Goal: Task Accomplishment & Management: Manage account settings

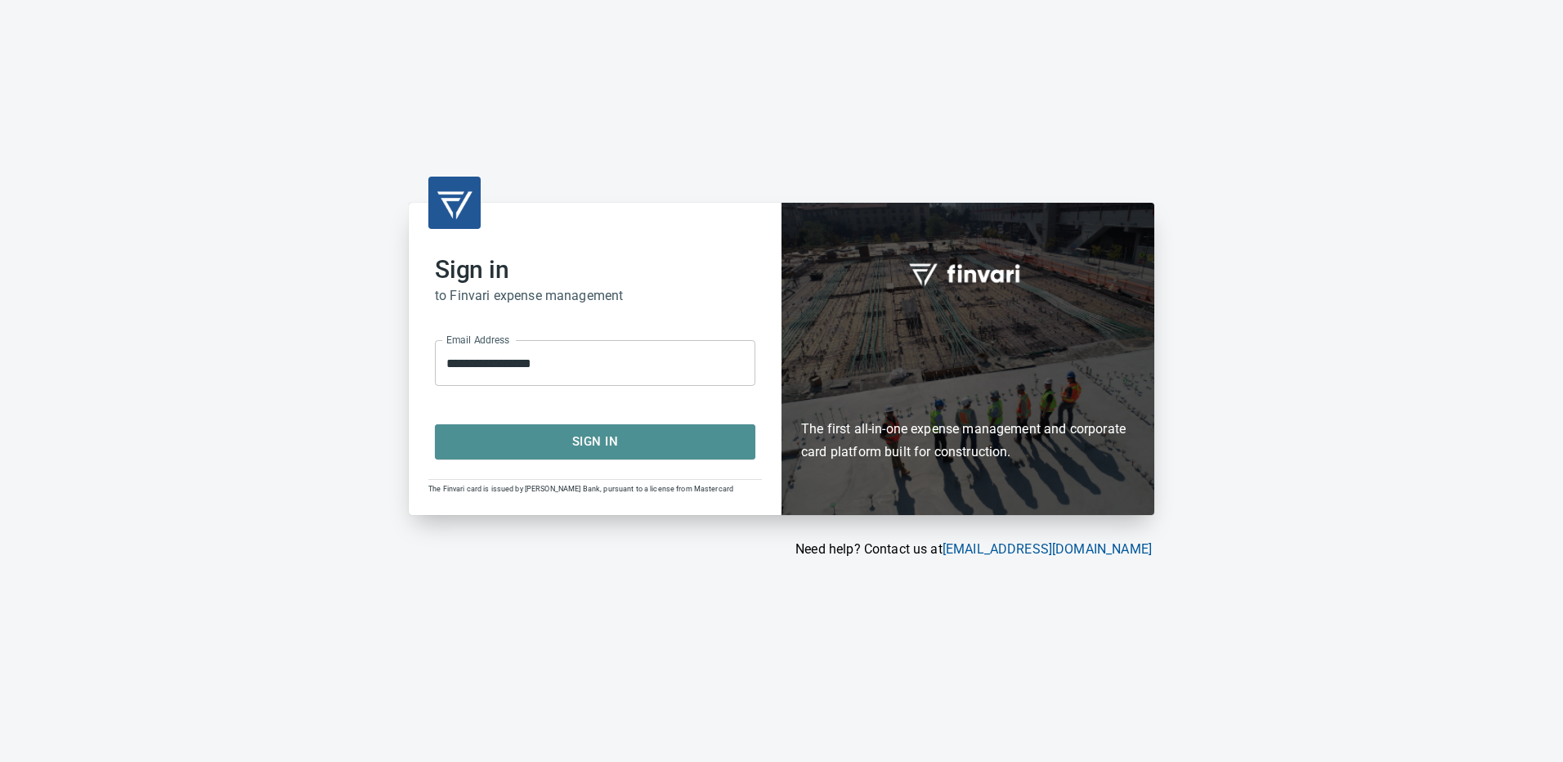
click at [597, 447] on span "Sign In" at bounding box center [595, 441] width 284 height 21
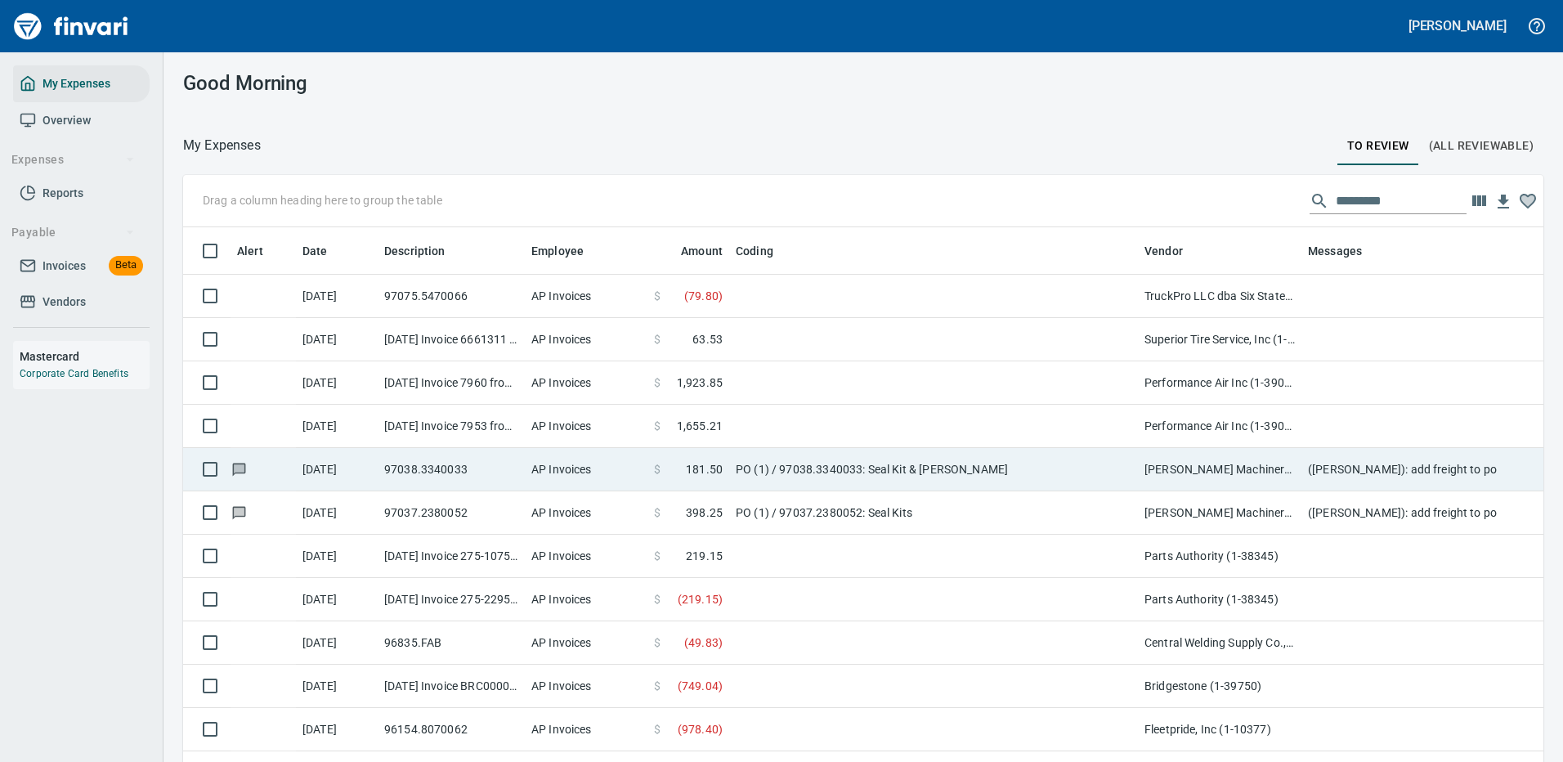
click at [1034, 458] on td "PO (1) / 97038.3340033: Seal Kit & [PERSON_NAME]" at bounding box center [933, 469] width 409 height 43
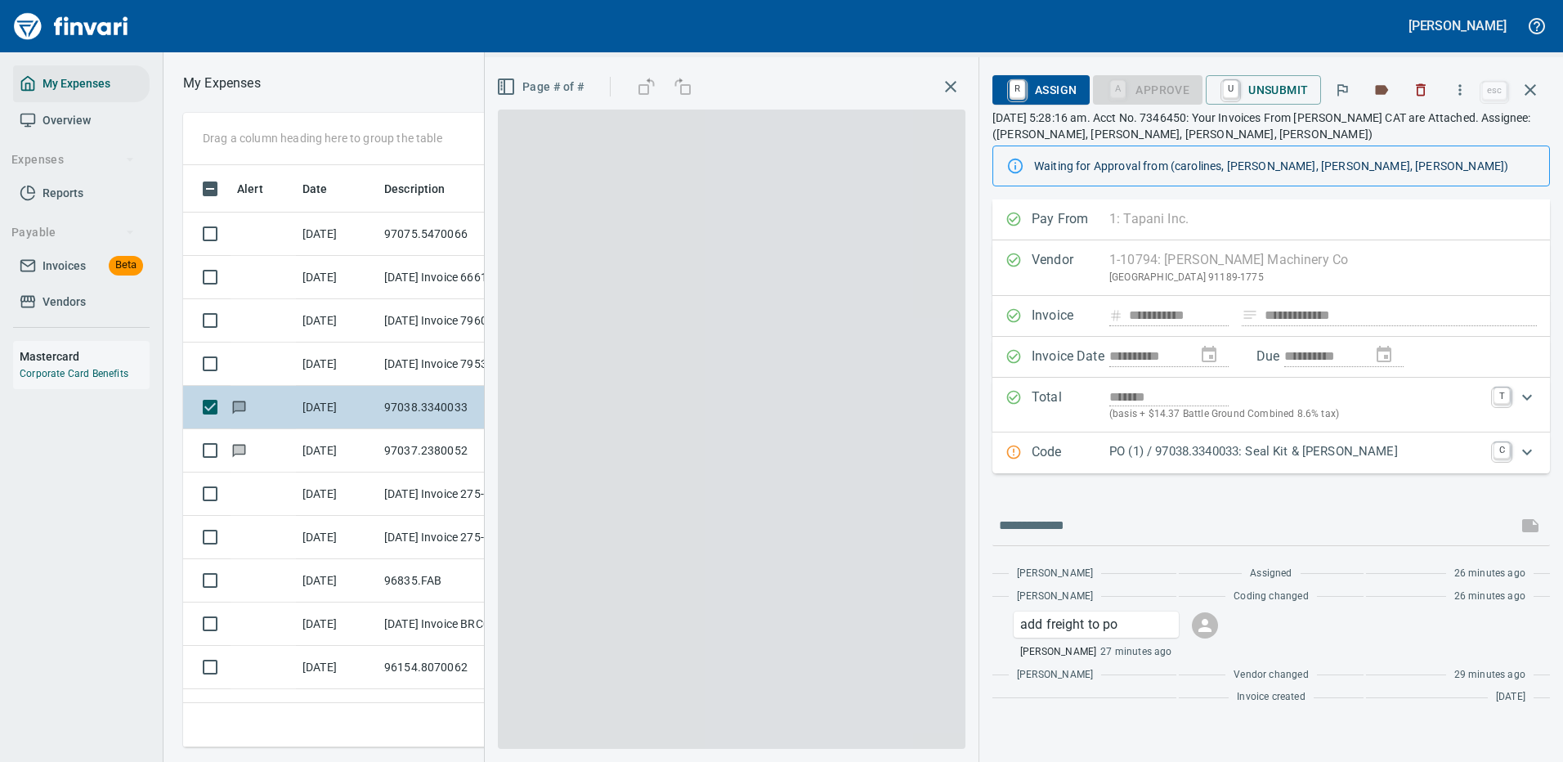
scroll to position [557, 927]
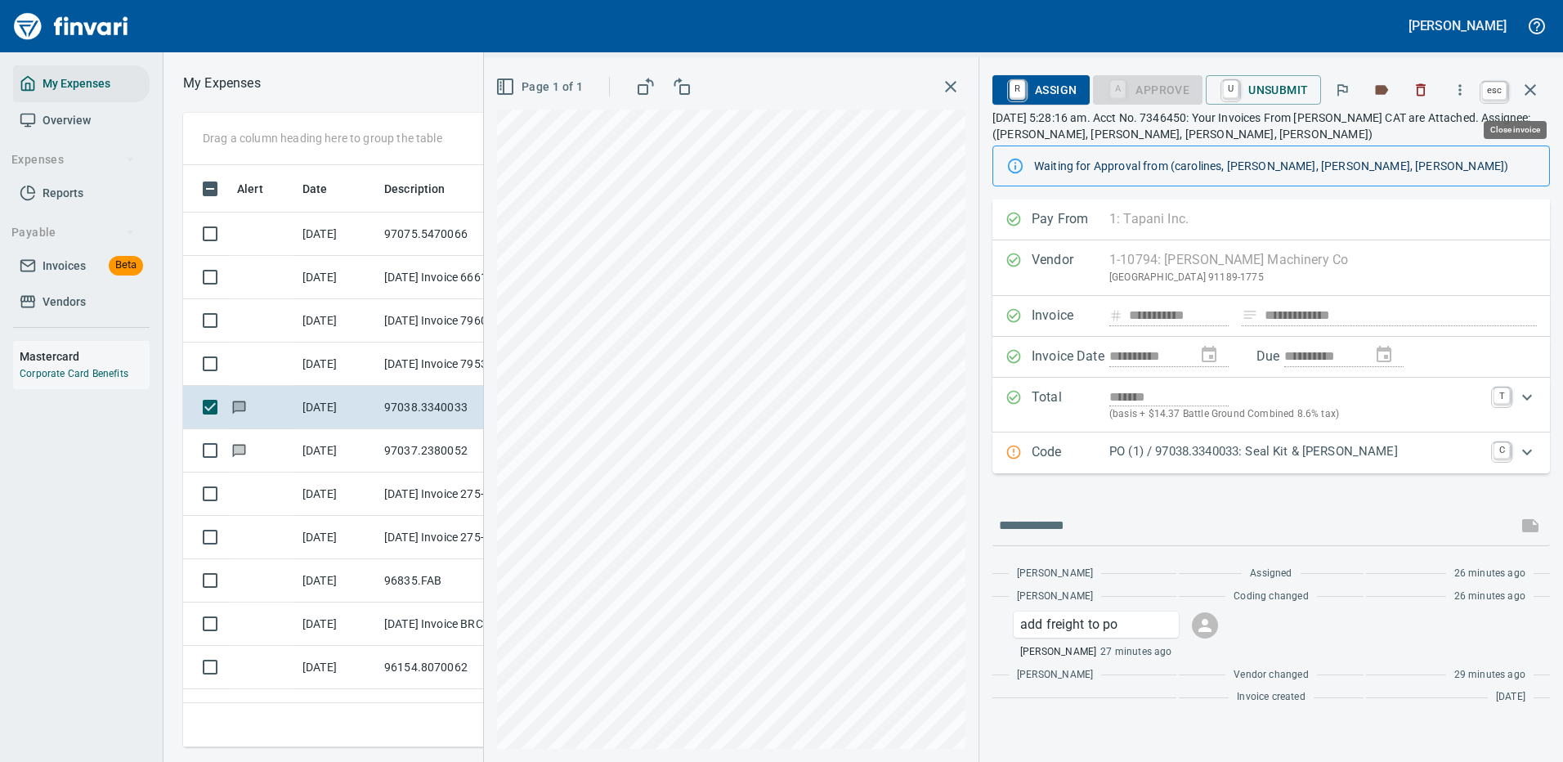
click at [1530, 95] on icon "button" at bounding box center [1530, 90] width 20 height 20
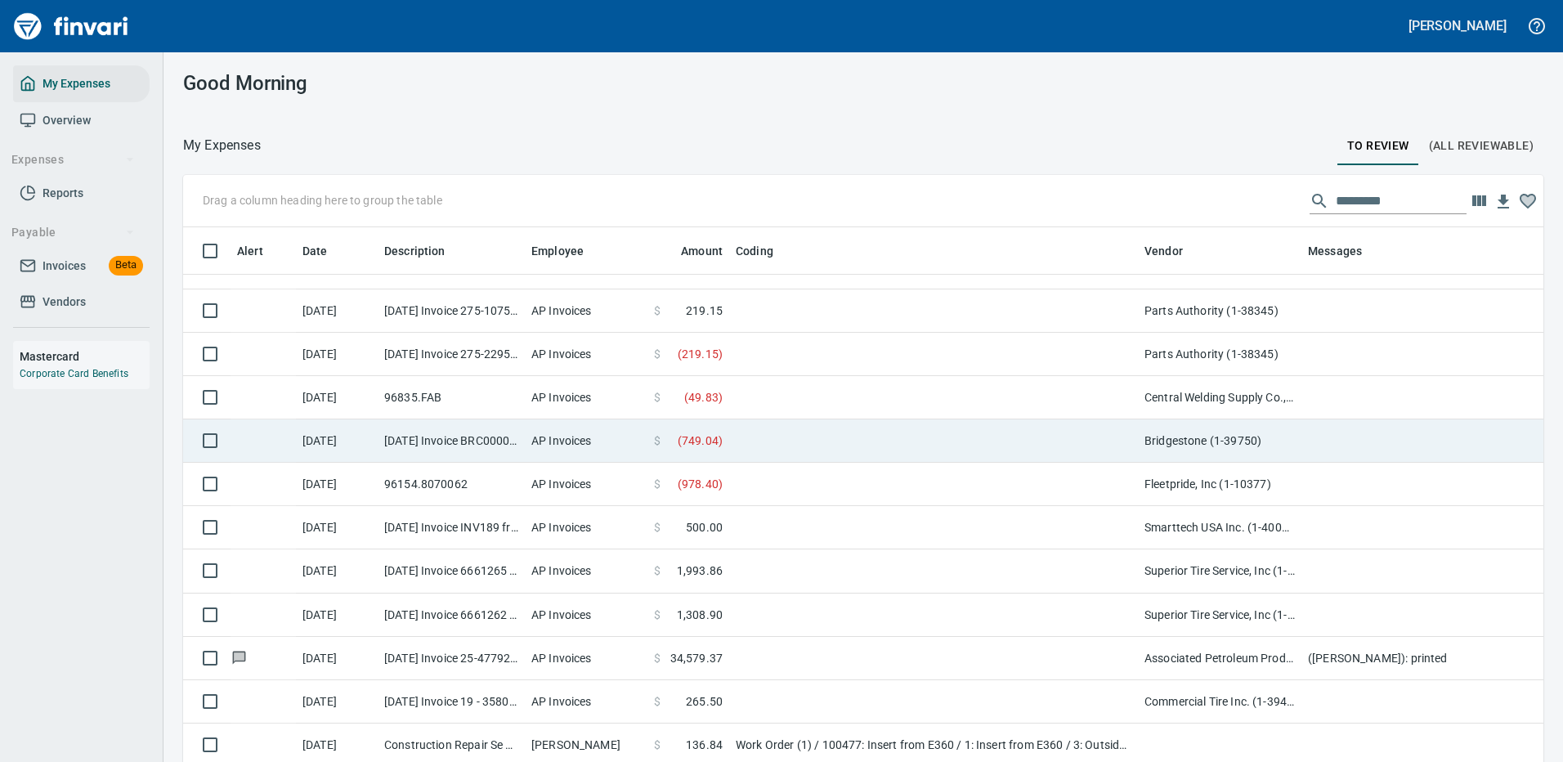
scroll to position [163, 0]
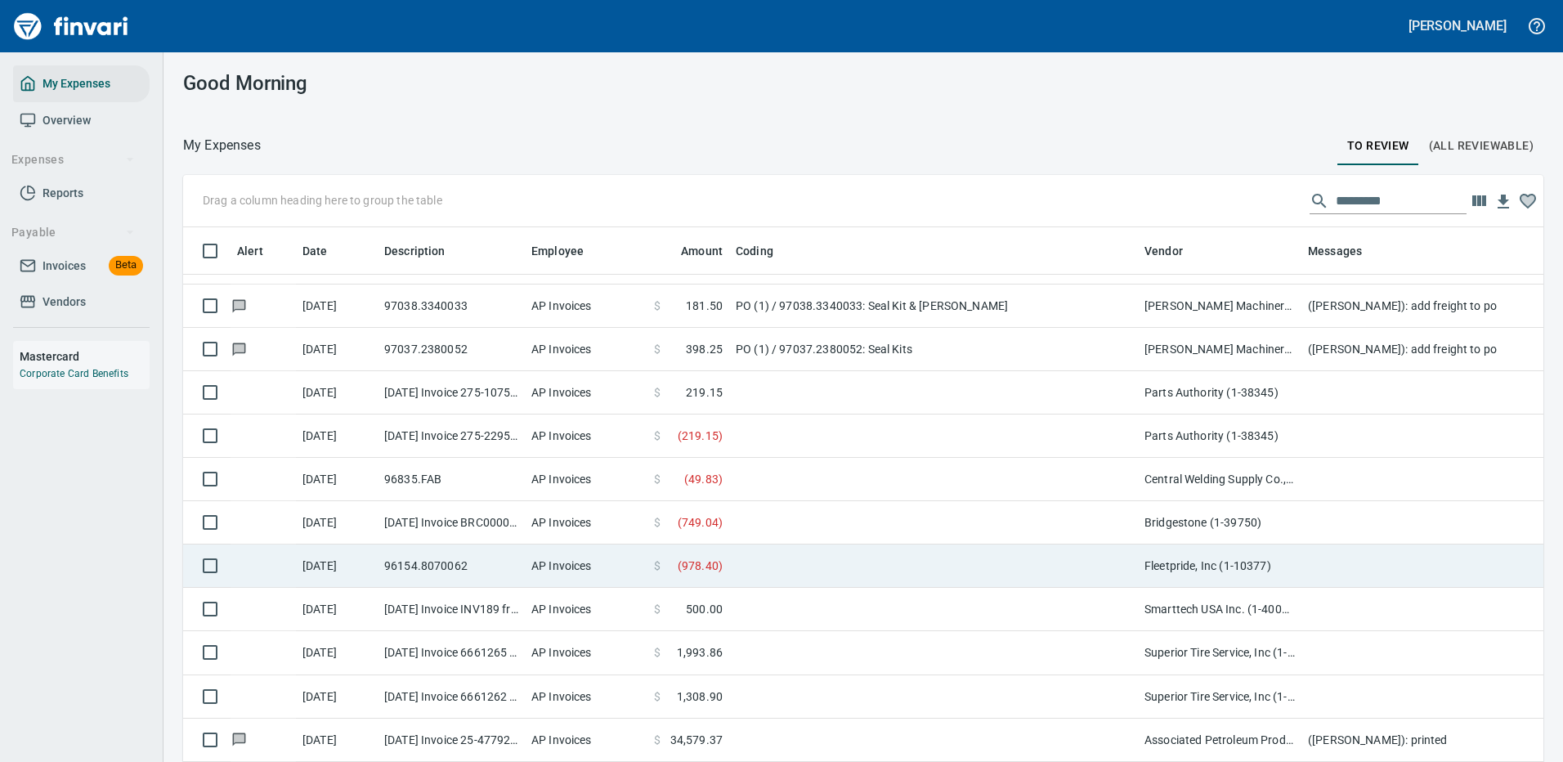
click at [763, 560] on td at bounding box center [933, 565] width 409 height 43
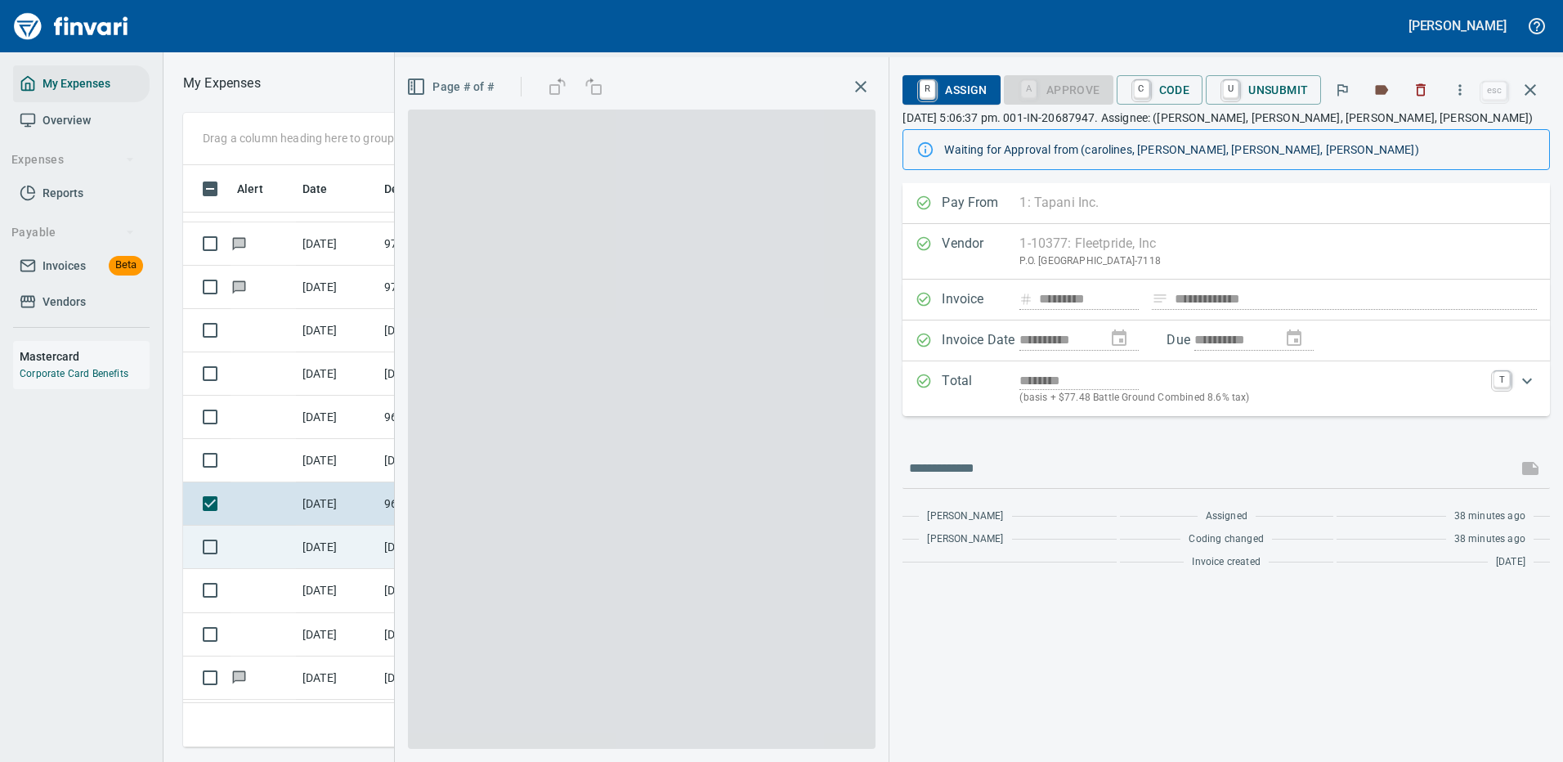
scroll to position [557, 927]
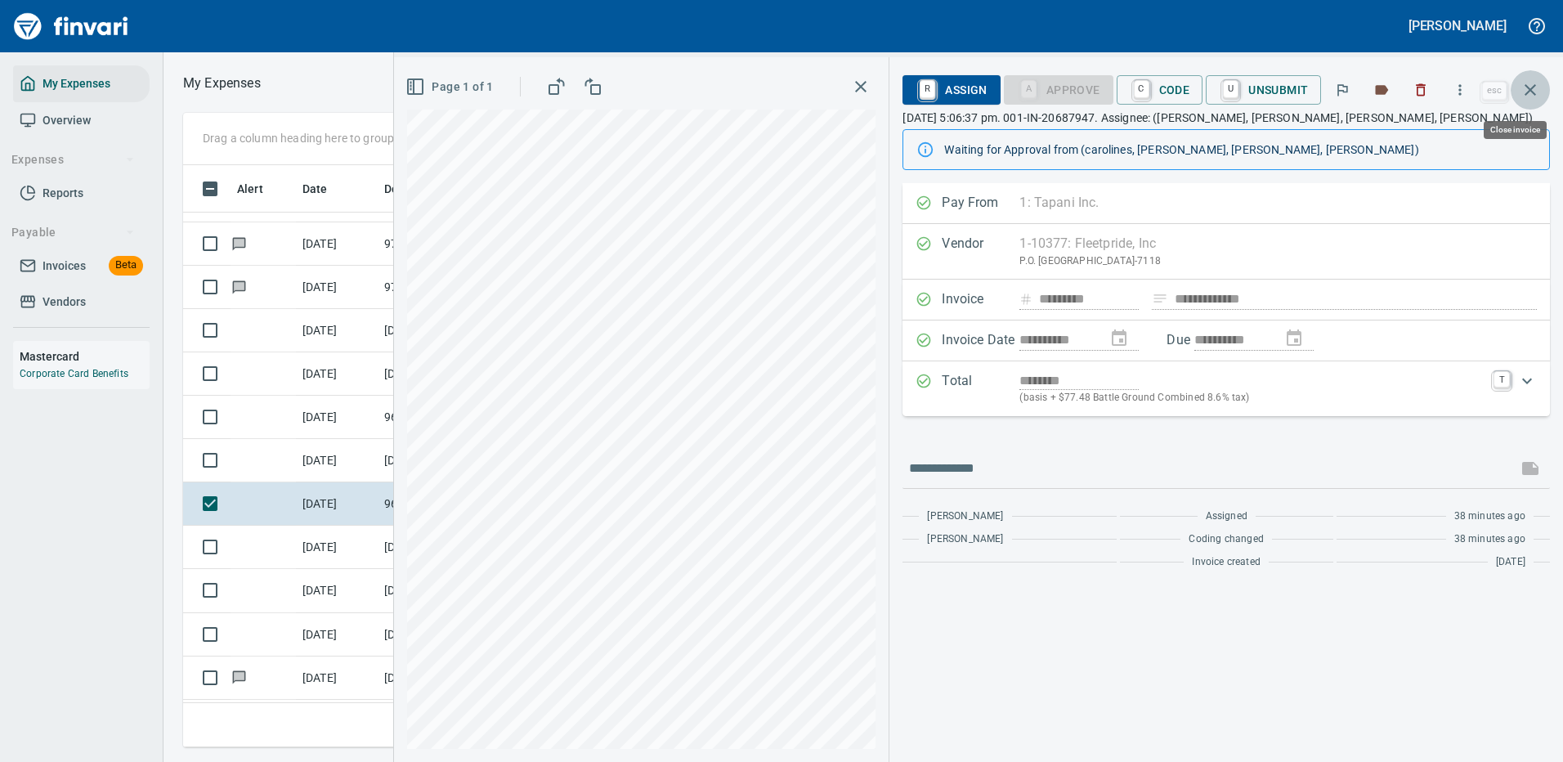
click at [1529, 88] on icon "button" at bounding box center [1529, 89] width 11 height 11
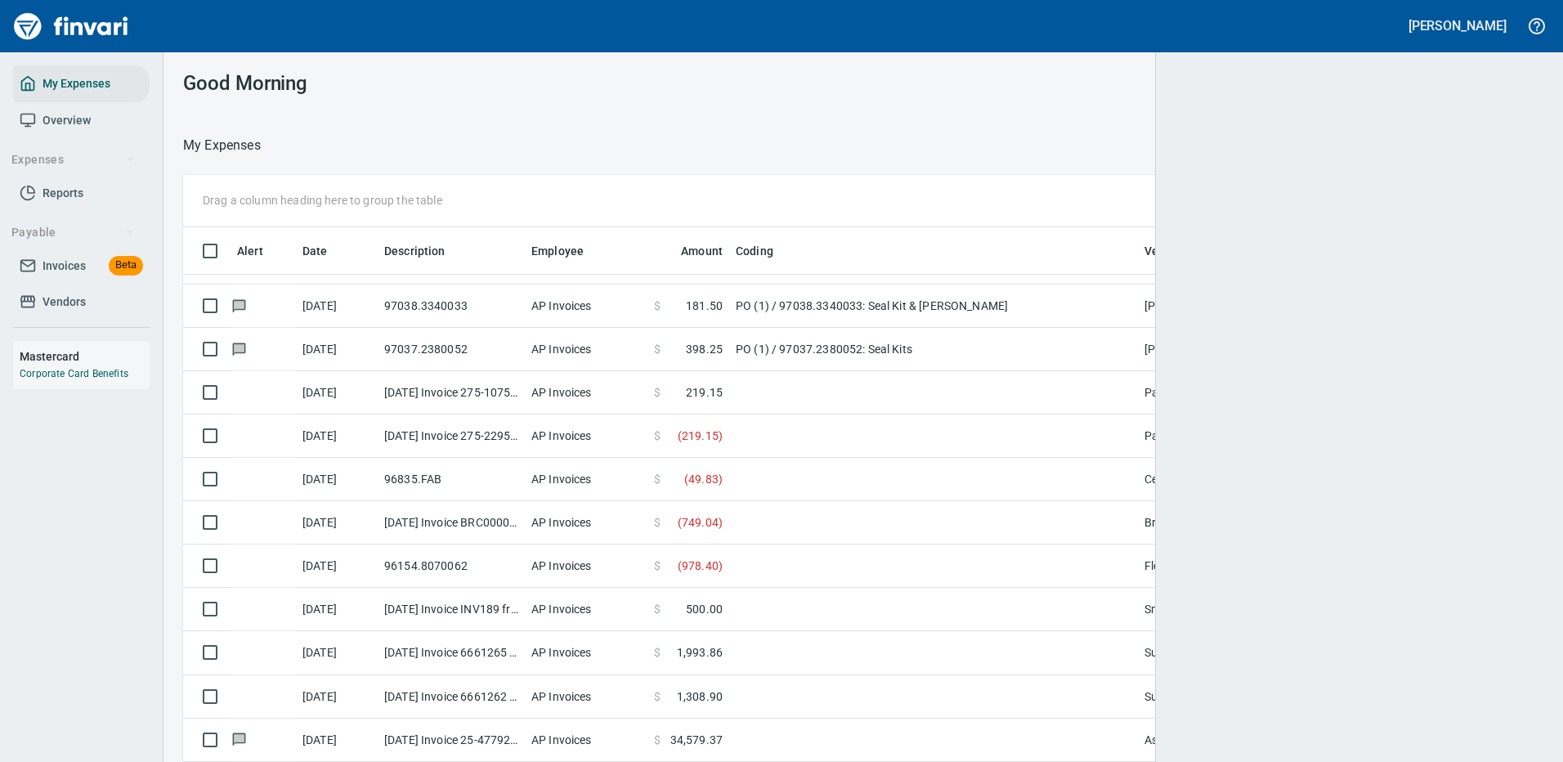
scroll to position [2, 2]
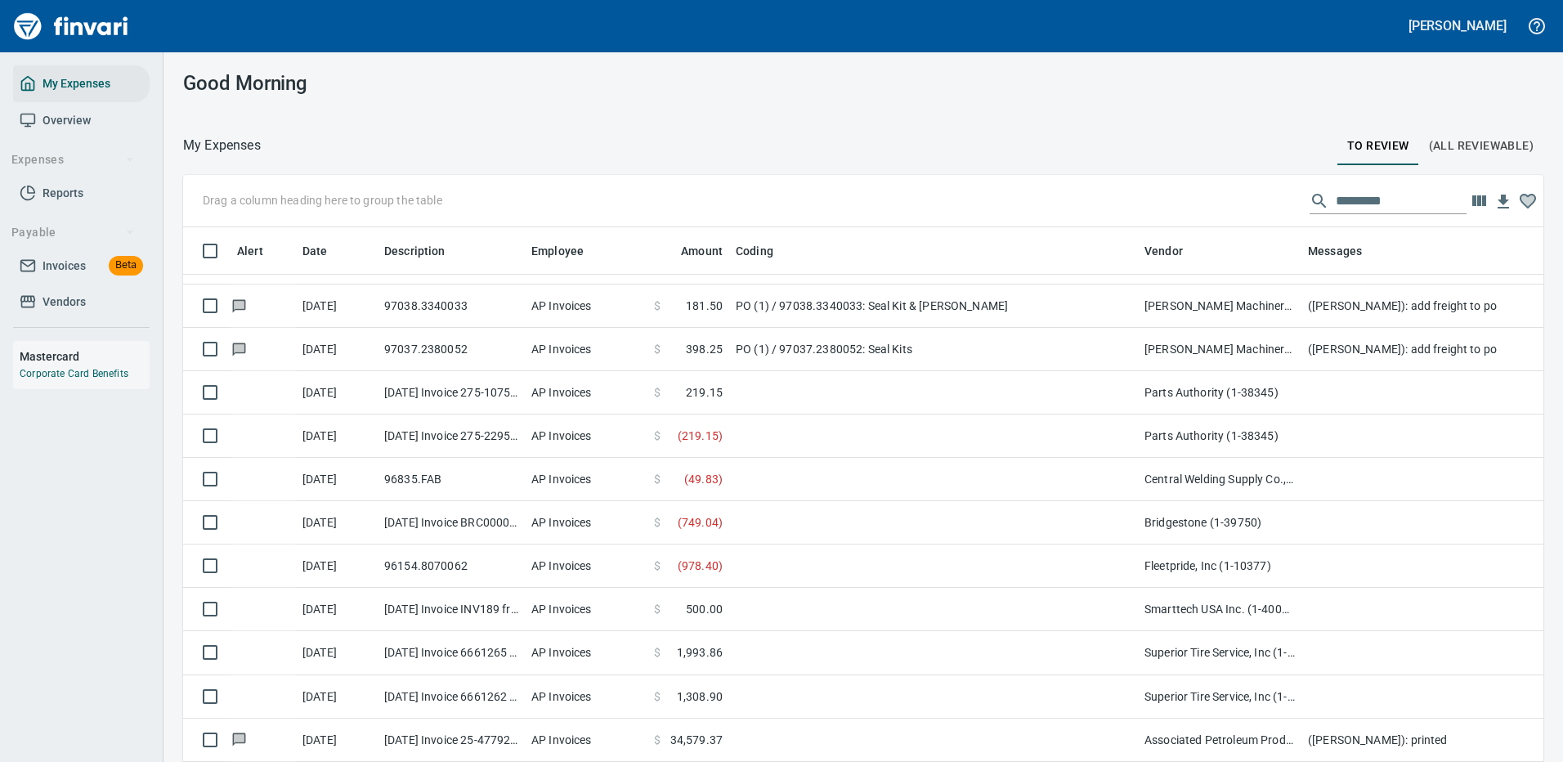
click at [1335, 204] on input "text" at bounding box center [1400, 201] width 131 height 26
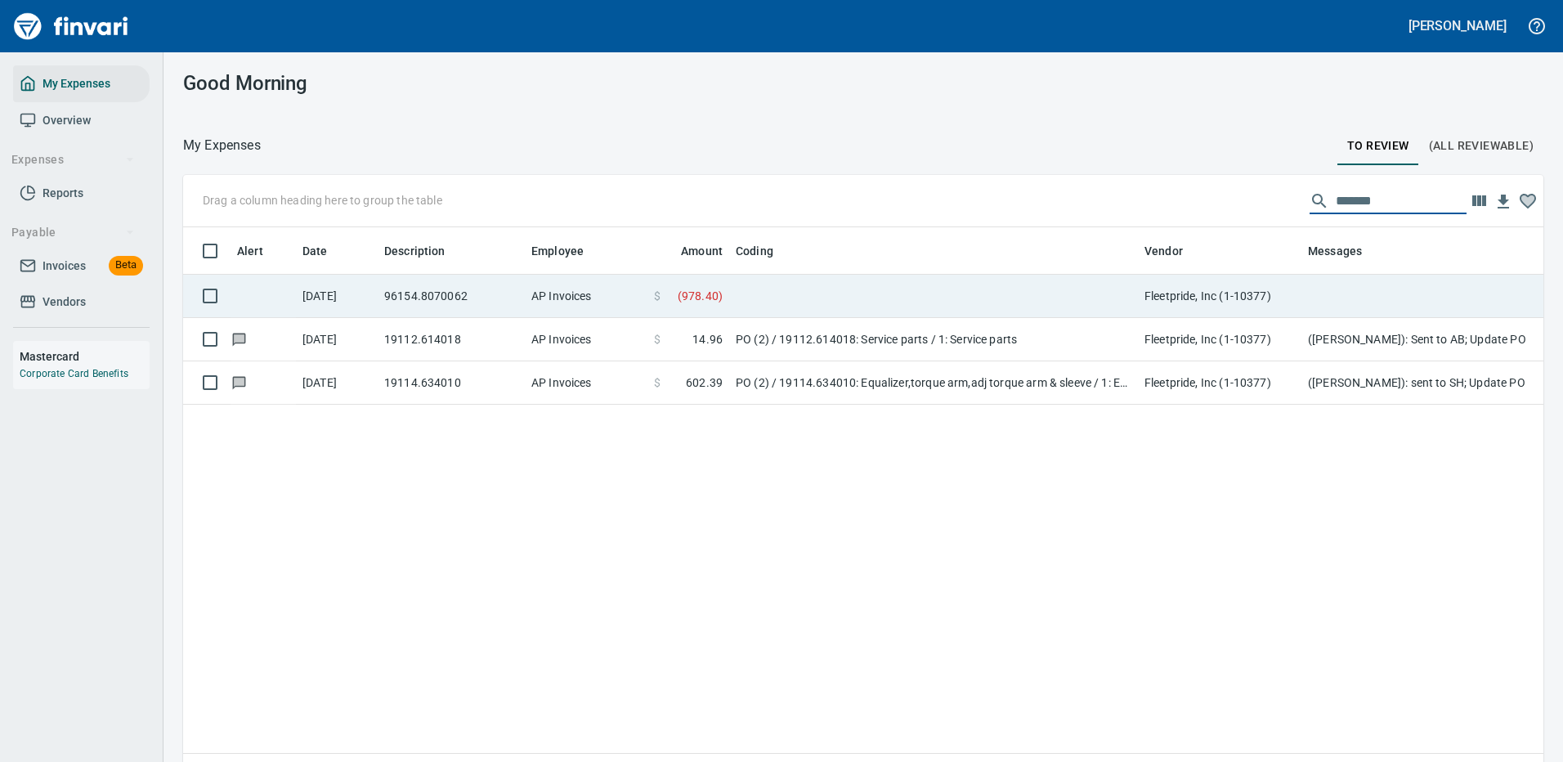
type input "*******"
click at [837, 285] on td at bounding box center [933, 296] width 409 height 43
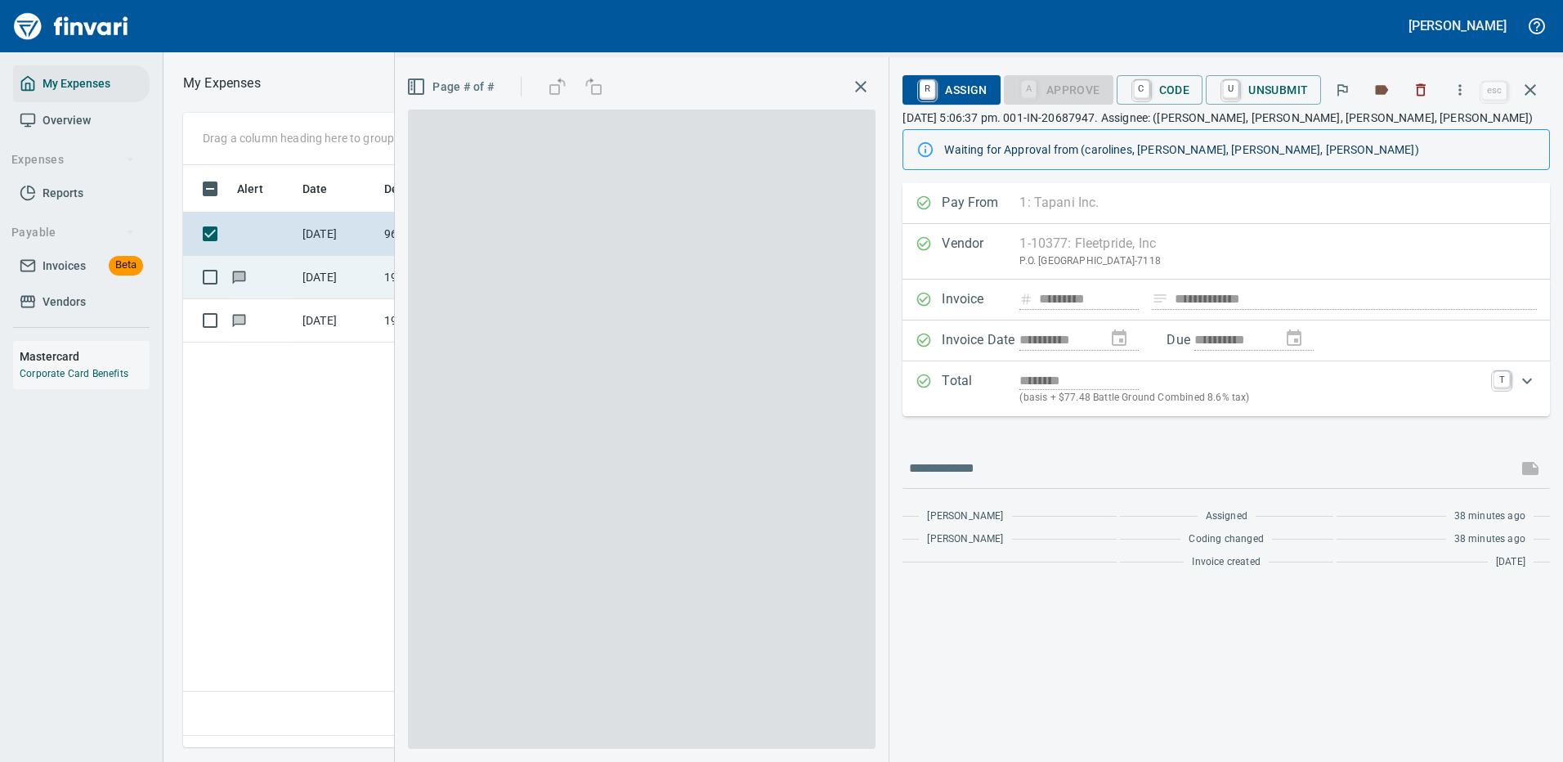
scroll to position [557, 939]
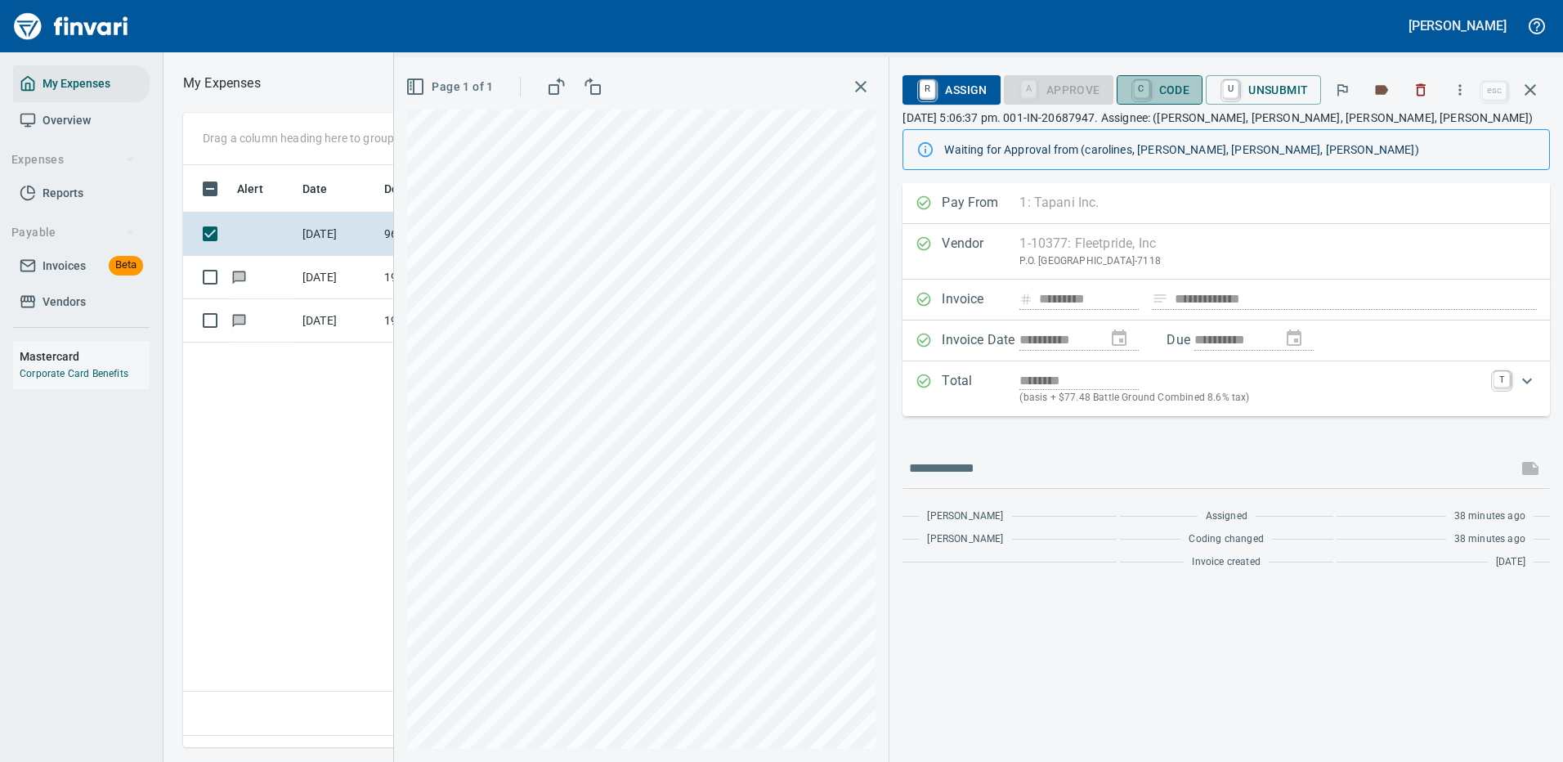
click at [1157, 92] on span "C Code" at bounding box center [1159, 90] width 60 height 28
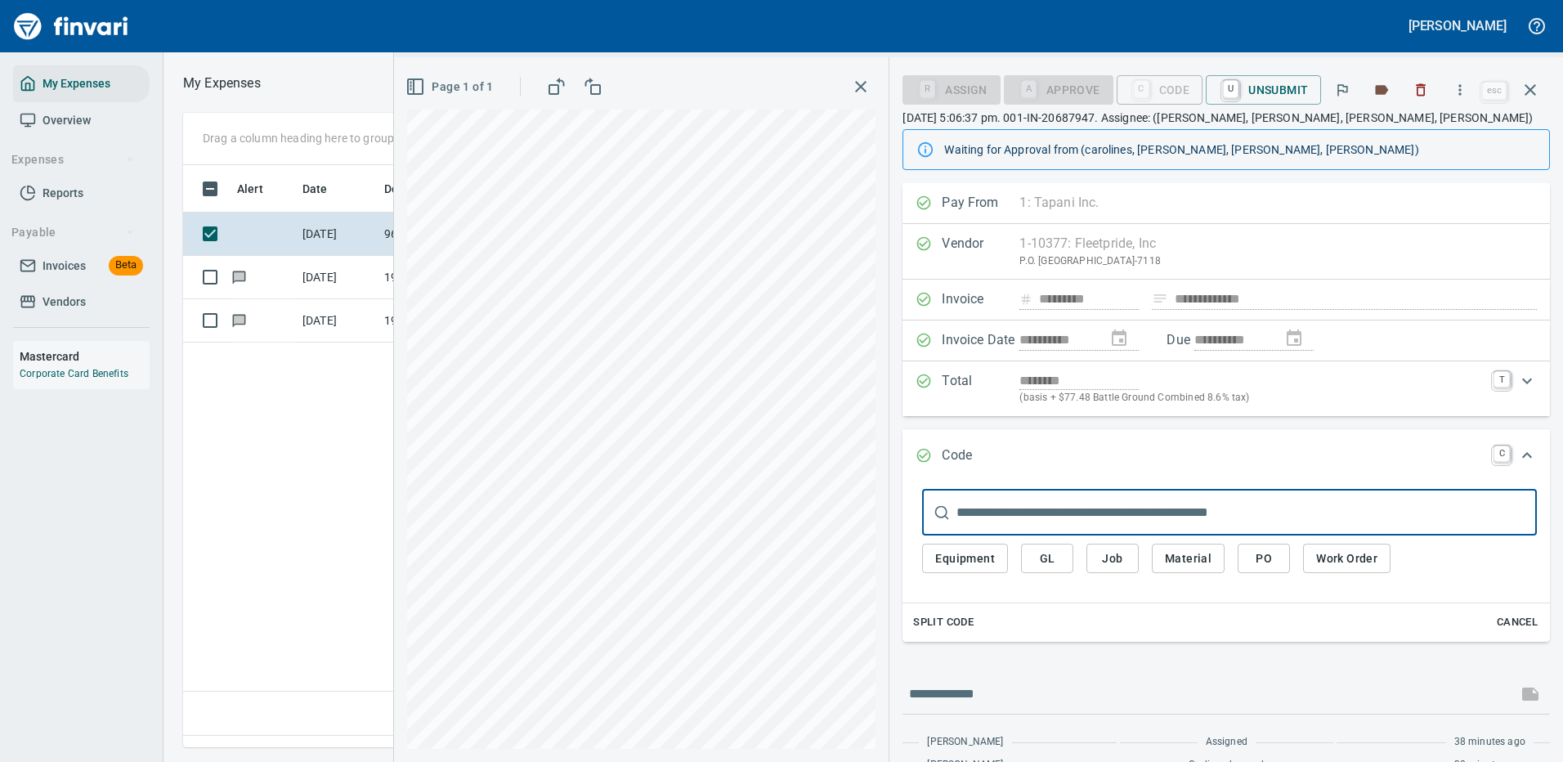
click at [1267, 560] on span "PO" at bounding box center [1263, 558] width 26 height 20
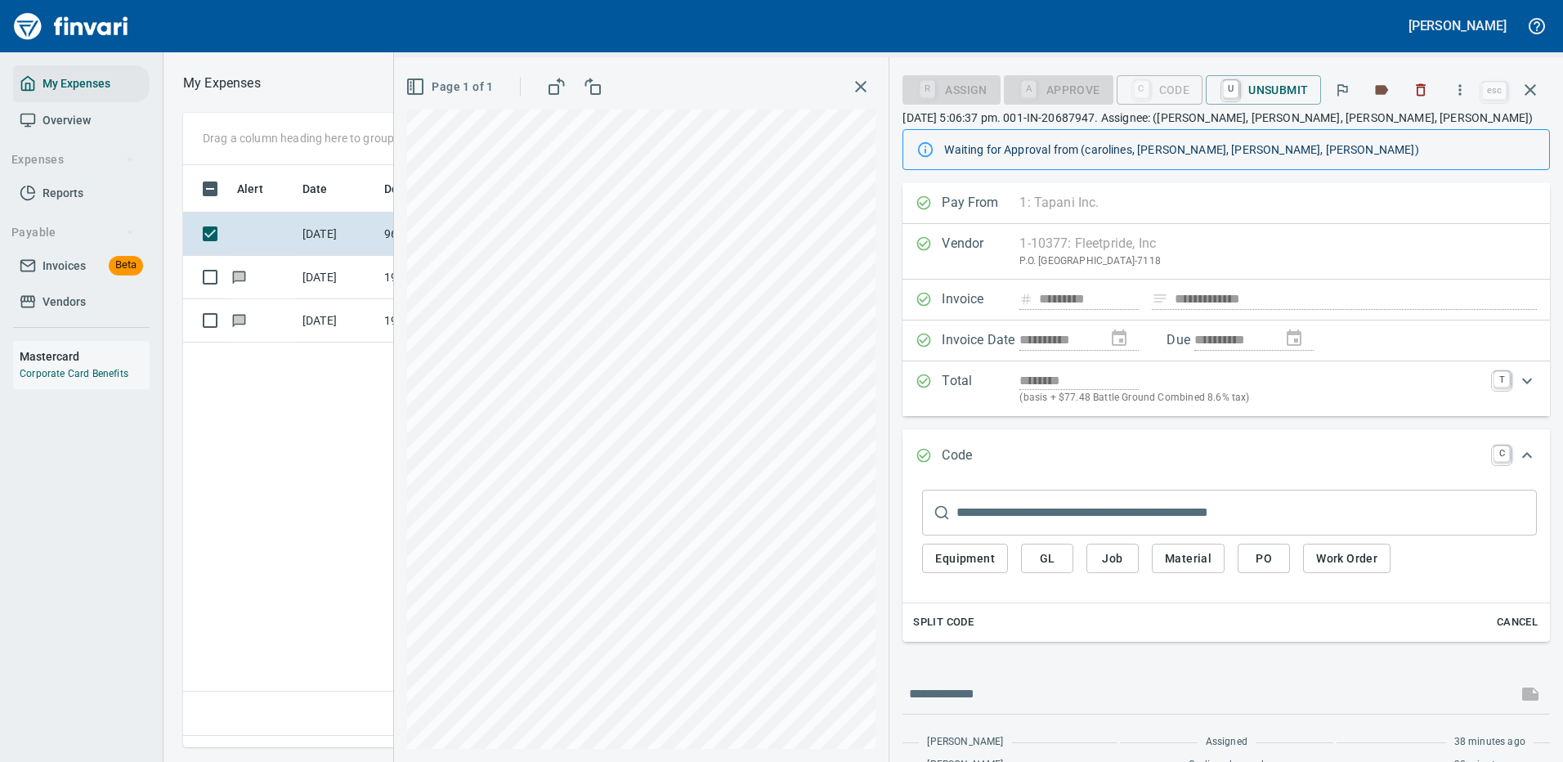
click at [1259, 550] on span "PO" at bounding box center [1263, 558] width 26 height 20
click at [1260, 554] on span "PO" at bounding box center [1263, 558] width 26 height 20
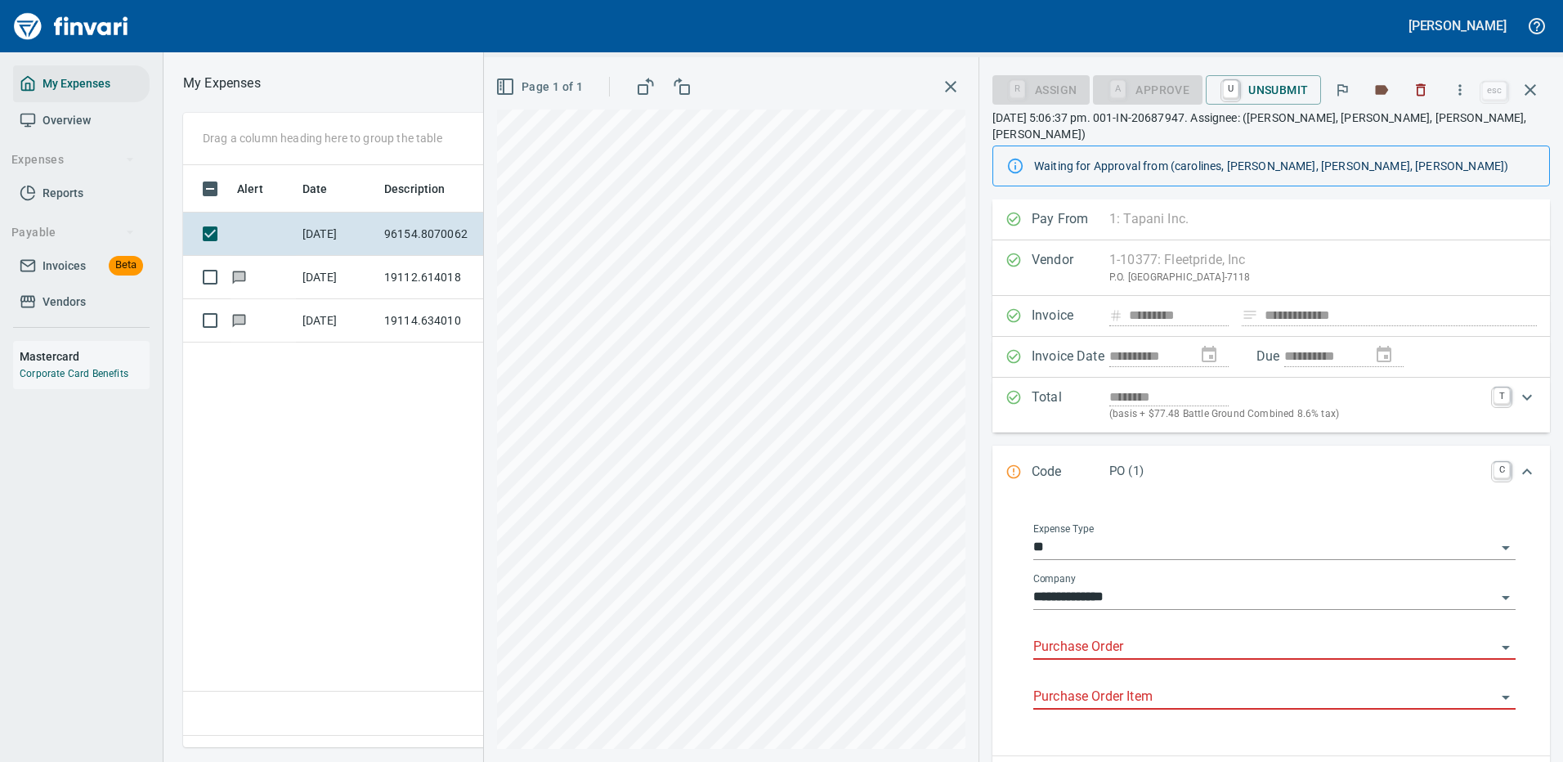
click at [1054, 636] on input "Purchase Order" at bounding box center [1264, 647] width 463 height 23
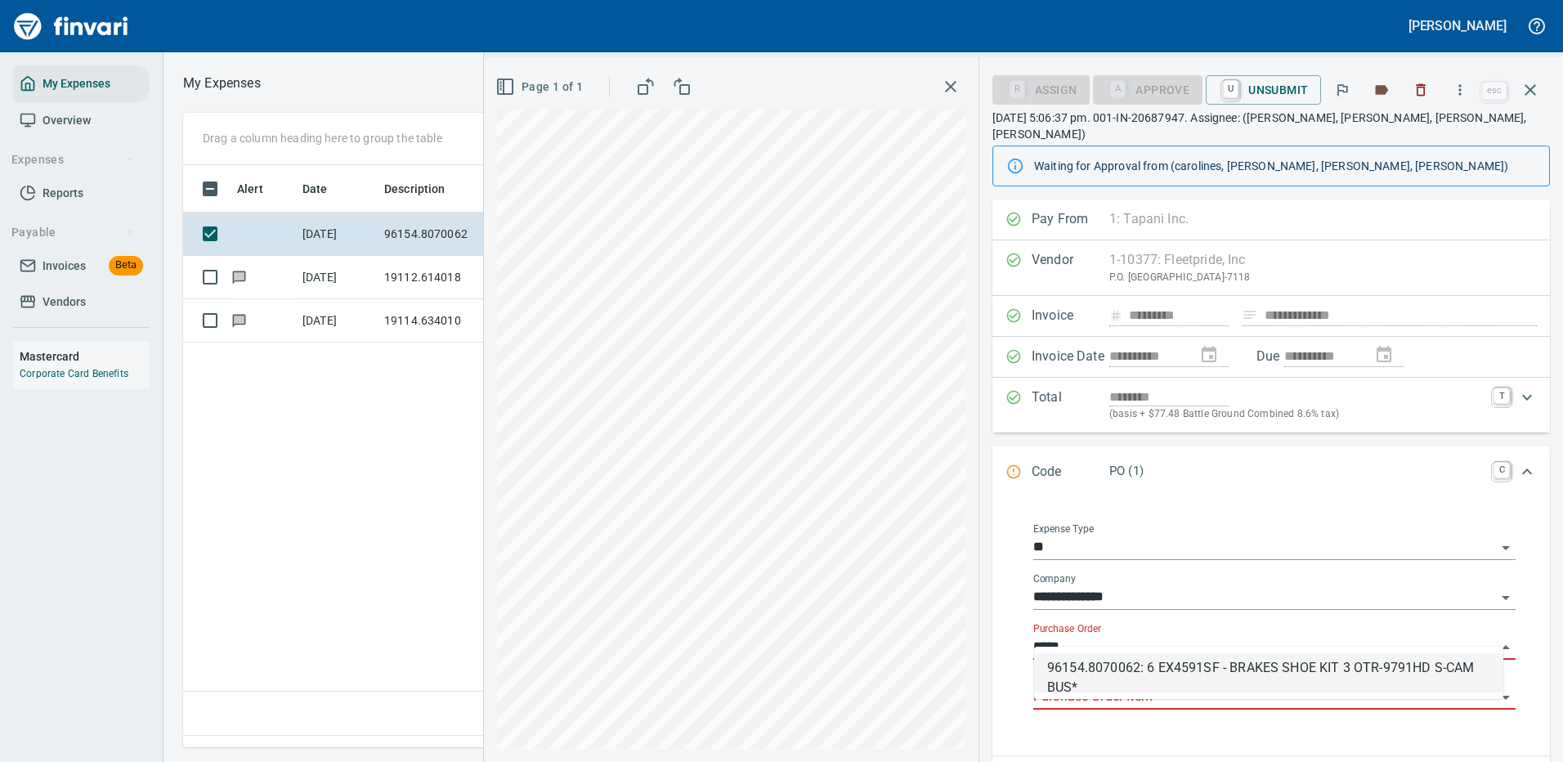
click at [1155, 678] on li "96154.8070062: 6 EX4591SF - BRAKES SHOE KIT 3 OTR-9791HD S-CAM BUS*" at bounding box center [1268, 672] width 469 height 39
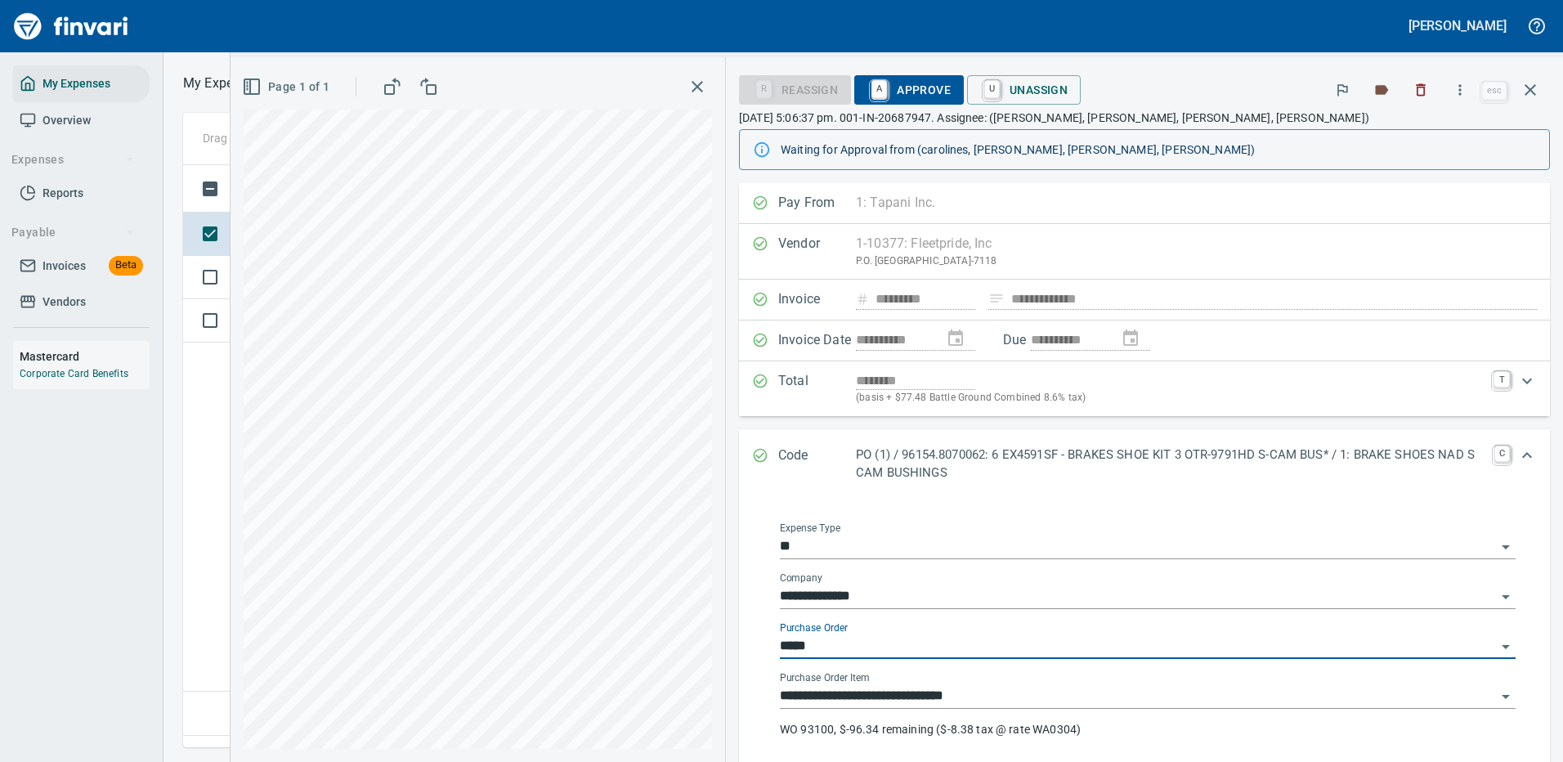
type input "**********"
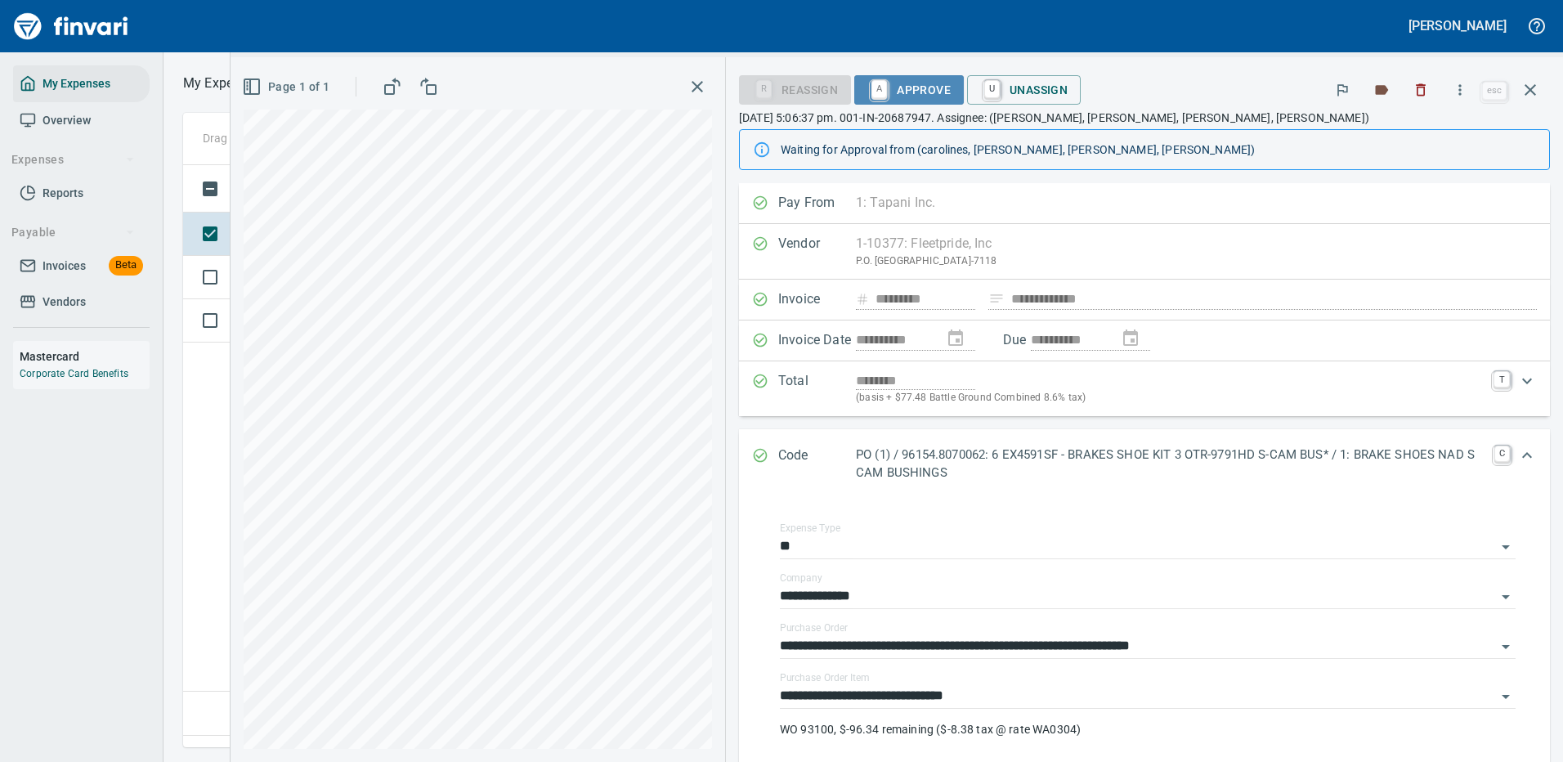
click at [895, 82] on span "A Approve" at bounding box center [908, 90] width 83 height 28
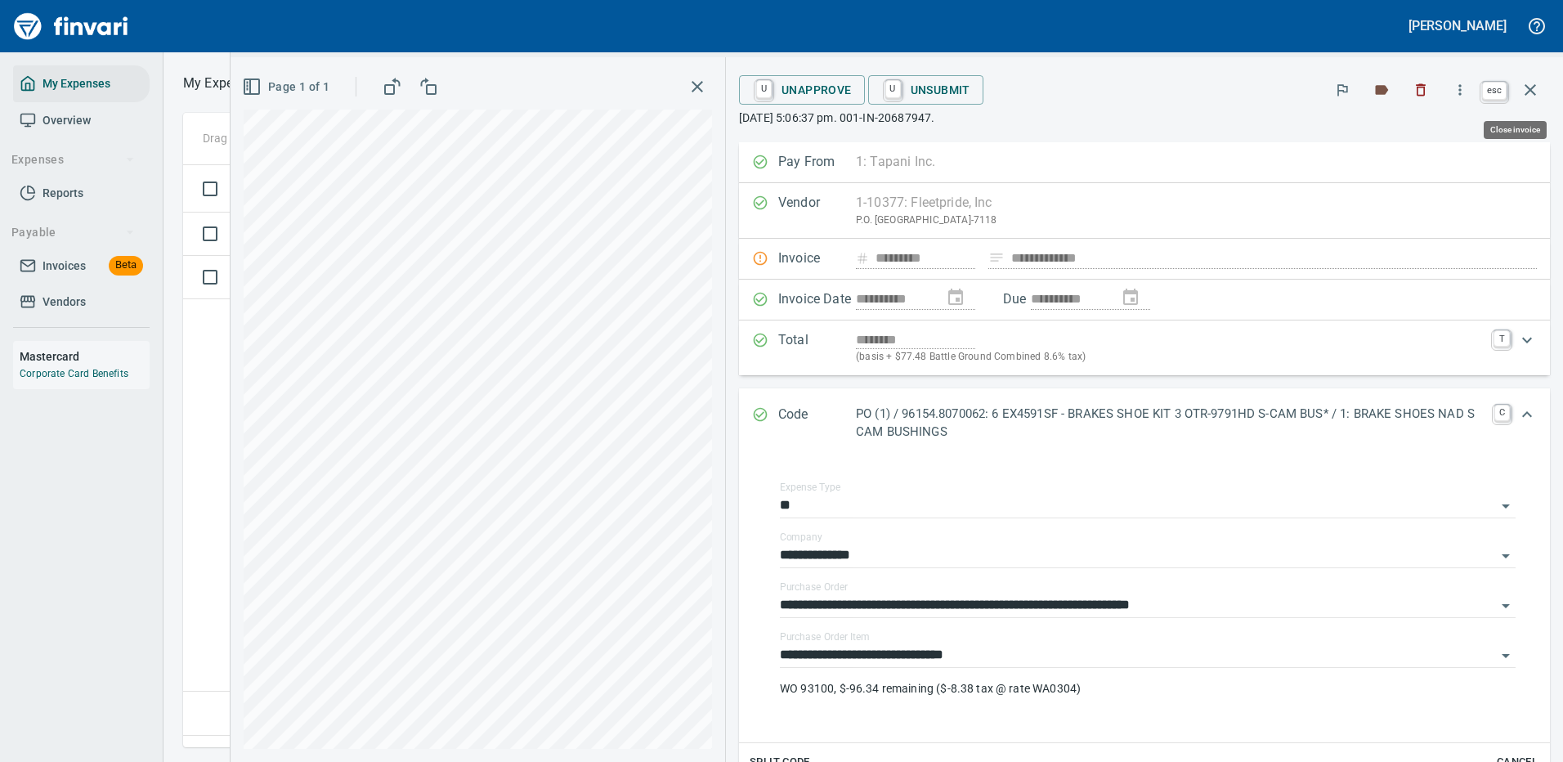
click at [1531, 87] on icon "button" at bounding box center [1530, 90] width 20 height 20
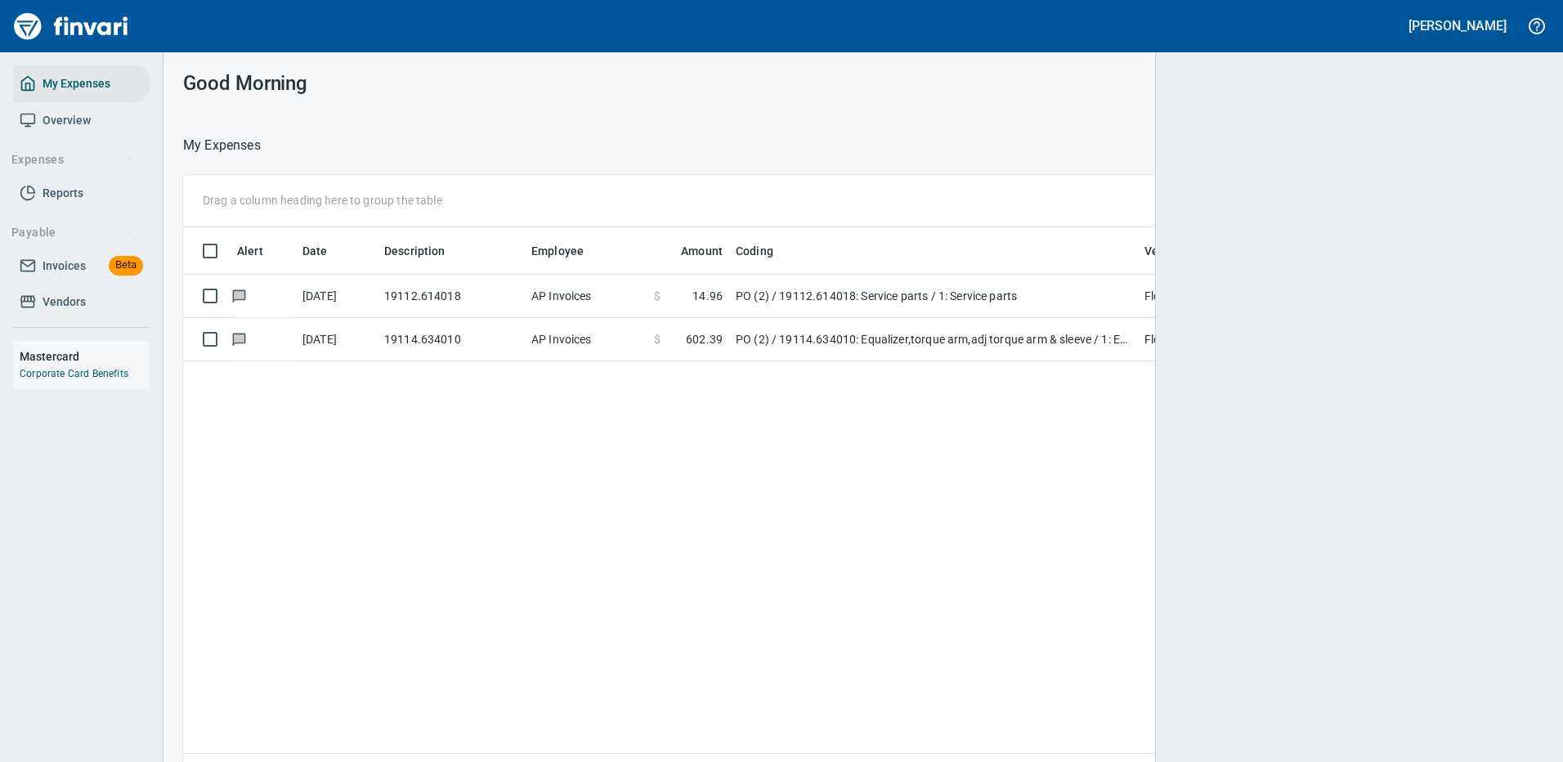
scroll to position [2, 2]
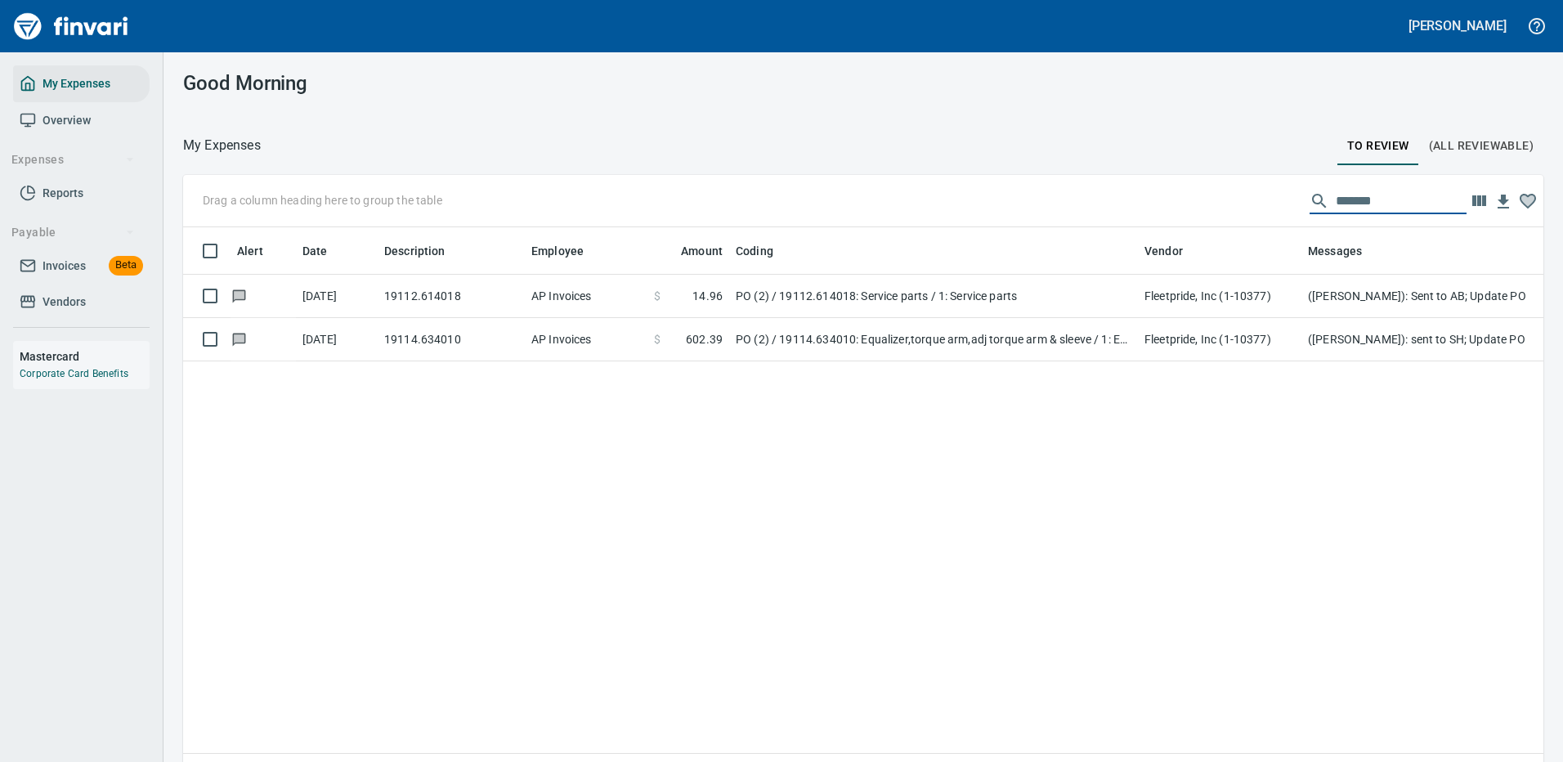
drag, startPoint x: 1367, startPoint y: 195, endPoint x: 1144, endPoint y: 194, distance: 223.1
click at [1147, 194] on div "Drag a column heading here to group the table *******" at bounding box center [863, 201] width 1360 height 52
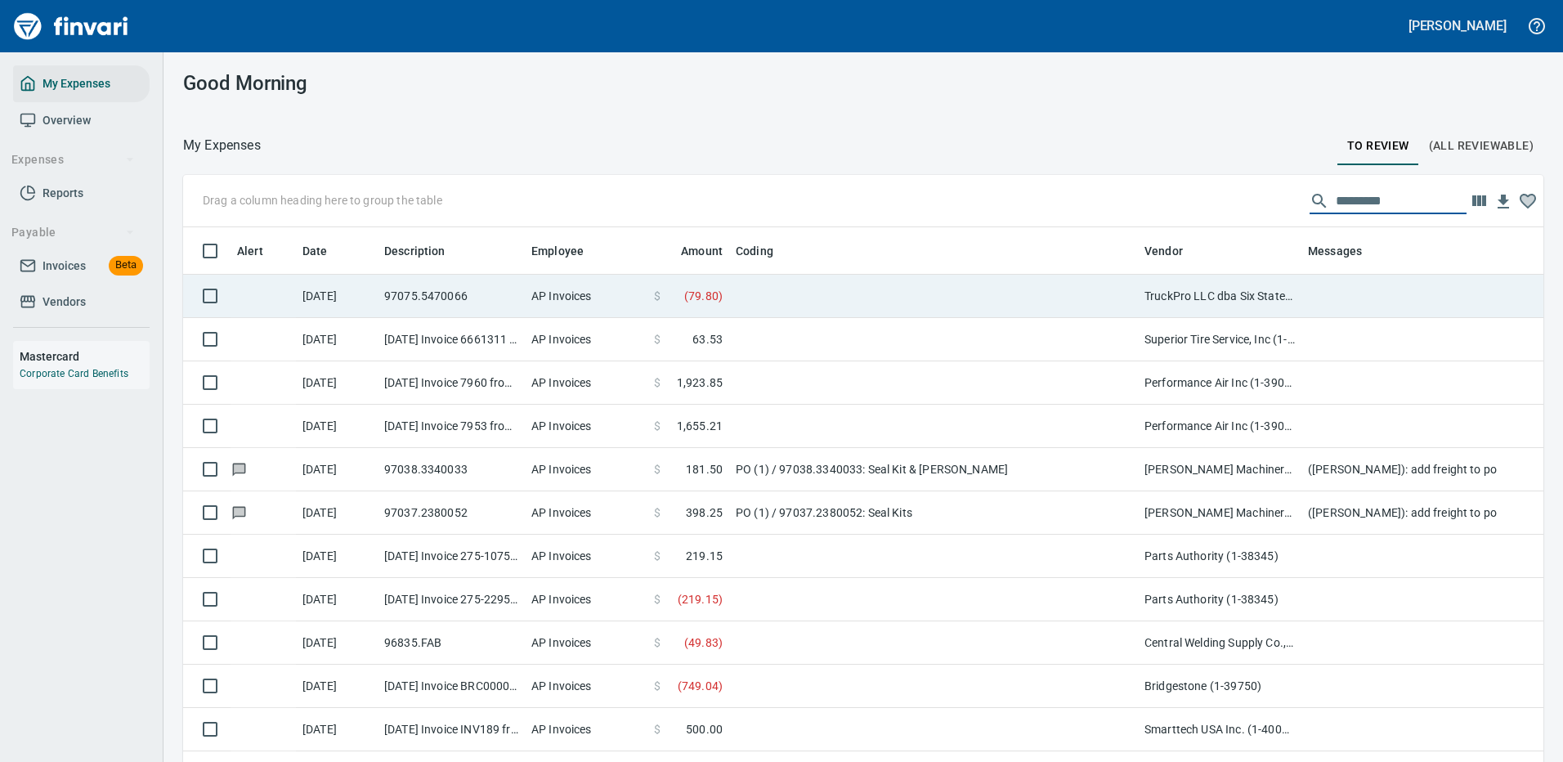
scroll to position [557, 1323]
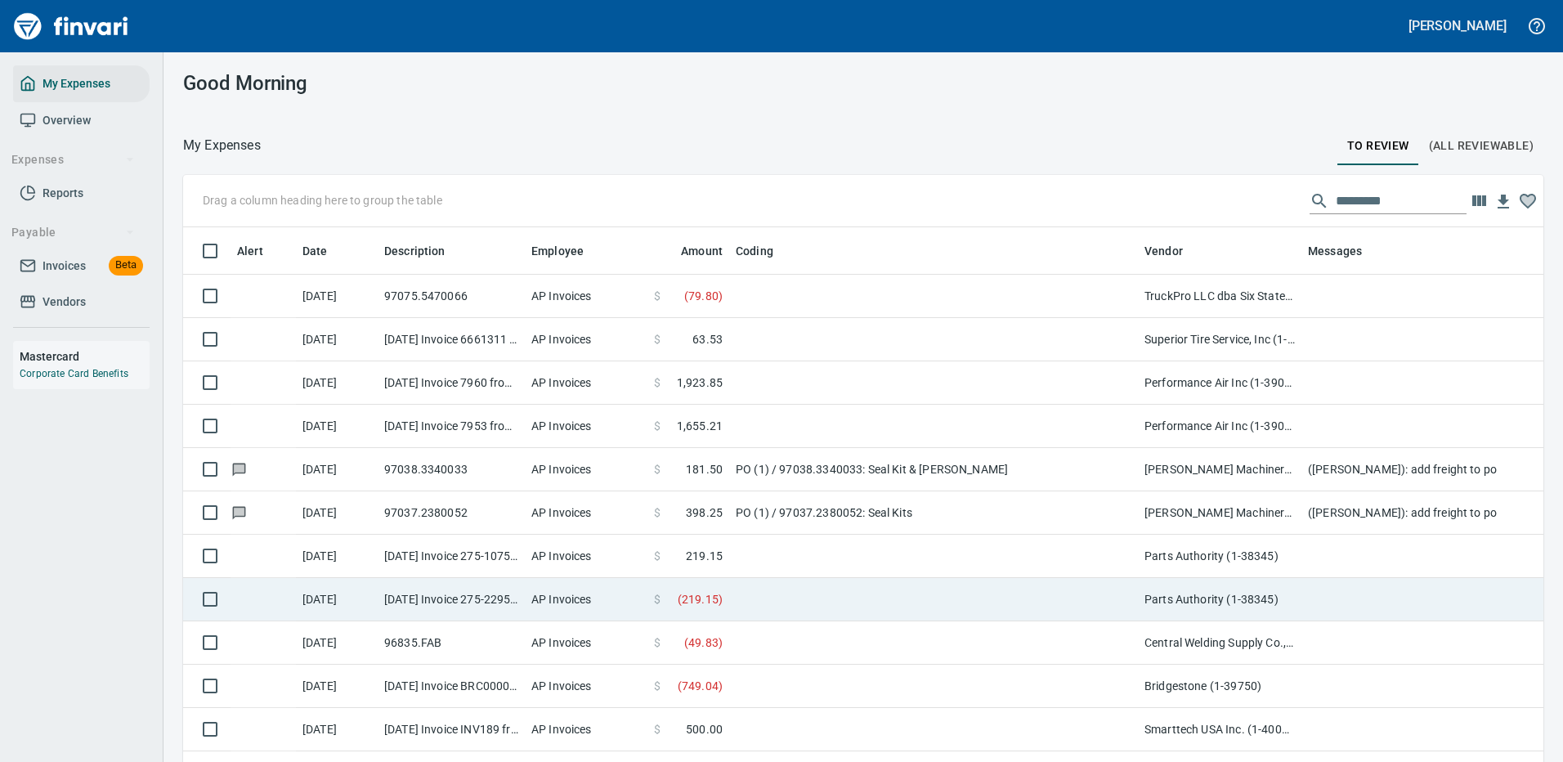
click at [879, 613] on td at bounding box center [933, 599] width 409 height 43
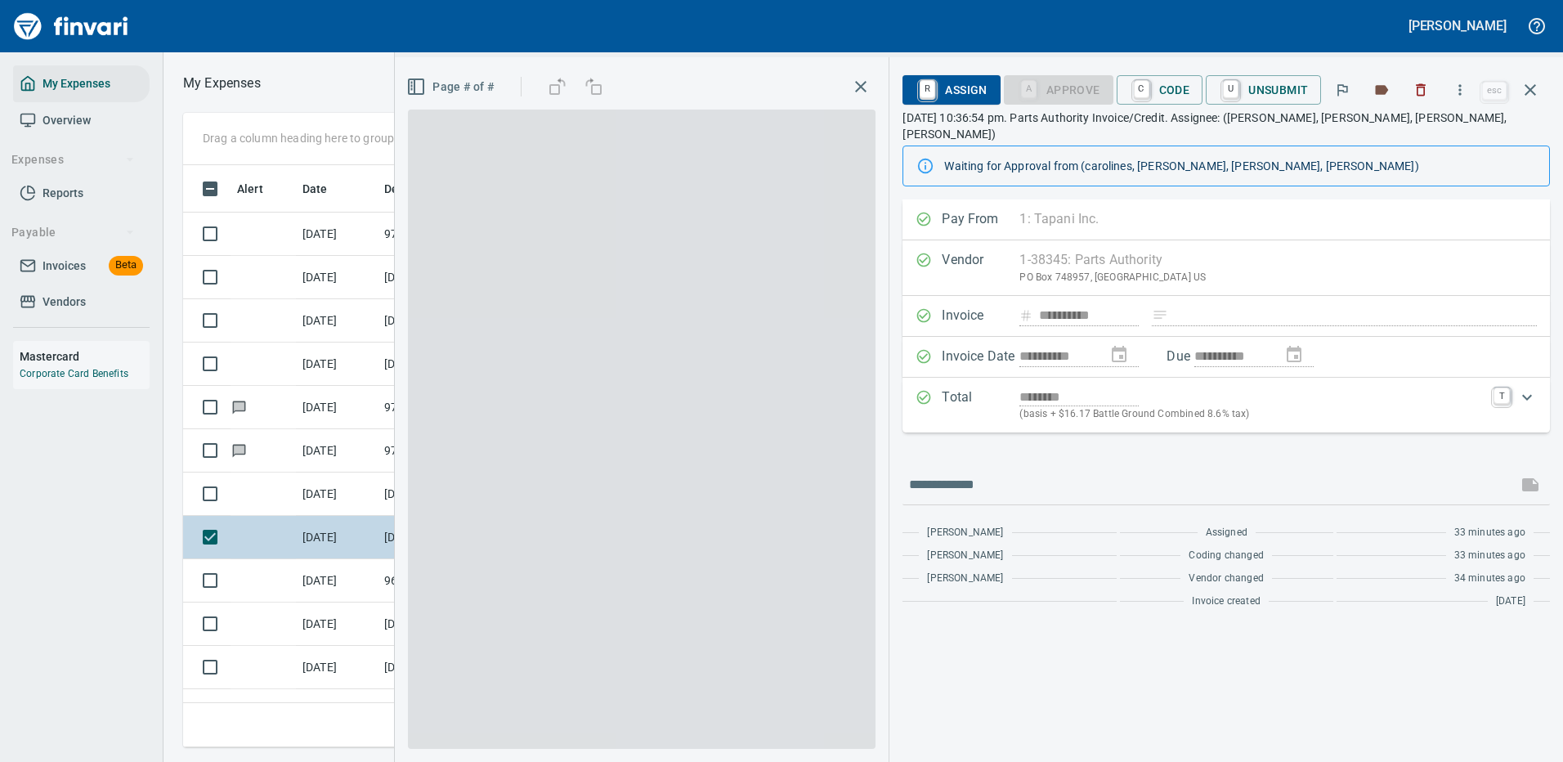
scroll to position [557, 927]
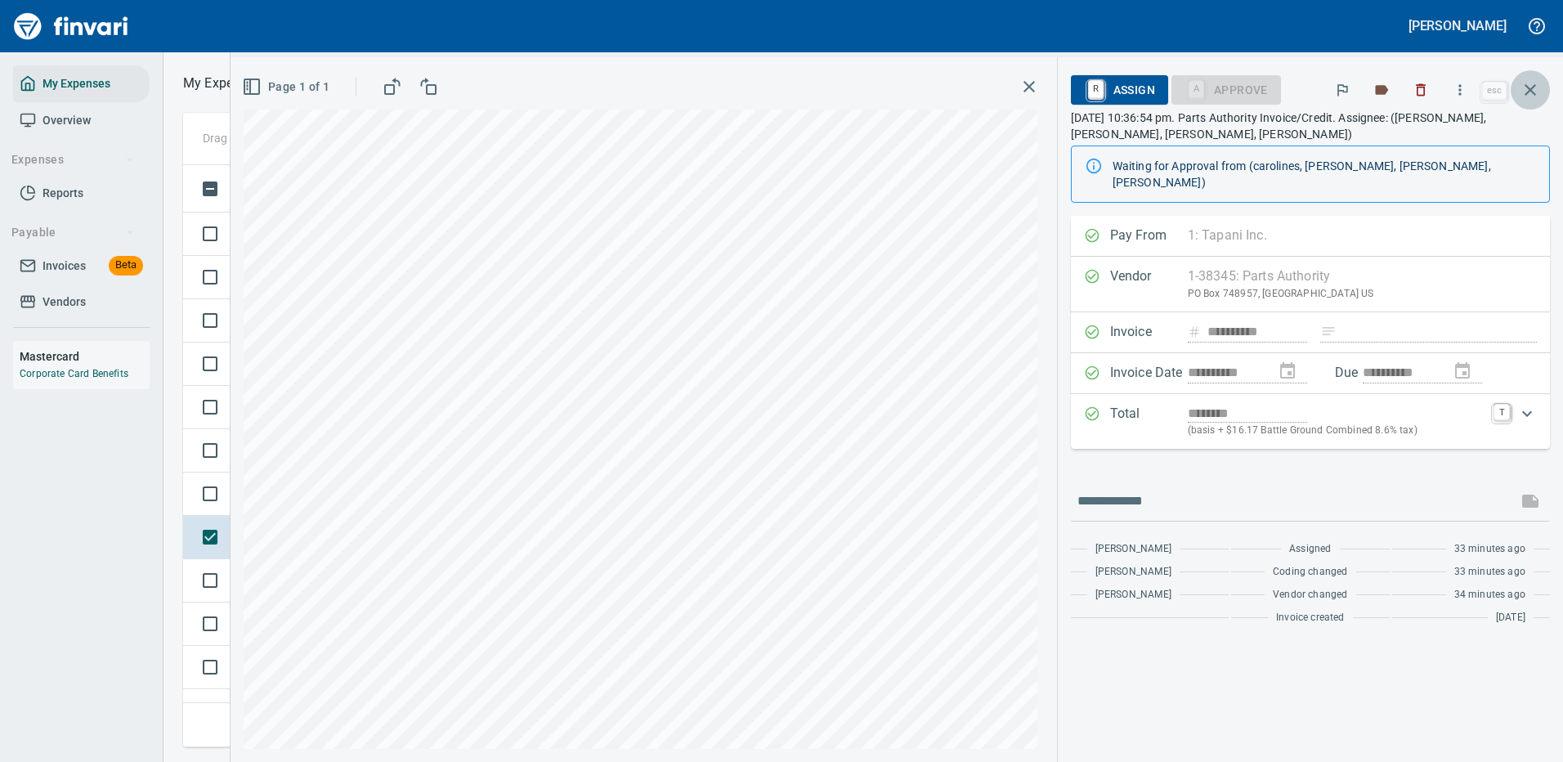
click at [1530, 92] on icon "button" at bounding box center [1530, 90] width 20 height 20
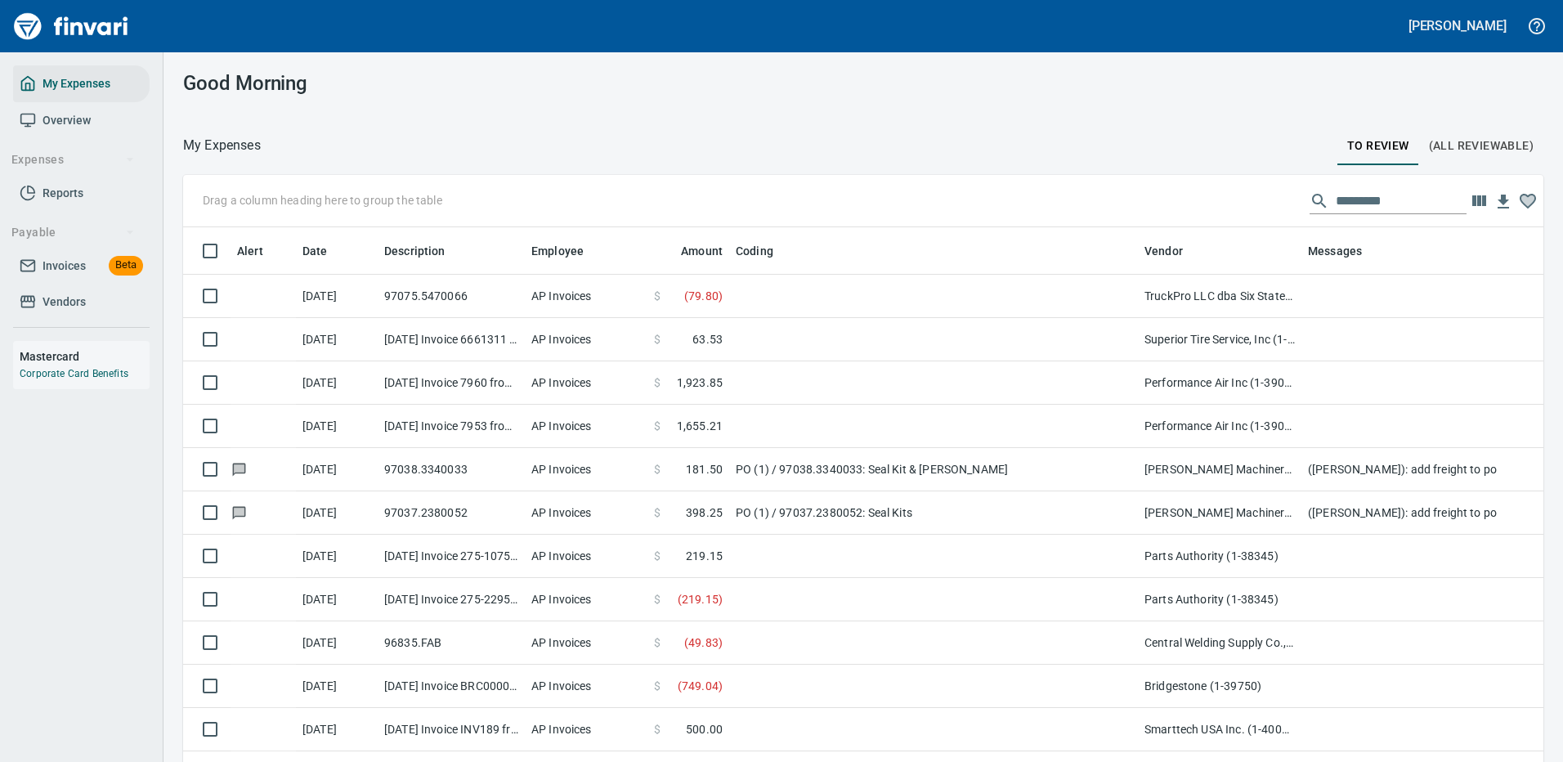
scroll to position [2, 2]
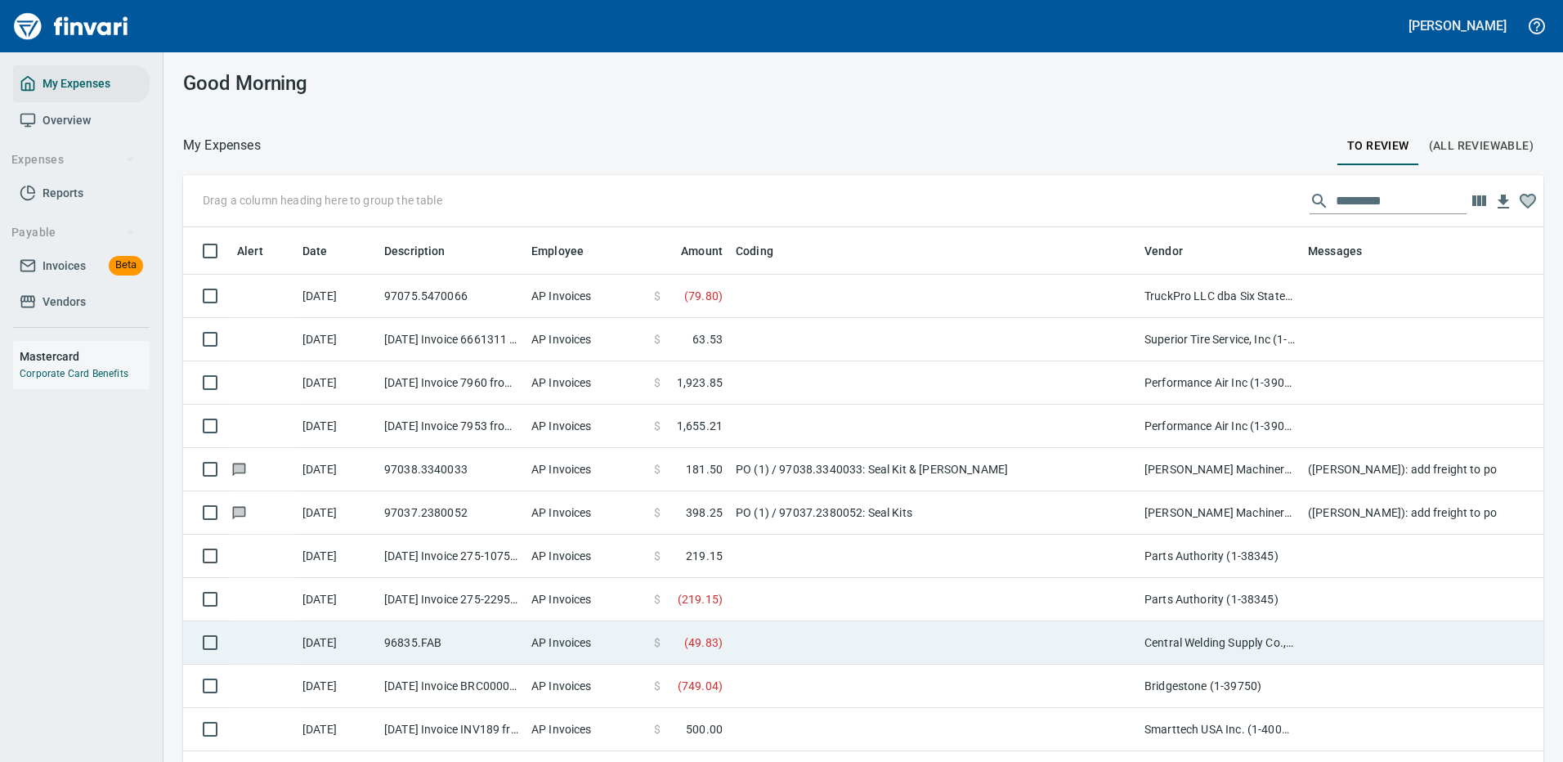
click at [878, 638] on td at bounding box center [933, 642] width 409 height 43
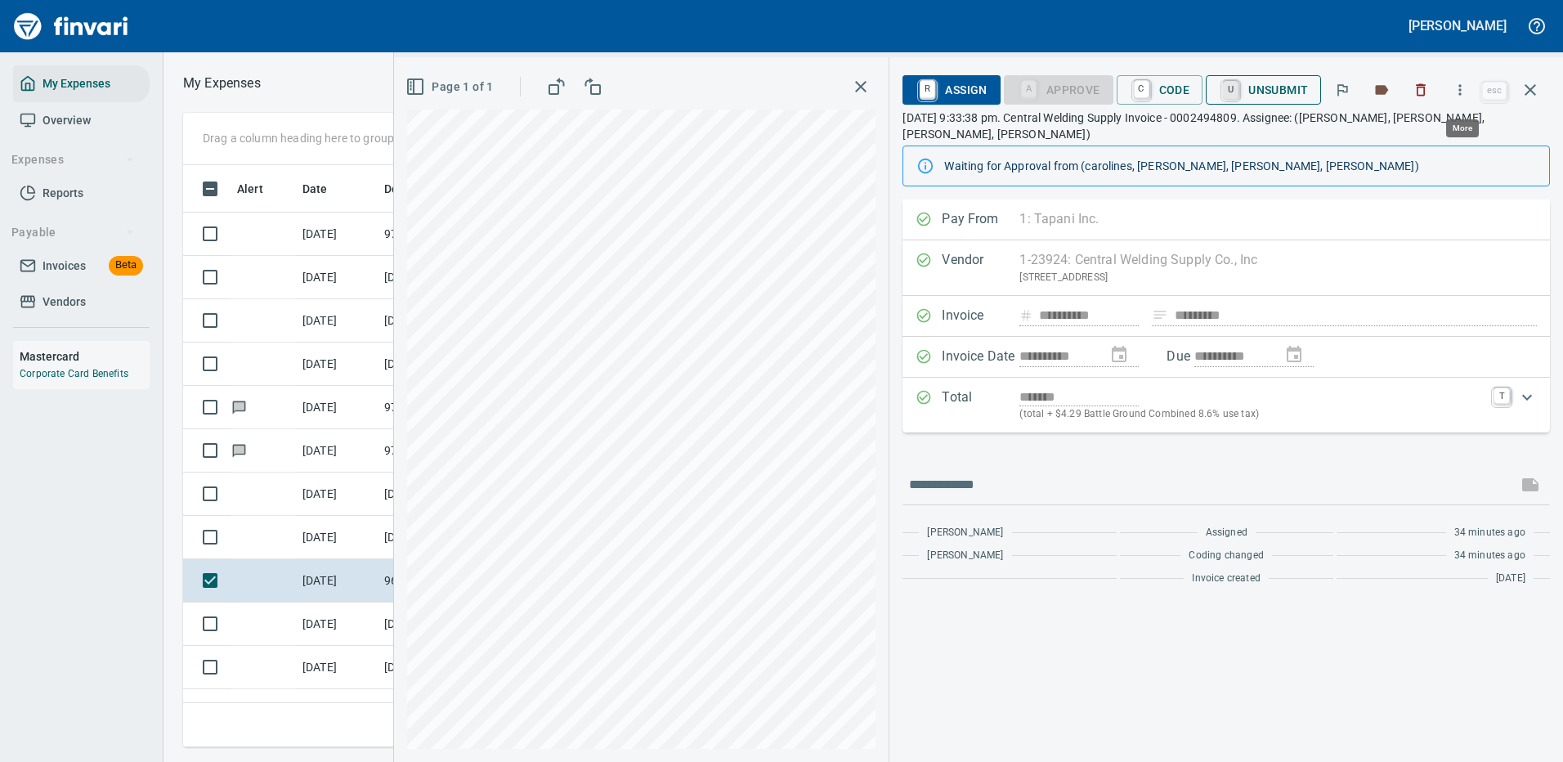
scroll to position [557, 927]
click at [1167, 83] on span "C Code" at bounding box center [1159, 90] width 60 height 28
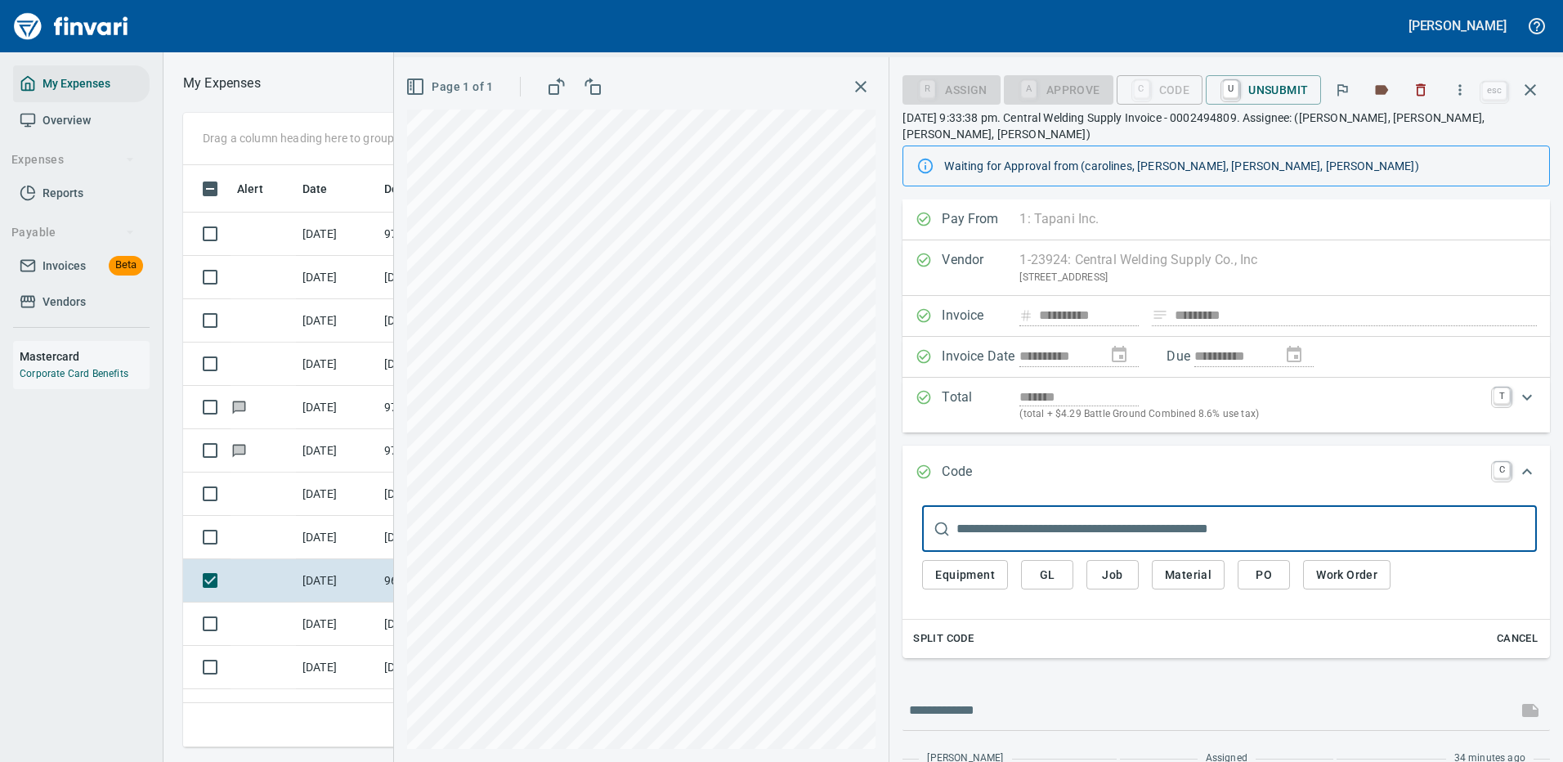
click at [1268, 566] on span "PO" at bounding box center [1263, 575] width 26 height 20
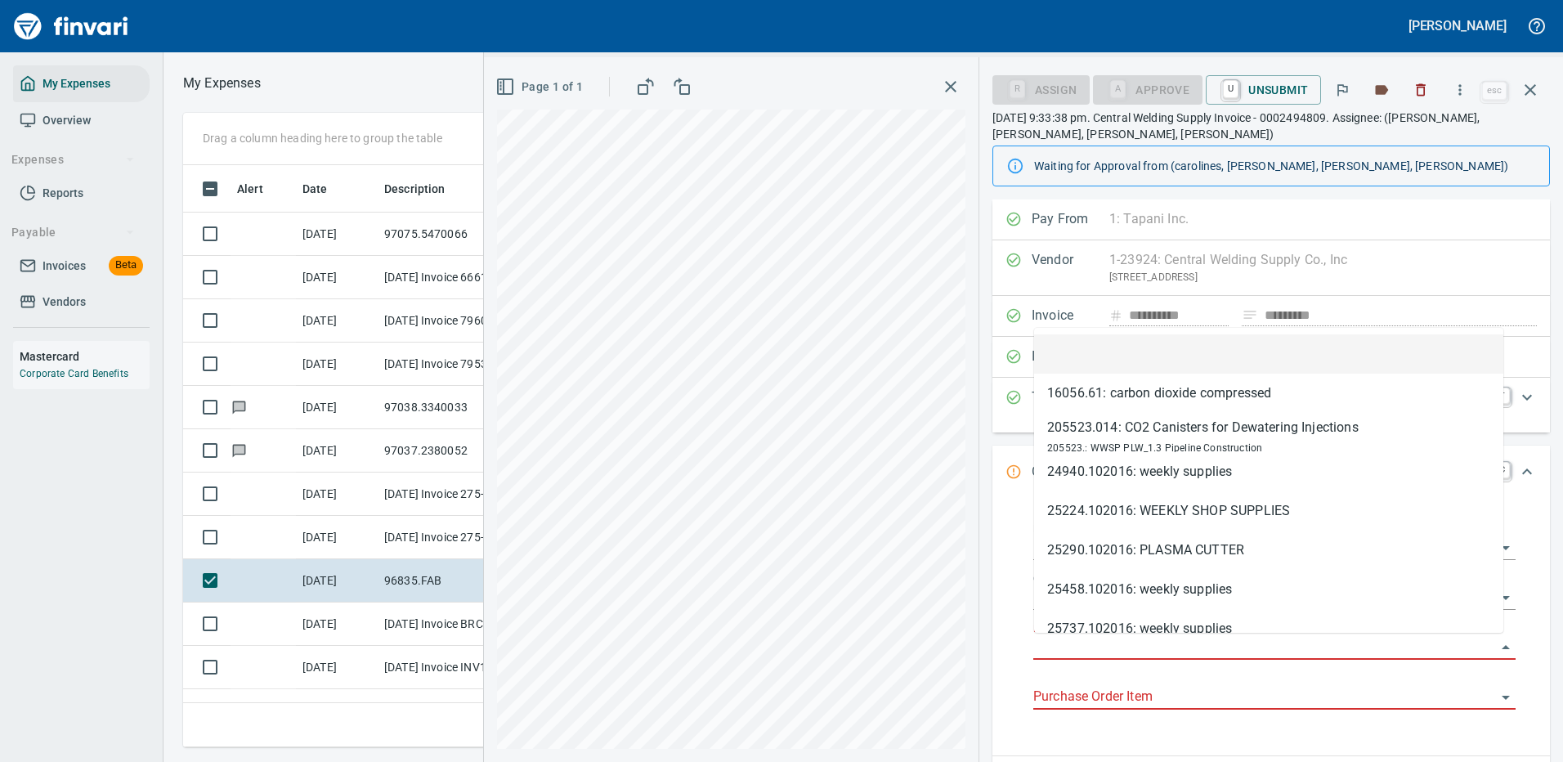
drag, startPoint x: 1086, startPoint y: 656, endPoint x: 1090, endPoint y: 639, distance: 17.6
click at [1090, 639] on input "Purchase Order" at bounding box center [1264, 647] width 463 height 23
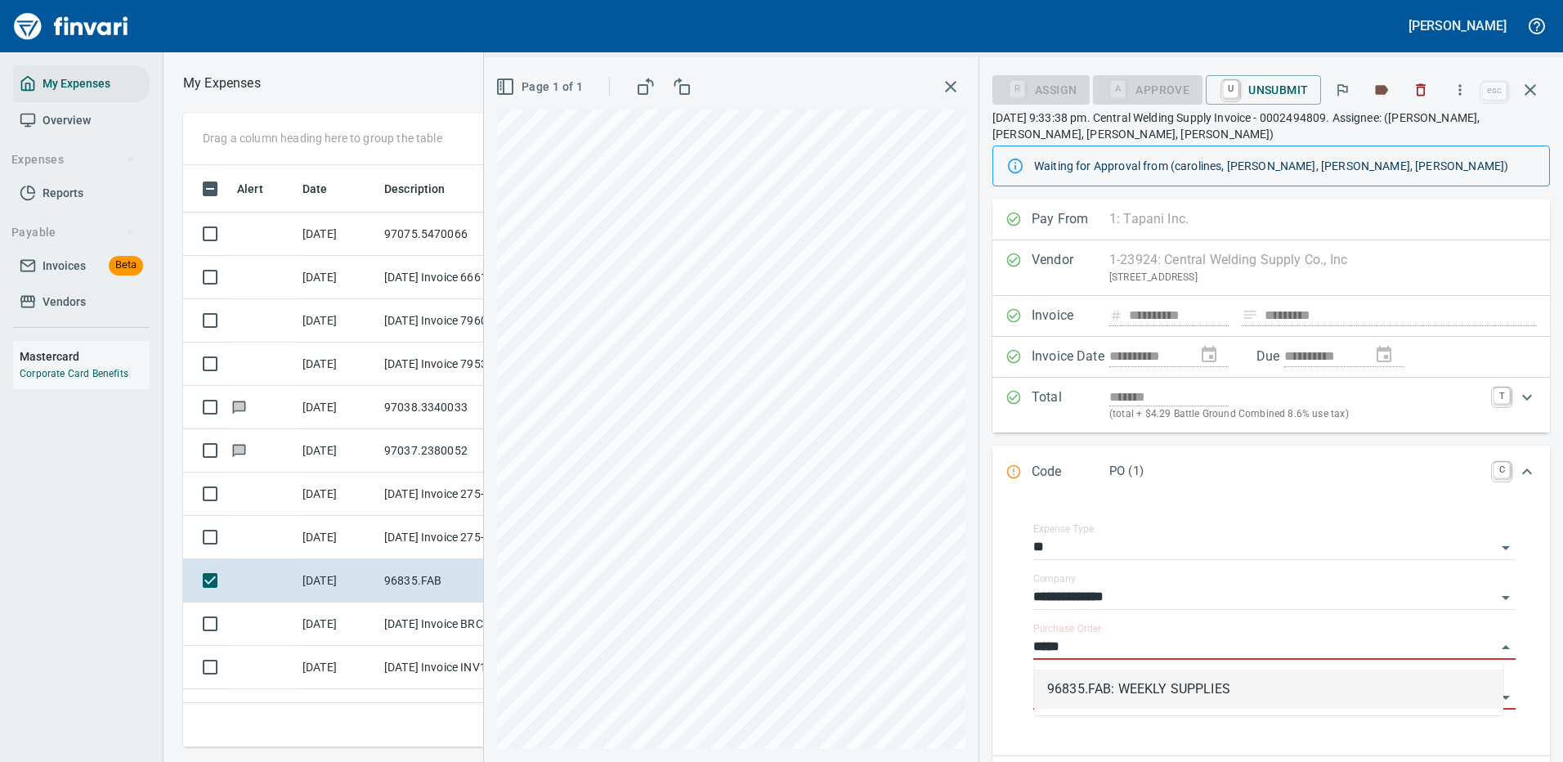
click at [1121, 682] on li "96835.FAB: WEEKLY SUPPLIES" at bounding box center [1268, 688] width 469 height 39
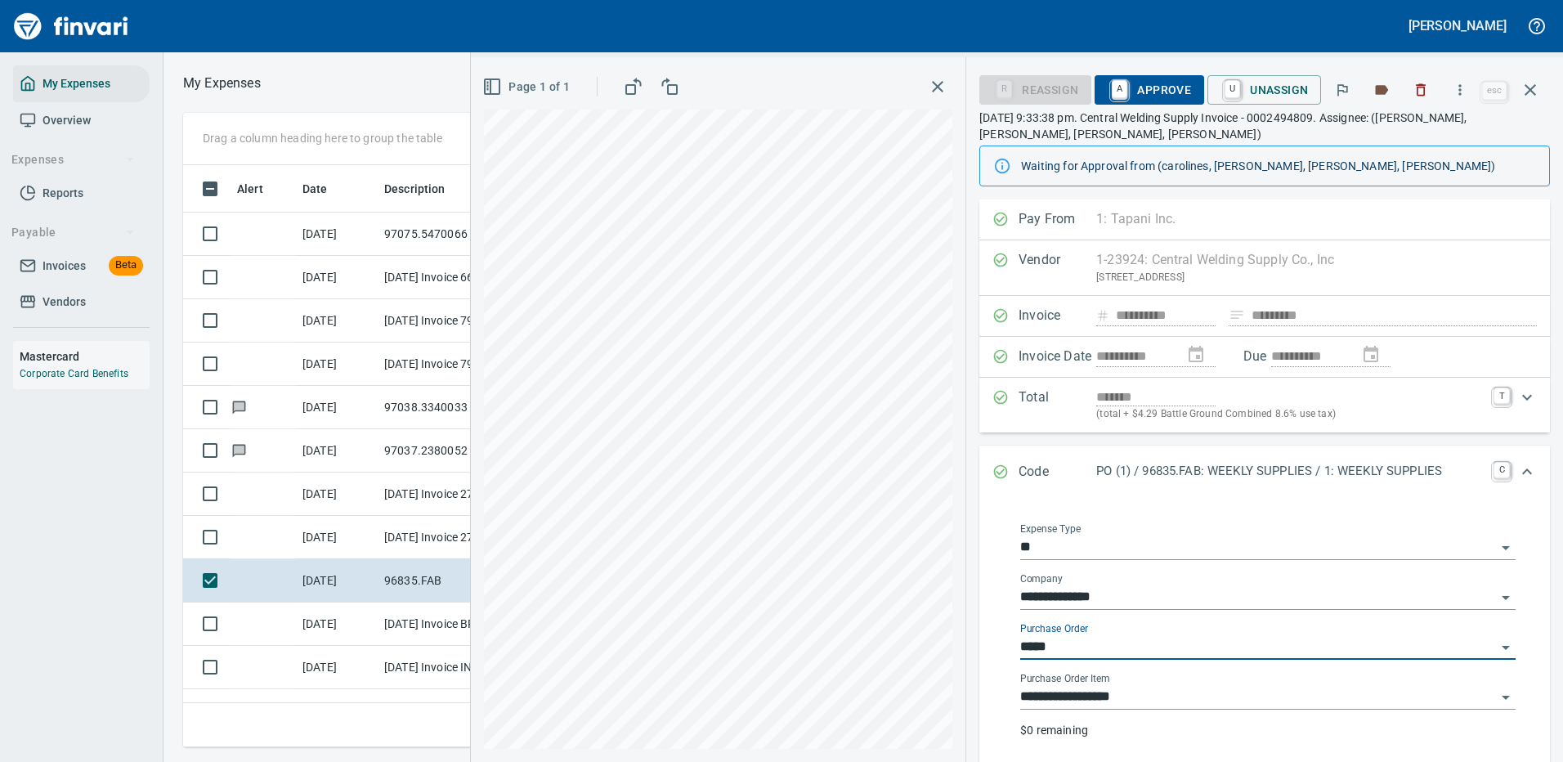
type input "**********"
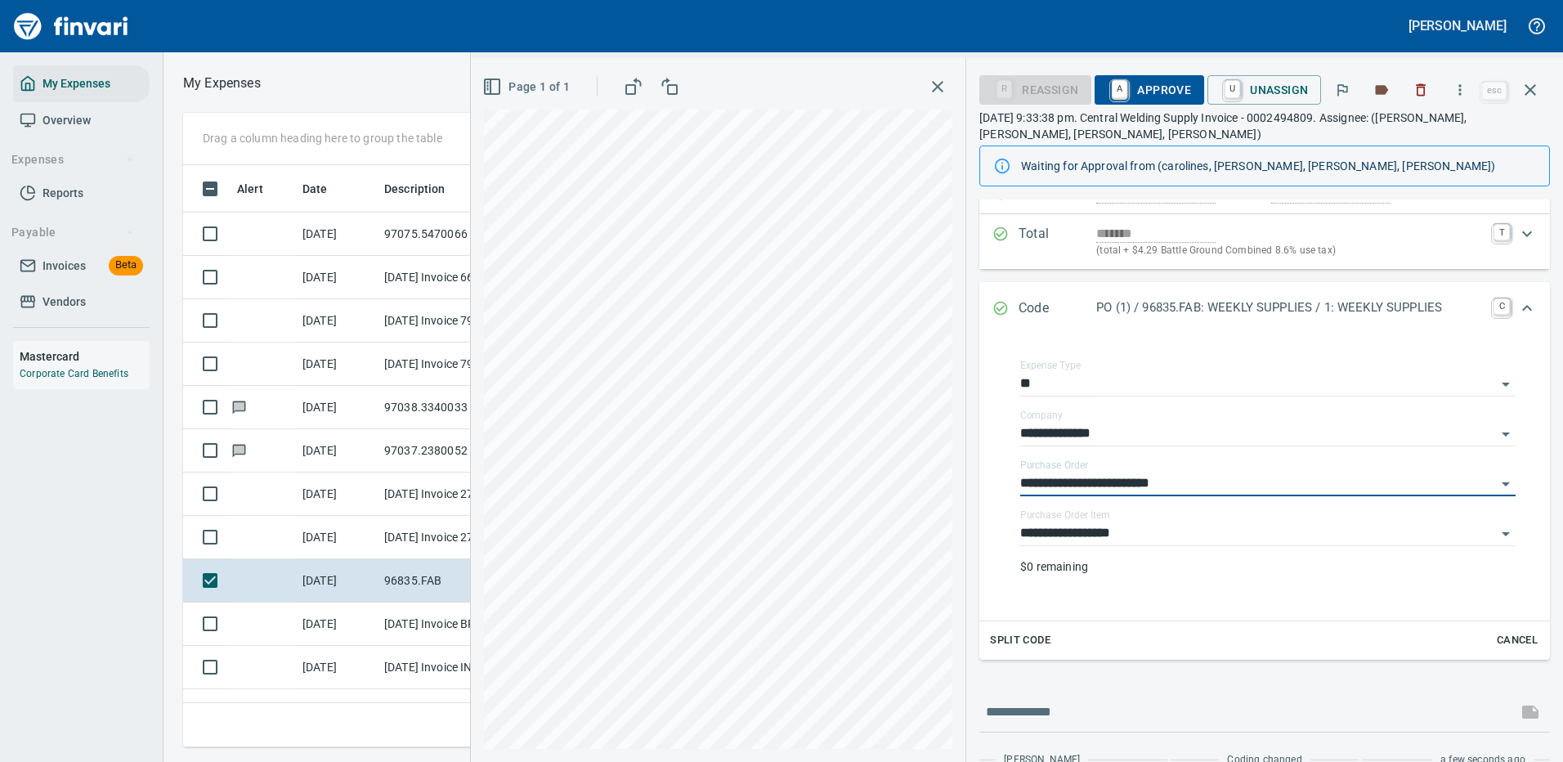
type input "**********"
click at [1133, 83] on span "A Approve" at bounding box center [1148, 90] width 83 height 28
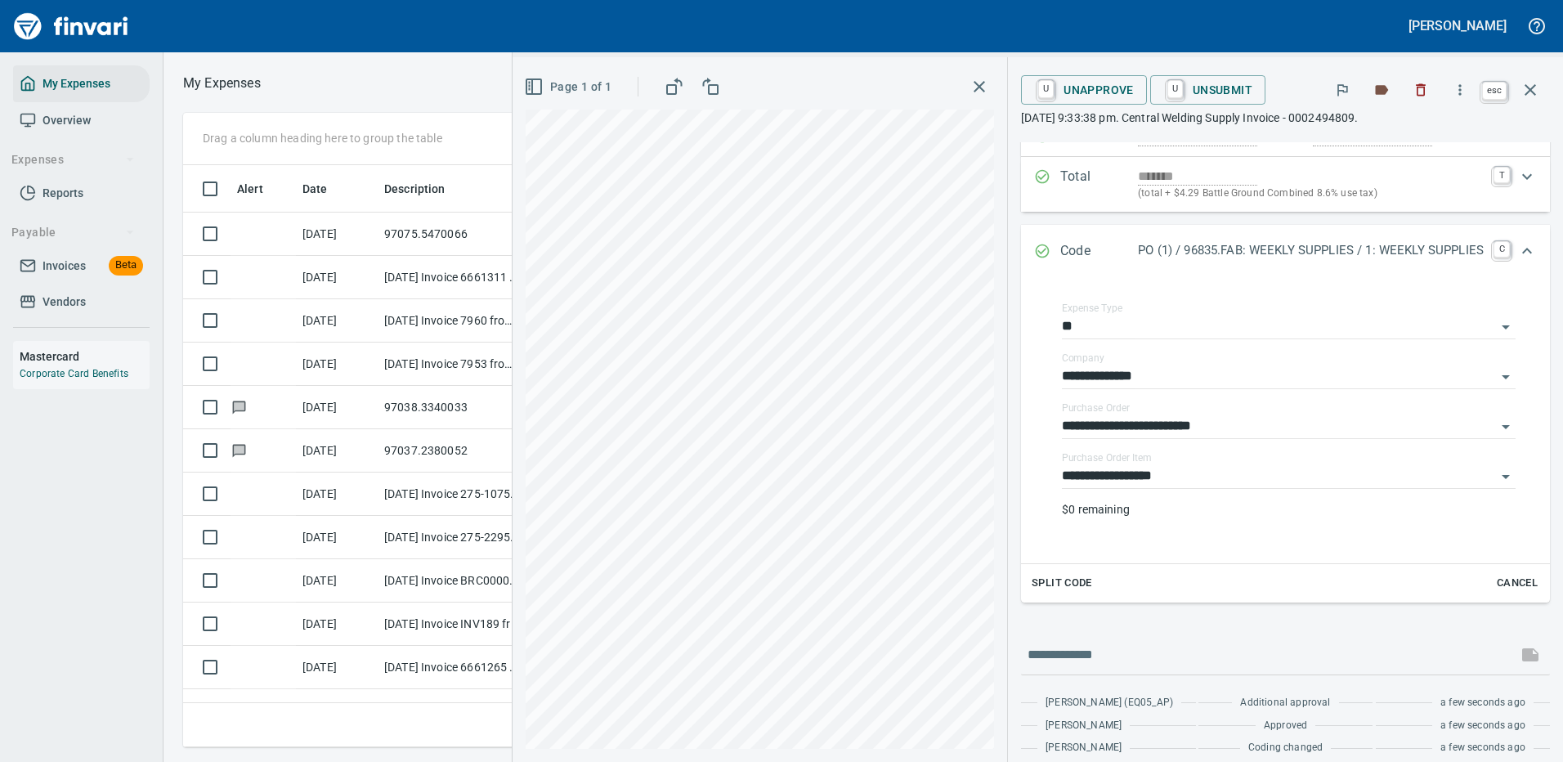
scroll to position [557, 927]
click at [1530, 88] on icon "button" at bounding box center [1530, 90] width 20 height 20
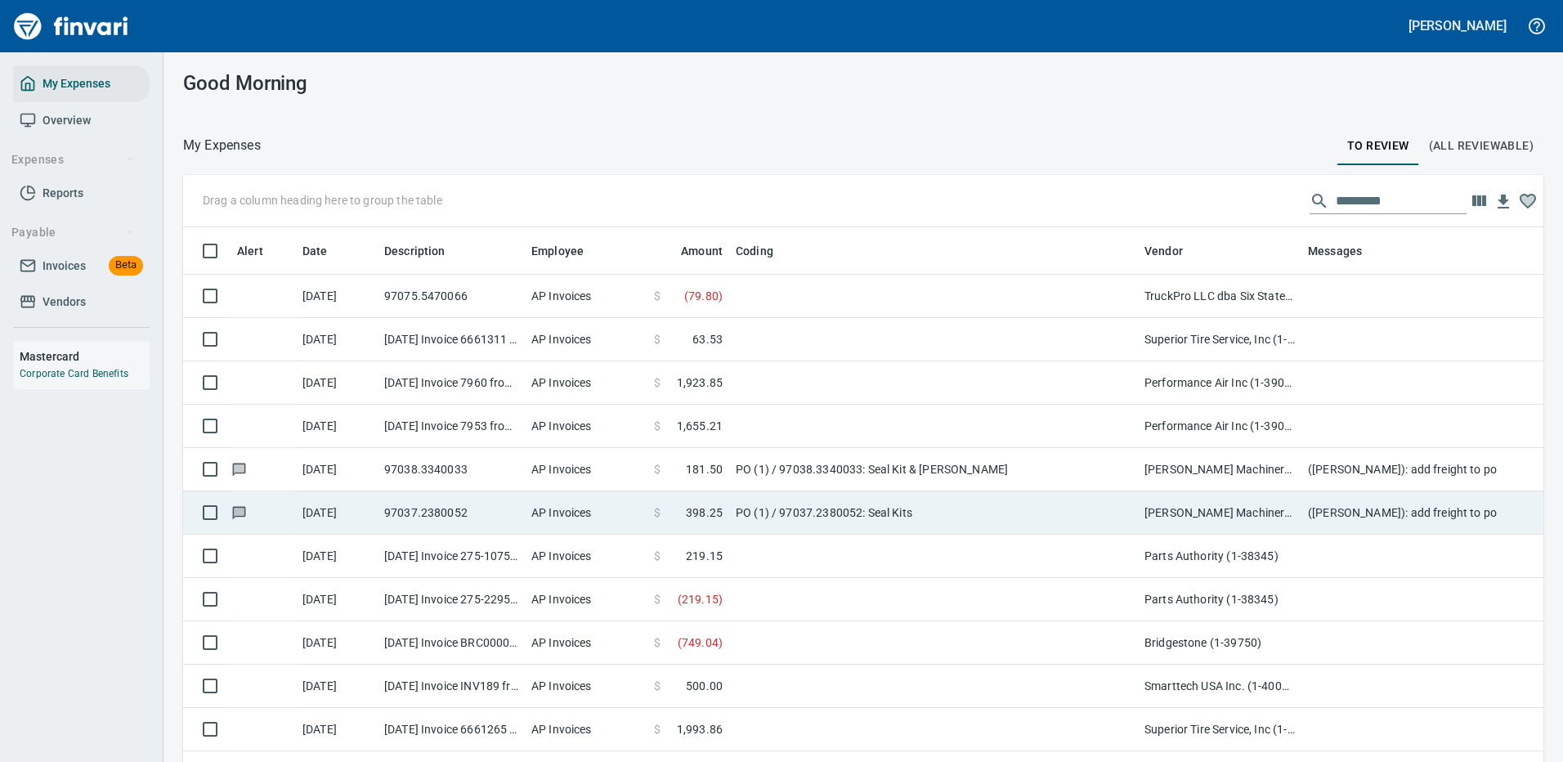
scroll to position [557, 1323]
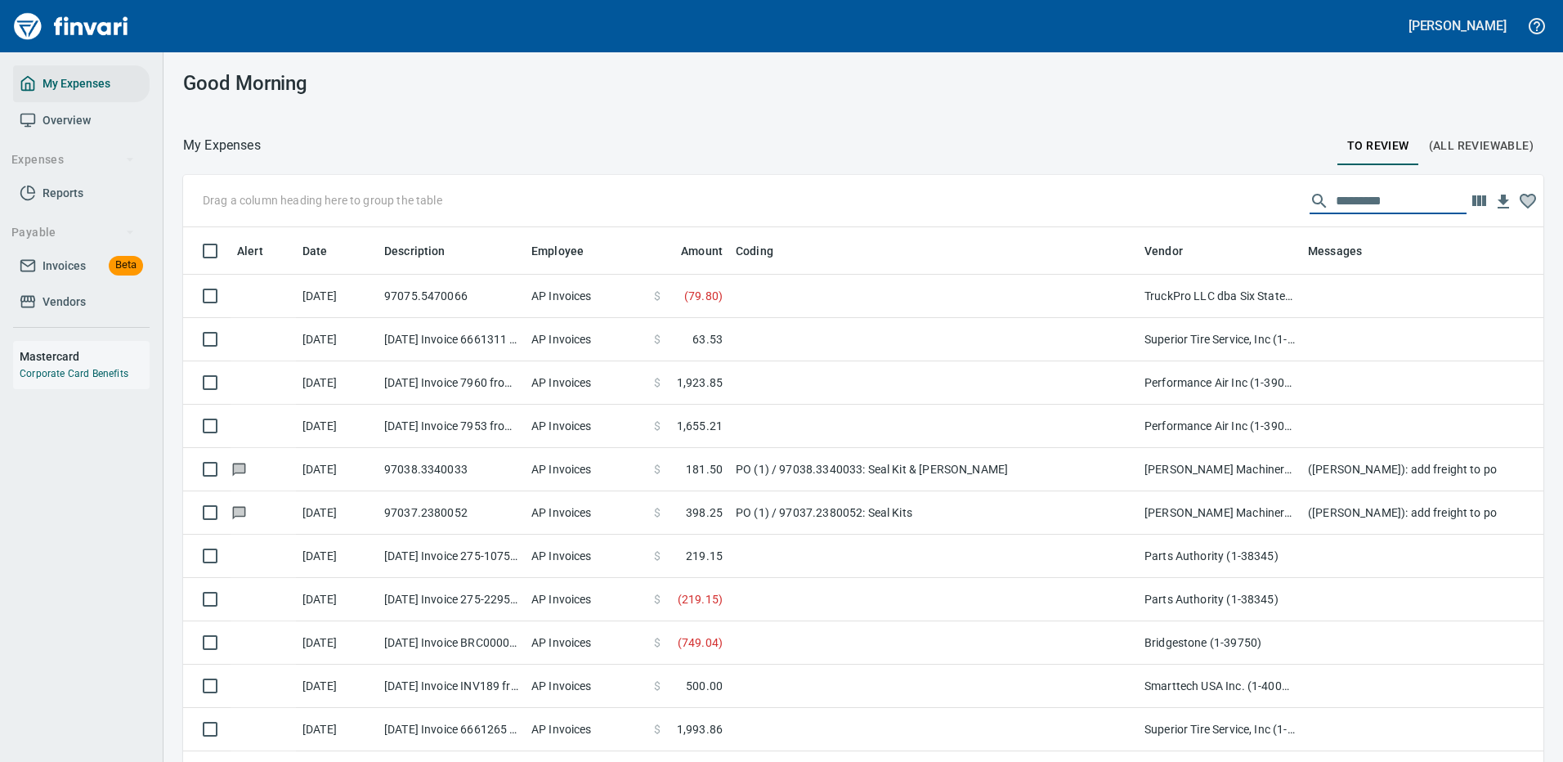
click at [1346, 199] on input "text" at bounding box center [1400, 201] width 131 height 26
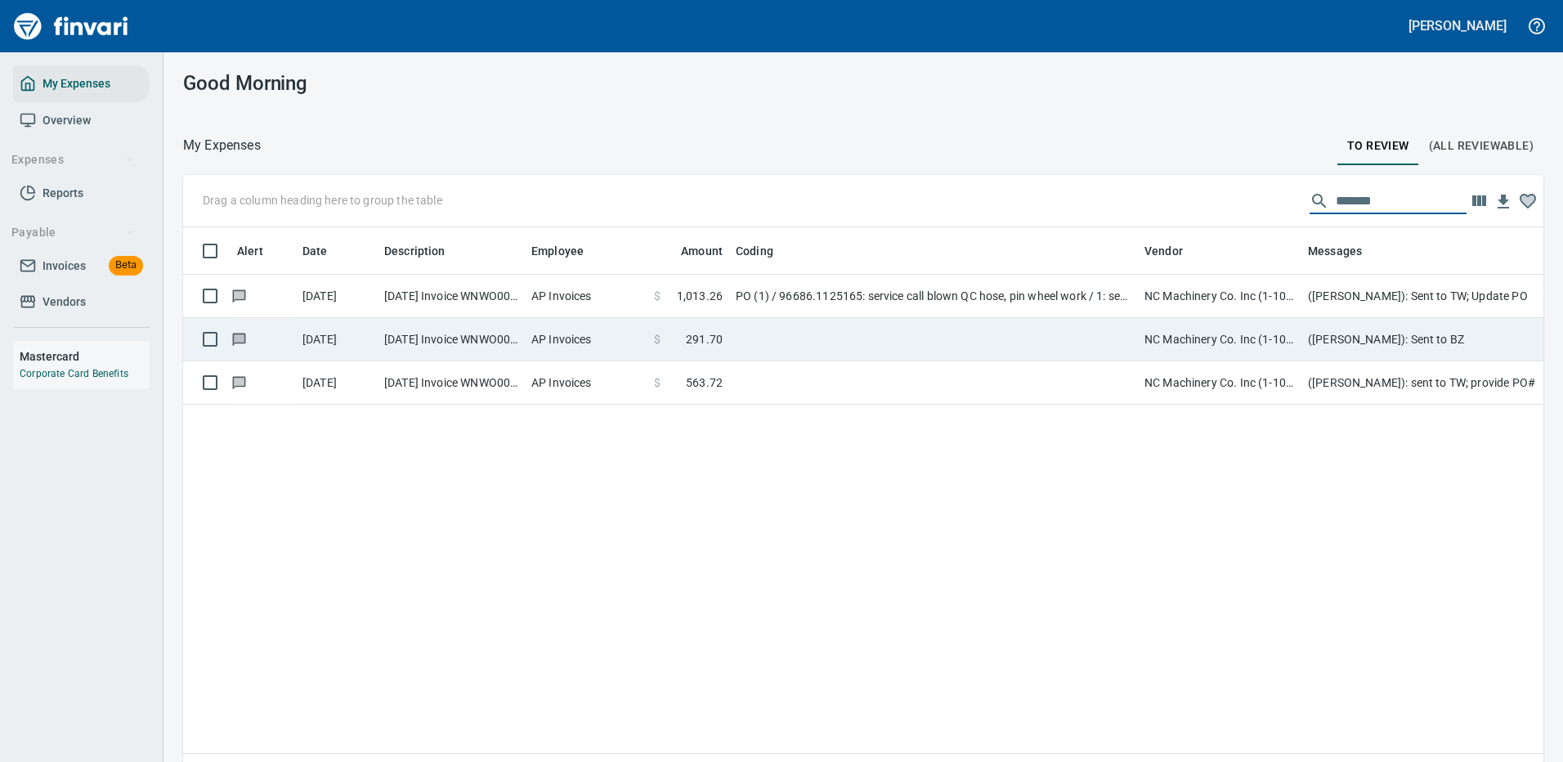
type input "*******"
click at [814, 338] on td at bounding box center [933, 339] width 409 height 43
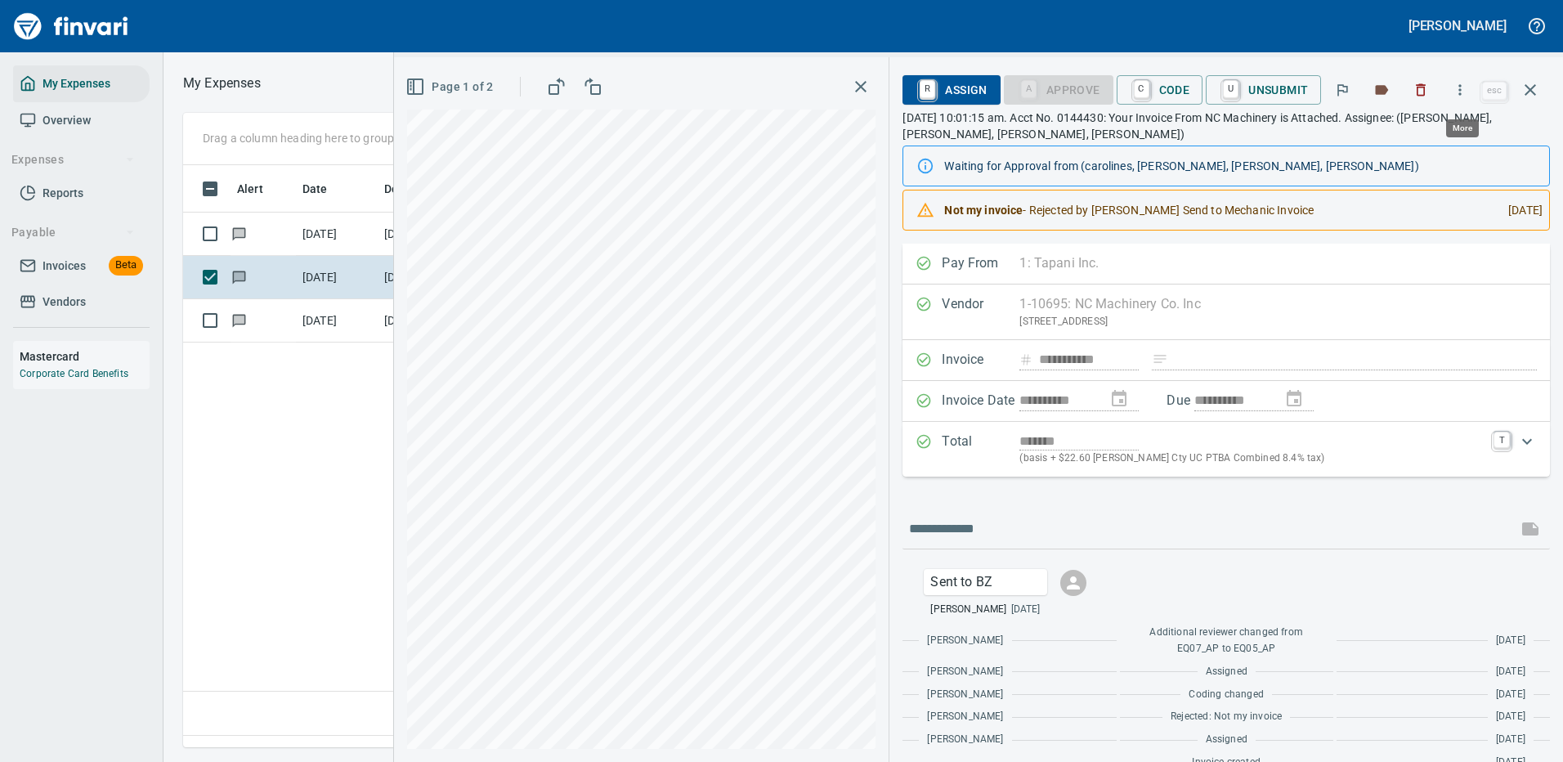
scroll to position [557, 939]
click at [1459, 87] on icon "button" at bounding box center [1459, 90] width 16 height 16
click at [1407, 140] on span "Download" at bounding box center [1457, 137] width 157 height 20
click at [1029, 526] on input "text" at bounding box center [1210, 529] width 602 height 26
type input "**********"
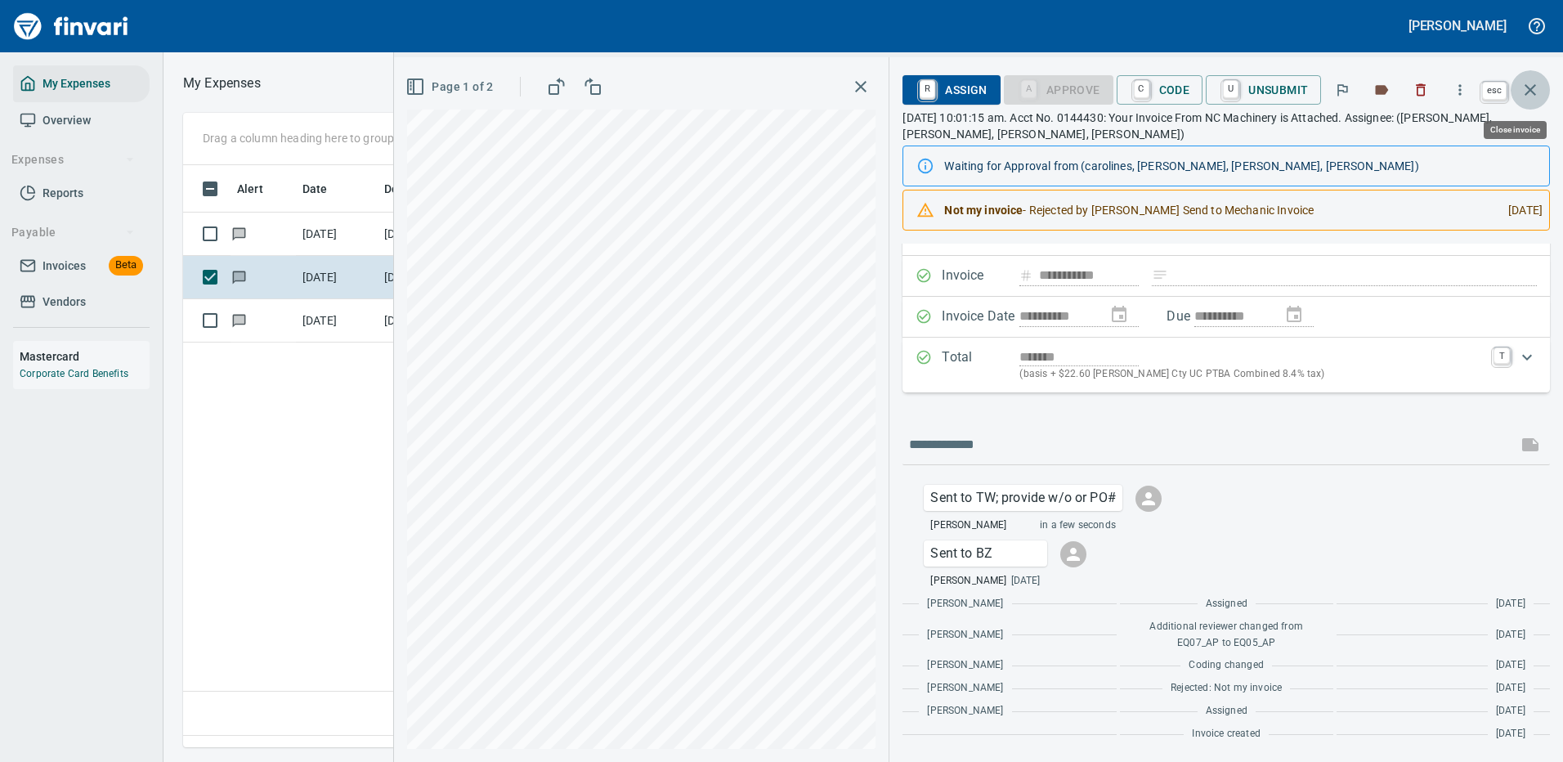
click at [1529, 87] on icon "button" at bounding box center [1530, 90] width 20 height 20
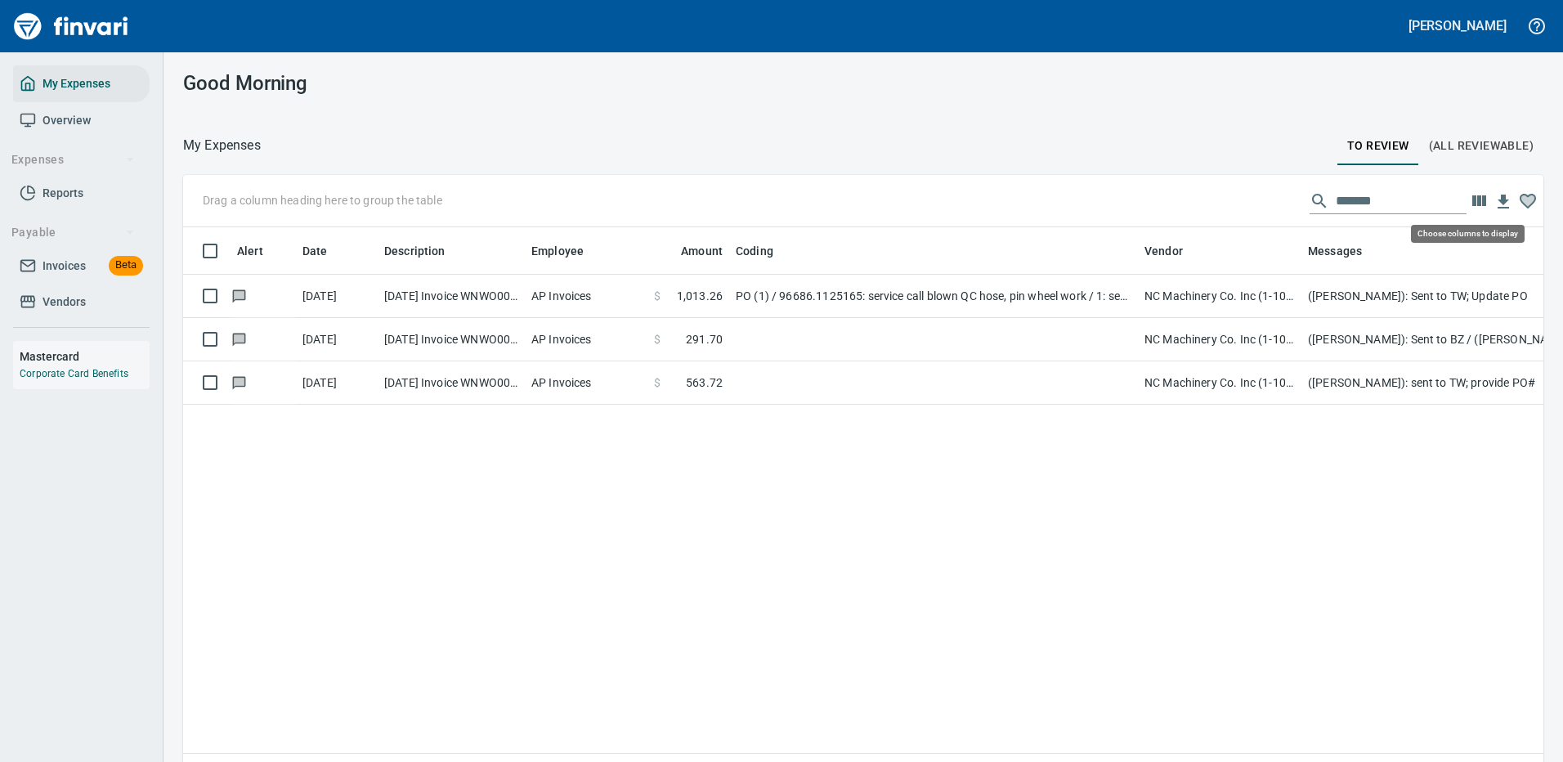
scroll to position [557, 1335]
drag, startPoint x: 1377, startPoint y: 200, endPoint x: 1142, endPoint y: 204, distance: 235.4
click at [1143, 204] on div "Drag a column heading here to group the table *******" at bounding box center [863, 201] width 1360 height 52
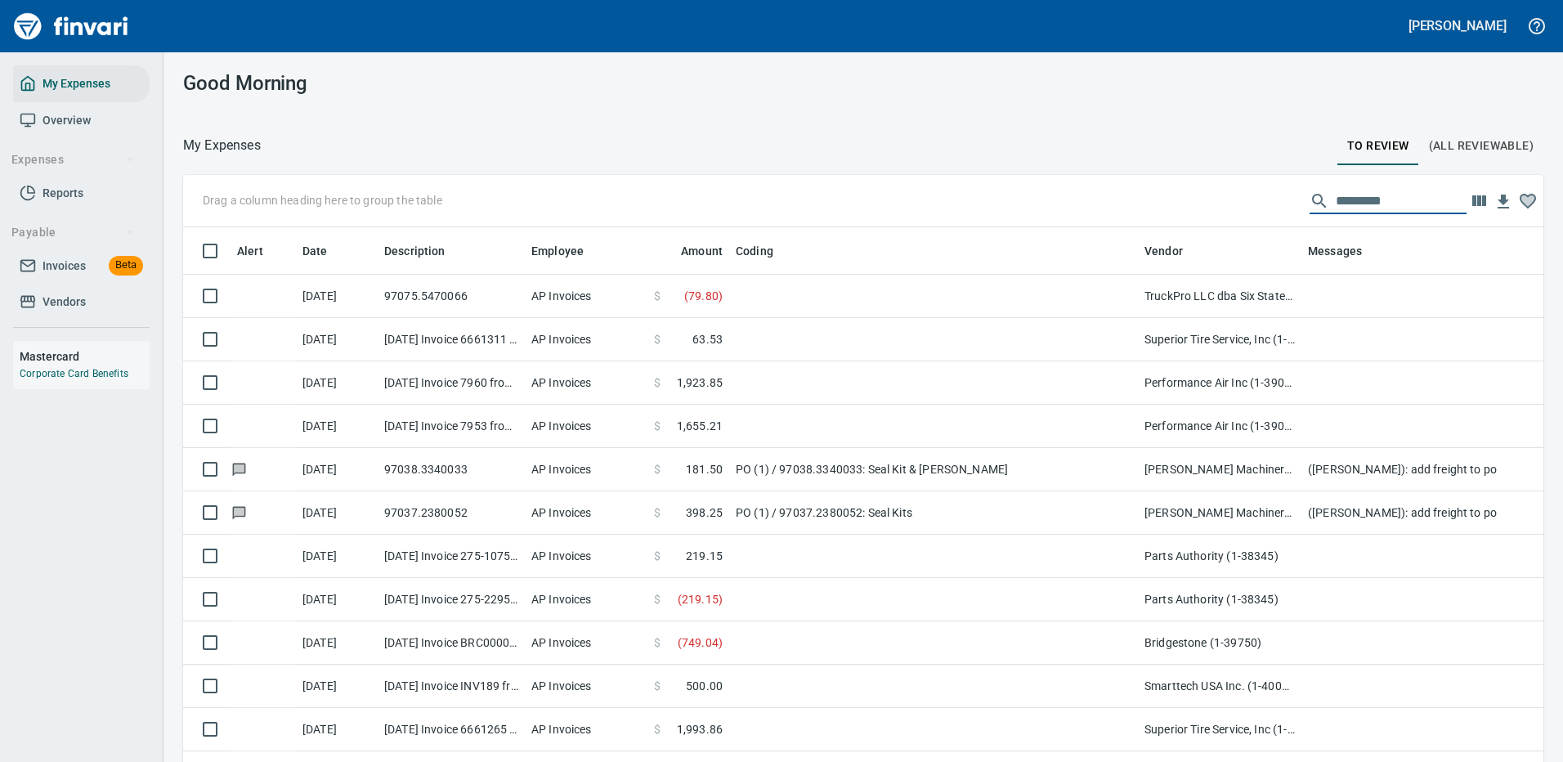
scroll to position [557, 1323]
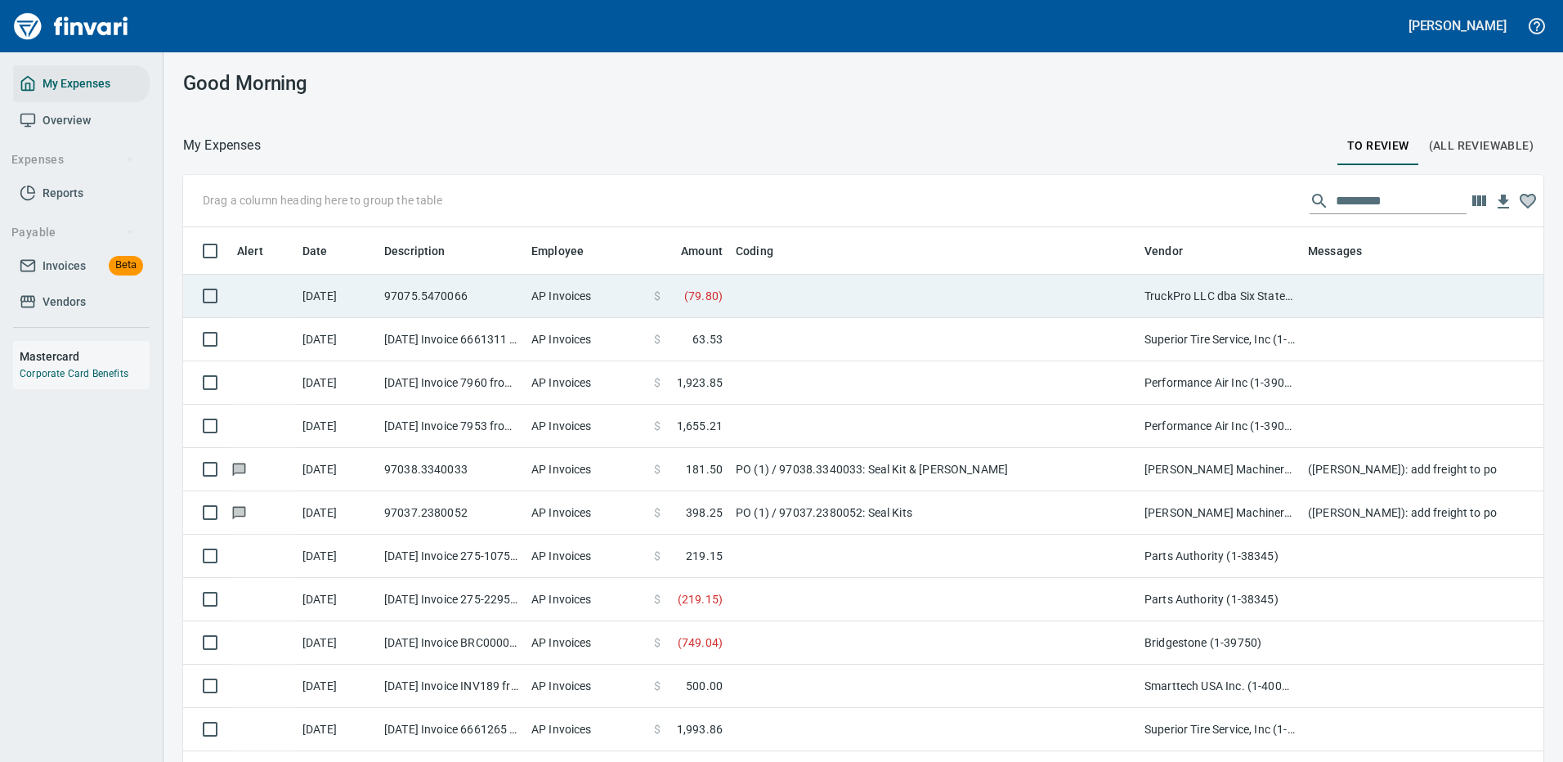
click at [879, 297] on td at bounding box center [933, 296] width 409 height 43
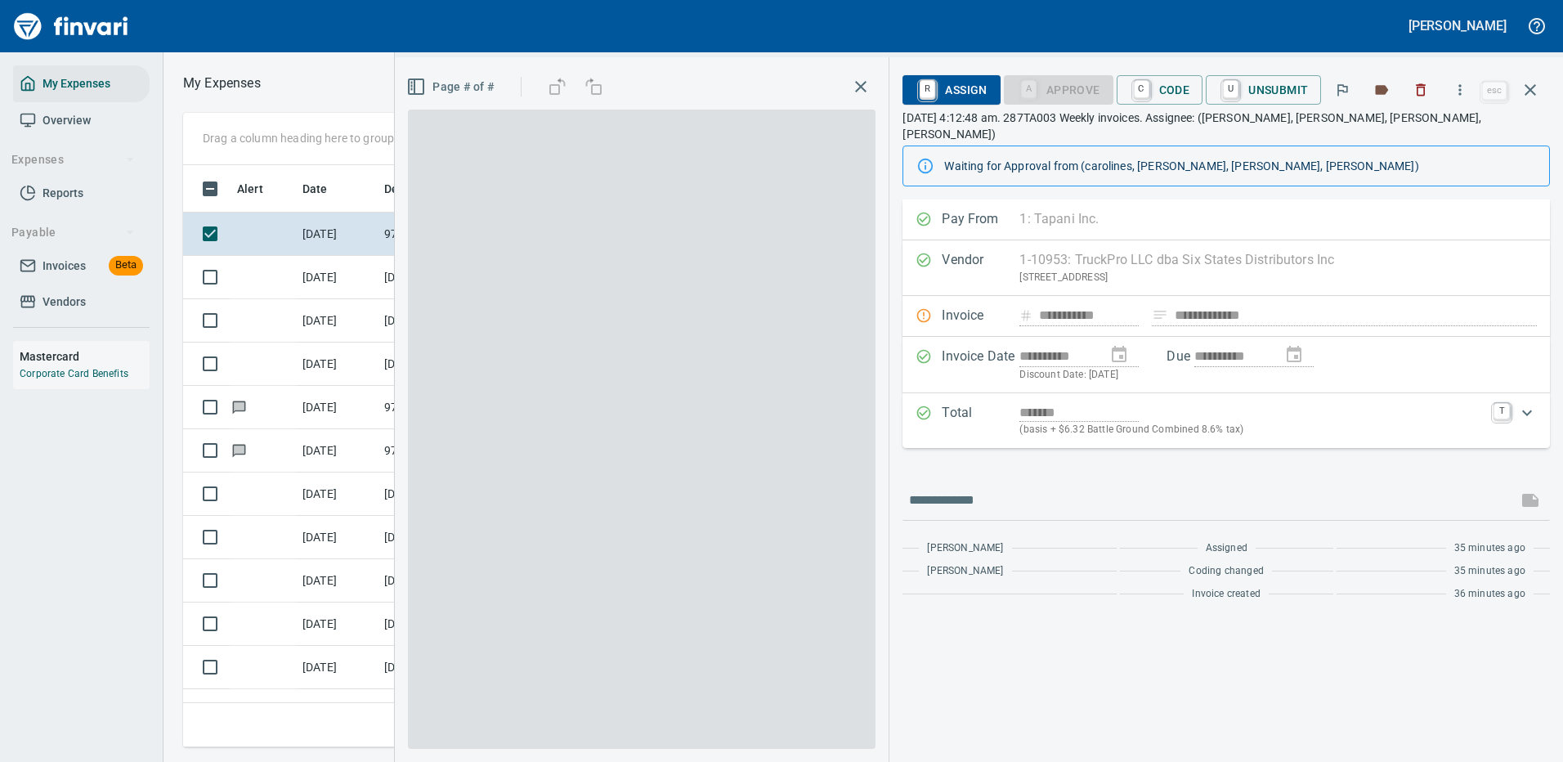
scroll to position [557, 927]
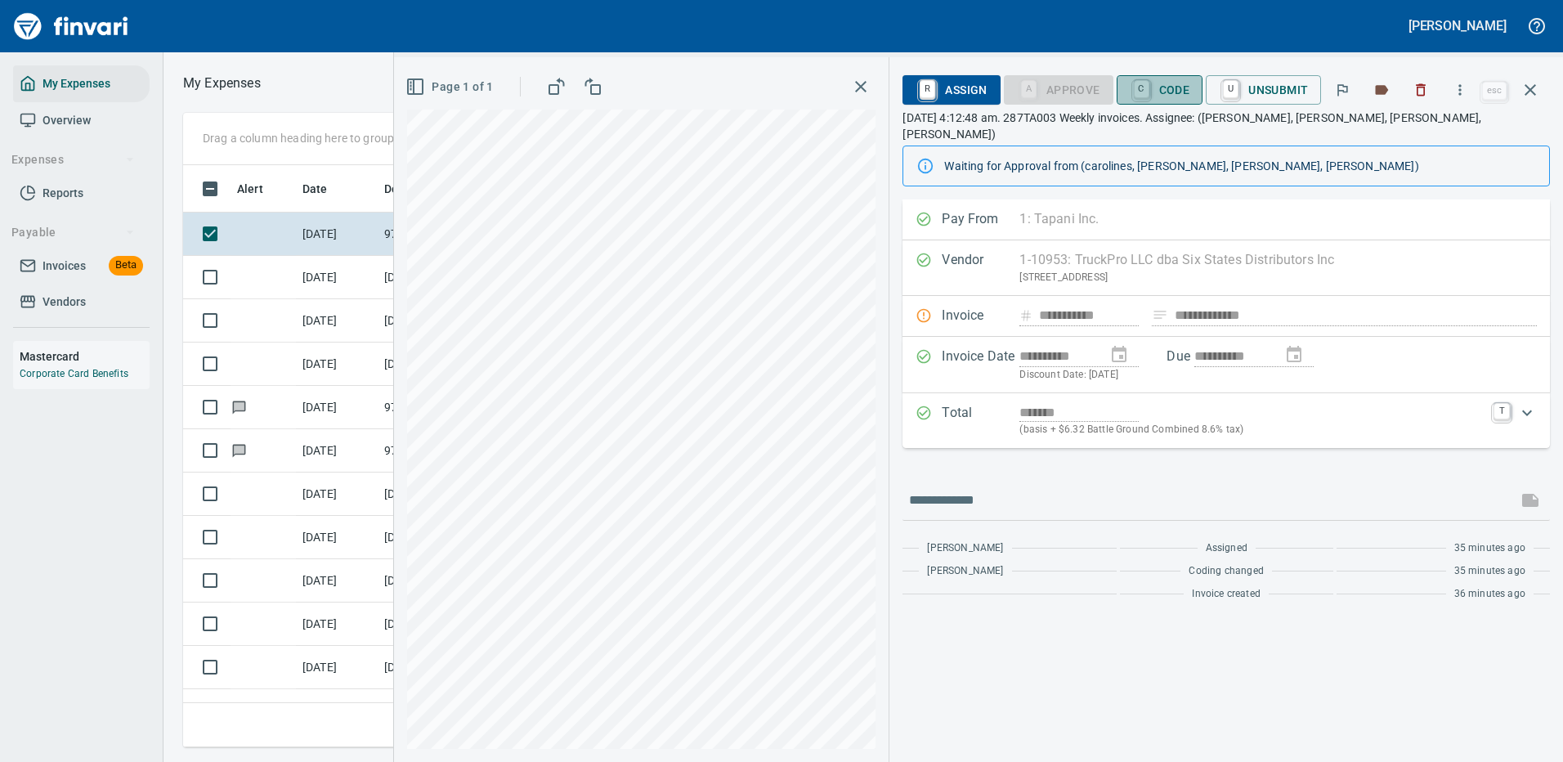
click at [1174, 85] on span "C Code" at bounding box center [1159, 90] width 60 height 28
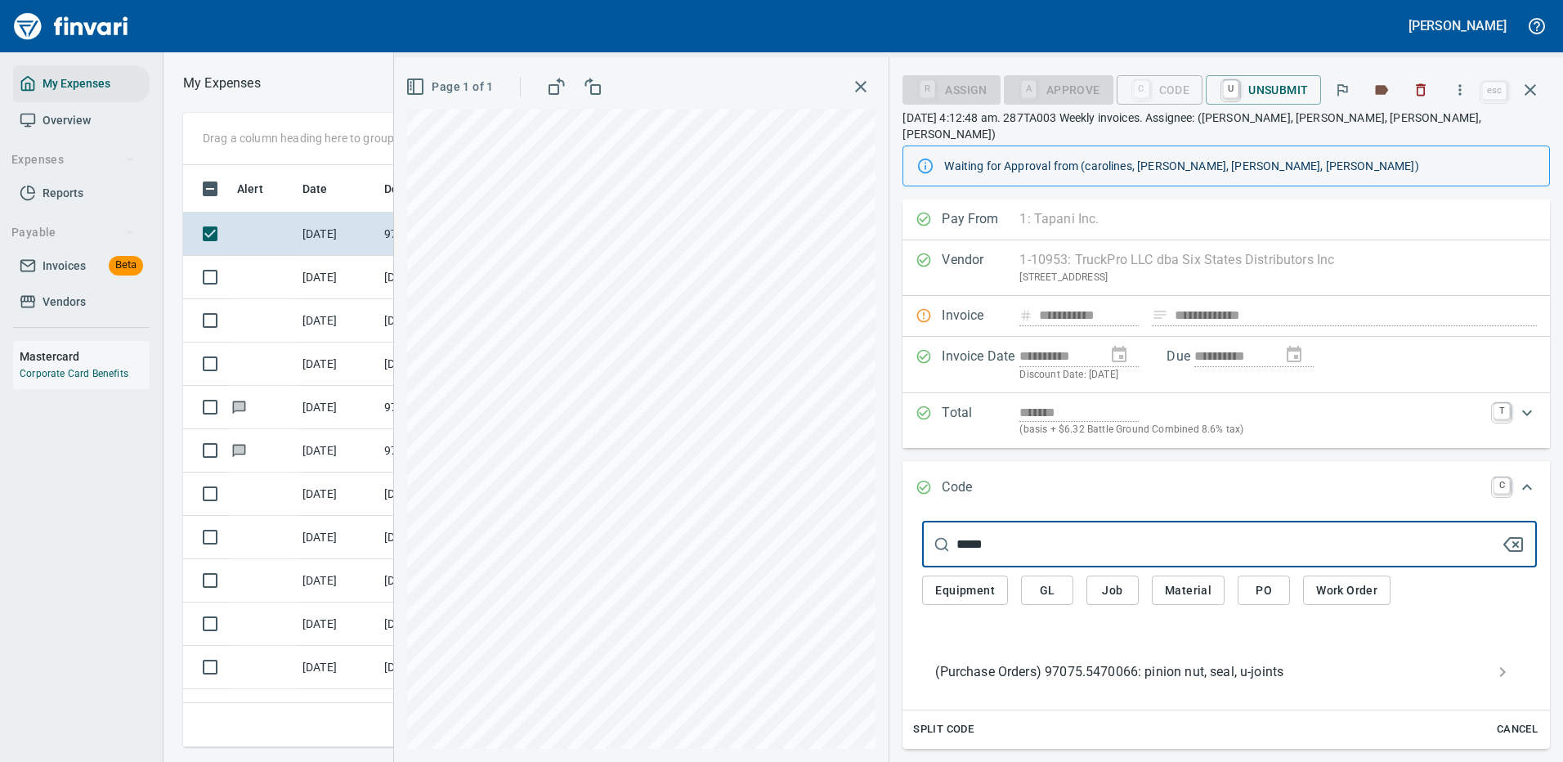
type input "*****"
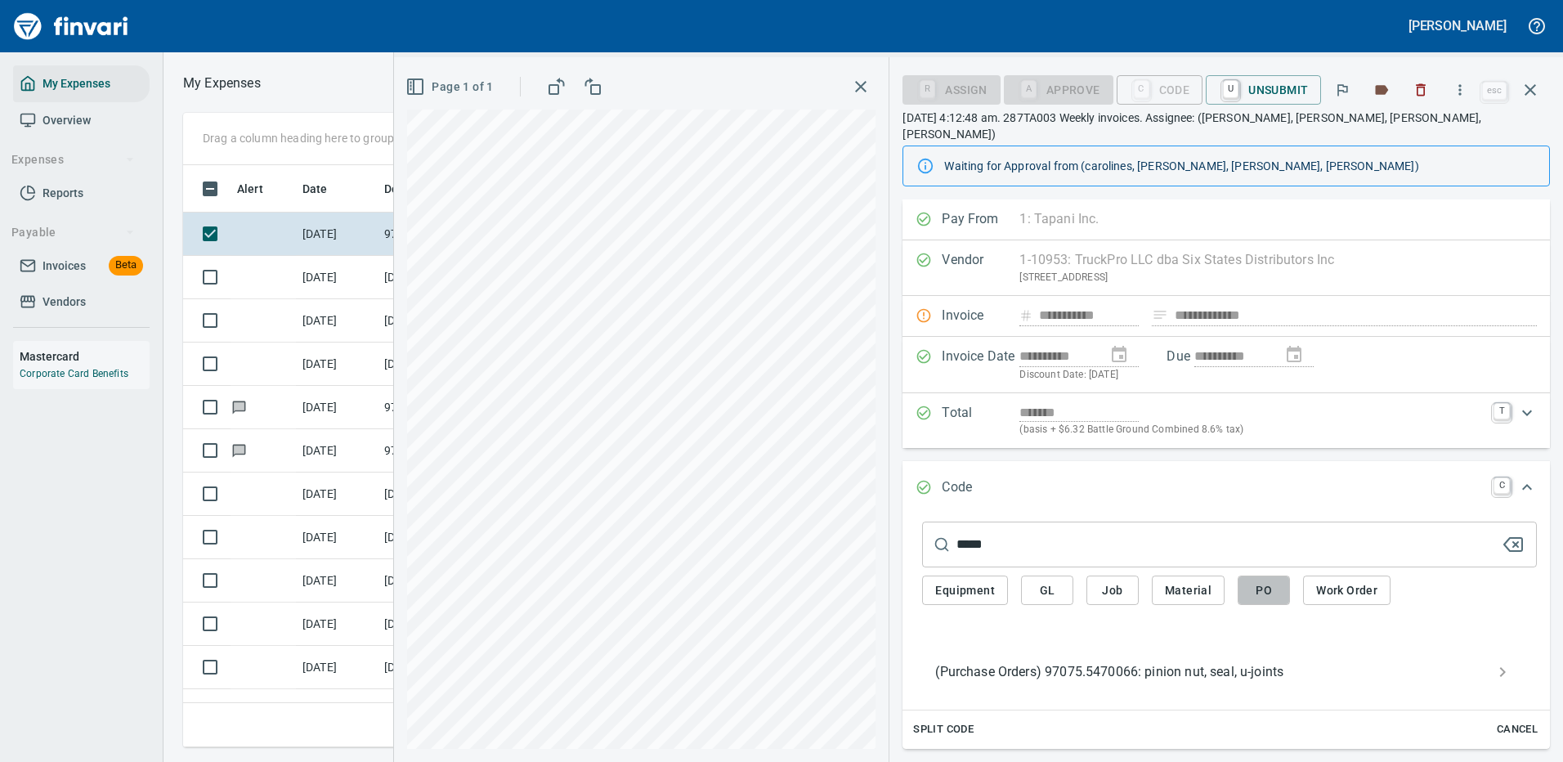
click at [1258, 580] on span "PO" at bounding box center [1263, 590] width 26 height 20
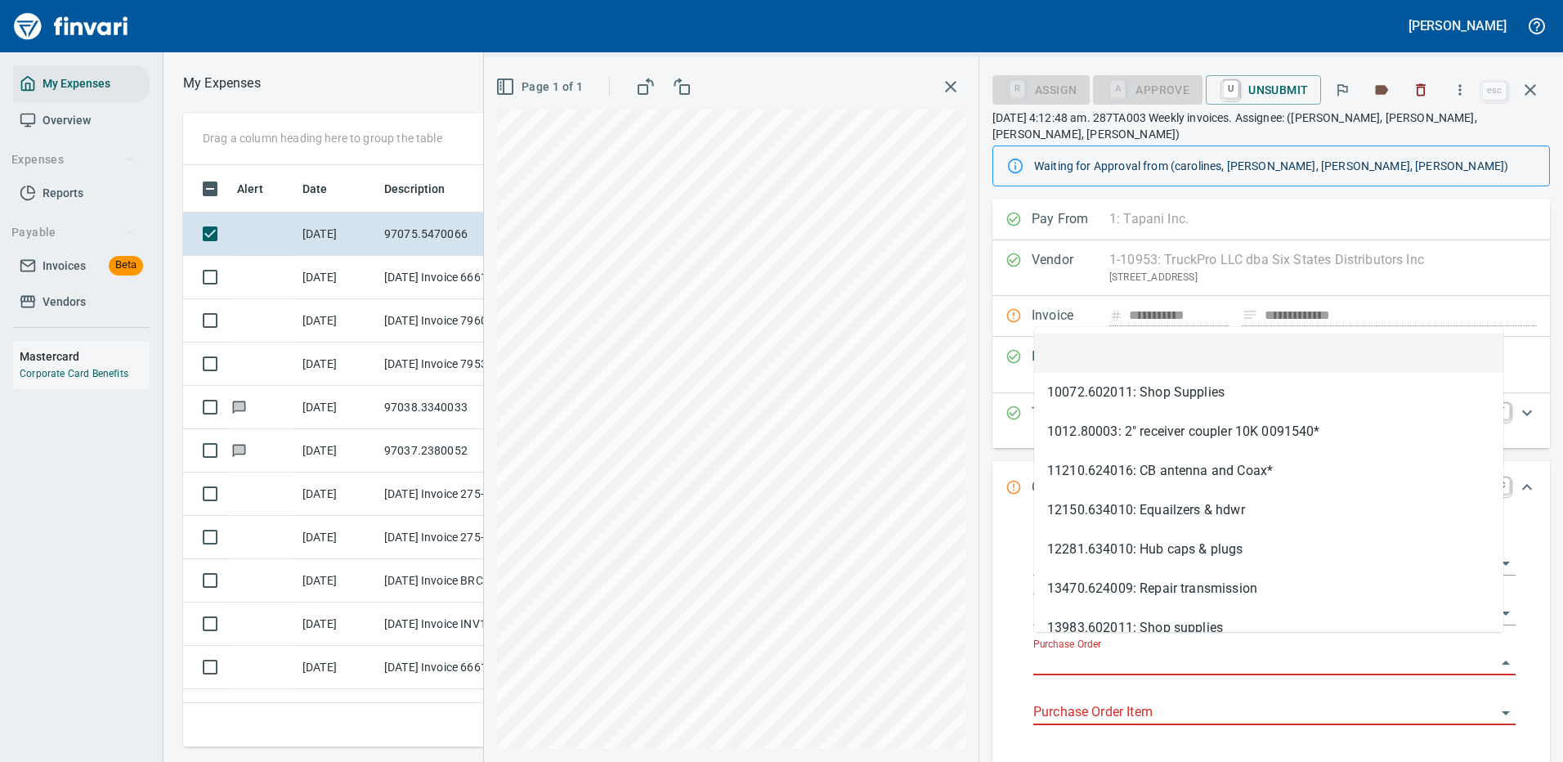
click at [1103, 651] on input "Purchase Order" at bounding box center [1264, 662] width 463 height 23
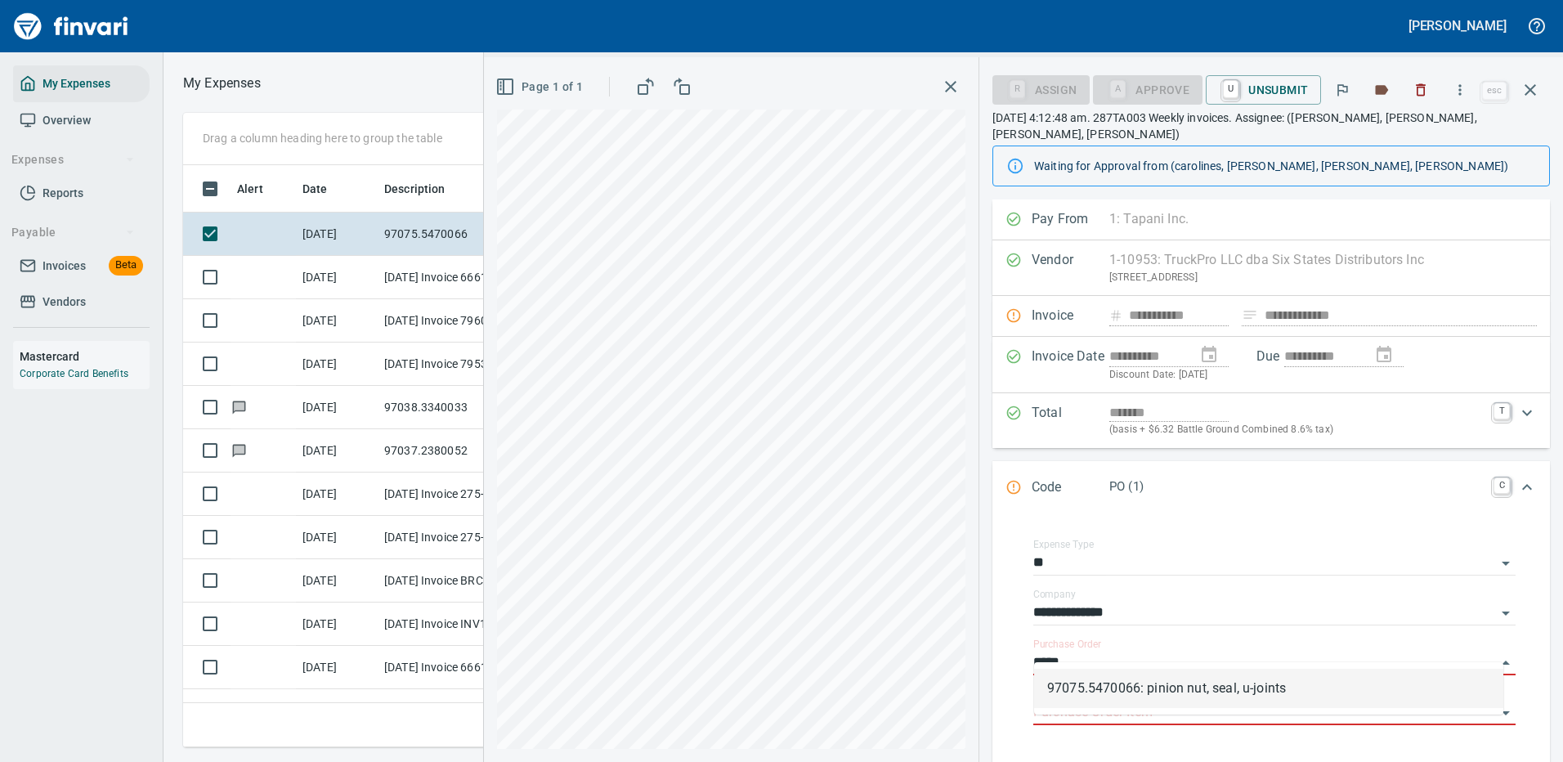
click at [1165, 694] on li "97075.5470066: pinion nut, seal, u-joints" at bounding box center [1268, 688] width 469 height 39
type input "**********"
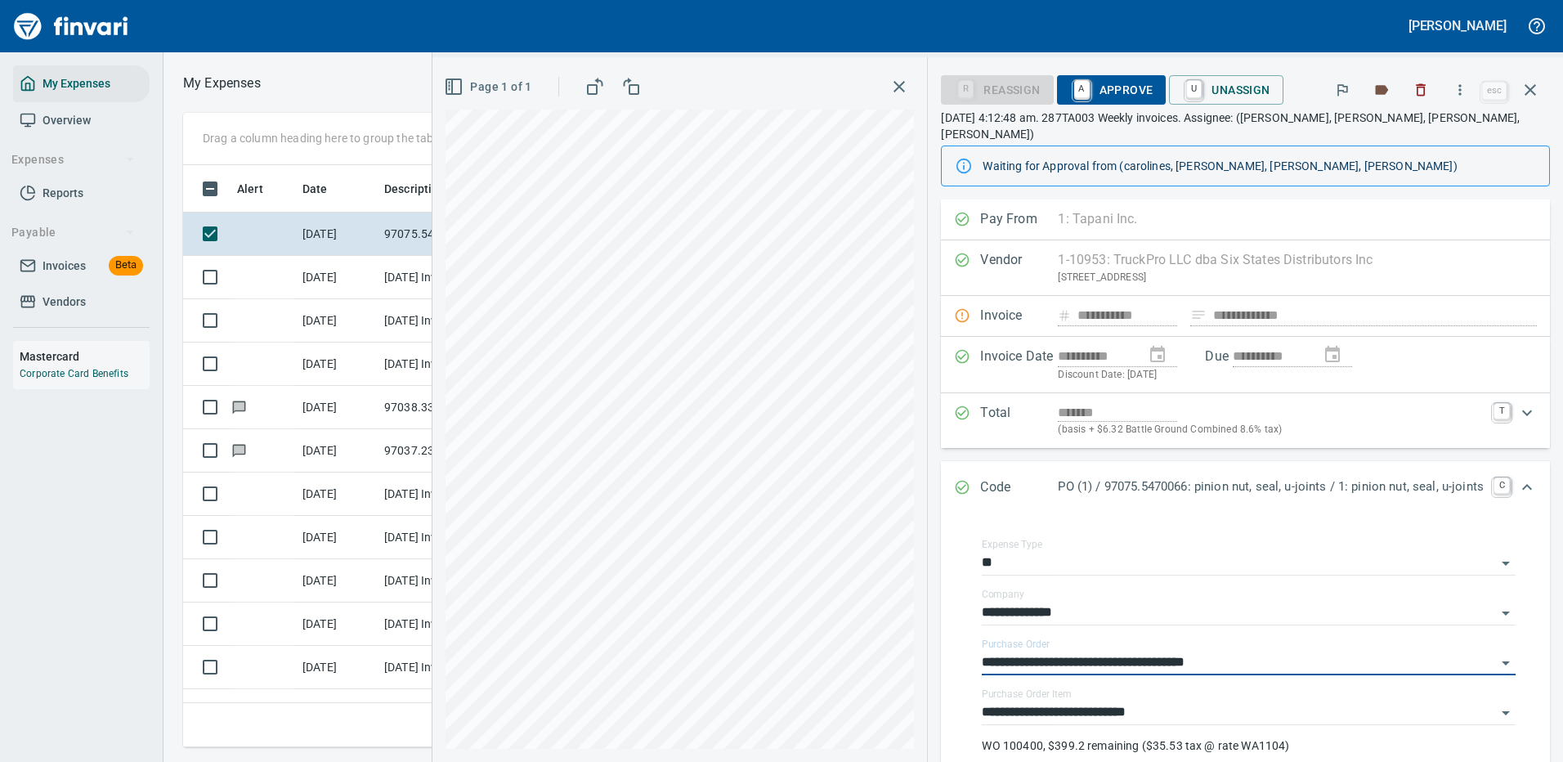
type input "**********"
click at [1108, 87] on span "A Approve" at bounding box center [1111, 90] width 83 height 28
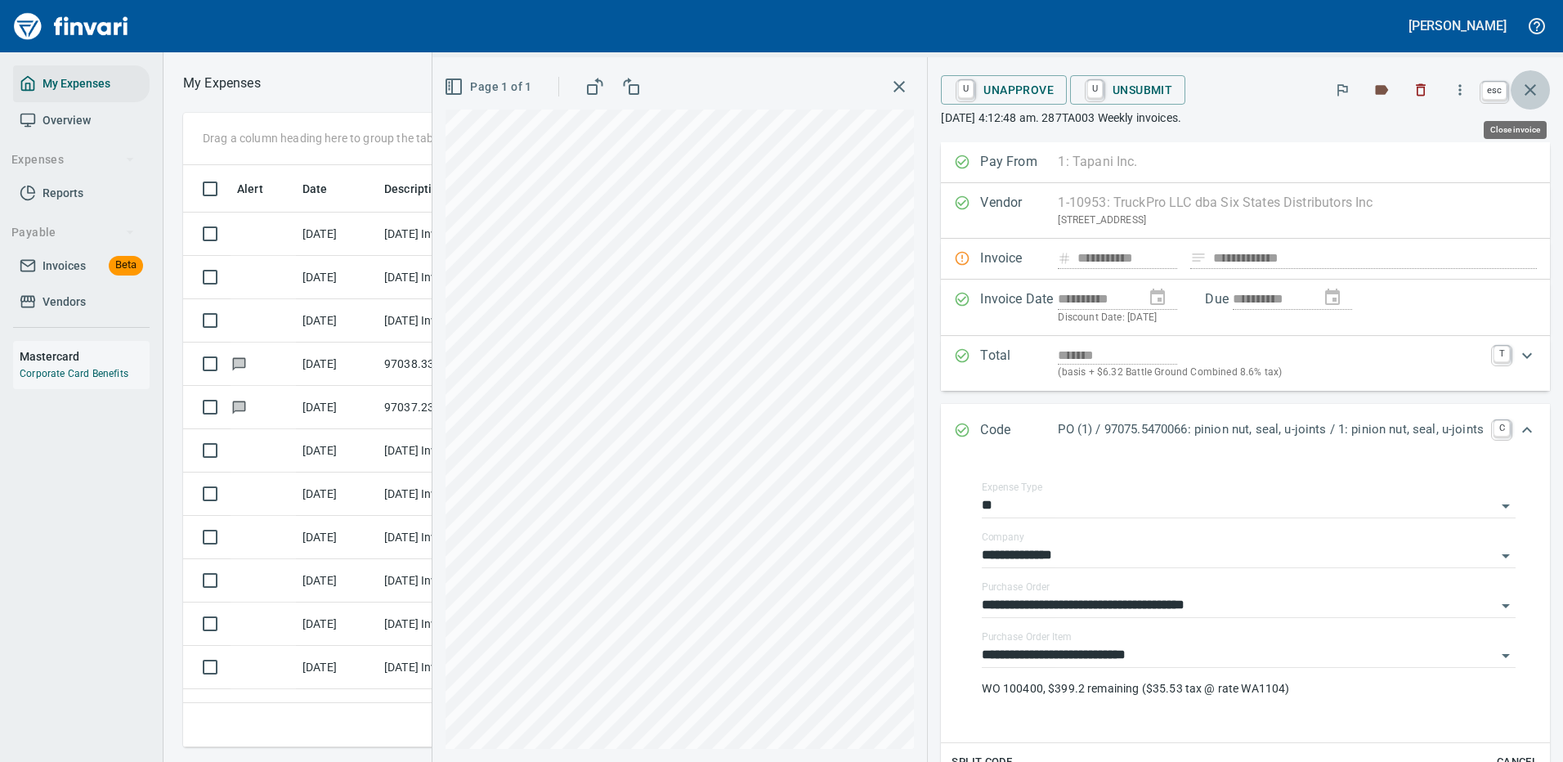
click at [1529, 85] on icon "button" at bounding box center [1530, 90] width 20 height 20
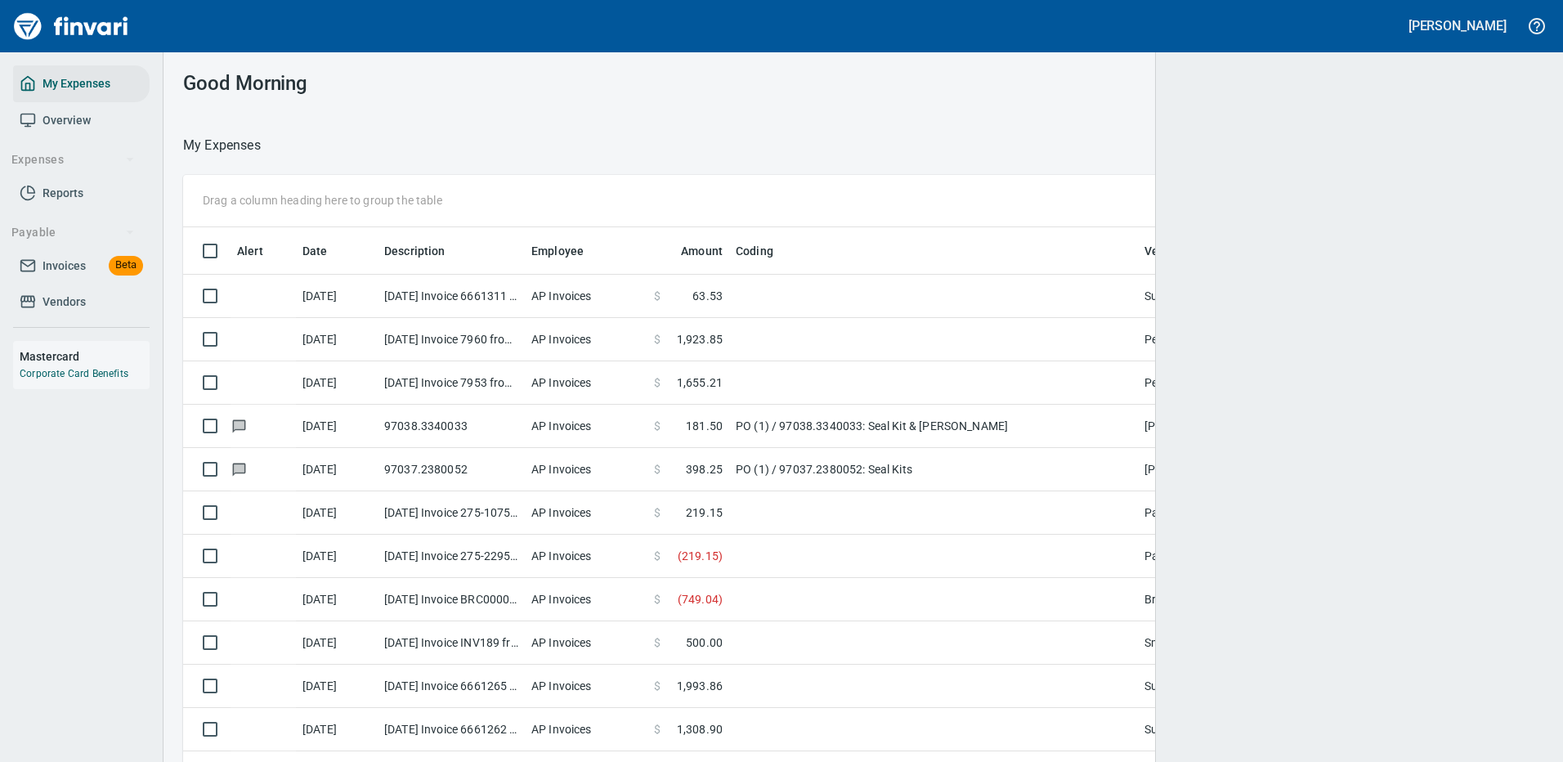
scroll to position [2, 2]
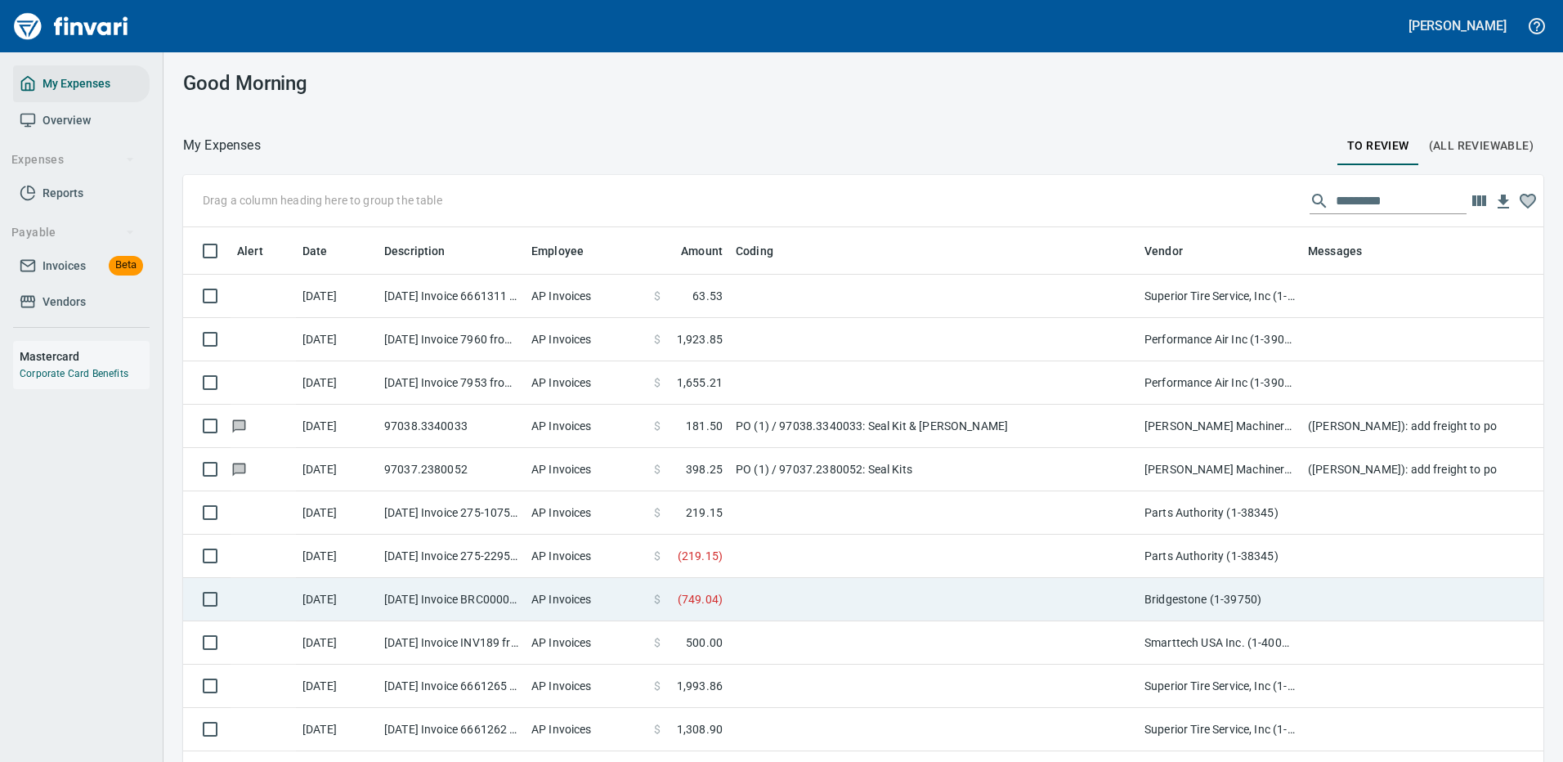
click at [834, 585] on td at bounding box center [933, 599] width 409 height 43
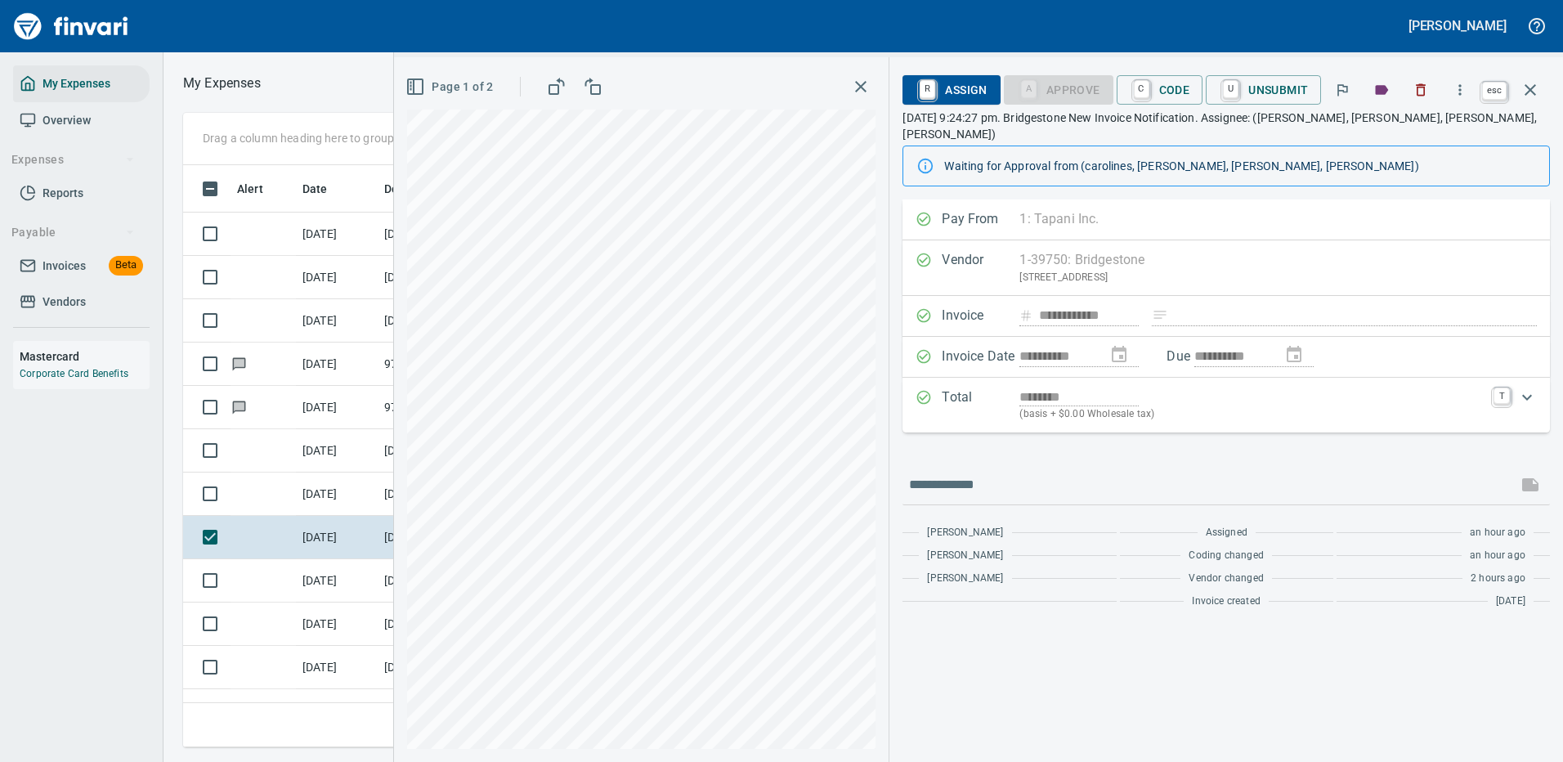
scroll to position [557, 927]
click at [1524, 89] on icon "button" at bounding box center [1530, 90] width 20 height 20
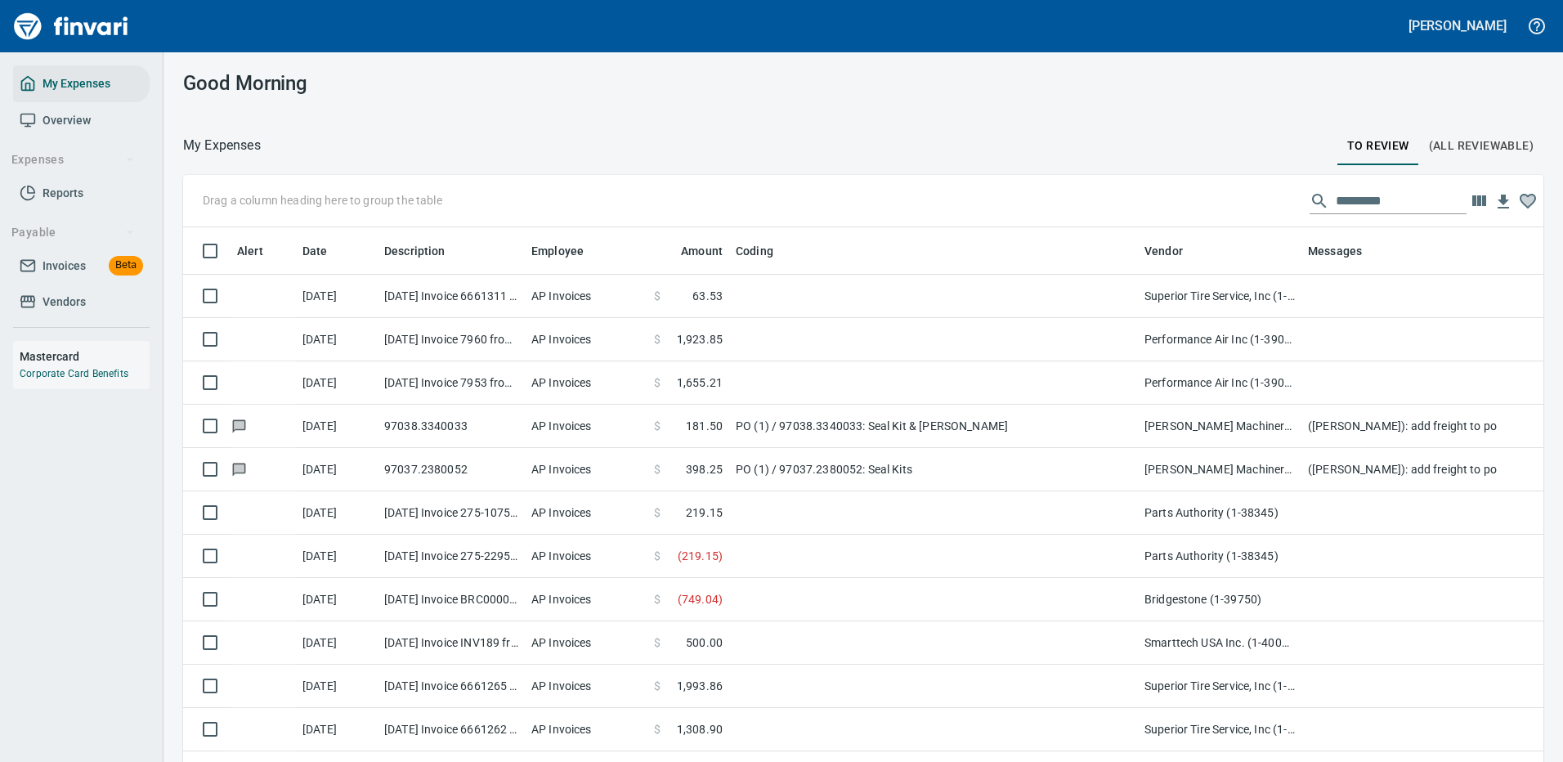
scroll to position [2, 2]
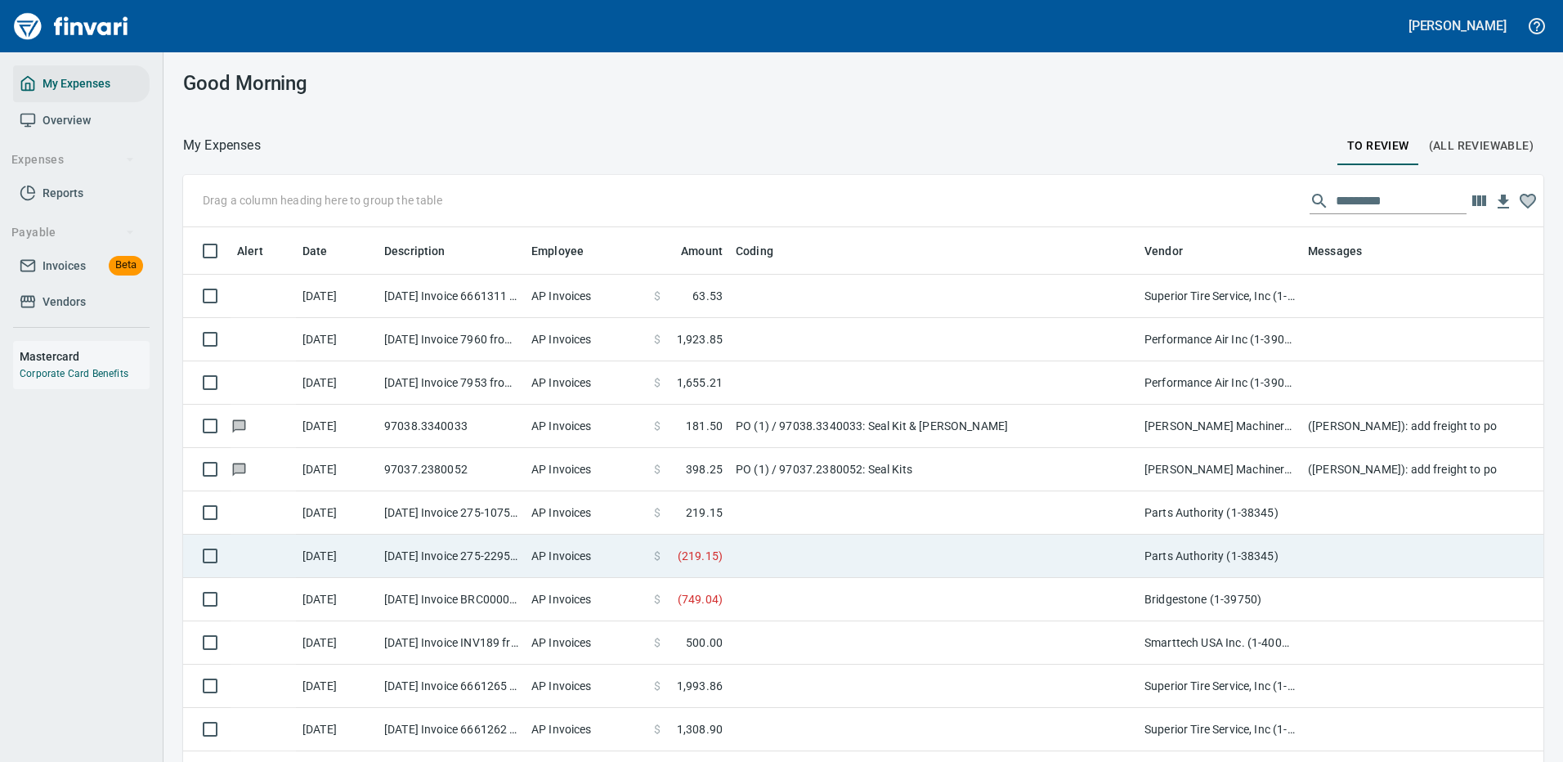
click at [833, 546] on td at bounding box center [933, 556] width 409 height 43
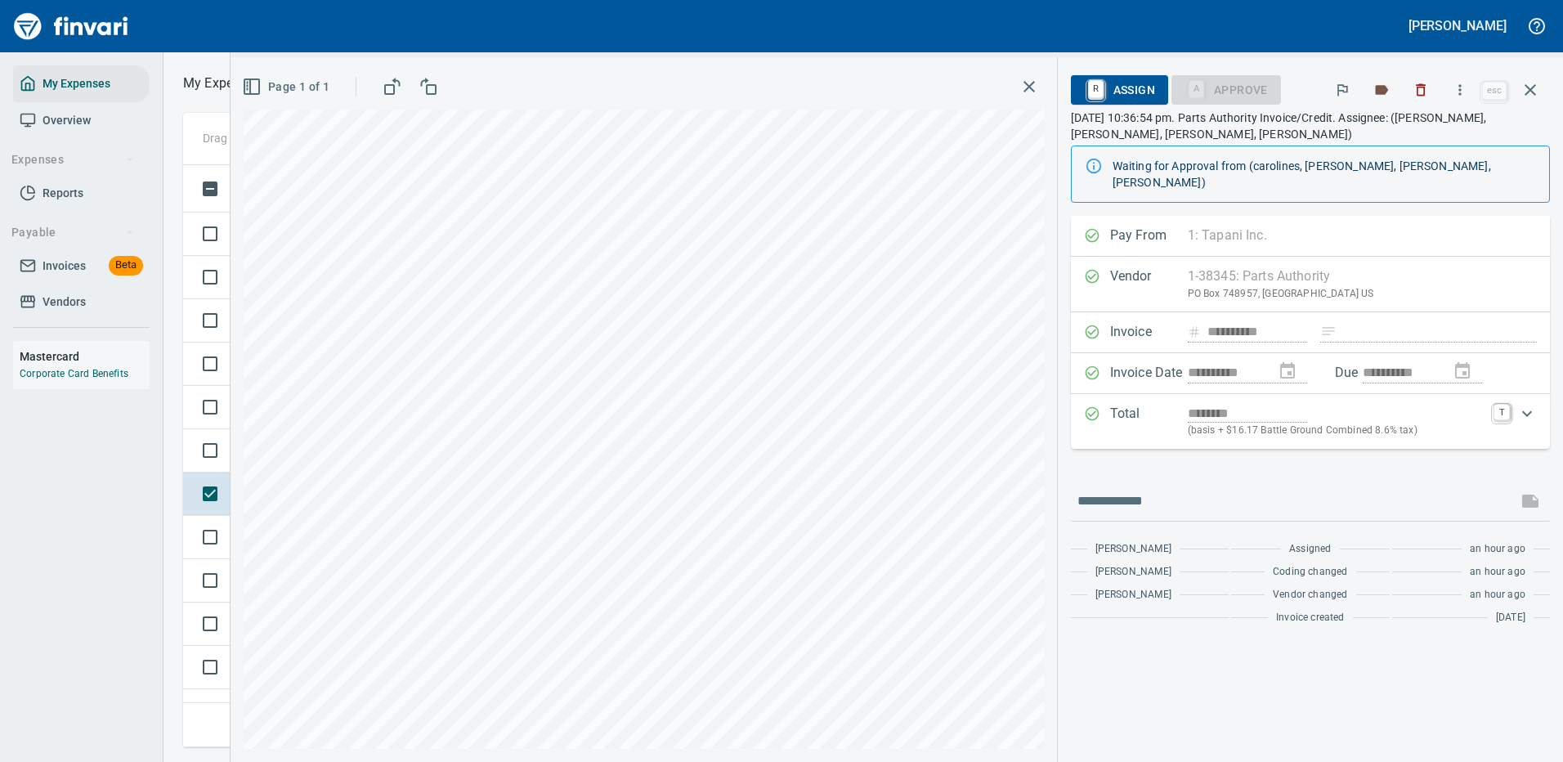
scroll to position [557, 927]
click at [1127, 87] on span "R Assign" at bounding box center [1119, 90] width 71 height 28
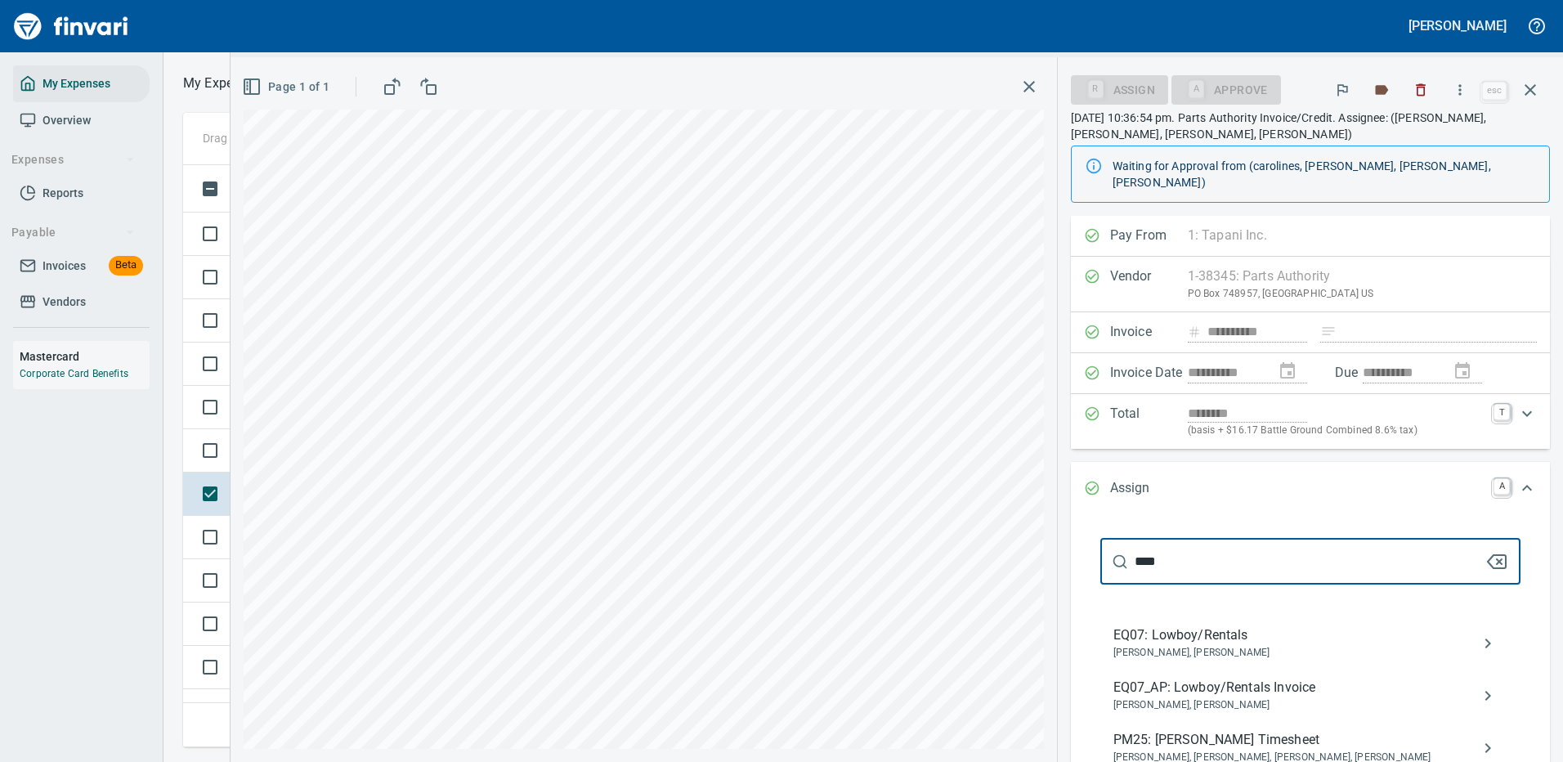
scroll to position [82, 0]
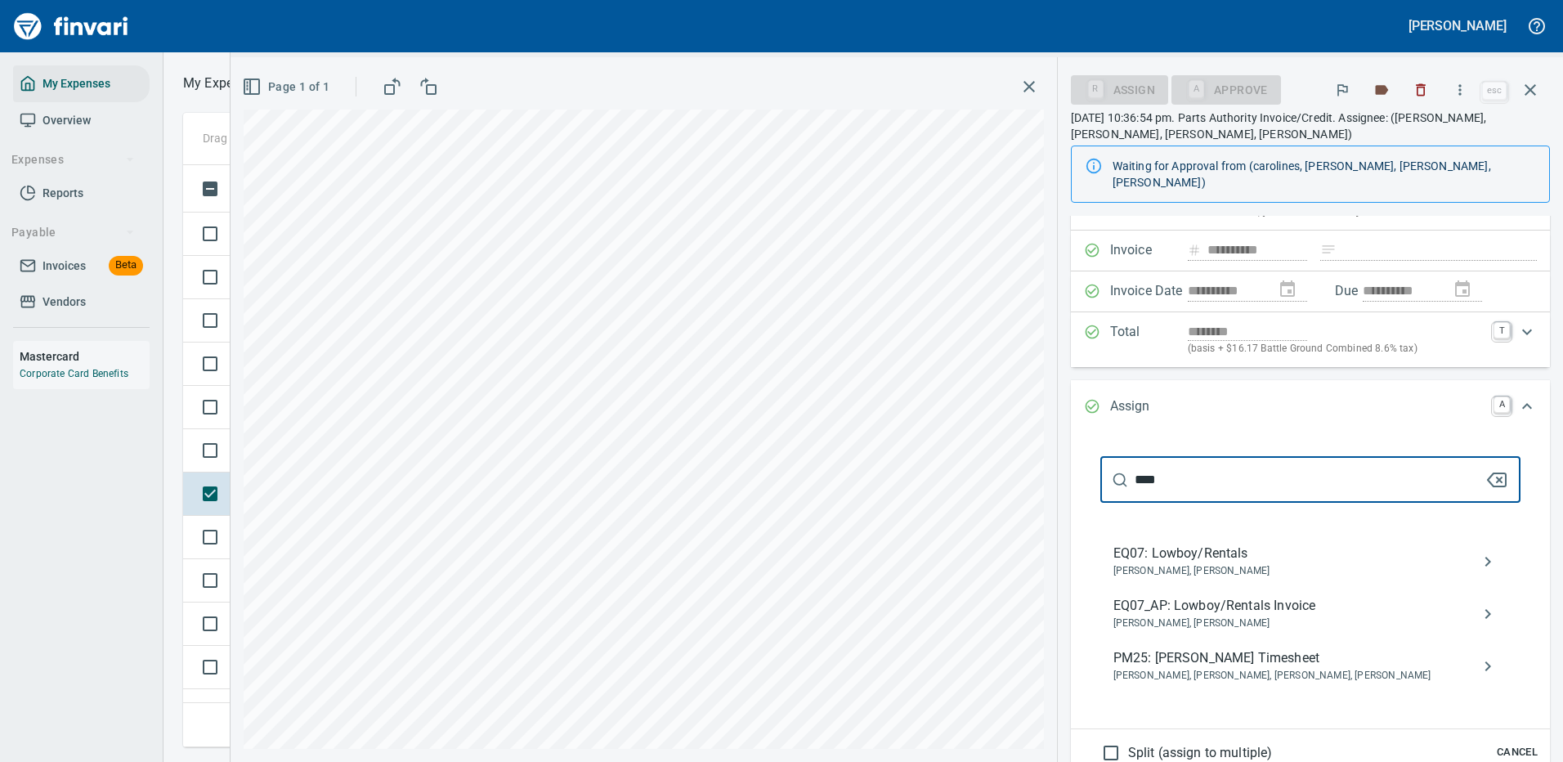
type input "****"
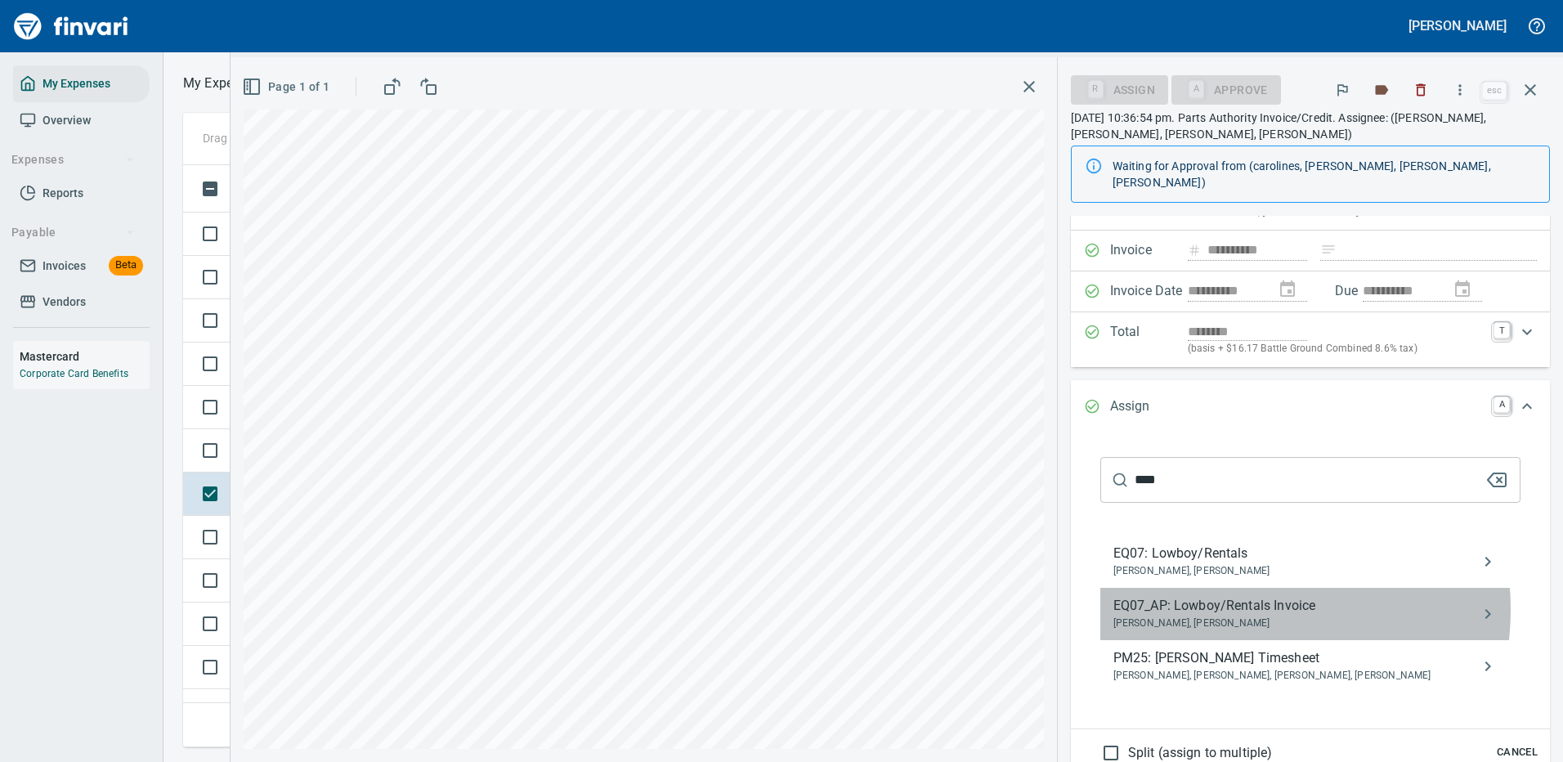
click at [1226, 596] on span "EQ07_AP: Lowboy/Rentals Invoice" at bounding box center [1297, 606] width 368 height 20
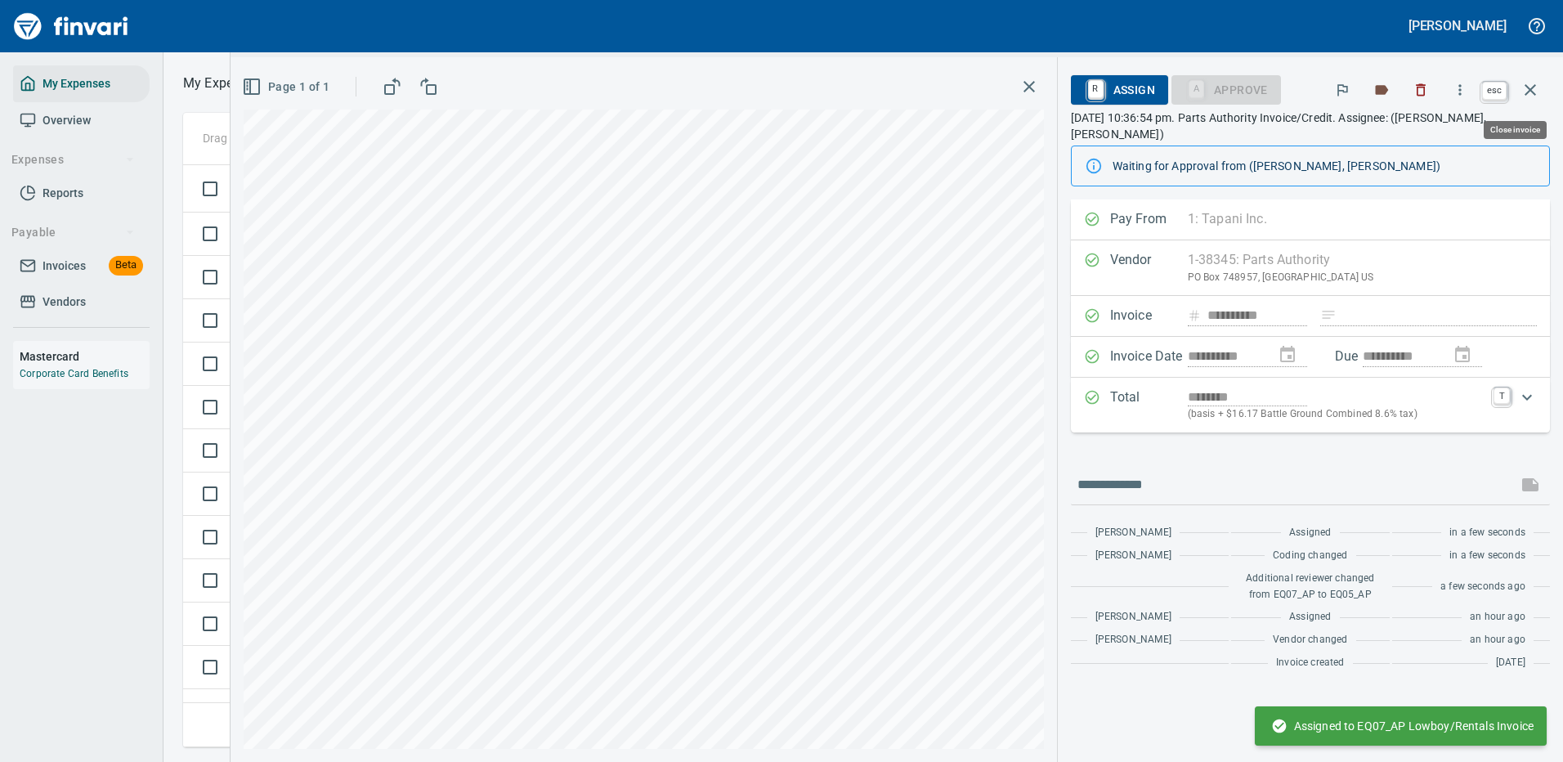
scroll to position [557, 927]
click at [1530, 88] on icon "button" at bounding box center [1530, 90] width 20 height 20
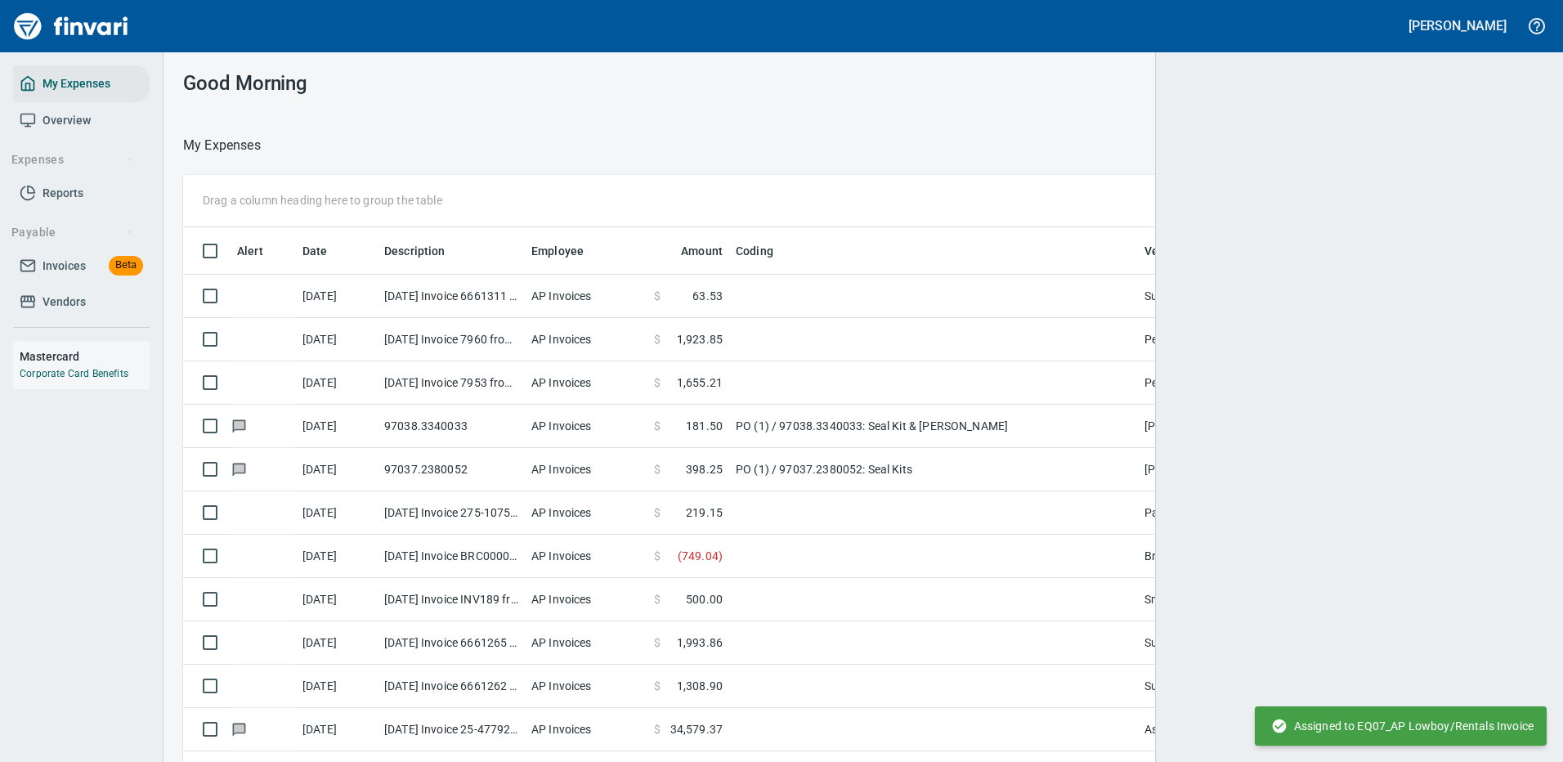
scroll to position [2, 2]
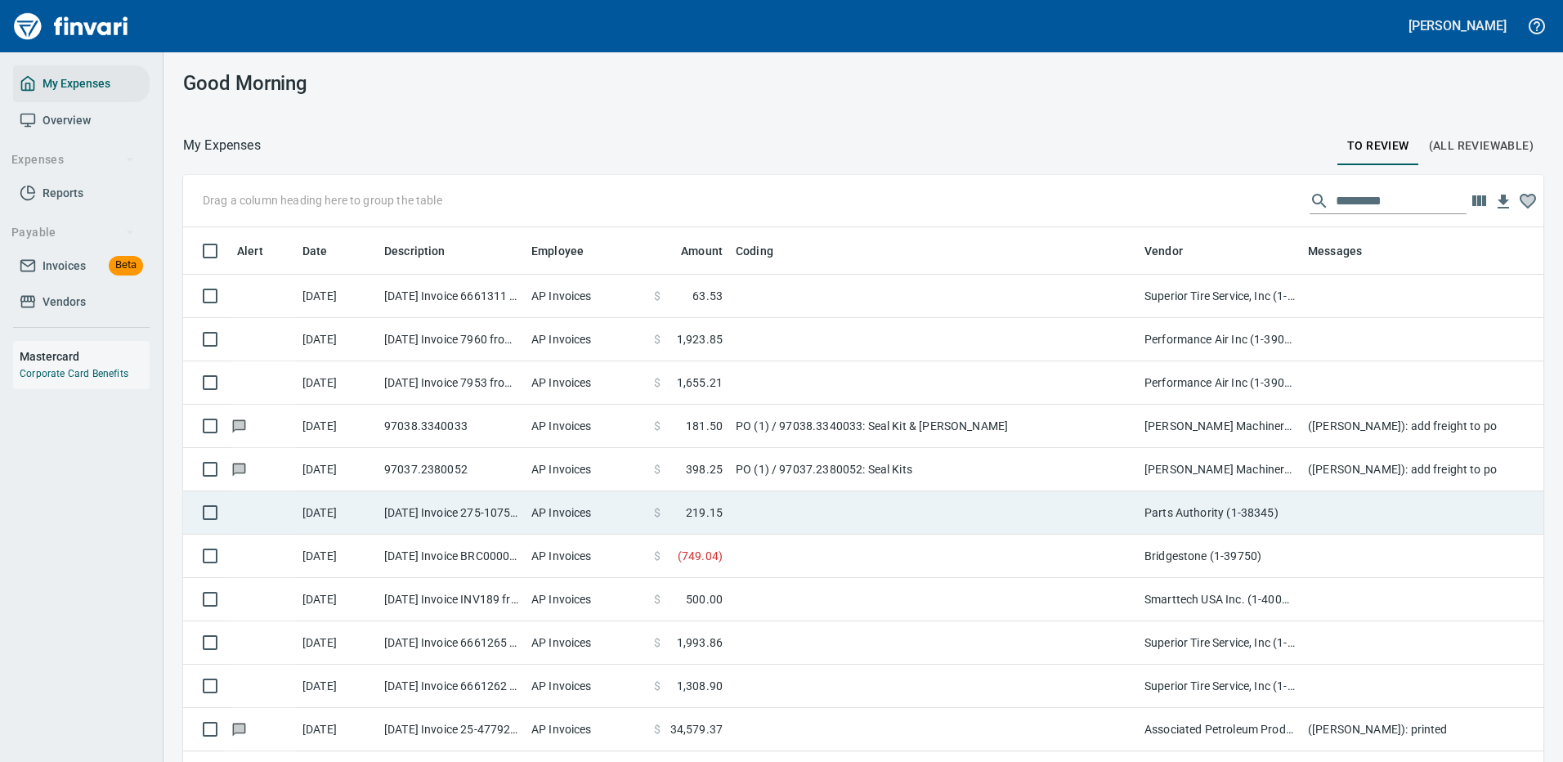
click at [759, 505] on td at bounding box center [933, 512] width 409 height 43
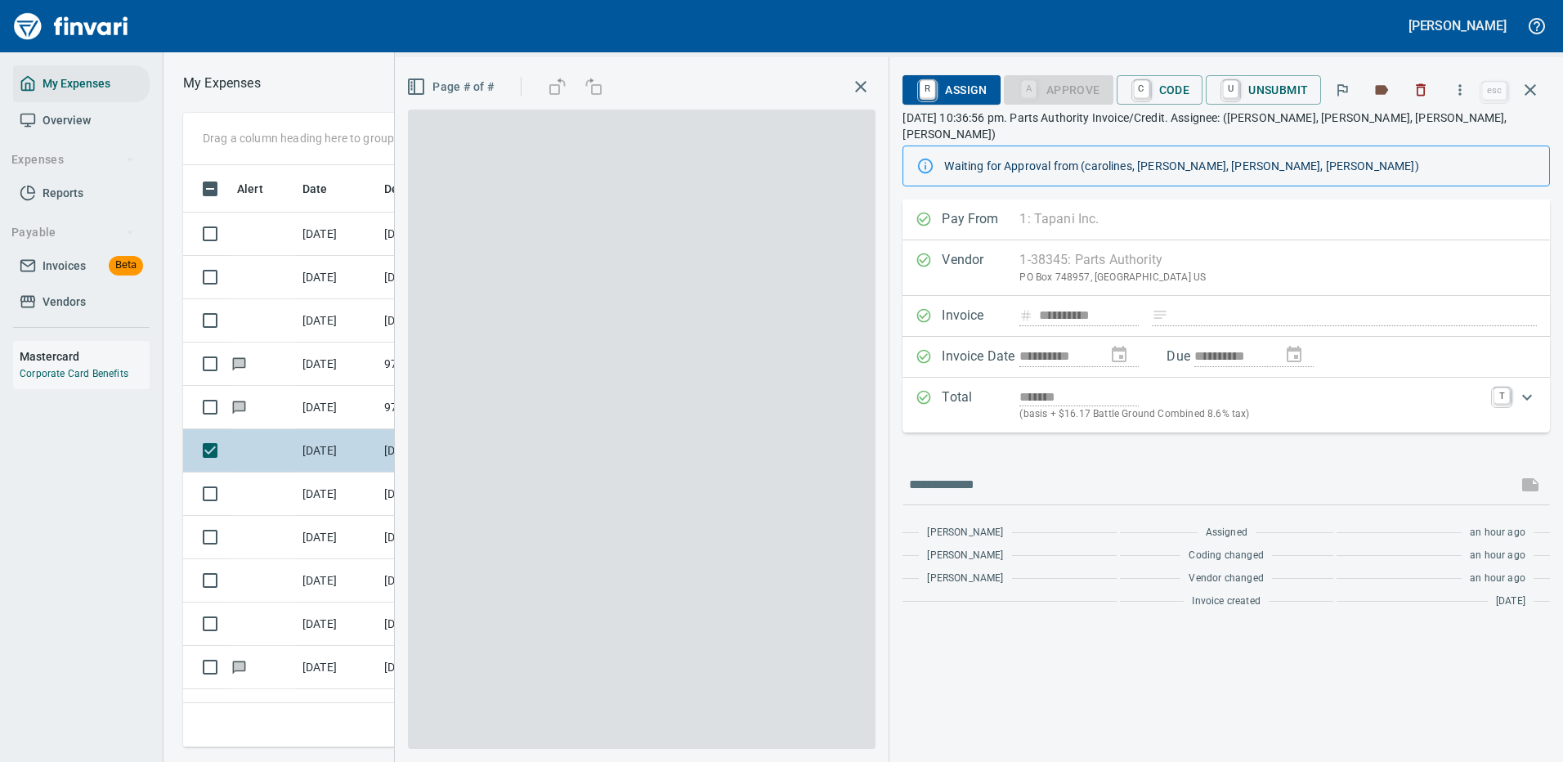
scroll to position [557, 927]
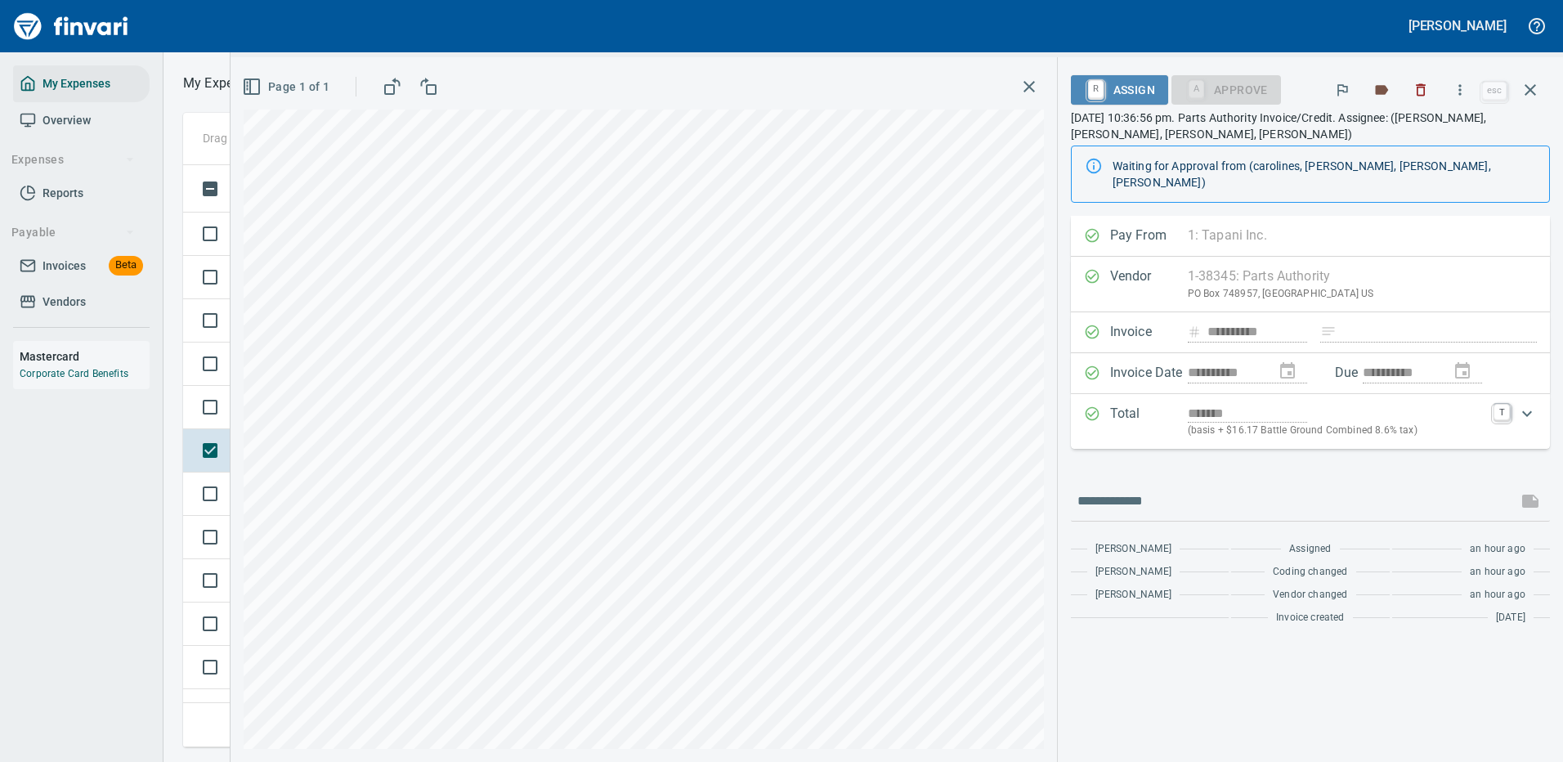
click at [1133, 87] on span "R Assign" at bounding box center [1119, 90] width 71 height 28
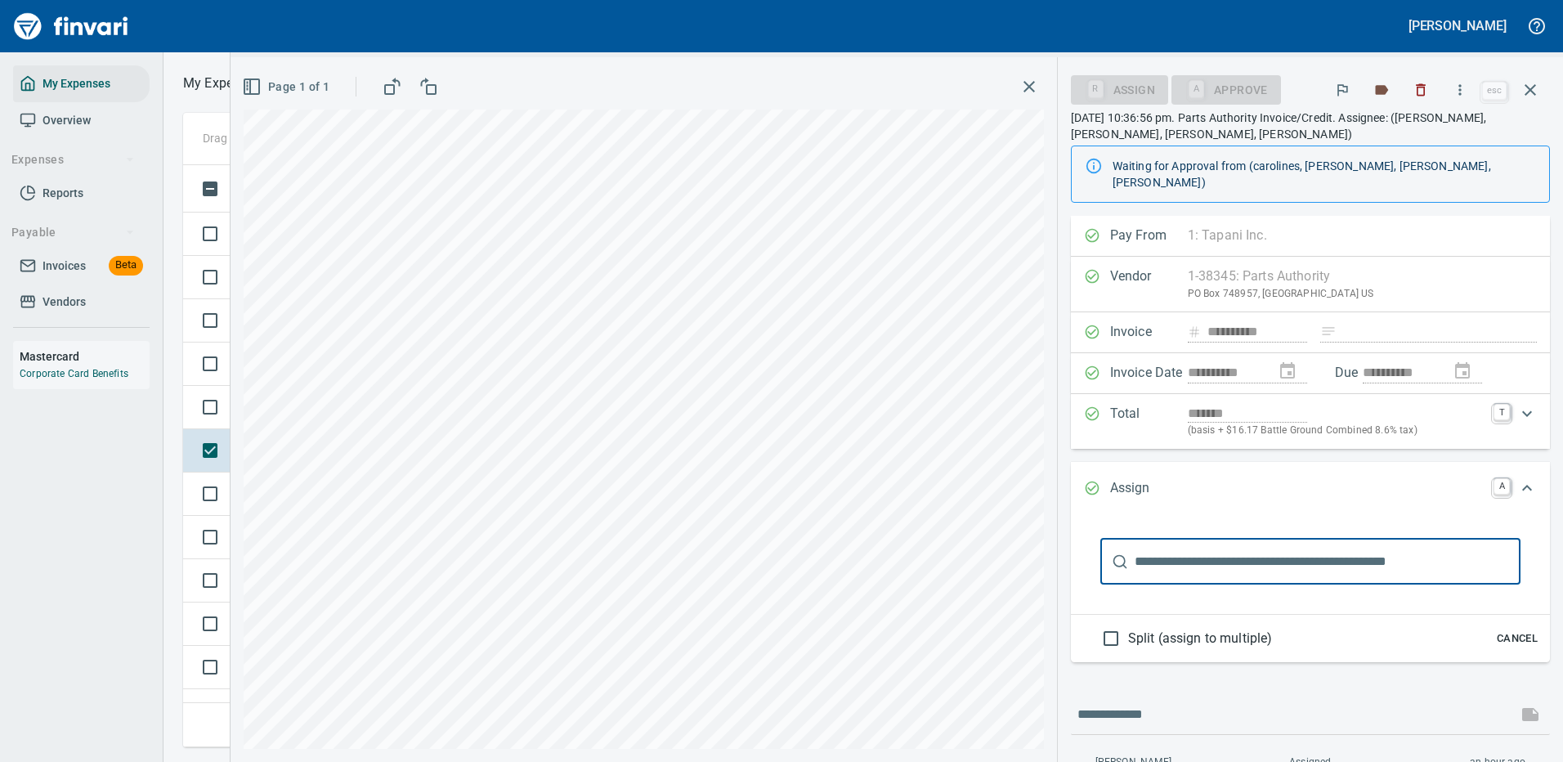
click at [1160, 554] on input "text" at bounding box center [1327, 562] width 386 height 46
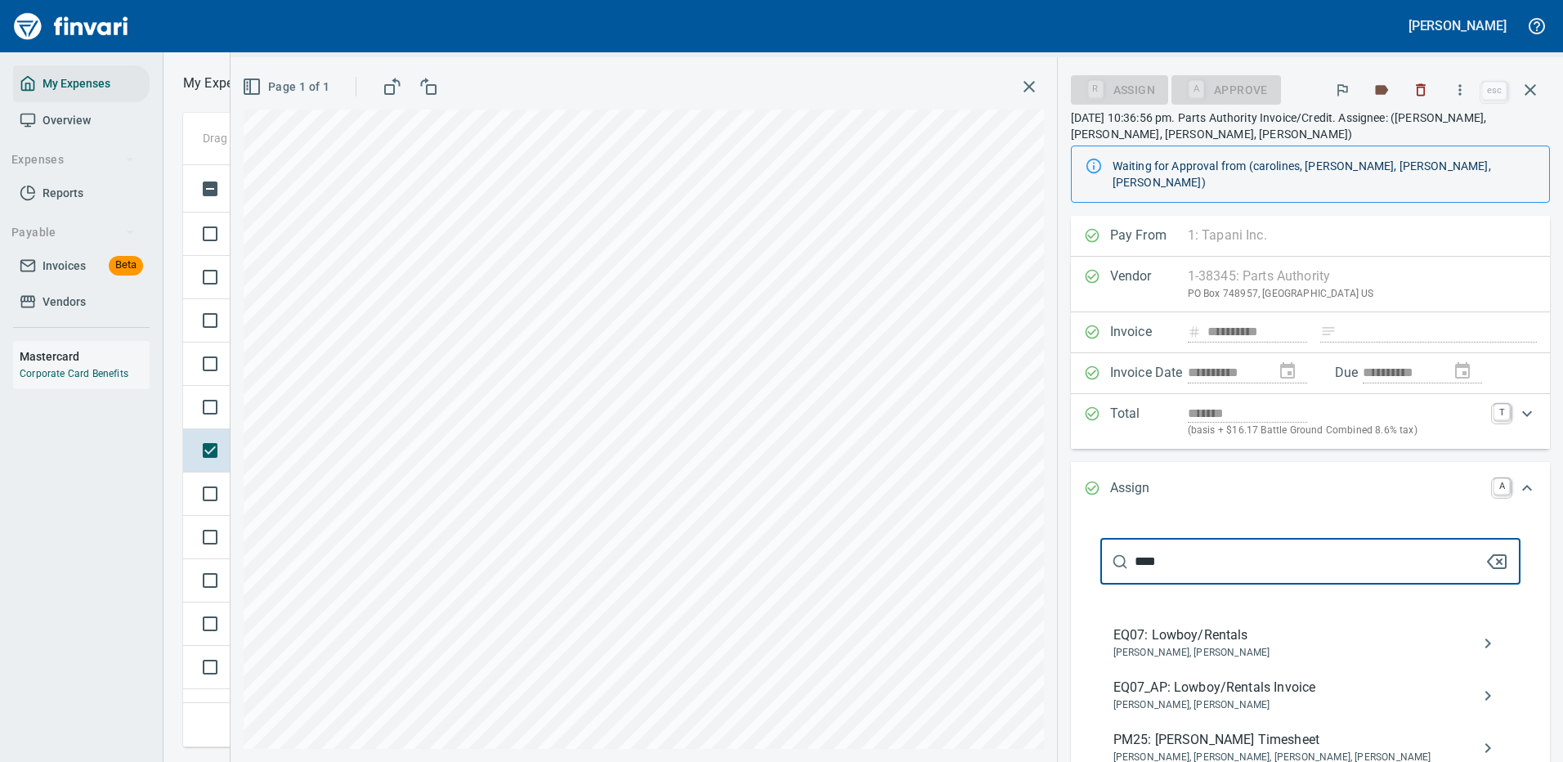
scroll to position [276, 0]
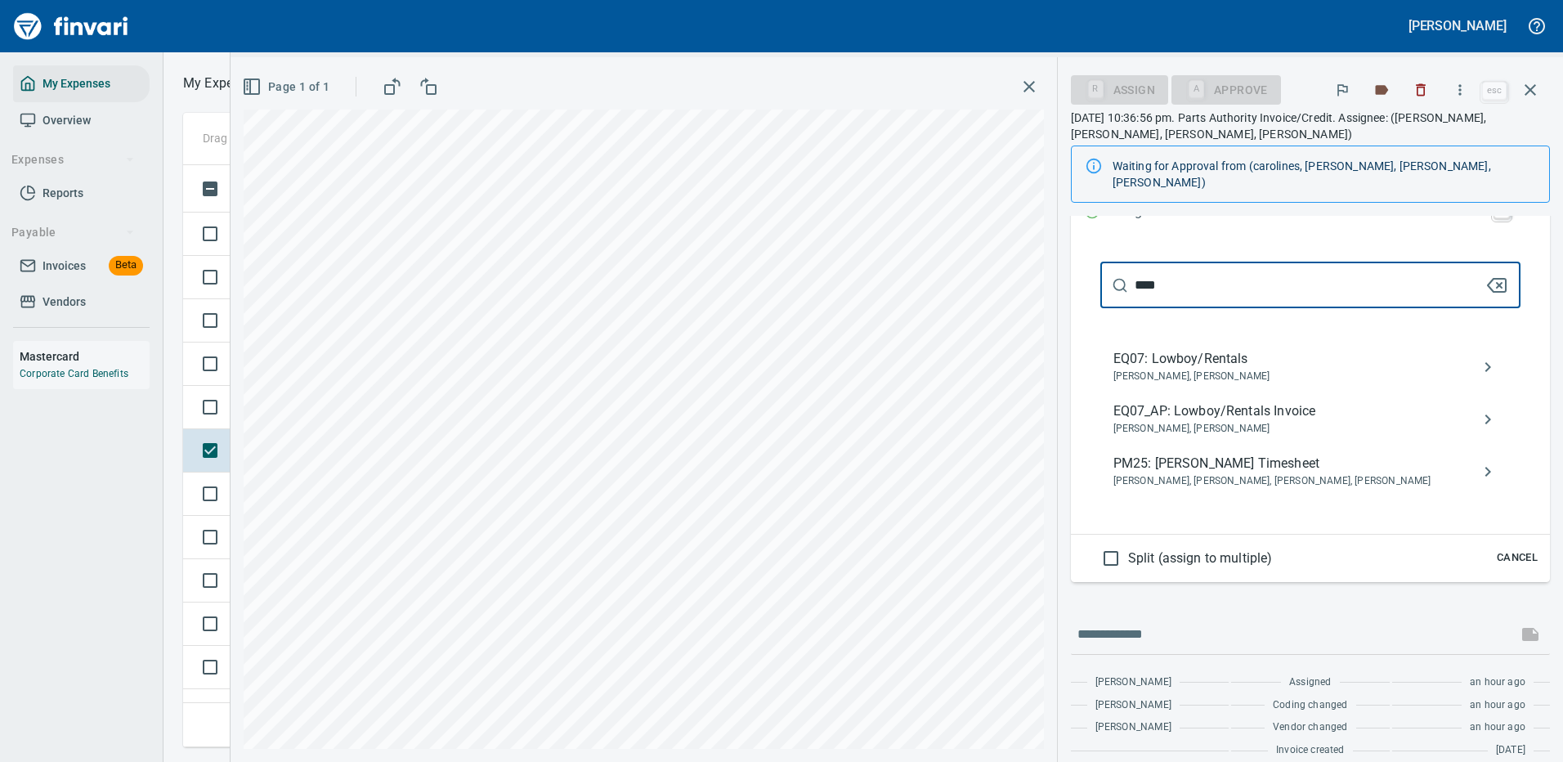
type input "****"
click at [1244, 401] on span "EQ07_AP: Lowboy/Rentals Invoice" at bounding box center [1297, 411] width 368 height 20
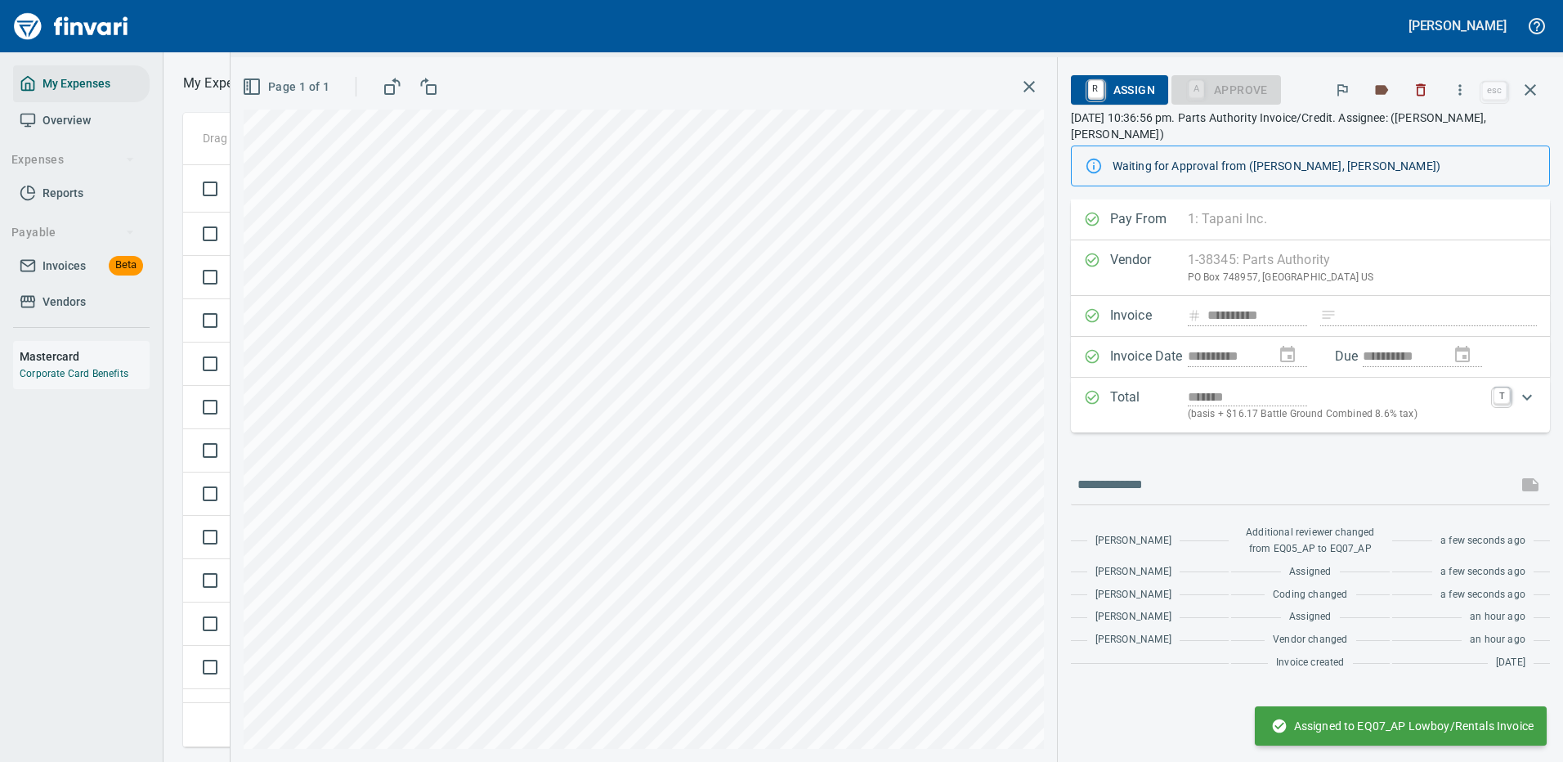
scroll to position [0, 0]
click at [1532, 79] on button "button" at bounding box center [1529, 89] width 39 height 39
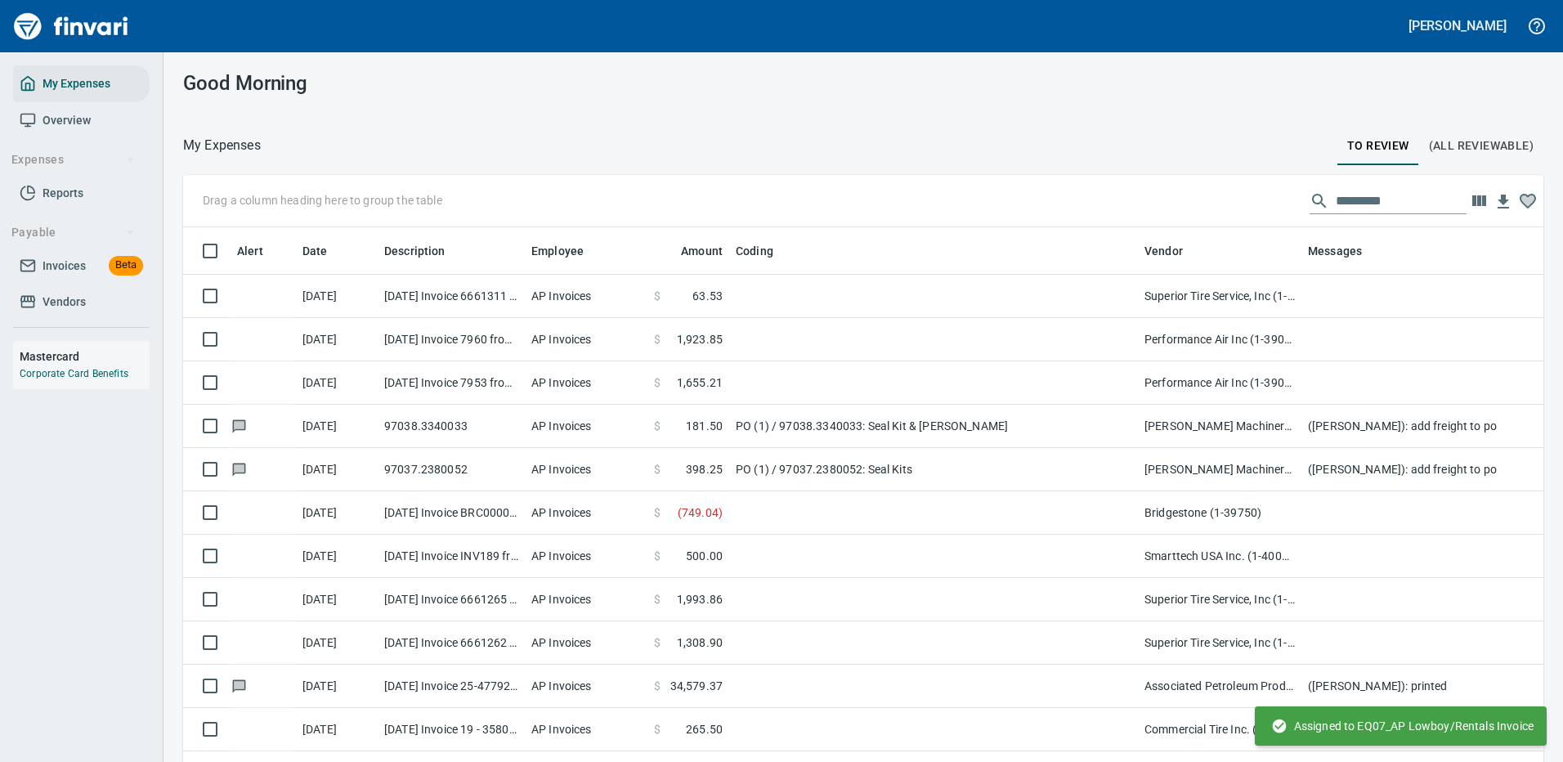
scroll to position [2, 2]
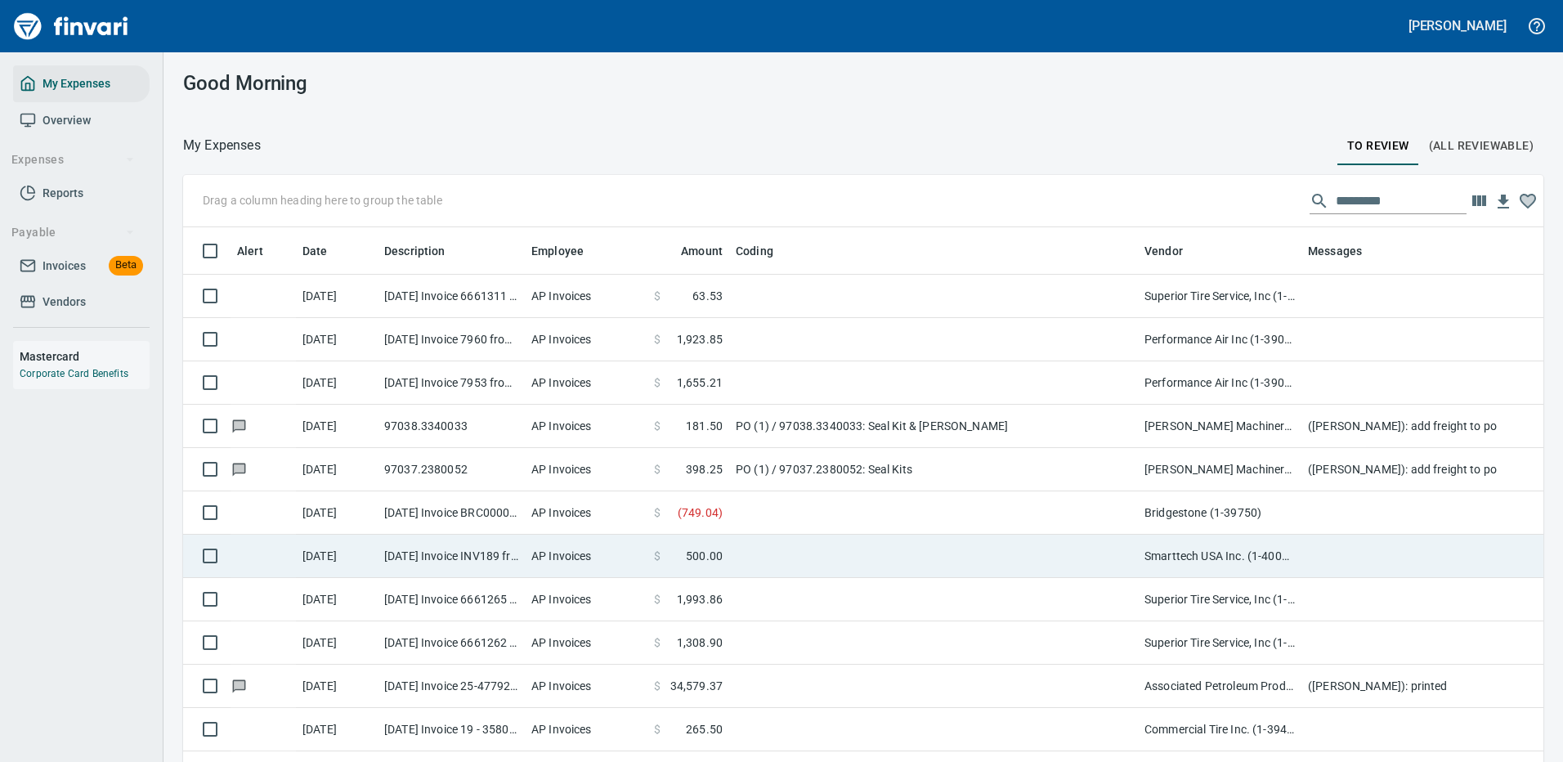
click at [889, 548] on td at bounding box center [933, 556] width 409 height 43
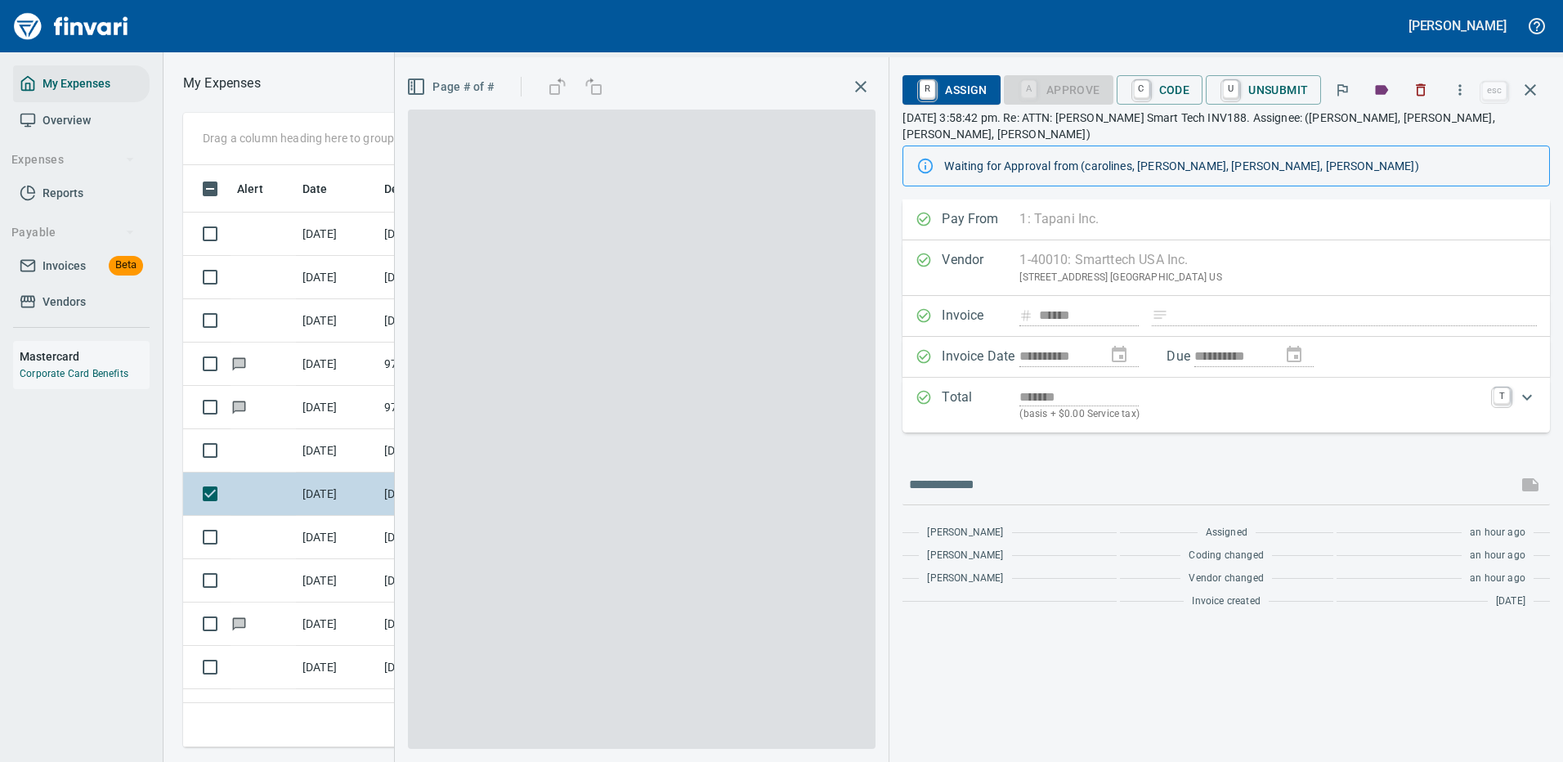
scroll to position [557, 927]
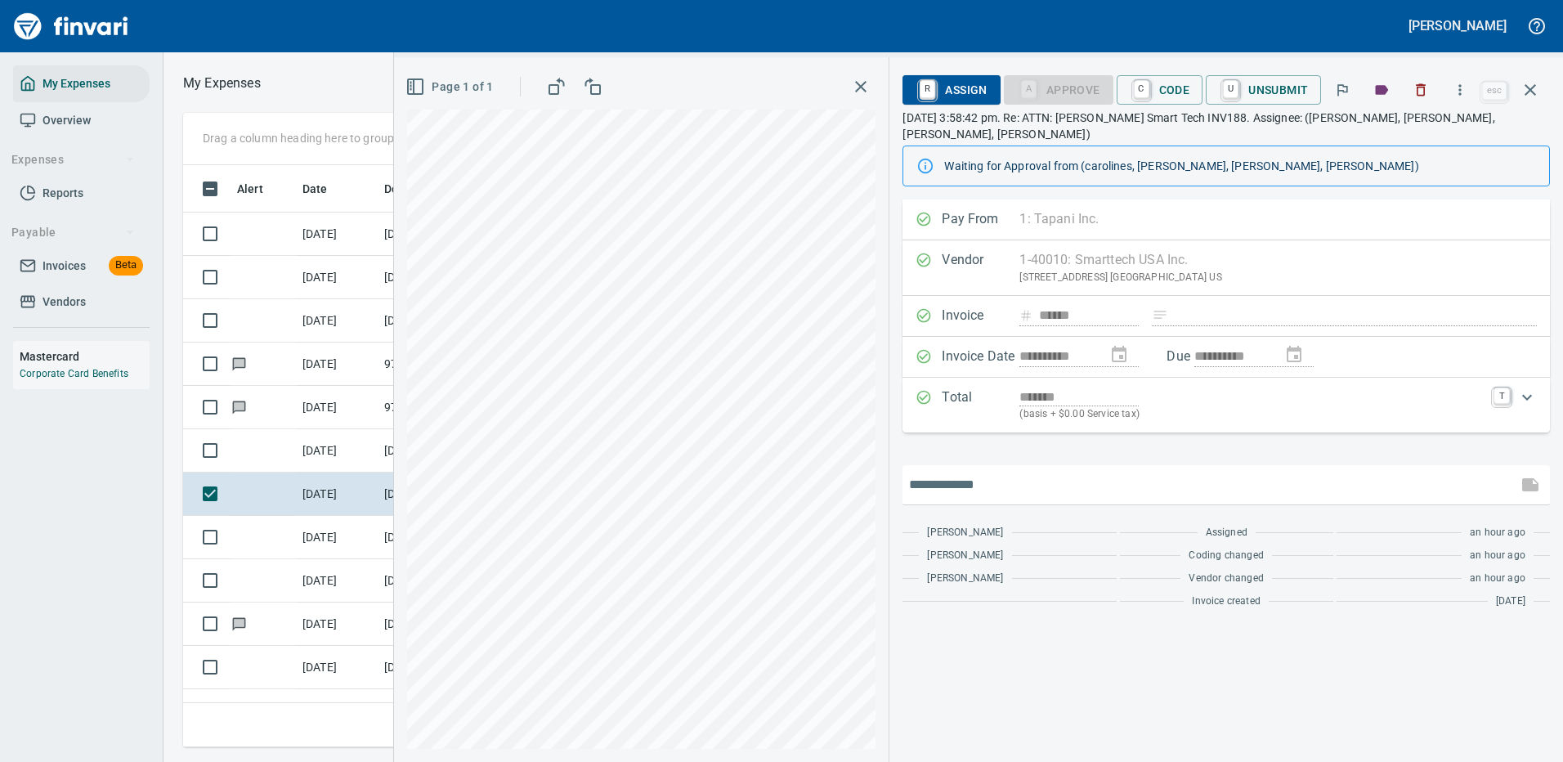
click at [1022, 496] on input "text" at bounding box center [1210, 485] width 602 height 26
click at [1001, 475] on input "text" at bounding box center [1210, 485] width 602 height 26
type input "**********"
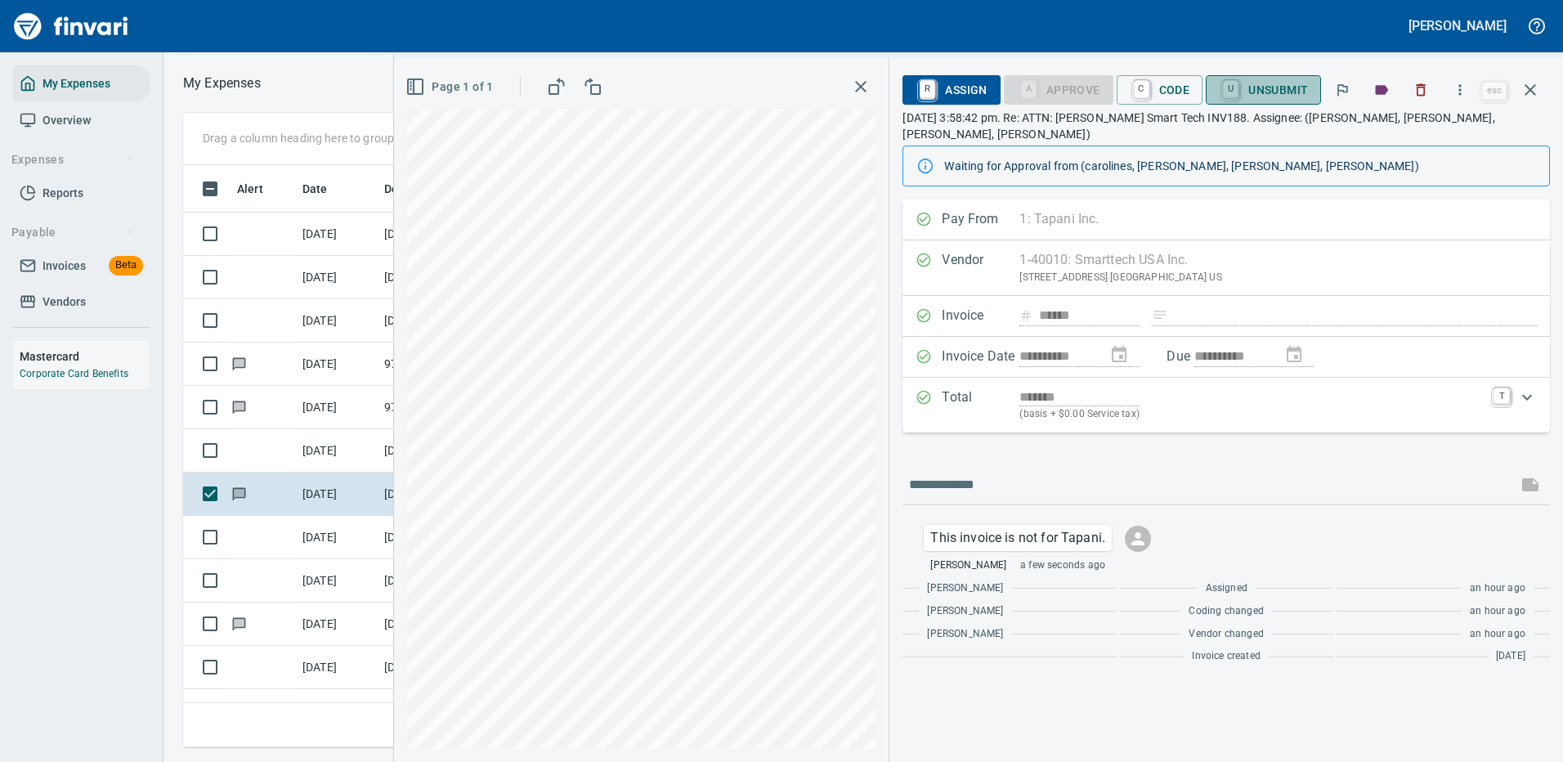
click at [1265, 88] on span "U Unsubmit" at bounding box center [1263, 90] width 89 height 28
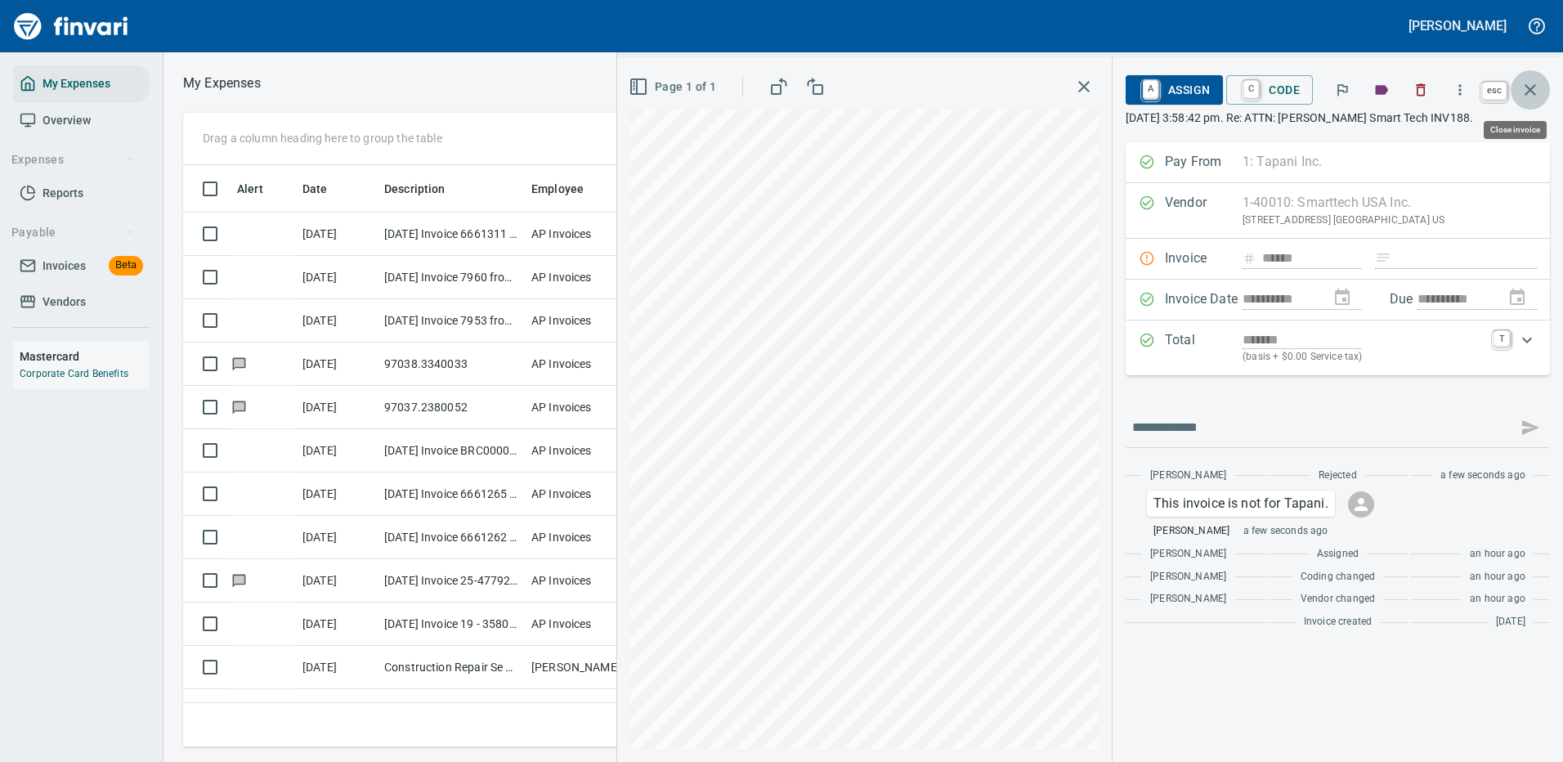
click at [1534, 91] on icon "button" at bounding box center [1530, 90] width 20 height 20
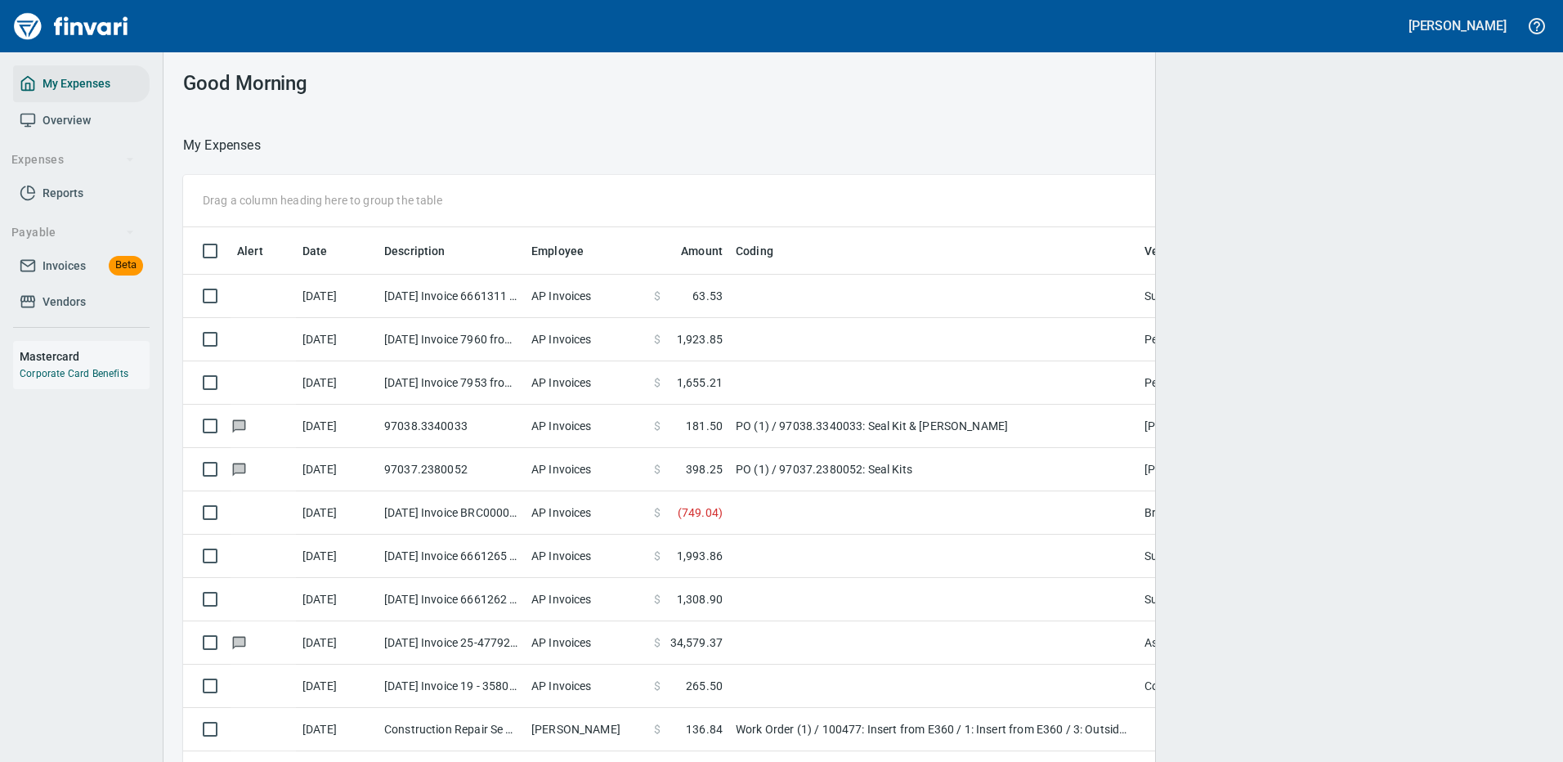
scroll to position [557, 1313]
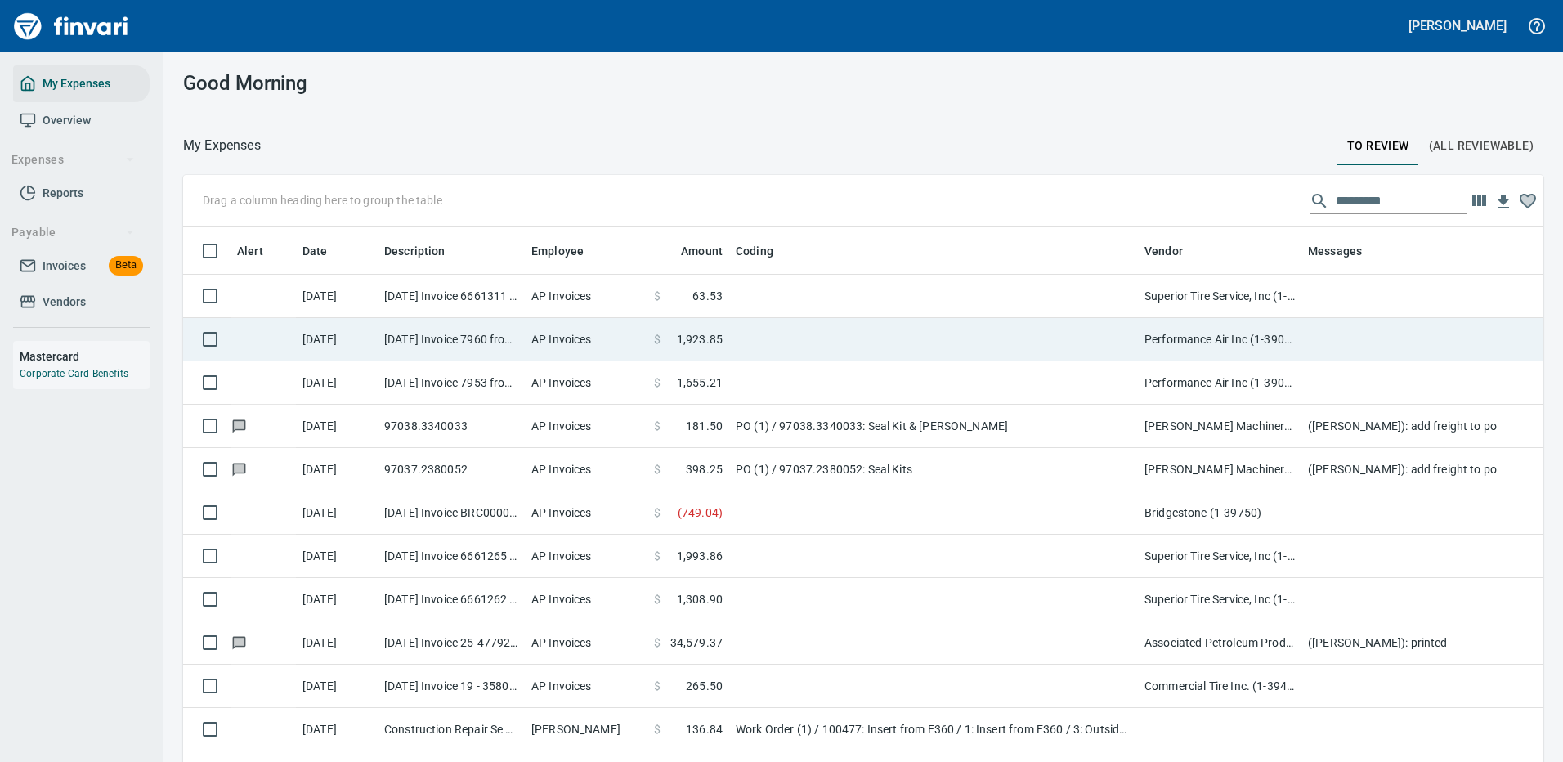
click at [894, 329] on td at bounding box center [933, 339] width 409 height 43
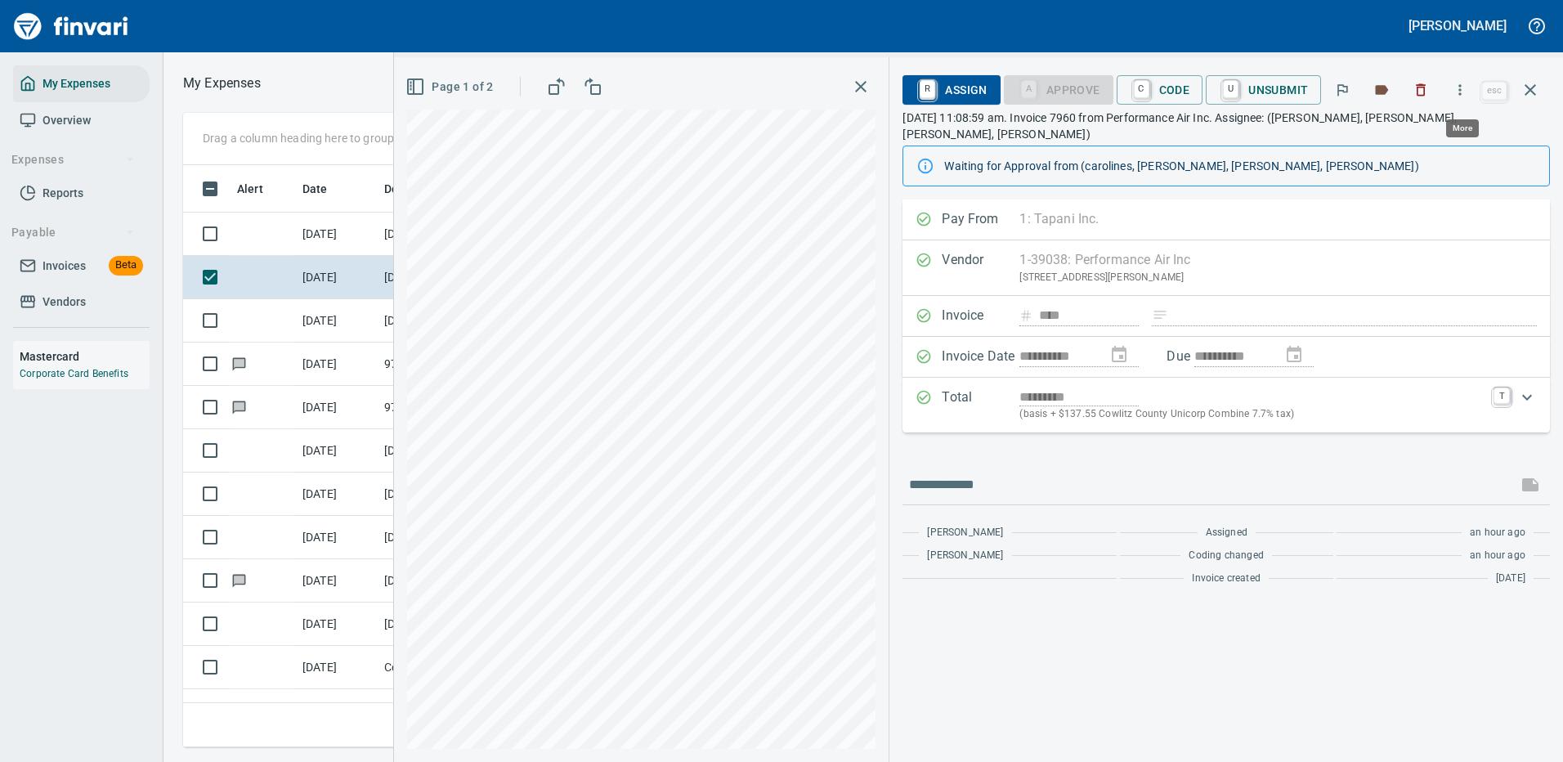
scroll to position [557, 927]
click at [1459, 91] on icon "button" at bounding box center [1459, 90] width 16 height 16
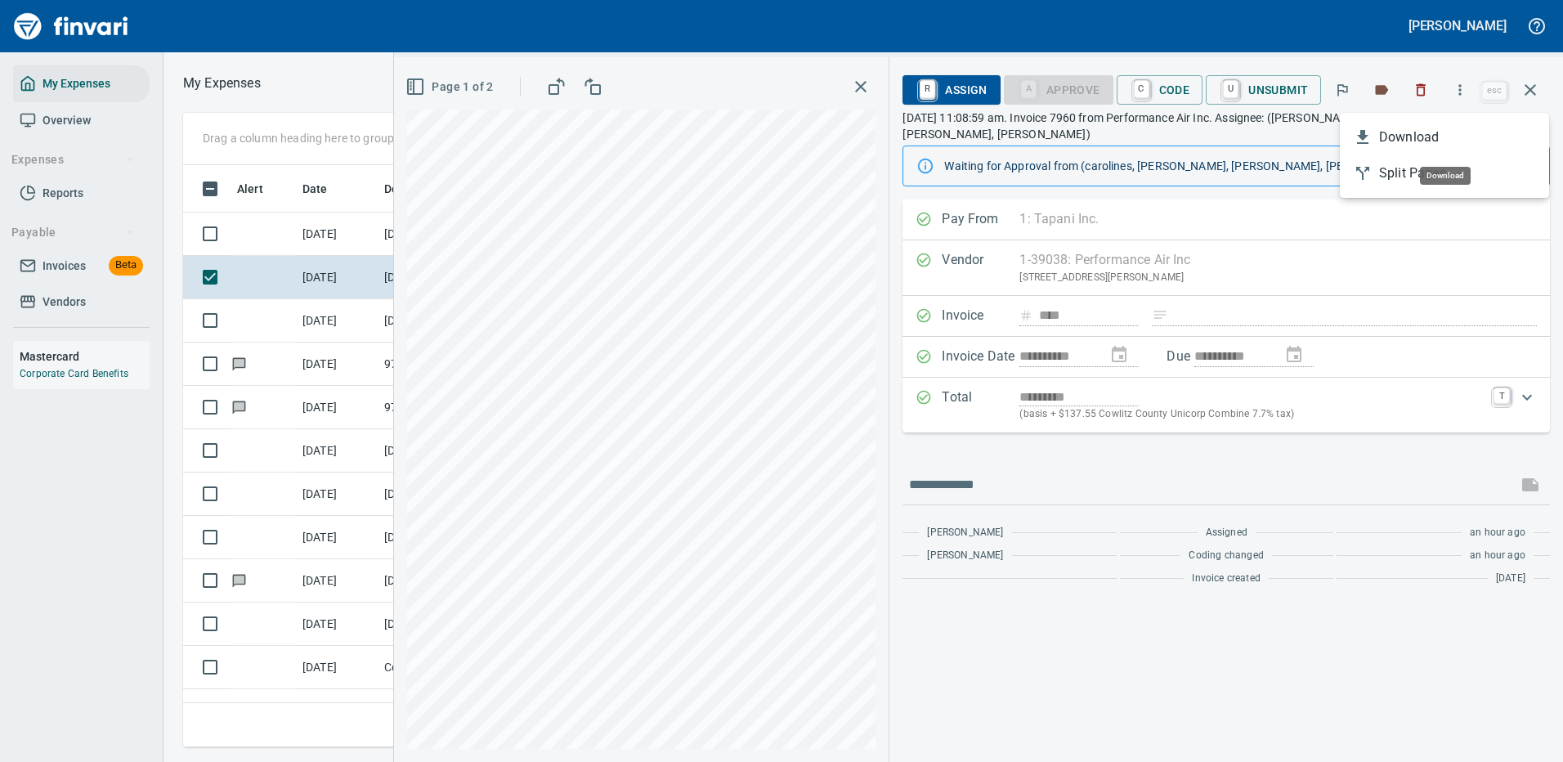
click at [1411, 141] on span "Download" at bounding box center [1457, 137] width 157 height 20
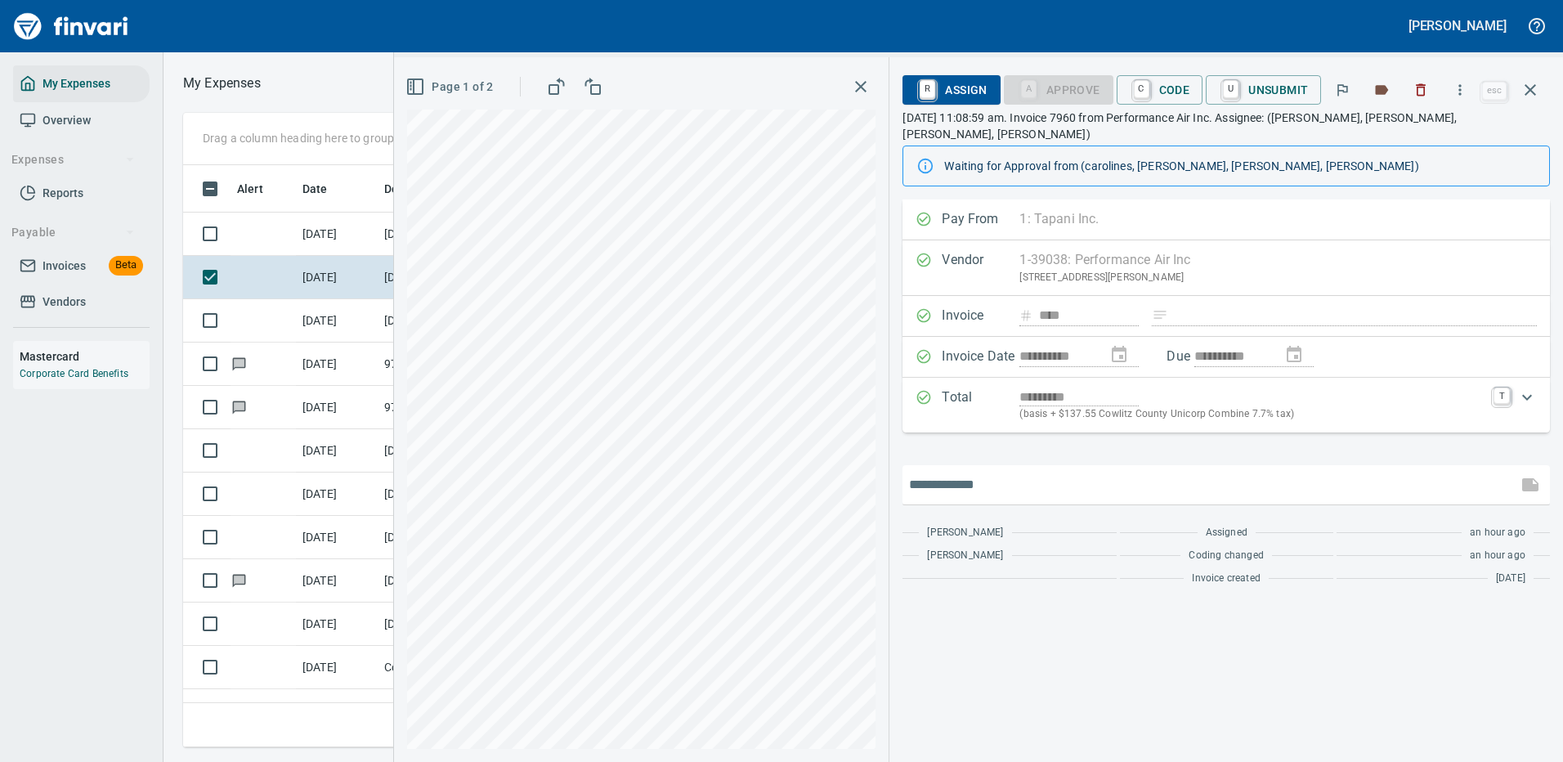
click at [1063, 472] on input "text" at bounding box center [1210, 485] width 602 height 26
type input "**********"
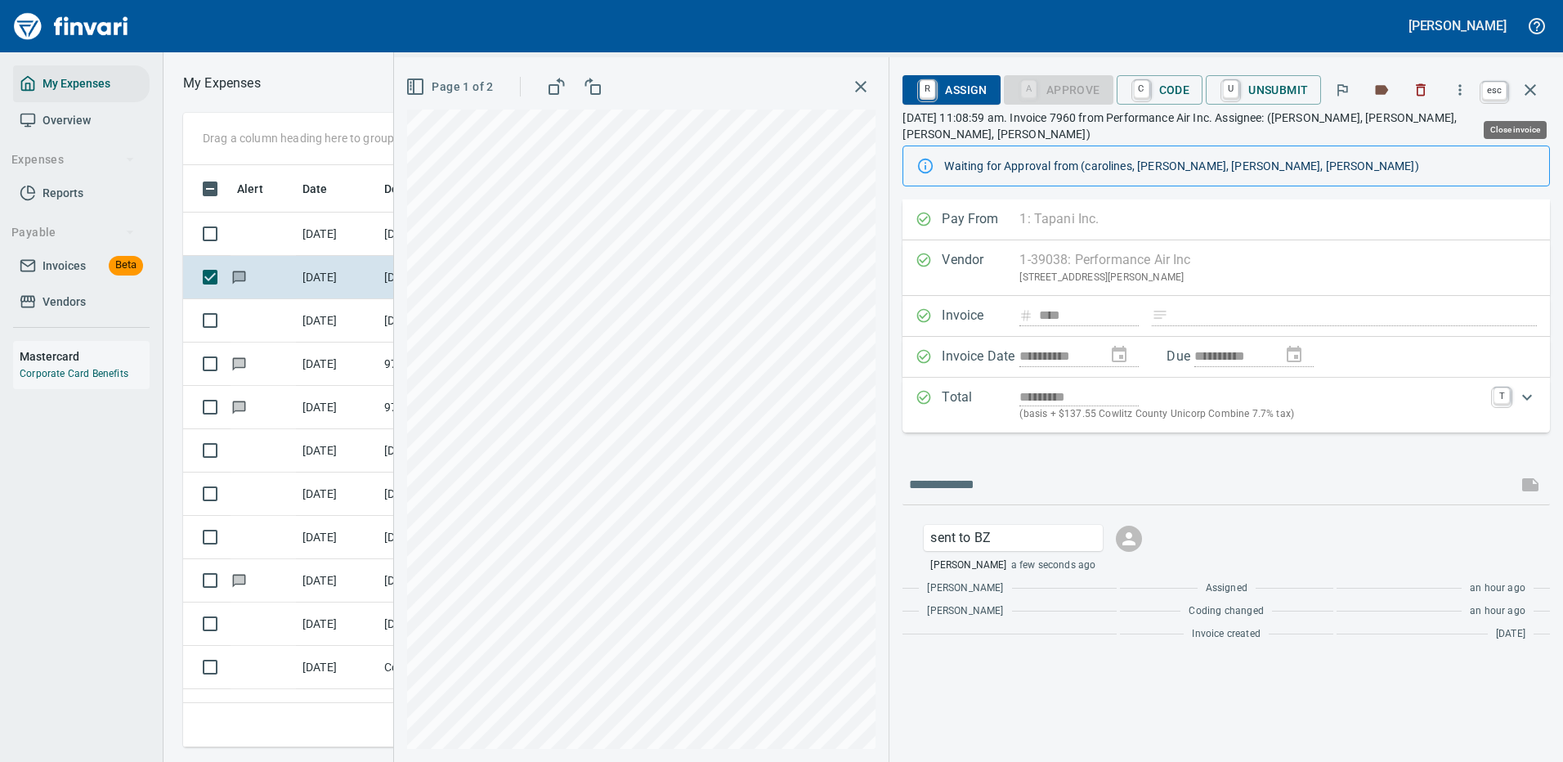
click at [1528, 88] on icon "button" at bounding box center [1529, 89] width 11 height 11
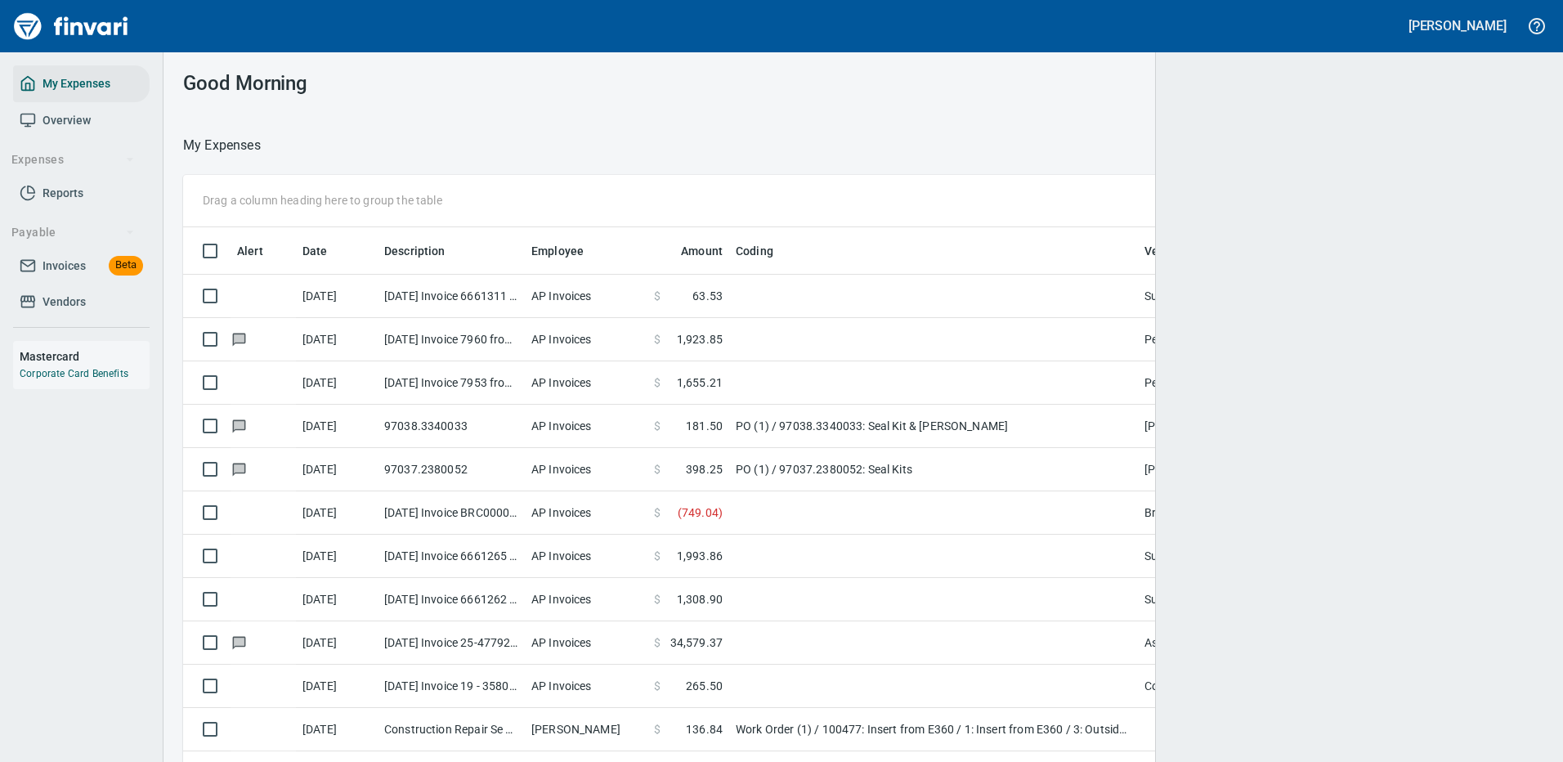
scroll to position [557, 1311]
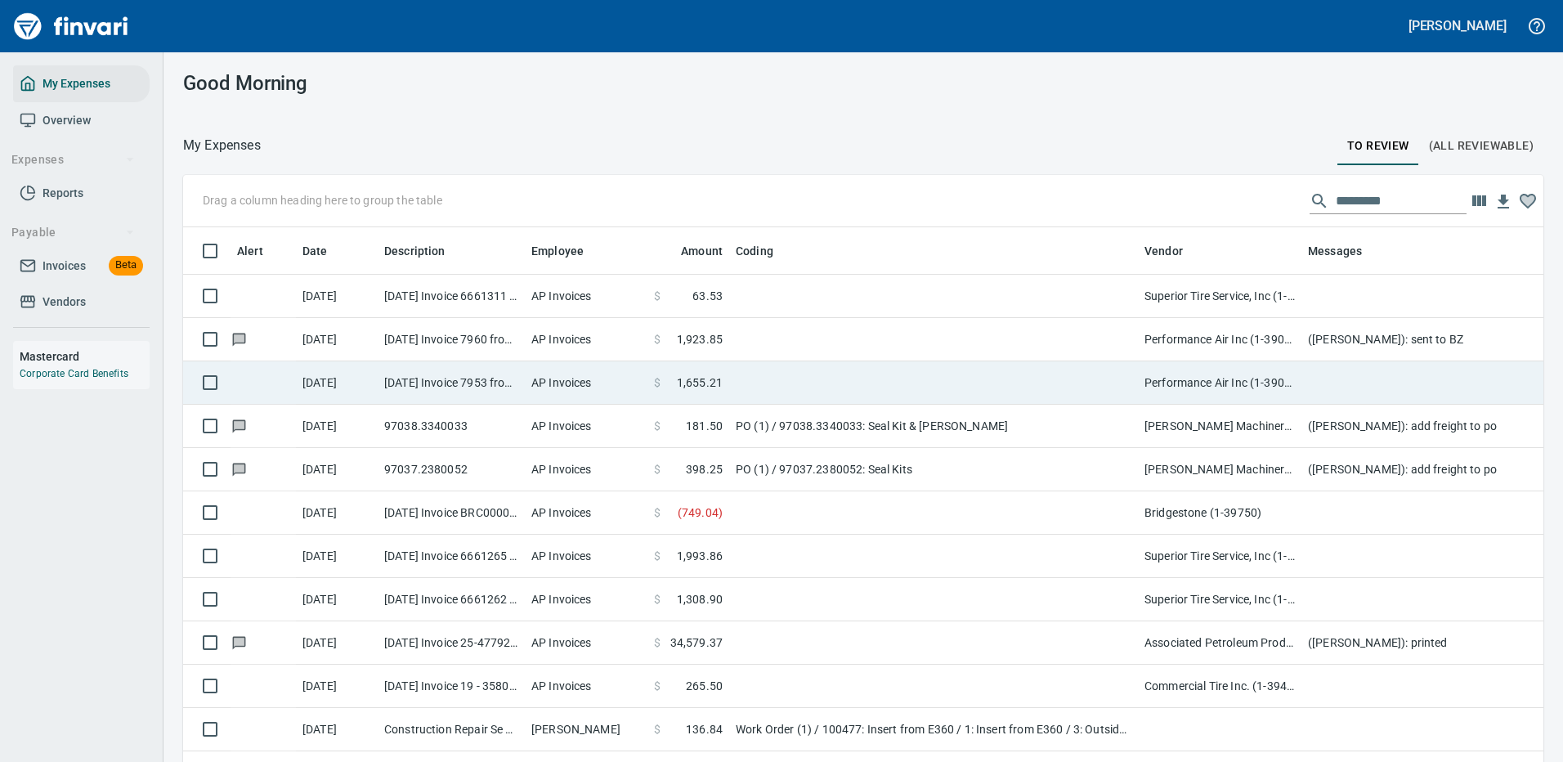
click at [850, 382] on td at bounding box center [933, 382] width 409 height 43
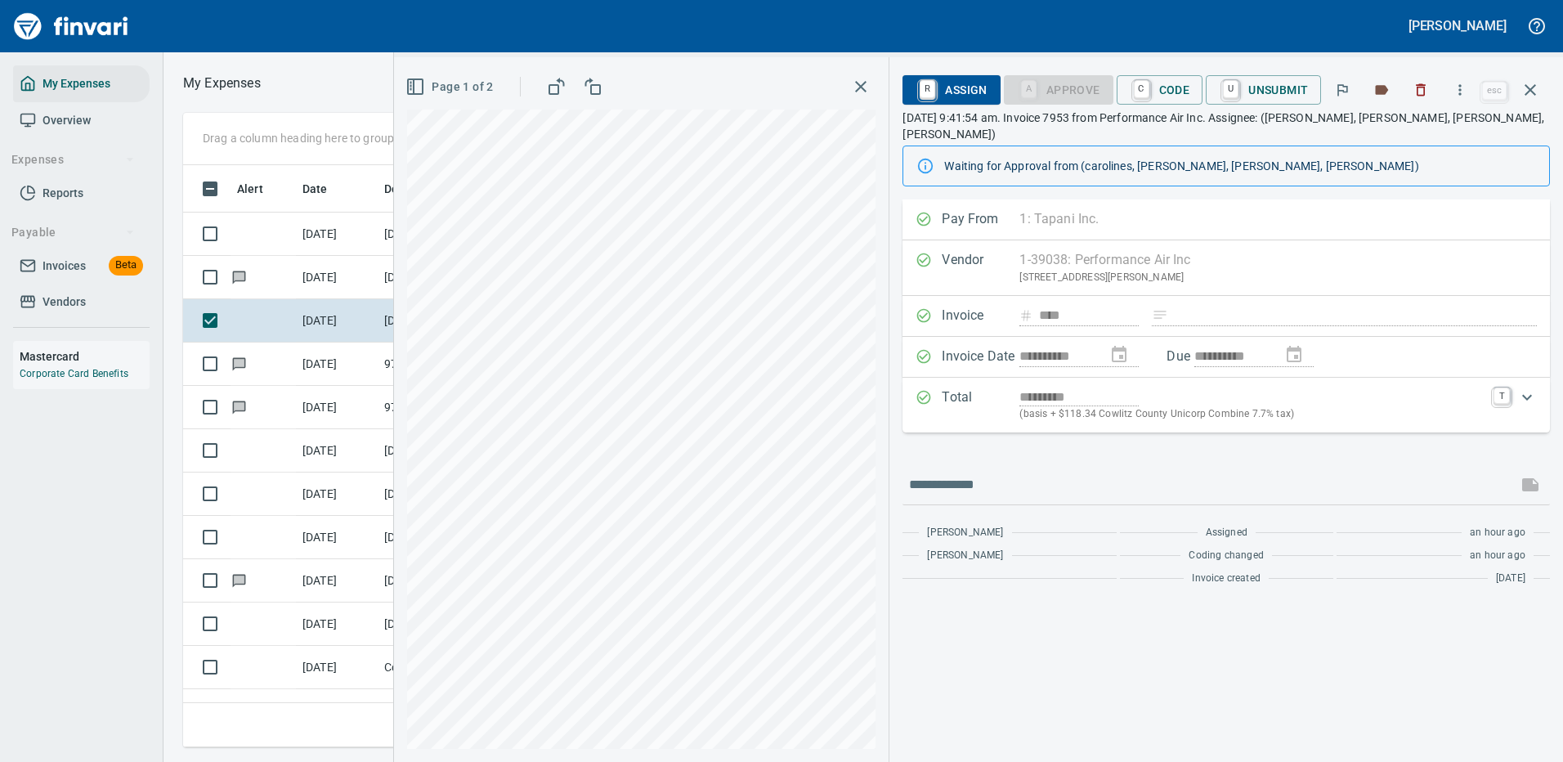
scroll to position [557, 927]
click at [1464, 84] on icon "button" at bounding box center [1459, 90] width 16 height 16
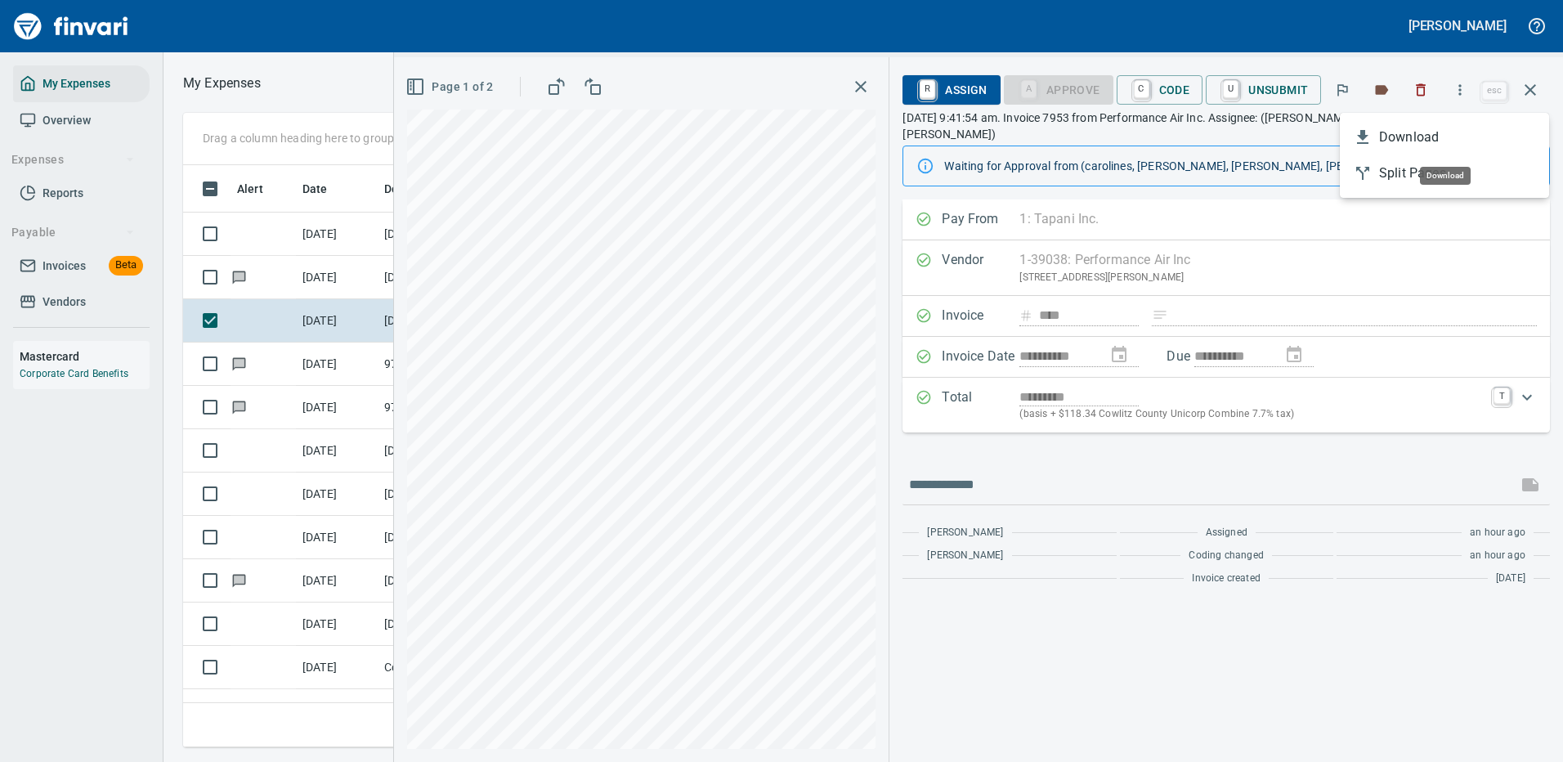
click at [1425, 140] on span "Download" at bounding box center [1457, 137] width 157 height 20
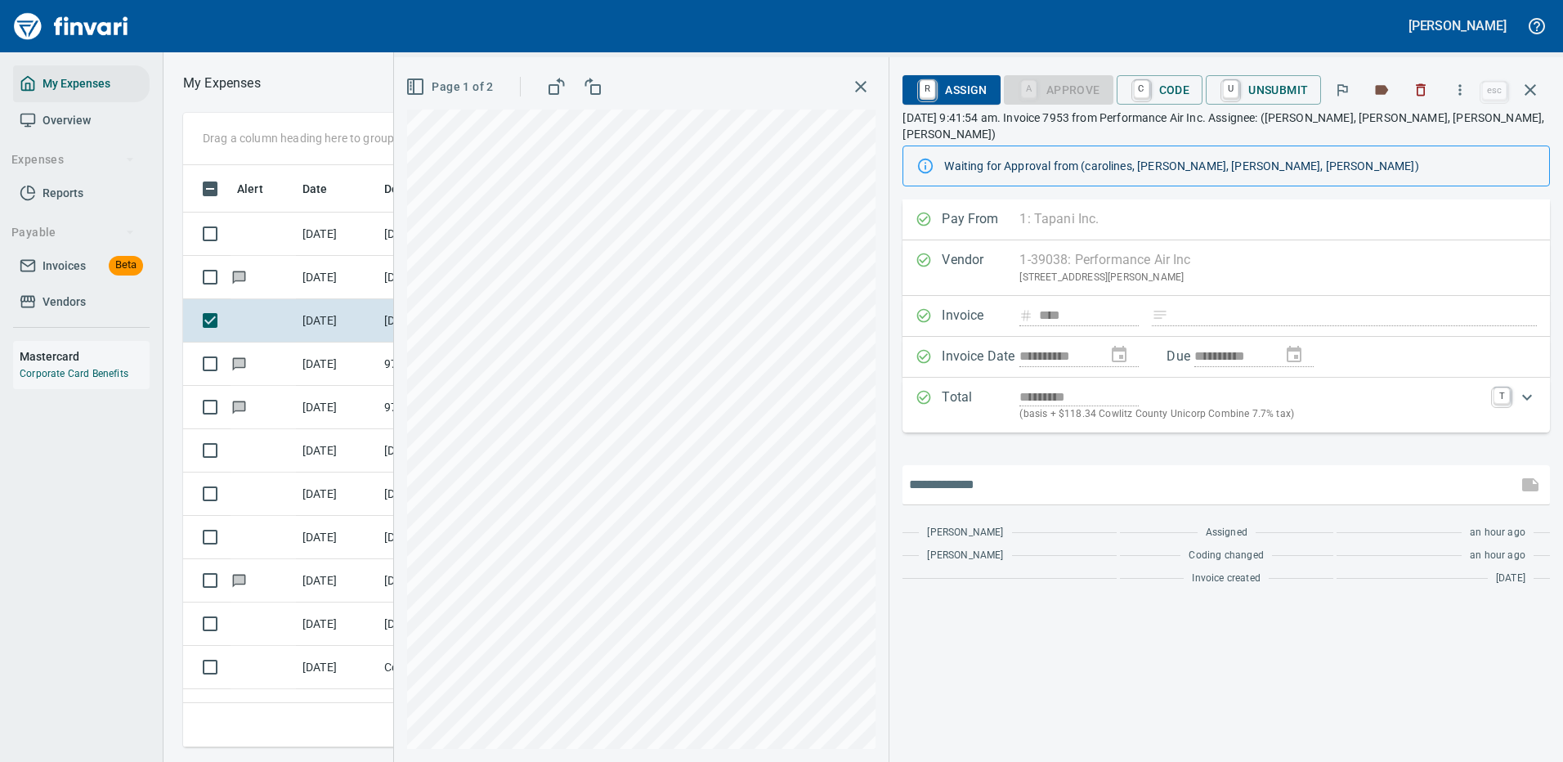
click at [1024, 472] on input "text" at bounding box center [1210, 485] width 602 height 26
type input "**********"
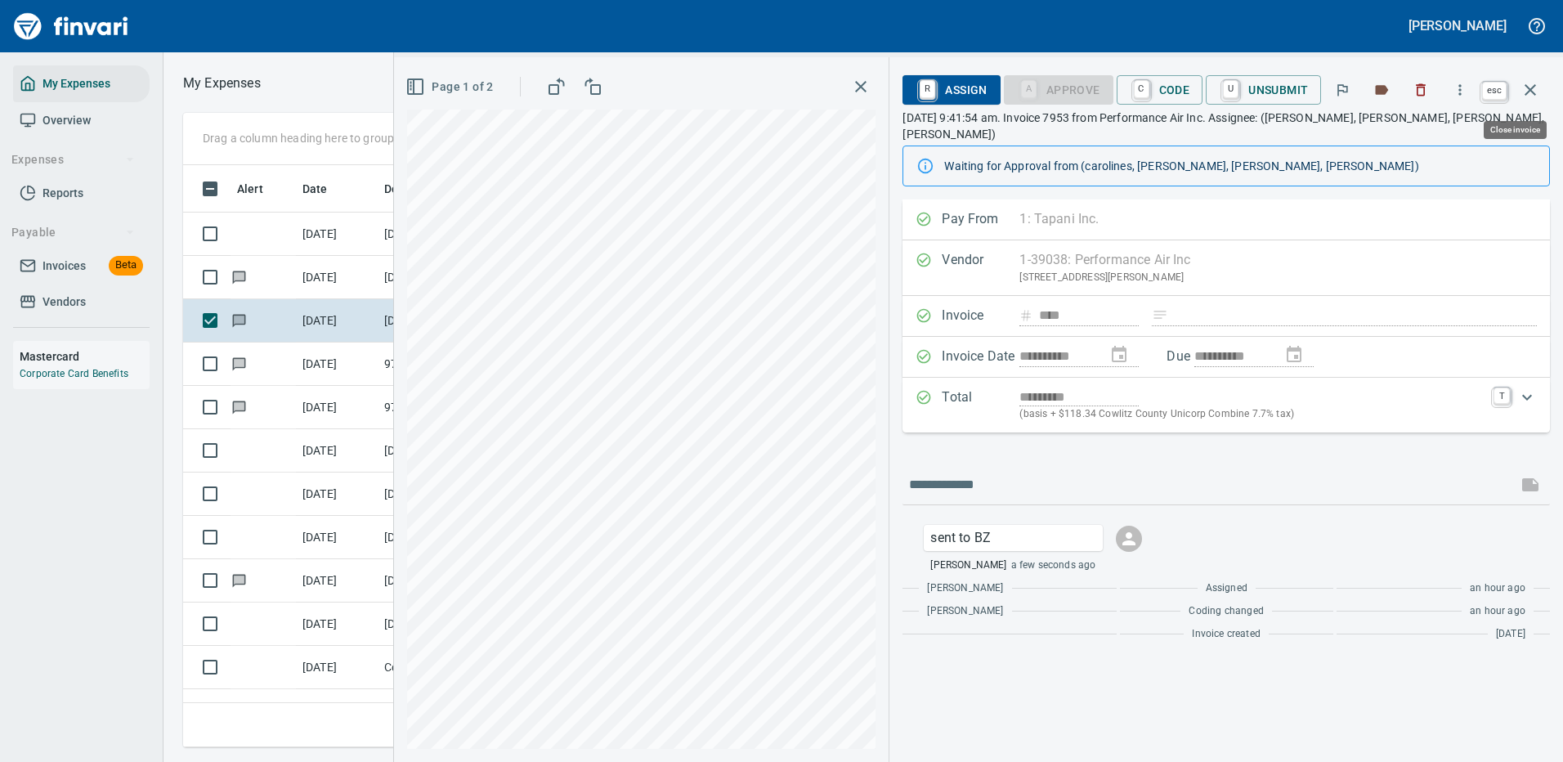
click at [1528, 87] on icon "button" at bounding box center [1529, 89] width 11 height 11
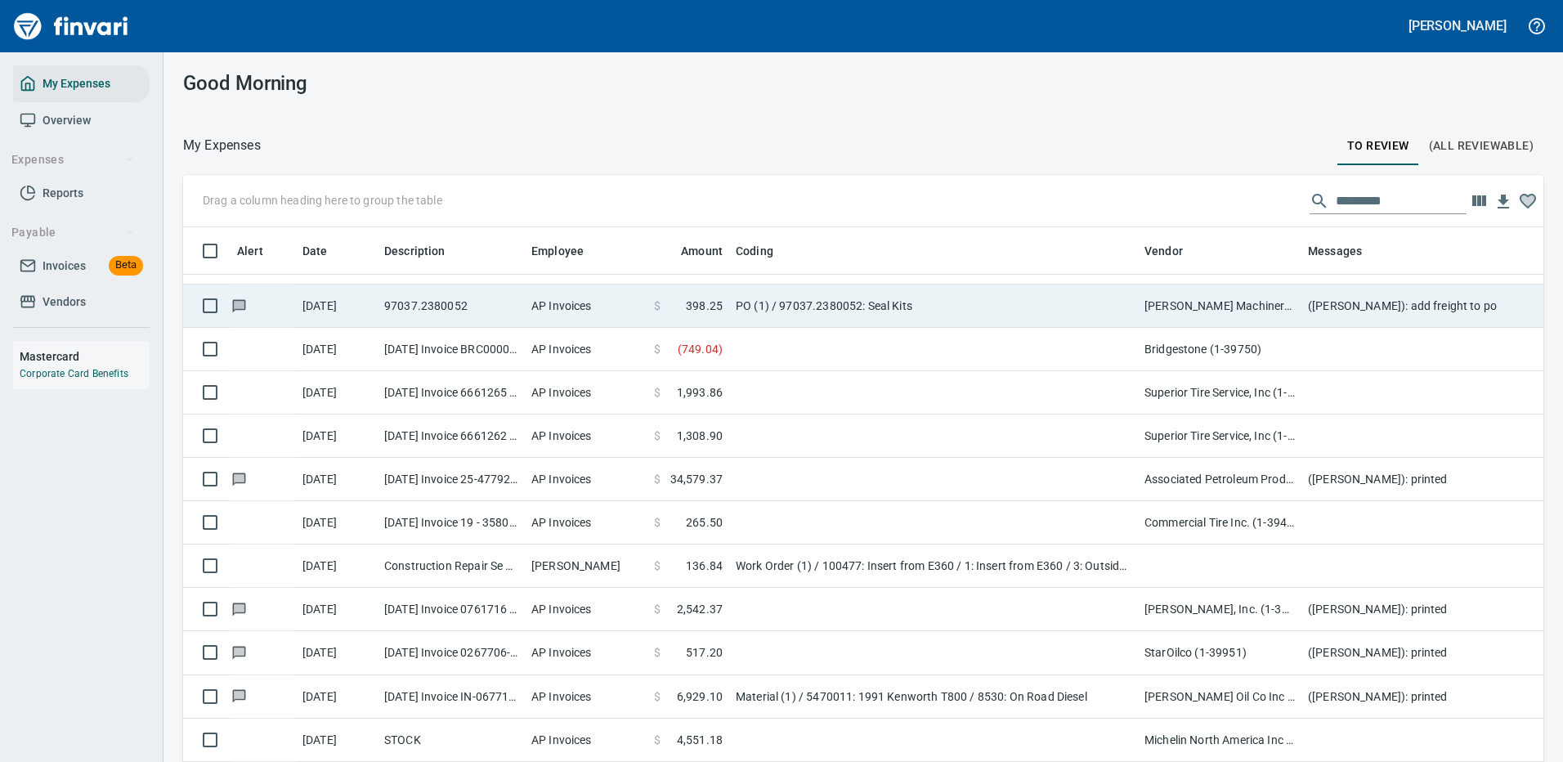
scroll to position [245, 0]
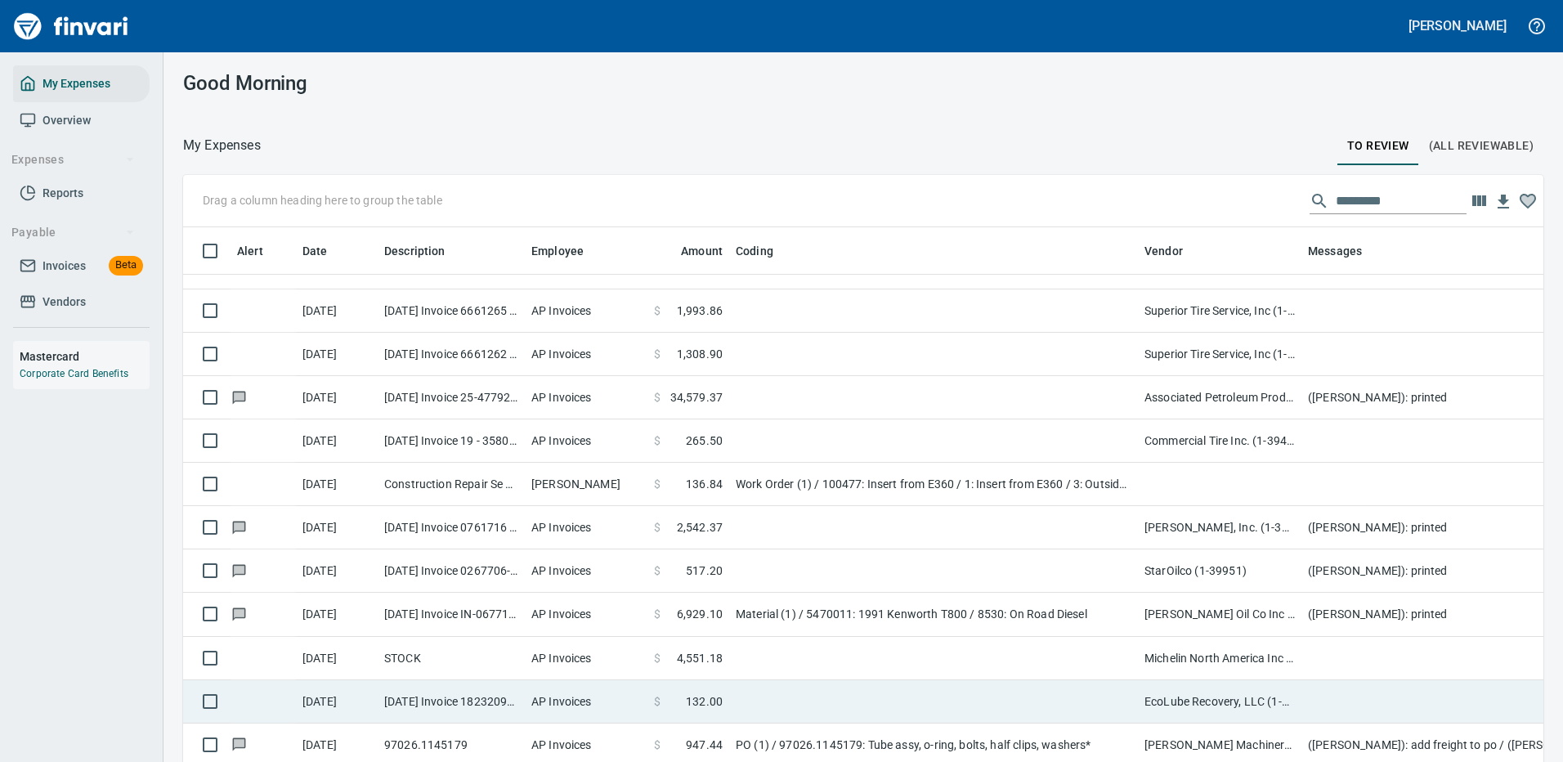
click at [942, 692] on td at bounding box center [933, 701] width 409 height 43
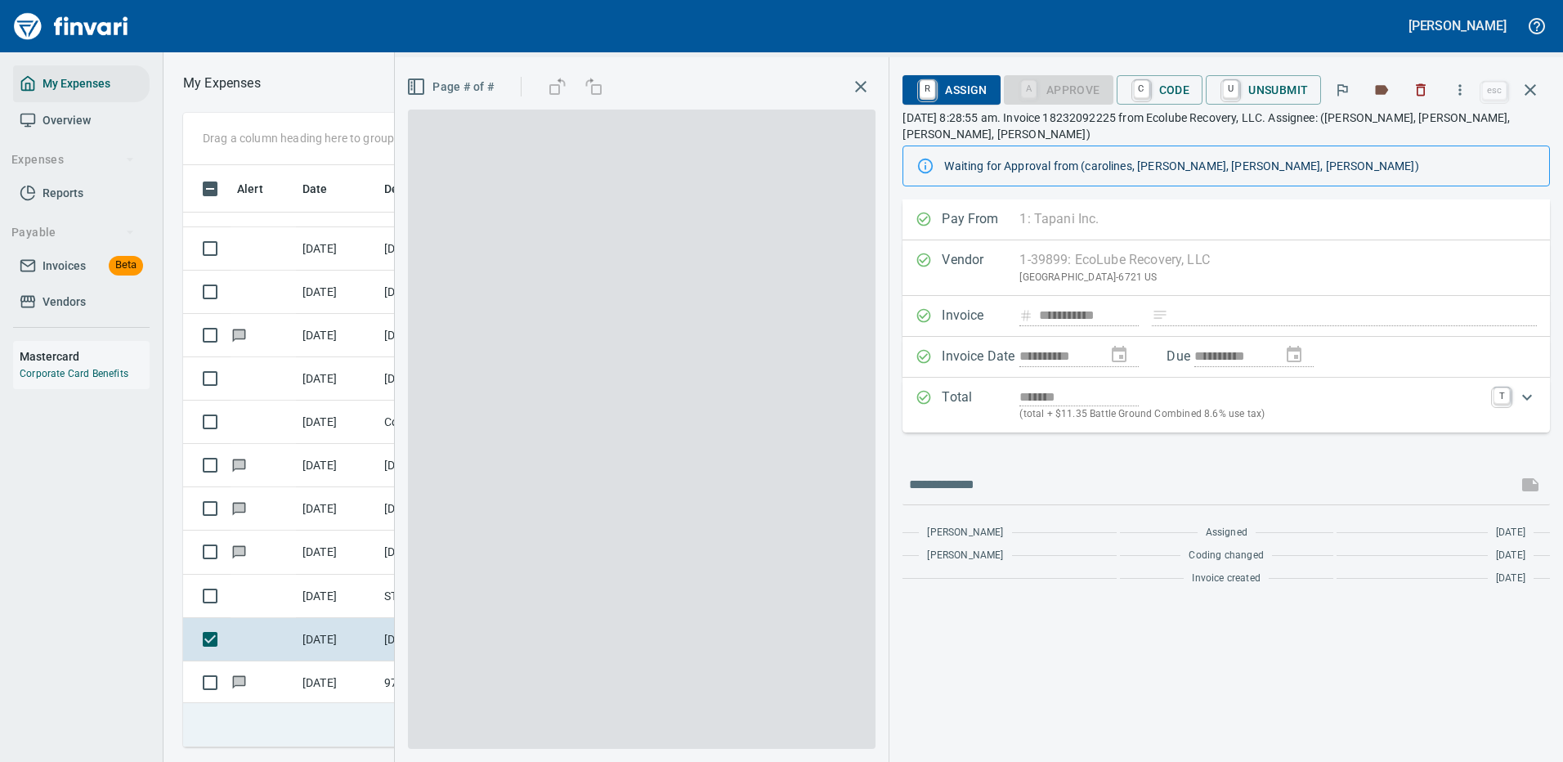
scroll to position [557, 927]
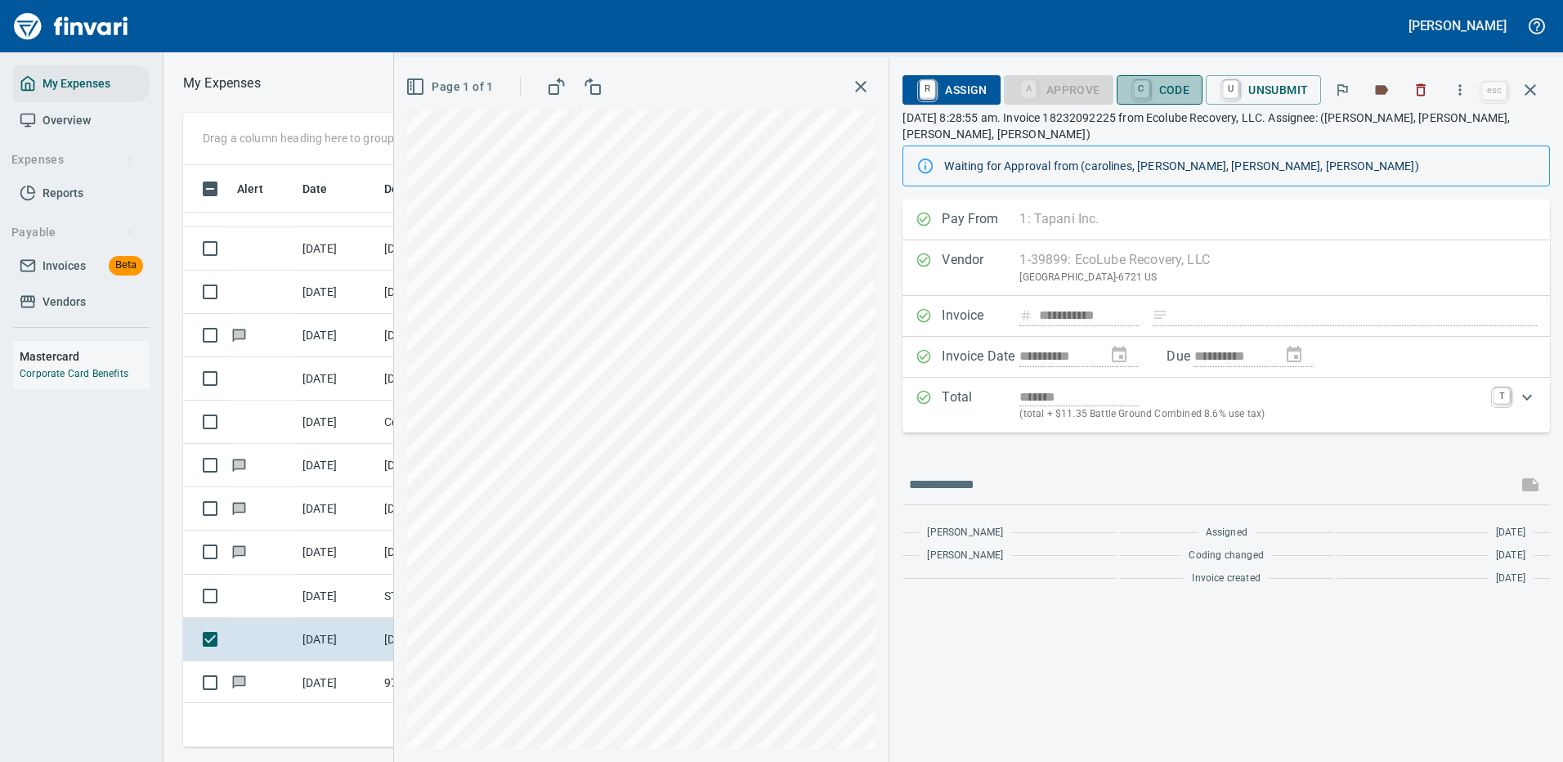
click at [1170, 91] on span "C Code" at bounding box center [1159, 90] width 60 height 28
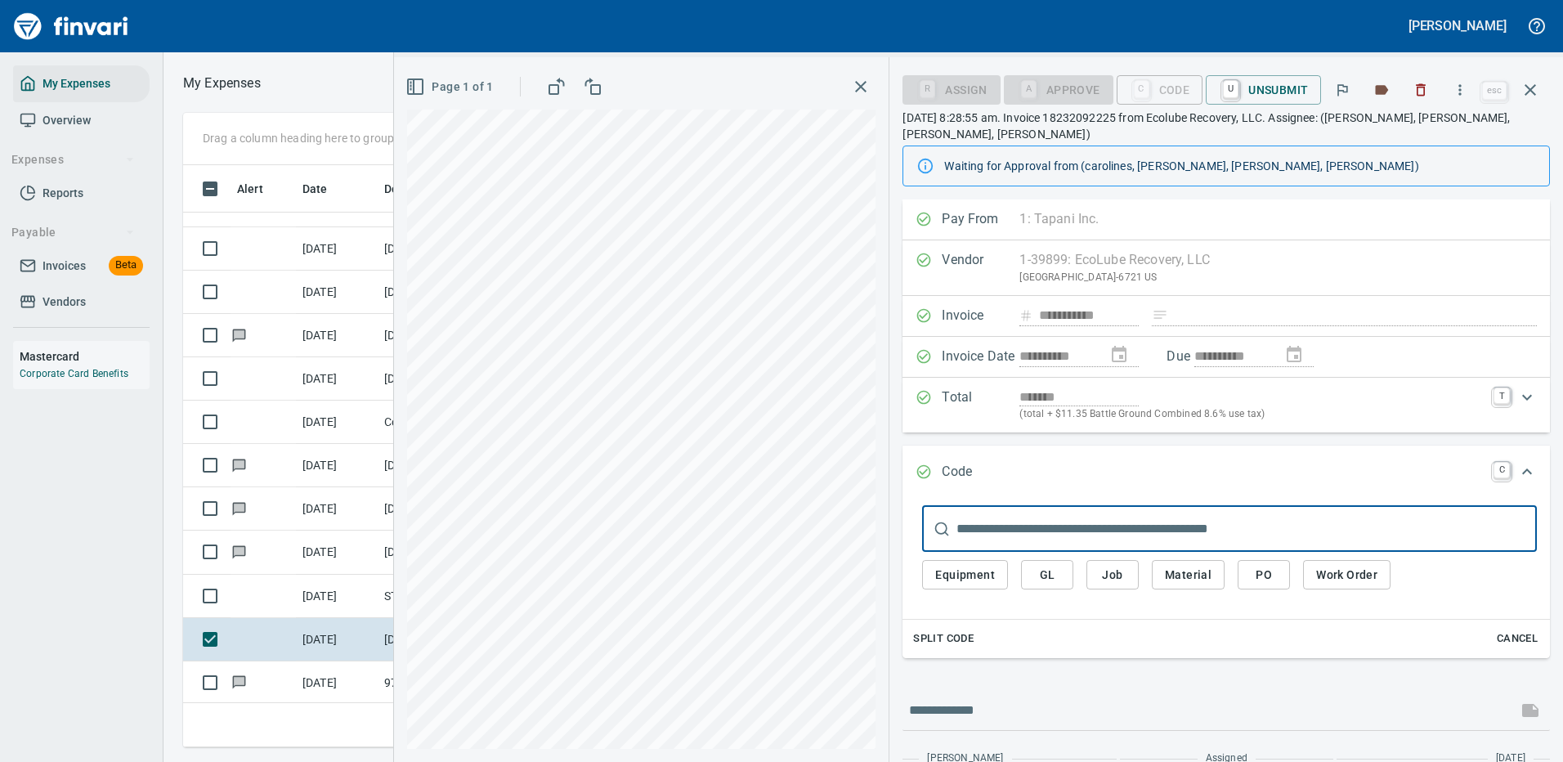
click at [1059, 568] on span "GL" at bounding box center [1047, 575] width 26 height 20
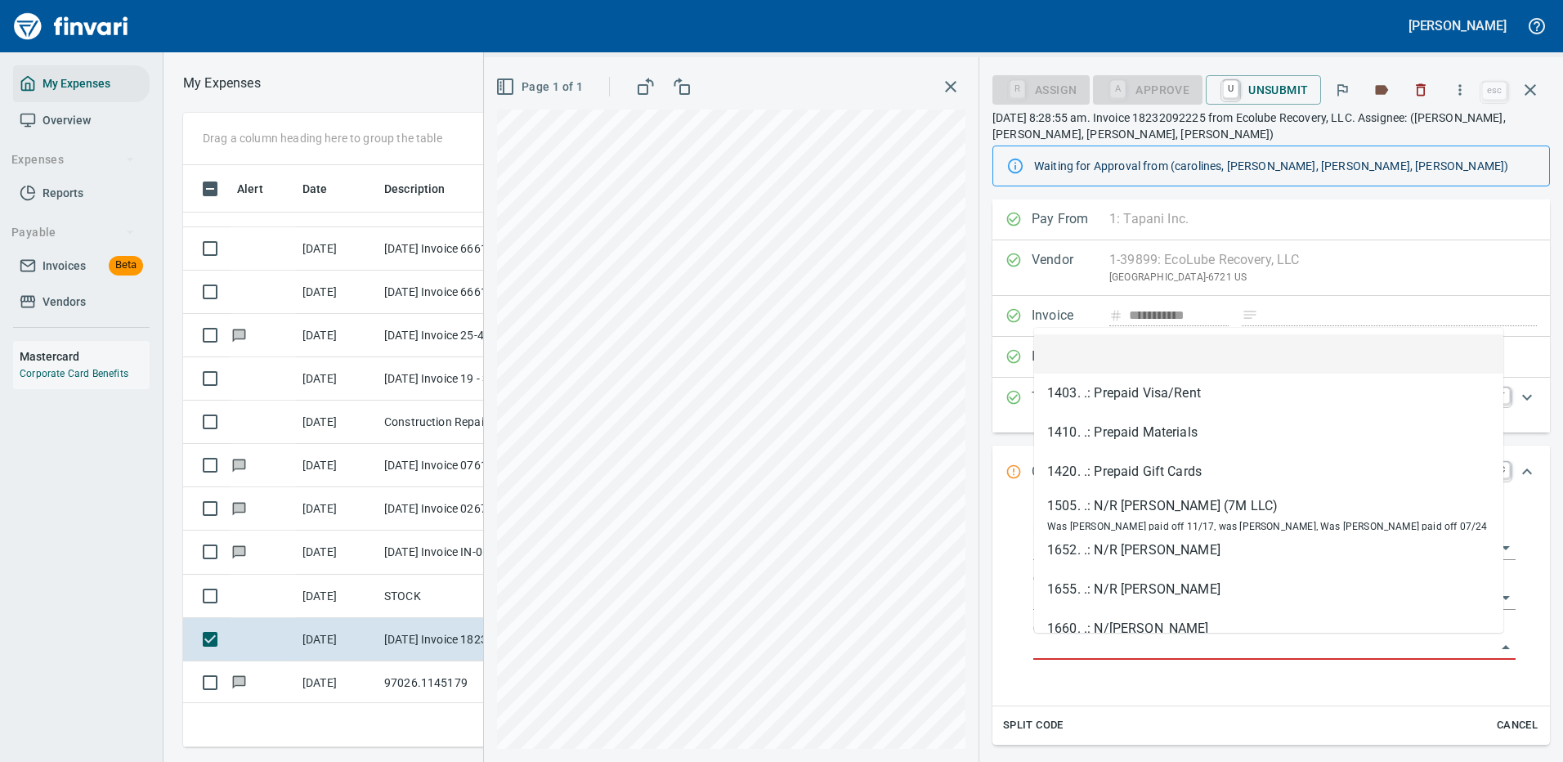
click at [1080, 640] on input "GL Account" at bounding box center [1264, 647] width 463 height 23
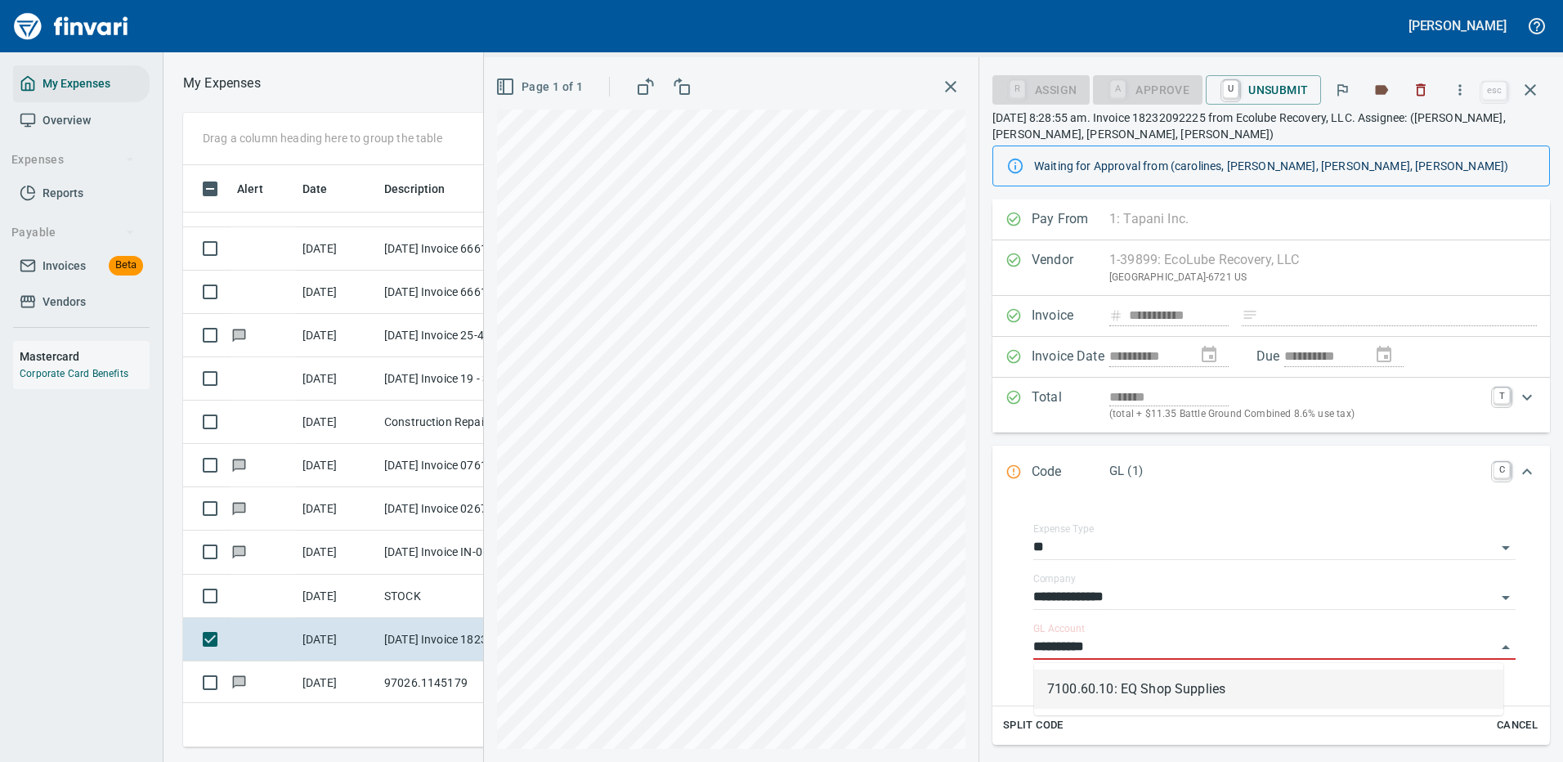
click at [1181, 694] on li "7100.60.10: EQ Shop Supplies" at bounding box center [1268, 688] width 469 height 39
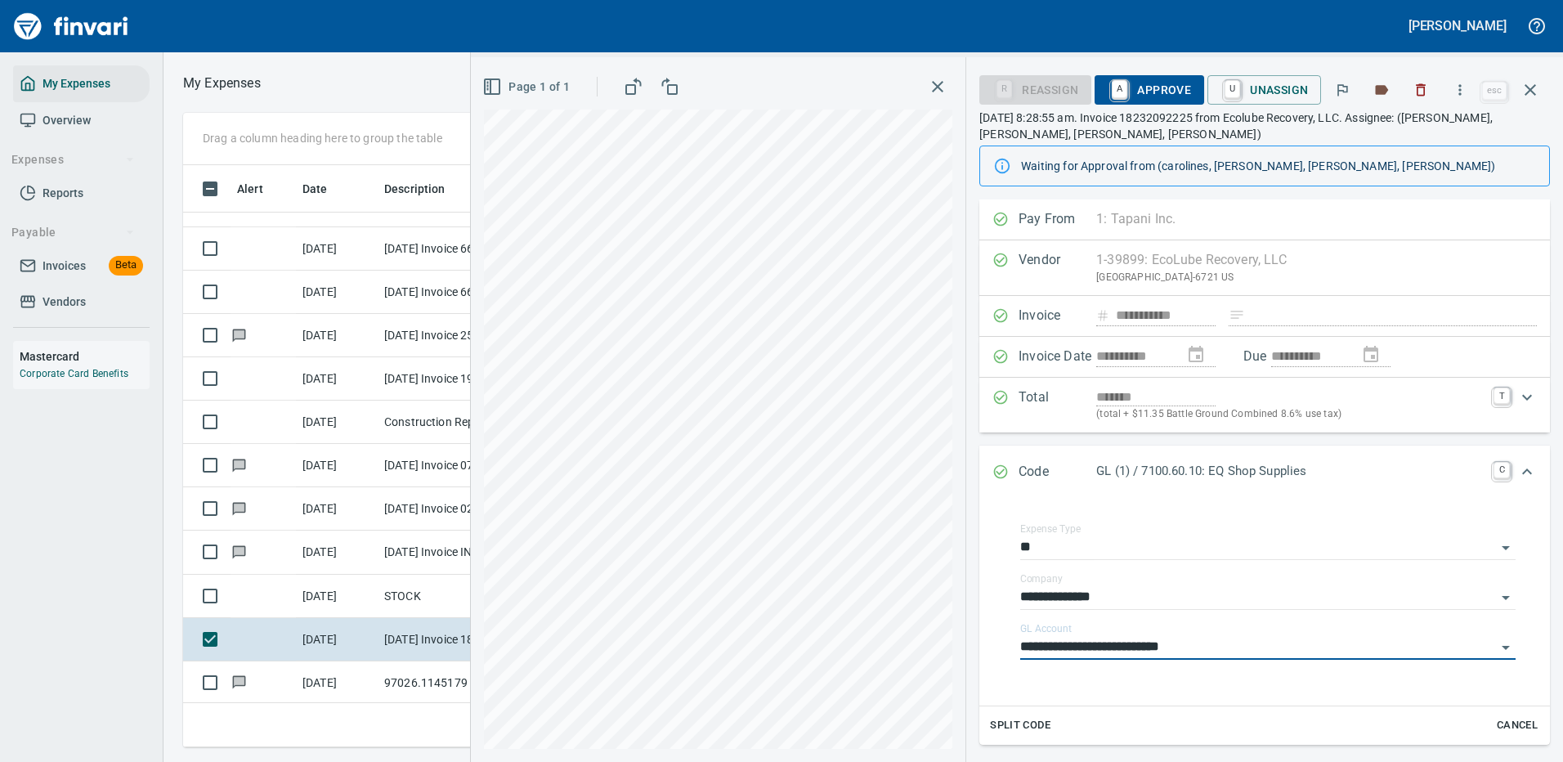
type input "**********"
click at [1168, 83] on span "A Approve" at bounding box center [1148, 90] width 83 height 28
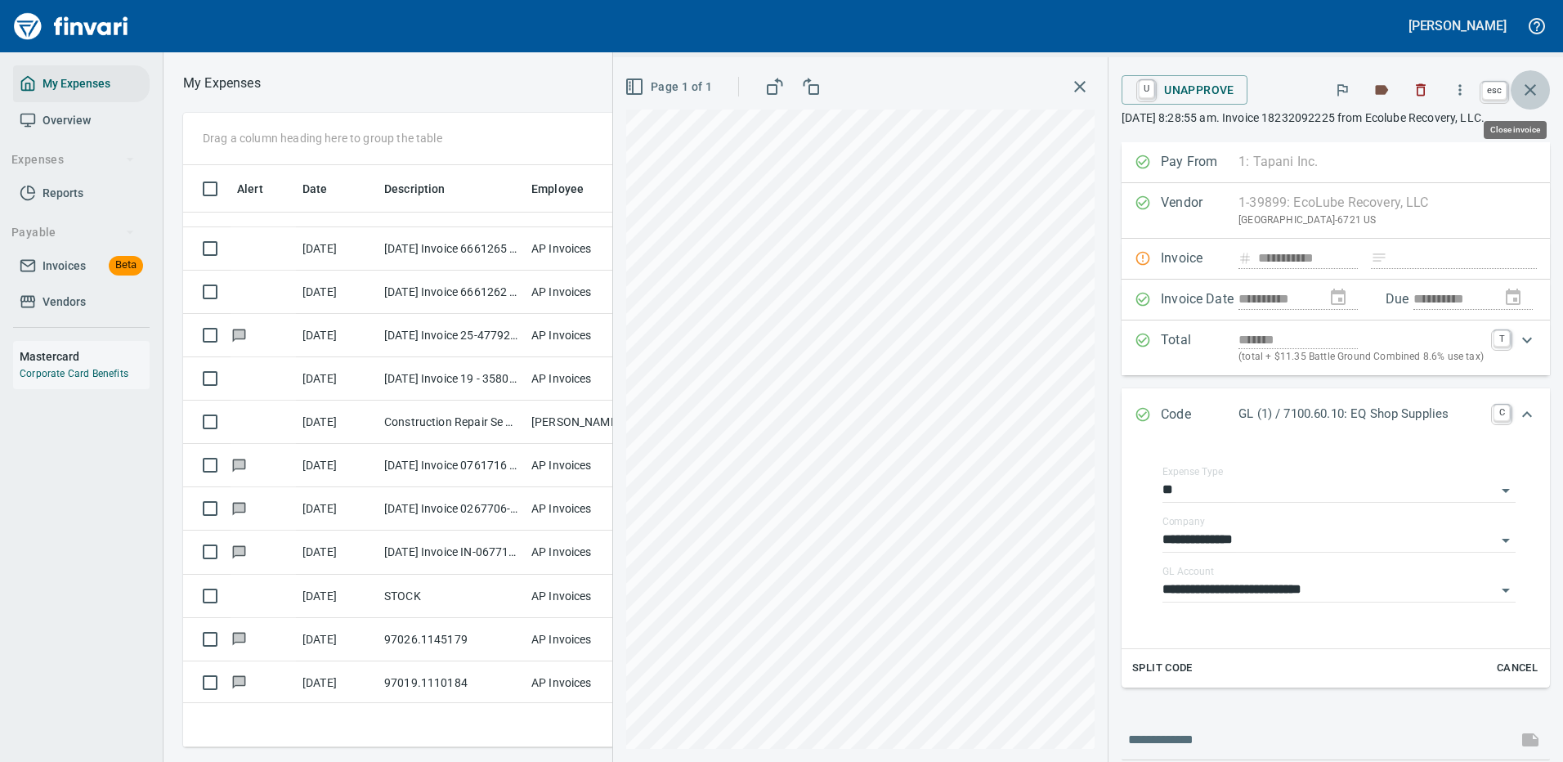
click at [1528, 92] on icon "button" at bounding box center [1529, 89] width 11 height 11
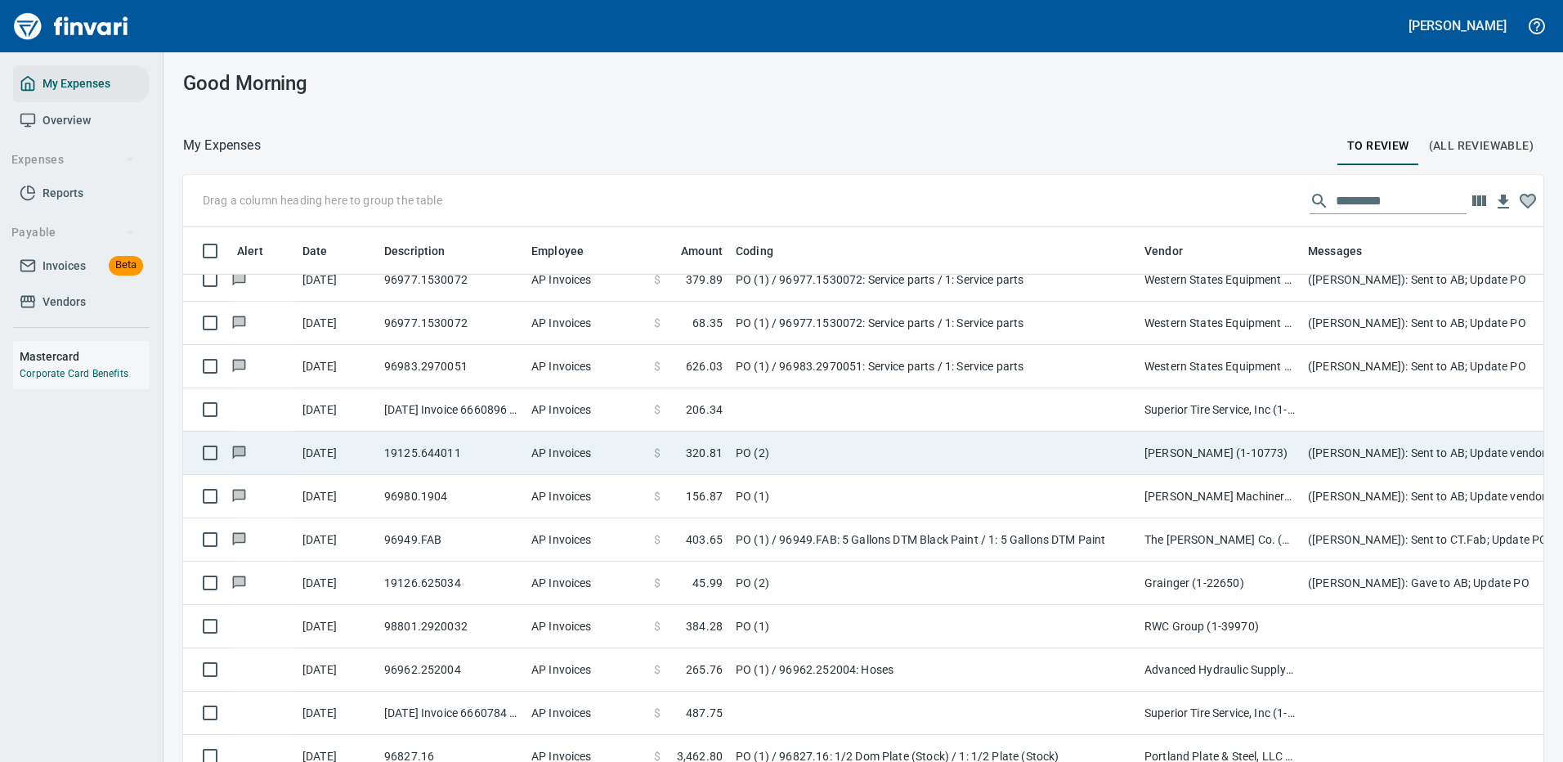
scroll to position [1961, 0]
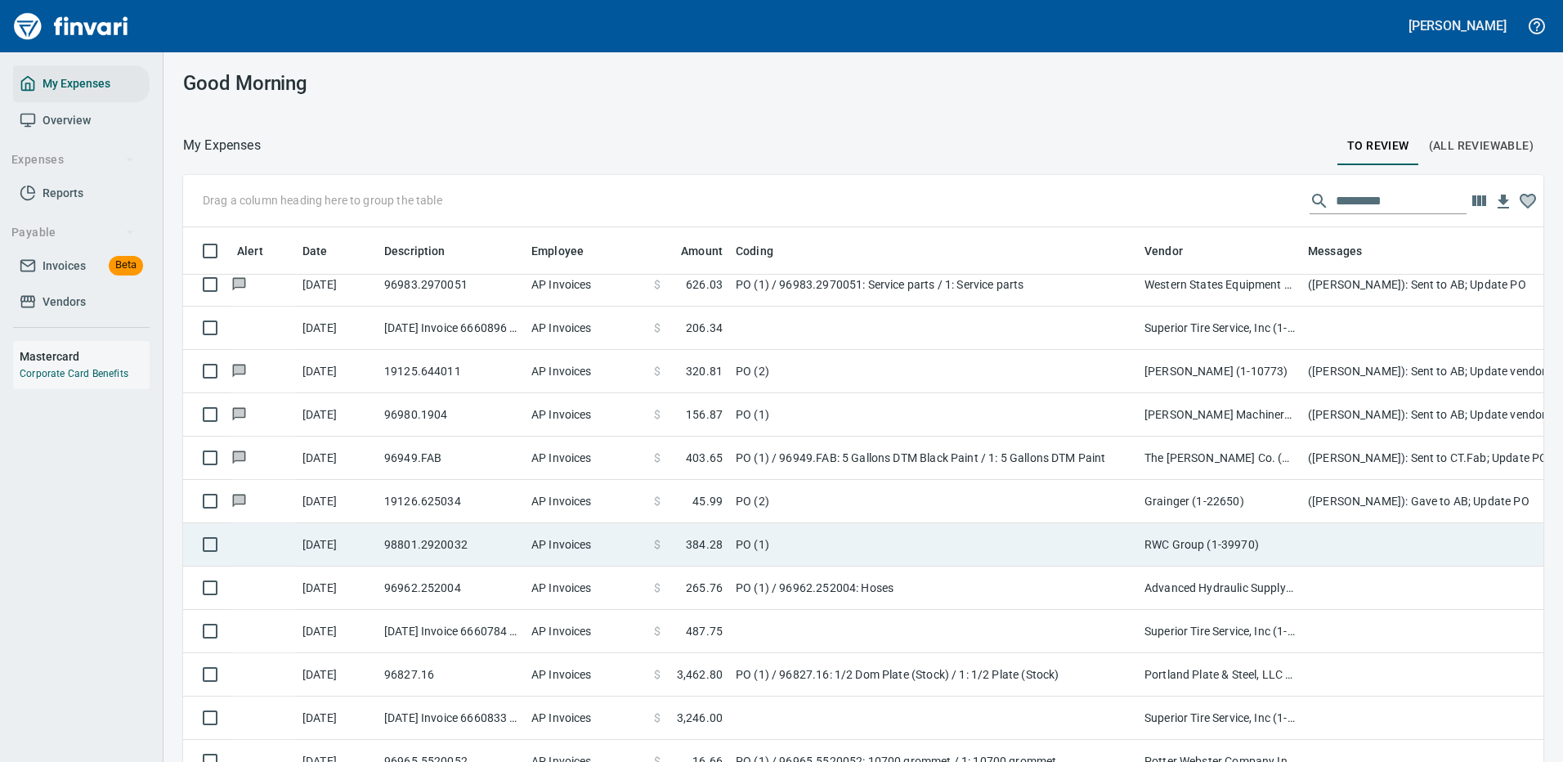
click at [954, 526] on td "PO (1)" at bounding box center [933, 544] width 409 height 43
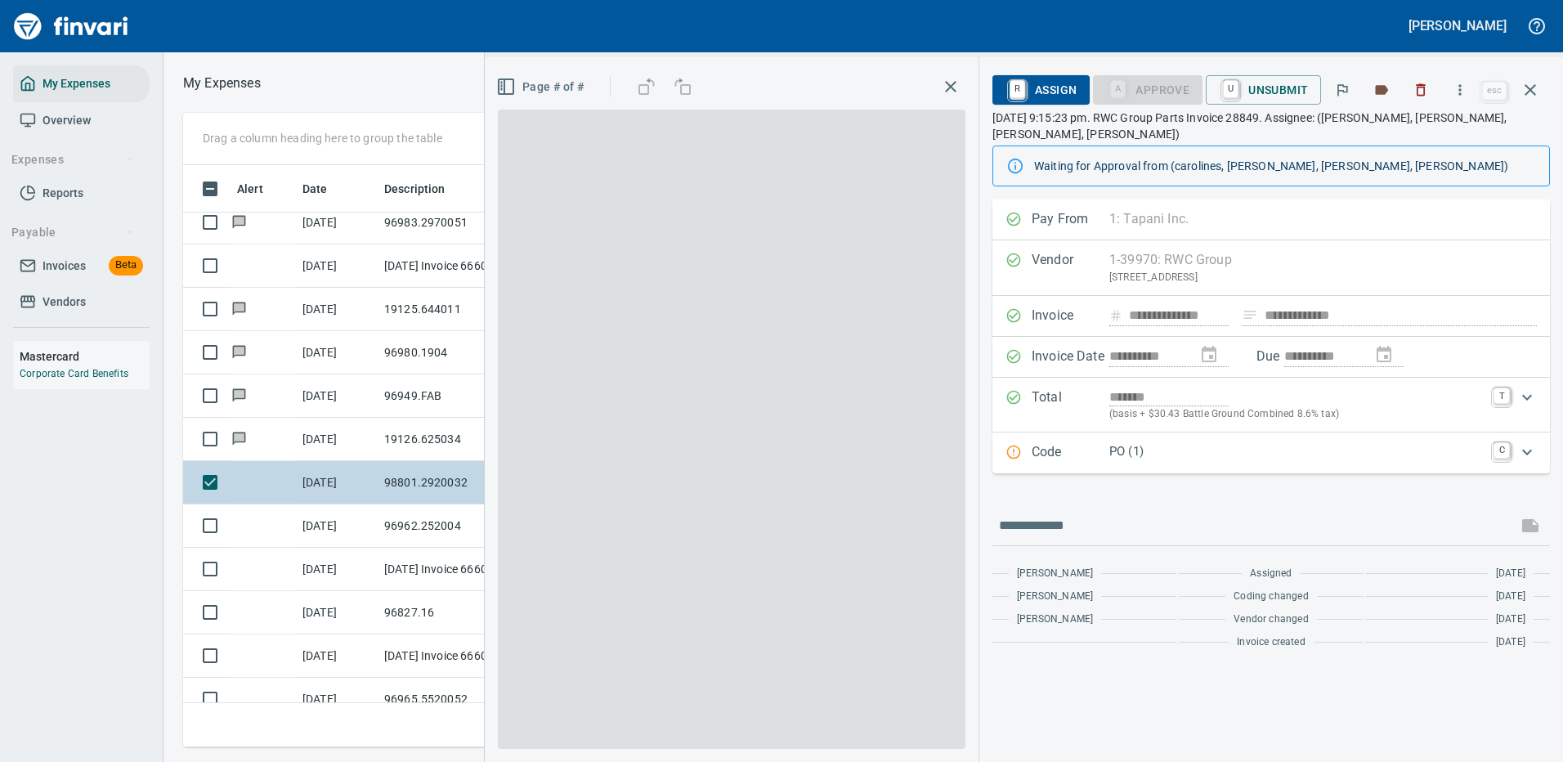
scroll to position [557, 927]
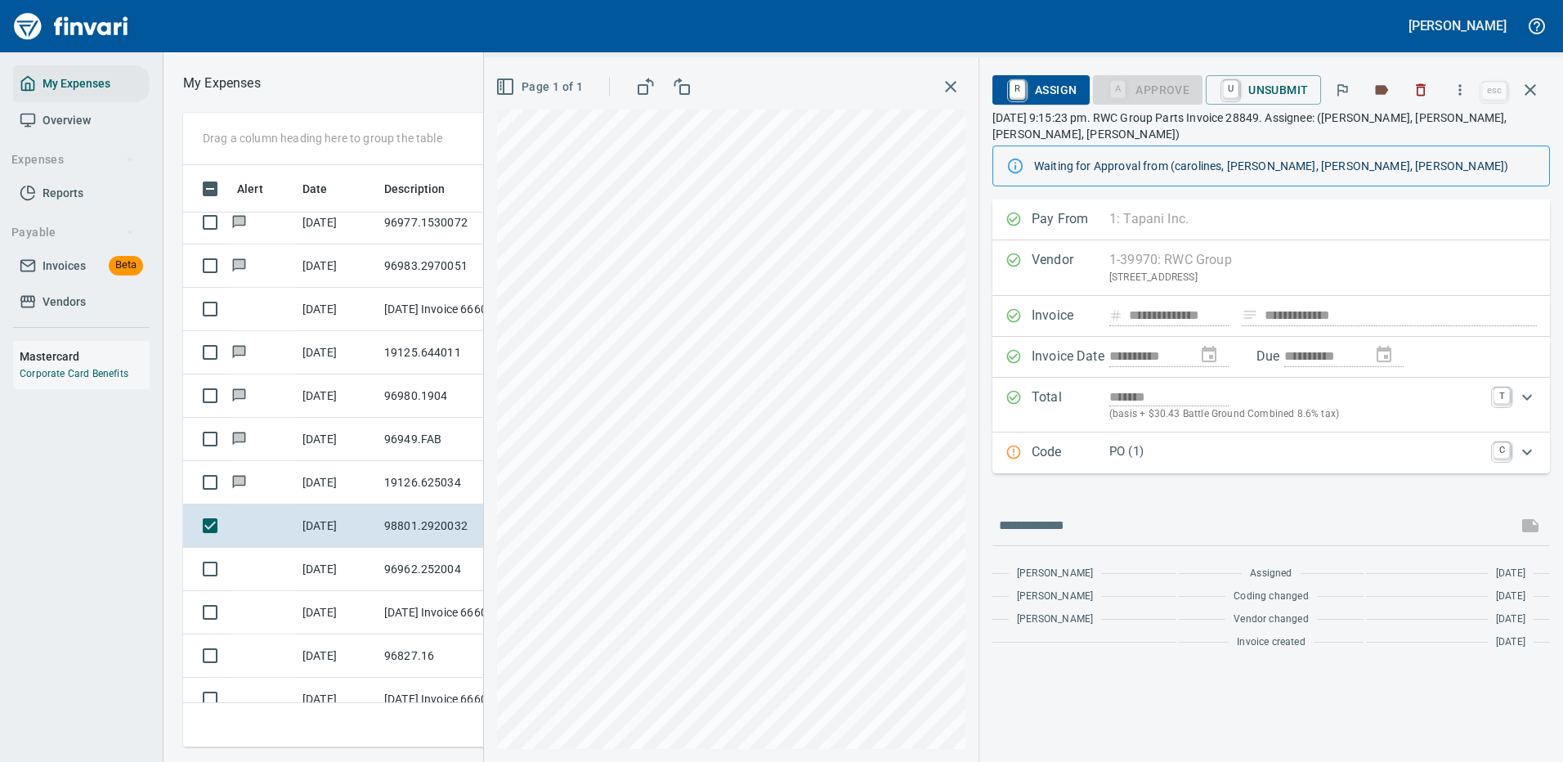
click at [1241, 445] on p "PO (1)" at bounding box center [1296, 451] width 374 height 19
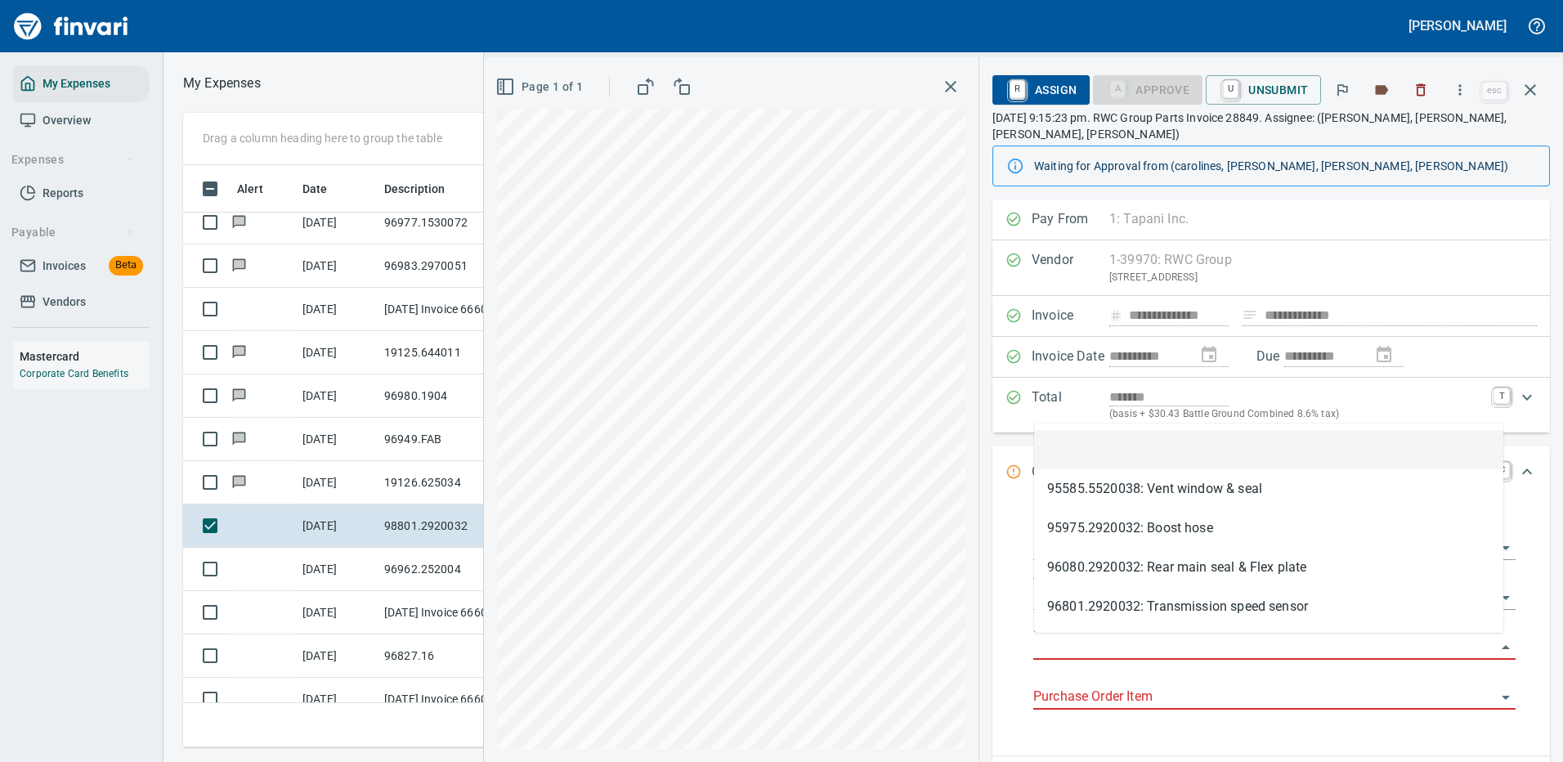
click at [1067, 636] on input "Purchase Order" at bounding box center [1264, 647] width 463 height 23
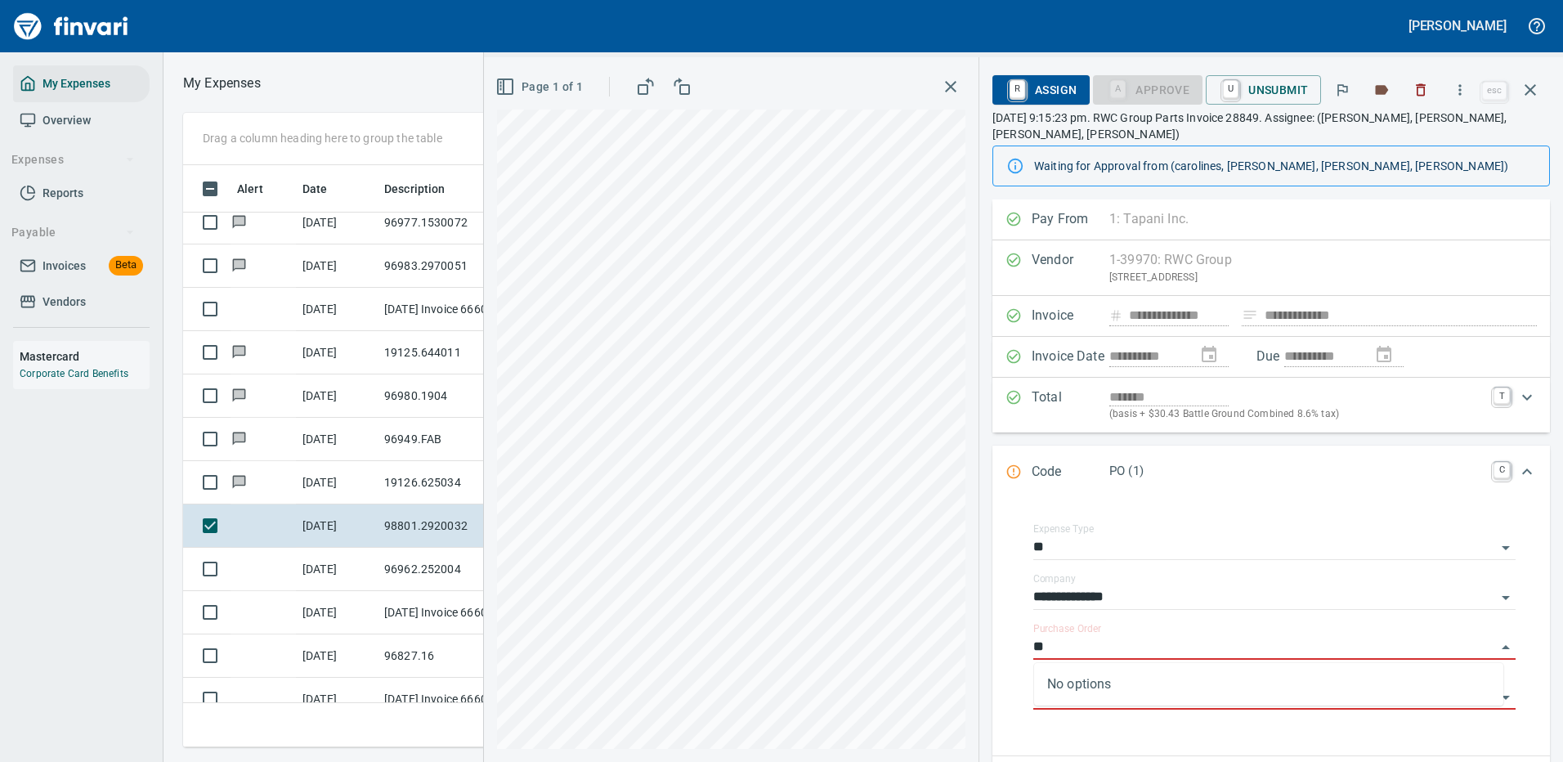
type input "*"
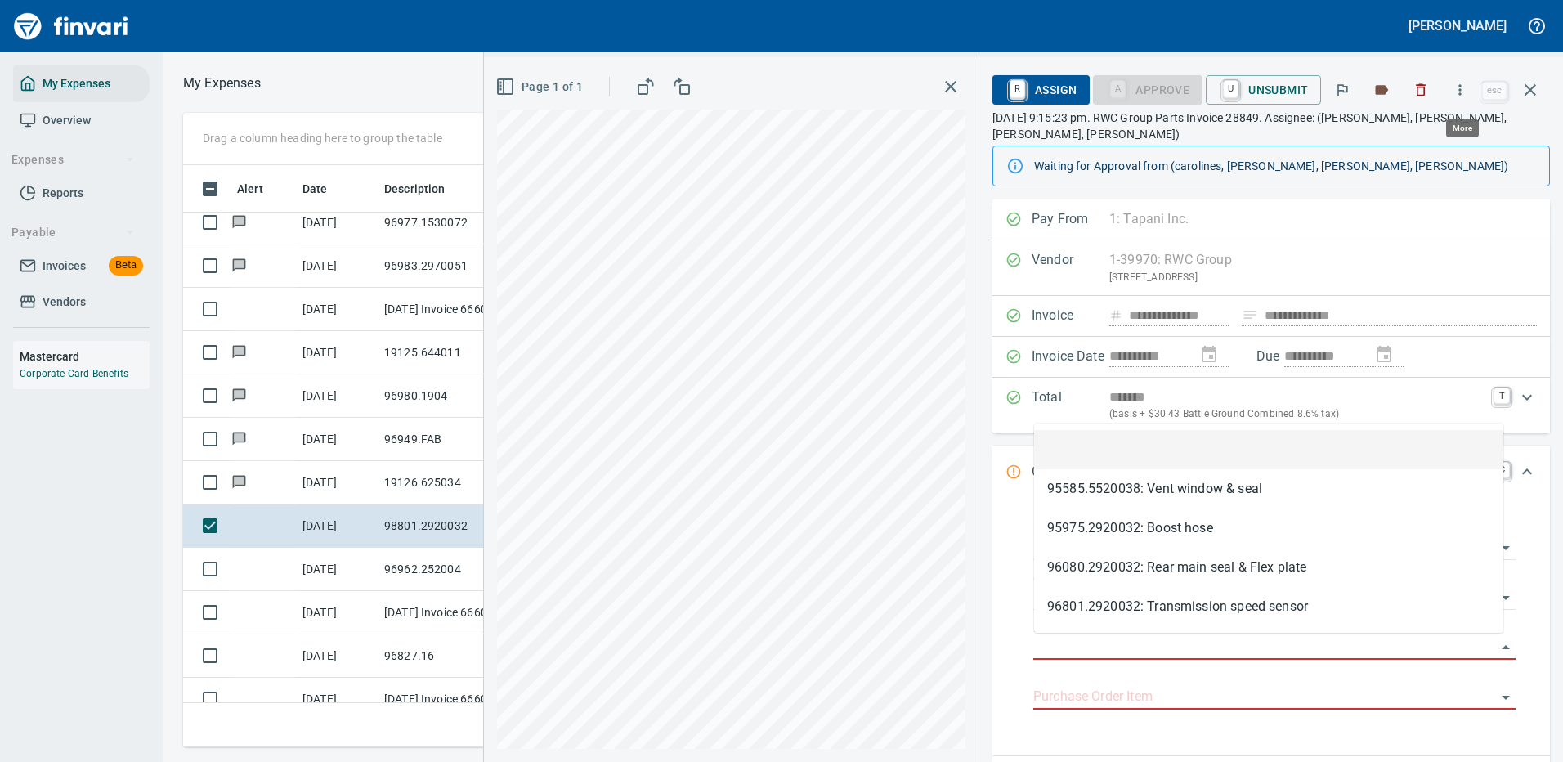
click at [1460, 88] on icon "button" at bounding box center [1459, 90] width 16 height 16
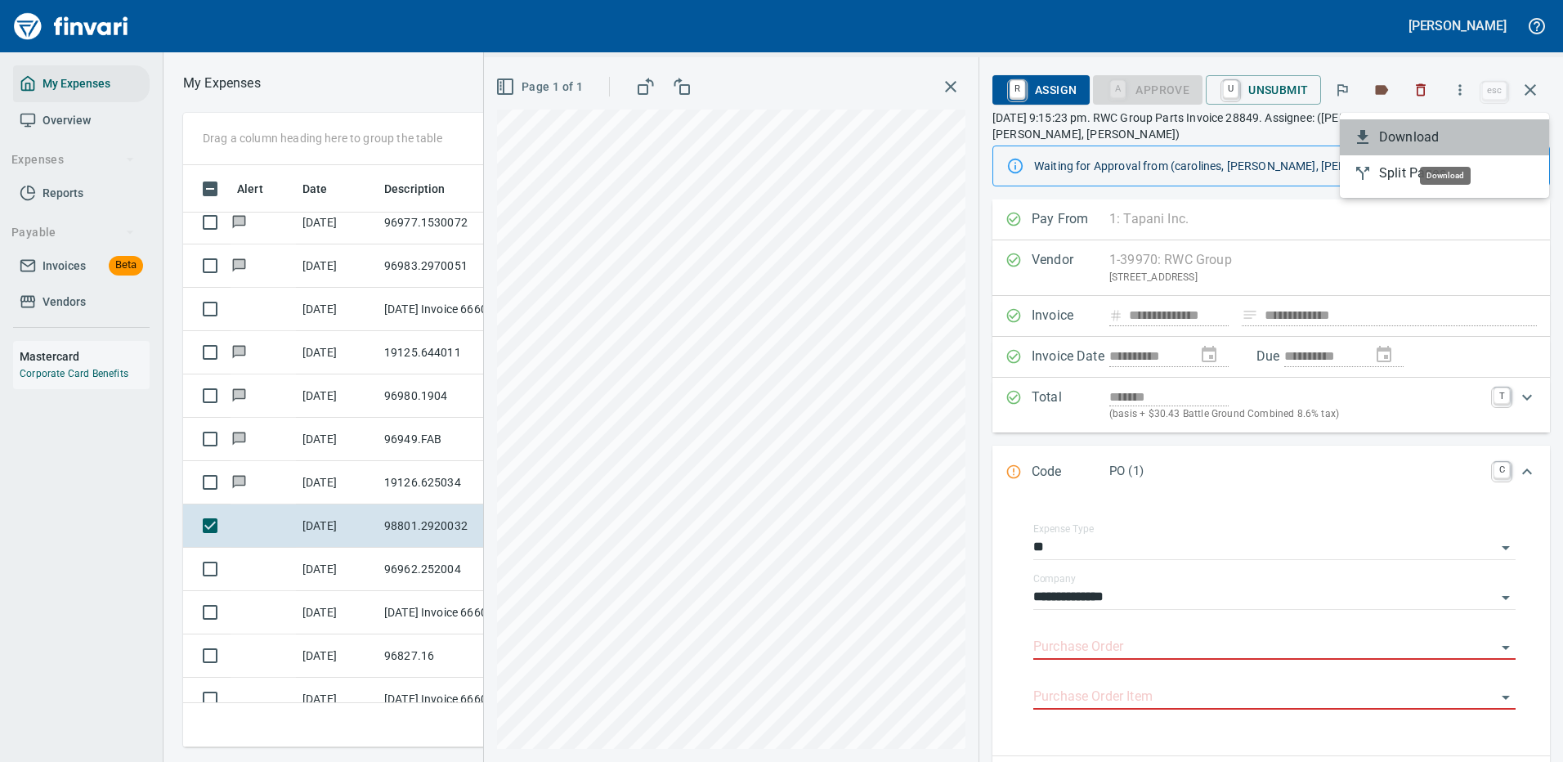
click at [1399, 133] on span "Download" at bounding box center [1457, 137] width 157 height 20
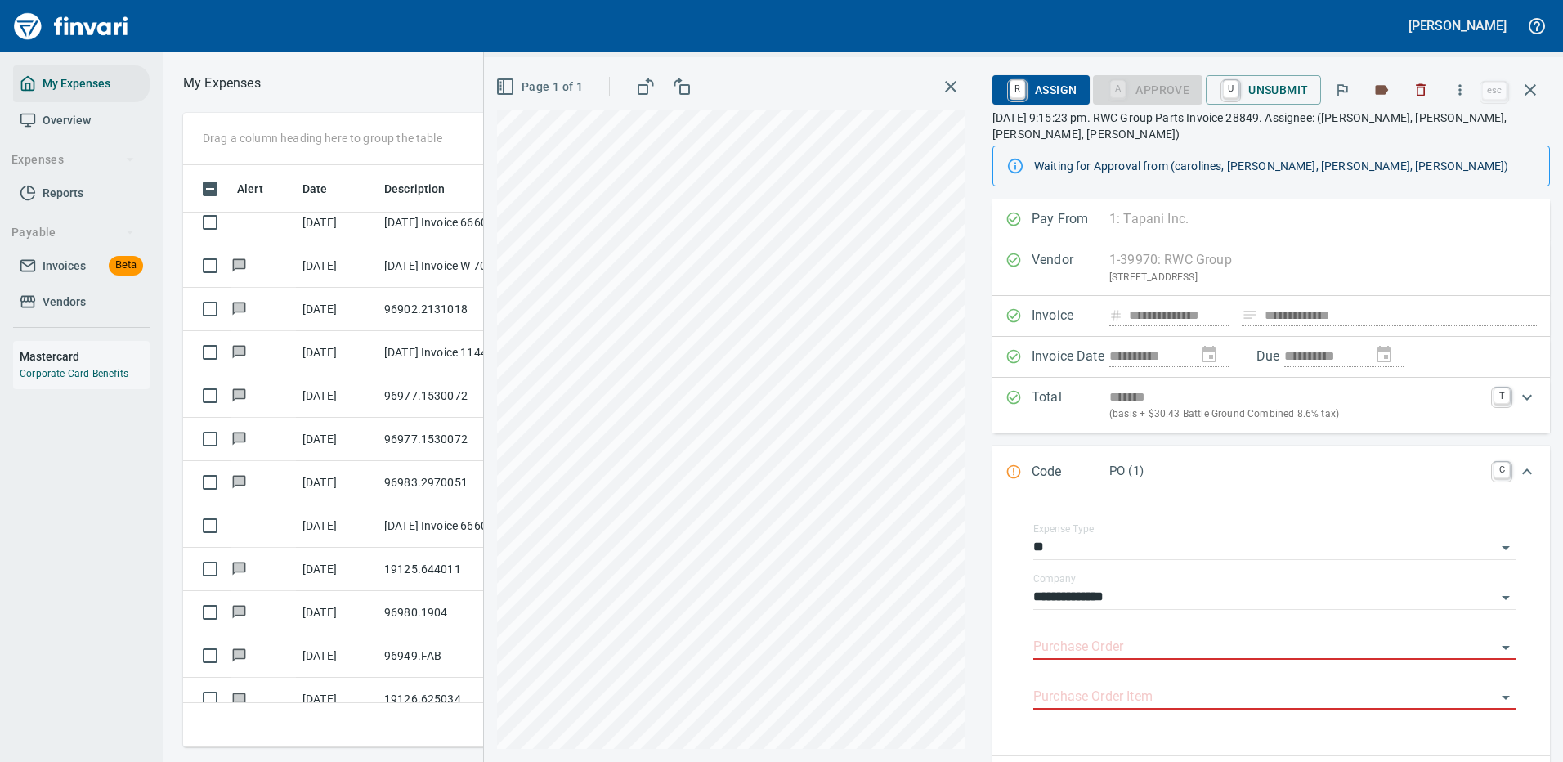
scroll to position [229, 0]
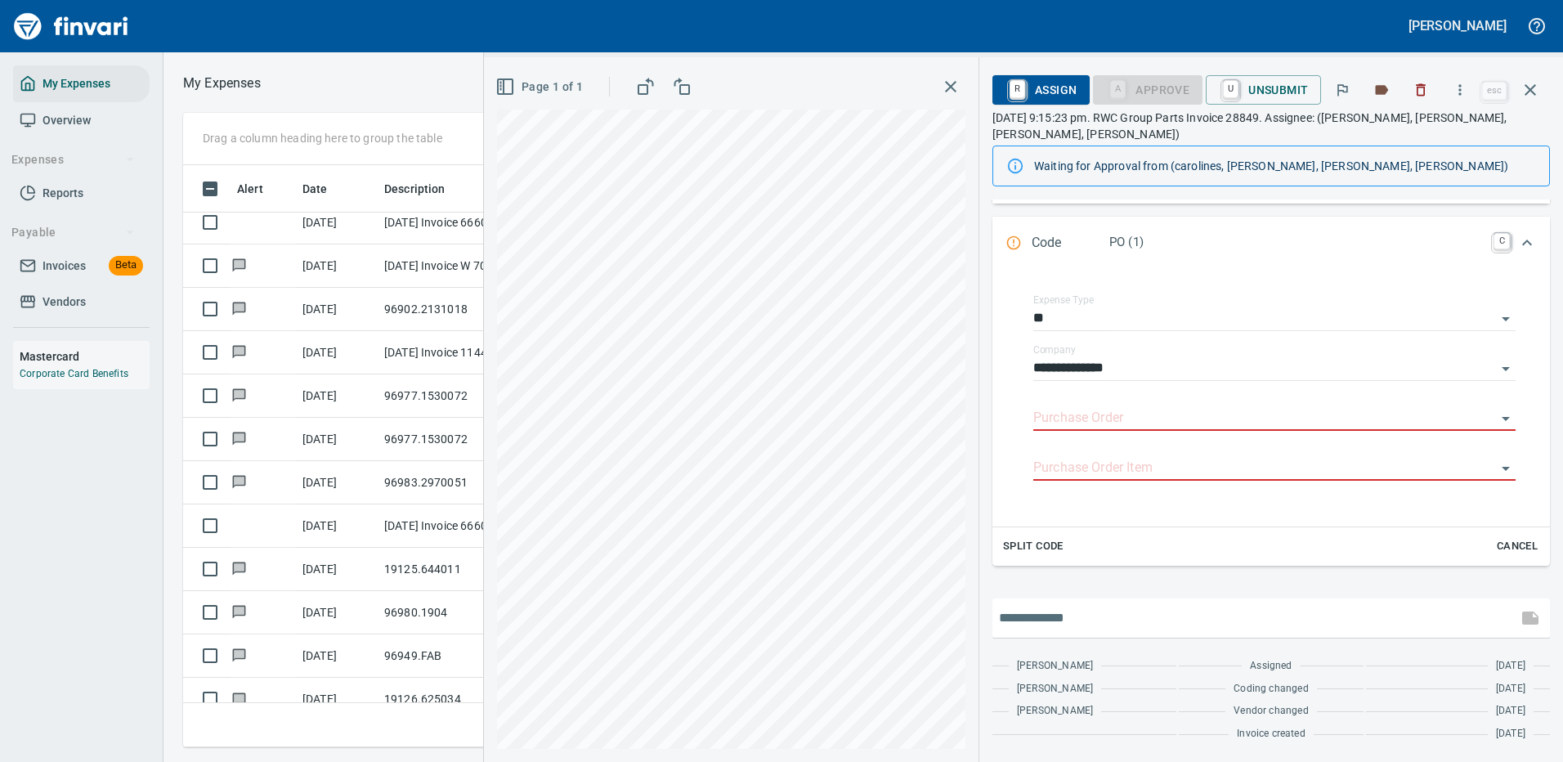
drag, startPoint x: 1076, startPoint y: 617, endPoint x: 1046, endPoint y: 582, distance: 45.8
click at [1076, 616] on input "text" at bounding box center [1255, 618] width 512 height 26
type input "**********"
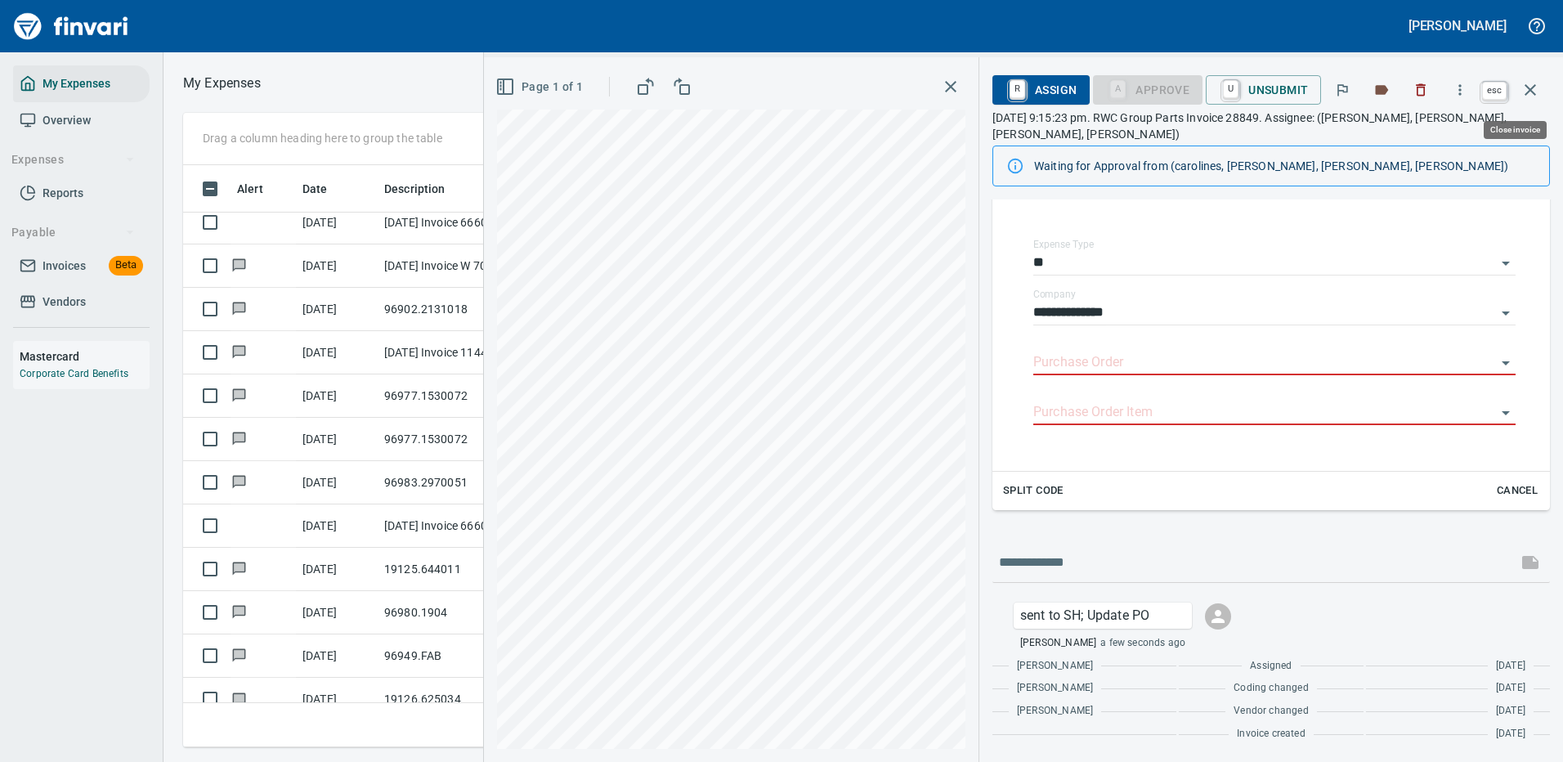
click at [1527, 90] on icon "button" at bounding box center [1530, 90] width 20 height 20
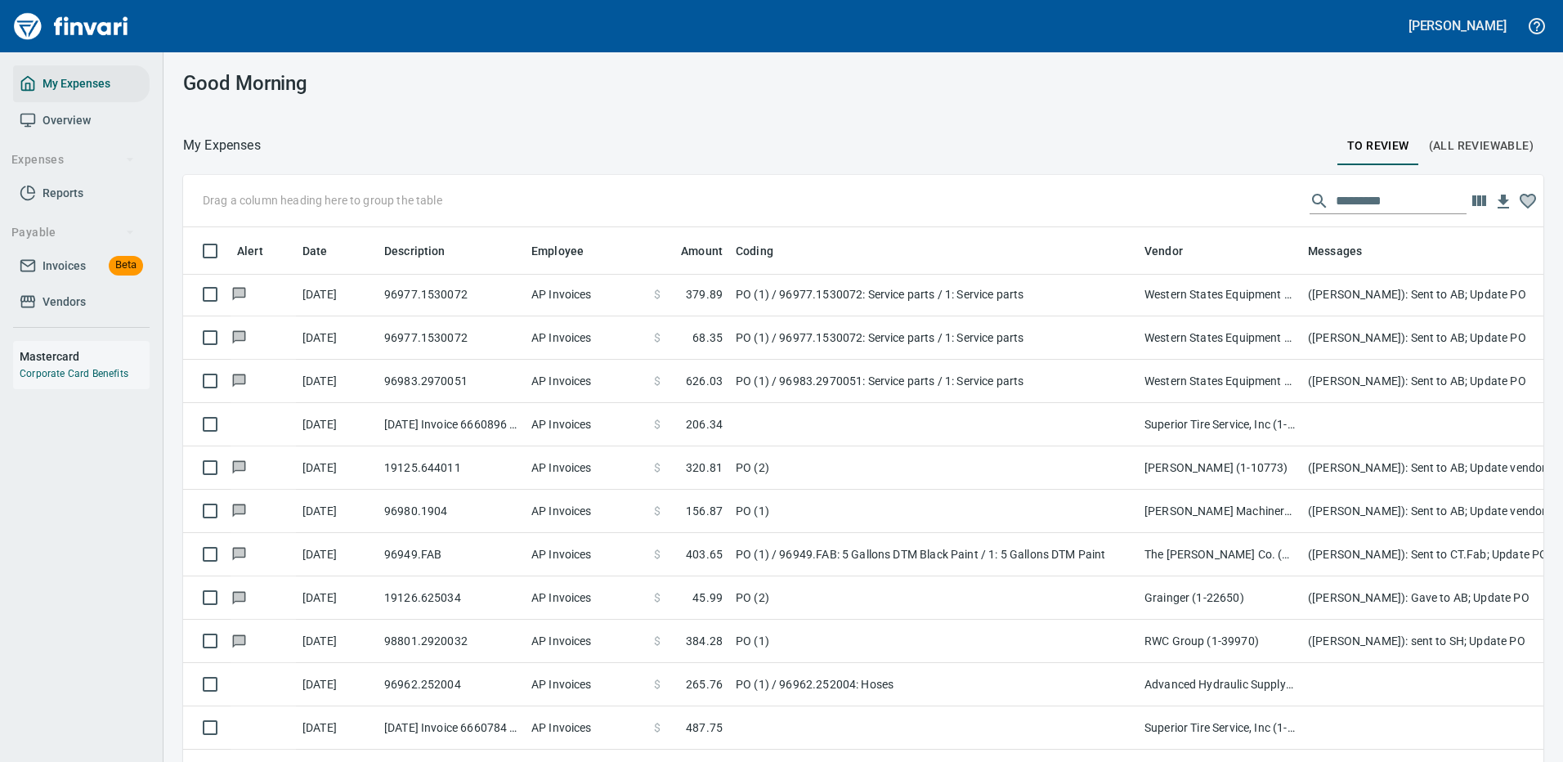
scroll to position [2207, 0]
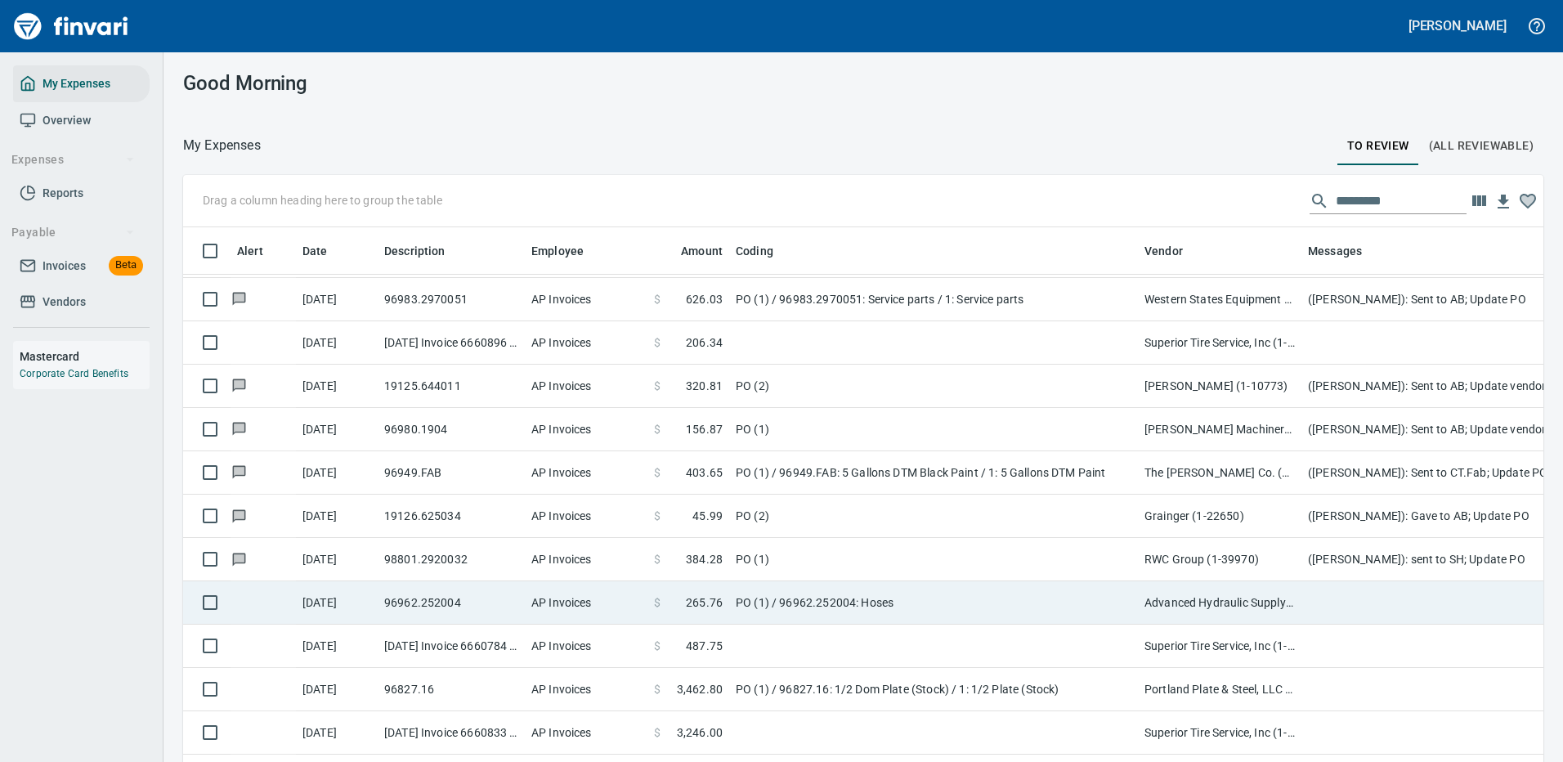
click at [952, 592] on td "PO (1) / 96962.252004: Hoses" at bounding box center [933, 602] width 409 height 43
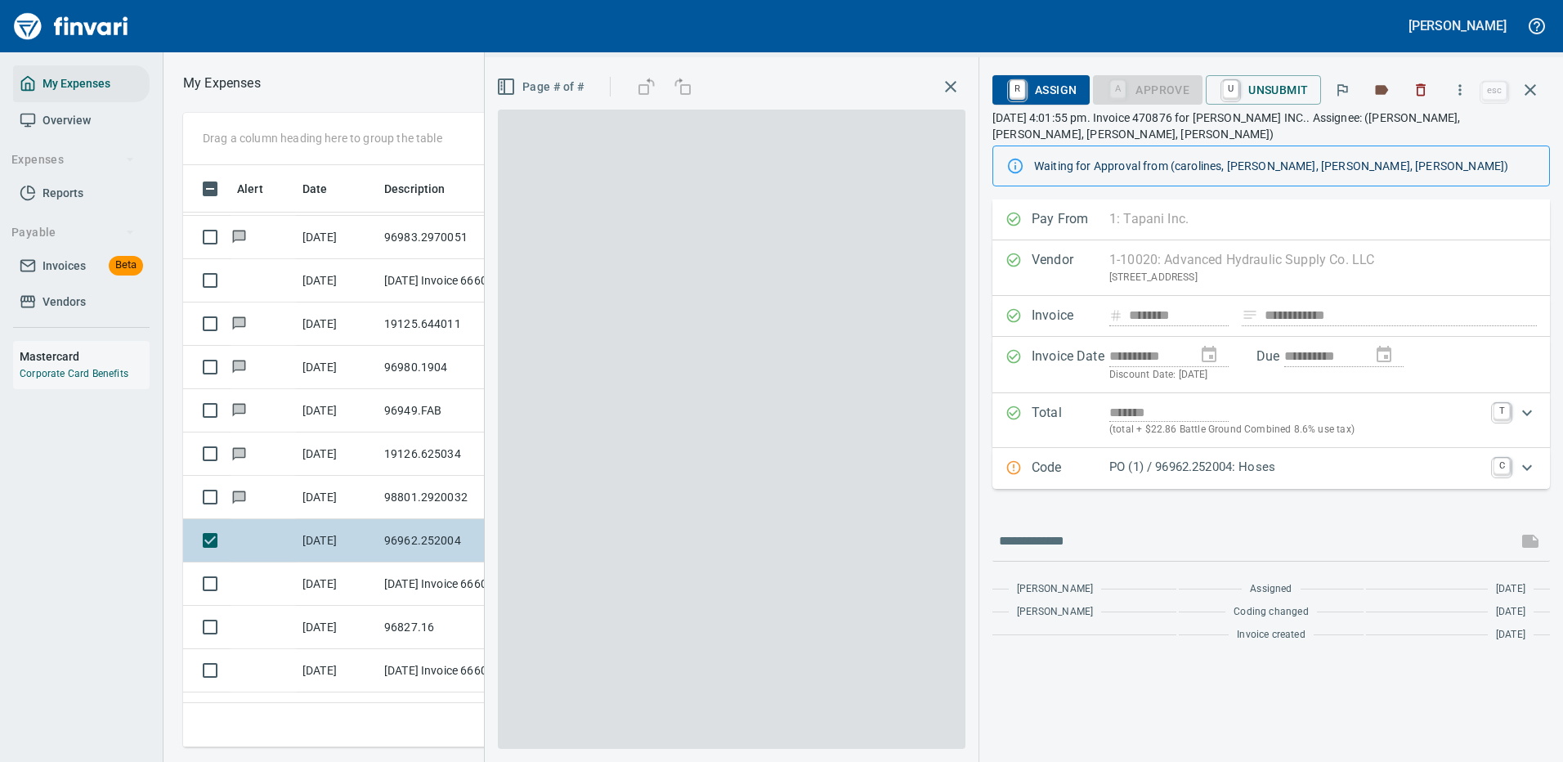
scroll to position [557, 927]
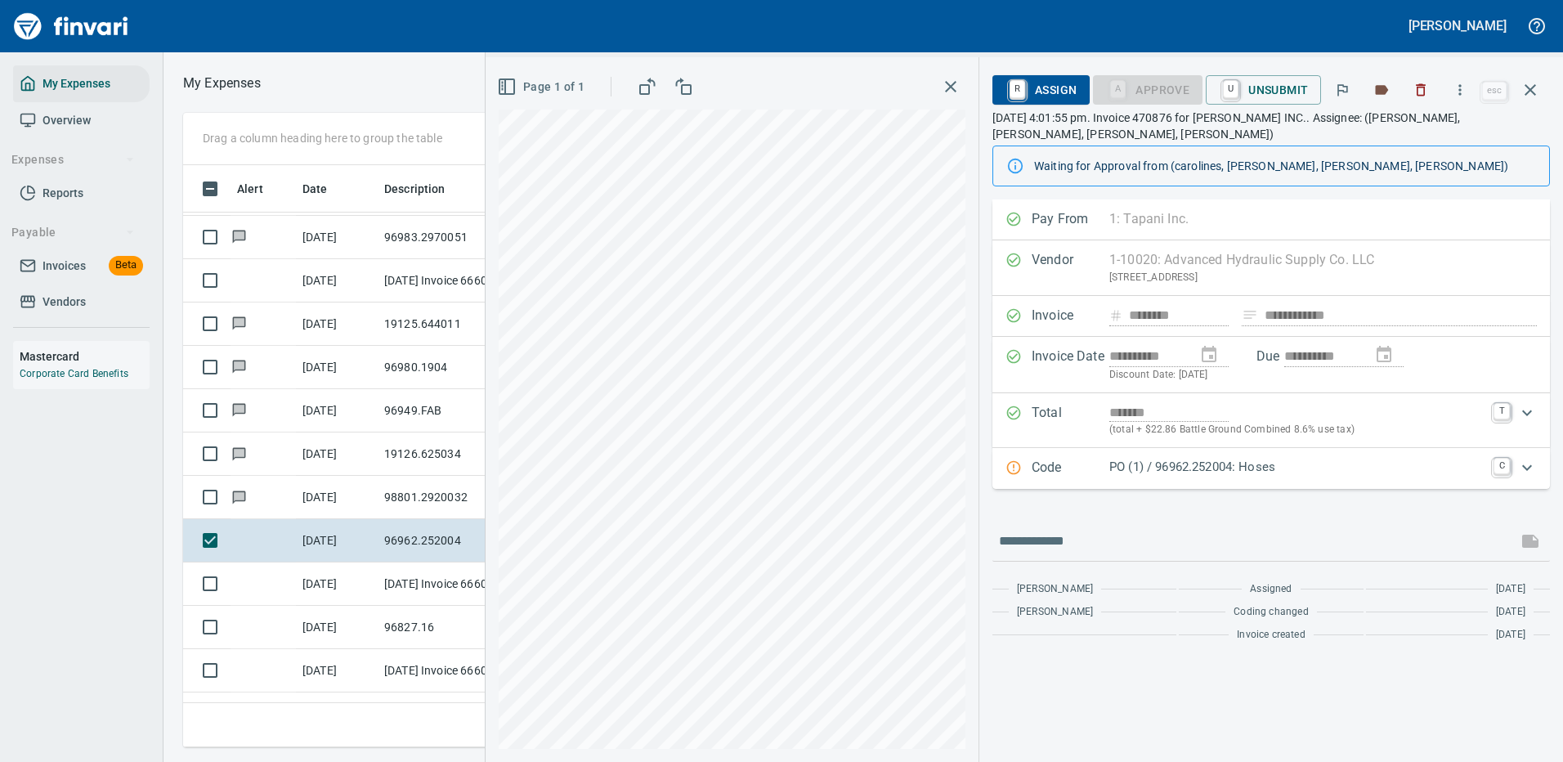
click at [1202, 465] on p "PO (1) / 96962.252004: Hoses" at bounding box center [1296, 467] width 374 height 19
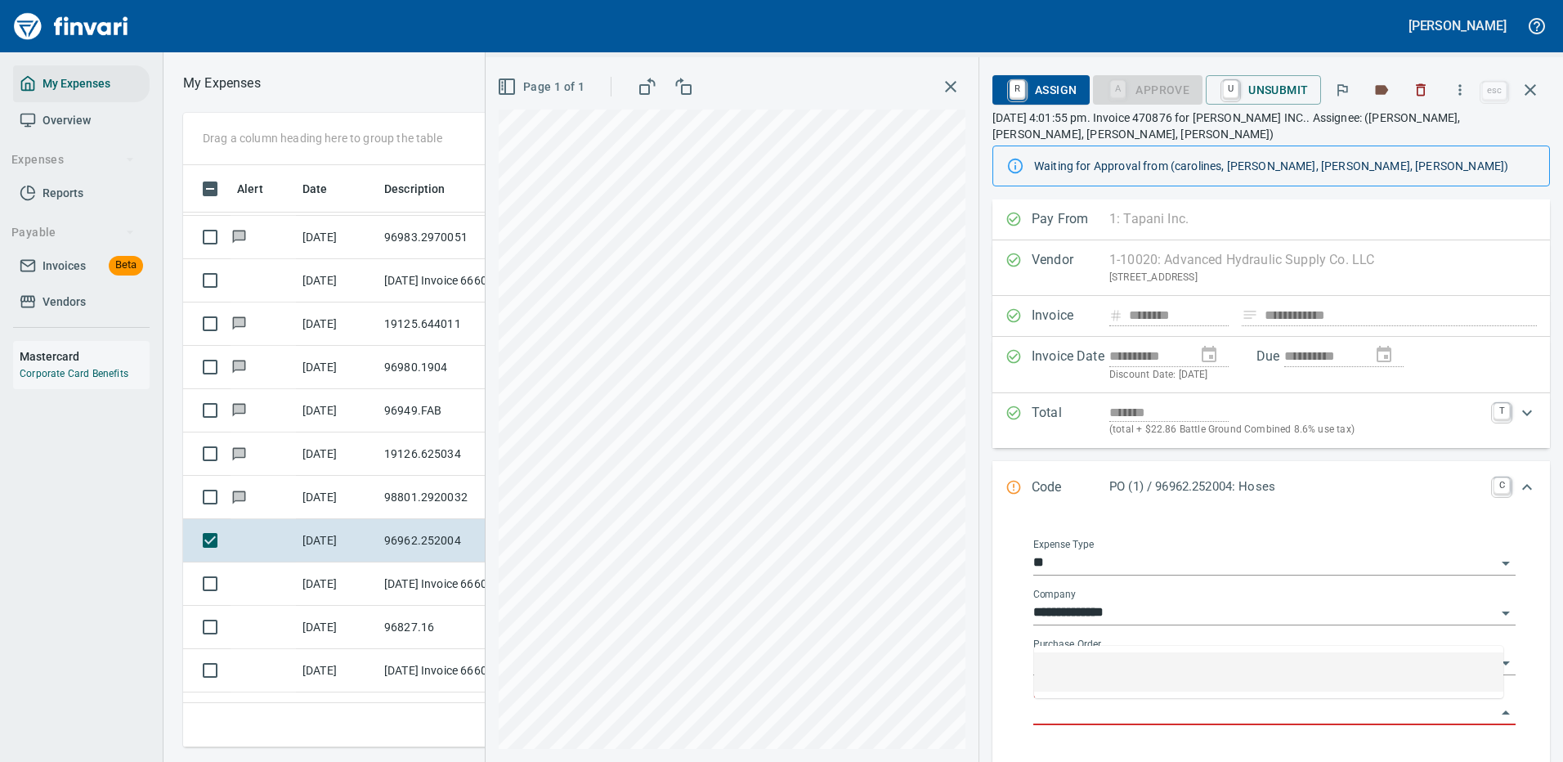
click at [1093, 704] on input "Purchase Order Item" at bounding box center [1264, 712] width 463 height 23
click at [1094, 701] on input "Purchase Order Item" at bounding box center [1264, 712] width 463 height 23
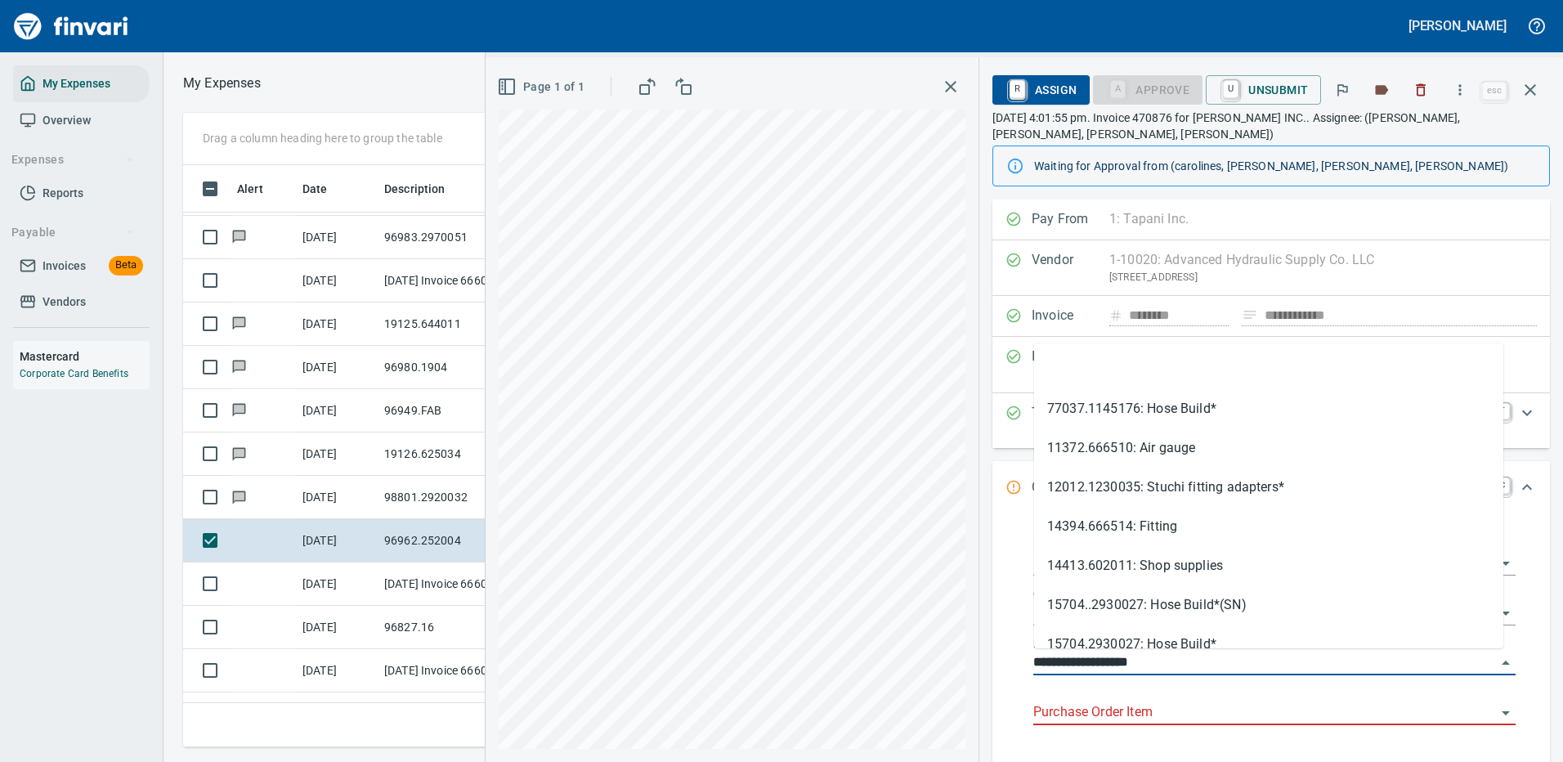
click at [1125, 664] on input "**********" at bounding box center [1264, 662] width 463 height 23
click at [1128, 712] on input "Purchase Order Item" at bounding box center [1264, 712] width 463 height 23
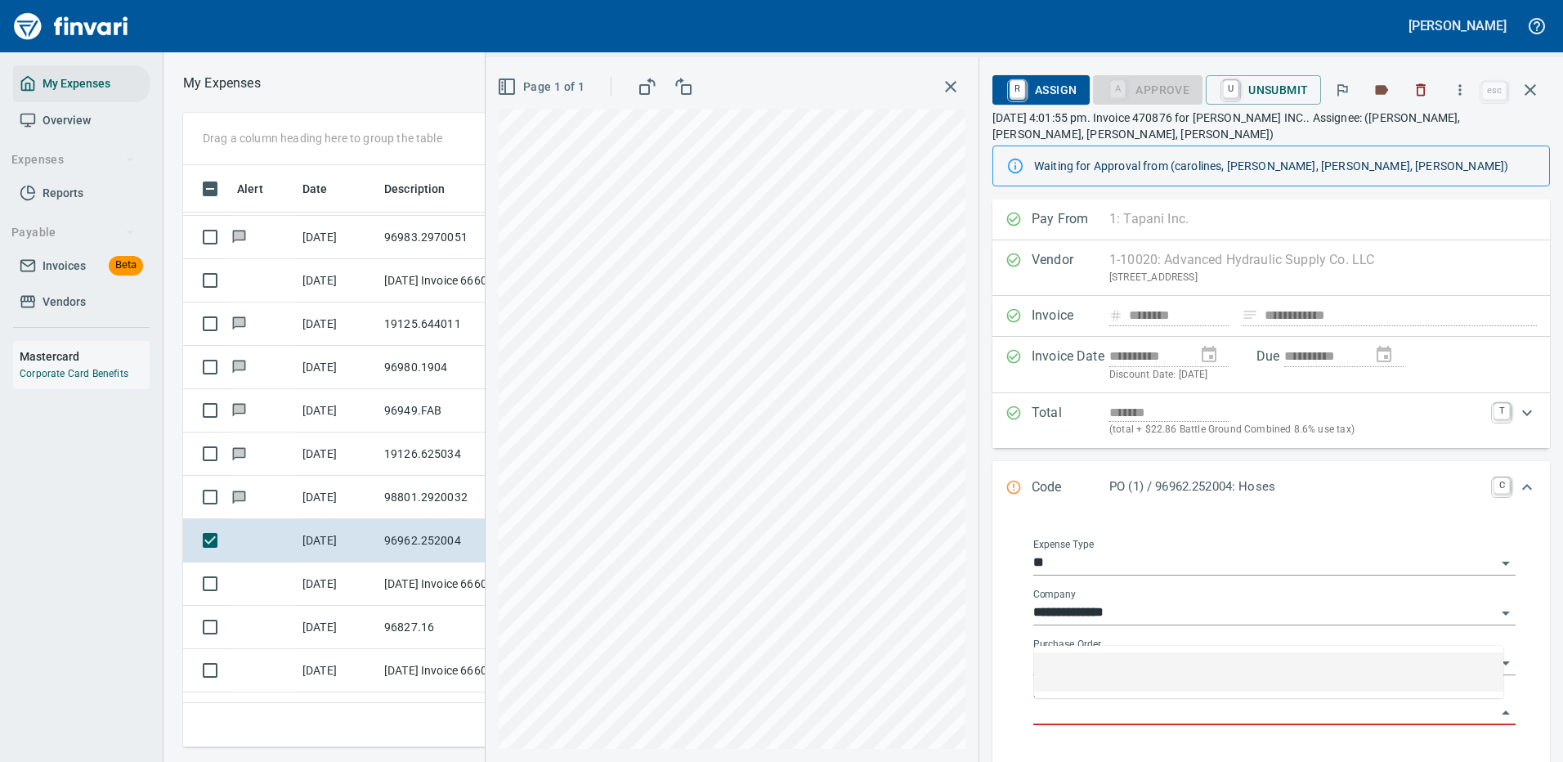
click at [1105, 610] on input "**********" at bounding box center [1264, 613] width 463 height 23
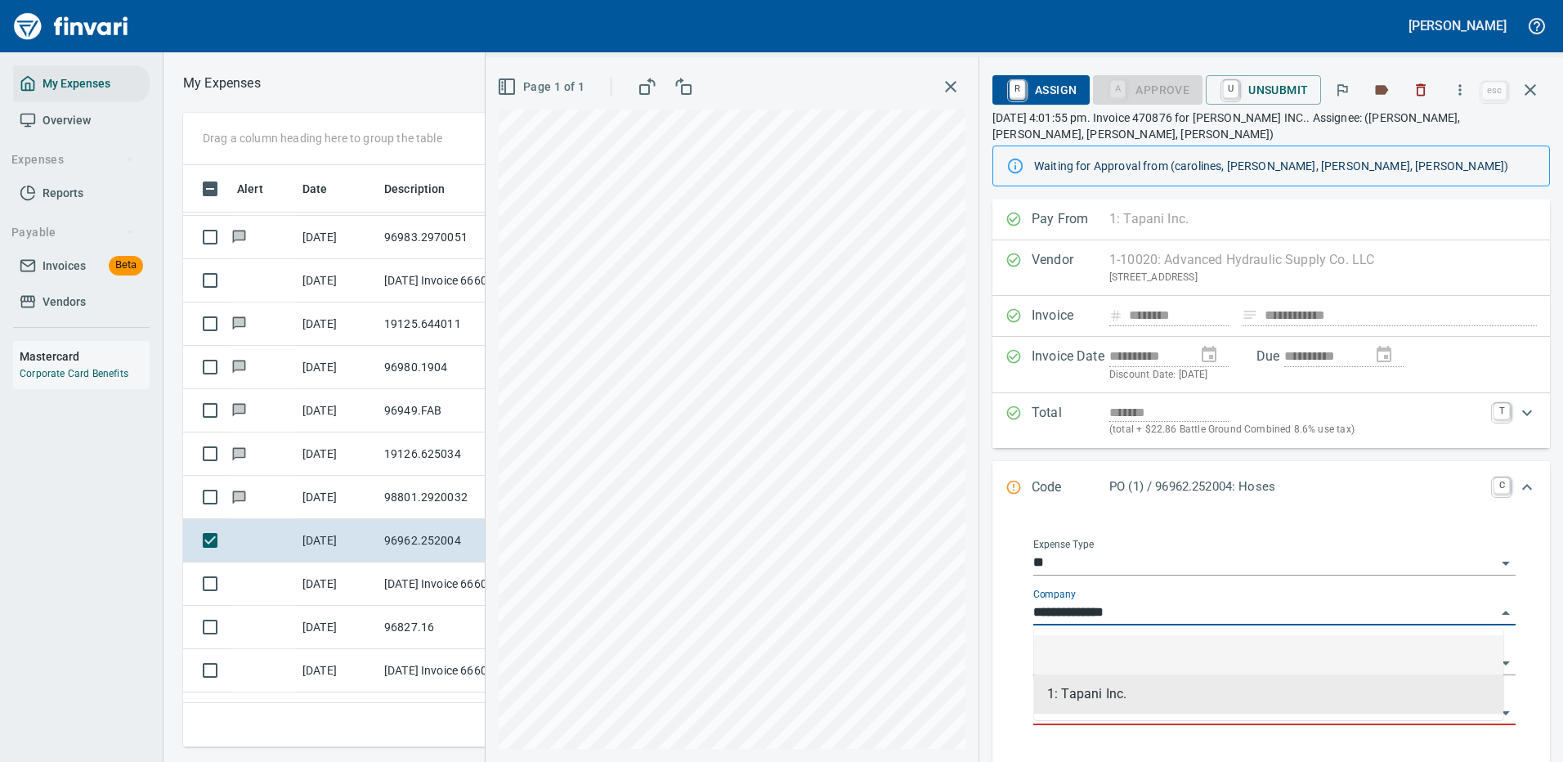
click at [1175, 556] on input "**" at bounding box center [1264, 563] width 463 height 23
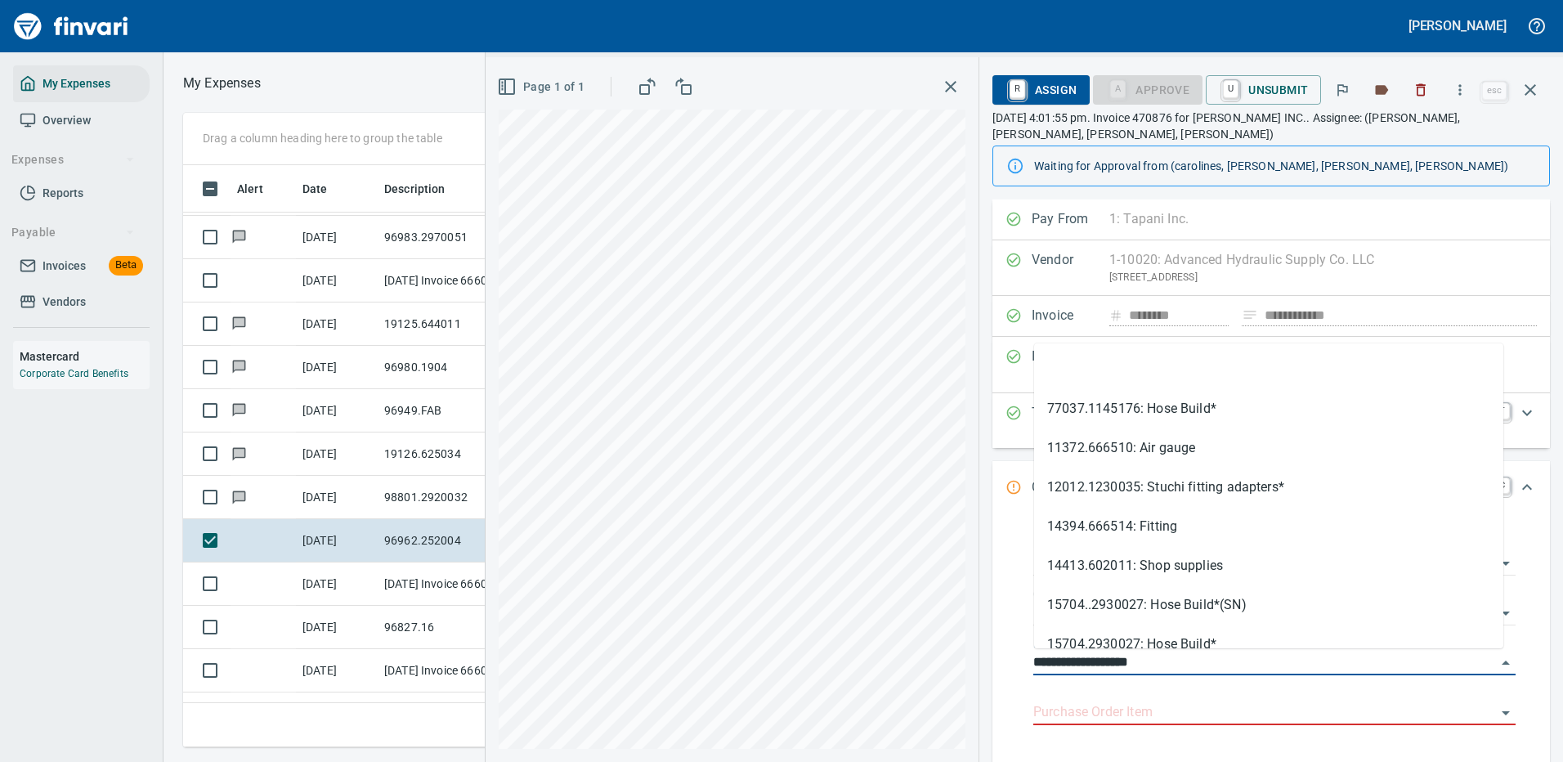
drag, startPoint x: 1120, startPoint y: 662, endPoint x: 1004, endPoint y: 664, distance: 115.3
click at [1004, 664] on div "**********" at bounding box center [1270, 643] width 557 height 256
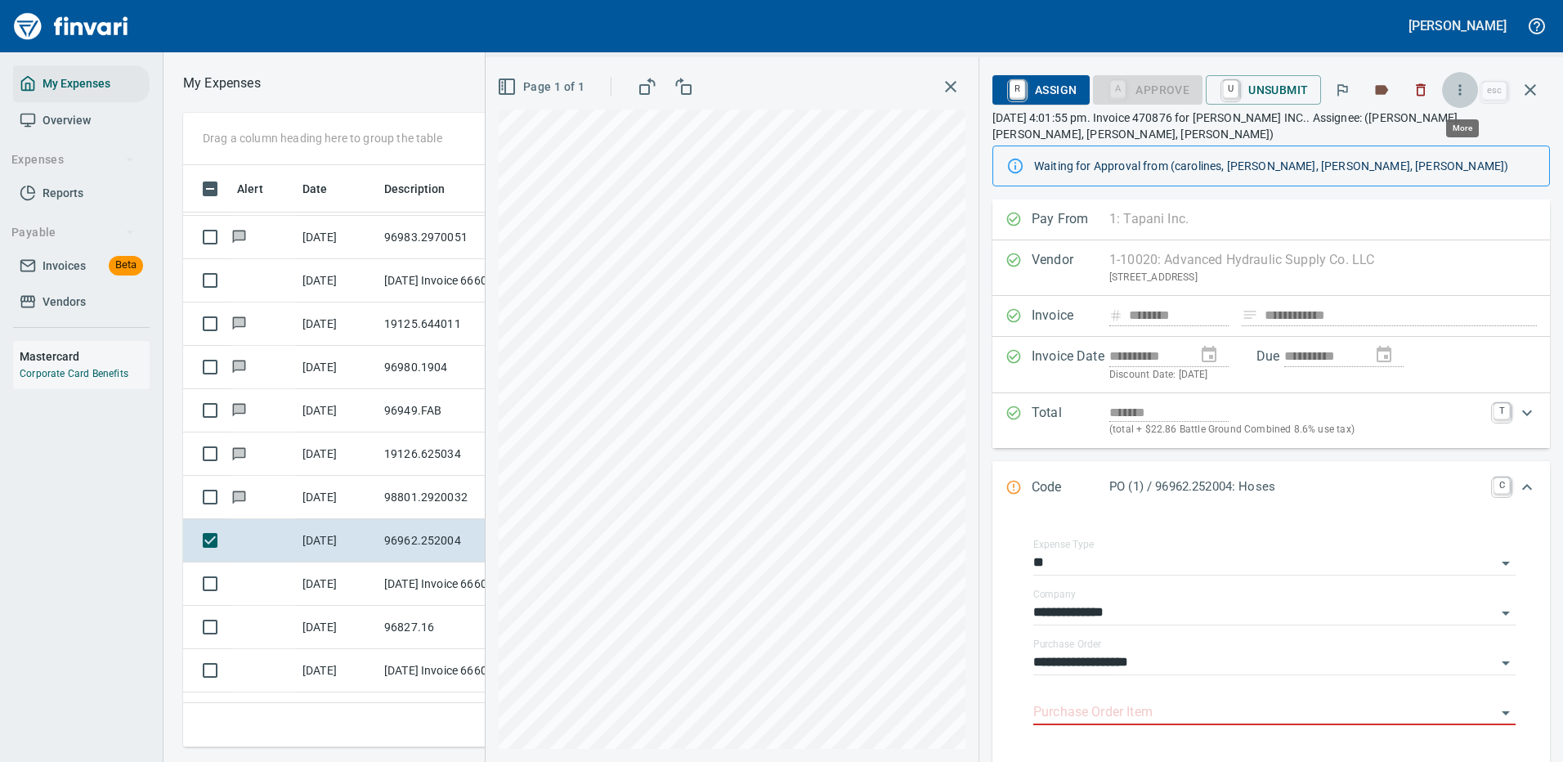
click at [1461, 89] on icon "button" at bounding box center [1460, 89] width 2 height 11
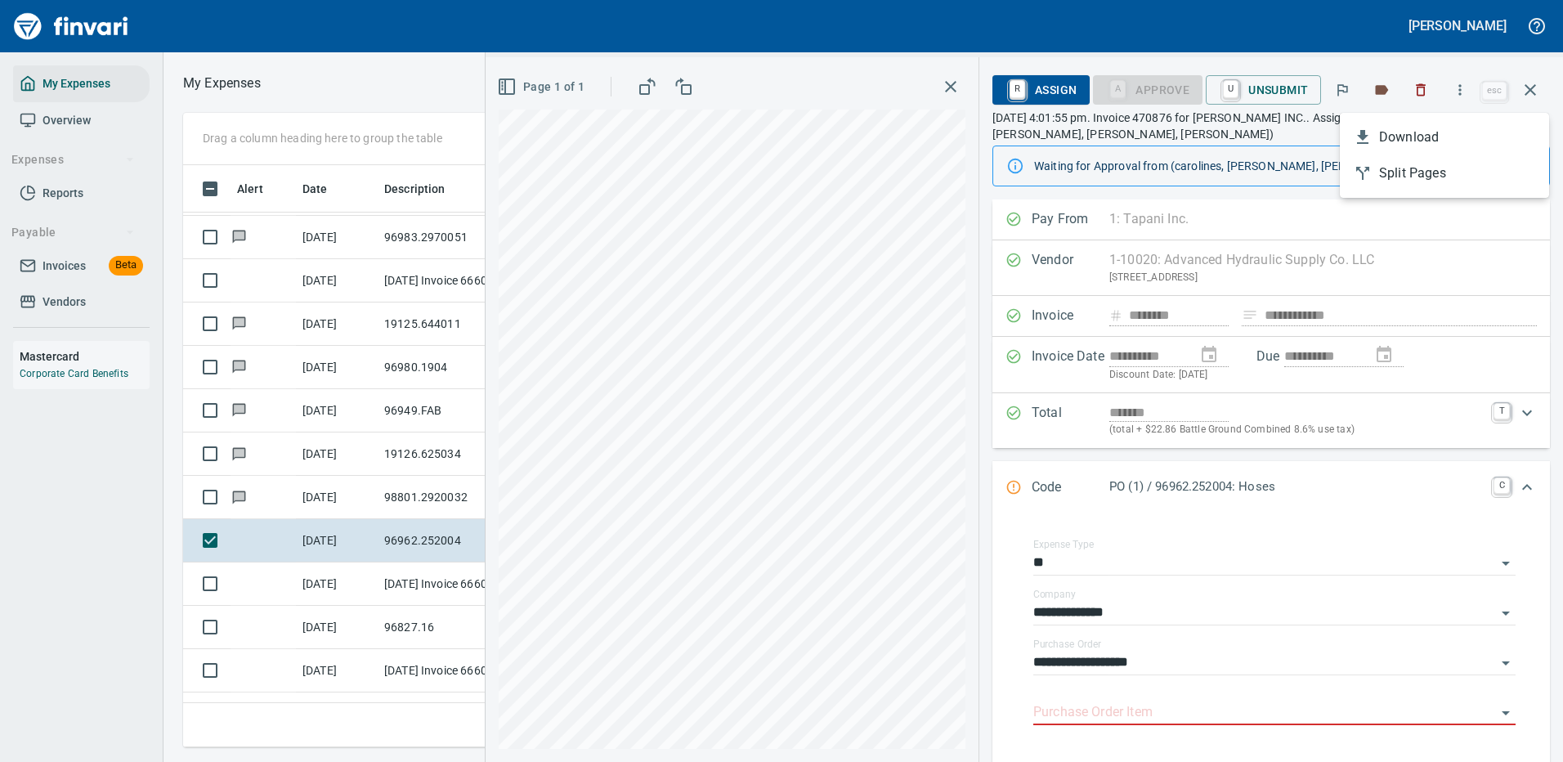
click at [1386, 135] on span "Download" at bounding box center [1457, 137] width 157 height 20
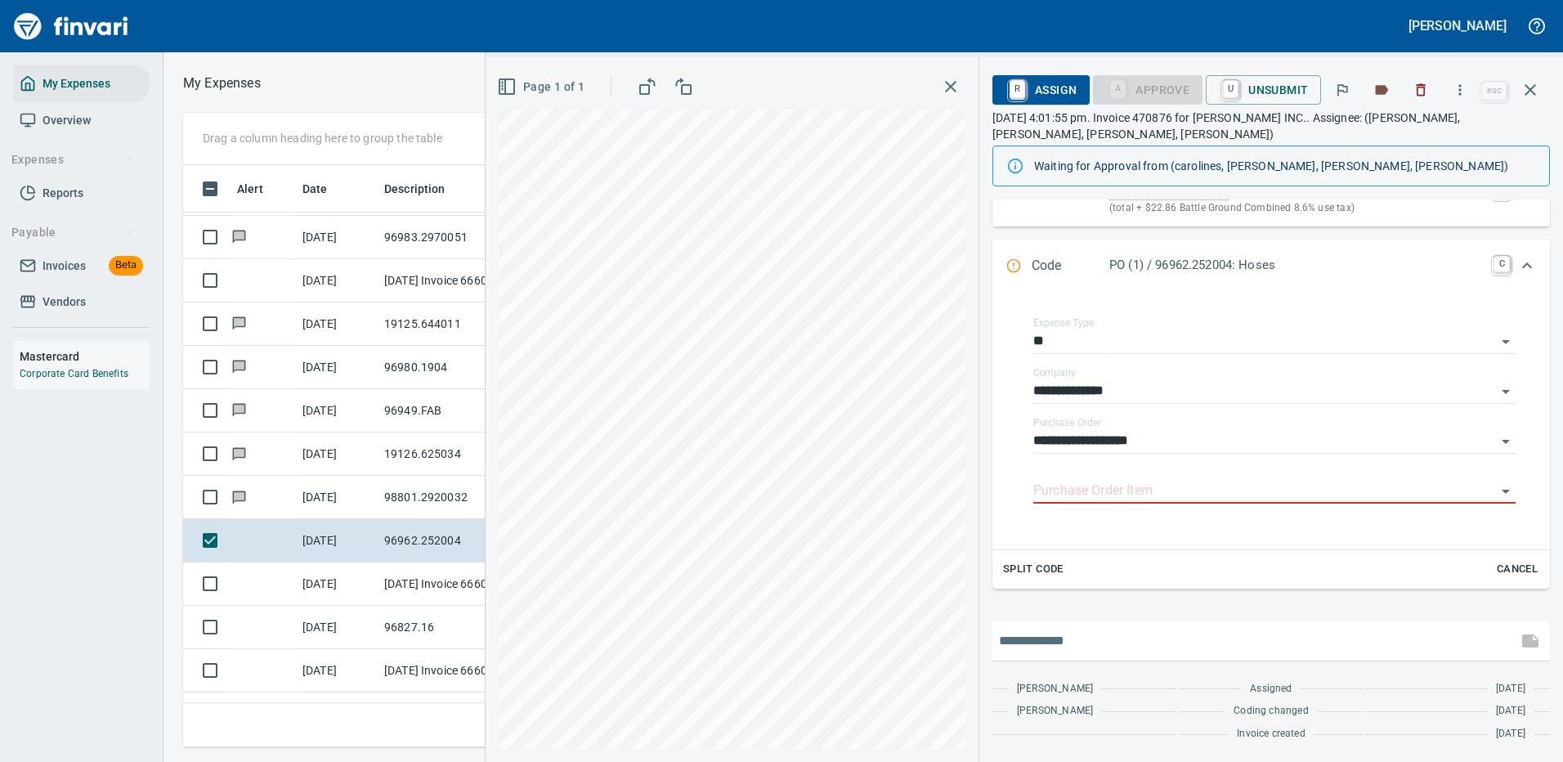
click at [1065, 642] on input "text" at bounding box center [1255, 641] width 512 height 26
type input "**********"
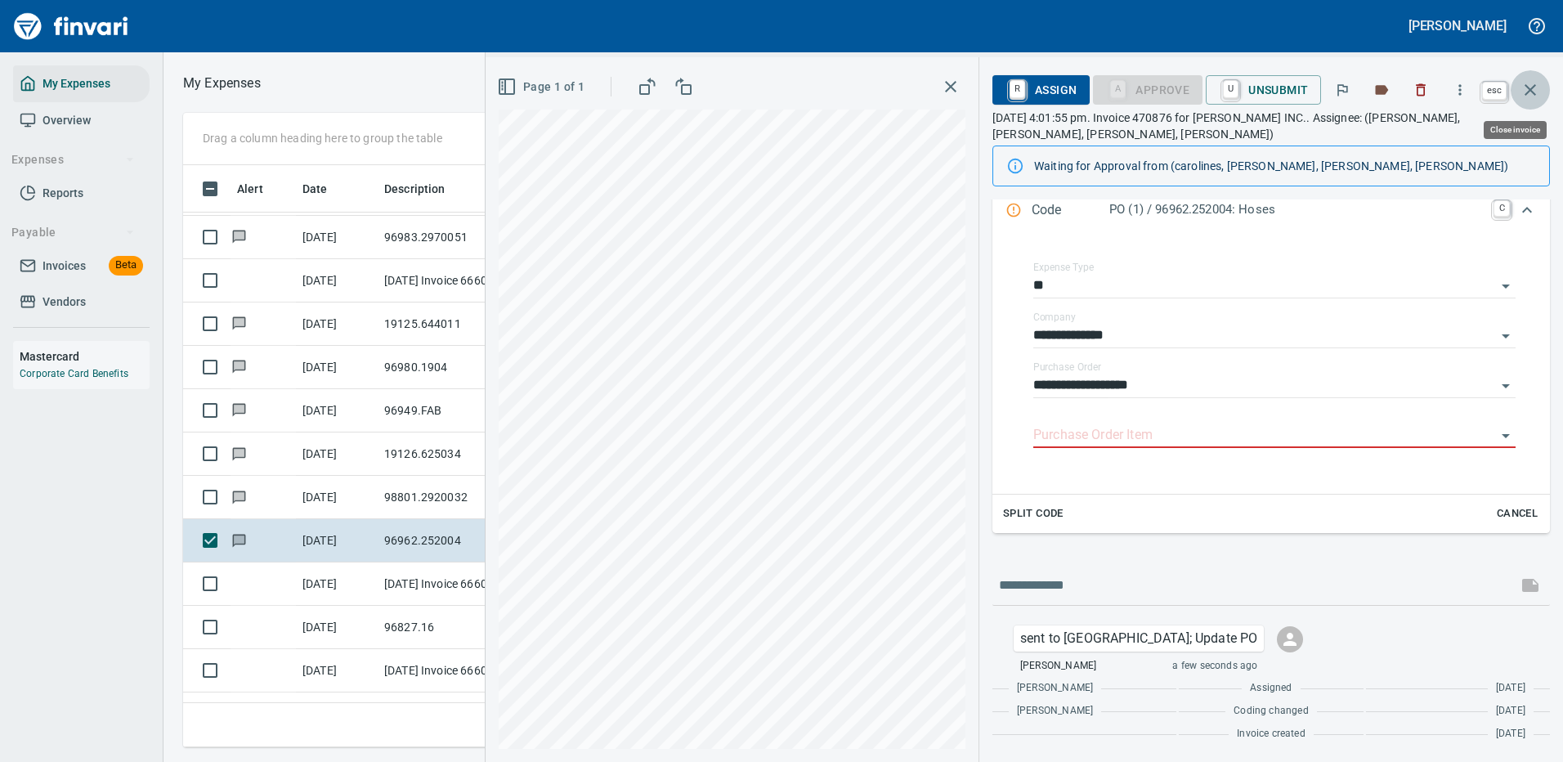
click at [1529, 87] on icon "button" at bounding box center [1530, 90] width 20 height 20
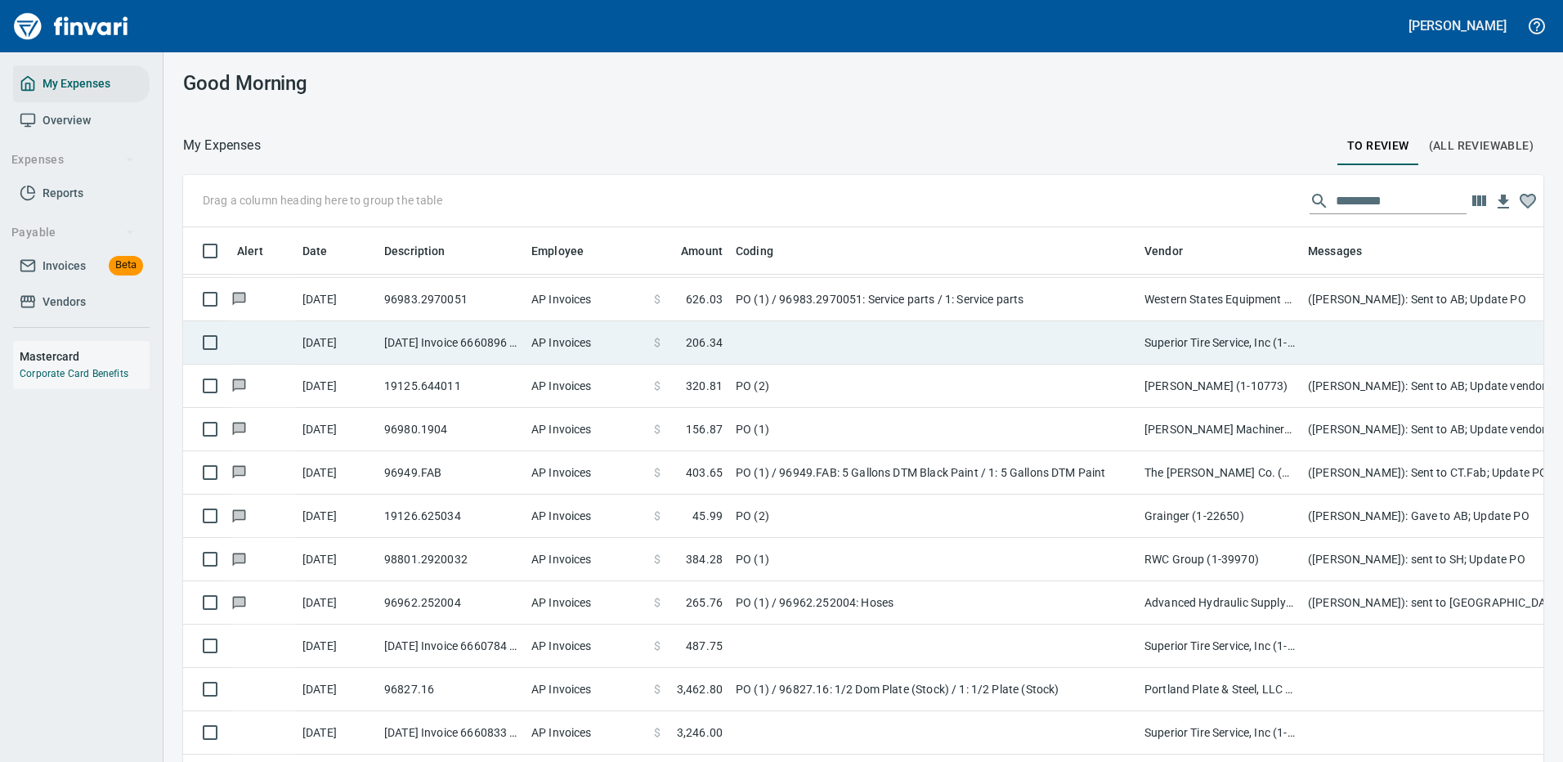
scroll to position [557, 1323]
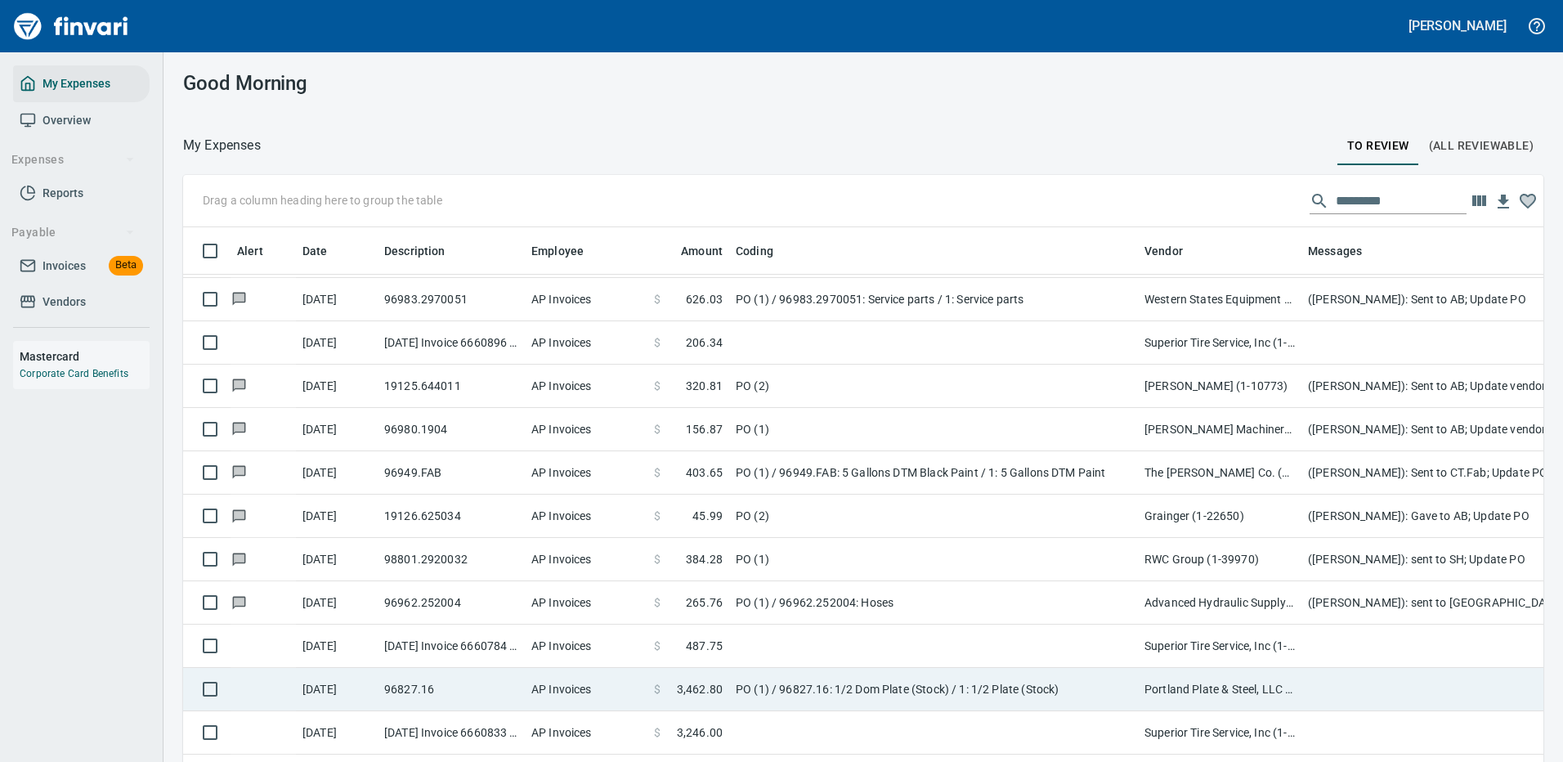
click at [843, 687] on td "PO (1) / 96827.16: 1/2 Dom Plate (Stock) / 1: 1/2 Plate (Stock)" at bounding box center [933, 689] width 409 height 43
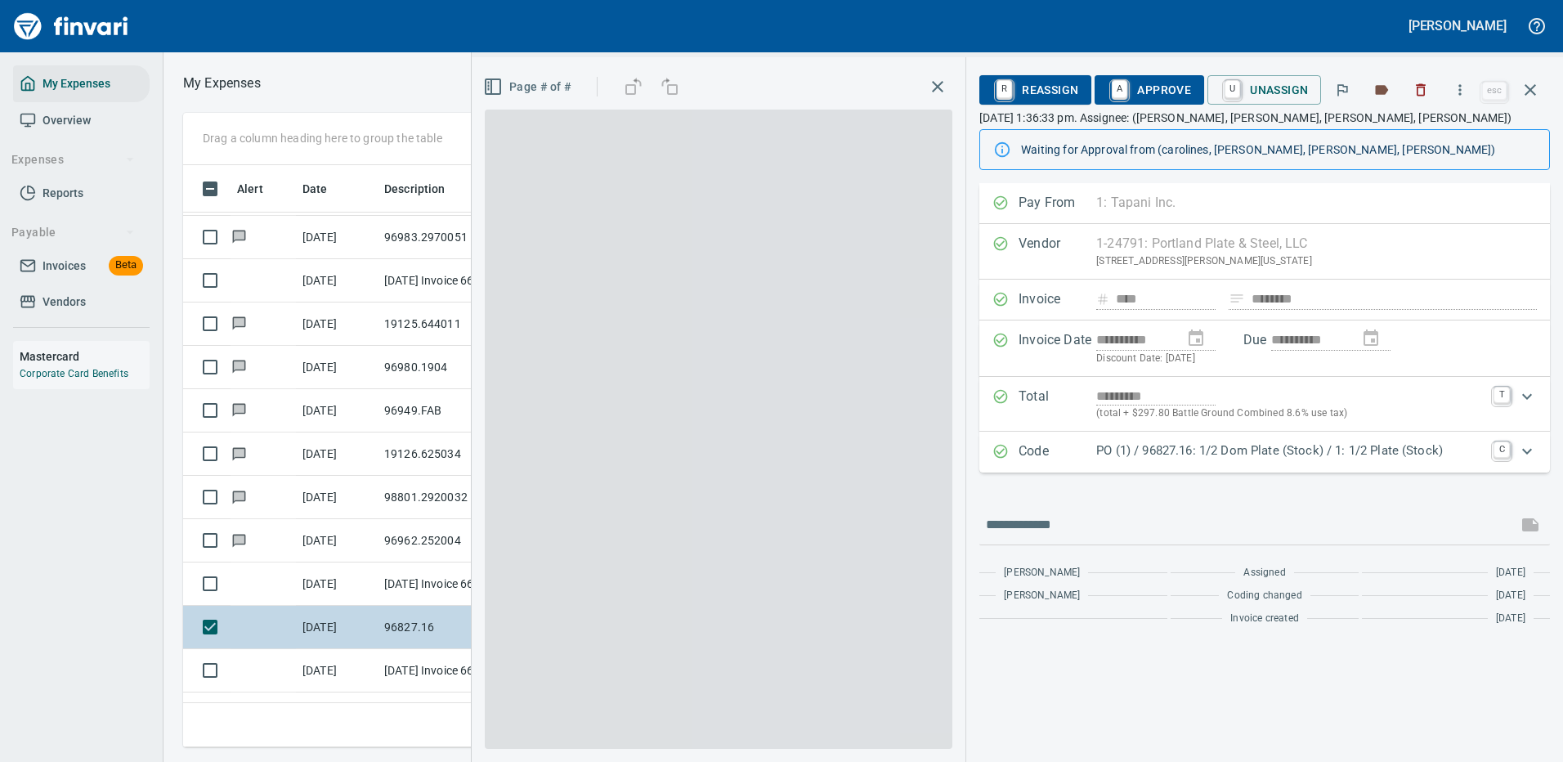
scroll to position [557, 927]
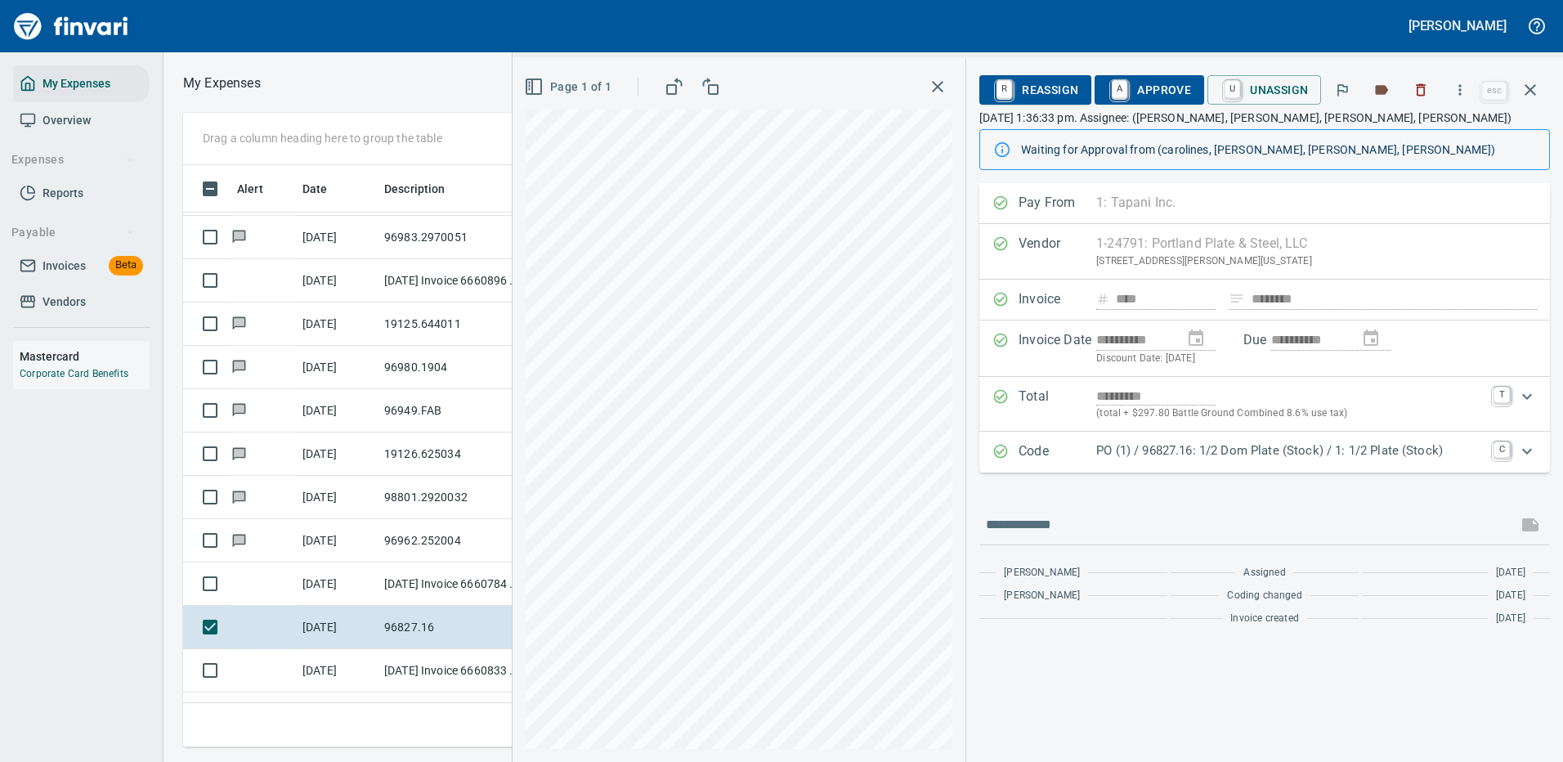
click at [1204, 446] on p "PO (1) / 96827.16: 1/2 Dom Plate (Stock) / 1: 1/2 Plate (Stock)" at bounding box center [1289, 450] width 387 height 19
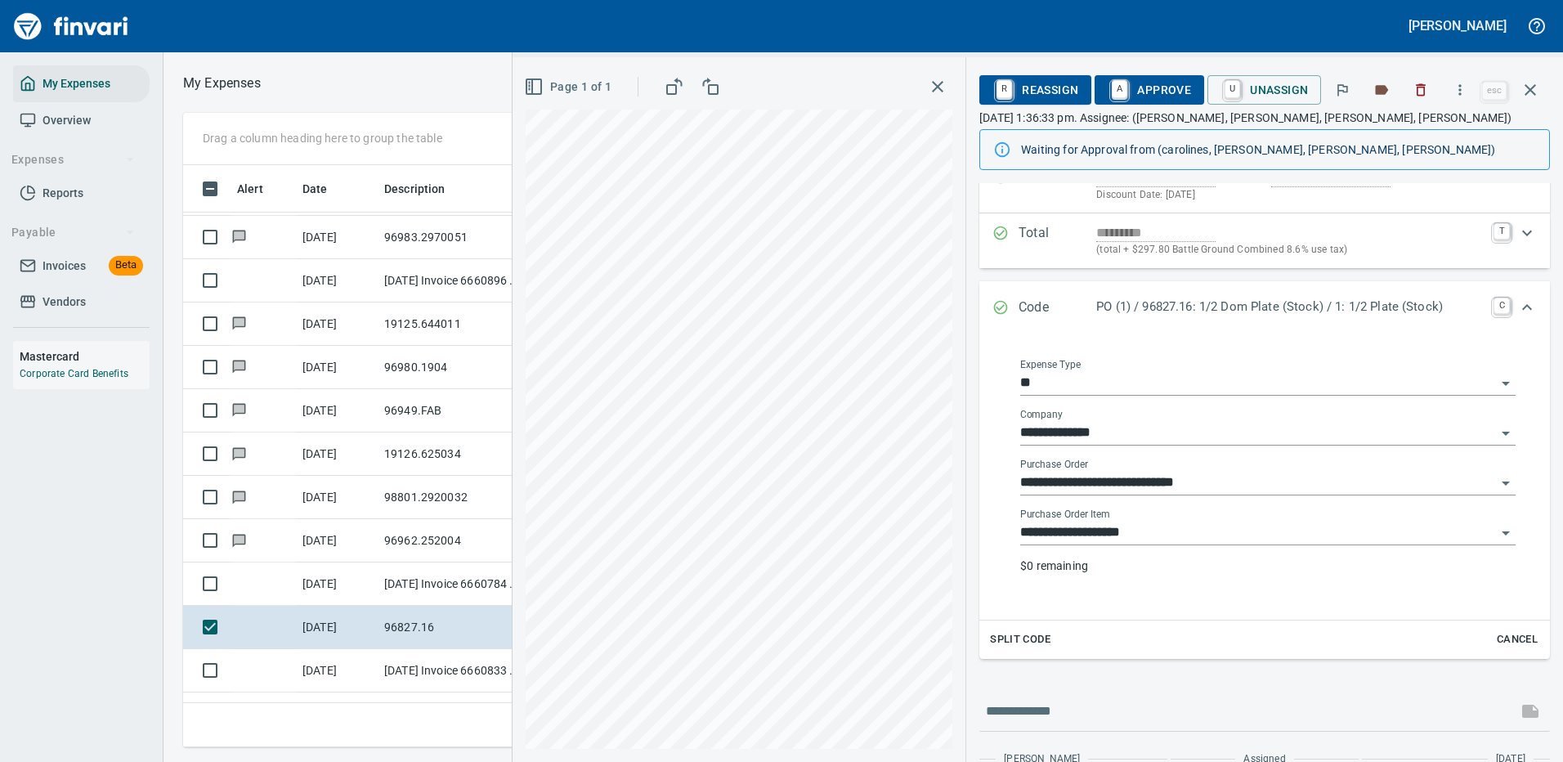
scroll to position [234, 0]
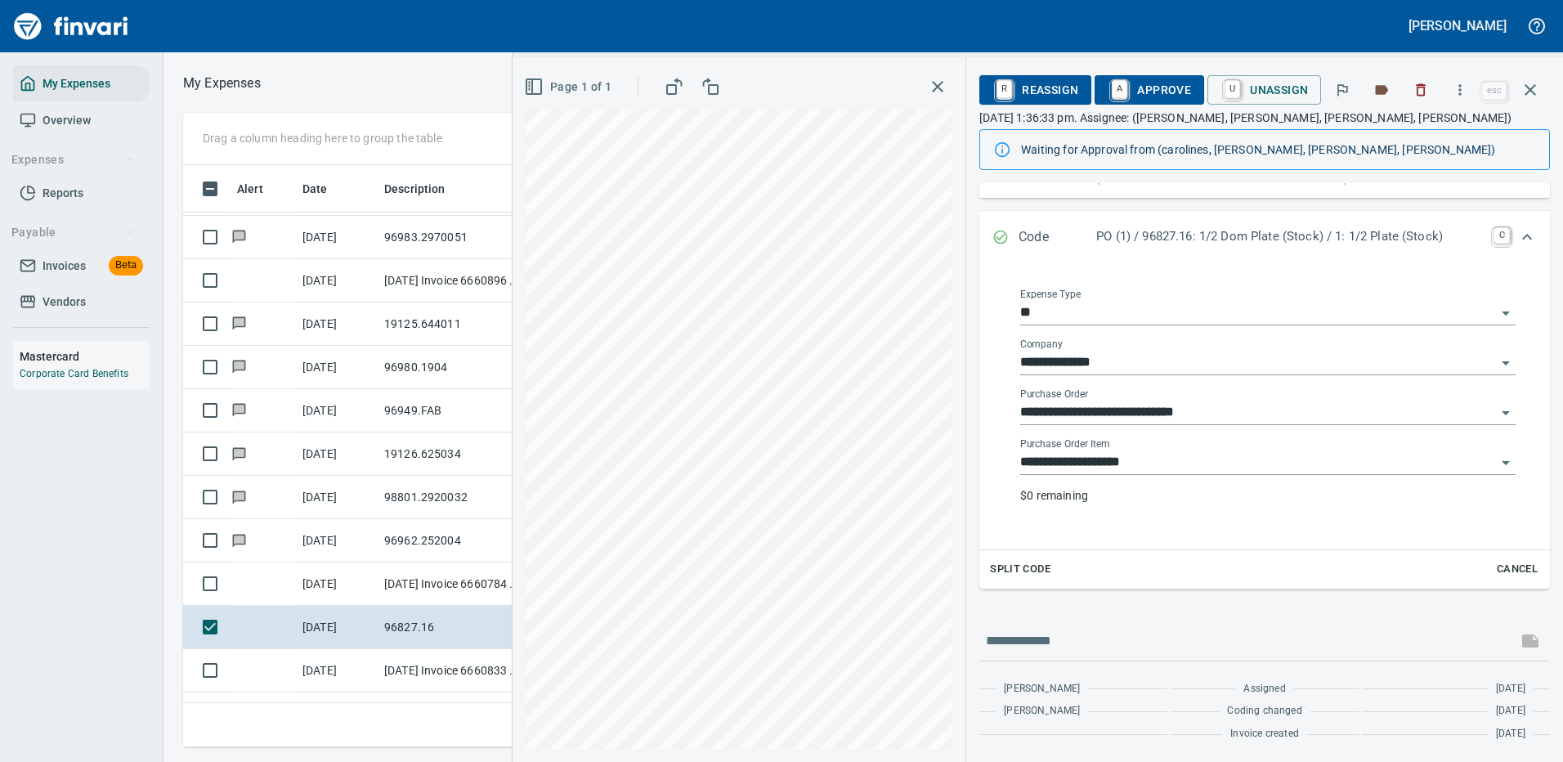
click at [1067, 454] on input "**********" at bounding box center [1258, 462] width 476 height 23
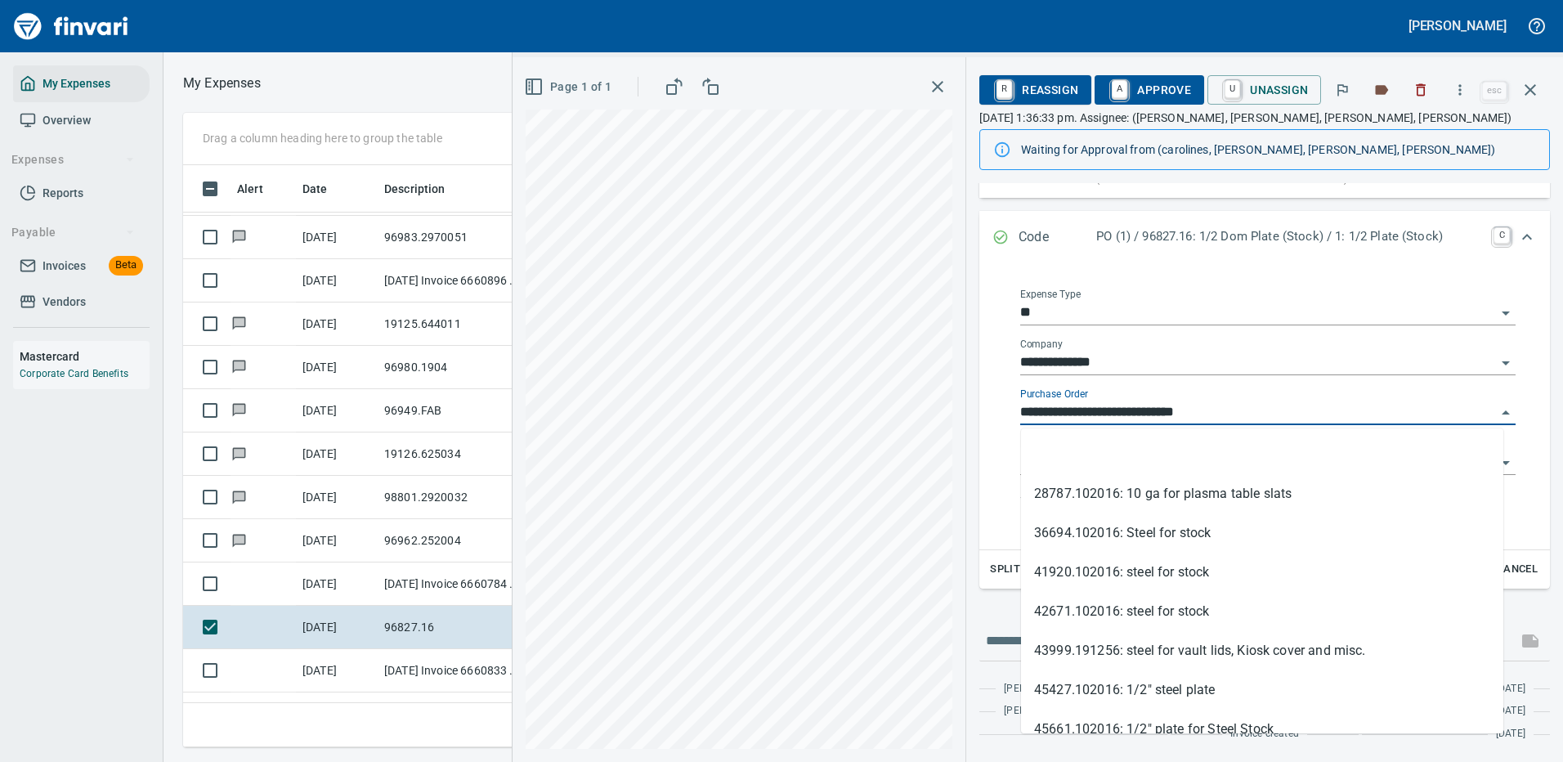
scroll to position [557, 927]
drag, startPoint x: 1077, startPoint y: 409, endPoint x: 986, endPoint y: 425, distance: 93.0
click at [986, 425] on div "**********" at bounding box center [1264, 407] width 570 height 284
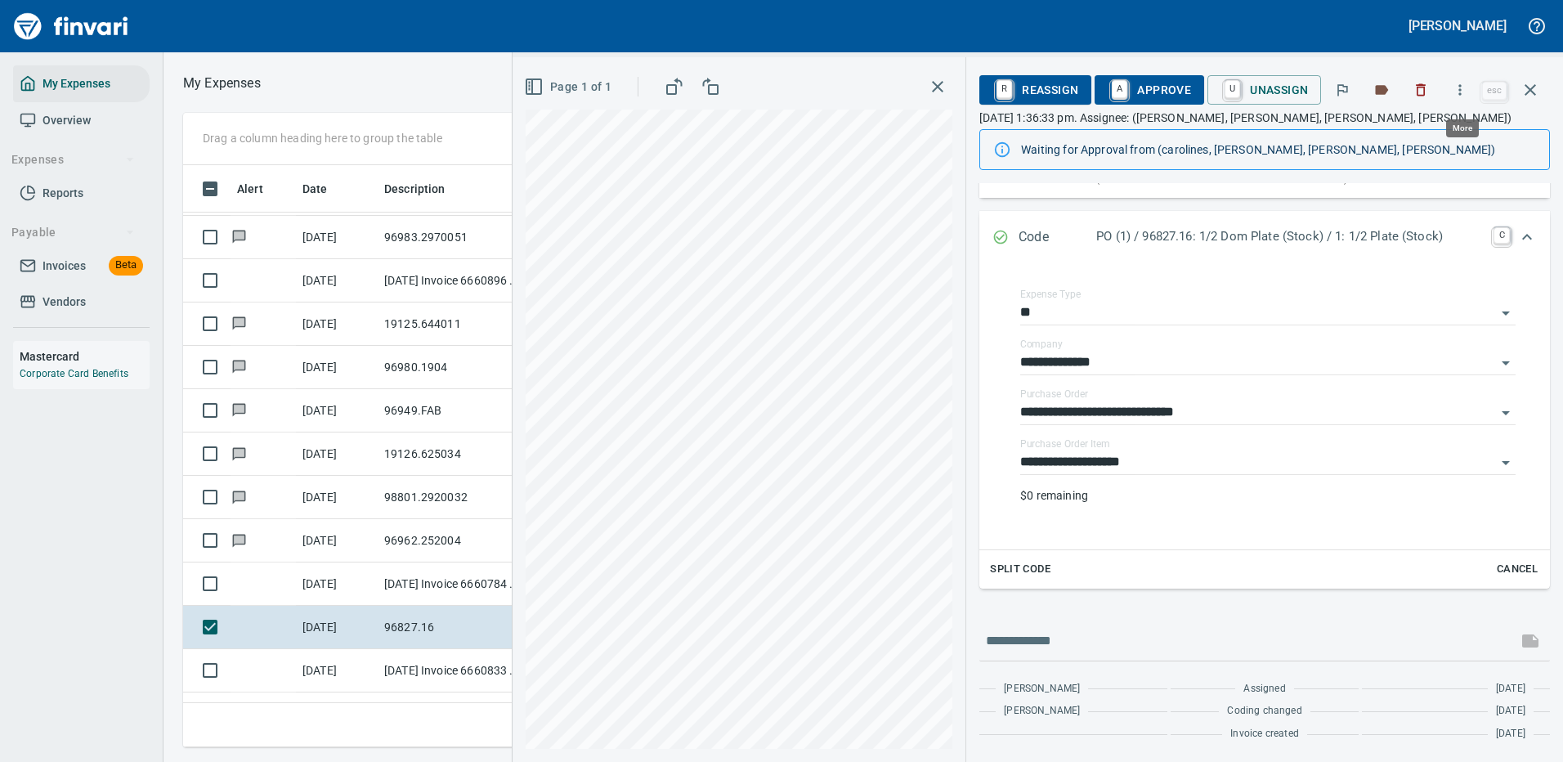
click at [1462, 88] on icon "button" at bounding box center [1459, 90] width 16 height 16
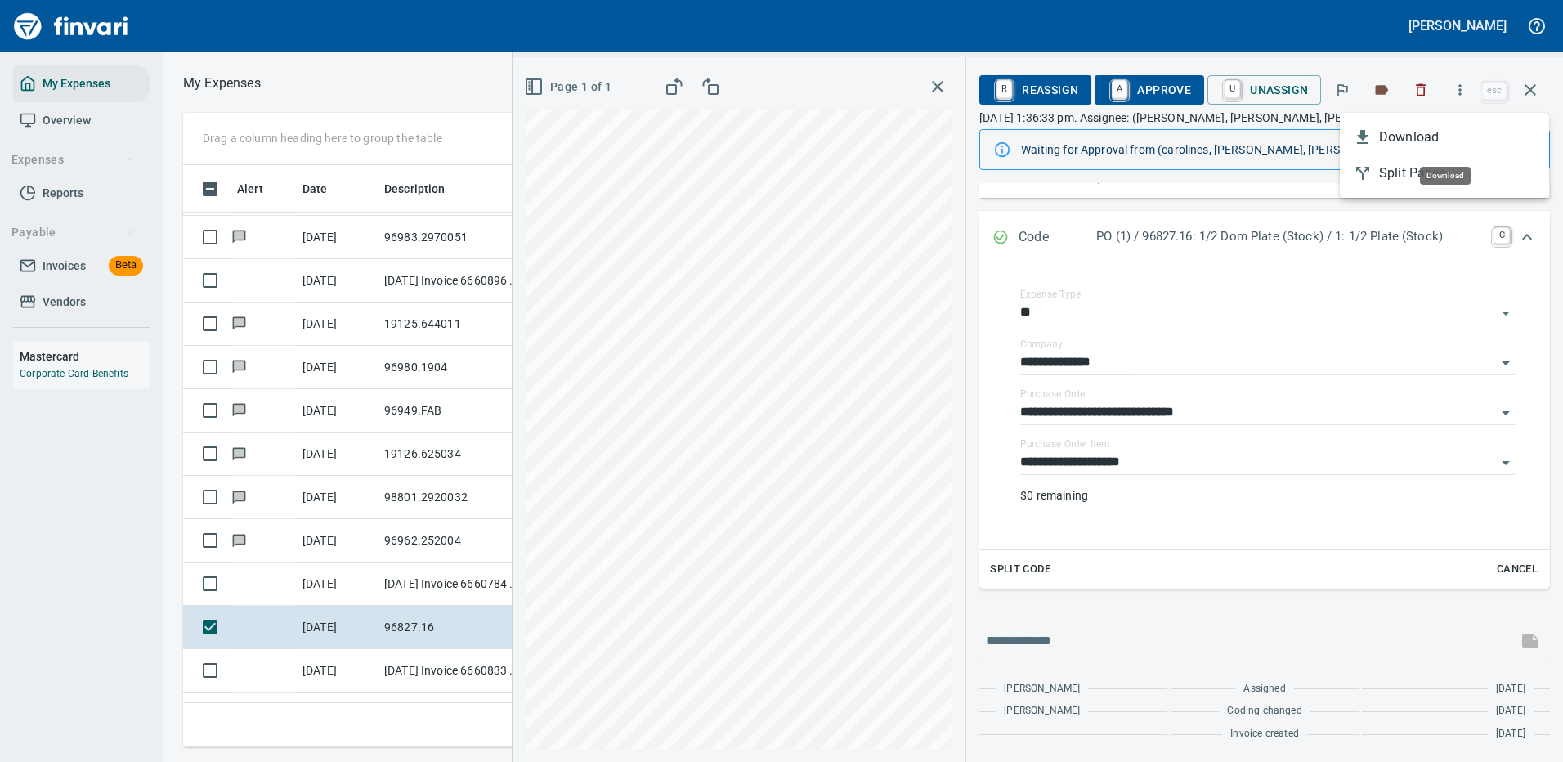
click at [1411, 133] on span "Download" at bounding box center [1457, 137] width 157 height 20
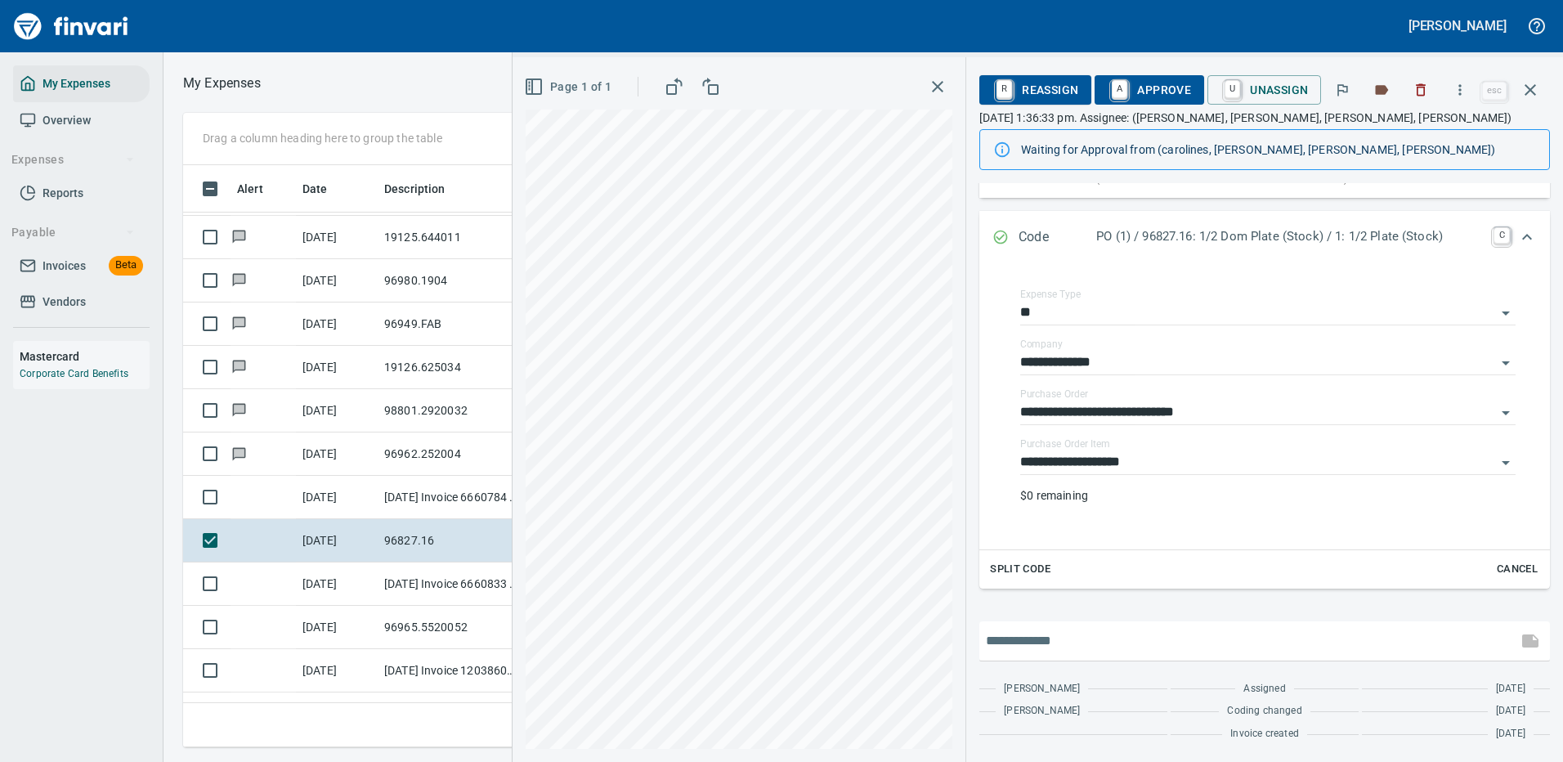
click at [1079, 651] on input "text" at bounding box center [1248, 641] width 525 height 26
type input "**********"
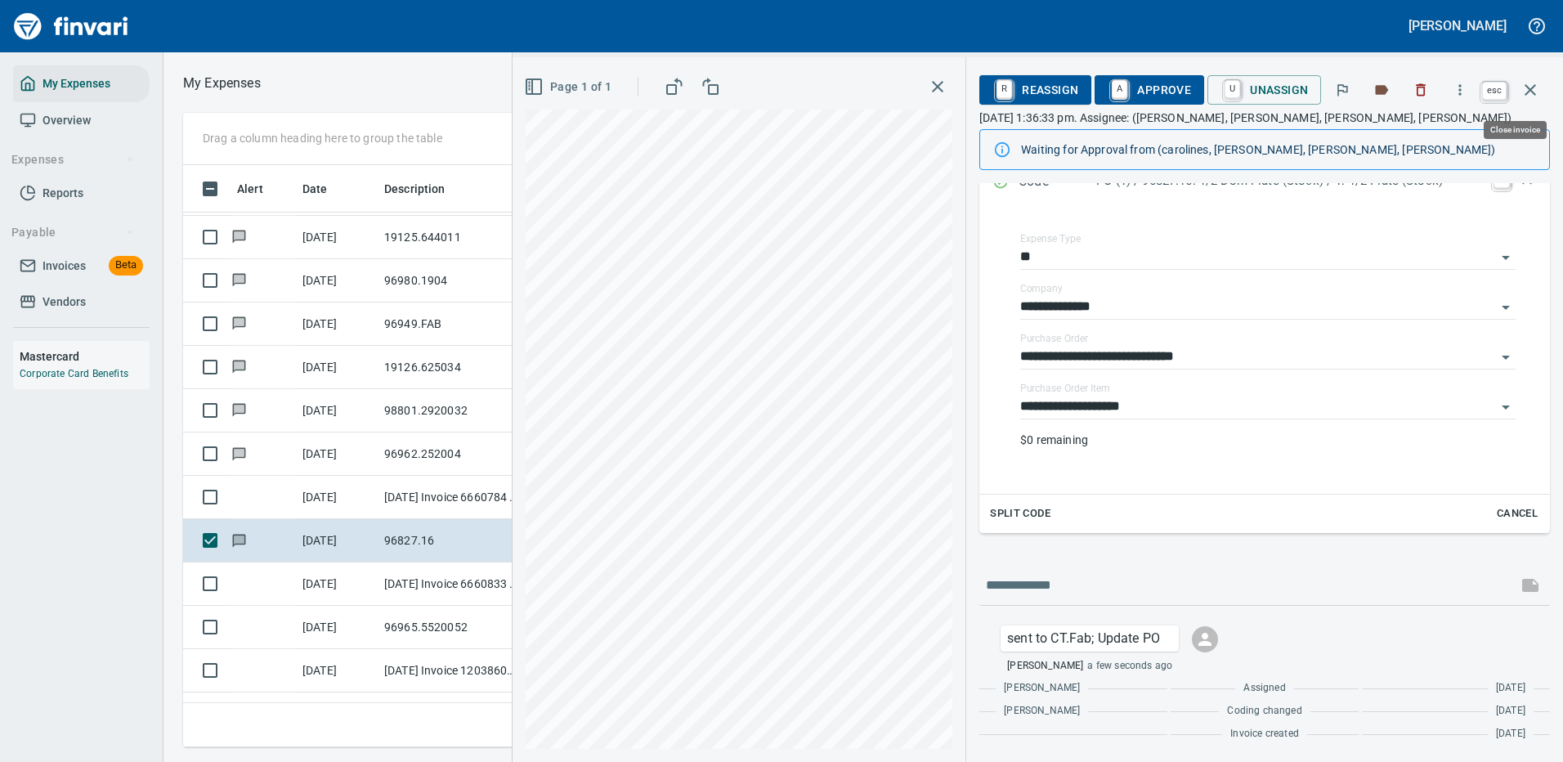
click at [1532, 87] on icon "button" at bounding box center [1529, 89] width 11 height 11
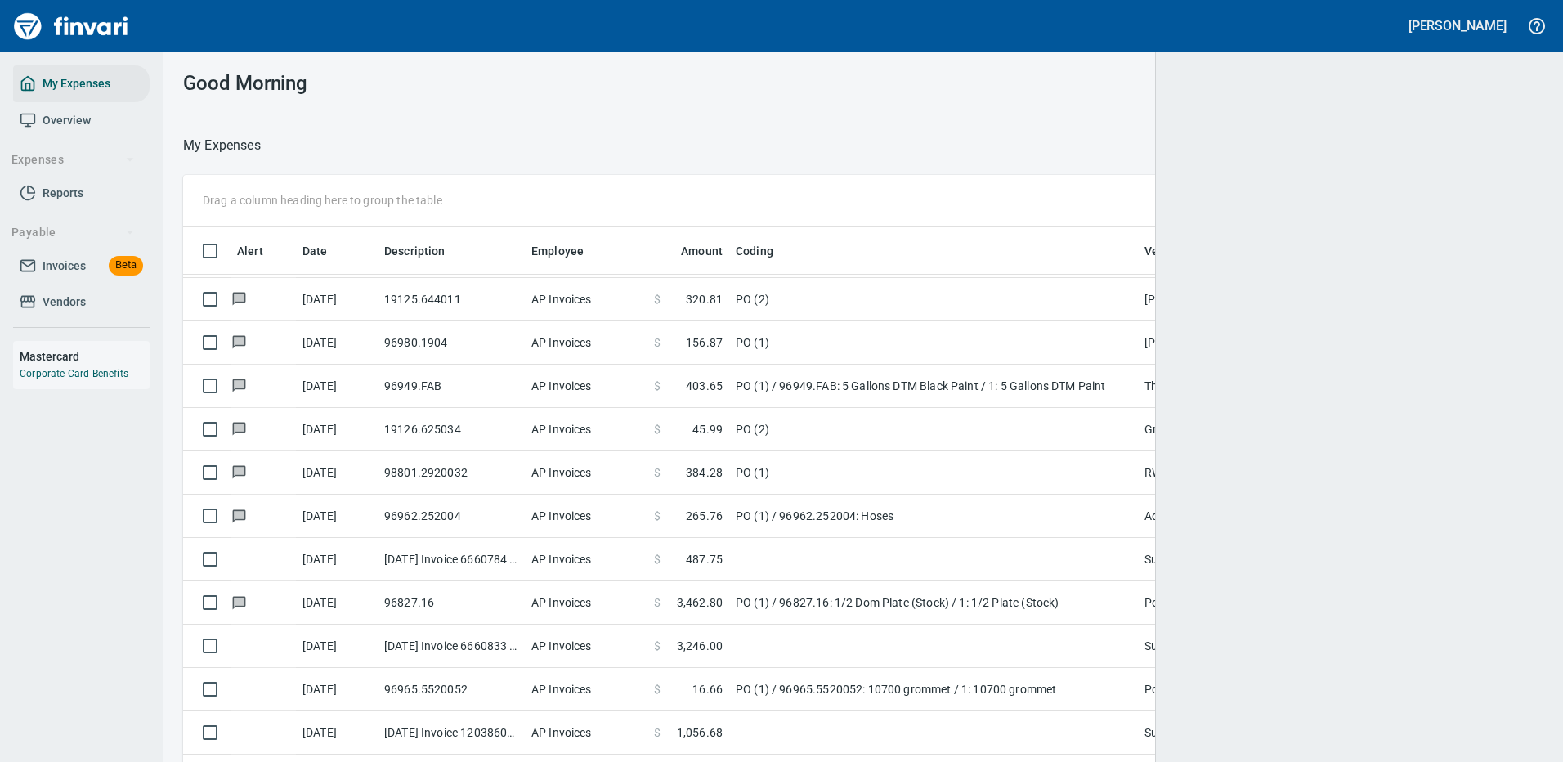
scroll to position [2, 2]
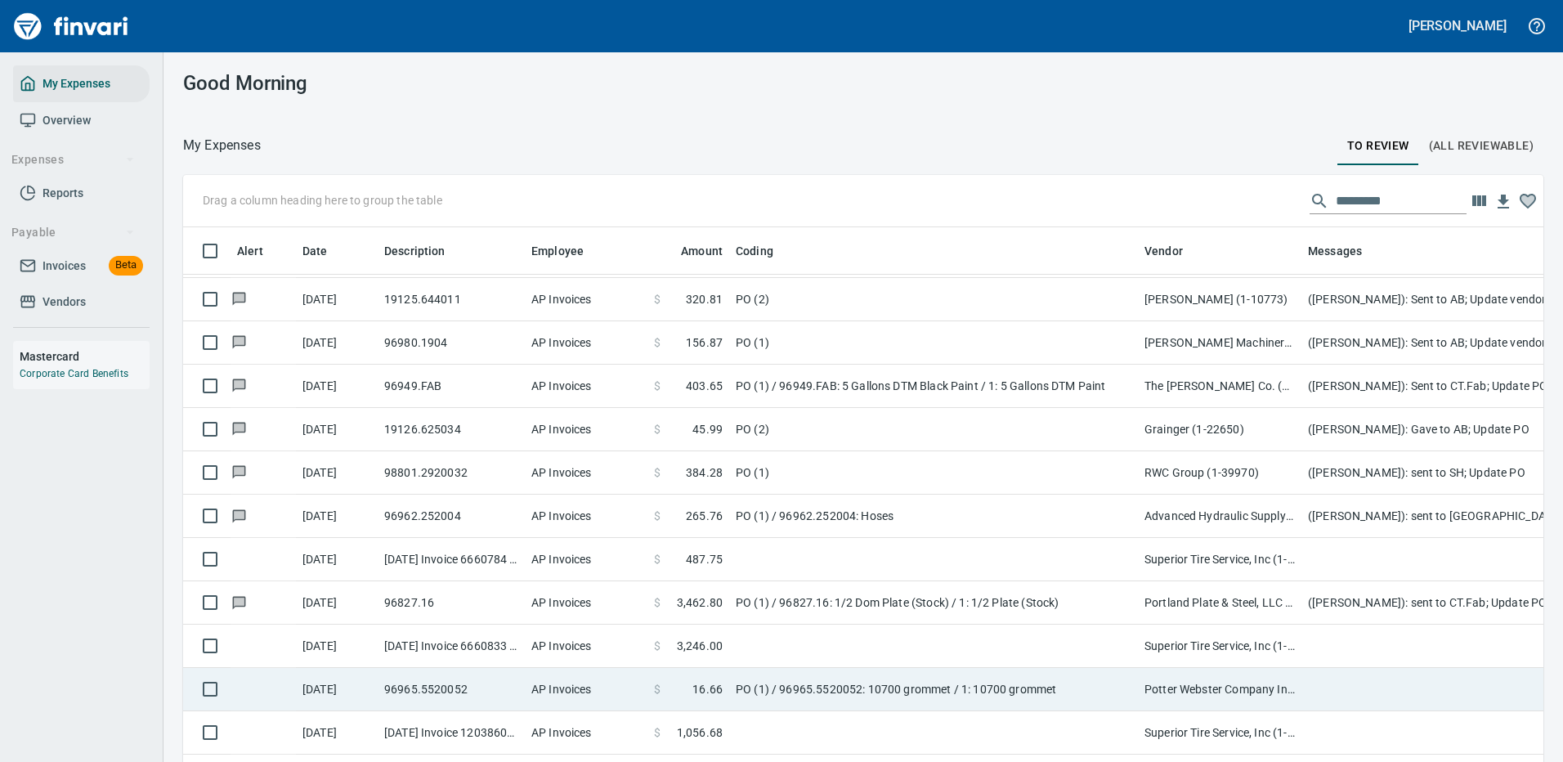
click at [915, 691] on td "PO (1) / 96965.5520052: 10700 grommet / 1: 10700 grommet" at bounding box center [933, 689] width 409 height 43
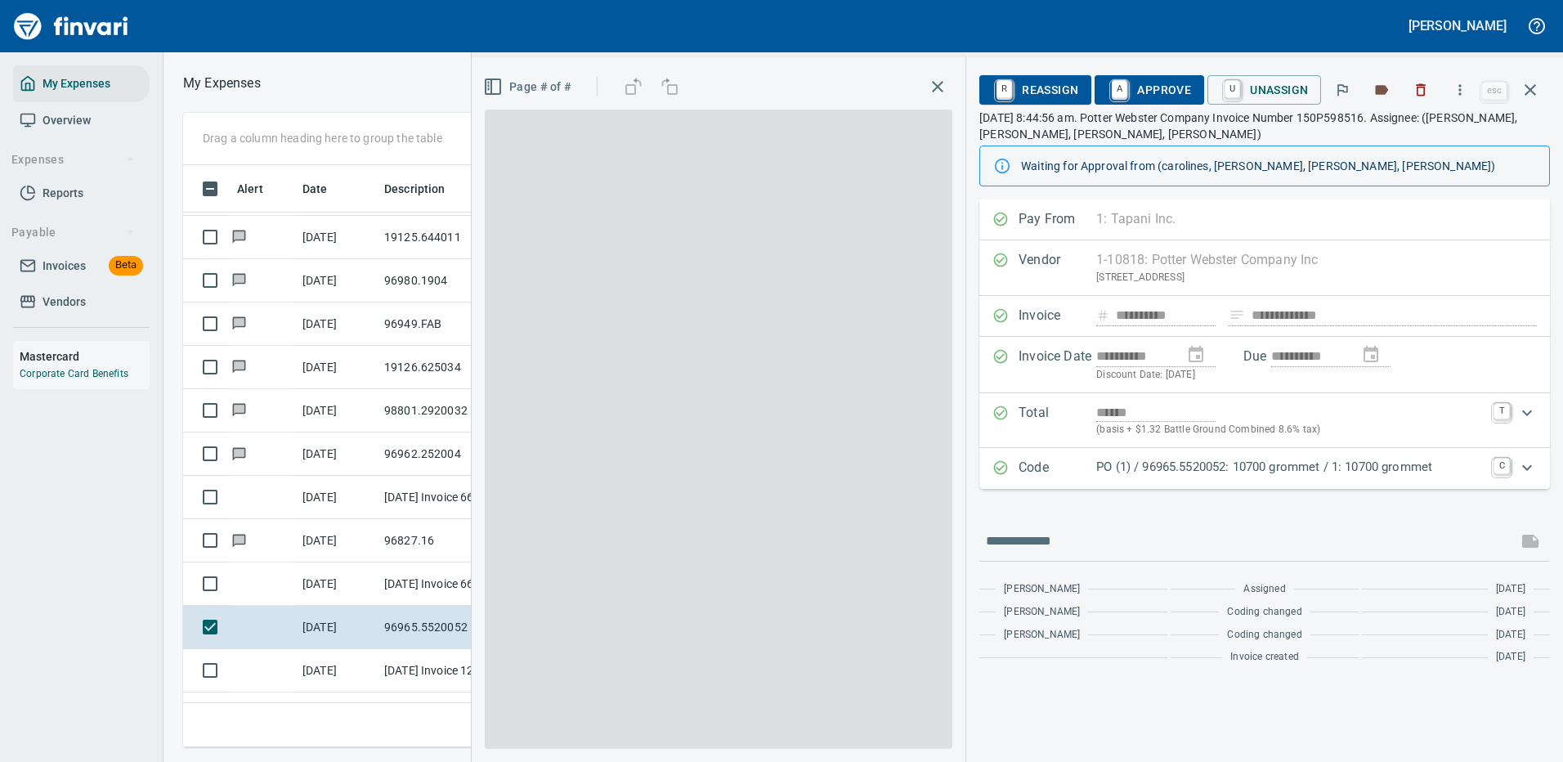
scroll to position [557, 927]
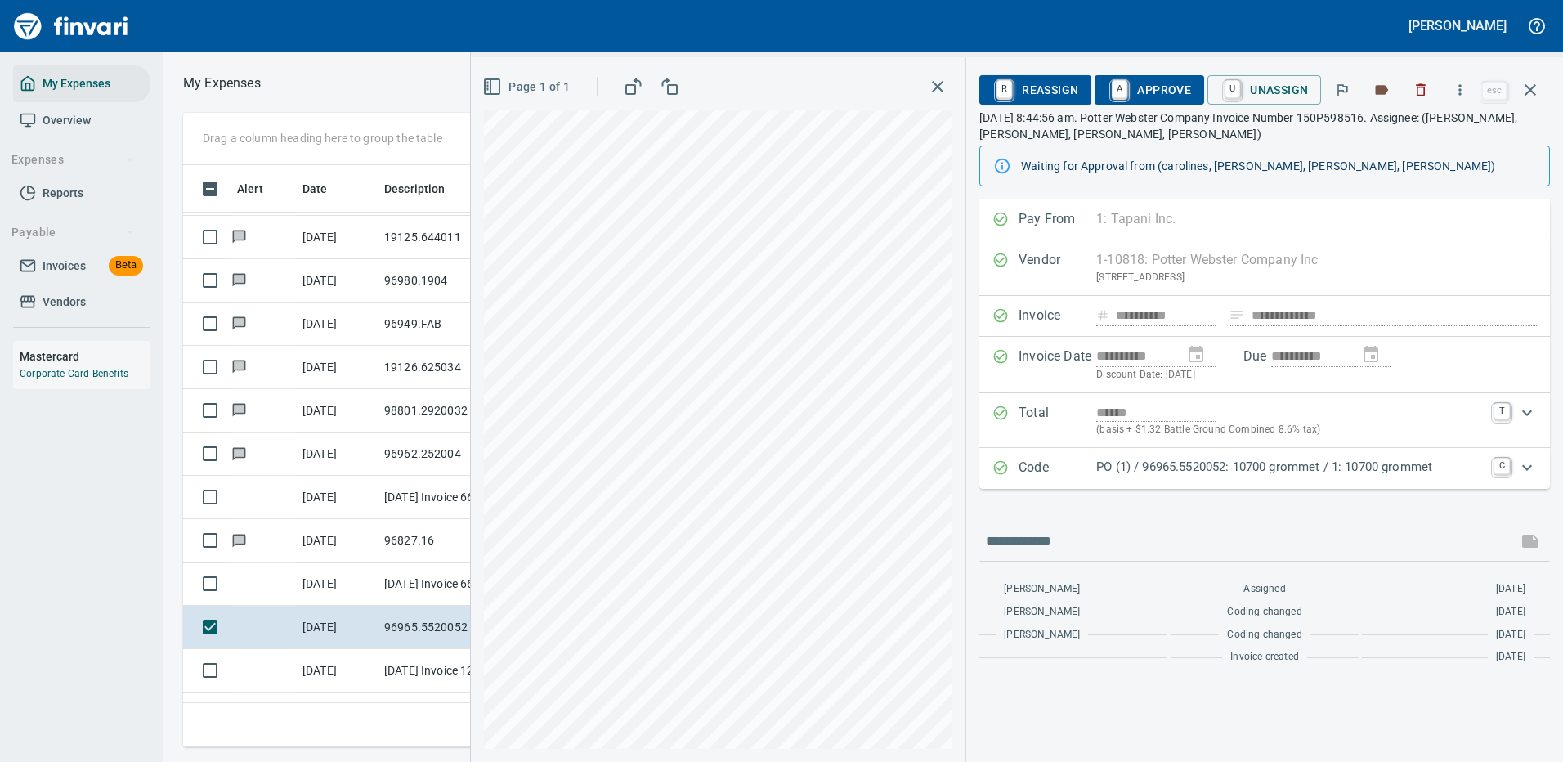
click at [1215, 463] on p "PO (1) / 96965.5520052: 10700 grommet / 1: 10700 grommet" at bounding box center [1289, 467] width 387 height 19
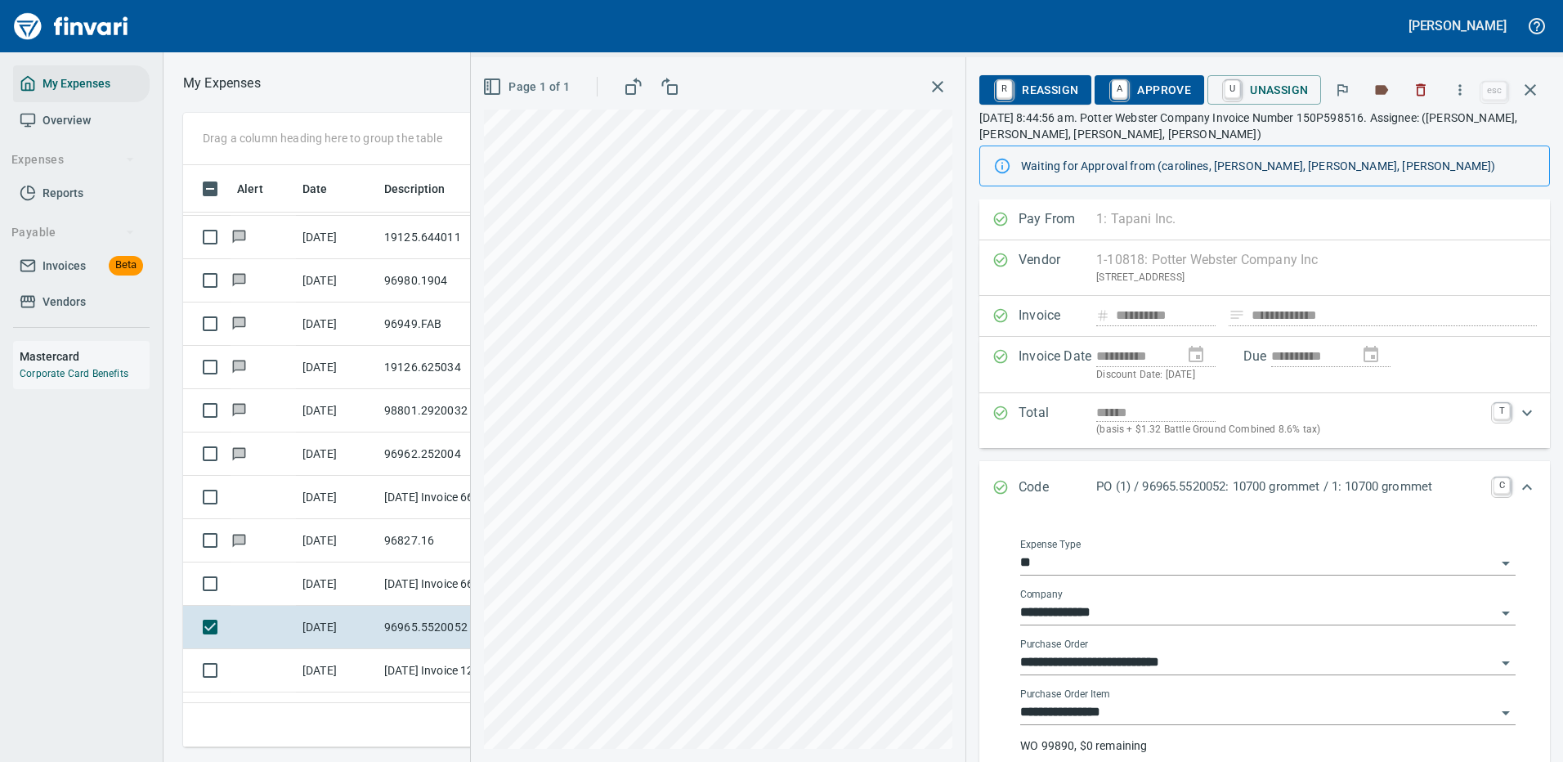
scroll to position [245, 0]
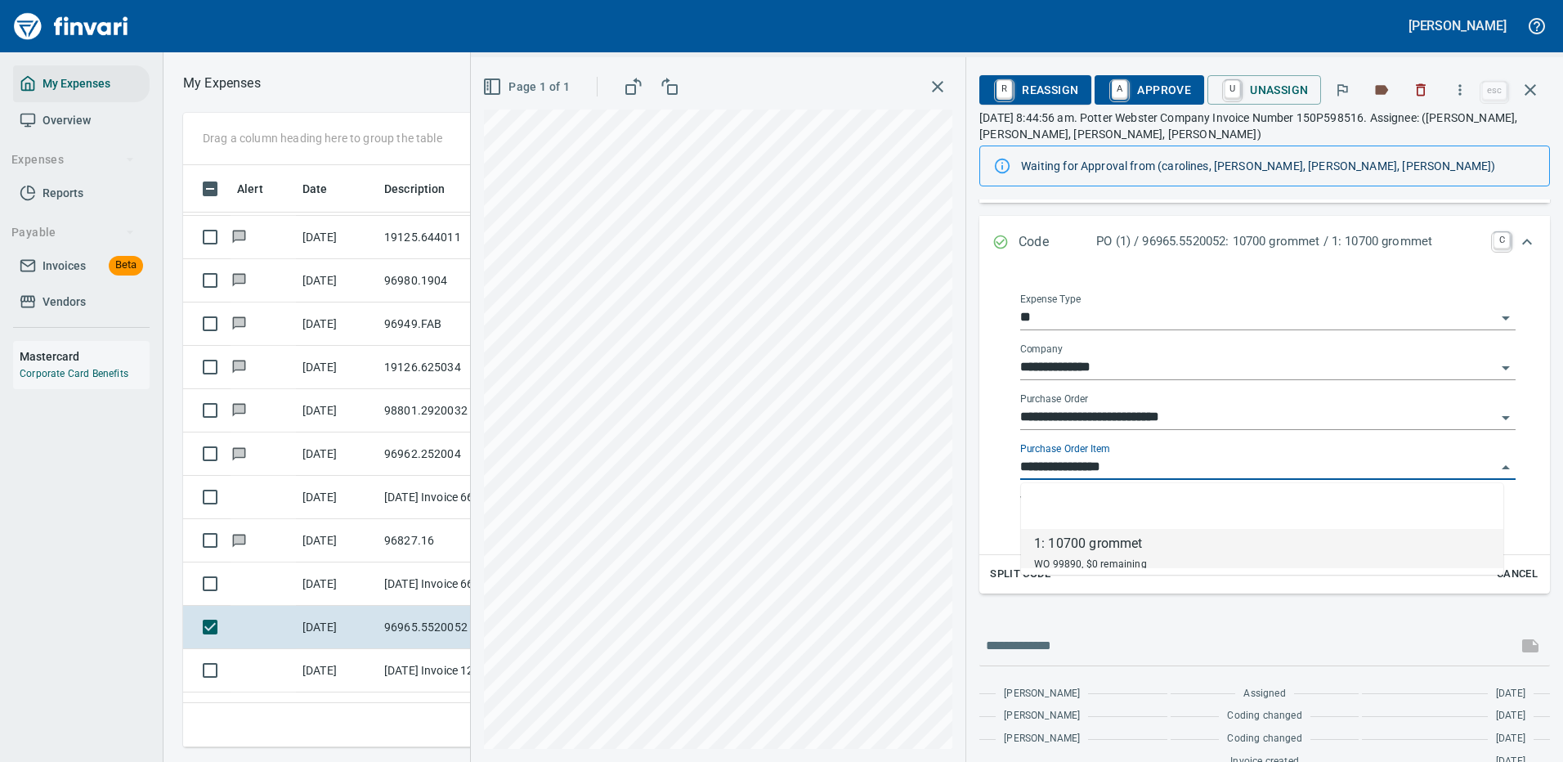
click at [1068, 472] on input "**********" at bounding box center [1258, 467] width 476 height 23
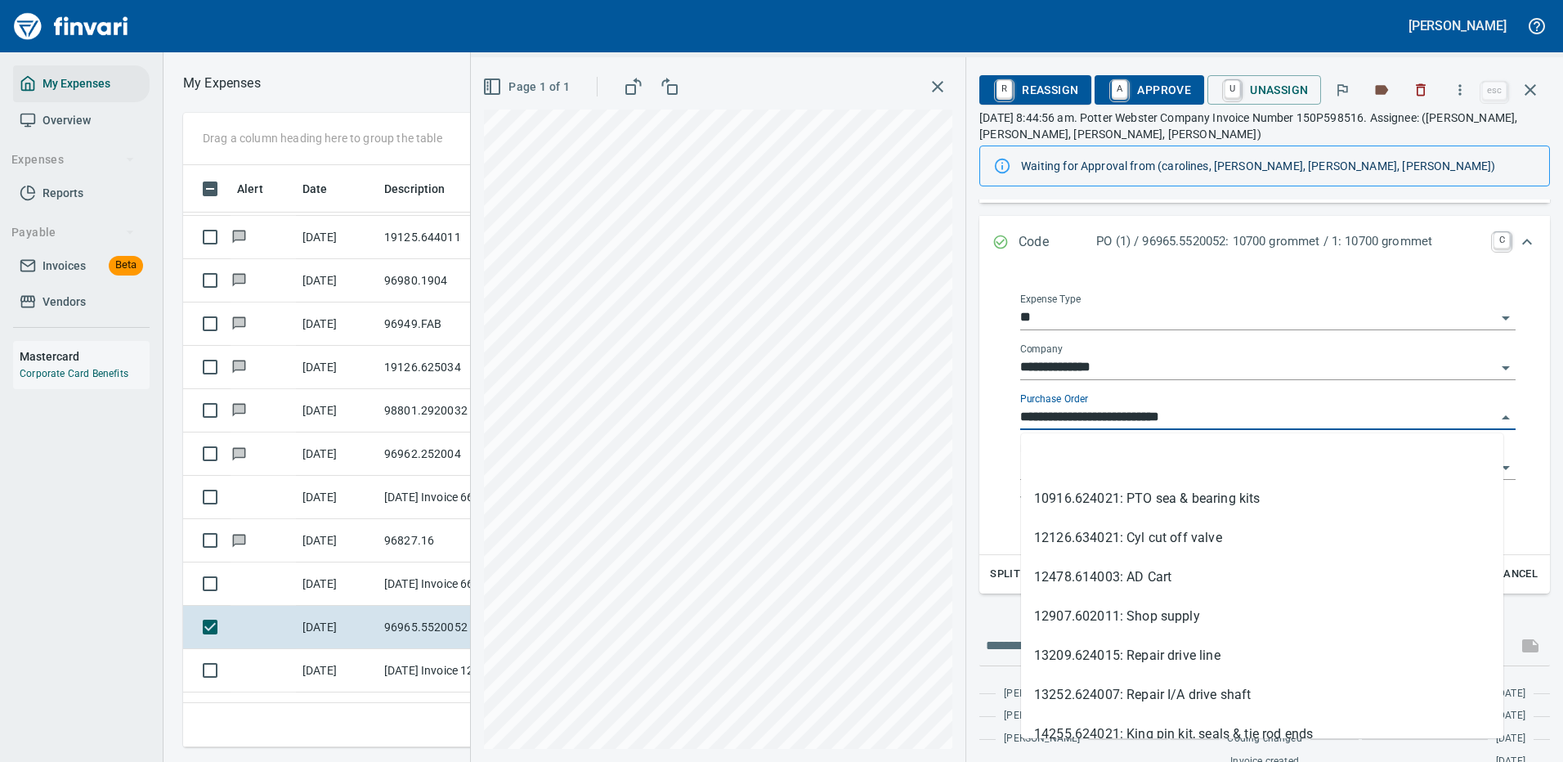
scroll to position [557, 927]
drag, startPoint x: 1114, startPoint y: 412, endPoint x: 996, endPoint y: 417, distance: 117.8
click at [996, 417] on div "**********" at bounding box center [1264, 408] width 544 height 266
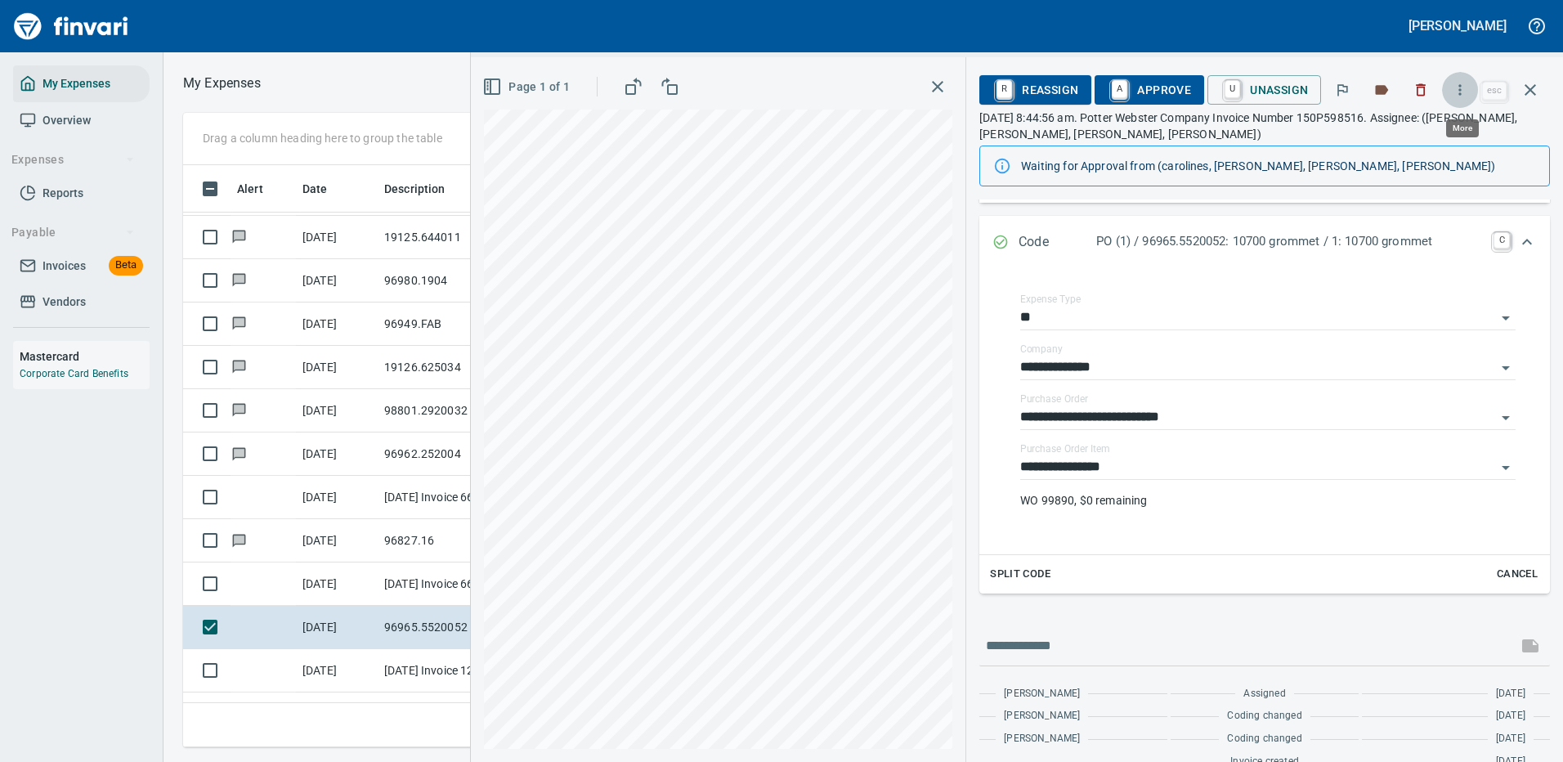
click at [1461, 91] on icon "button" at bounding box center [1460, 89] width 2 height 11
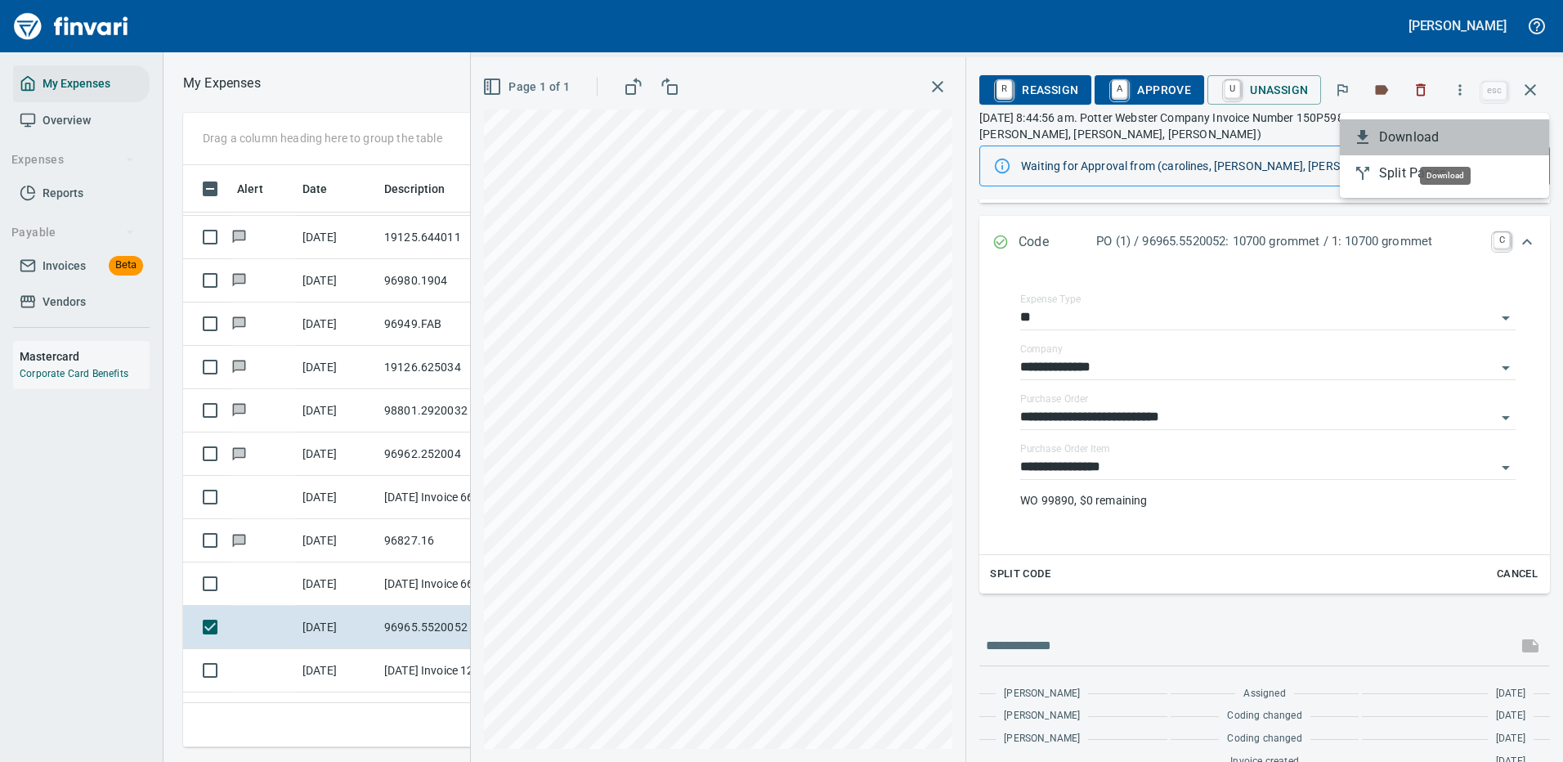
click at [1414, 133] on span "Download" at bounding box center [1457, 137] width 157 height 20
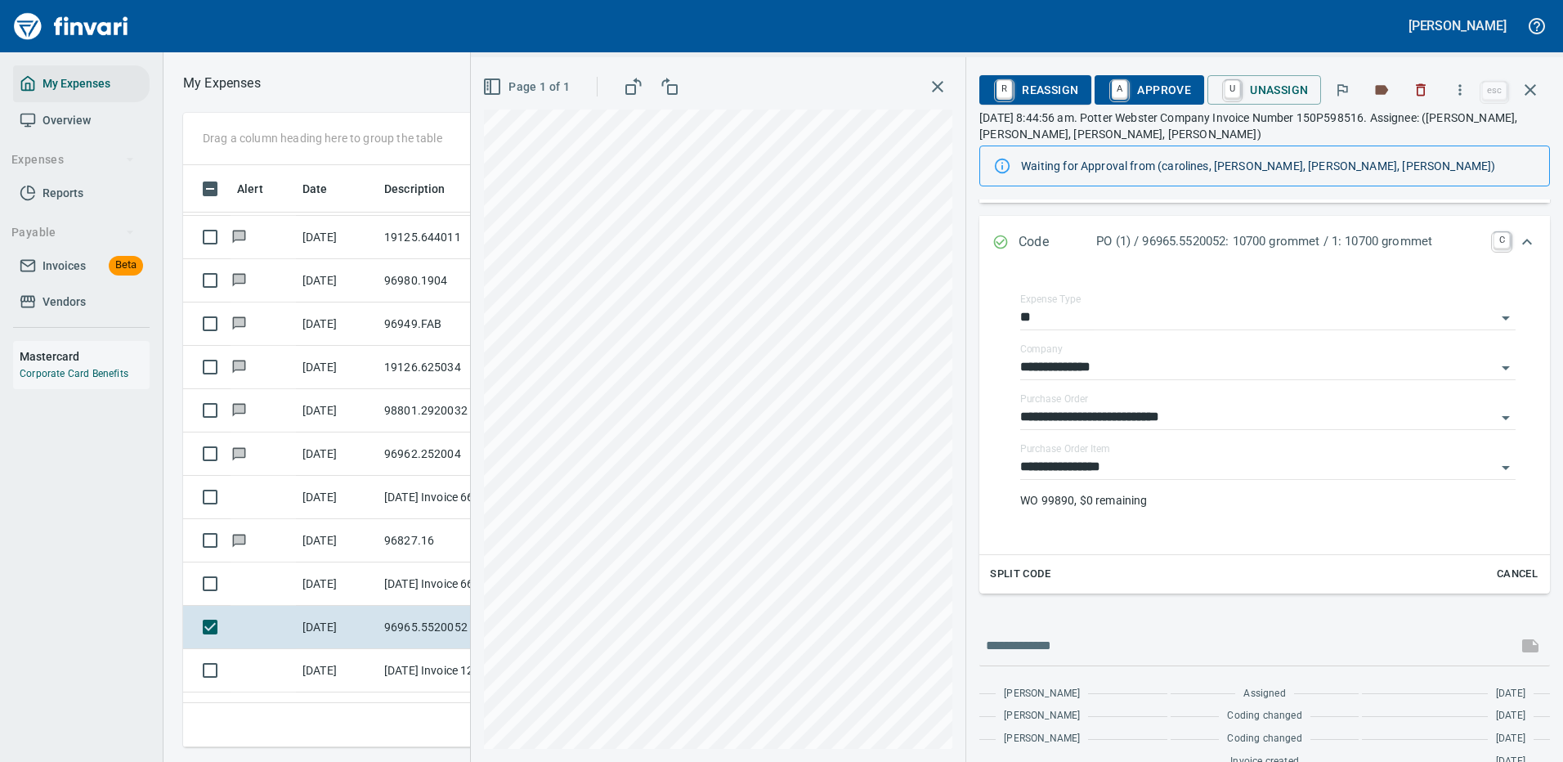
scroll to position [273, 0]
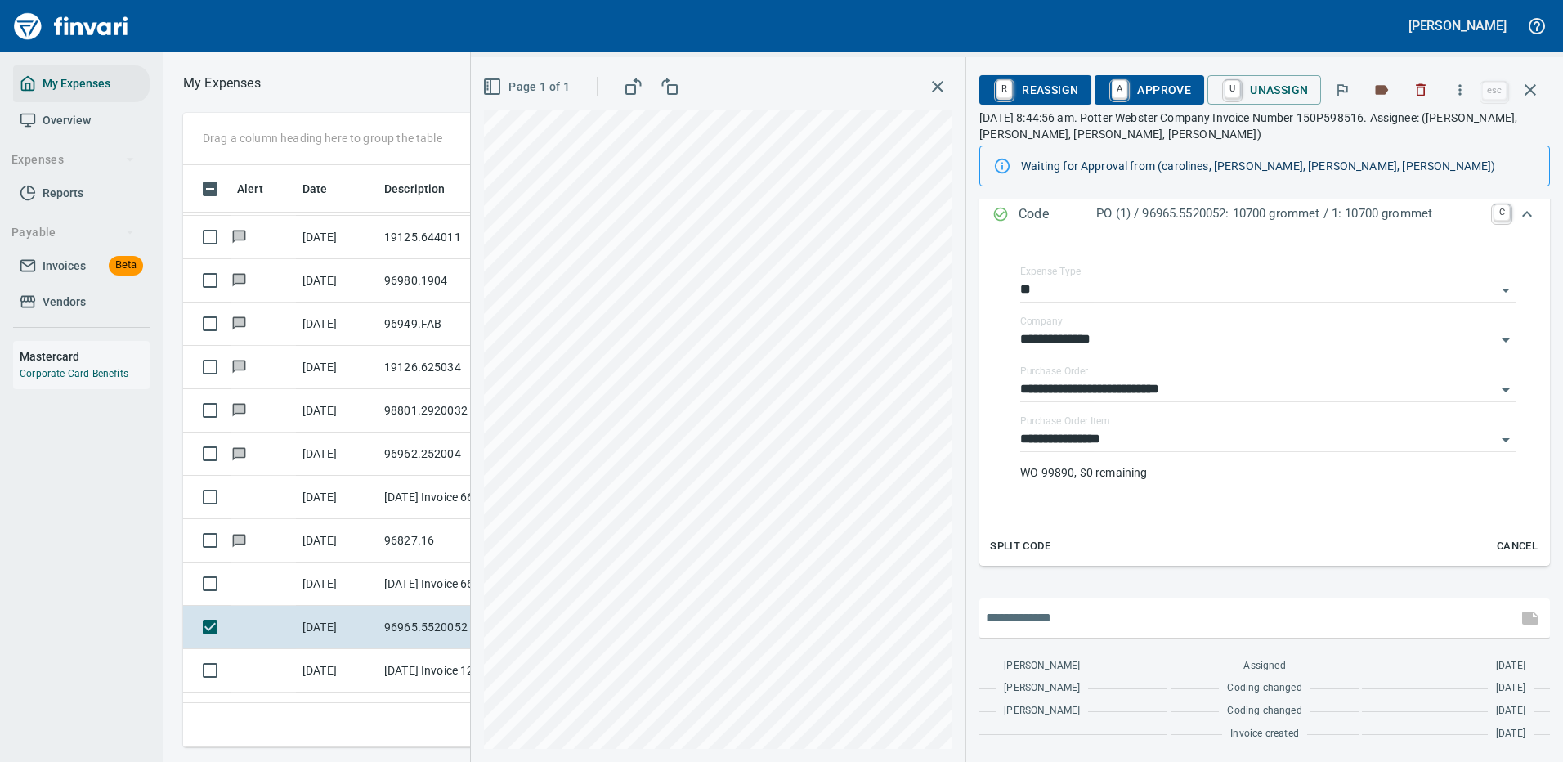
click at [1086, 617] on input "text" at bounding box center [1248, 618] width 525 height 26
type input "**********"
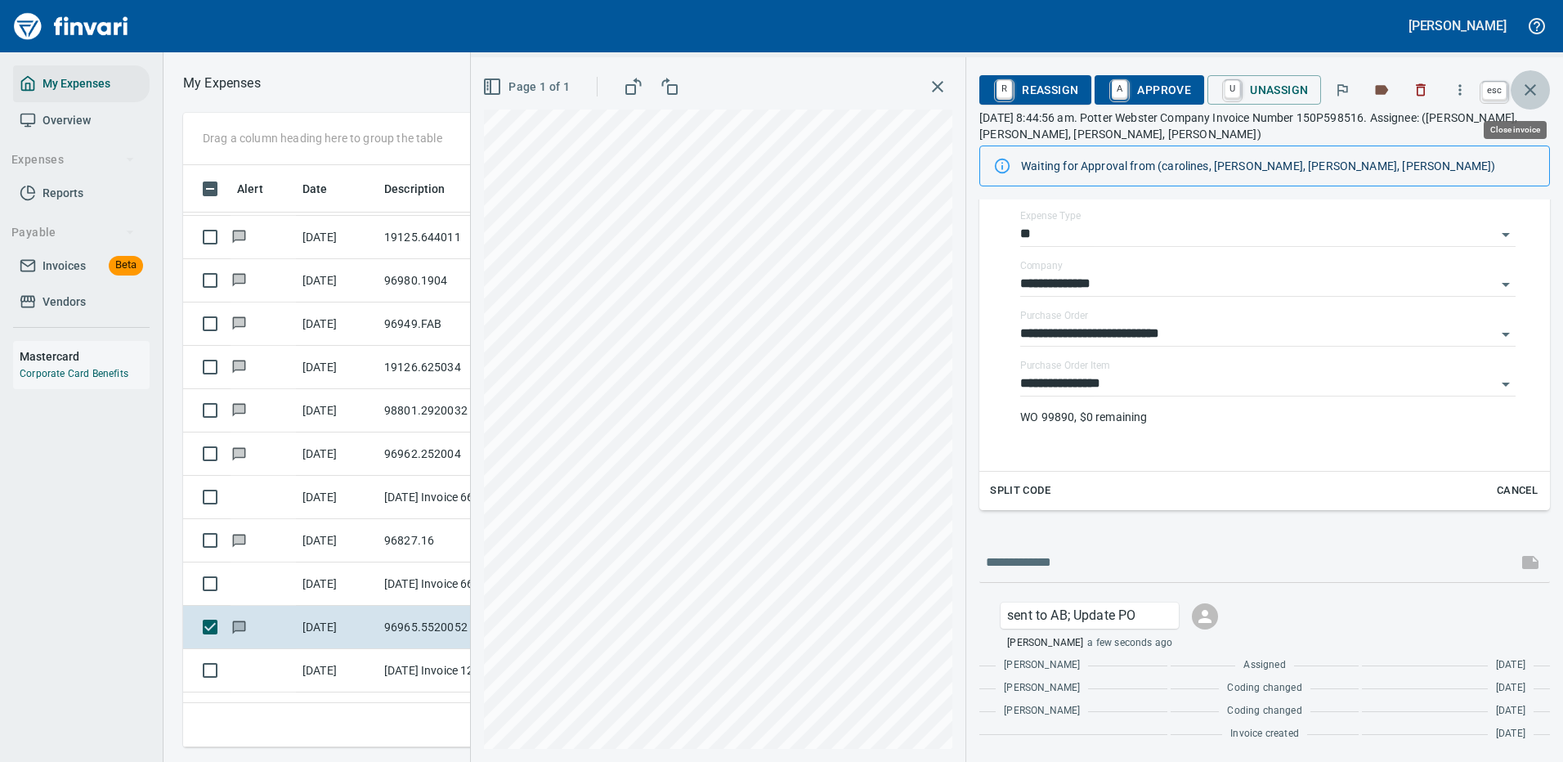
click at [1529, 84] on icon "button" at bounding box center [1530, 90] width 20 height 20
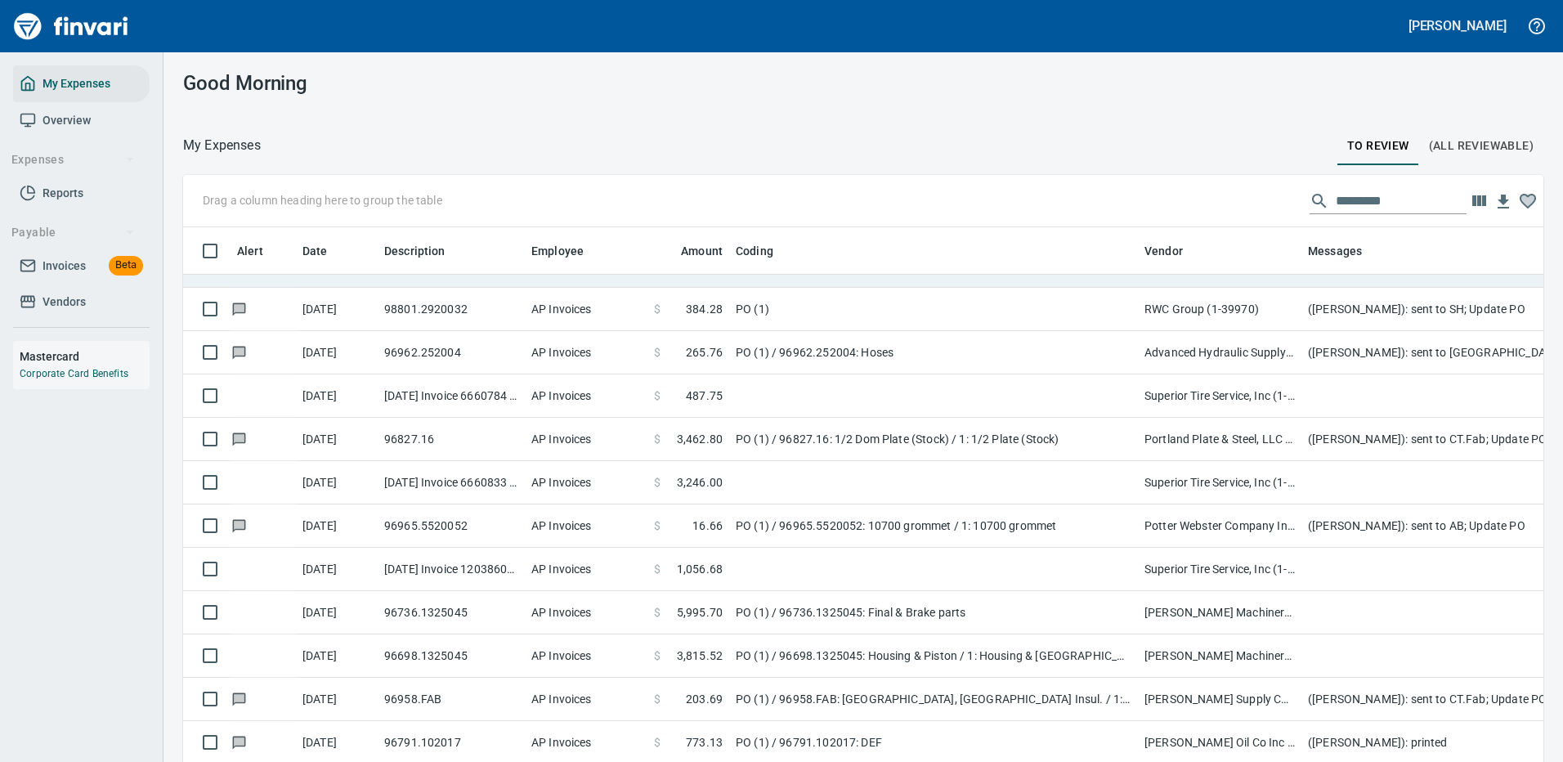
scroll to position [2452, 0]
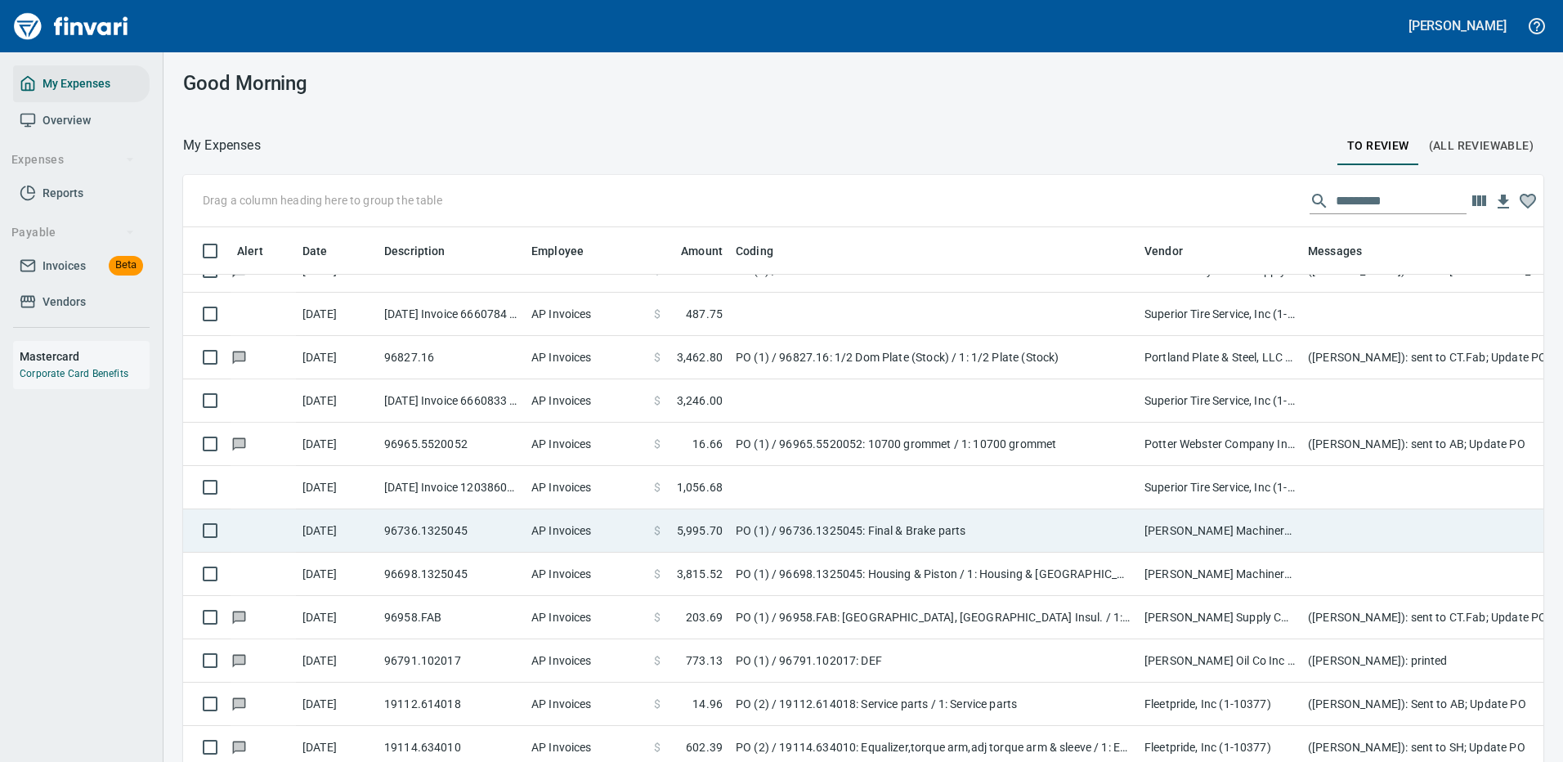
click at [876, 530] on td "PO (1) / 96736.1325045: Final & Brake parts" at bounding box center [933, 530] width 409 height 43
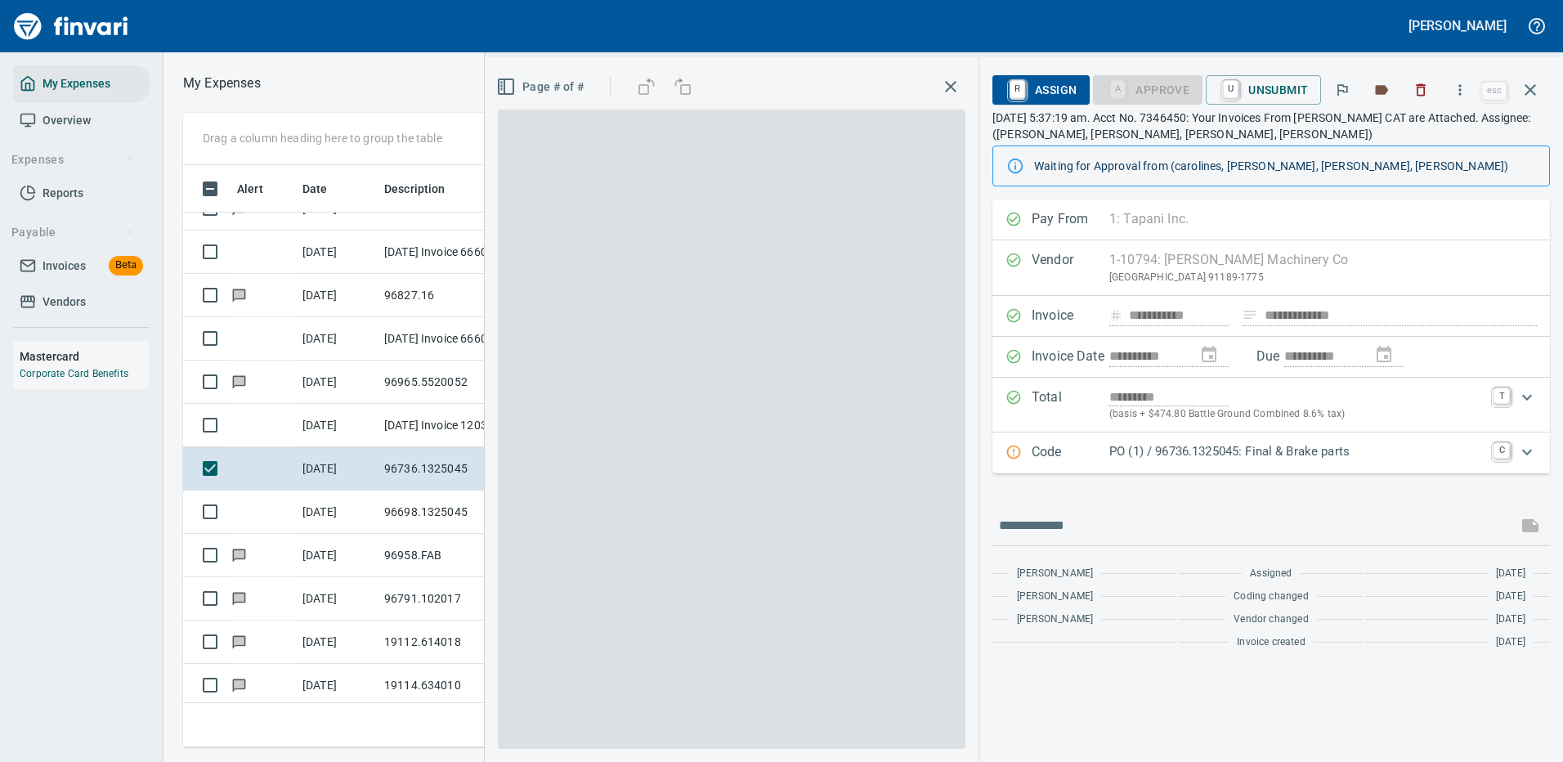
scroll to position [557, 927]
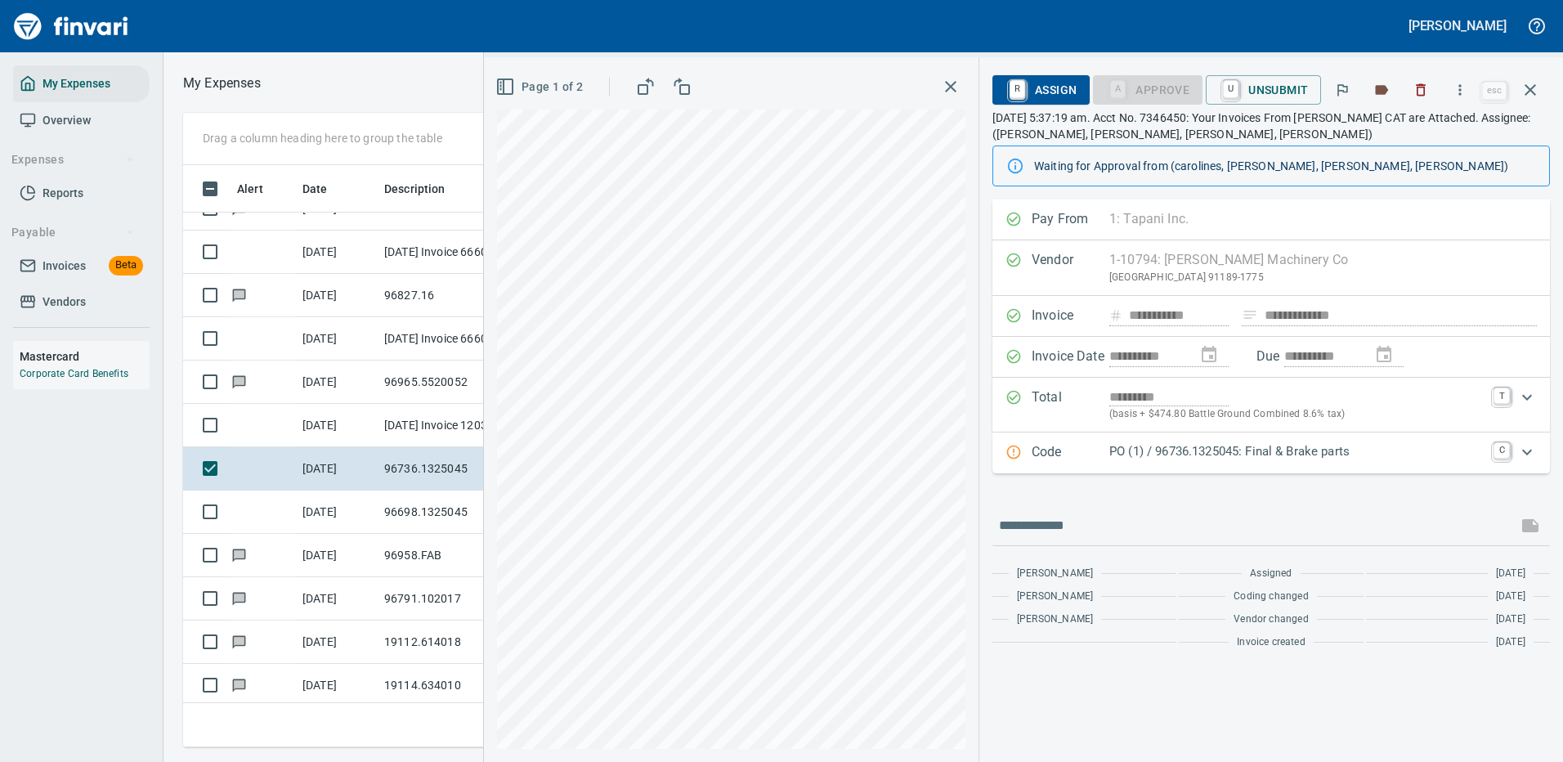
click at [1338, 452] on p "PO (1) / 96736.1325045: Final & Brake parts" at bounding box center [1296, 451] width 374 height 19
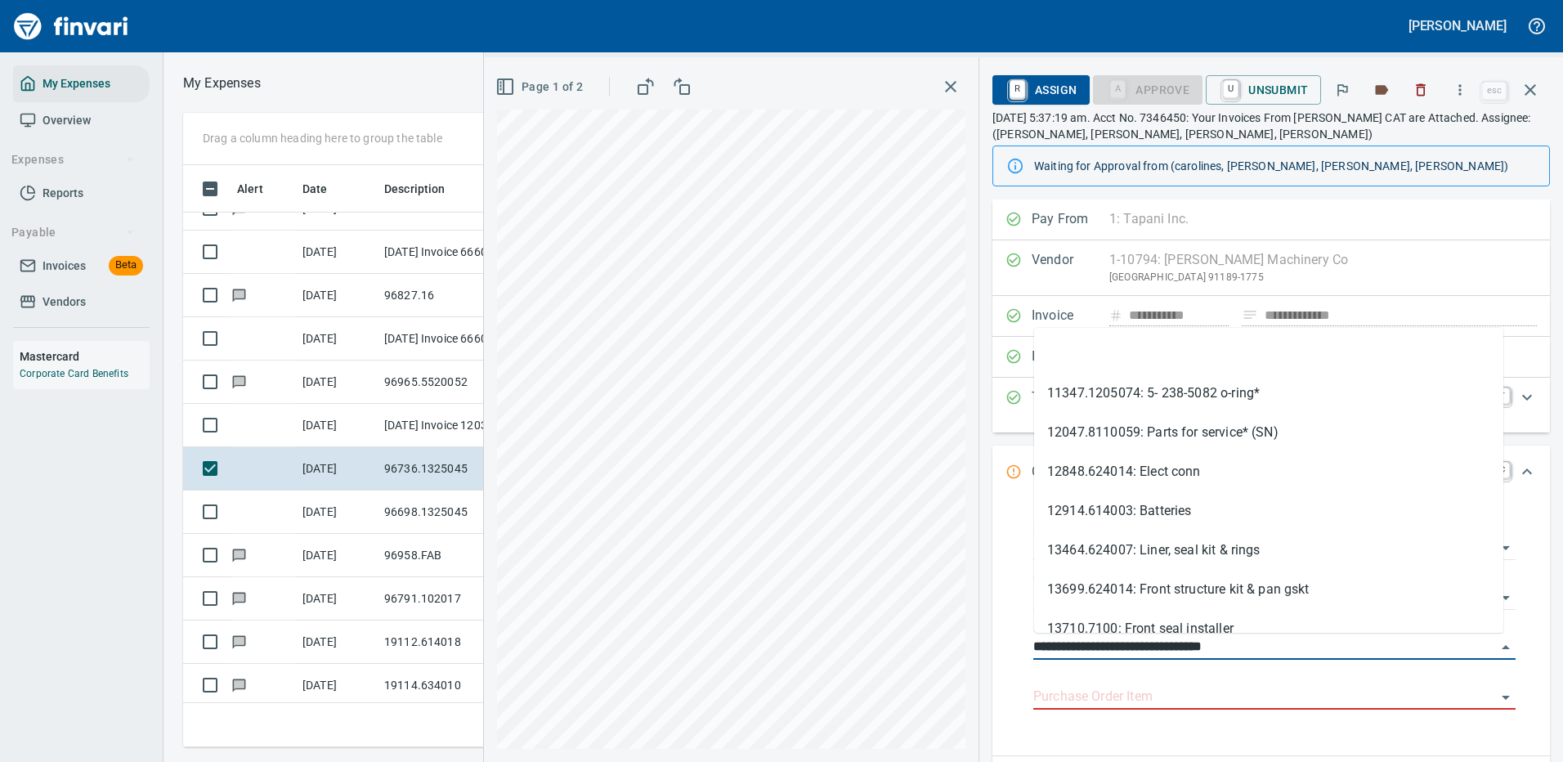
drag, startPoint x: 1127, startPoint y: 646, endPoint x: 1011, endPoint y: 647, distance: 116.1
click at [1011, 647] on div "**********" at bounding box center [1270, 623] width 531 height 238
click at [1125, 691] on input "Purchase Order Item" at bounding box center [1264, 697] width 463 height 23
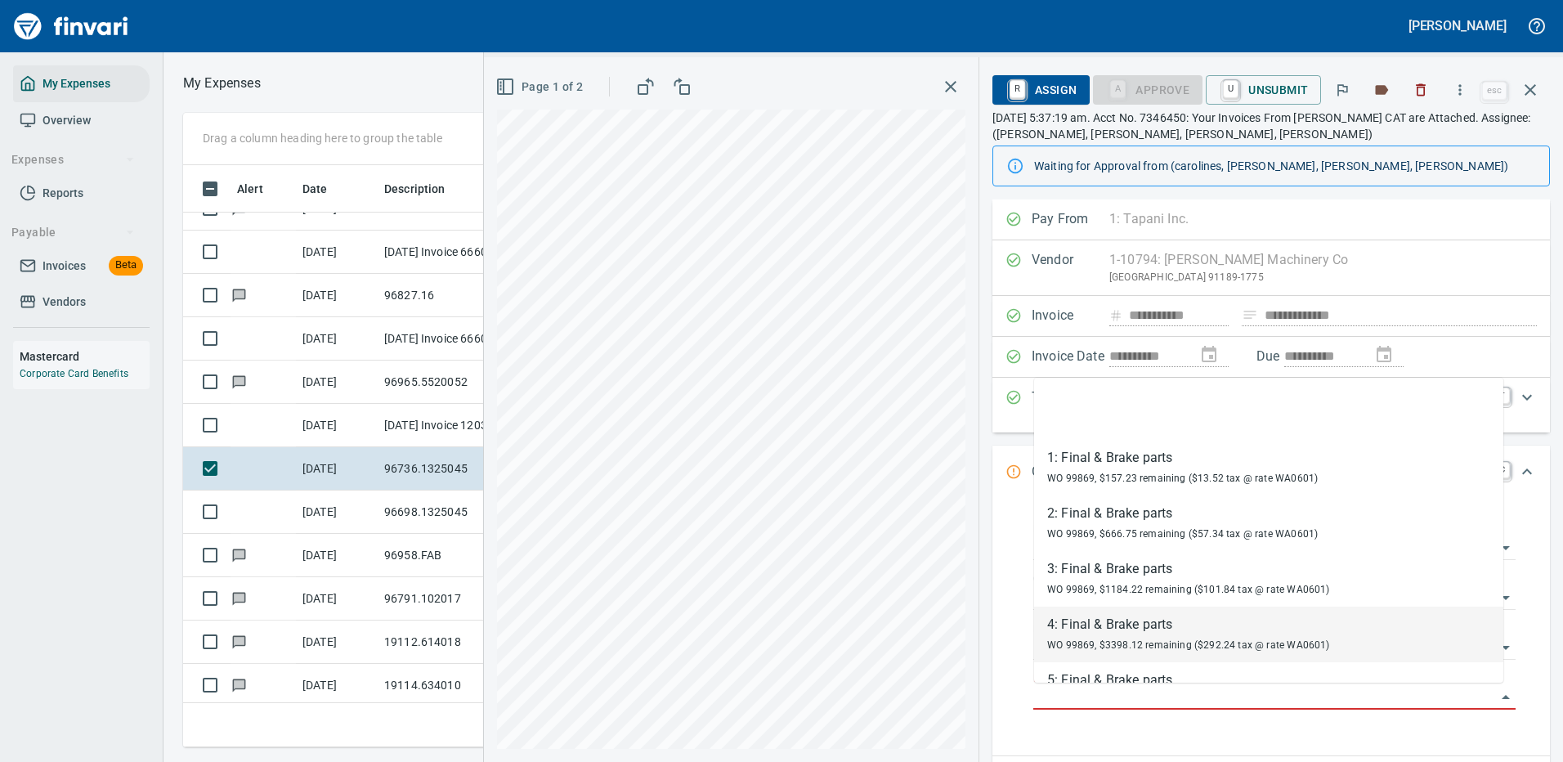
click at [510, 89] on icon "button" at bounding box center [505, 87] width 20 height 20
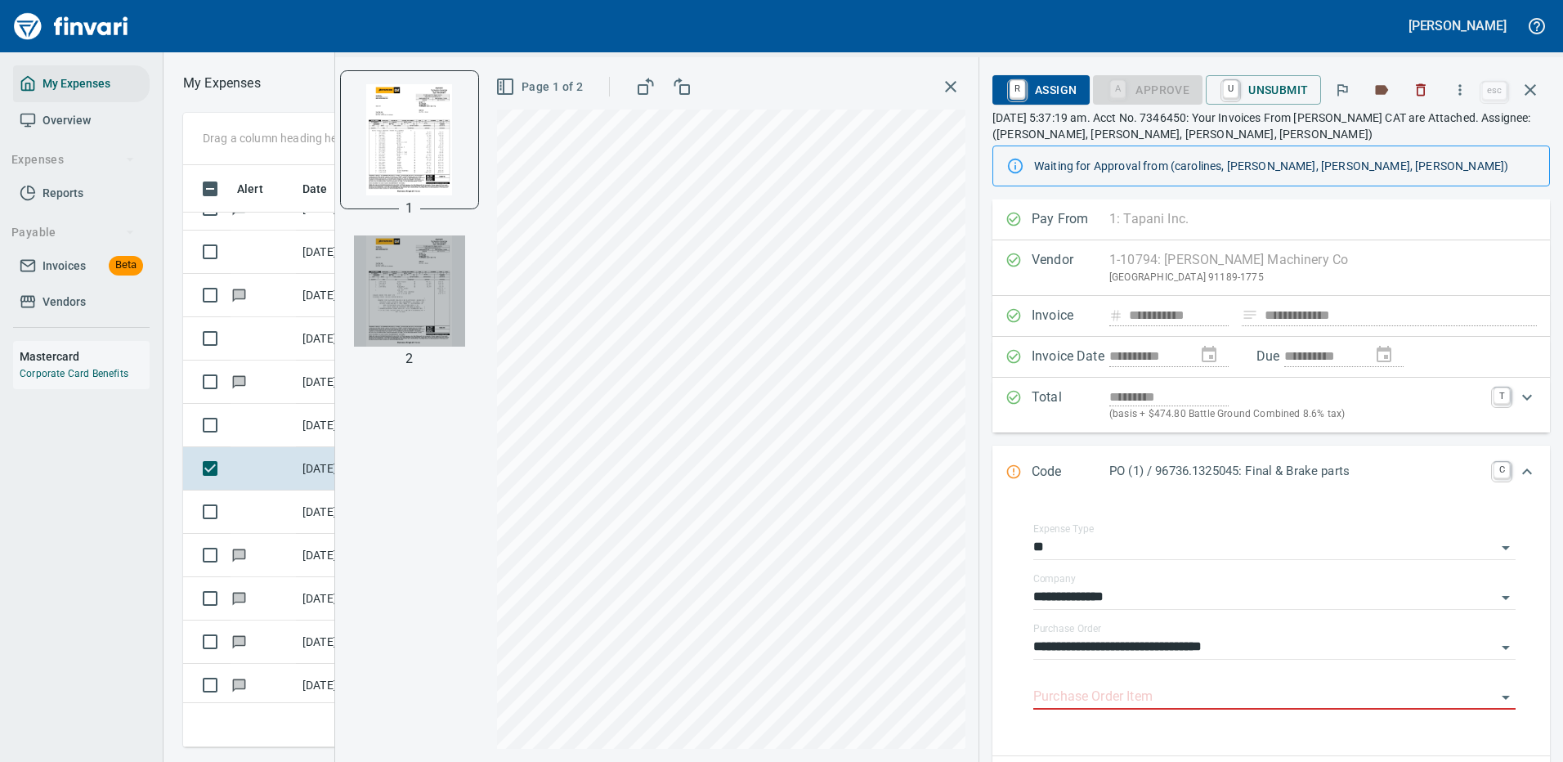
drag, startPoint x: 393, startPoint y: 304, endPoint x: 407, endPoint y: 288, distance: 21.5
click at [393, 302] on img "button" at bounding box center [409, 290] width 111 height 111
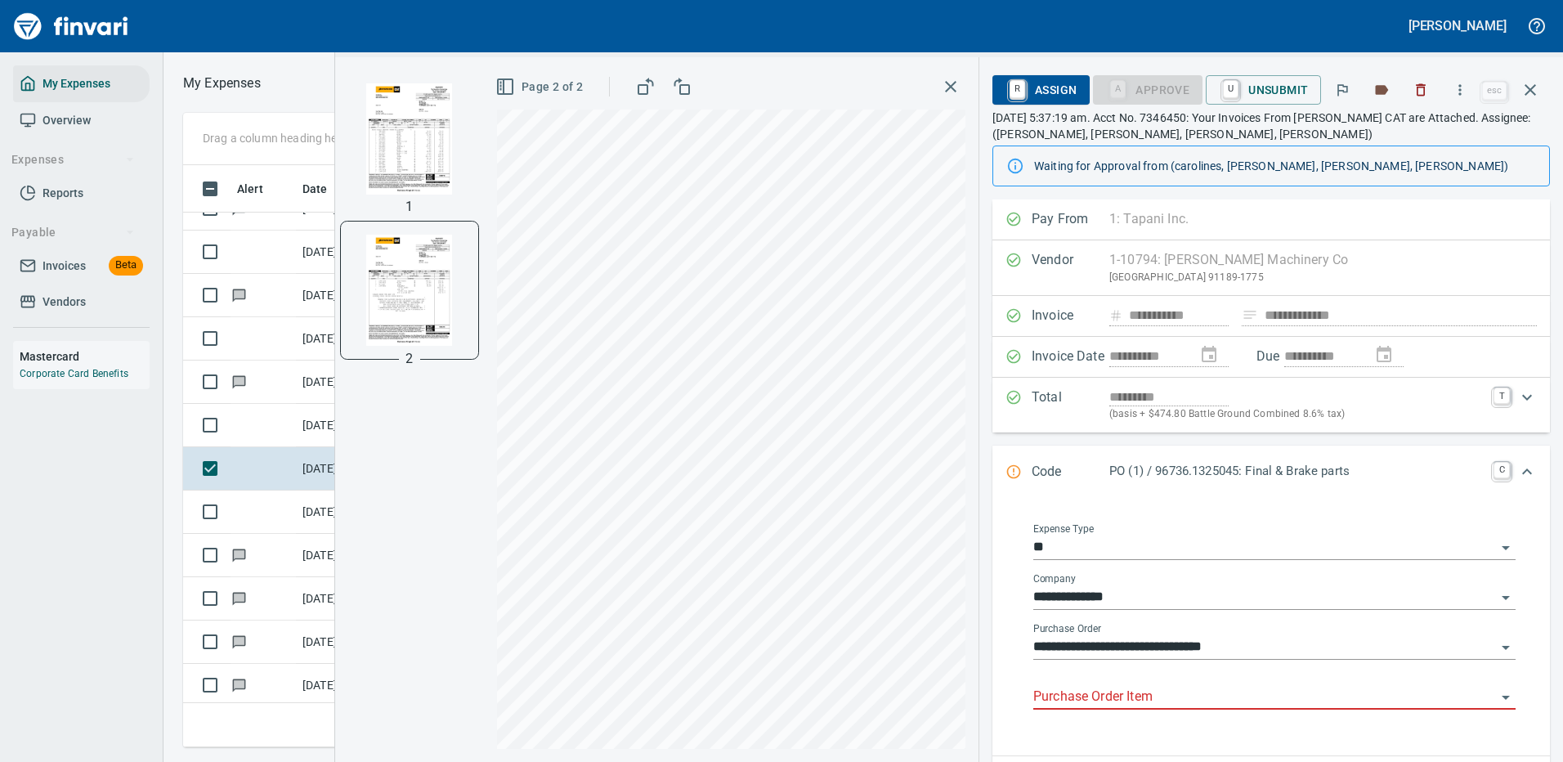
click at [1103, 695] on input "Purchase Order Item" at bounding box center [1264, 697] width 463 height 23
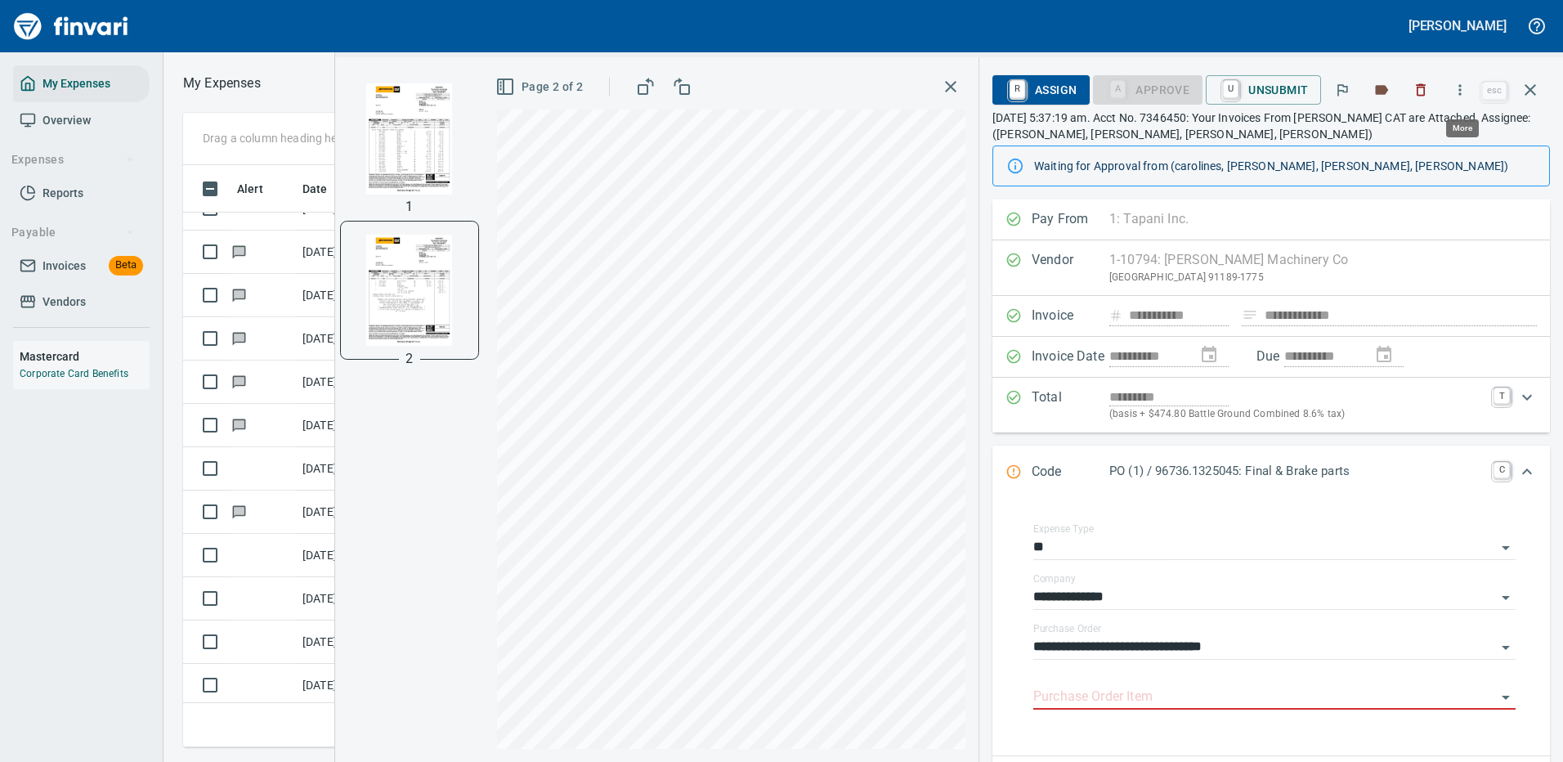
click at [1460, 85] on icon "button" at bounding box center [1459, 90] width 16 height 16
click at [1434, 136] on span "Download" at bounding box center [1457, 137] width 157 height 20
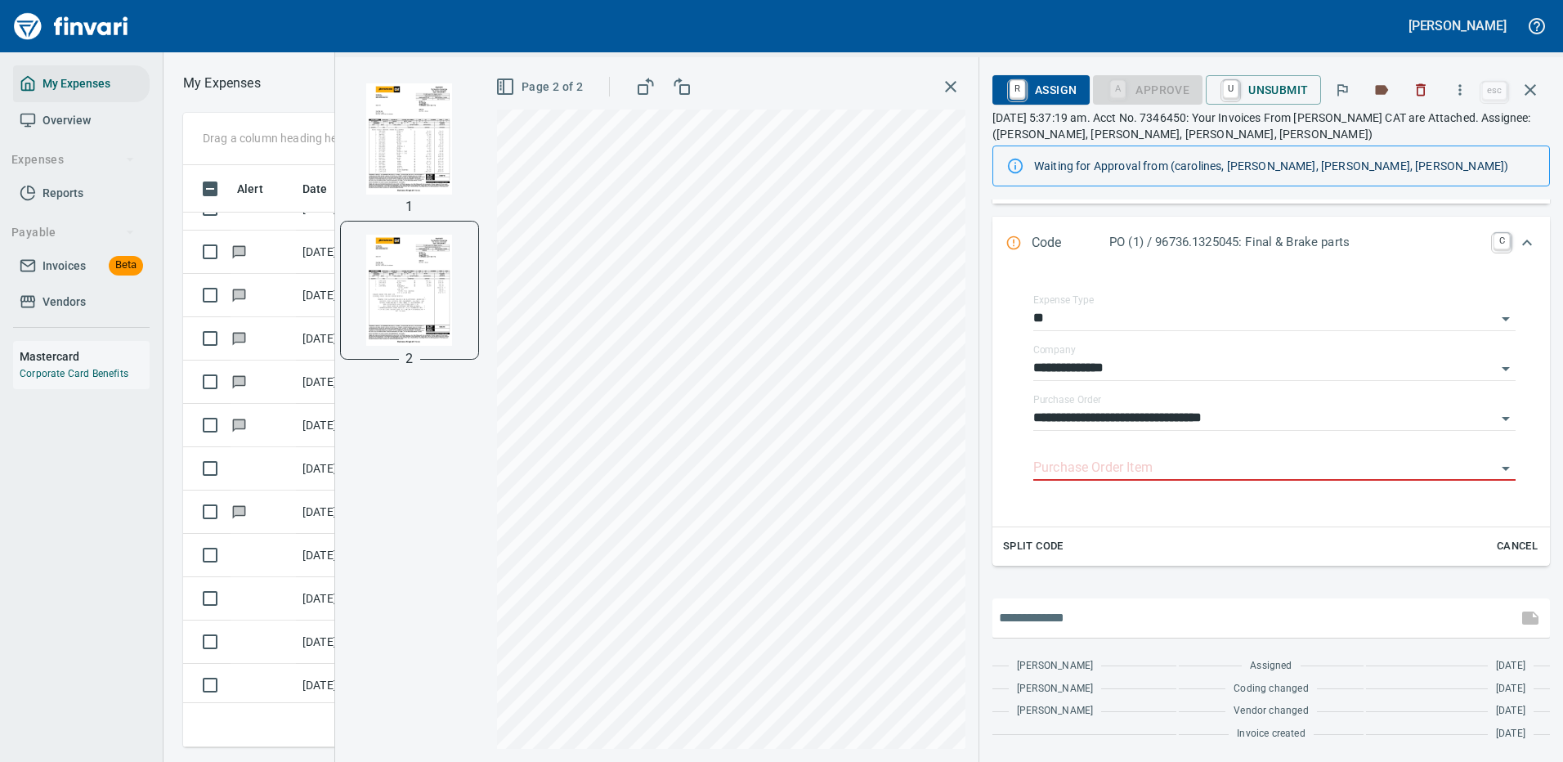
click at [1056, 611] on input "text" at bounding box center [1255, 618] width 512 height 26
type input "**********"
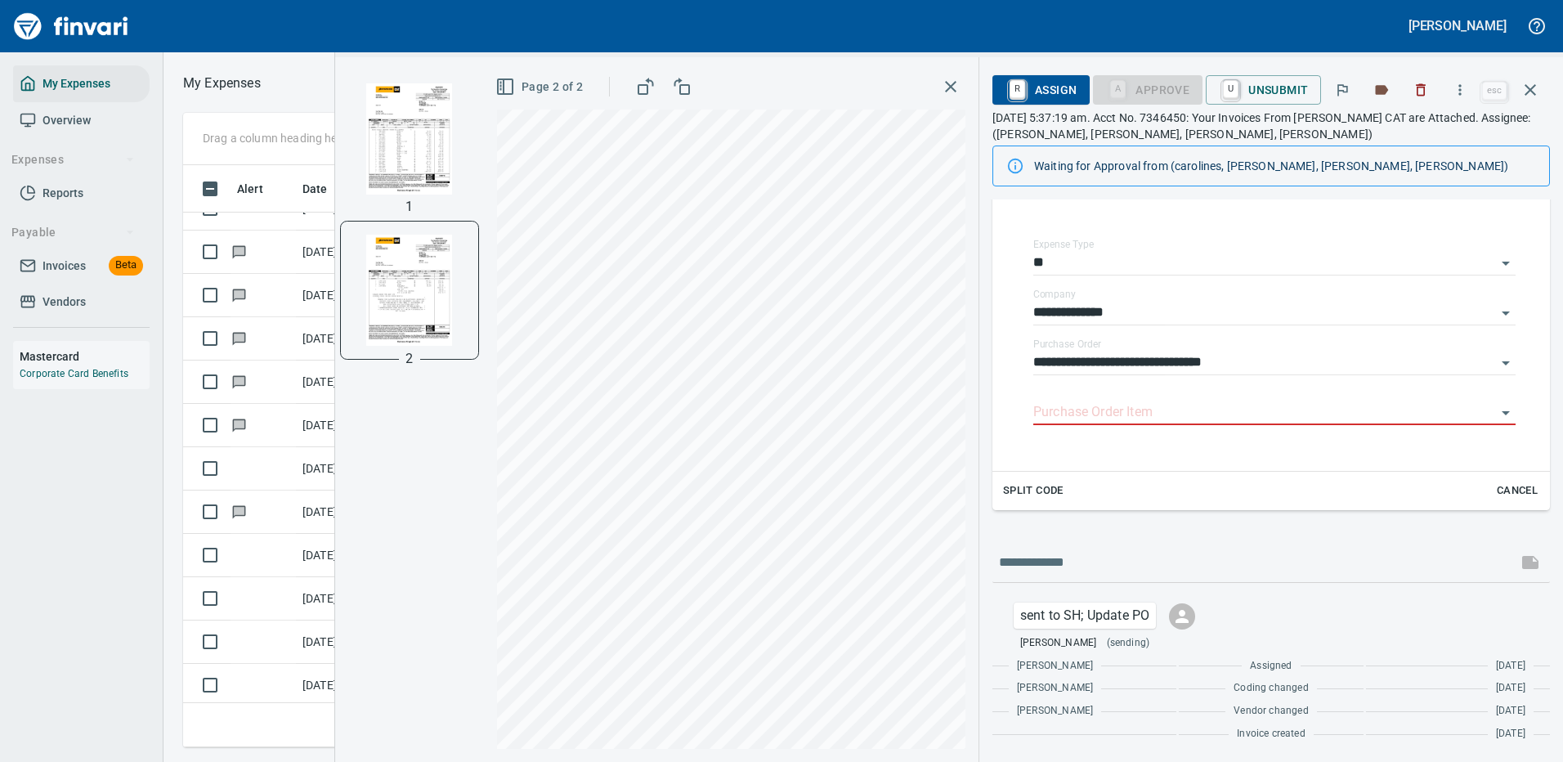
click at [1529, 90] on icon "button" at bounding box center [1529, 89] width 11 height 11
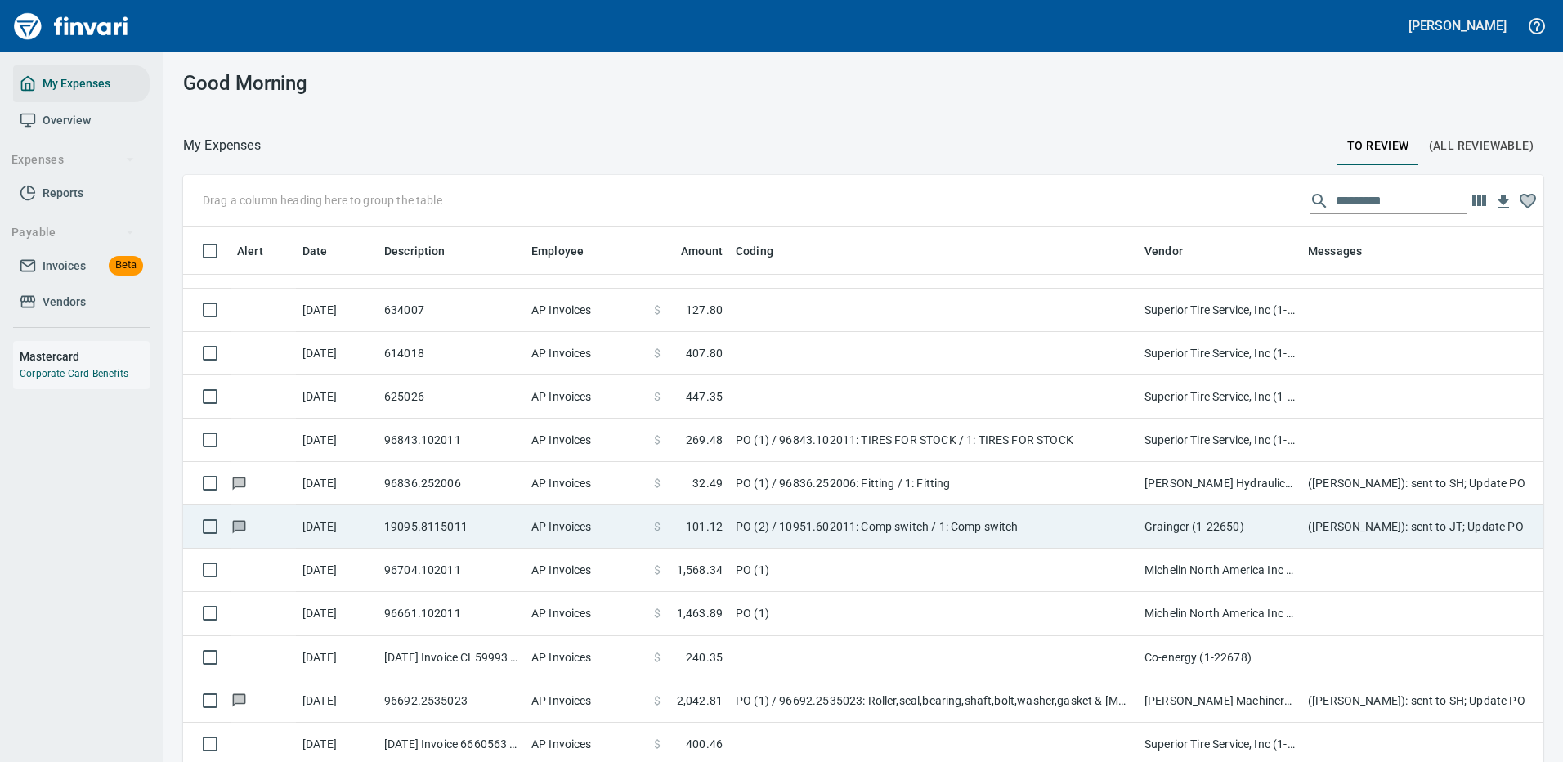
scroll to position [3187, 0]
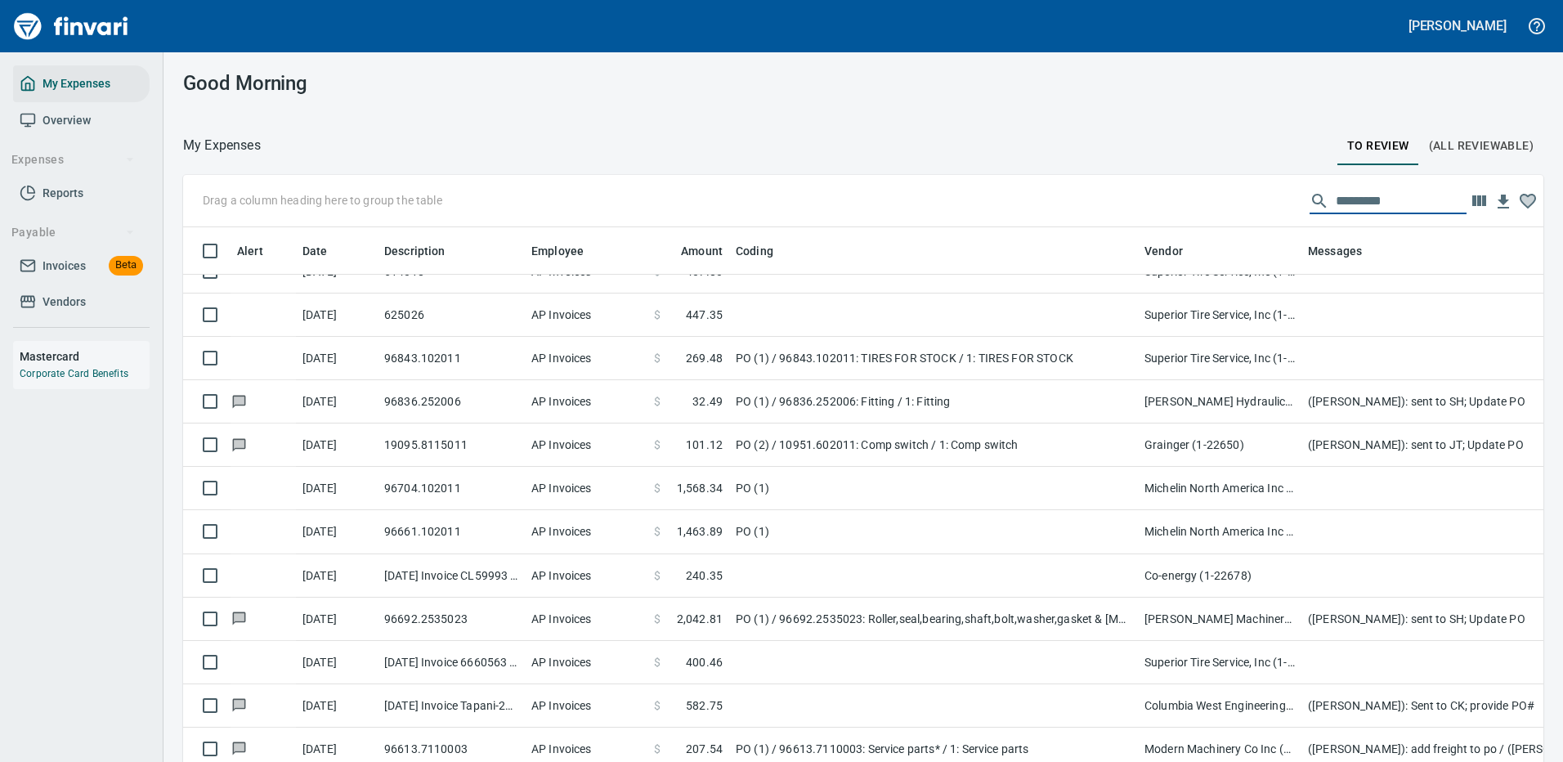
click at [1335, 203] on input "text" at bounding box center [1400, 201] width 131 height 26
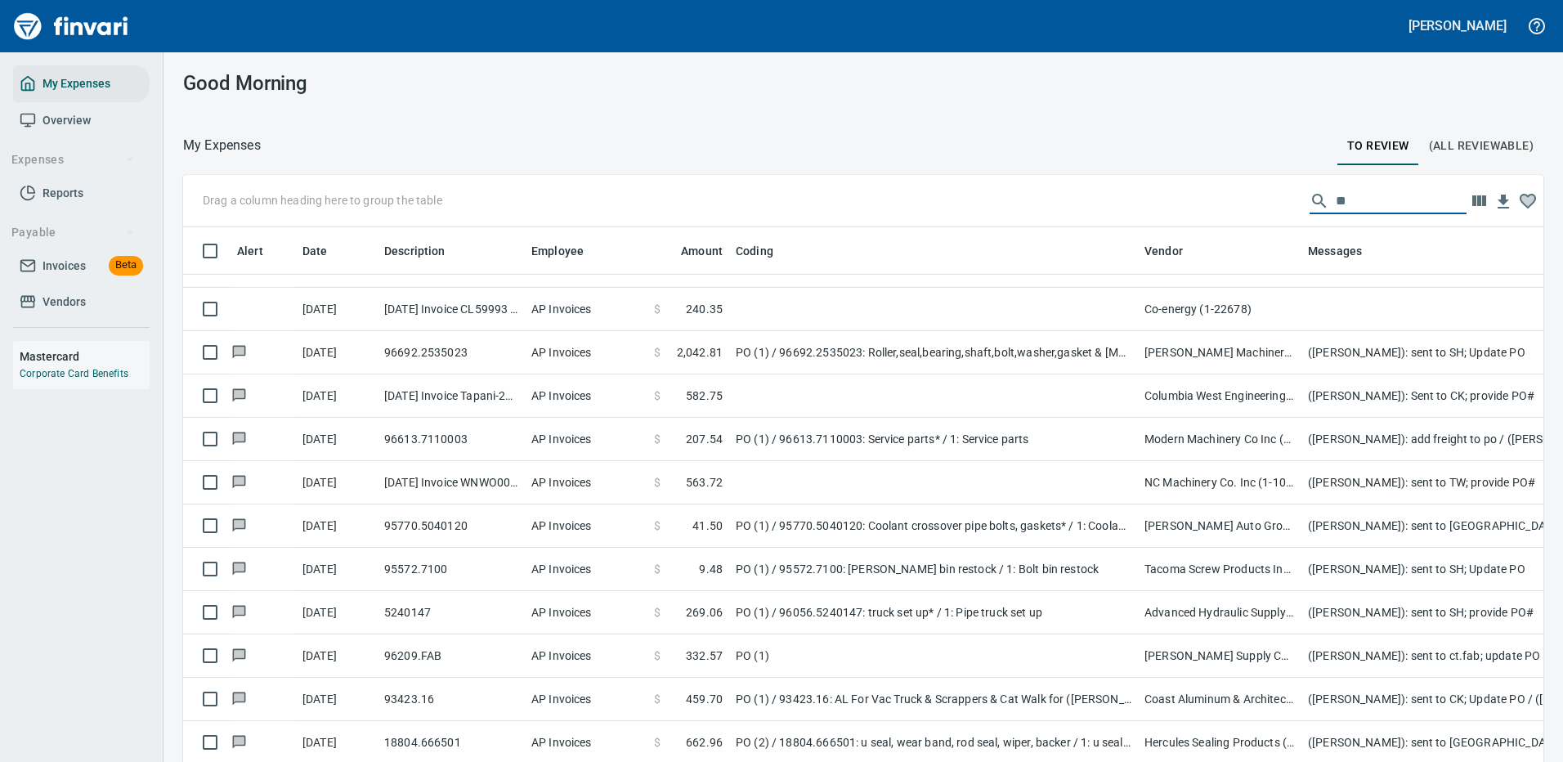
scroll to position [1385, 0]
type input "***"
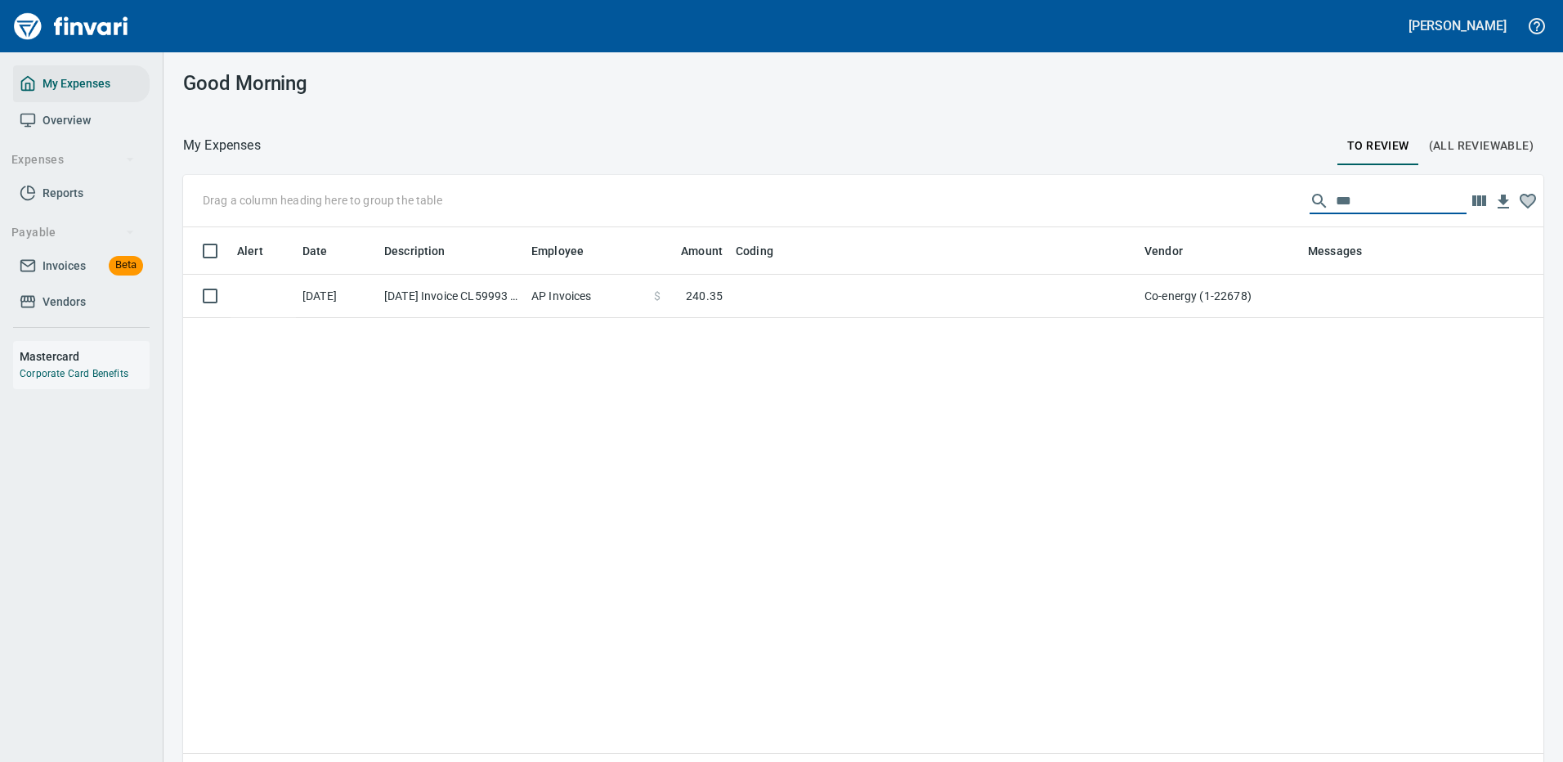
scroll to position [557, 1335]
drag, startPoint x: 1335, startPoint y: 191, endPoint x: 1292, endPoint y: 204, distance: 45.2
click at [1309, 209] on div "***" at bounding box center [1387, 201] width 157 height 26
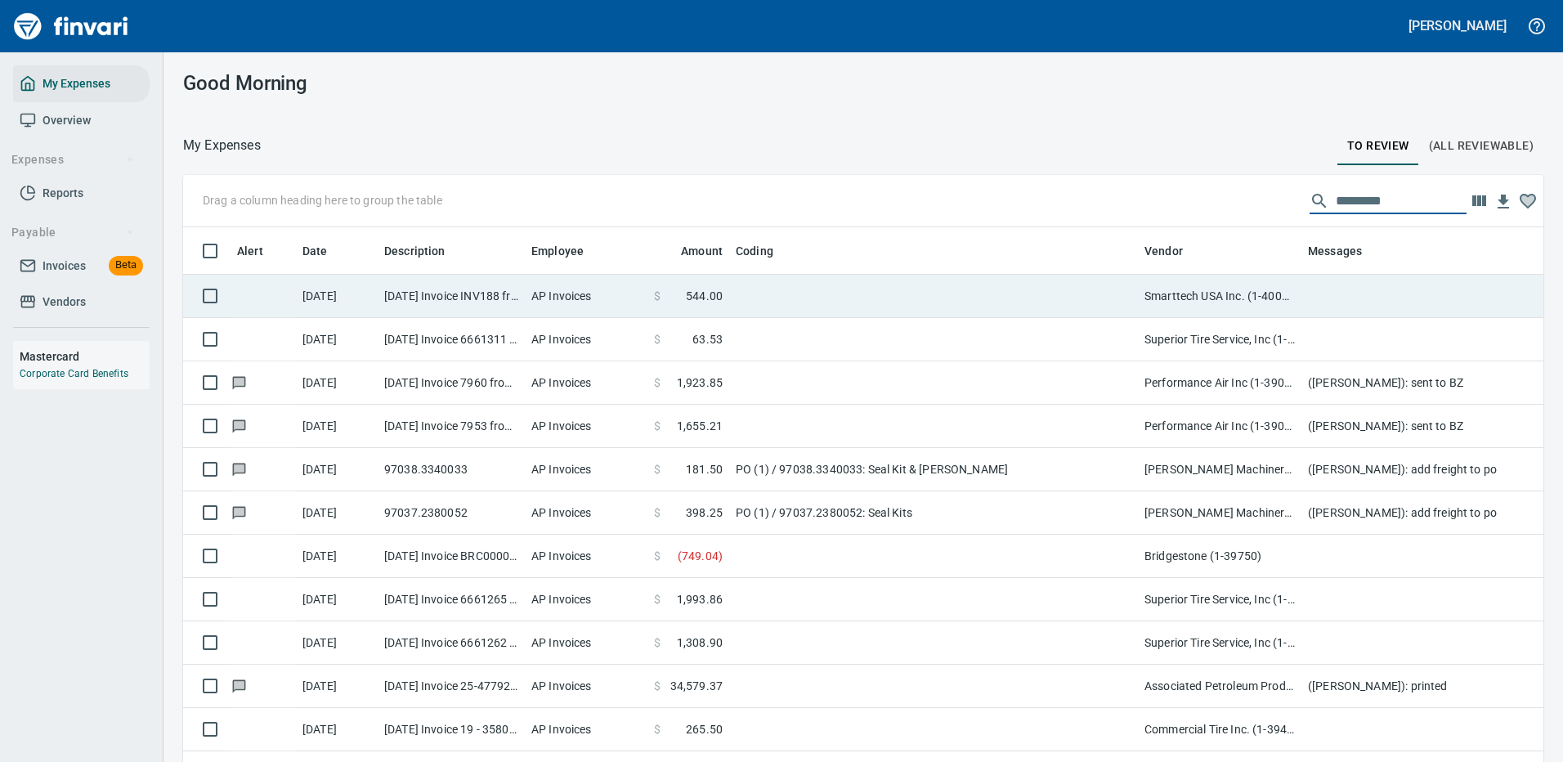
click at [1197, 297] on td "Smarttech USA Inc. (1-40010)" at bounding box center [1219, 296] width 163 height 43
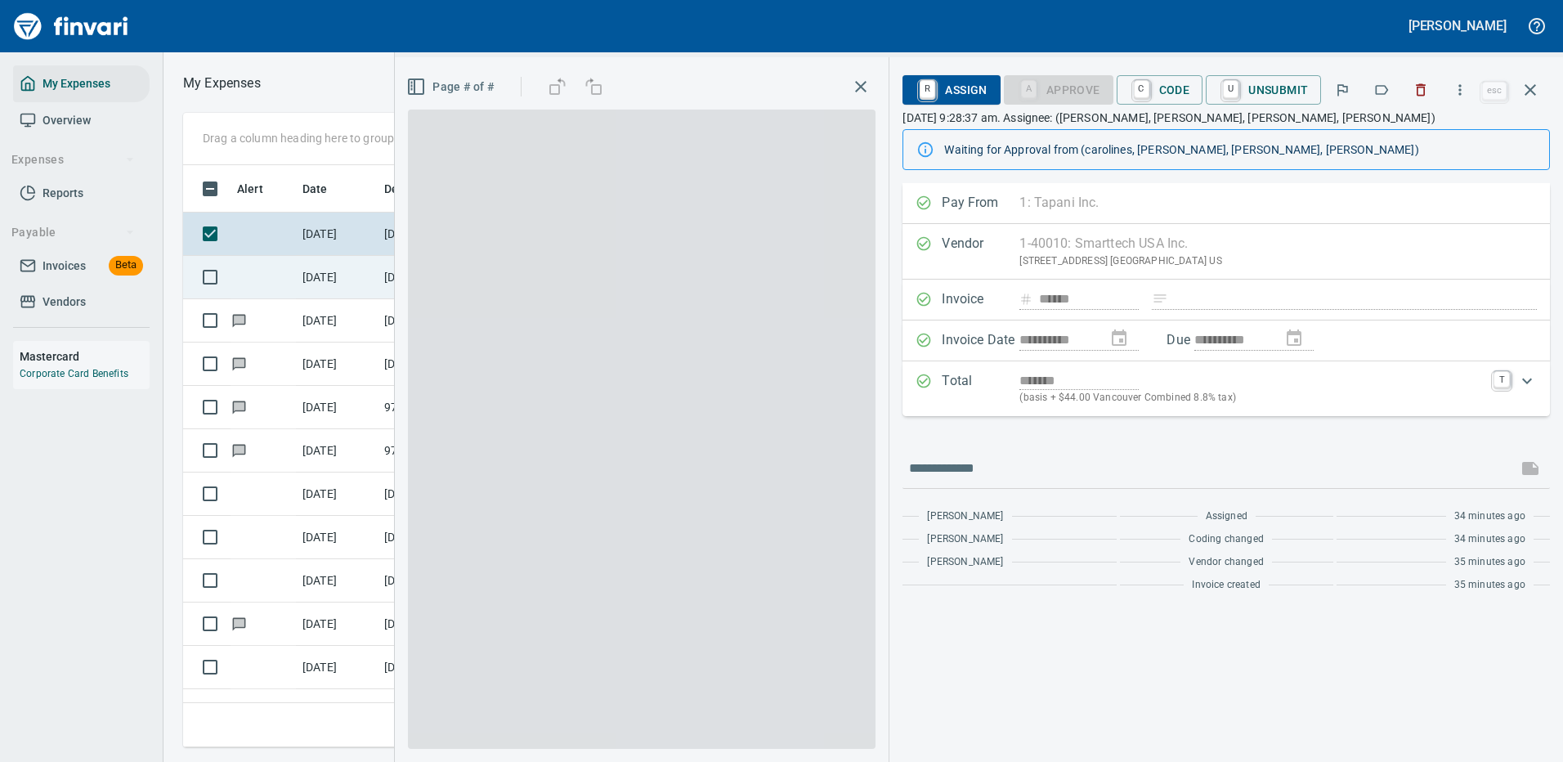
scroll to position [557, 927]
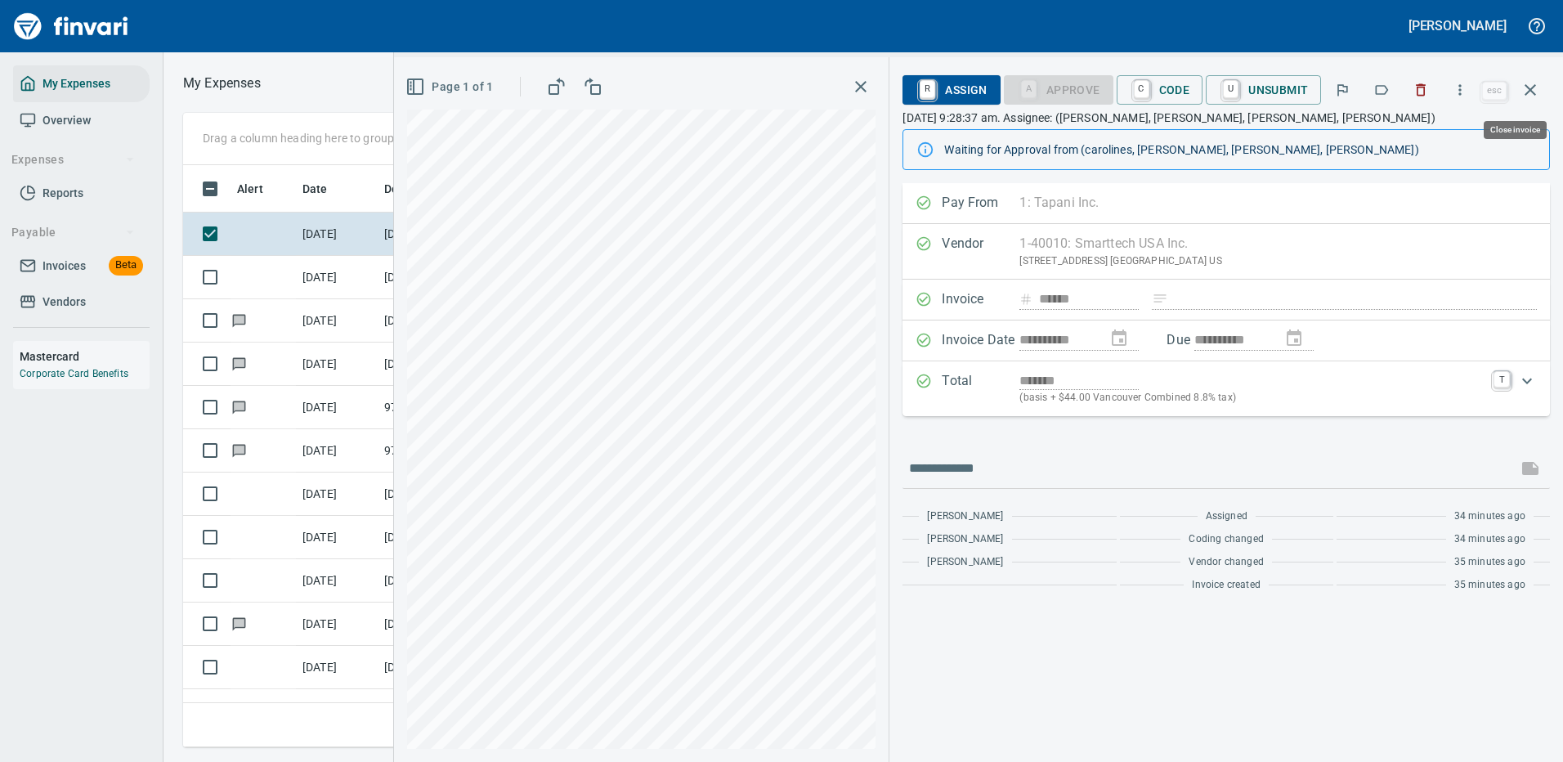
click at [1531, 86] on icon "button" at bounding box center [1530, 90] width 20 height 20
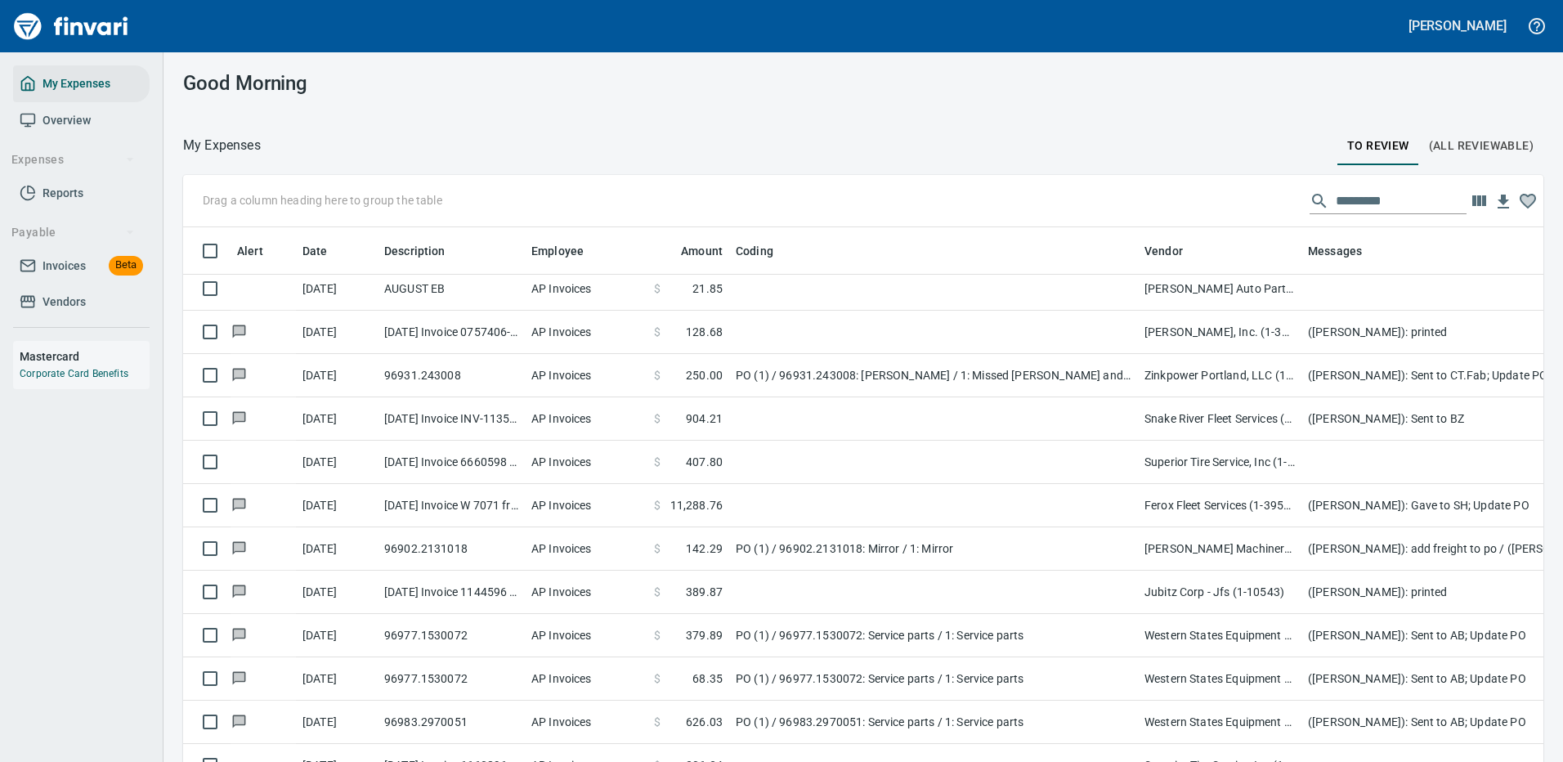
scroll to position [557, 1323]
click at [1362, 199] on input "text" at bounding box center [1400, 201] width 131 height 26
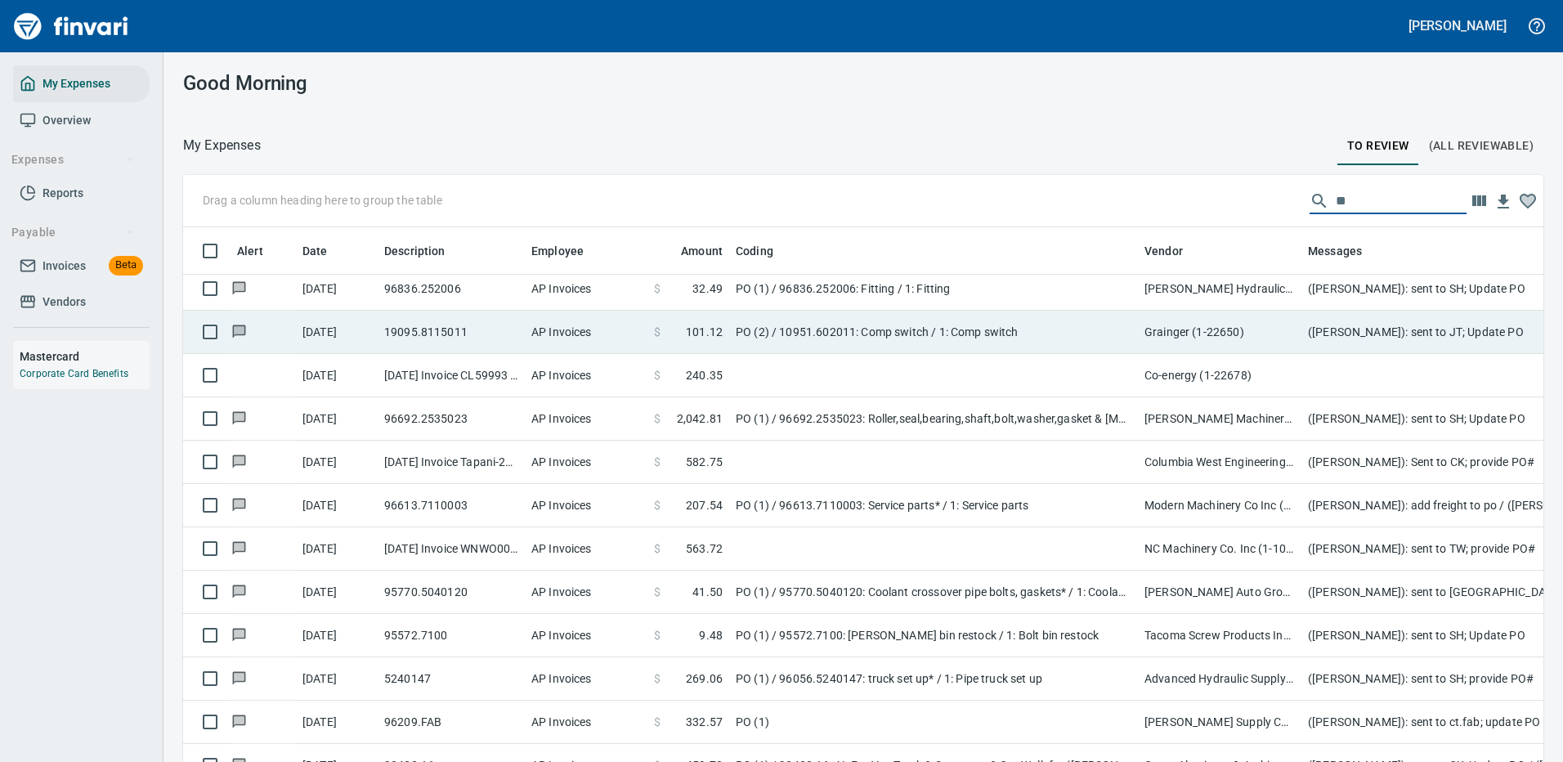
type input "**"
click at [1051, 351] on td "PO (2) / 10951.602011: Comp switch / 1: Comp switch" at bounding box center [933, 332] width 409 height 43
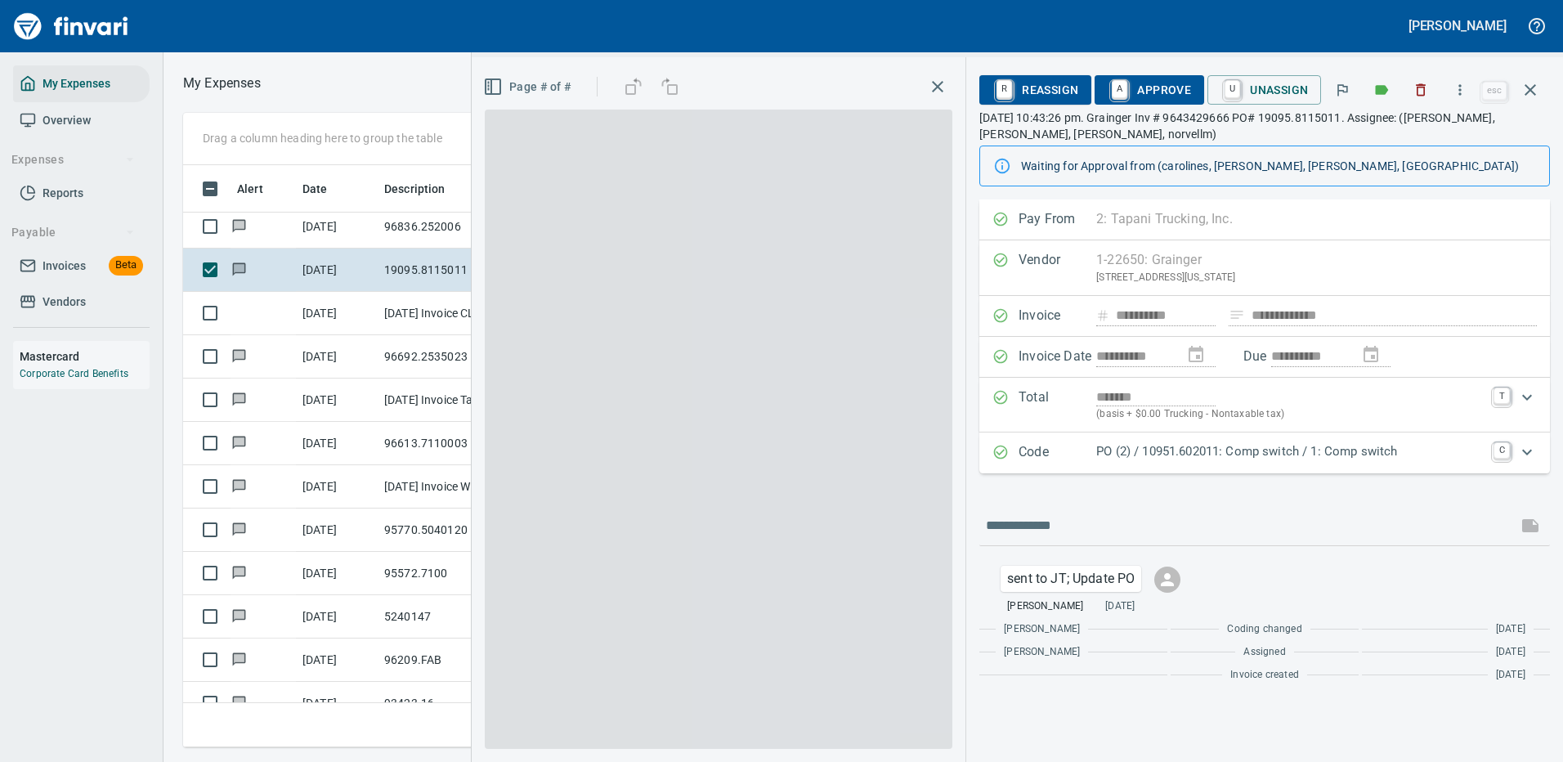
scroll to position [557, 927]
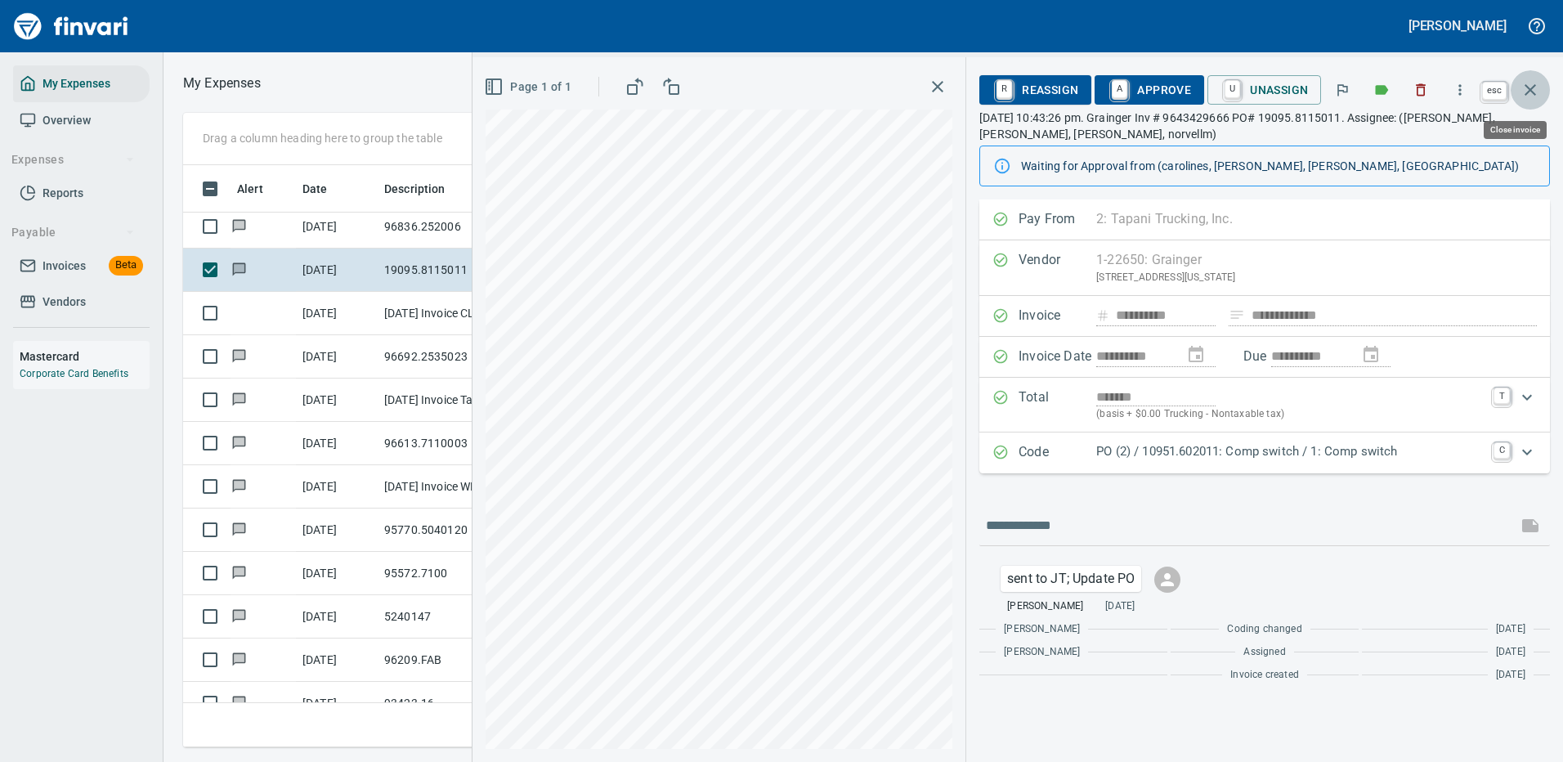
click at [1532, 92] on icon "button" at bounding box center [1529, 89] width 11 height 11
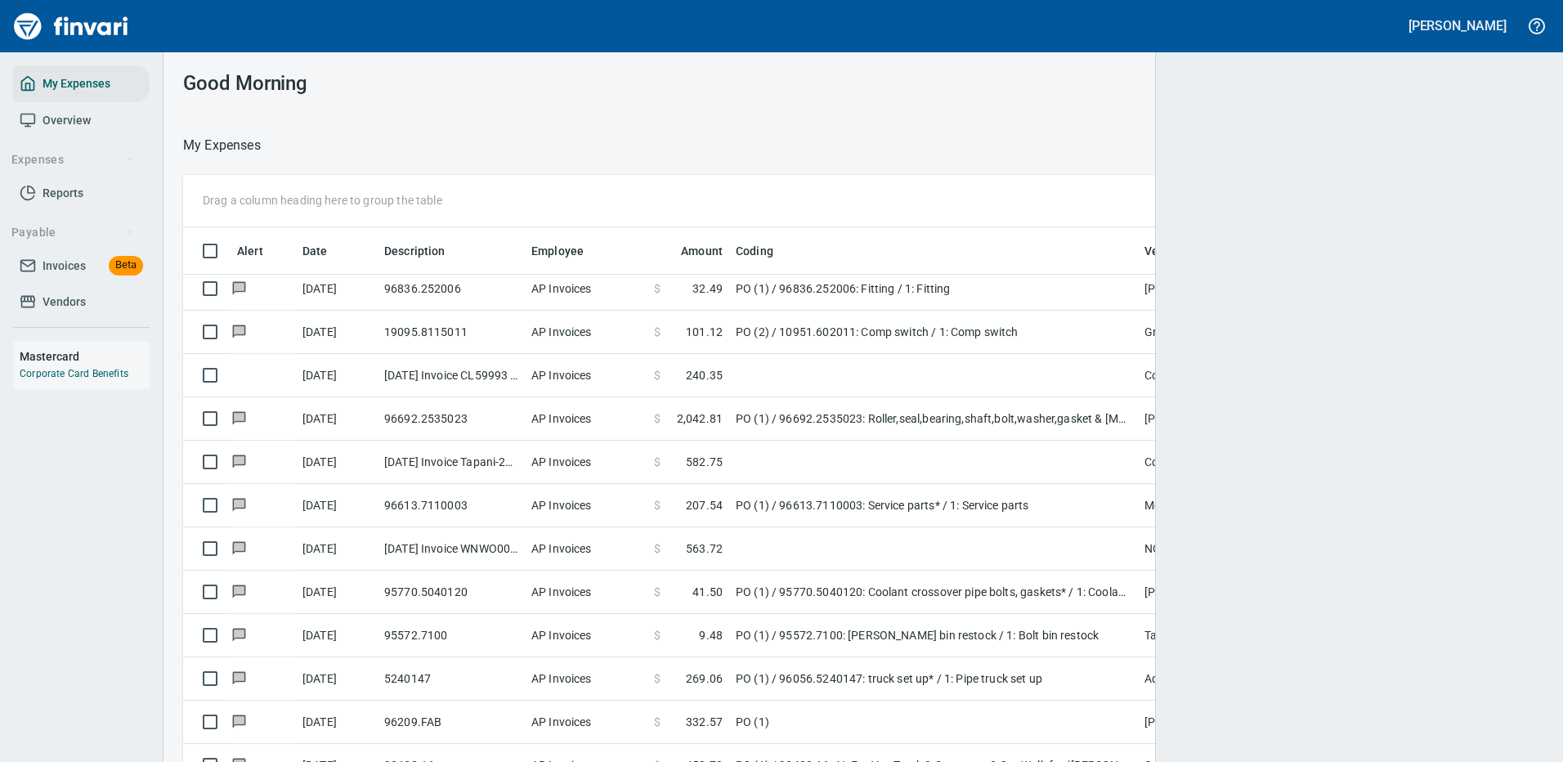
scroll to position [557, 1313]
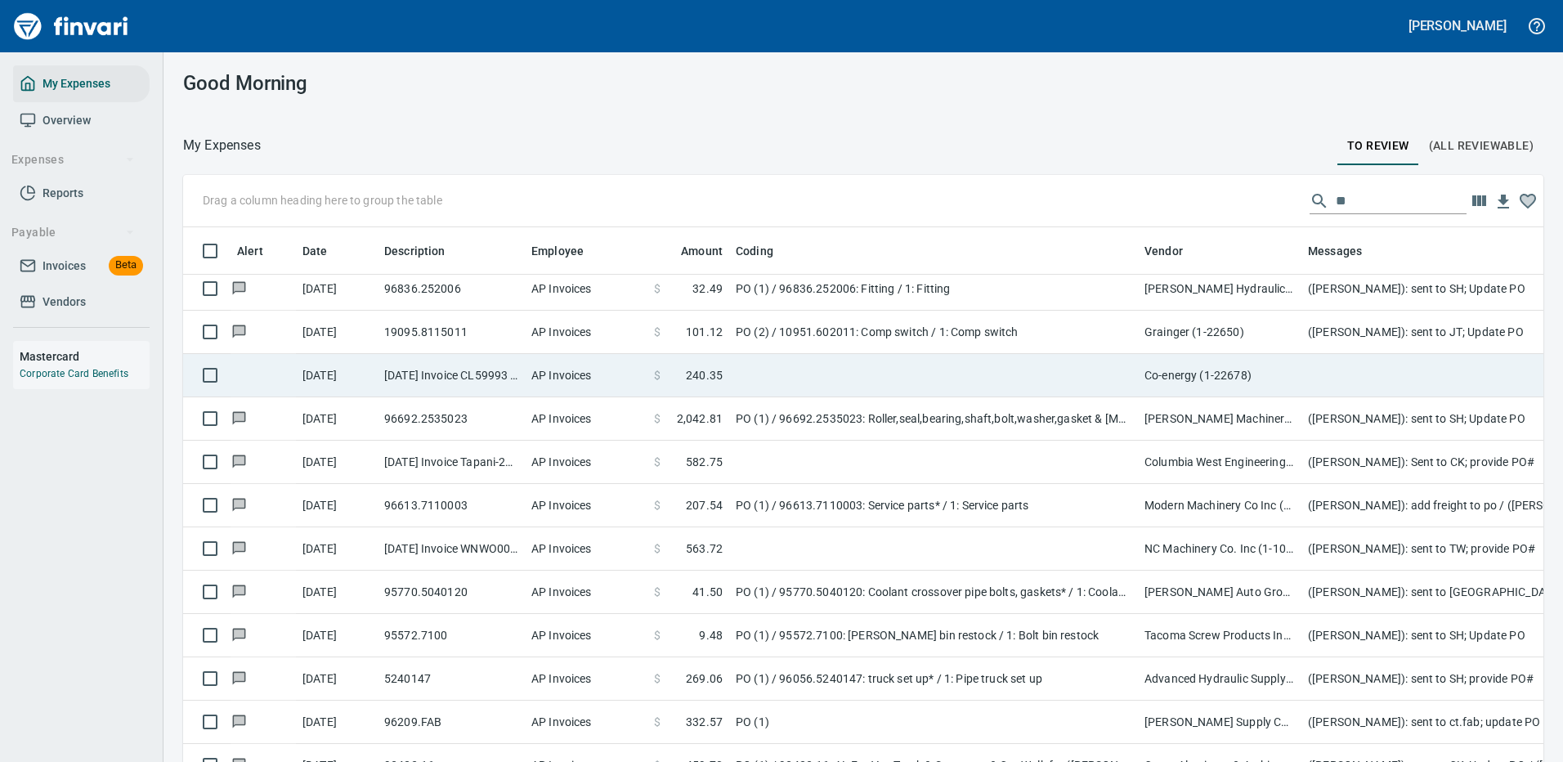
click at [1207, 377] on td "Co-energy (1-22678)" at bounding box center [1219, 375] width 163 height 43
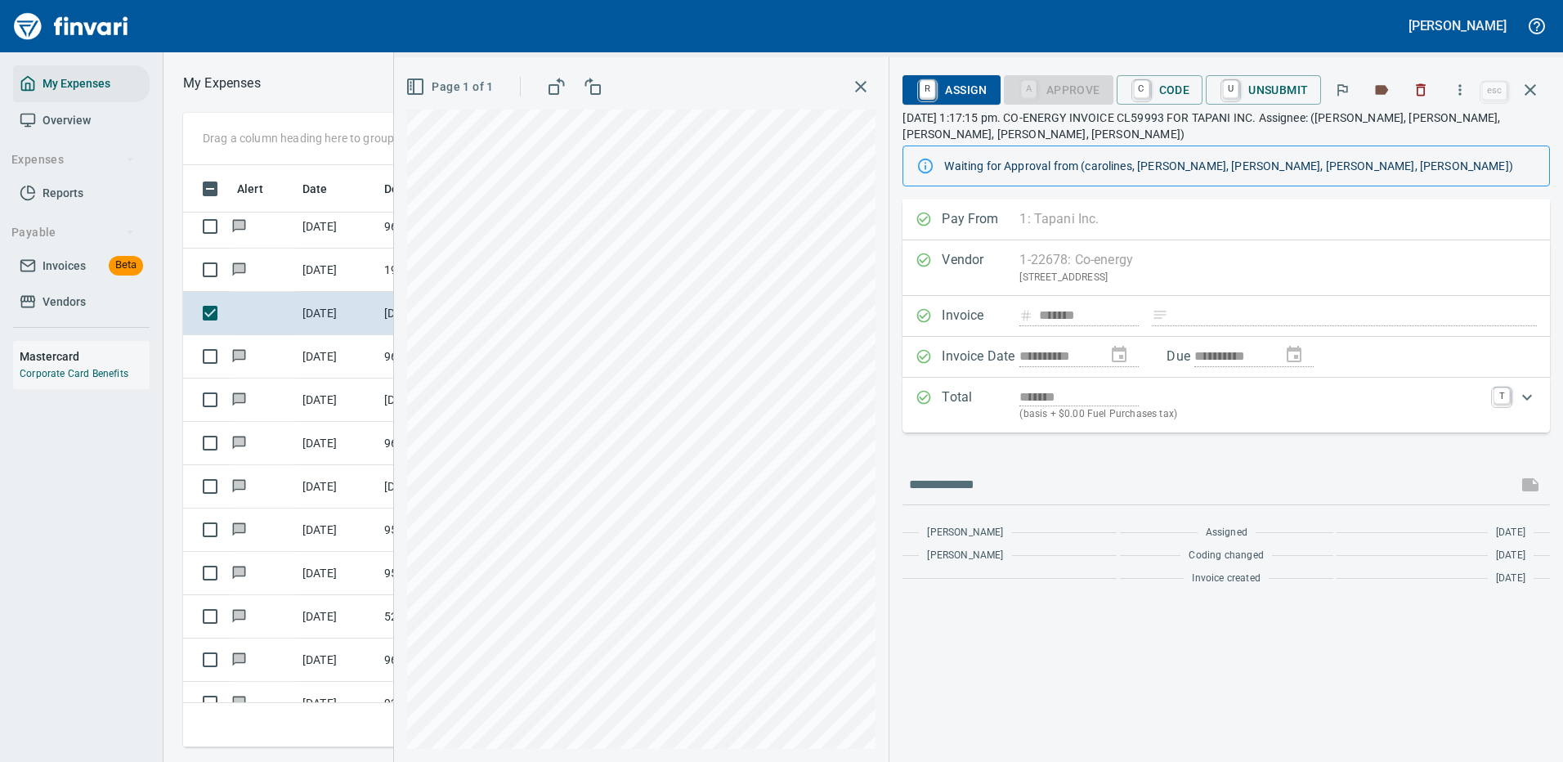
scroll to position [557, 927]
click at [1532, 88] on icon "button" at bounding box center [1529, 89] width 11 height 11
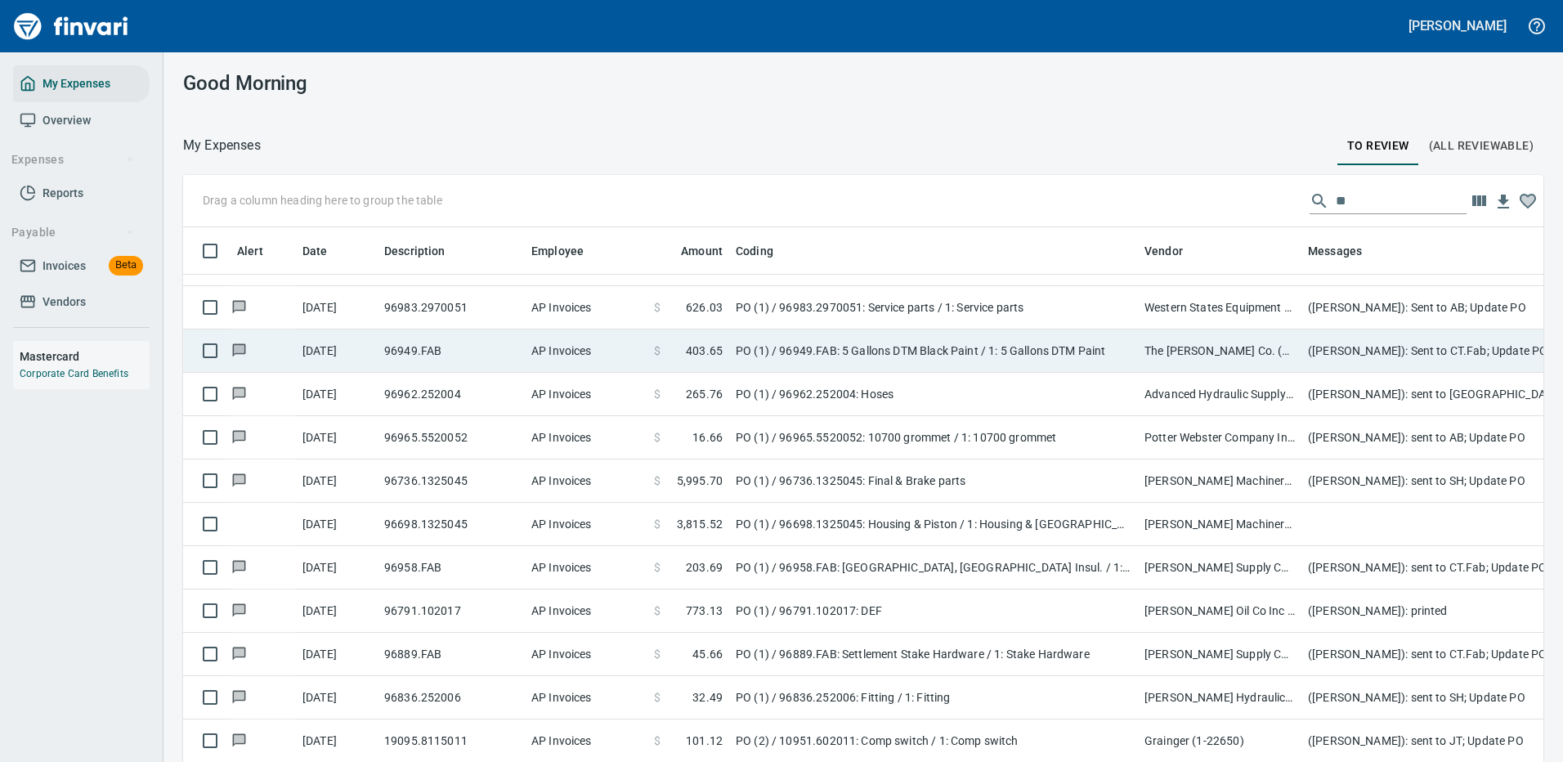
scroll to position [981, 0]
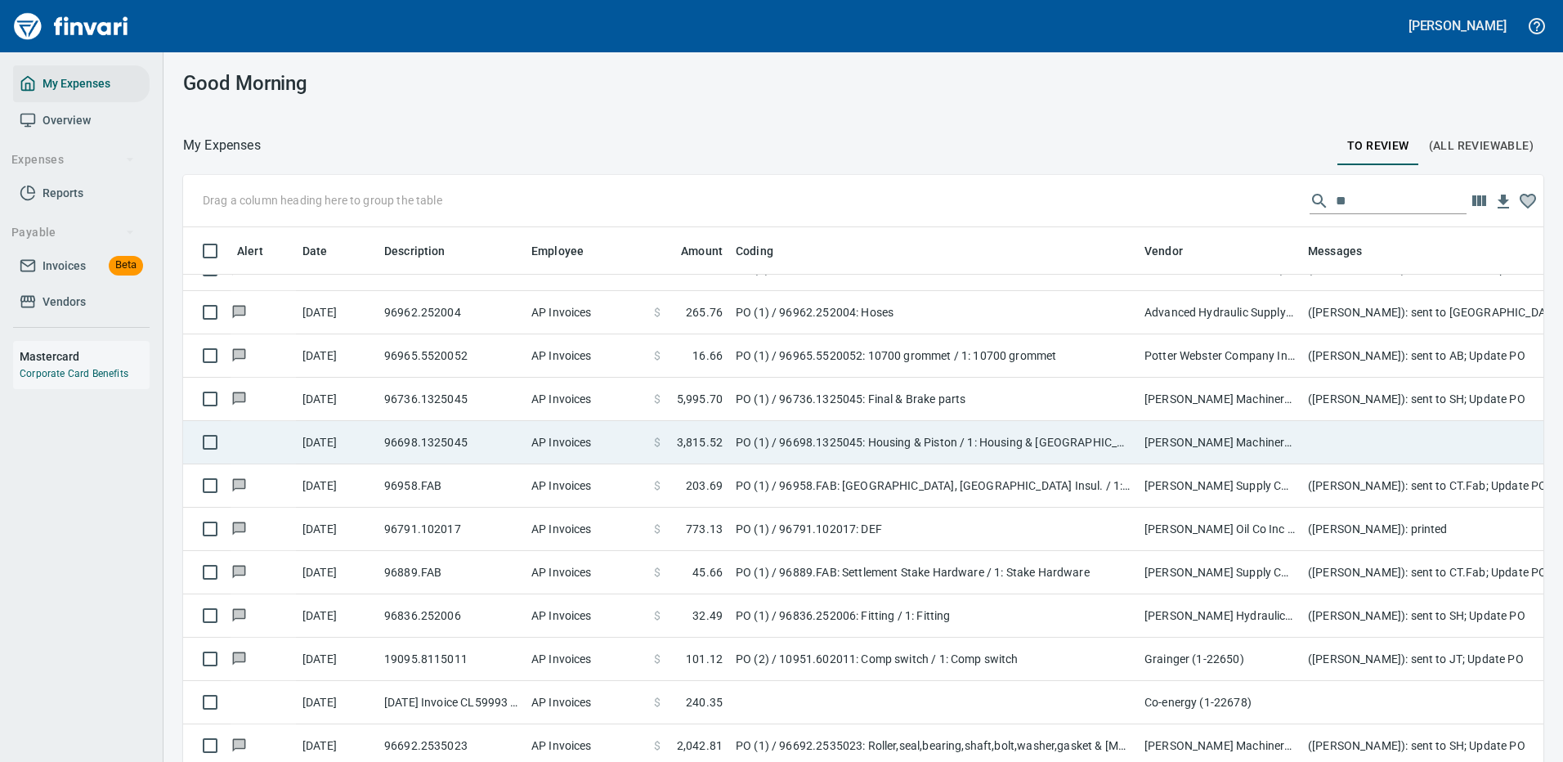
click at [890, 440] on td "PO (1) / 96698.1325045: Housing & Piston / 1: Housing & [GEOGRAPHIC_DATA]" at bounding box center [933, 442] width 409 height 43
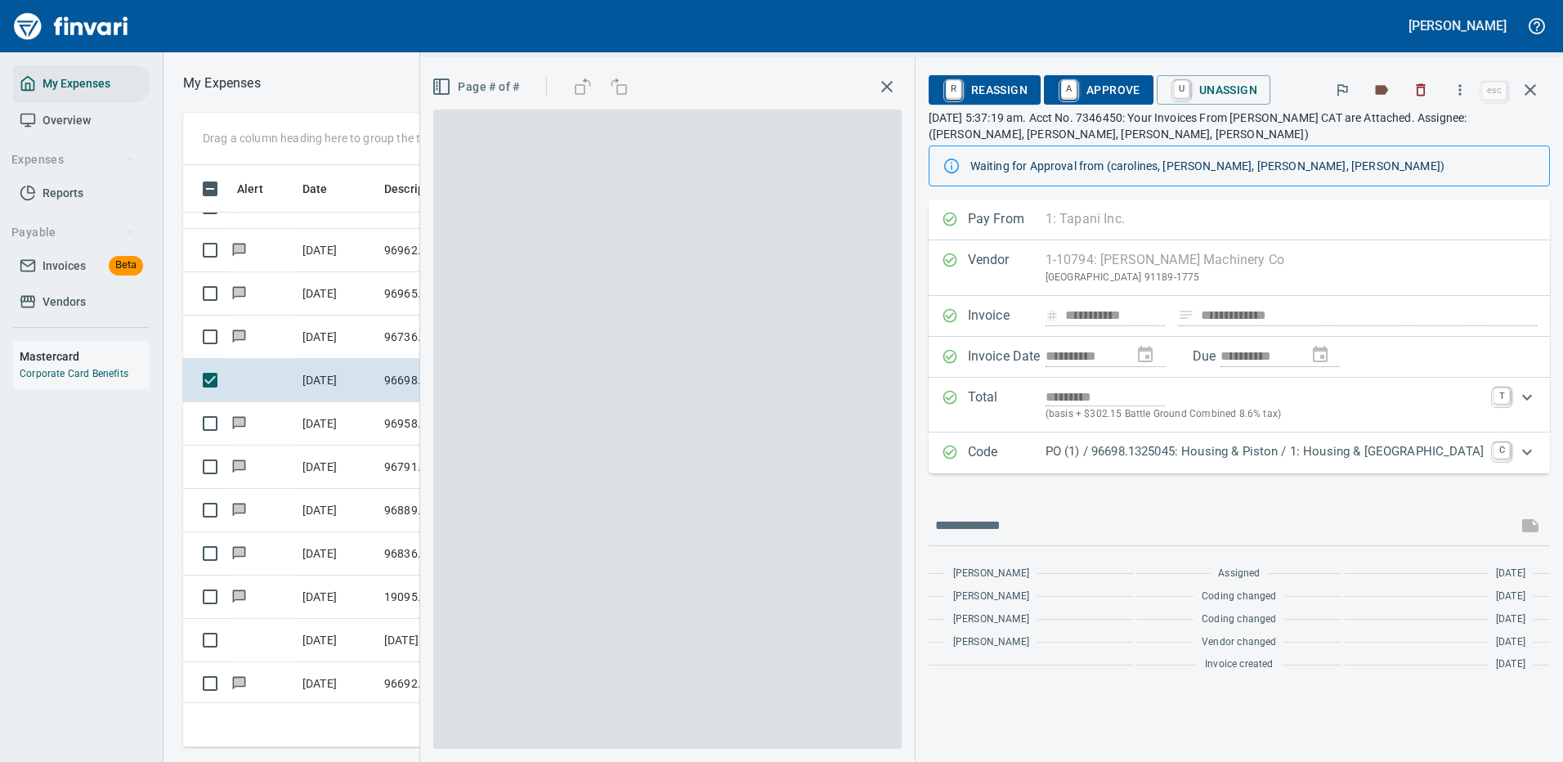
scroll to position [557, 927]
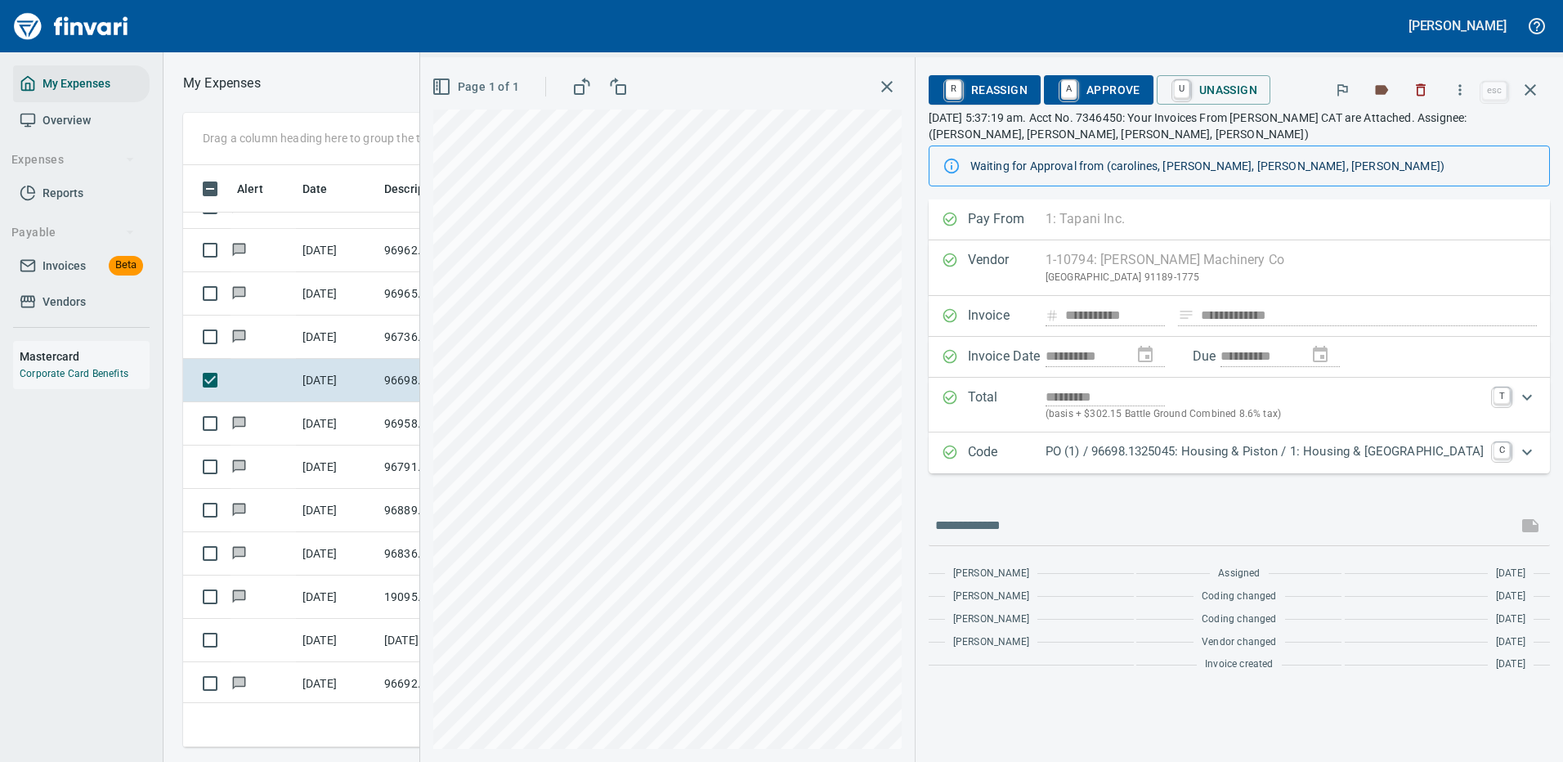
click at [1185, 454] on p "PO (1) / 96698.1325045: Housing & Piston / 1: Housing & [GEOGRAPHIC_DATA]" at bounding box center [1264, 451] width 438 height 19
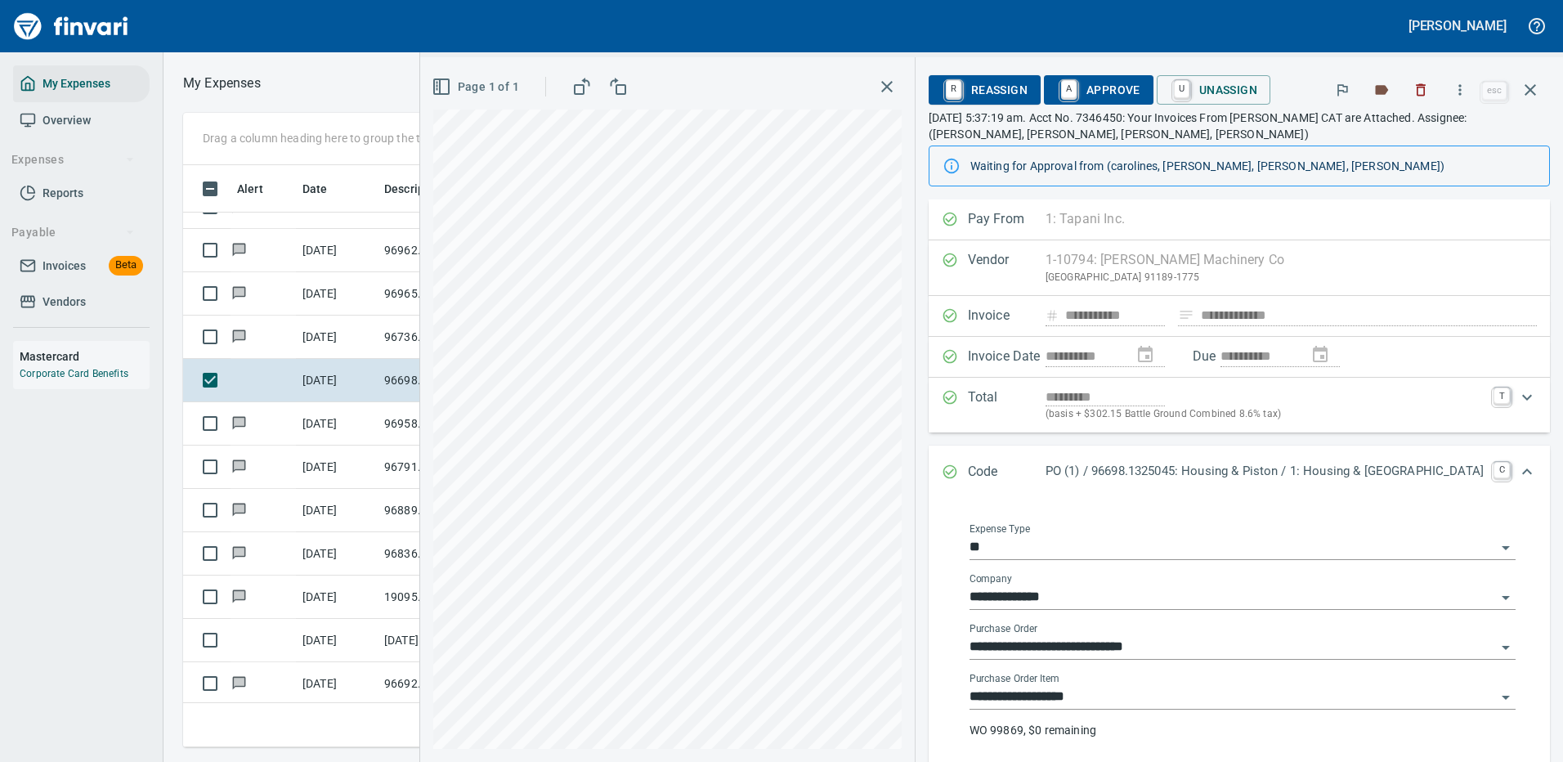
scroll to position [163, 0]
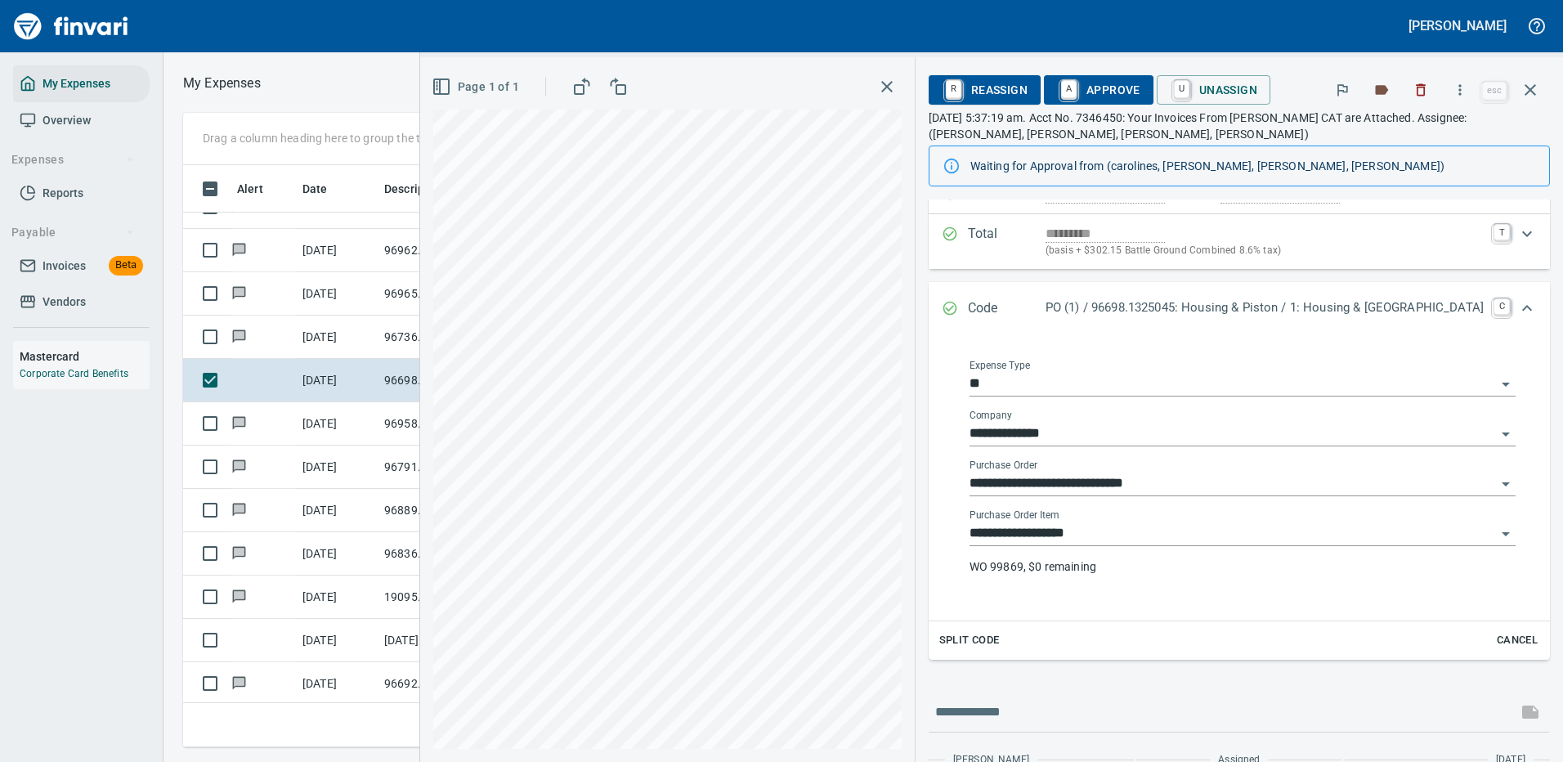
click at [1051, 559] on p "WO 99869, $0 remaining" at bounding box center [1242, 566] width 546 height 16
drag, startPoint x: 1101, startPoint y: 547, endPoint x: 1100, endPoint y: 539, distance: 8.2
click at [1100, 547] on div "**********" at bounding box center [1242, 548] width 546 height 78
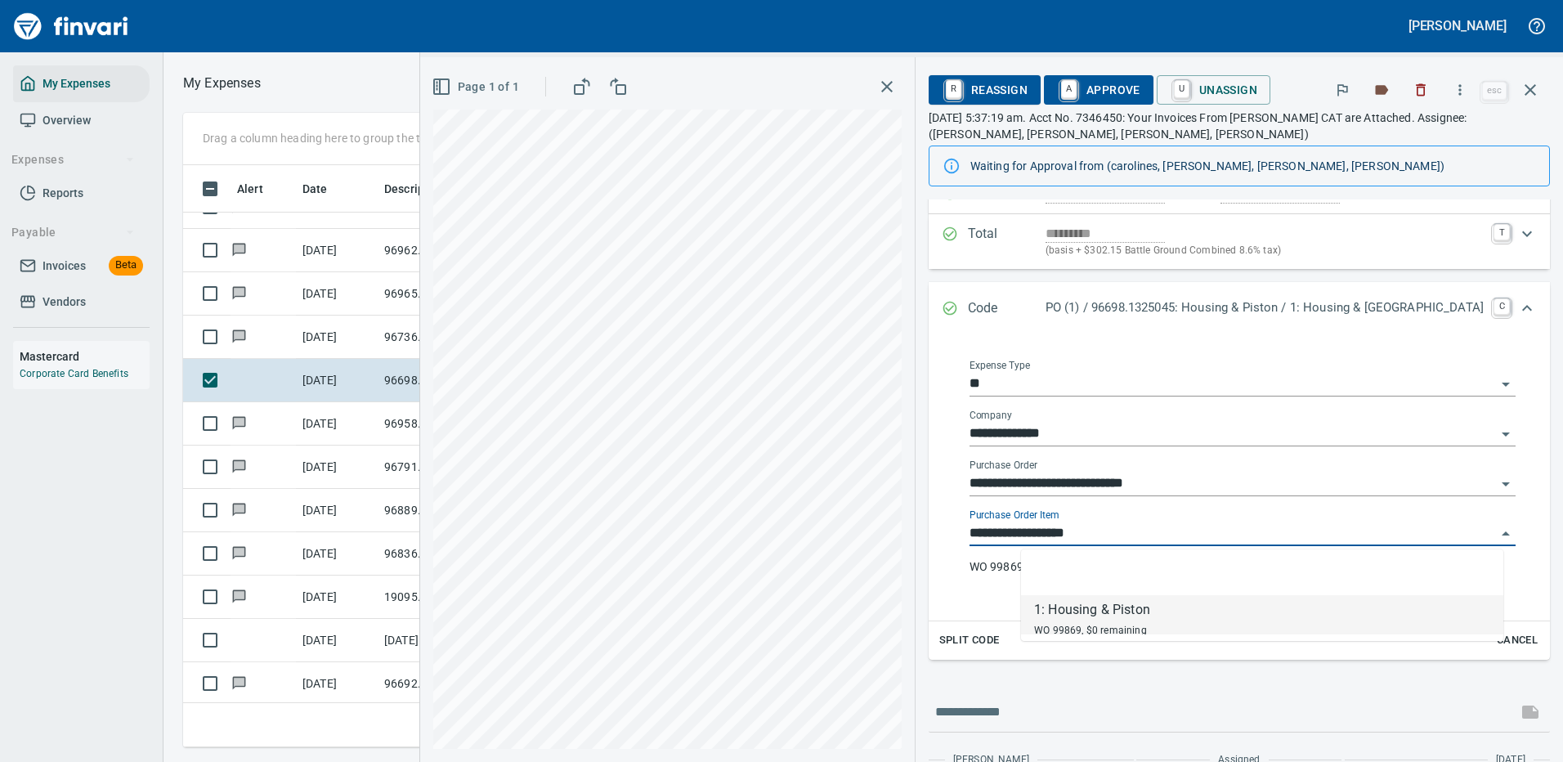
click at [1099, 532] on input "**********" at bounding box center [1232, 533] width 526 height 23
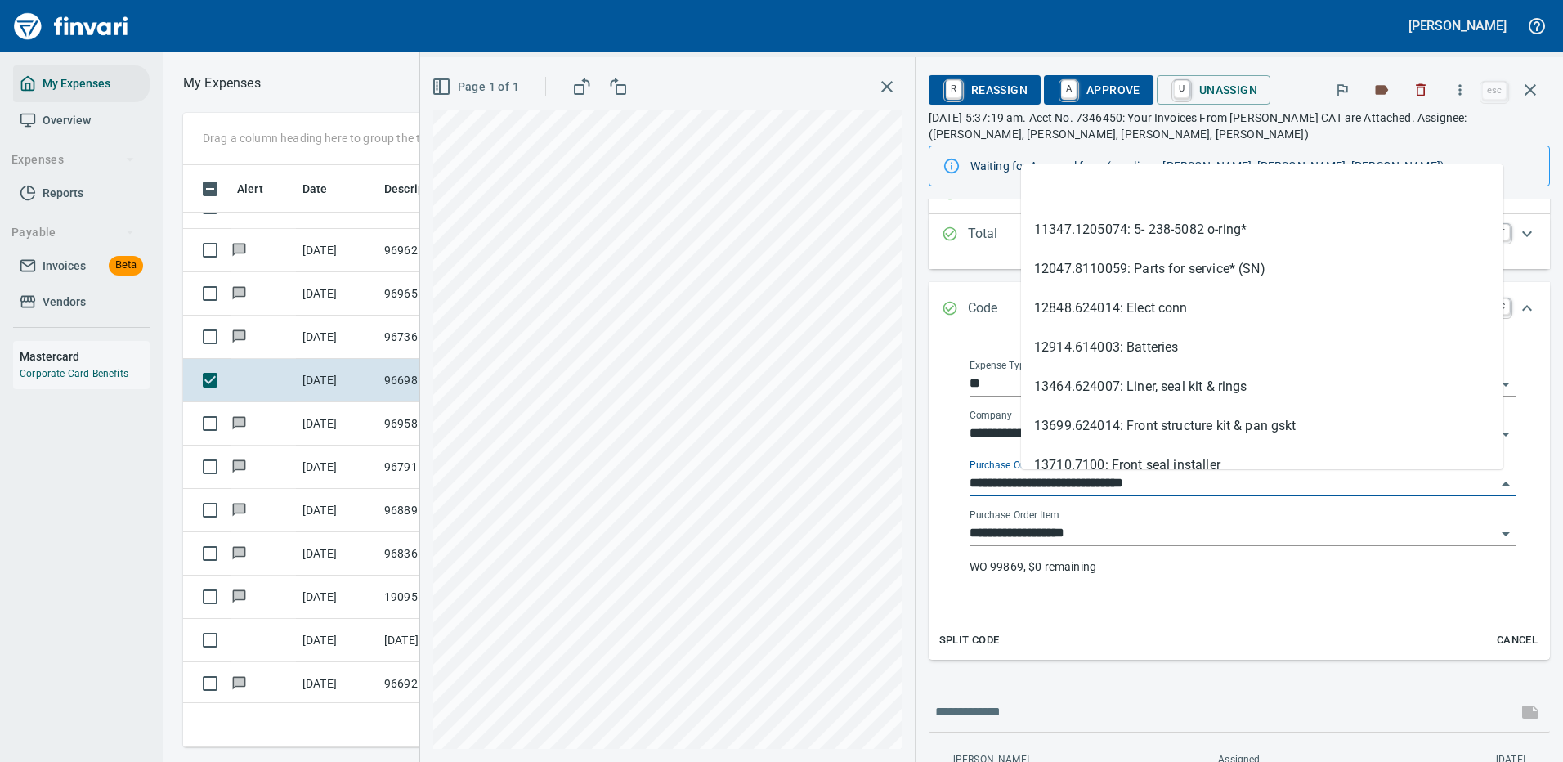
scroll to position [557, 927]
drag, startPoint x: 1116, startPoint y: 483, endPoint x: 964, endPoint y: 499, distance: 152.8
click at [964, 499] on div "**********" at bounding box center [991, 409] width 1143 height 704
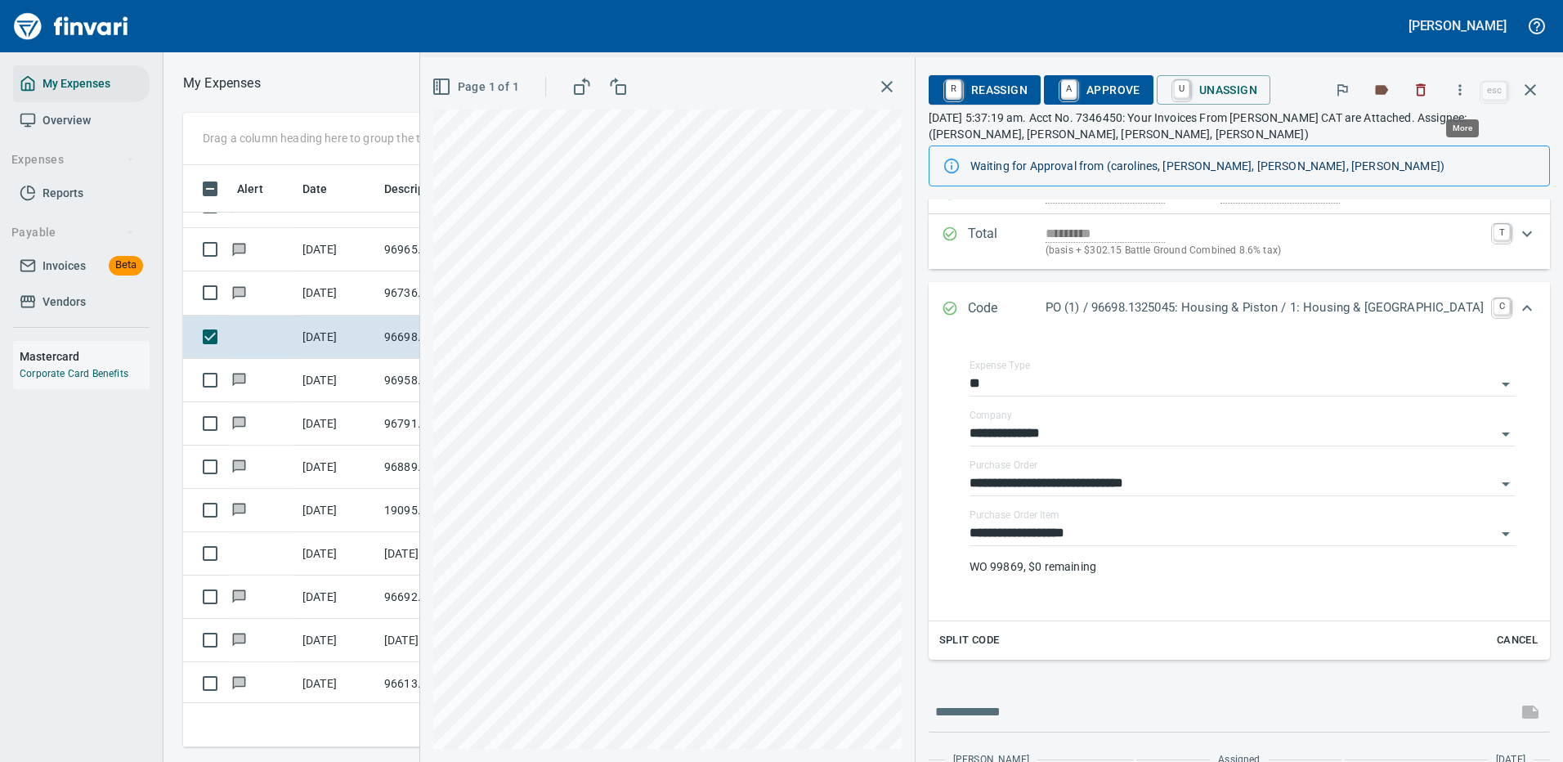
click at [1461, 86] on icon "button" at bounding box center [1460, 89] width 2 height 11
click at [1405, 139] on span "Download" at bounding box center [1457, 137] width 157 height 20
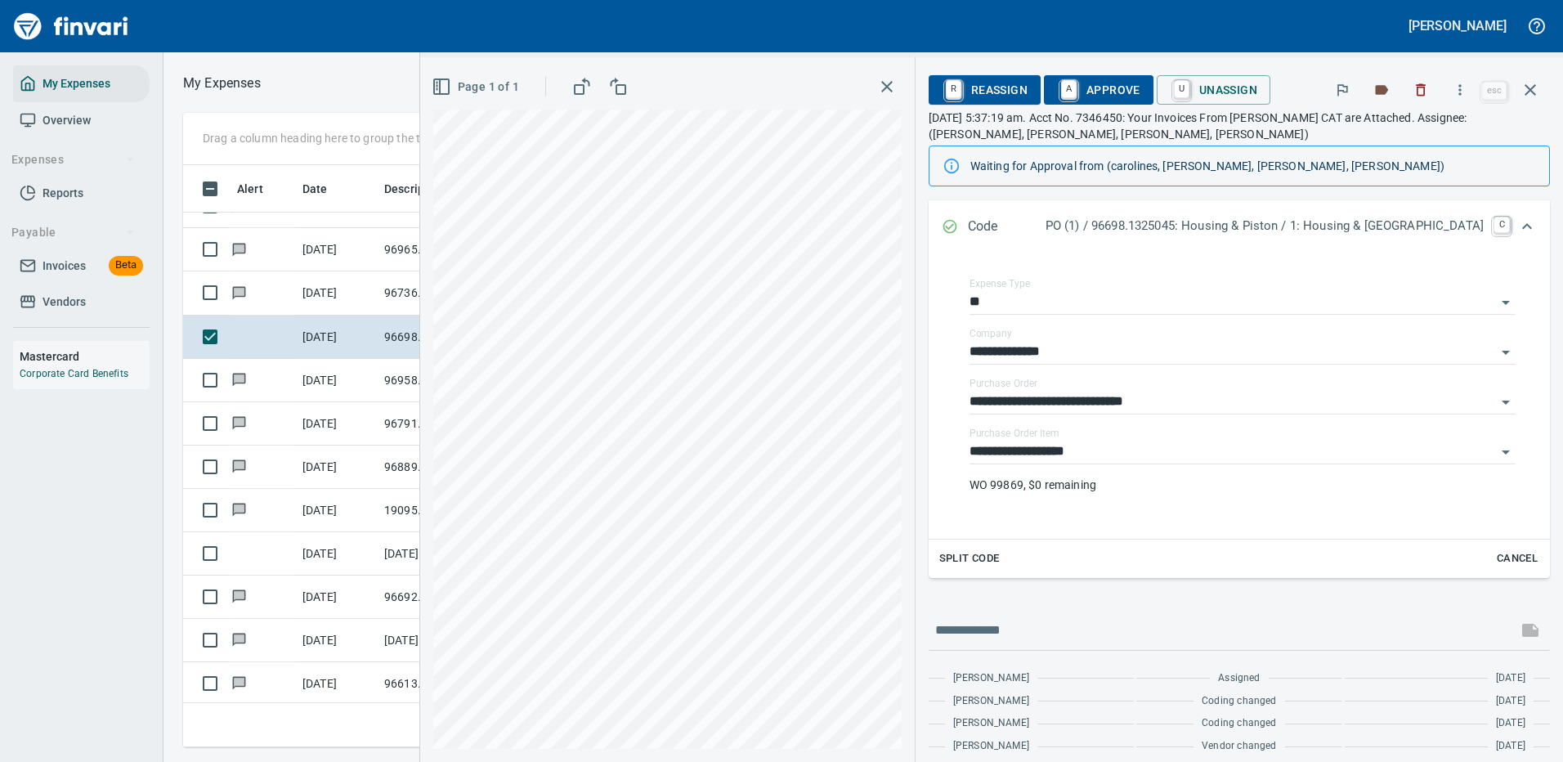
scroll to position [280, 0]
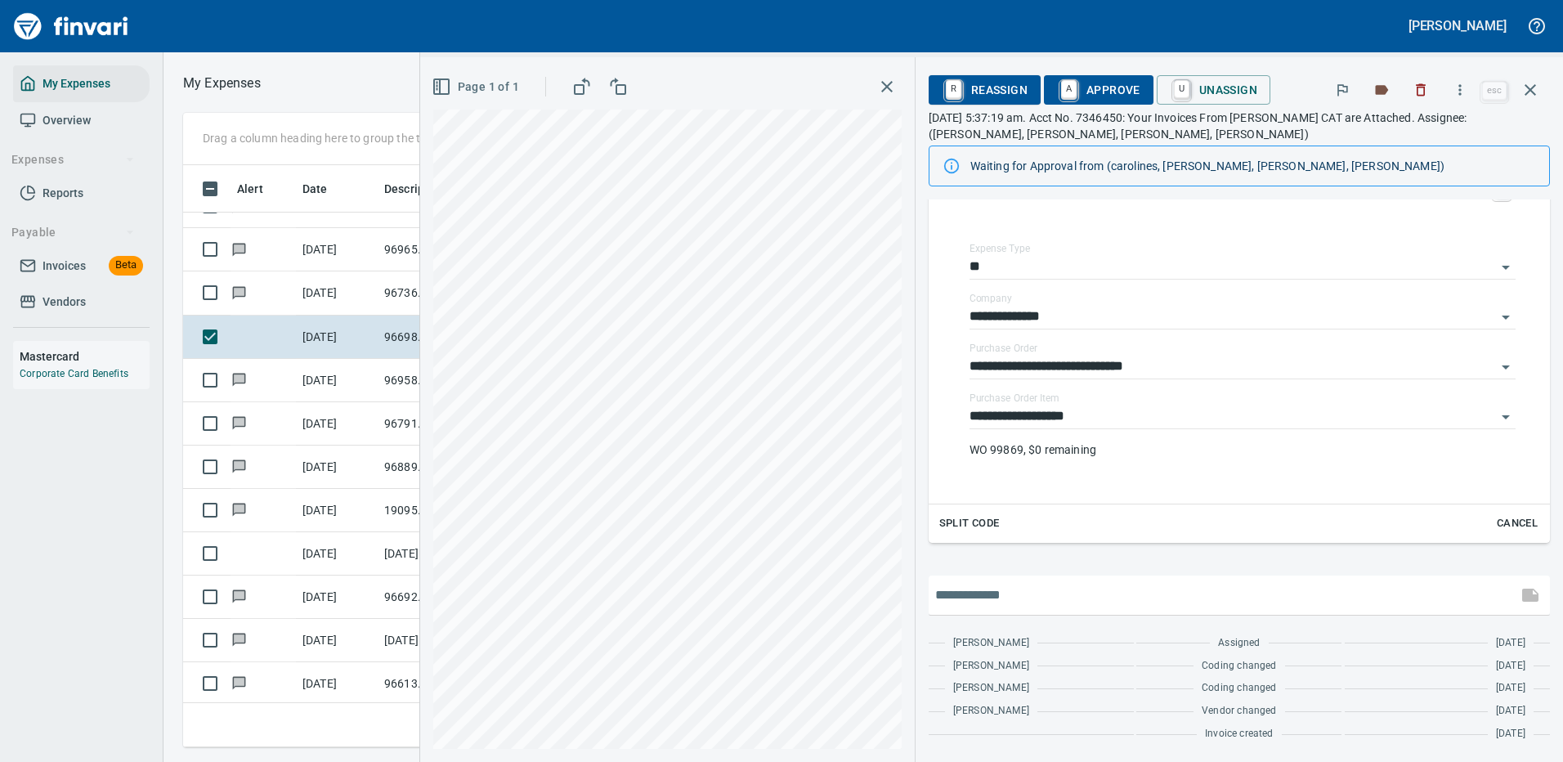
click at [1087, 588] on input "text" at bounding box center [1222, 595] width 575 height 26
type input "**********"
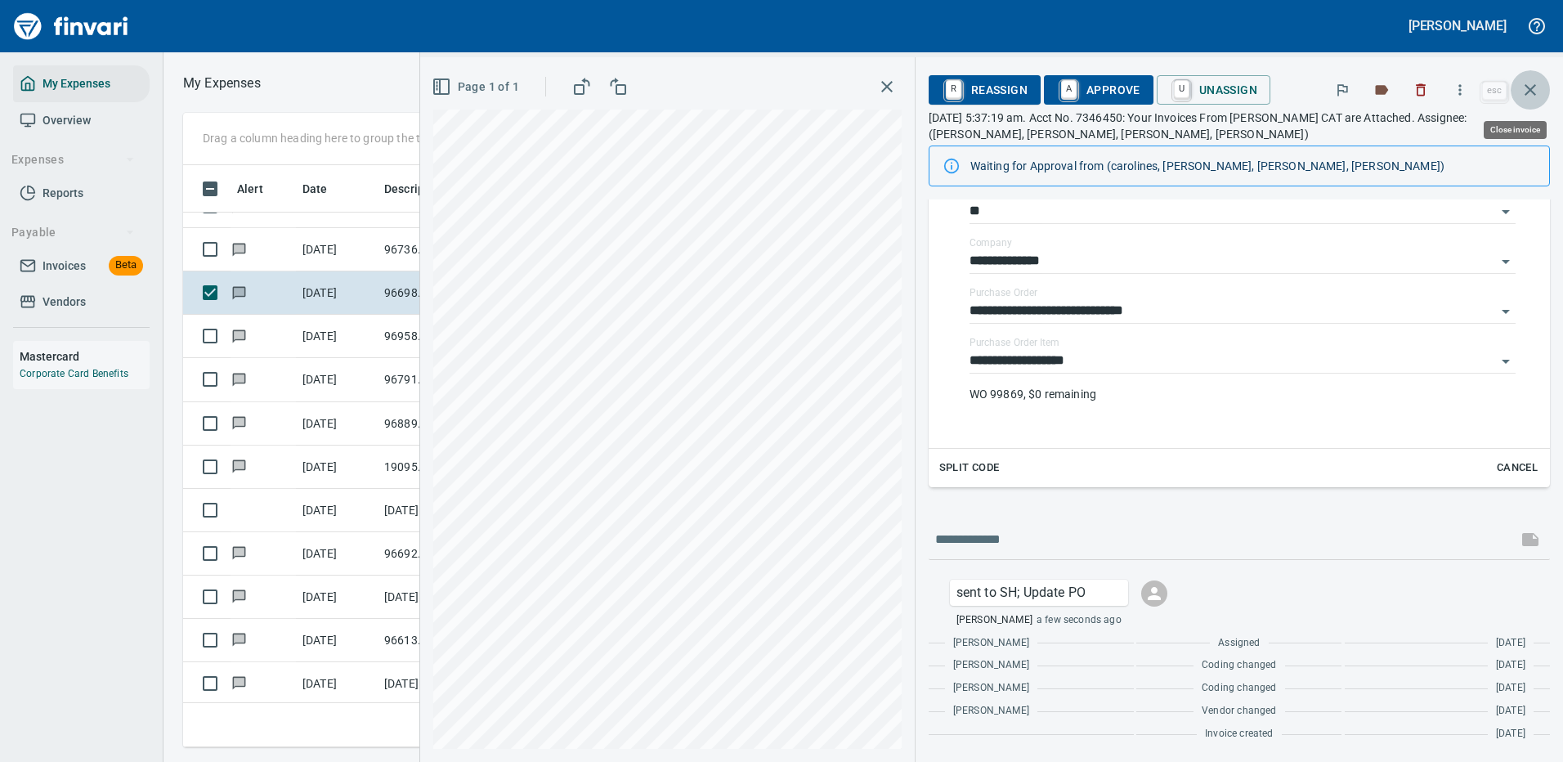
click at [1534, 88] on icon "button" at bounding box center [1530, 90] width 20 height 20
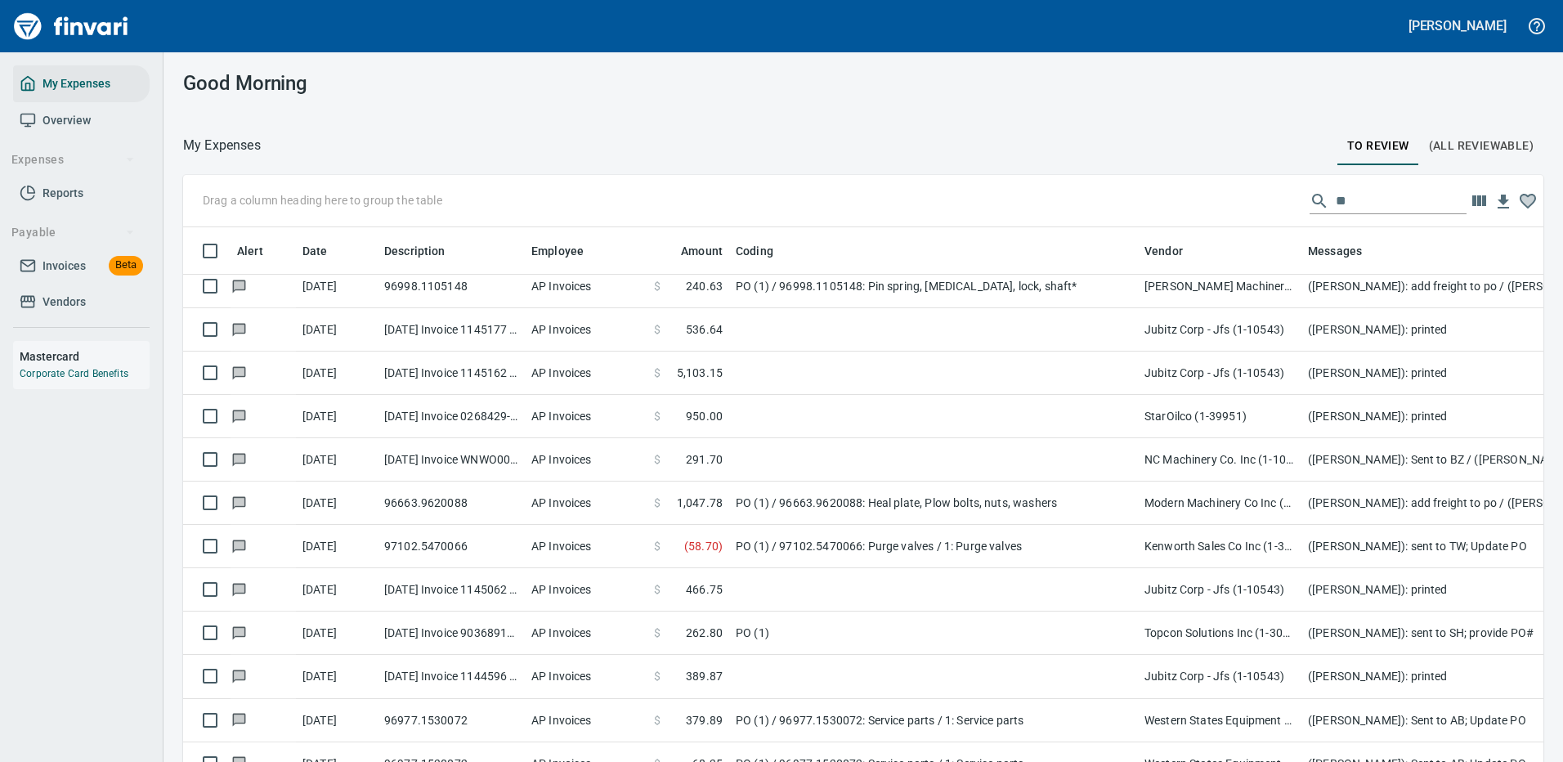
scroll to position [231, 0]
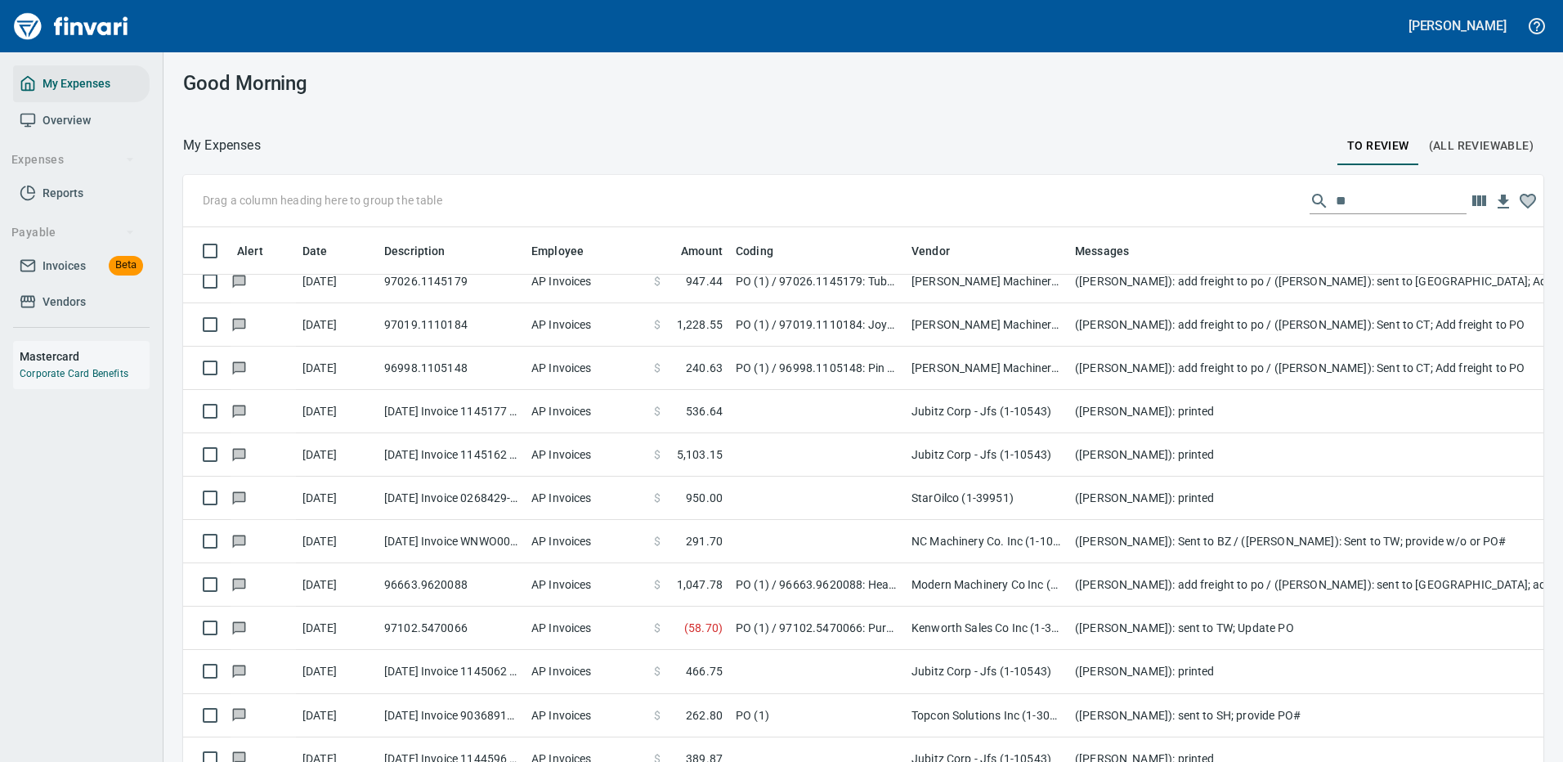
drag, startPoint x: 1138, startPoint y: 250, endPoint x: 905, endPoint y: 266, distance: 233.5
click at [905, 266] on body "Cindy Hughes My Expenses Overview Expenses Reports Payable Invoices Beta Vendor…" at bounding box center [781, 381] width 1563 height 762
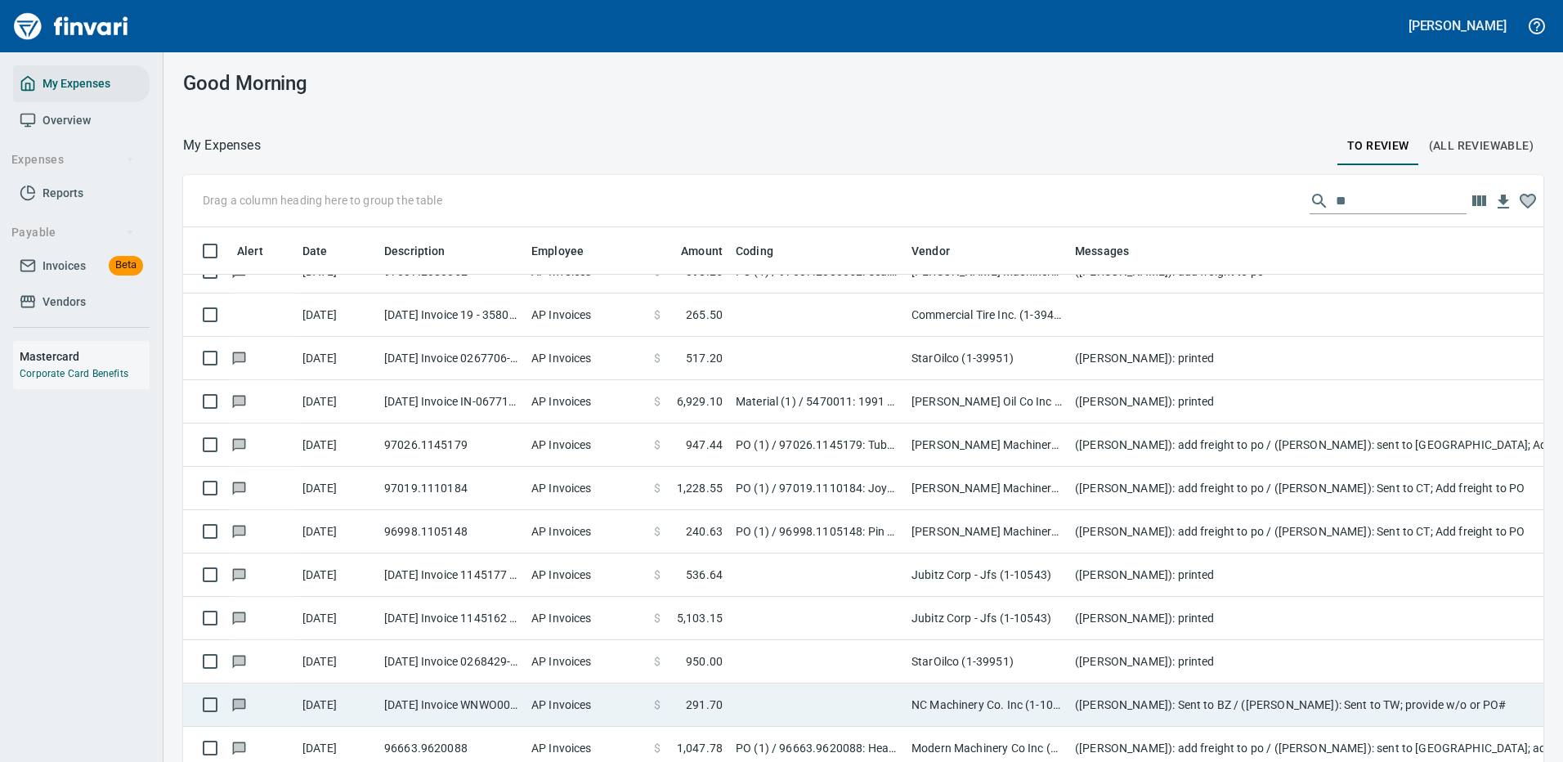
scroll to position [0, 0]
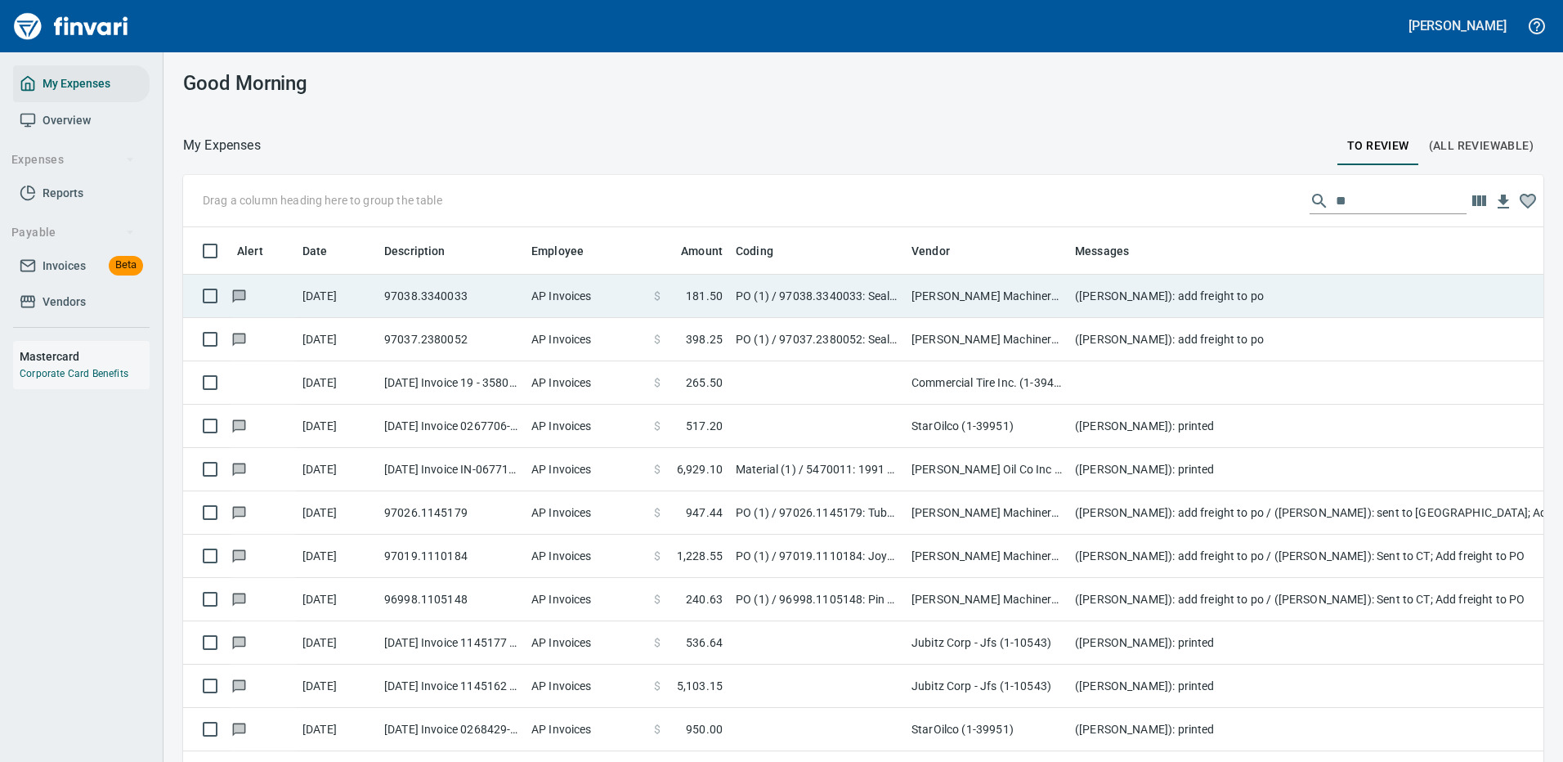
click at [967, 284] on td "[PERSON_NAME] Machinery Co (1-10794)" at bounding box center [986, 296] width 163 height 43
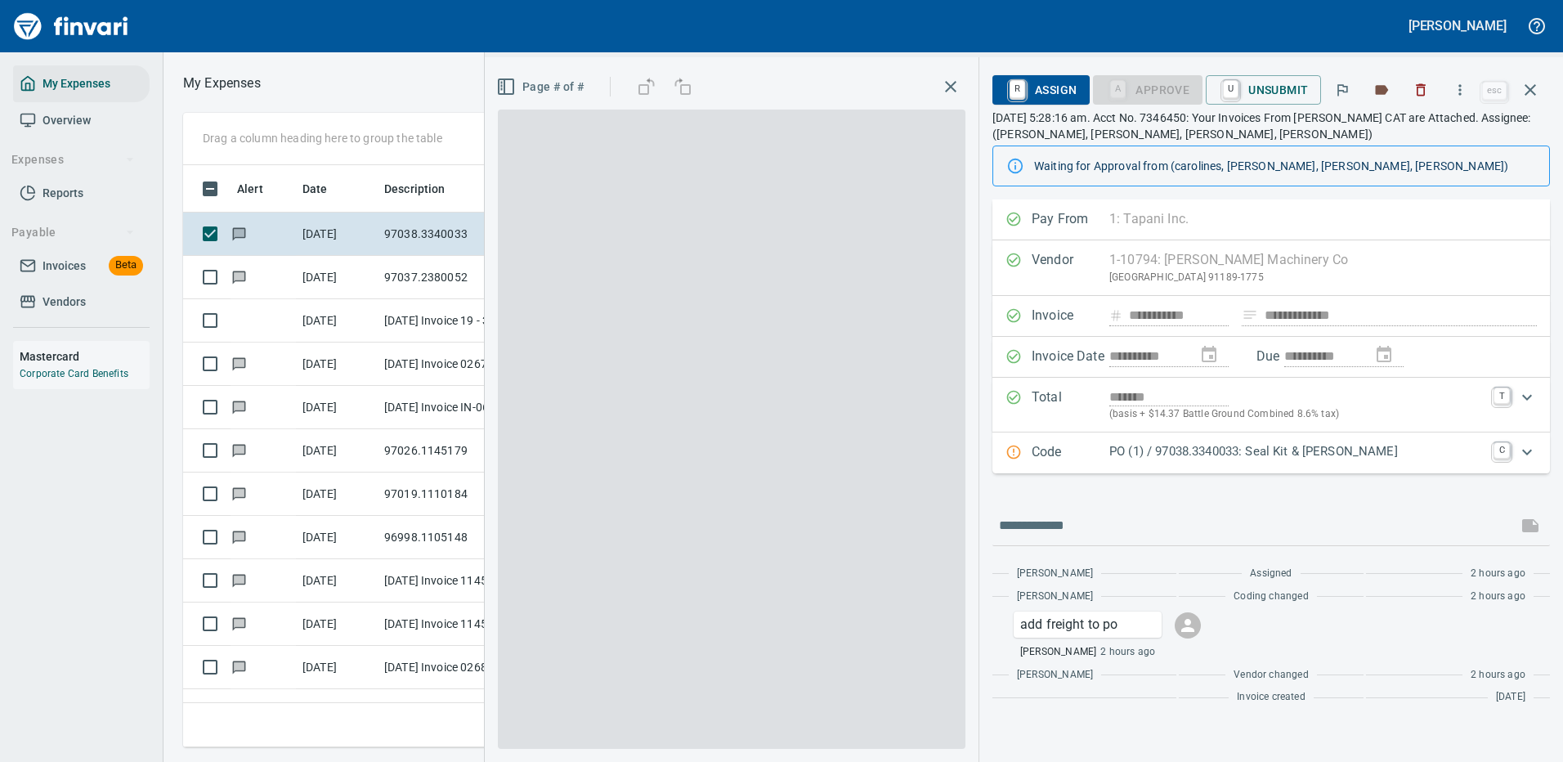
scroll to position [557, 927]
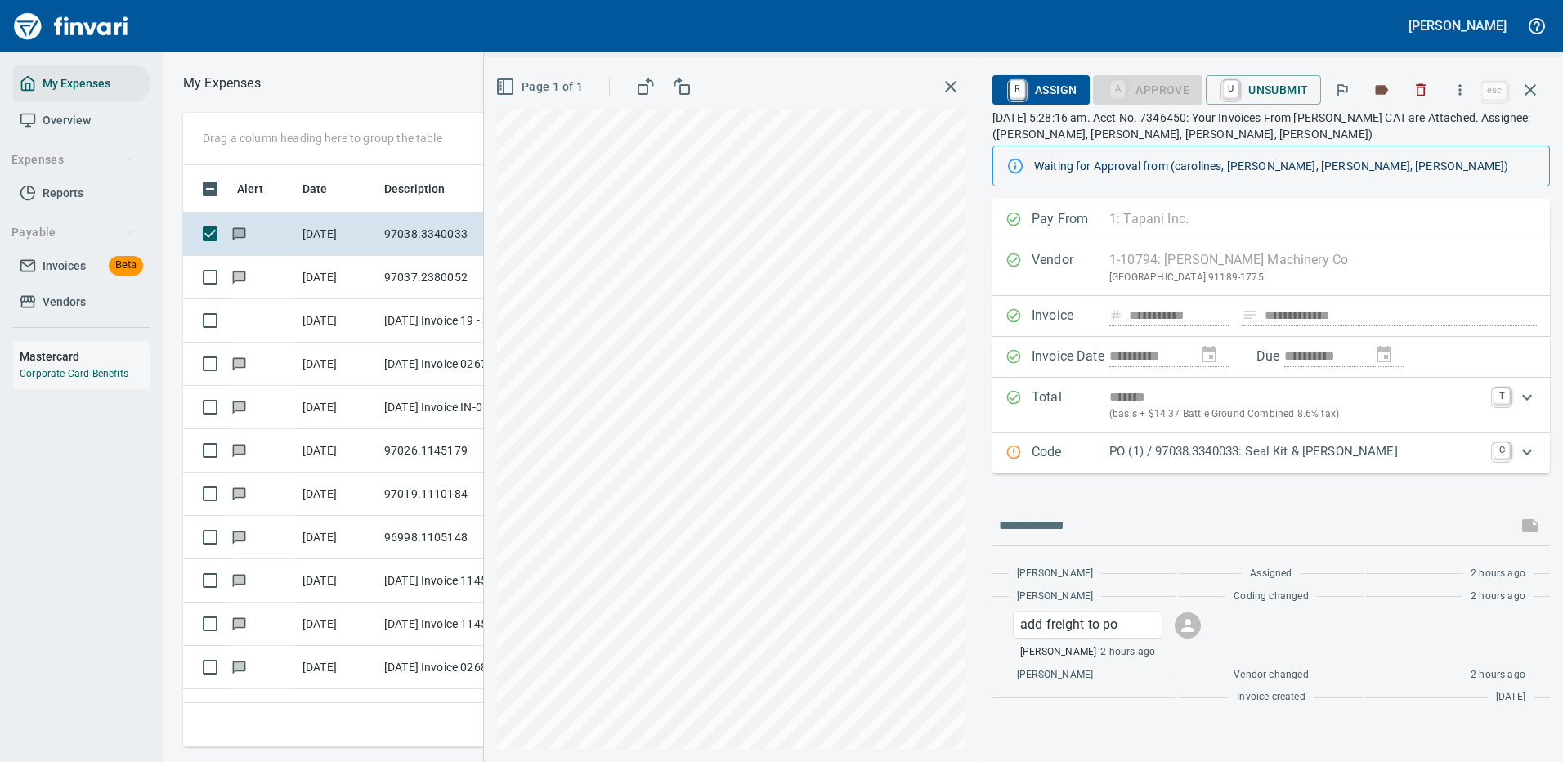
click at [1227, 443] on p "PO (1) / 97038.3340033: Seal Kit & [PERSON_NAME]" at bounding box center [1296, 451] width 374 height 19
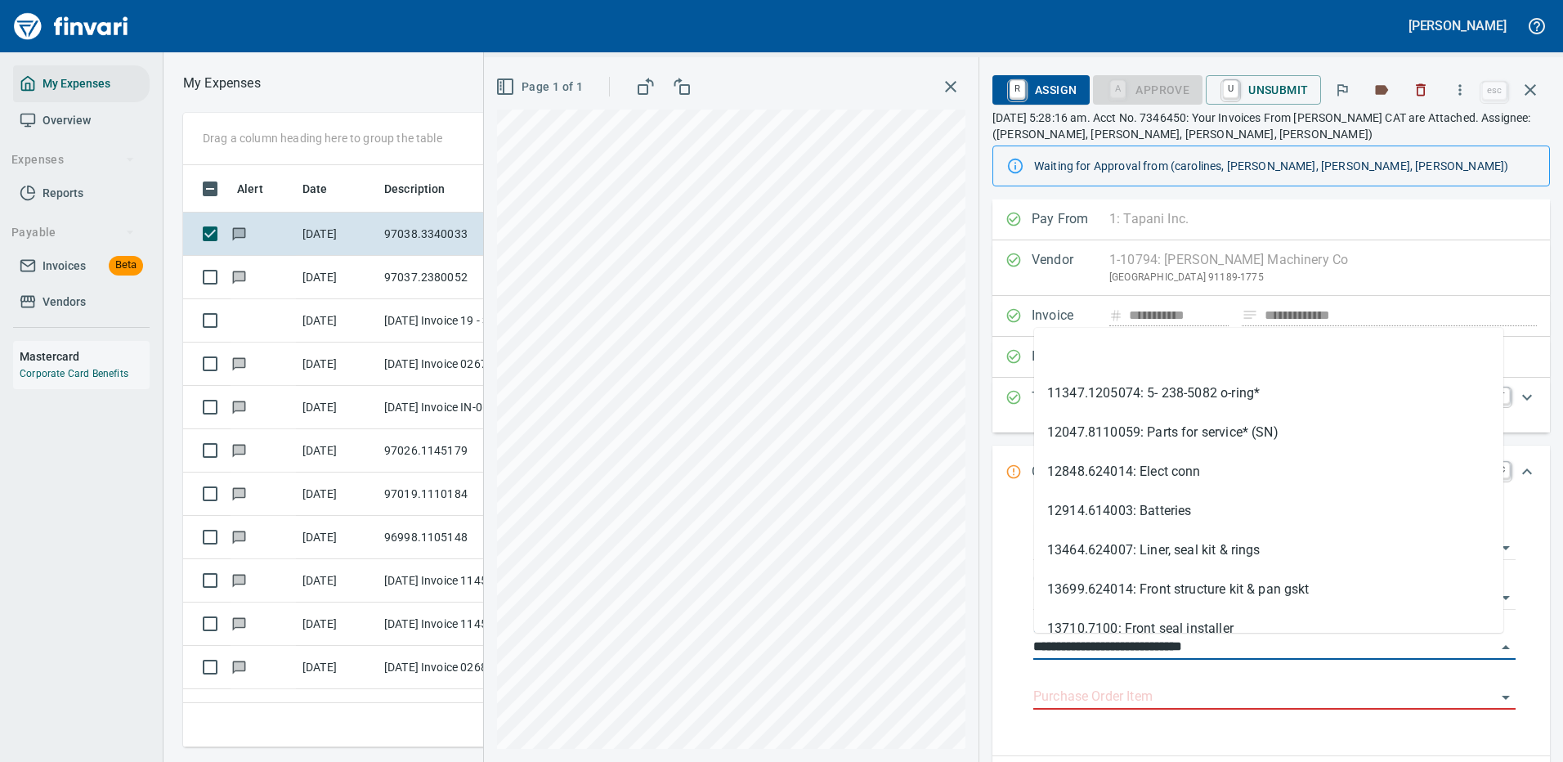
drag, startPoint x: 1129, startPoint y: 644, endPoint x: 1003, endPoint y: 653, distance: 126.2
click at [1003, 653] on div "**********" at bounding box center [1270, 627] width 557 height 256
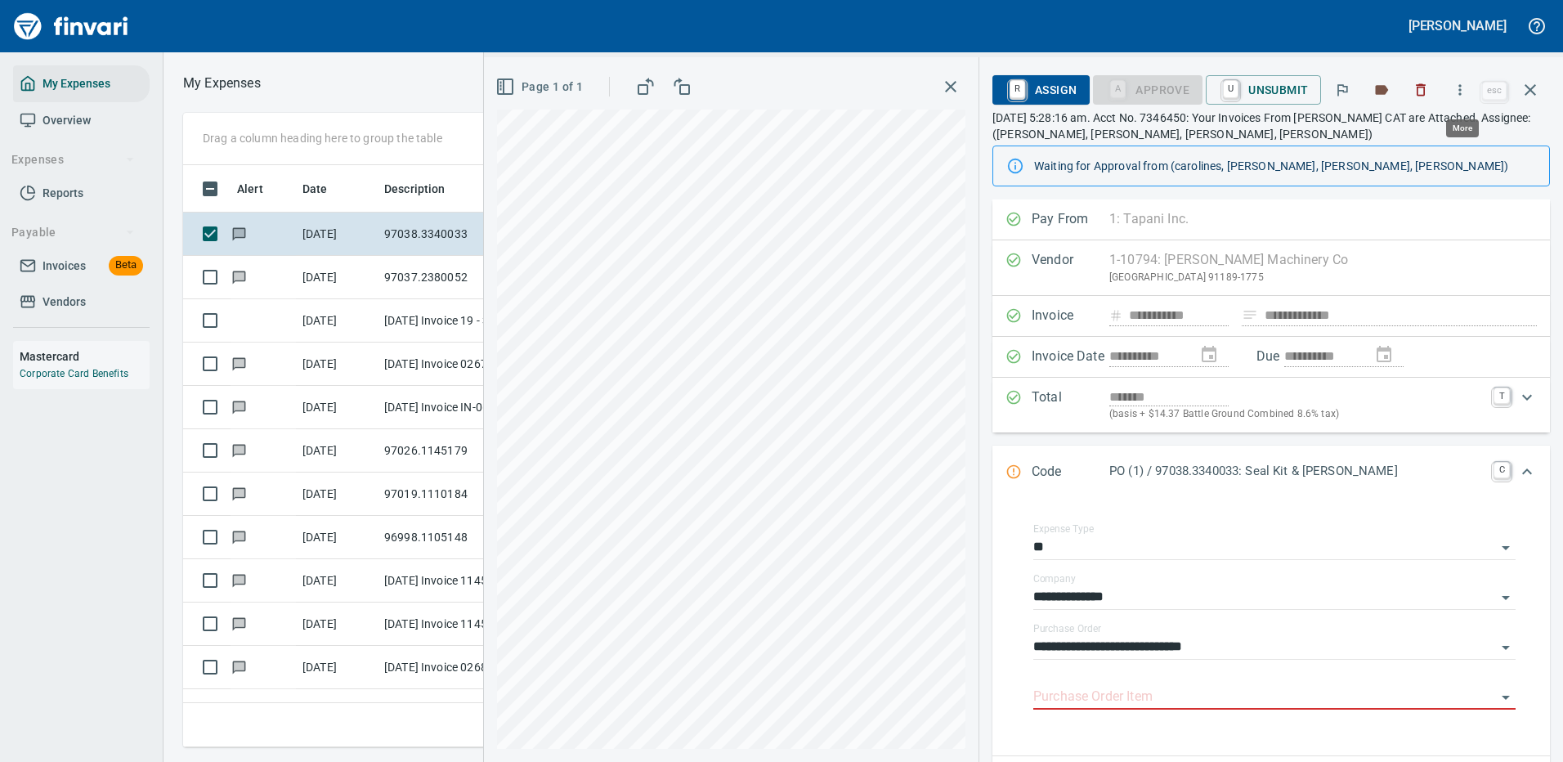
click at [1461, 87] on icon "button" at bounding box center [1459, 90] width 16 height 16
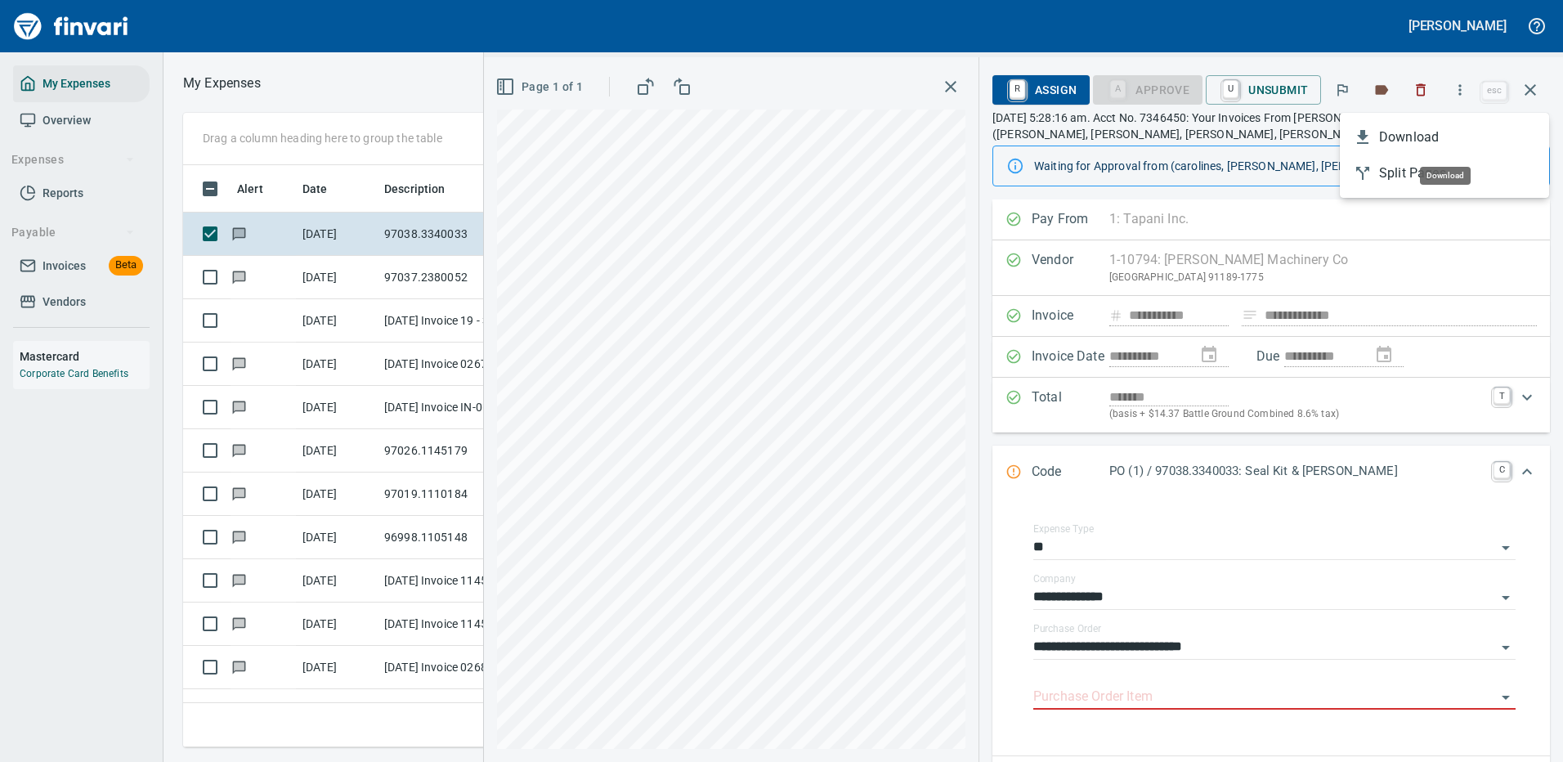
click at [1417, 135] on span "Download" at bounding box center [1457, 137] width 157 height 20
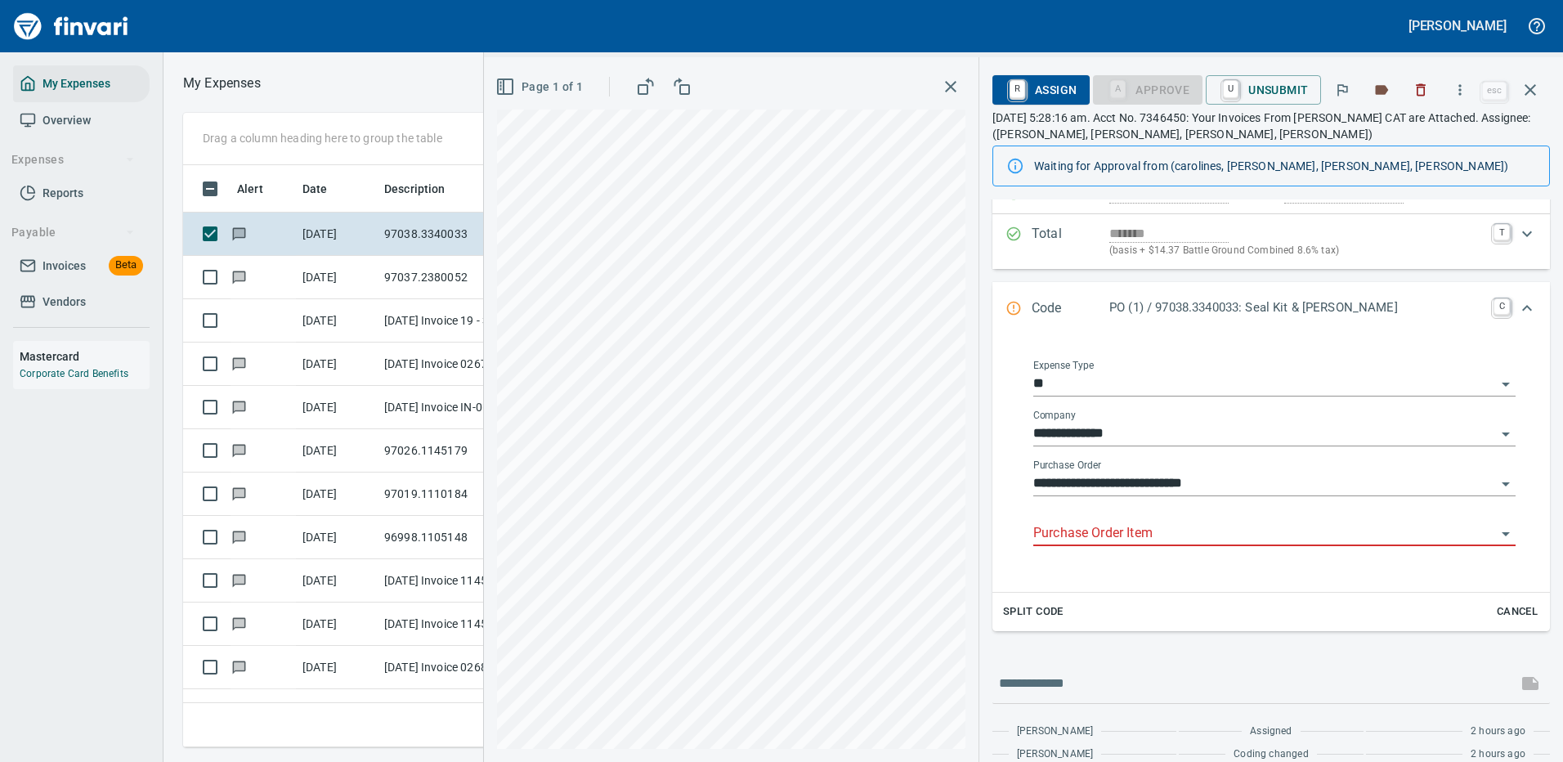
scroll to position [245, 0]
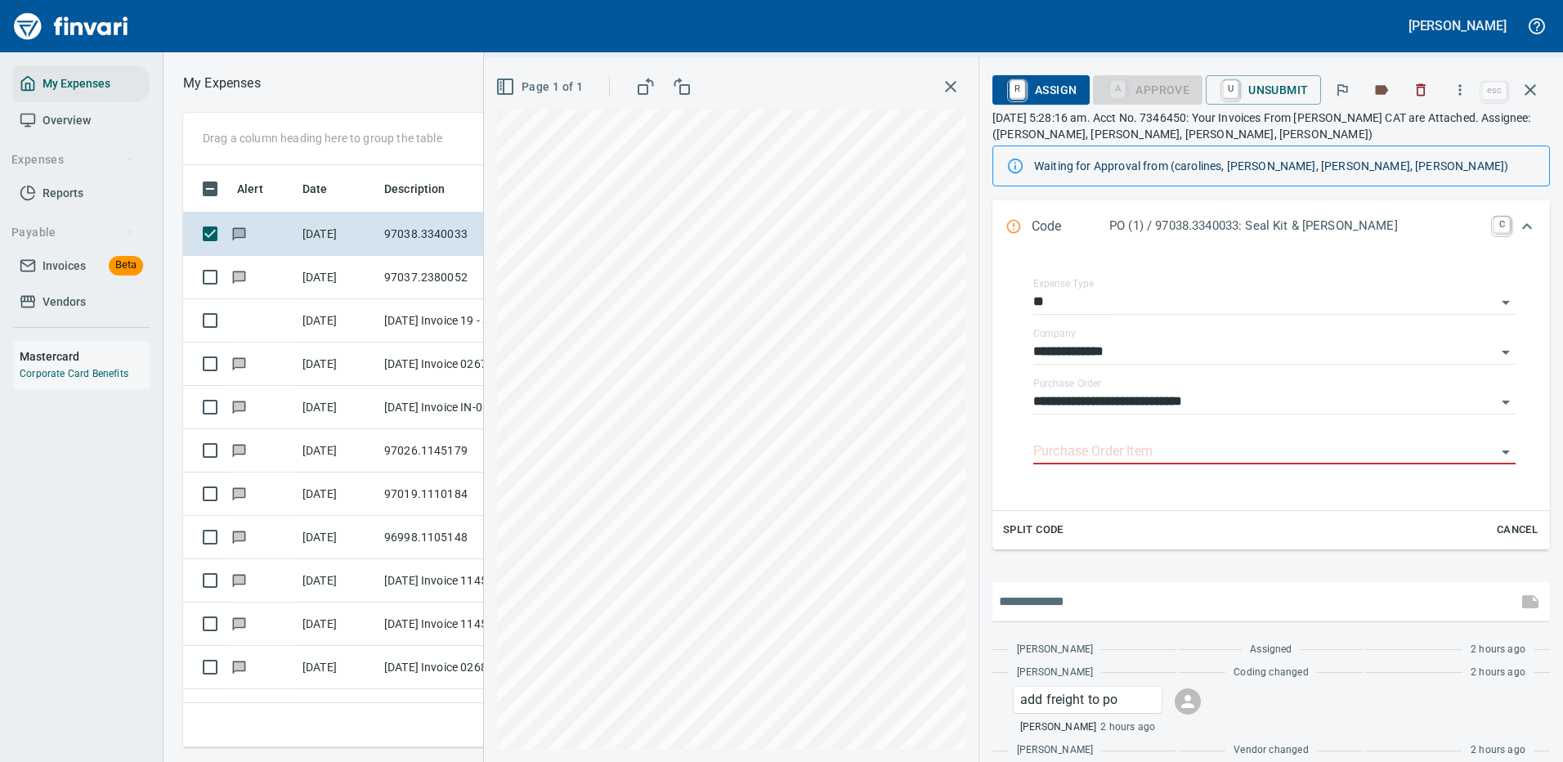
click at [1053, 603] on input "text" at bounding box center [1255, 601] width 512 height 26
type input "**********"
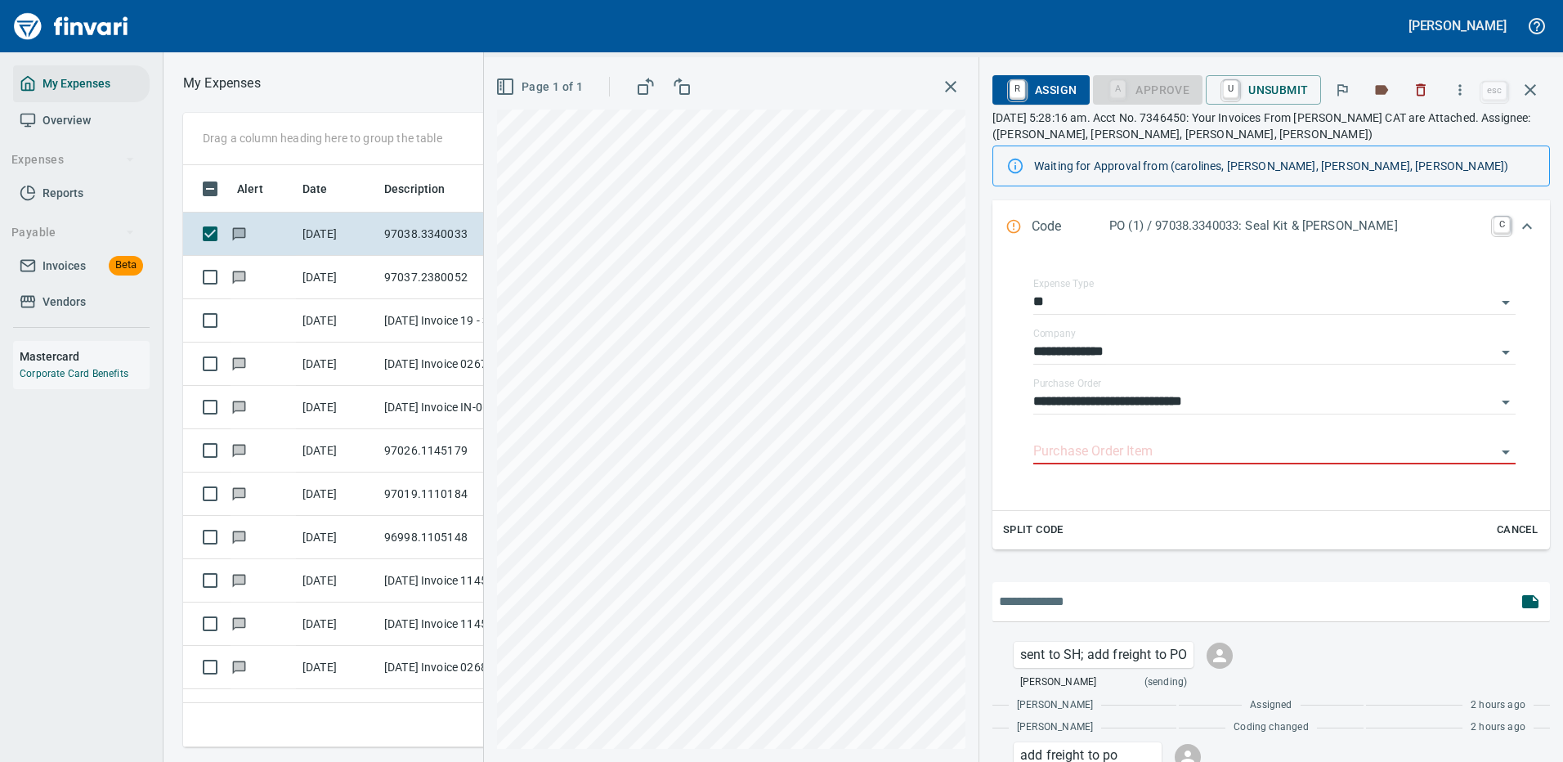
scroll to position [340, 0]
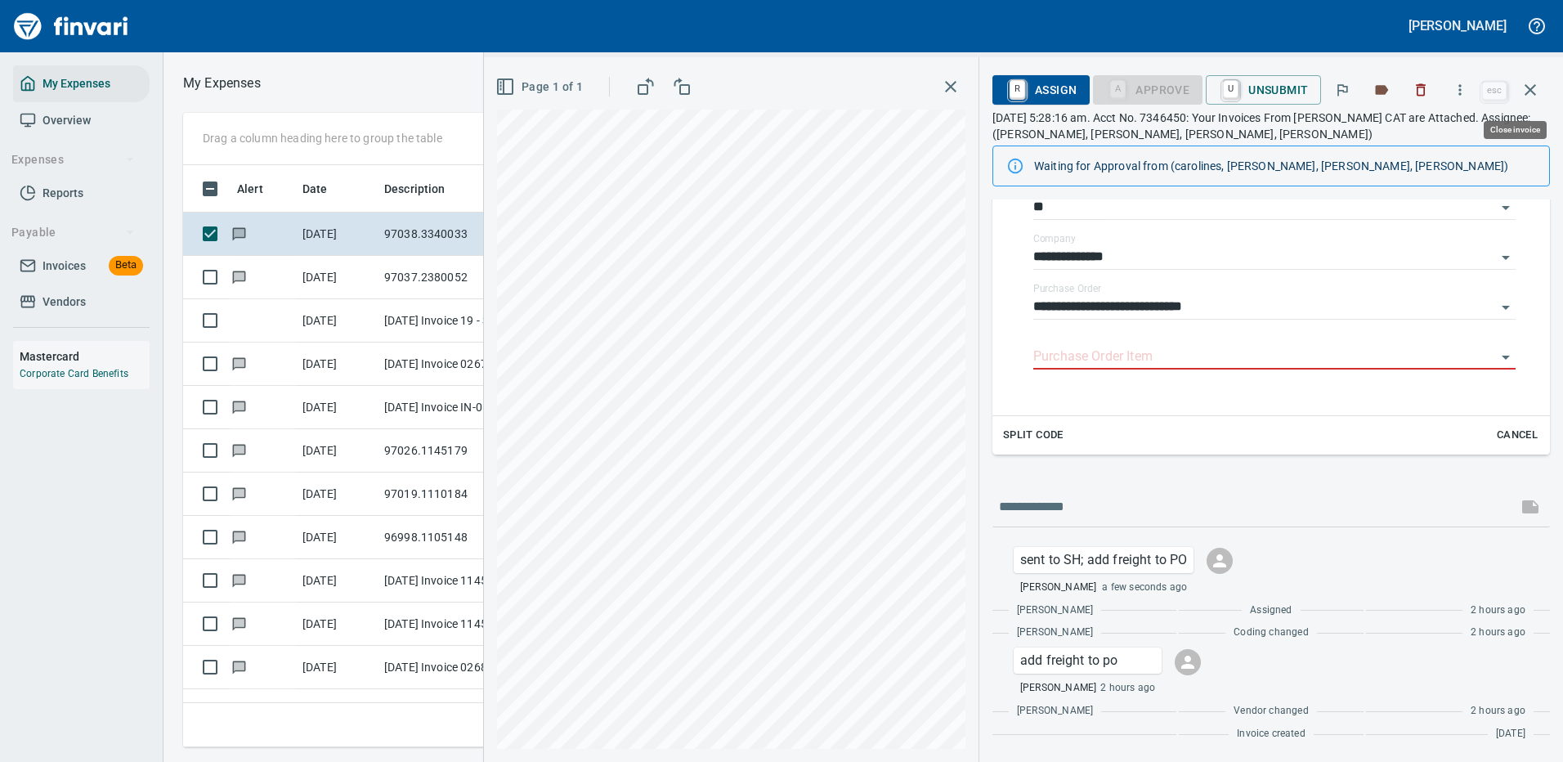
click at [1531, 91] on icon "button" at bounding box center [1529, 89] width 11 height 11
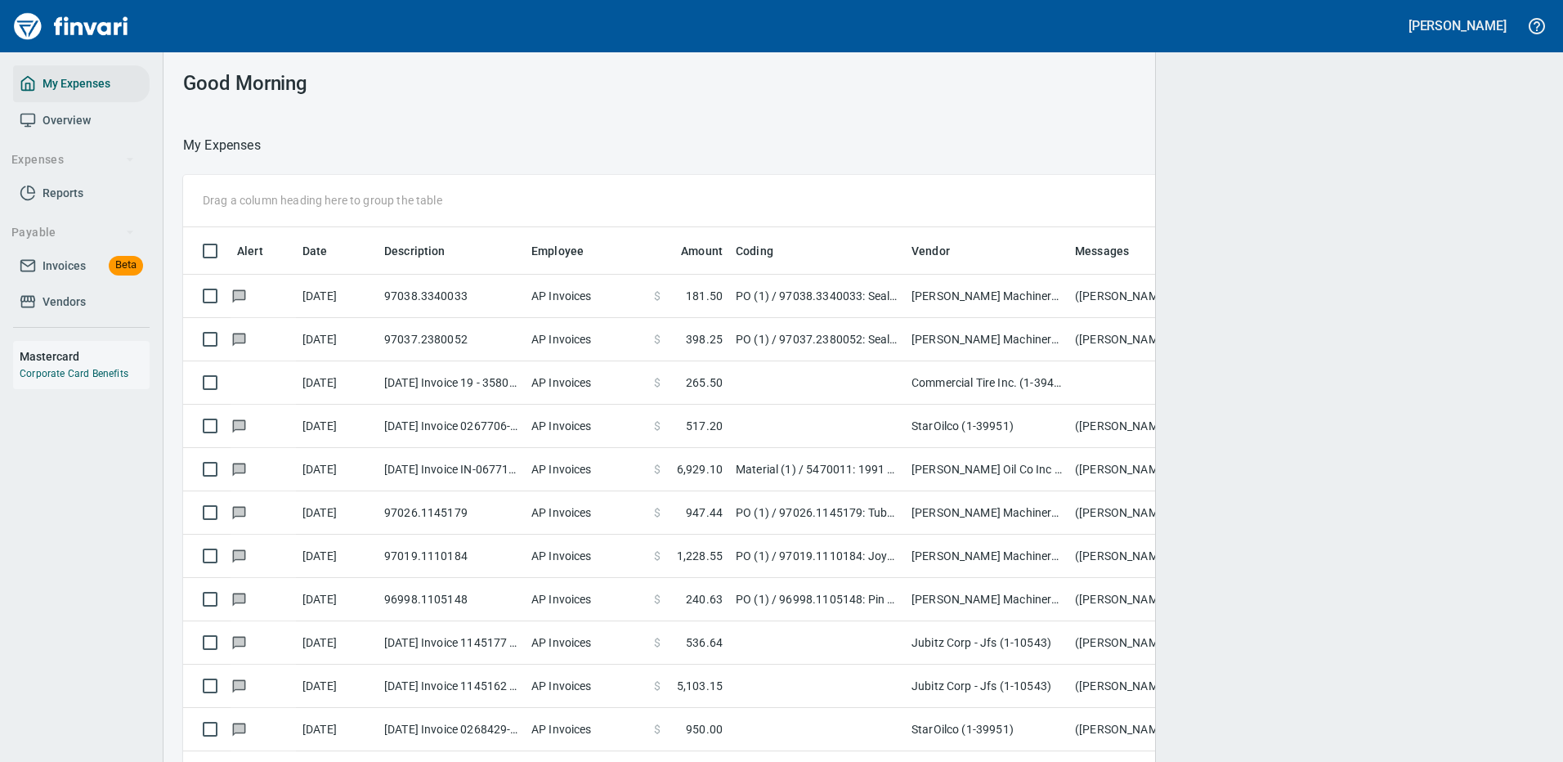
scroll to position [2, 2]
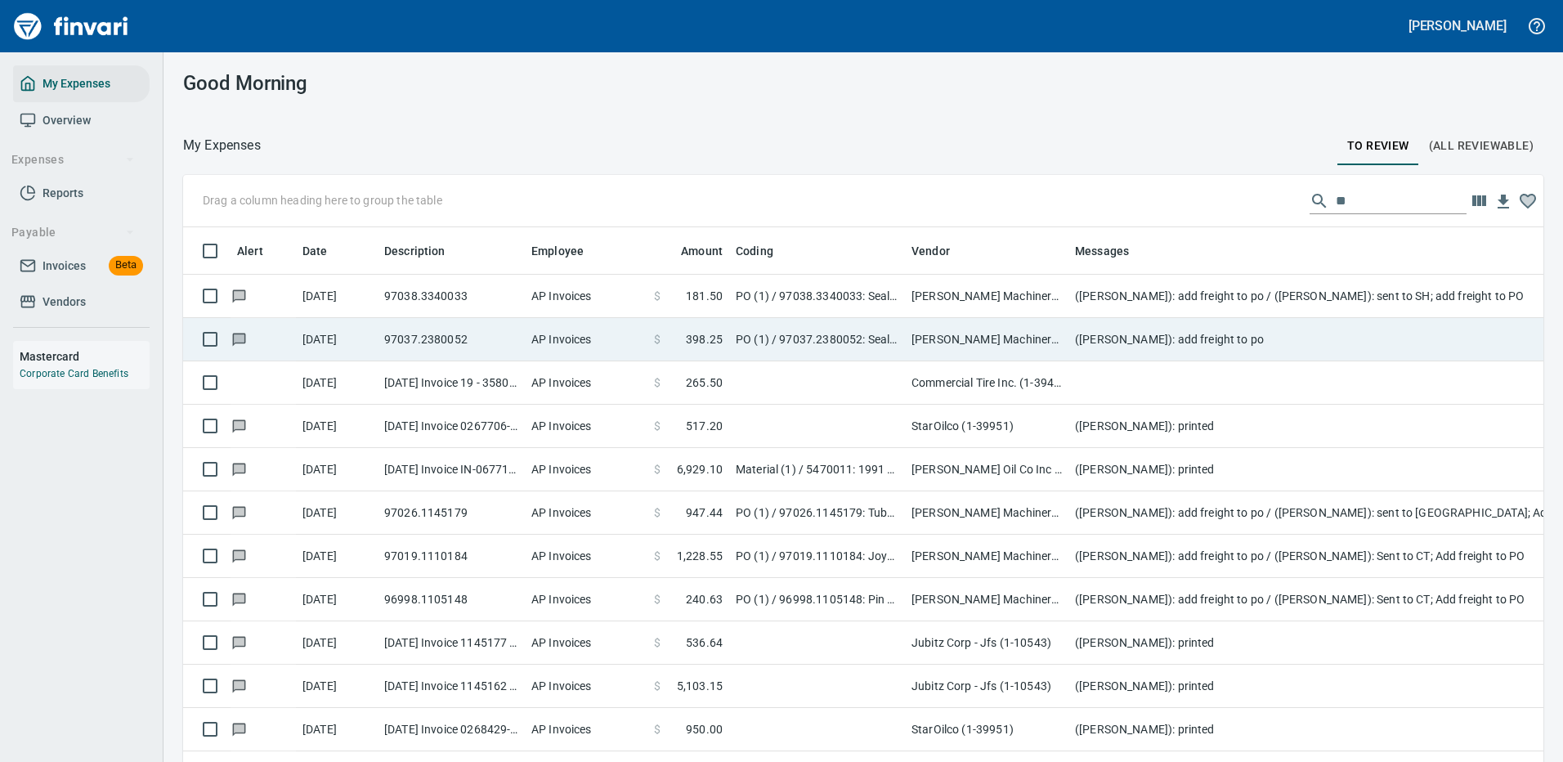
click at [1193, 333] on td "(Leah Wilson): add freight to po" at bounding box center [1395, 339] width 654 height 43
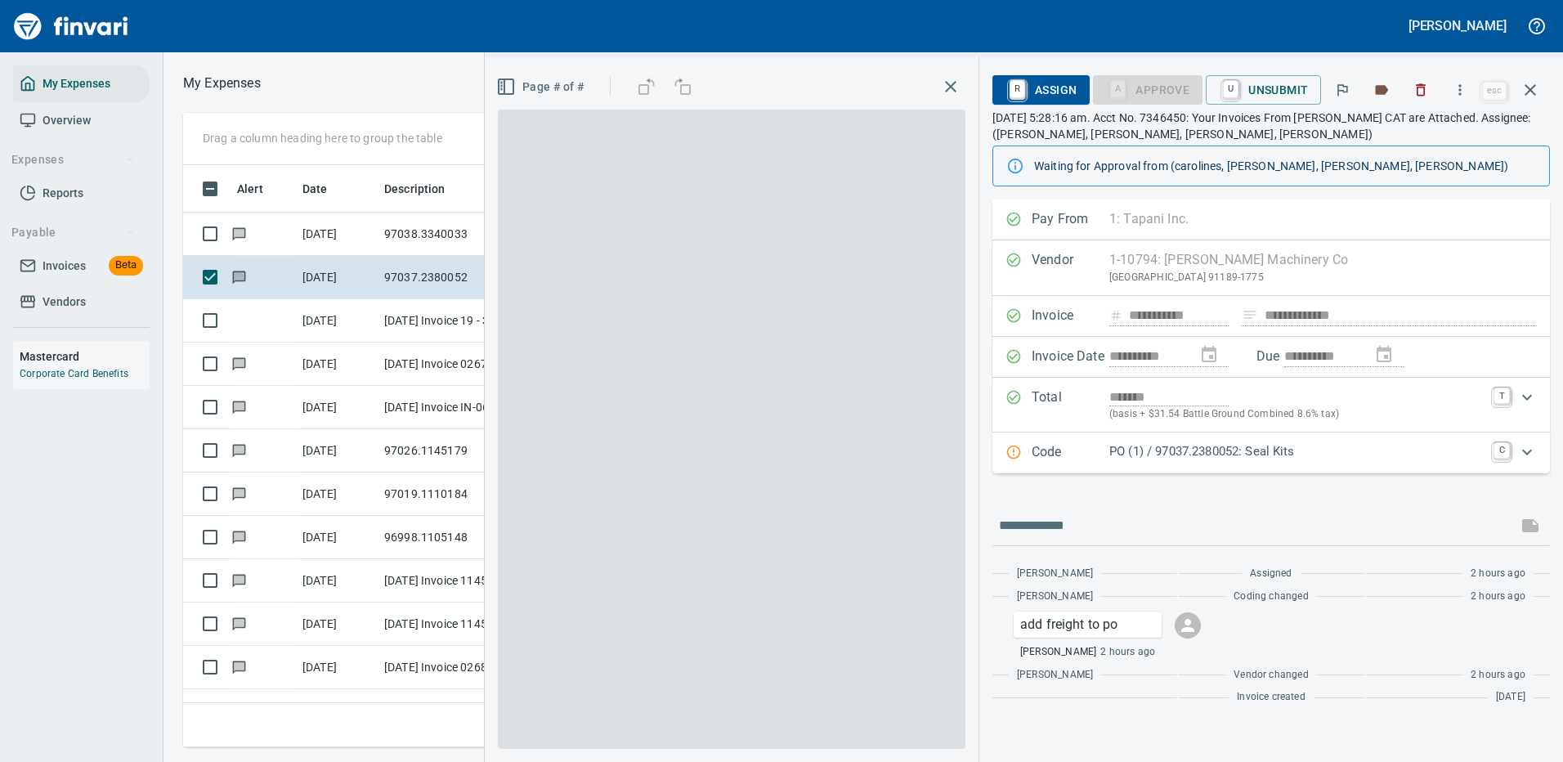
scroll to position [557, 927]
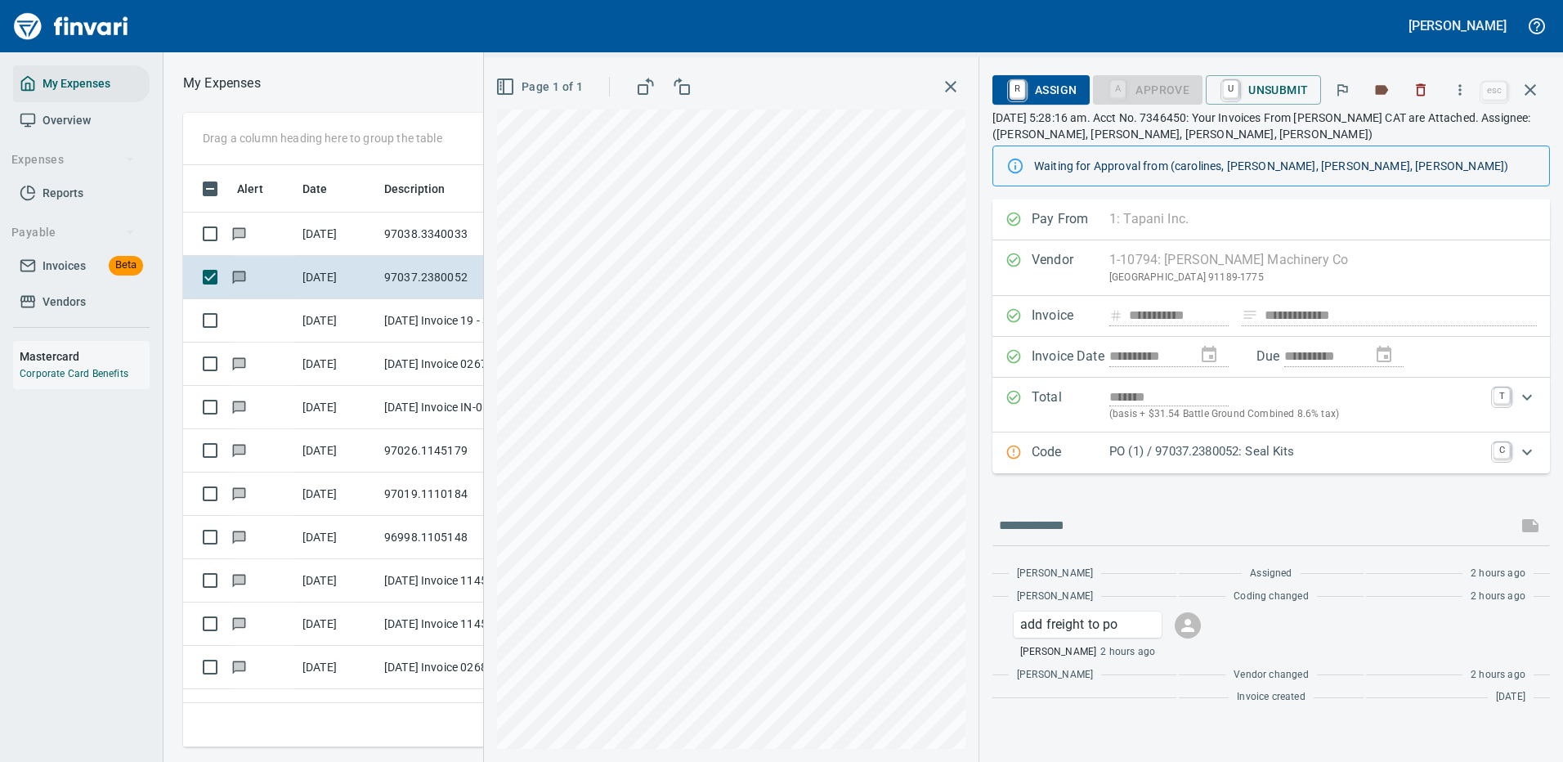
drag, startPoint x: 1244, startPoint y: 449, endPoint x: 1232, endPoint y: 454, distance: 12.8
click at [1245, 449] on p "PO (1) / 97037.2380052: Seal Kits" at bounding box center [1296, 451] width 374 height 19
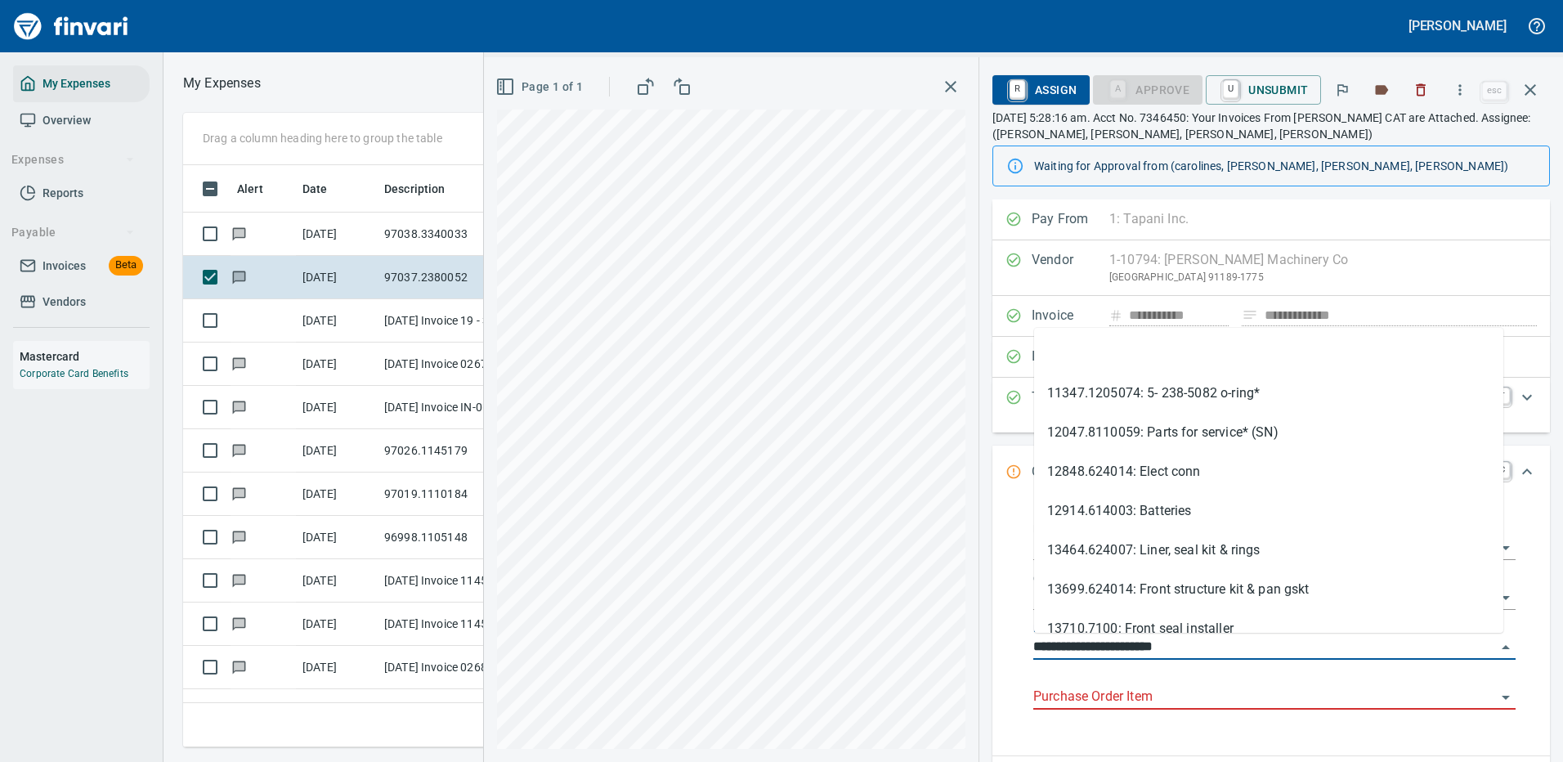
drag, startPoint x: 1129, startPoint y: 646, endPoint x: 1015, endPoint y: 647, distance: 114.4
click at [1015, 647] on div "**********" at bounding box center [1274, 623] width 525 height 238
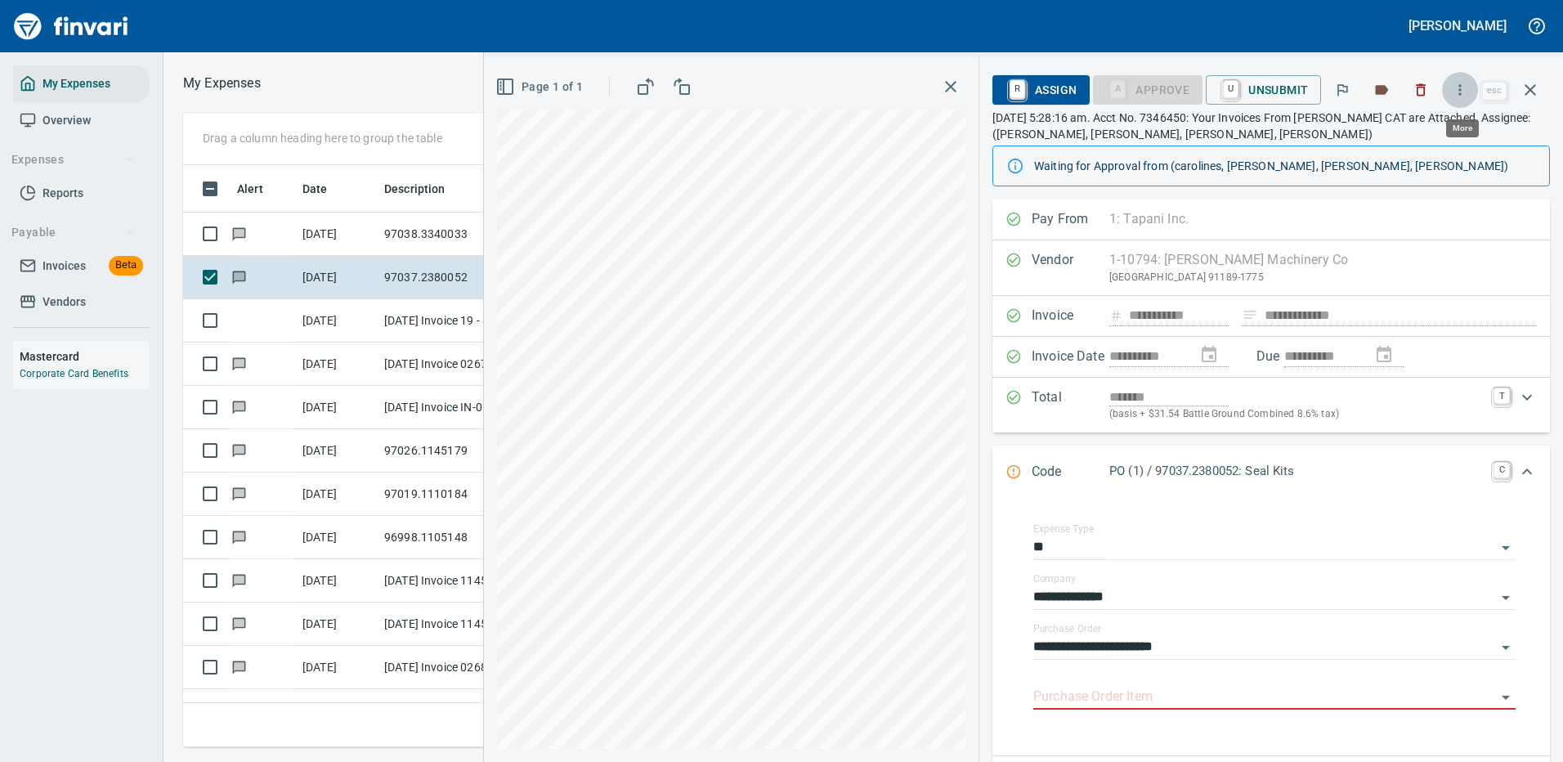
click at [1460, 84] on icon "button" at bounding box center [1459, 90] width 16 height 16
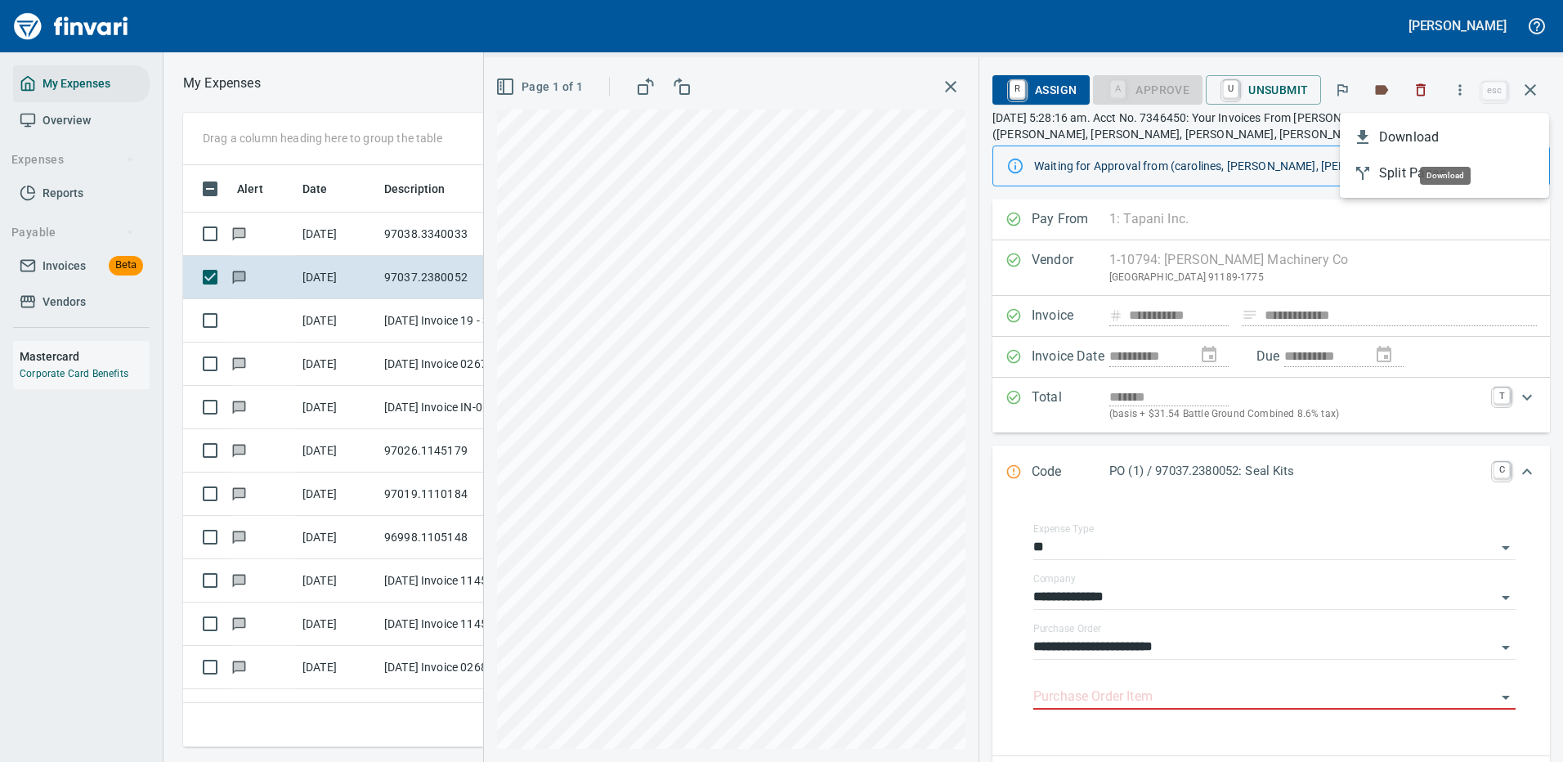
click at [1416, 135] on span "Download" at bounding box center [1457, 137] width 157 height 20
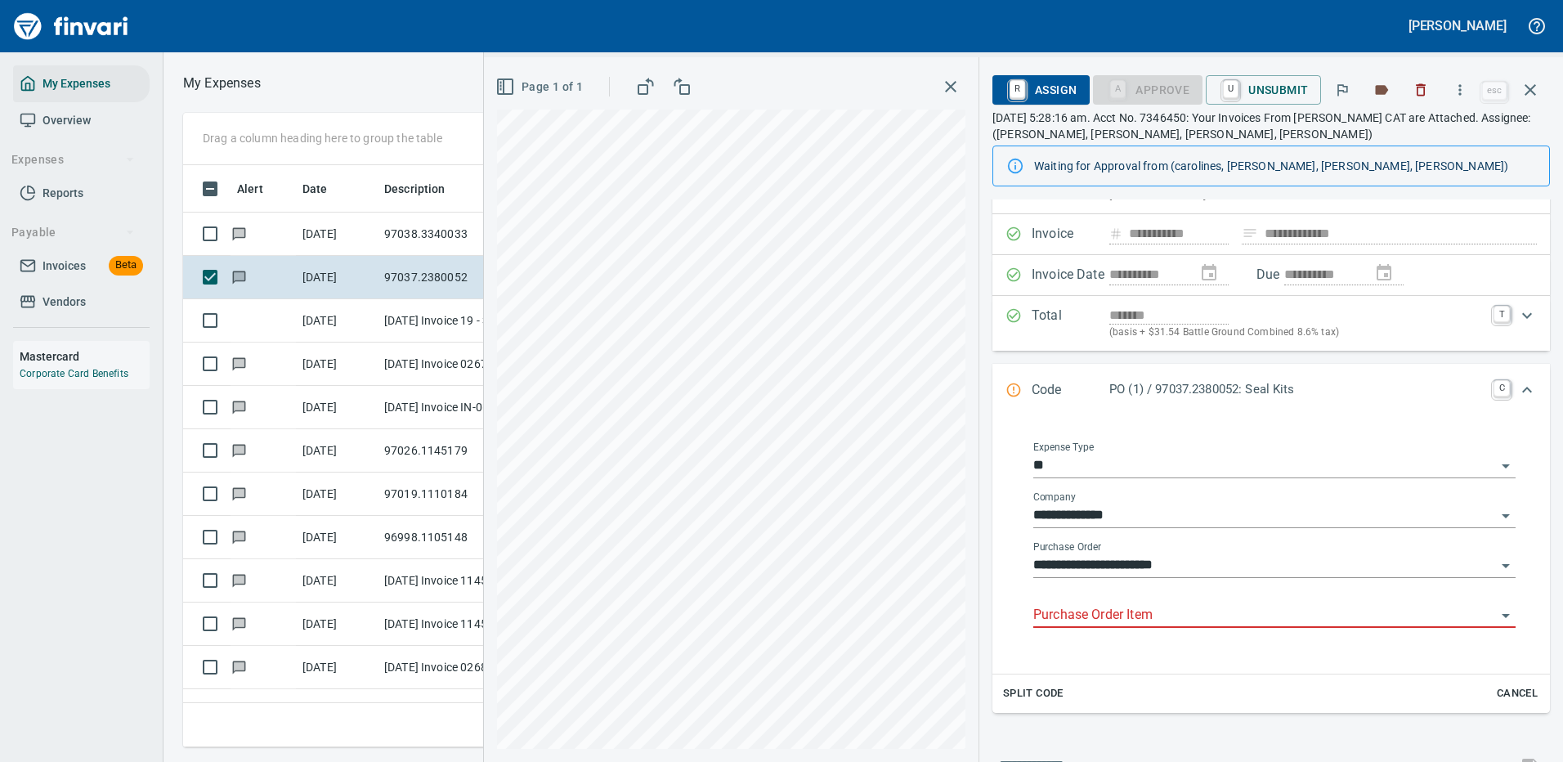
scroll to position [163, 0]
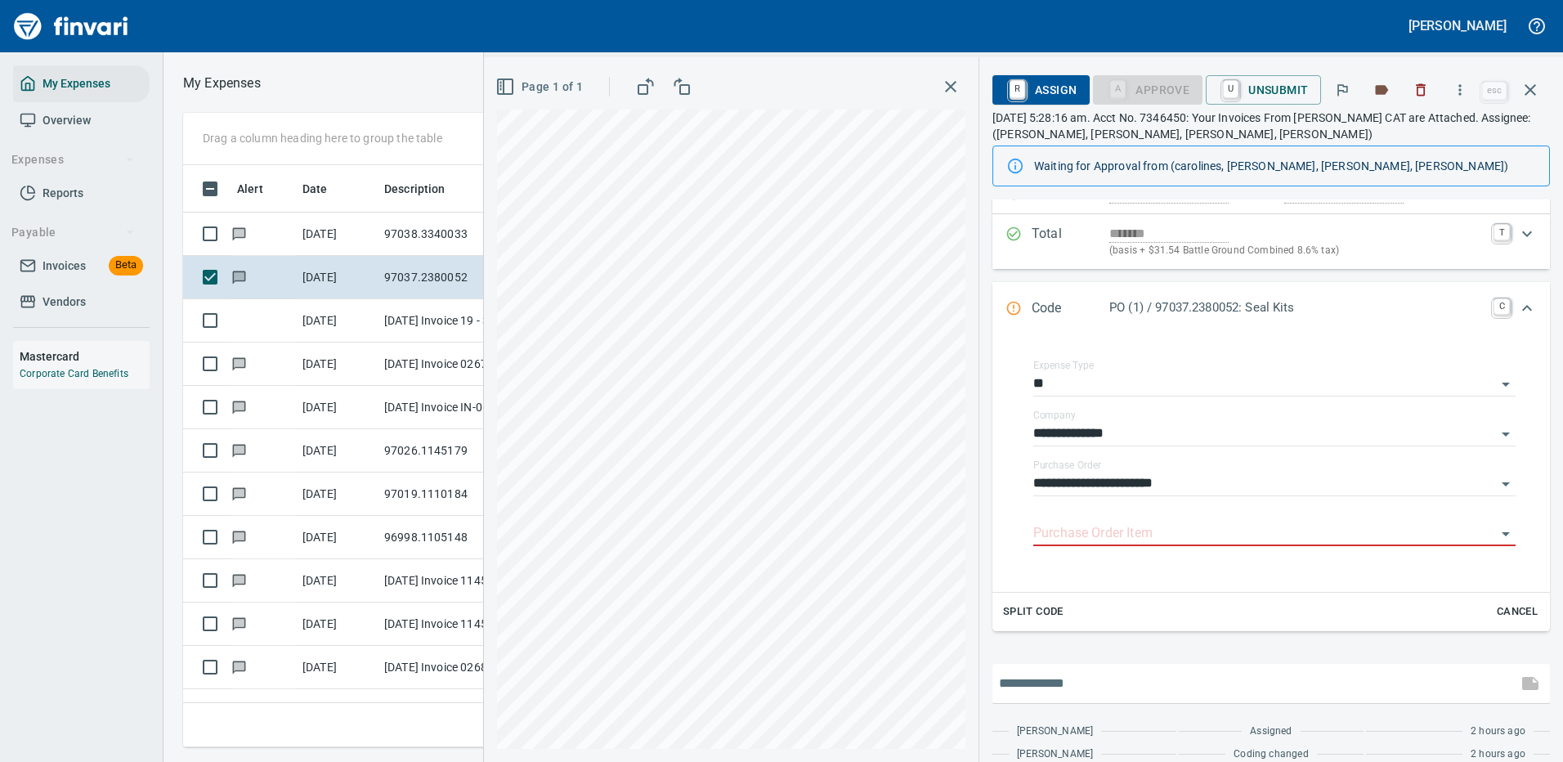
click at [1054, 687] on input "text" at bounding box center [1255, 683] width 512 height 26
type input "*"
type input "**********"
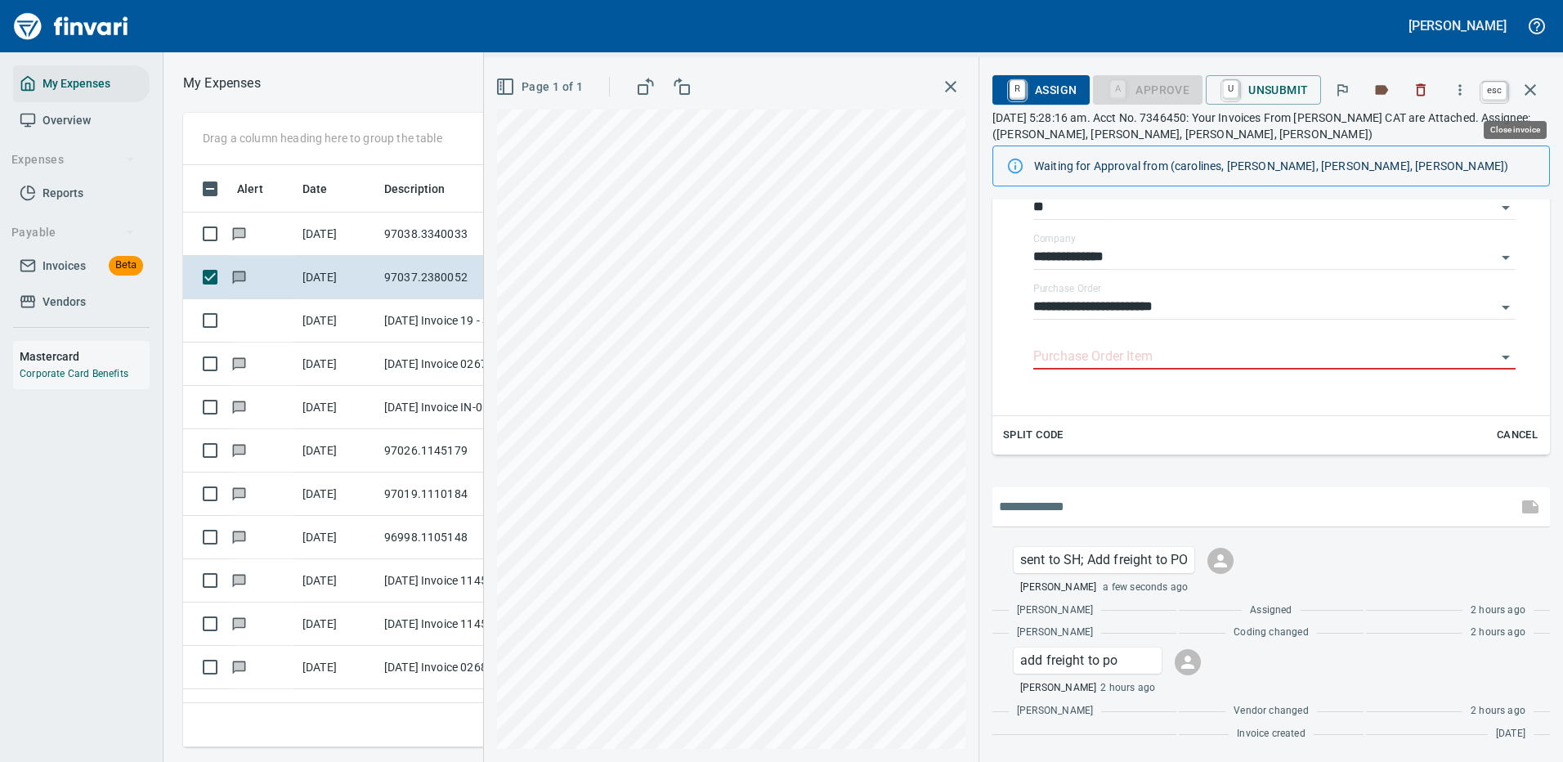
scroll to position [557, 927]
drag, startPoint x: 1526, startPoint y: 88, endPoint x: 754, endPoint y: 97, distance: 771.6
click at [1527, 88] on icon "button" at bounding box center [1530, 90] width 20 height 20
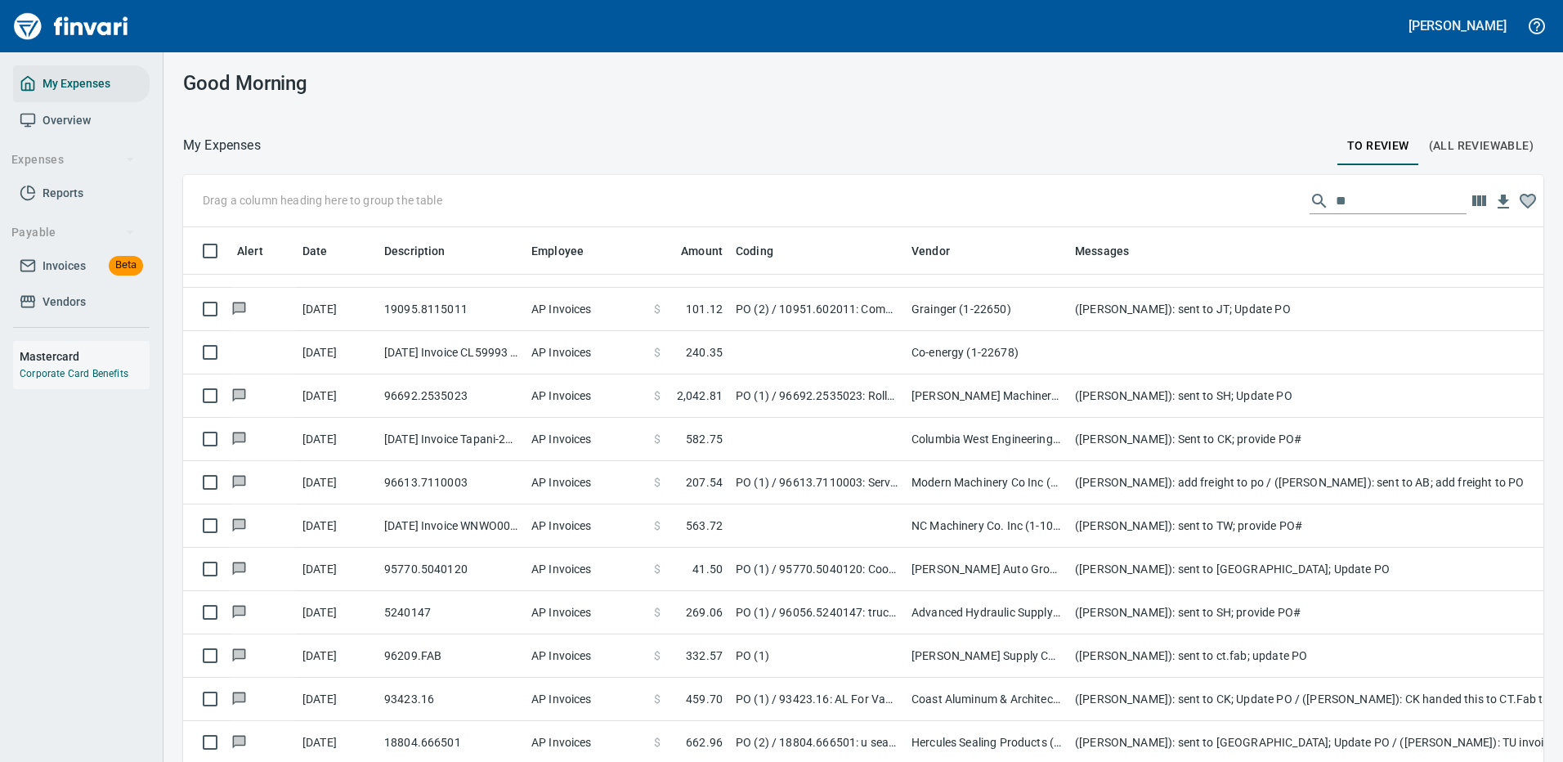
scroll to position [47, 0]
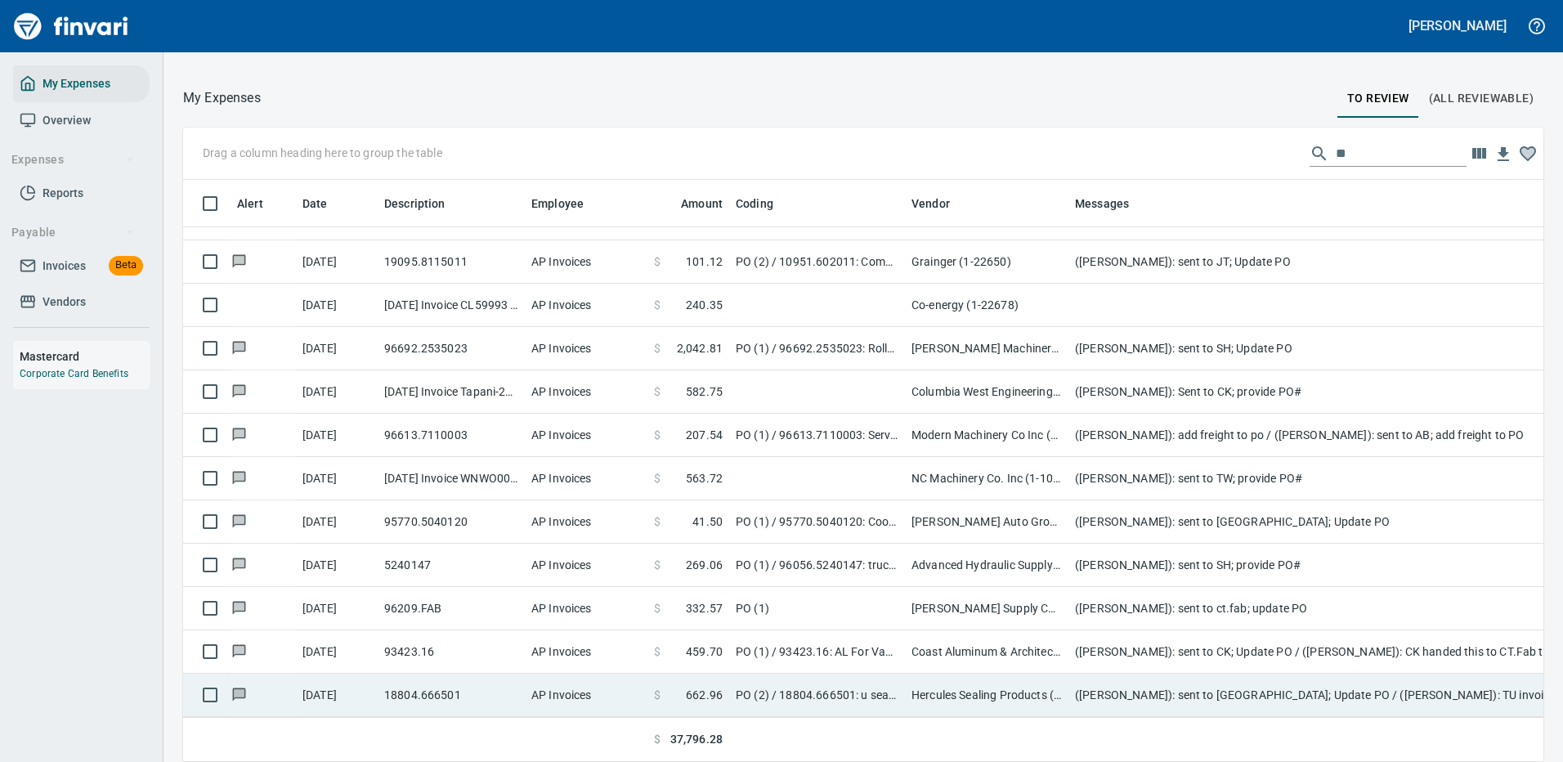
click at [1235, 680] on td "([PERSON_NAME]): sent to [GEOGRAPHIC_DATA]; Update PO / ([PERSON_NAME]): TU inv…" at bounding box center [1395, 694] width 654 height 43
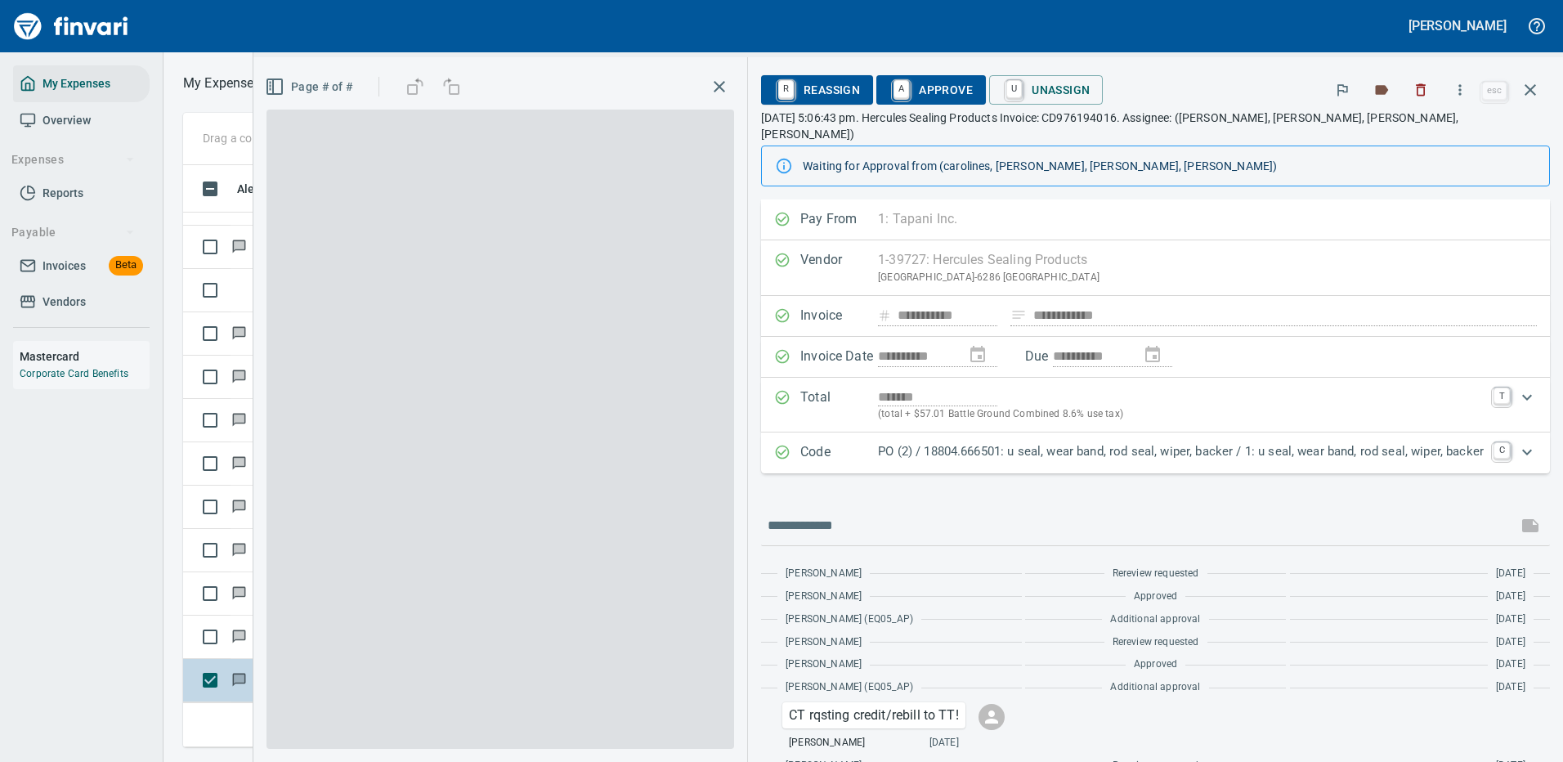
scroll to position [557, 927]
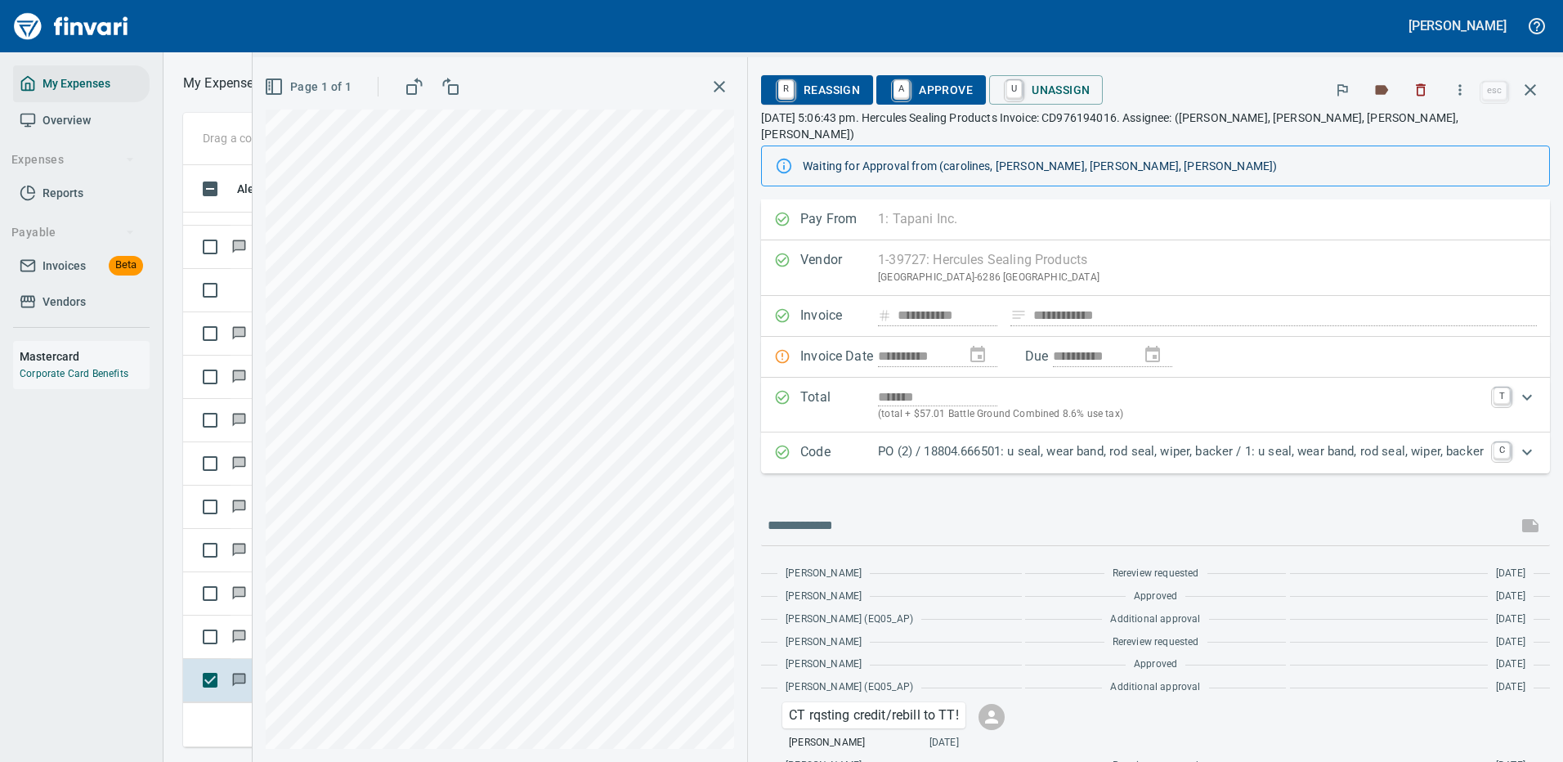
click at [1356, 442] on p "PO (2) / 18804.666501: u seal, wear band, rod seal, wiper, backer / 1: u seal, …" at bounding box center [1181, 451] width 606 height 19
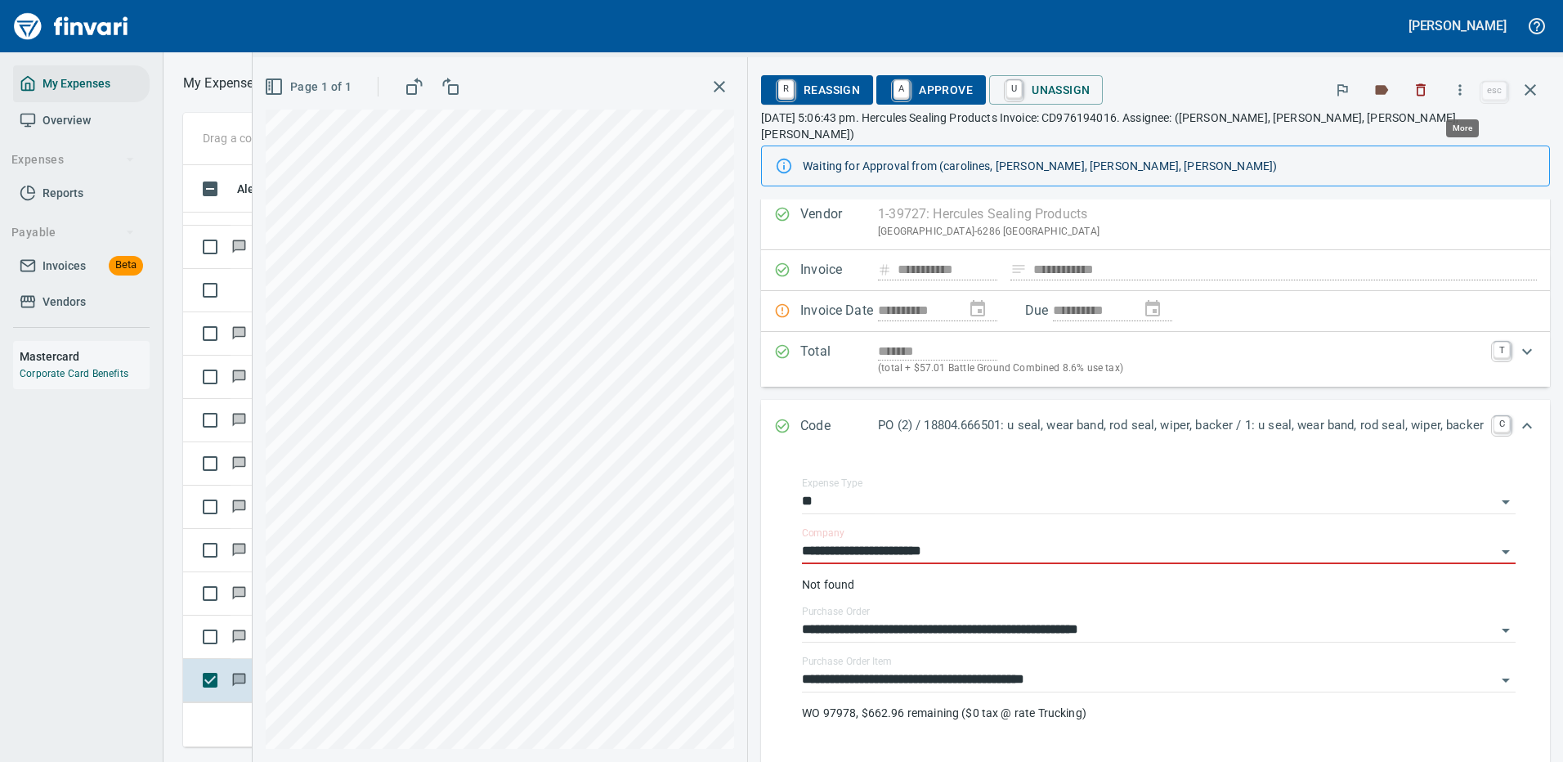
click at [1461, 86] on icon "button" at bounding box center [1460, 89] width 2 height 11
click at [1417, 140] on span "Download" at bounding box center [1457, 137] width 157 height 20
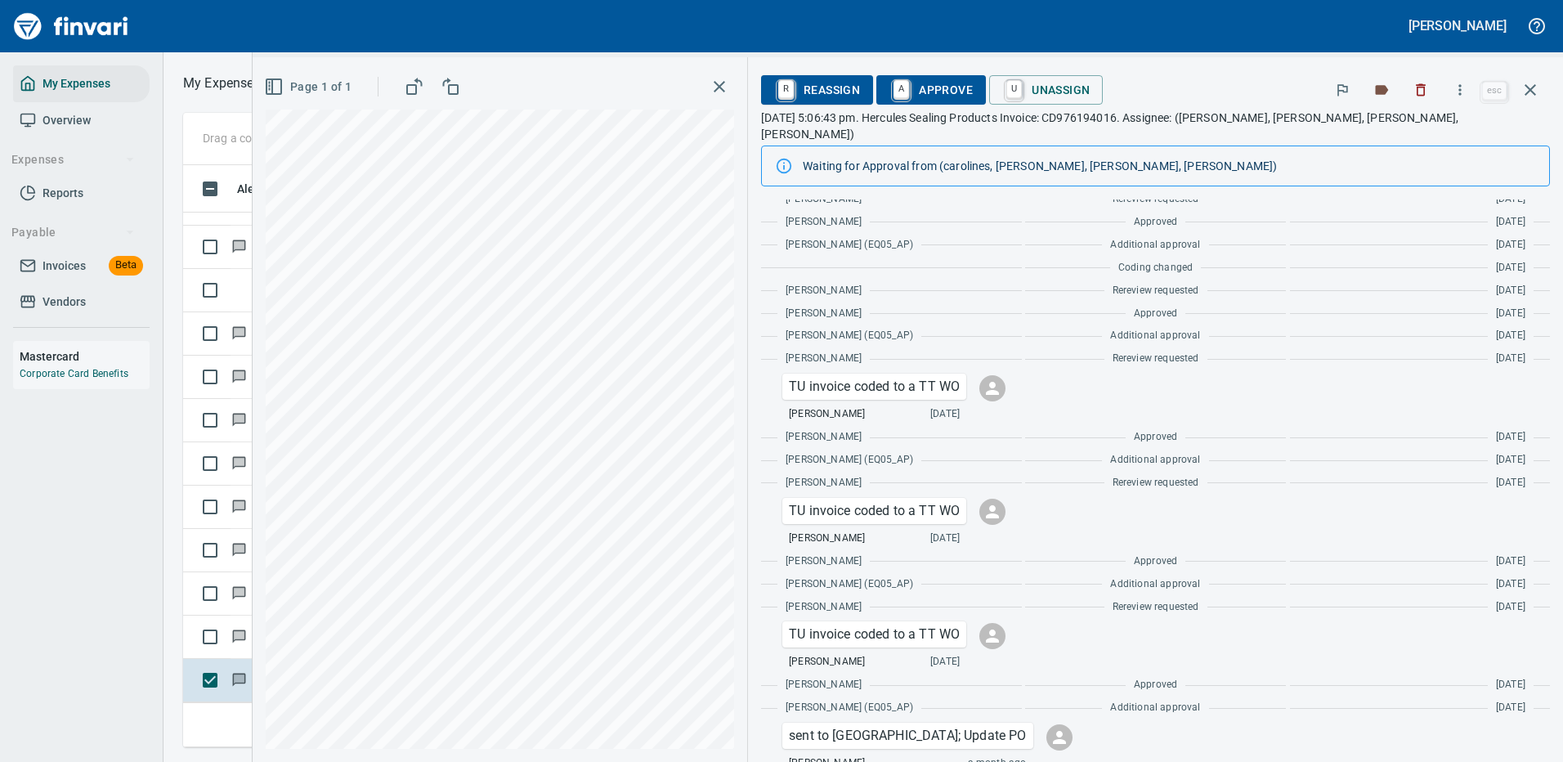
scroll to position [1027, 0]
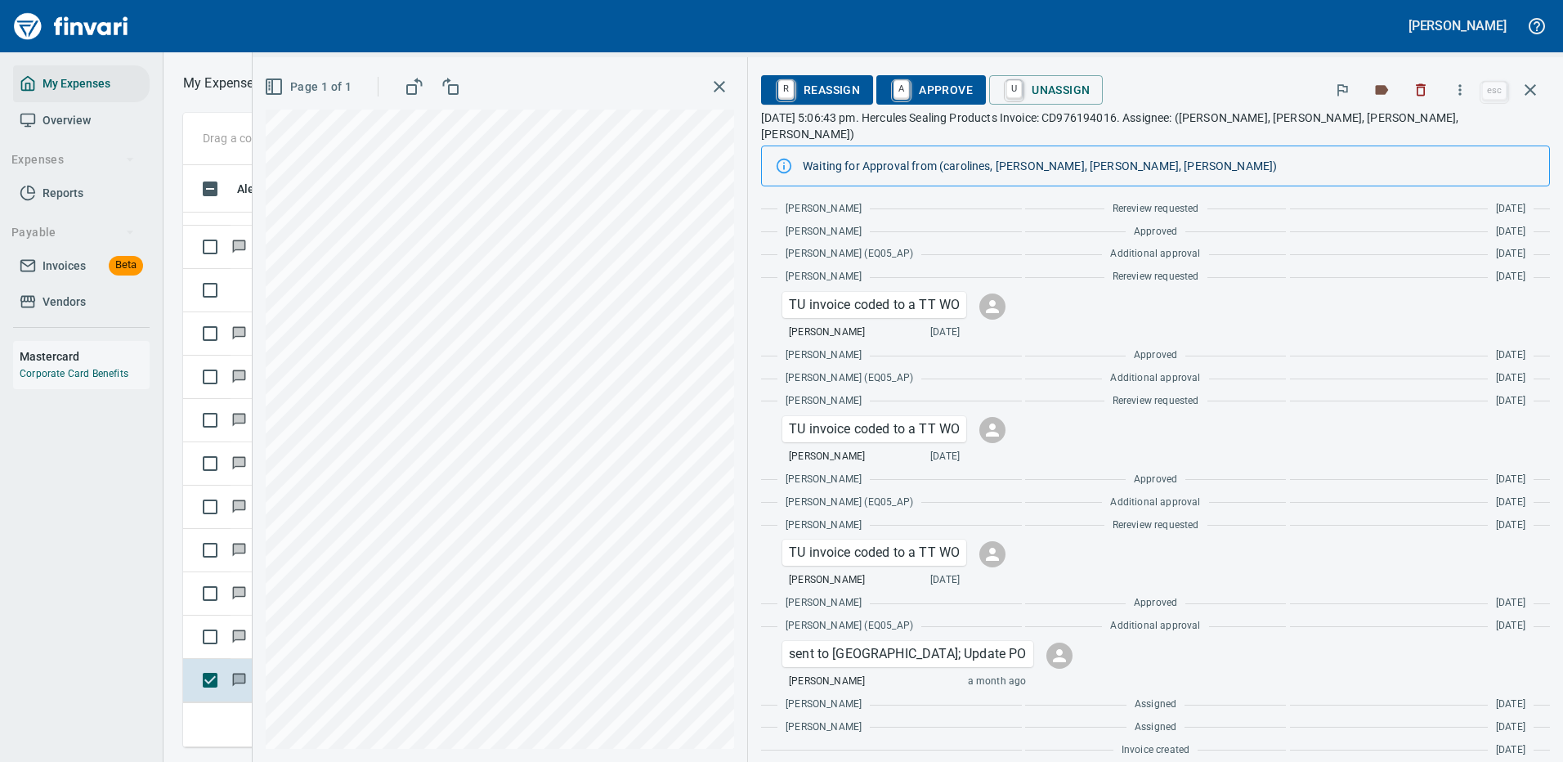
click at [891, 419] on p "TU invoice coded to a TT WO" at bounding box center [874, 429] width 171 height 20
click at [901, 419] on p "TU invoice coded to a TT WO" at bounding box center [874, 429] width 171 height 20
click at [902, 419] on p "TU invoice coded to a TT WO" at bounding box center [874, 429] width 171 height 20
click at [941, 419] on p "TU invoice coded to a TT WO" at bounding box center [874, 429] width 171 height 20
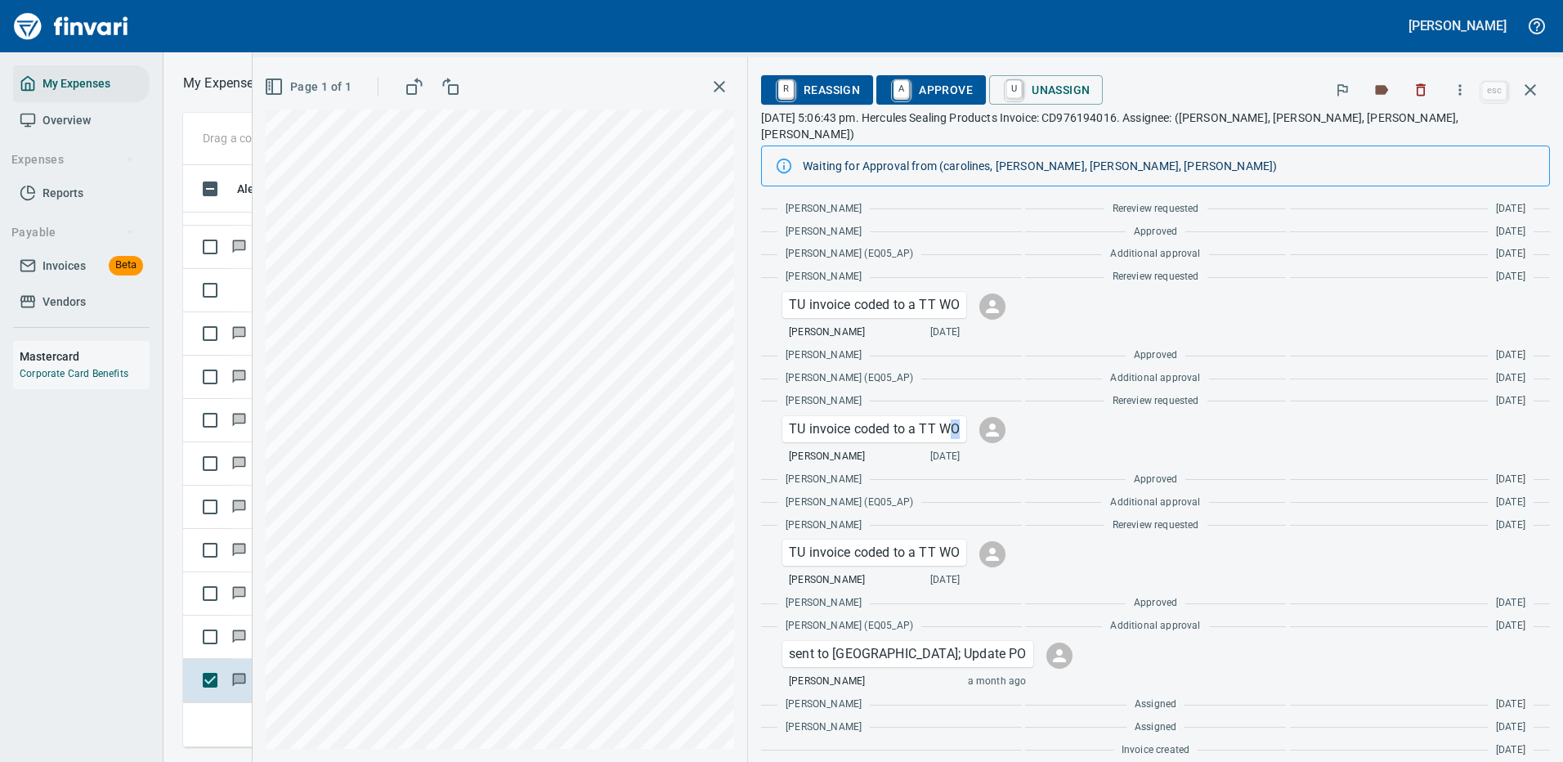
click at [943, 419] on p "TU invoice coded to a TT WO" at bounding box center [874, 429] width 171 height 20
click at [896, 419] on p "TU invoice coded to a TT WO" at bounding box center [874, 429] width 171 height 20
drag, startPoint x: 890, startPoint y: 411, endPoint x: 821, endPoint y: 423, distance: 69.7
click at [821, 423] on div "TU invoice coded to a TT WO" at bounding box center [874, 429] width 184 height 26
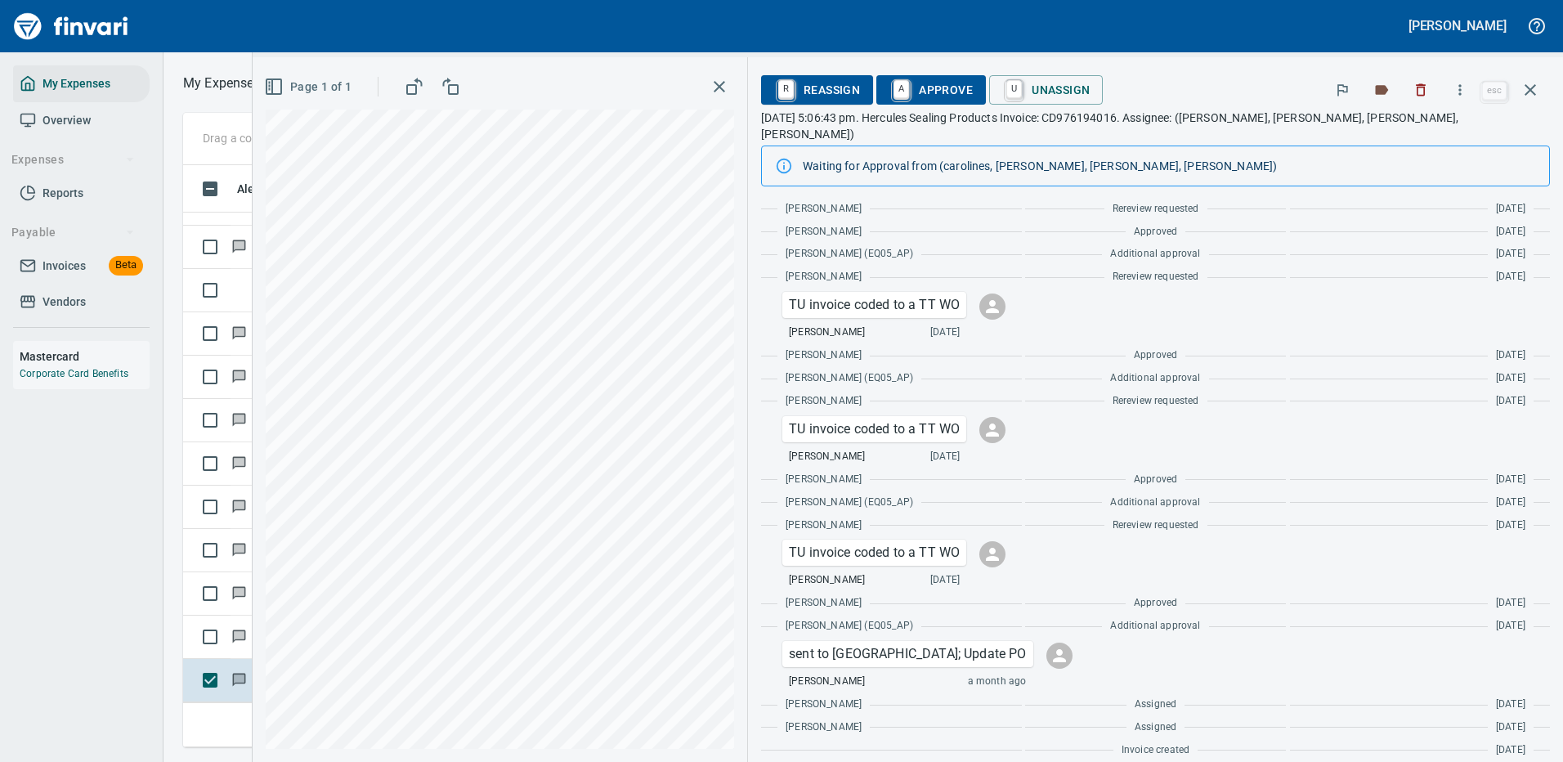
click at [801, 422] on p "TU invoice coded to a TT WO" at bounding box center [874, 429] width 171 height 20
click at [986, 423] on icon at bounding box center [992, 429] width 13 height 13
click at [948, 416] on div "TU invoice coded to a TT WO" at bounding box center [874, 429] width 184 height 26
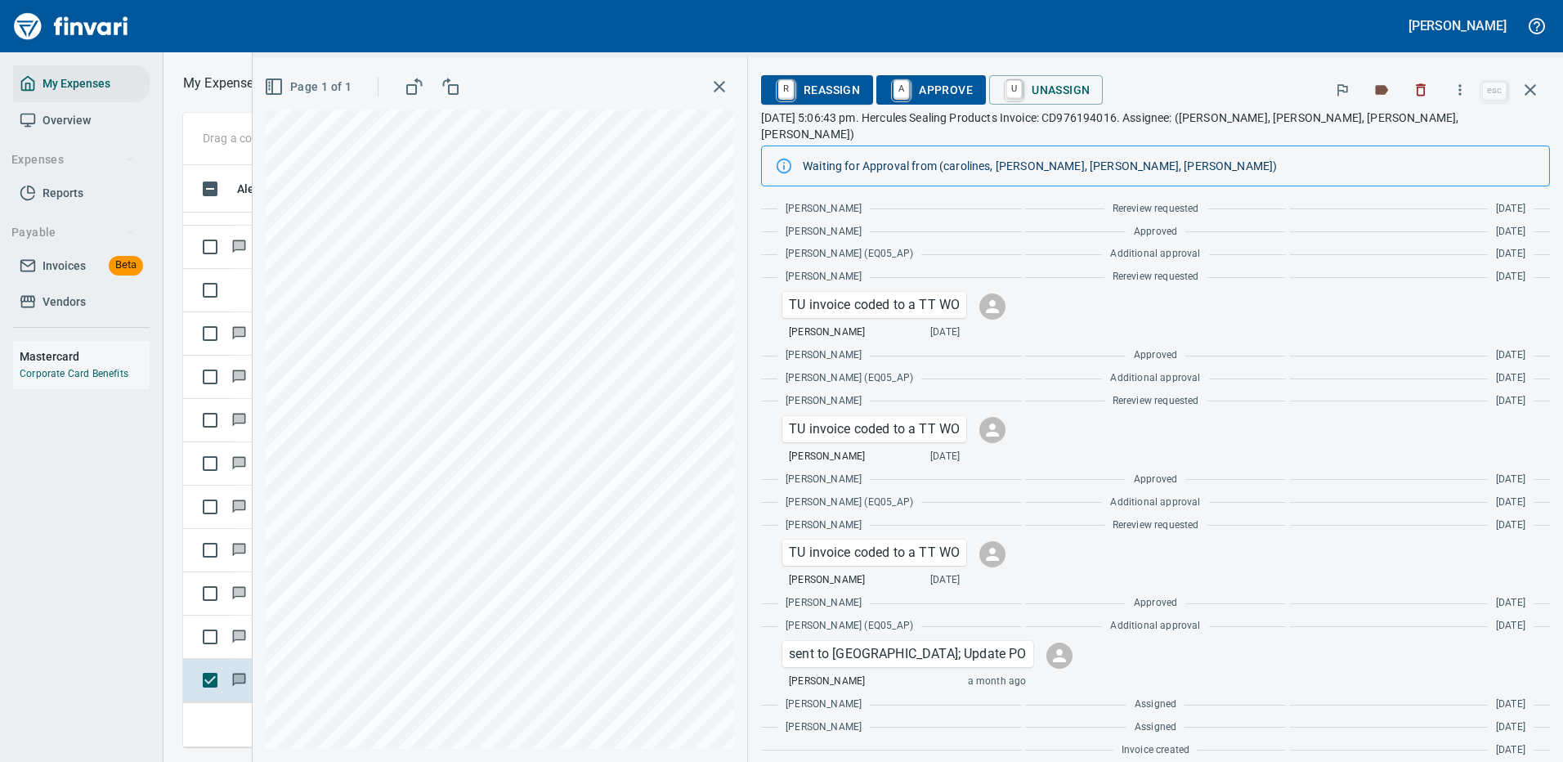
click at [932, 419] on p "TU invoice coded to a TT WO" at bounding box center [874, 429] width 171 height 20
click at [915, 419] on p "TU invoice coded to a TT WO" at bounding box center [874, 429] width 171 height 20
drag, startPoint x: 915, startPoint y: 410, endPoint x: 881, endPoint y: 409, distance: 33.5
click at [881, 419] on p "TU invoice coded to a TT WO" at bounding box center [874, 429] width 171 height 20
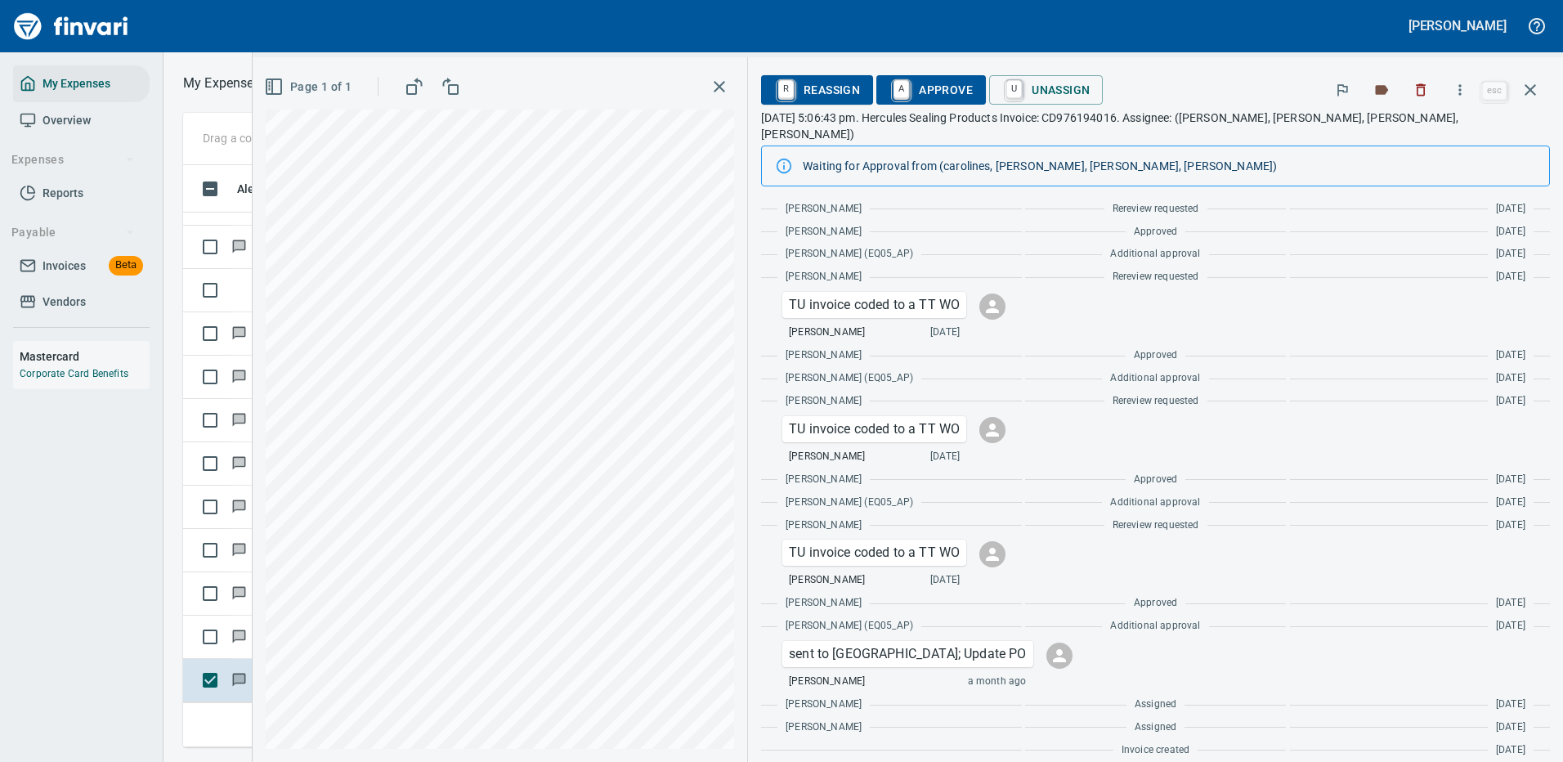
drag, startPoint x: 881, startPoint y: 409, endPoint x: 852, endPoint y: 410, distance: 28.7
click at [852, 419] on p "TU invoice coded to a TT WO" at bounding box center [874, 429] width 171 height 20
drag, startPoint x: 852, startPoint y: 410, endPoint x: 906, endPoint y: 537, distance: 137.4
click at [906, 543] on p "TU invoice coded to a TT WO" at bounding box center [874, 553] width 171 height 20
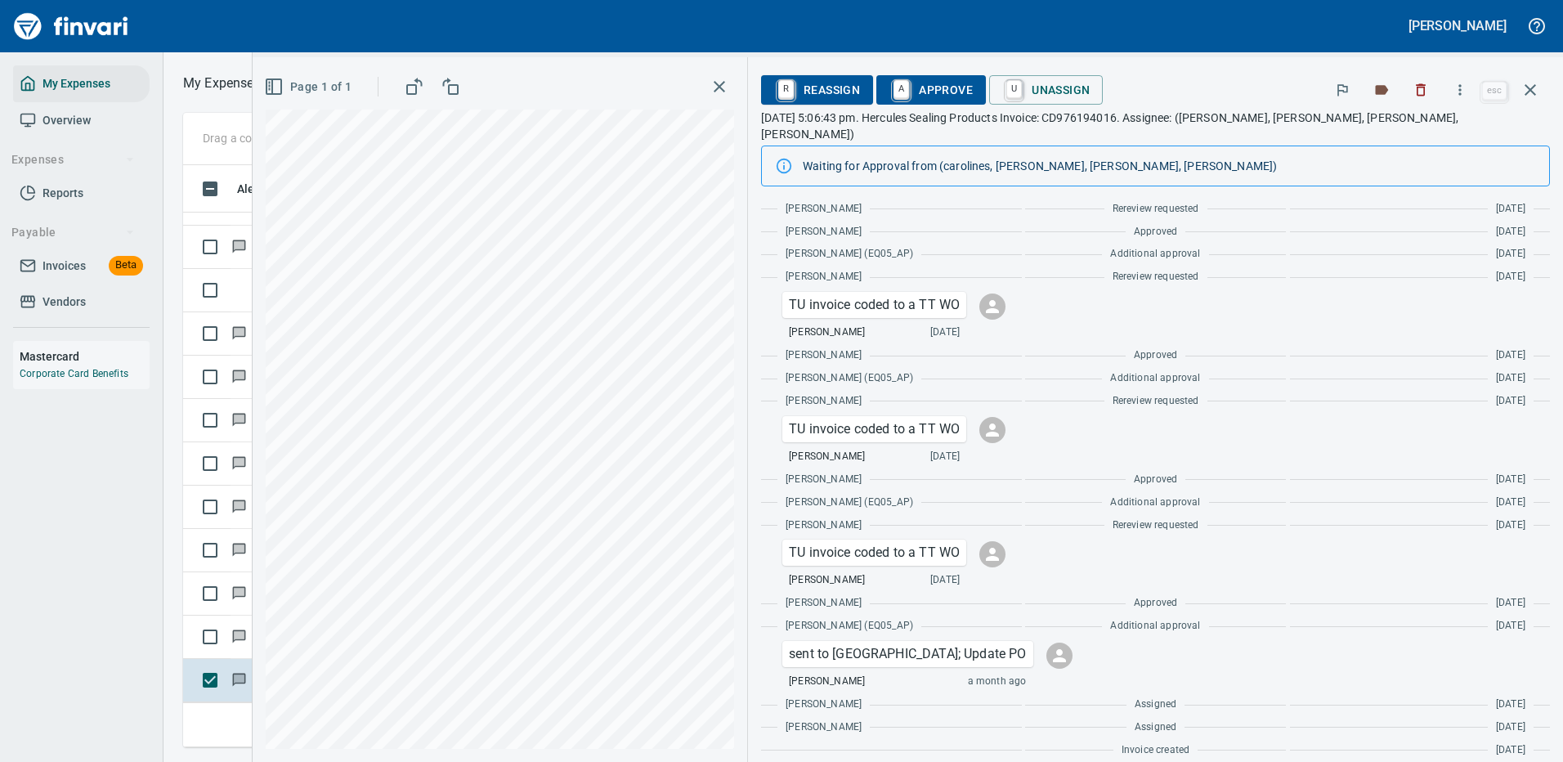
drag, startPoint x: 905, startPoint y: 537, endPoint x: 1283, endPoint y: 547, distance: 378.5
click at [1283, 547] on div "TU invoice coded to a TT WO Aaron Deister 17 days ago" at bounding box center [1155, 563] width 772 height 49
click at [1529, 86] on icon "button" at bounding box center [1530, 90] width 20 height 20
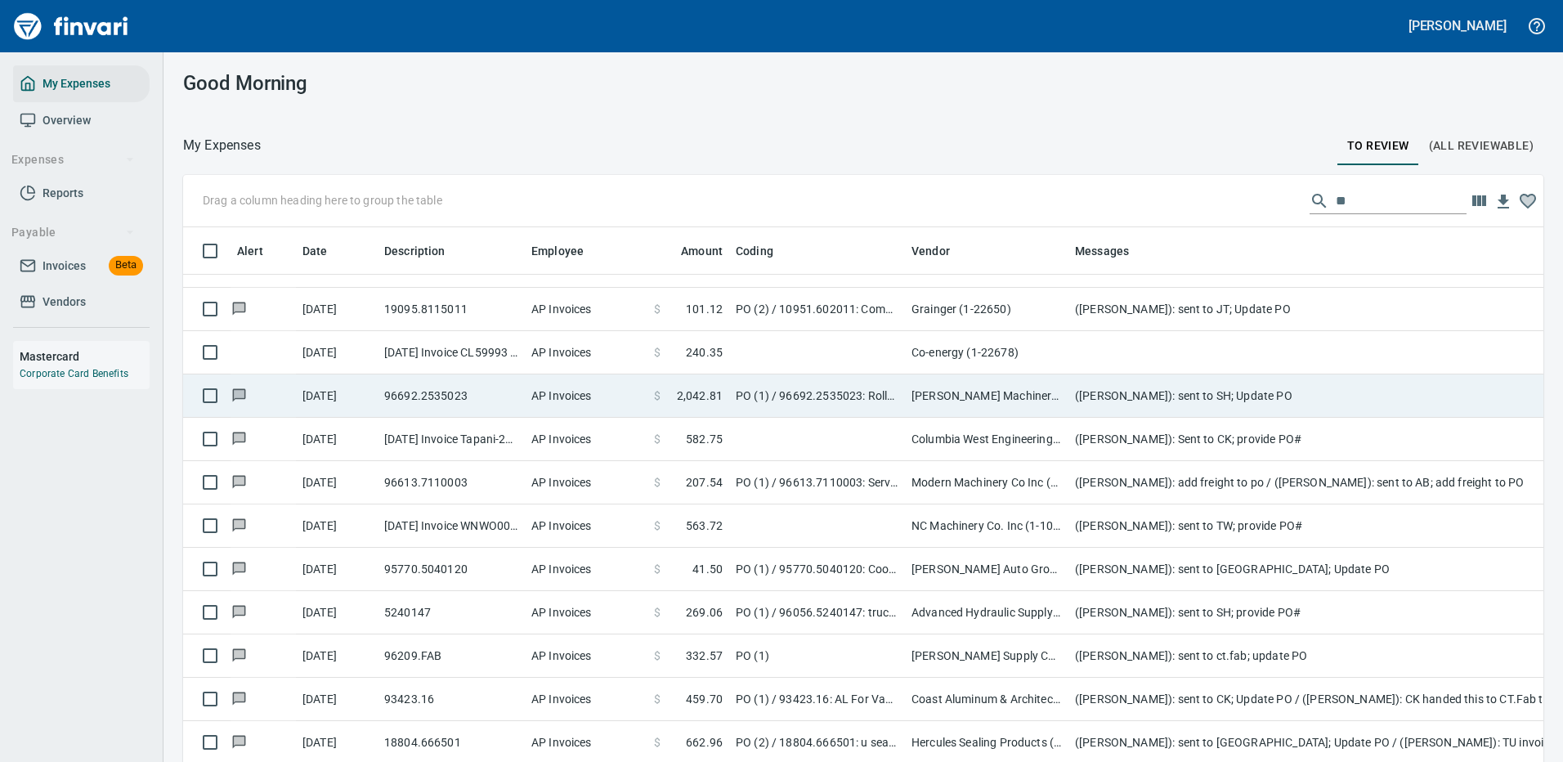
scroll to position [47, 0]
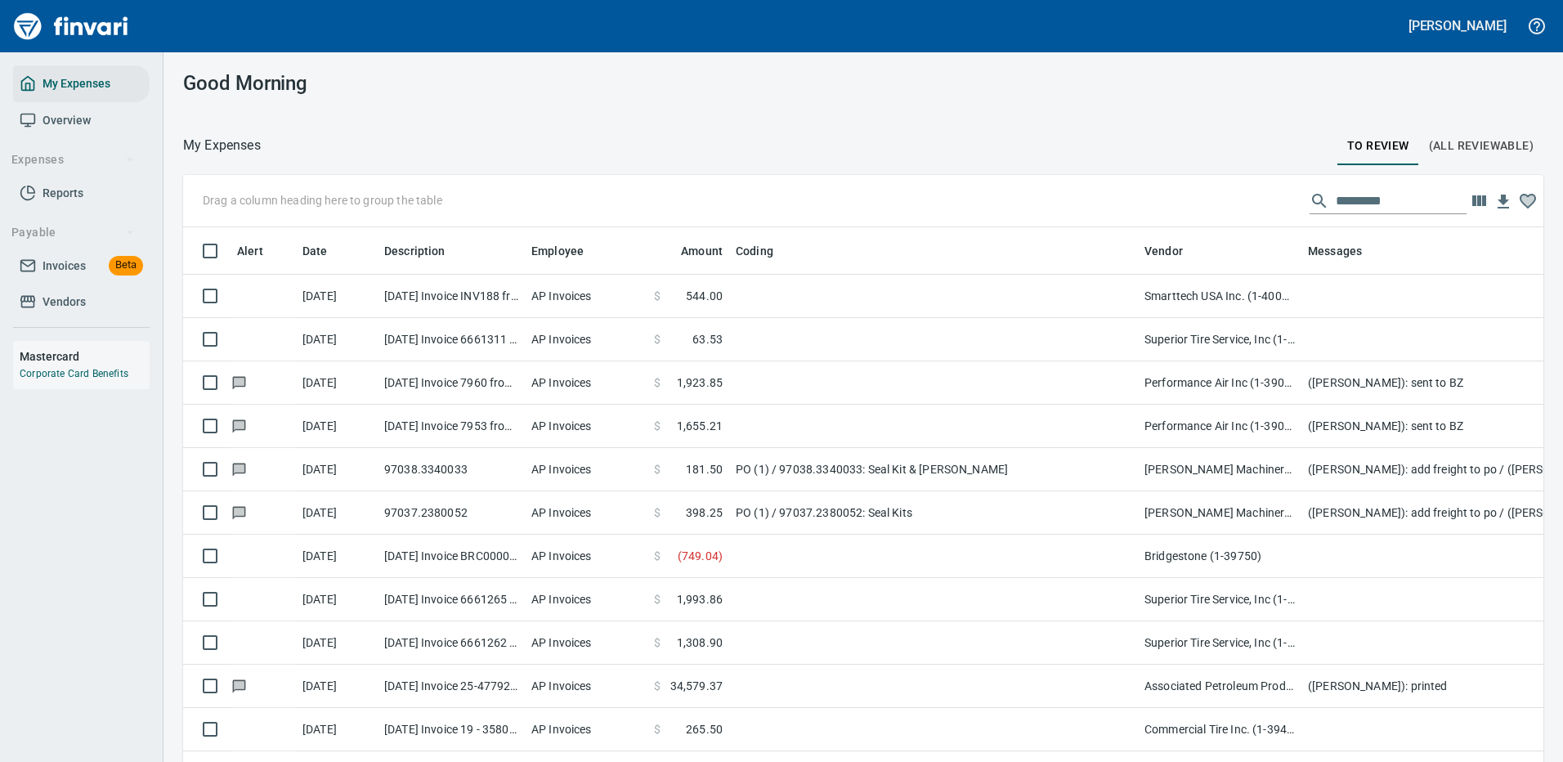
scroll to position [557, 1323]
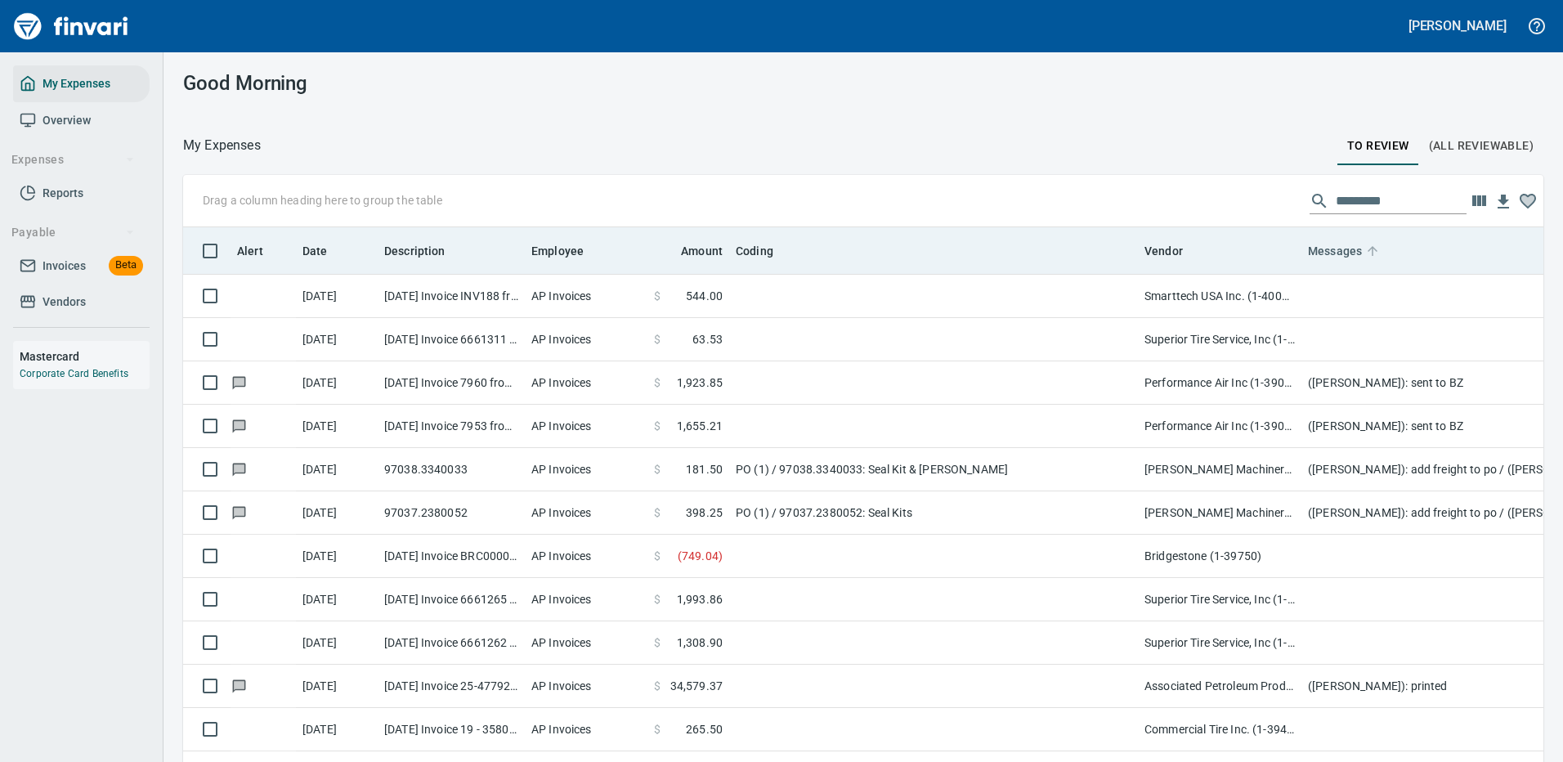
click at [1341, 248] on span "Messages" at bounding box center [1335, 251] width 54 height 20
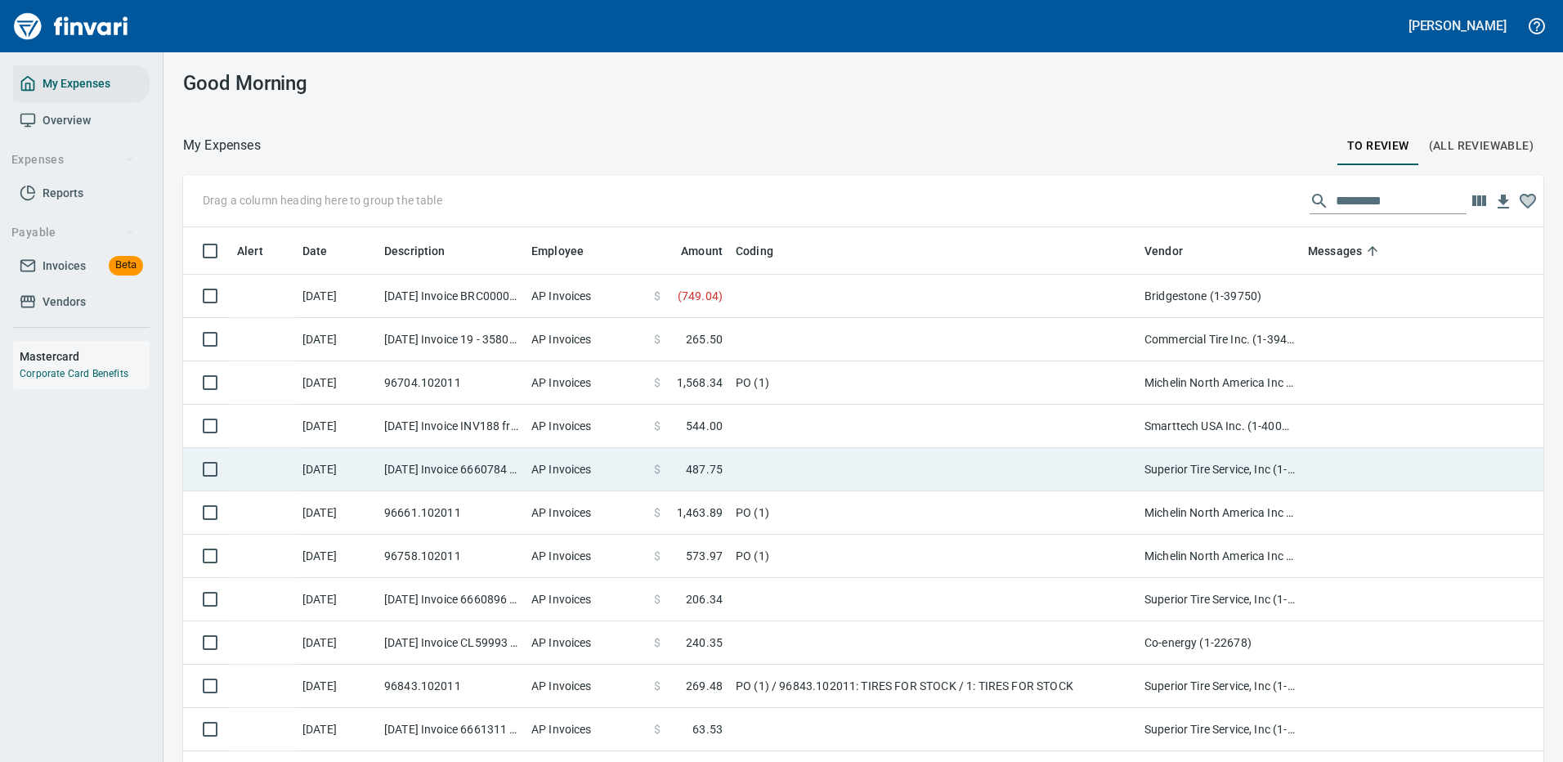
click at [973, 417] on td at bounding box center [933, 426] width 409 height 43
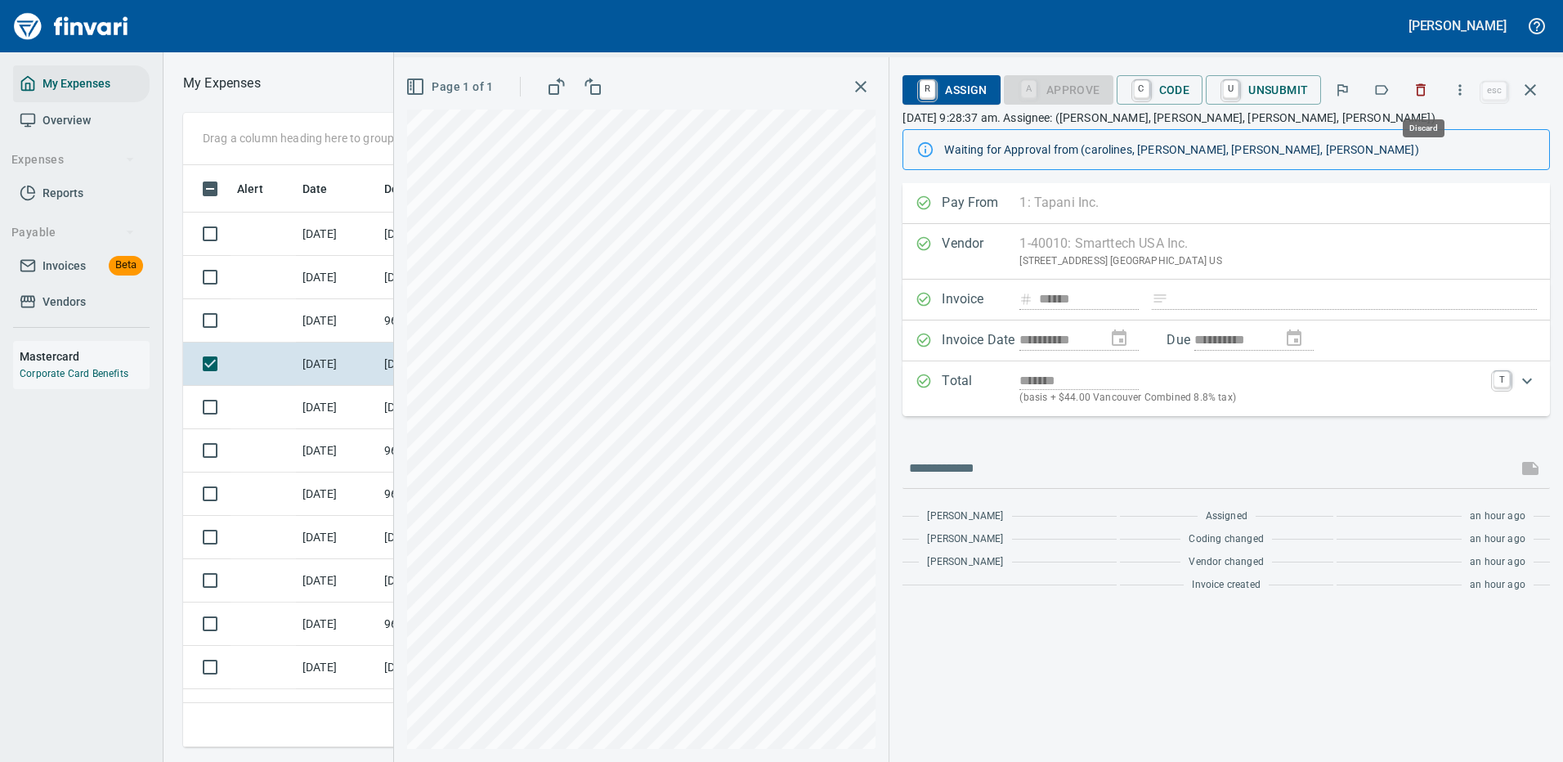
scroll to position [557, 927]
click at [1460, 87] on icon "button" at bounding box center [1459, 90] width 16 height 16
click at [1431, 130] on span "Download" at bounding box center [1457, 137] width 157 height 20
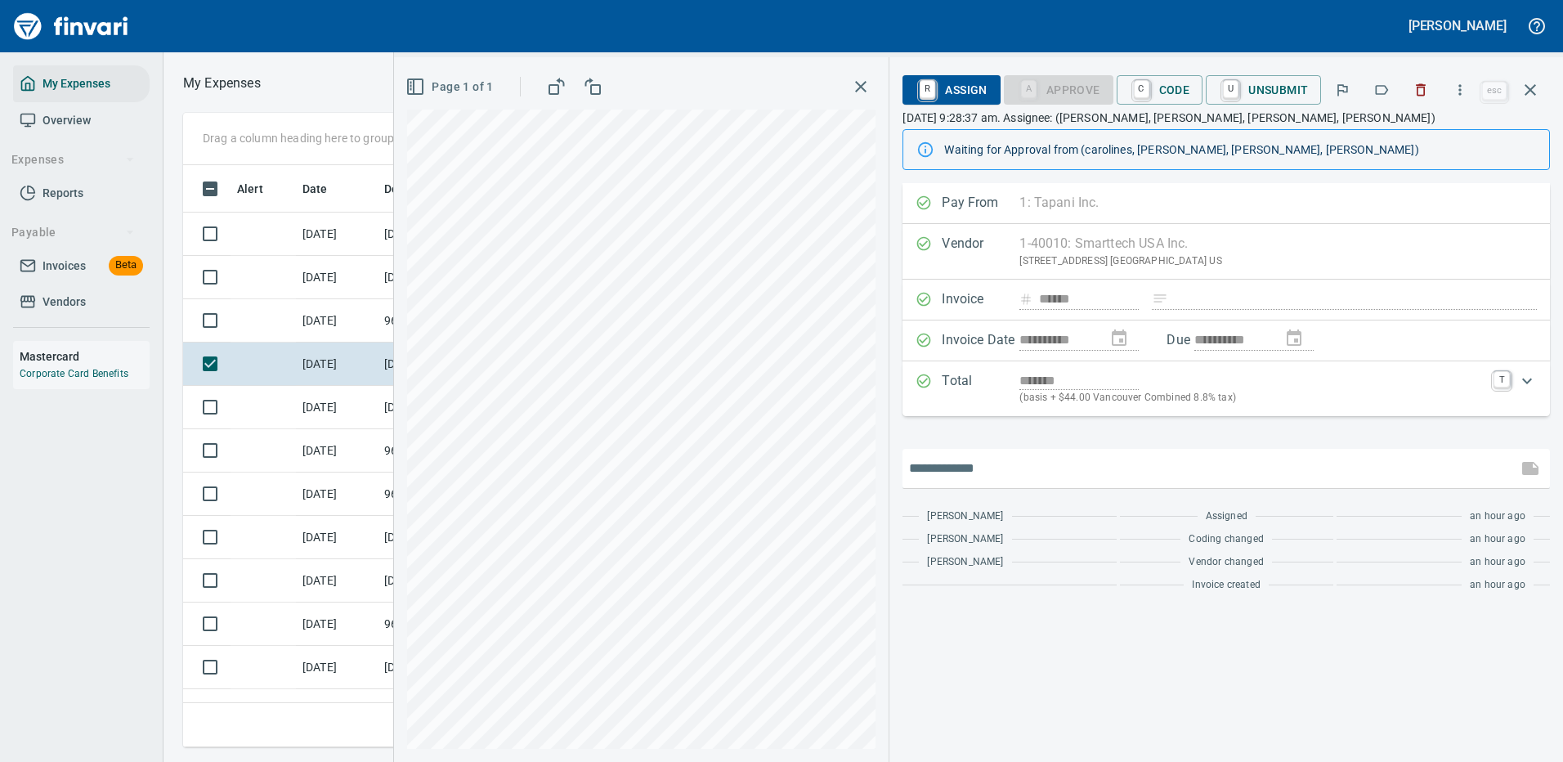
click at [978, 475] on input "text" at bounding box center [1210, 468] width 602 height 26
type input "**********"
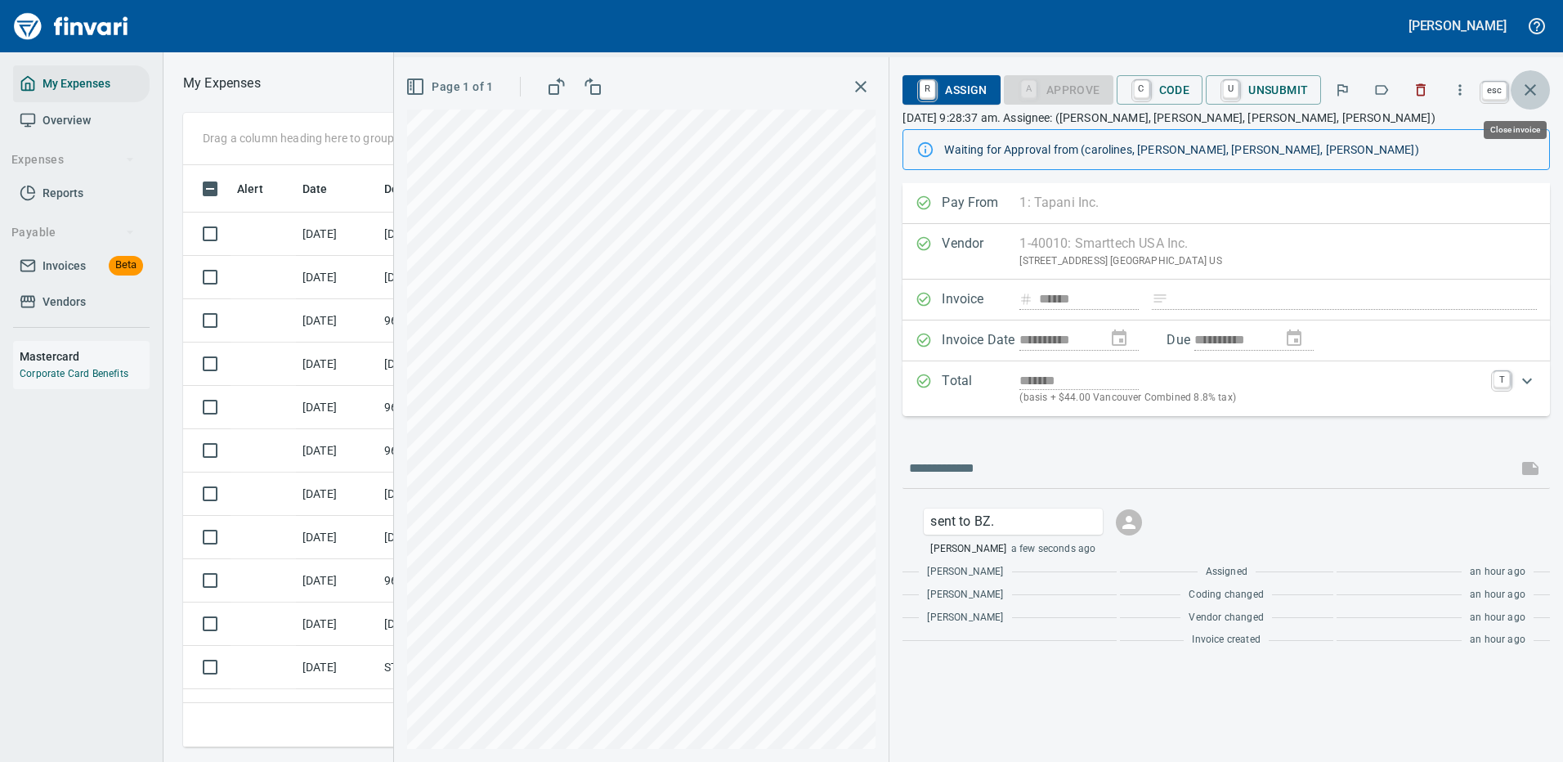
click at [1534, 87] on icon "button" at bounding box center [1529, 89] width 11 height 11
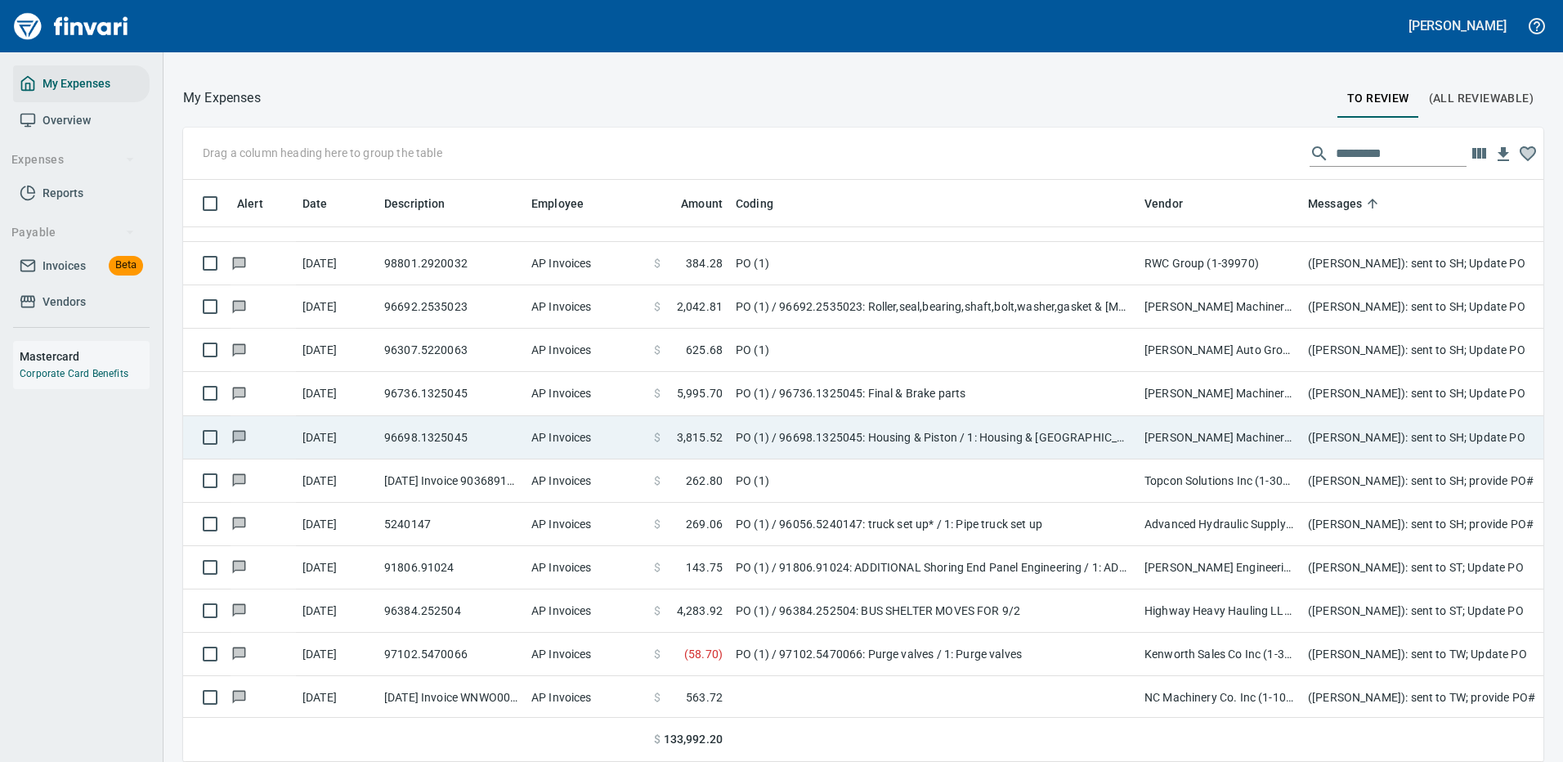
scroll to position [3066, 0]
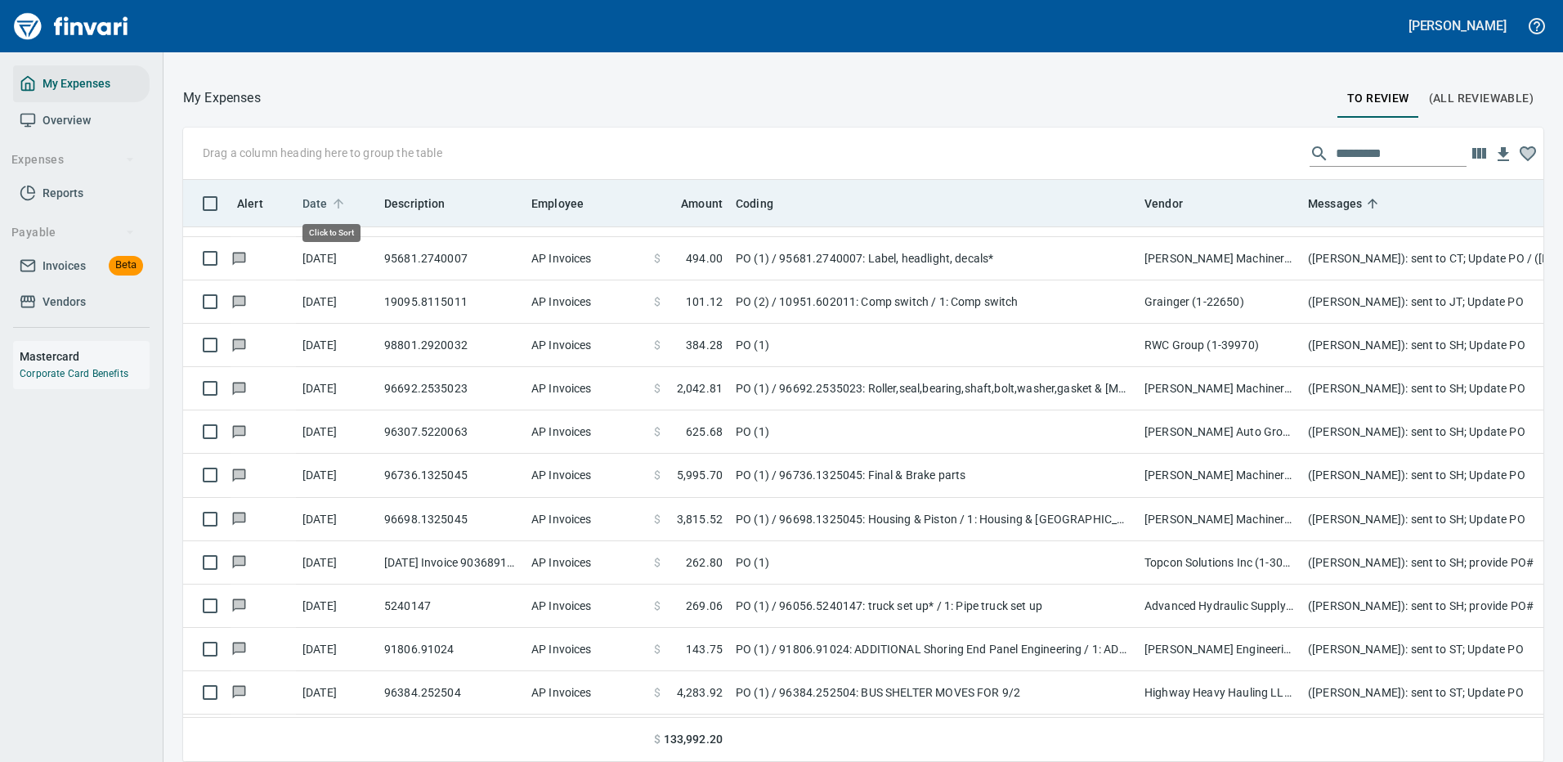
click at [311, 195] on span "Date" at bounding box center [314, 204] width 25 height 20
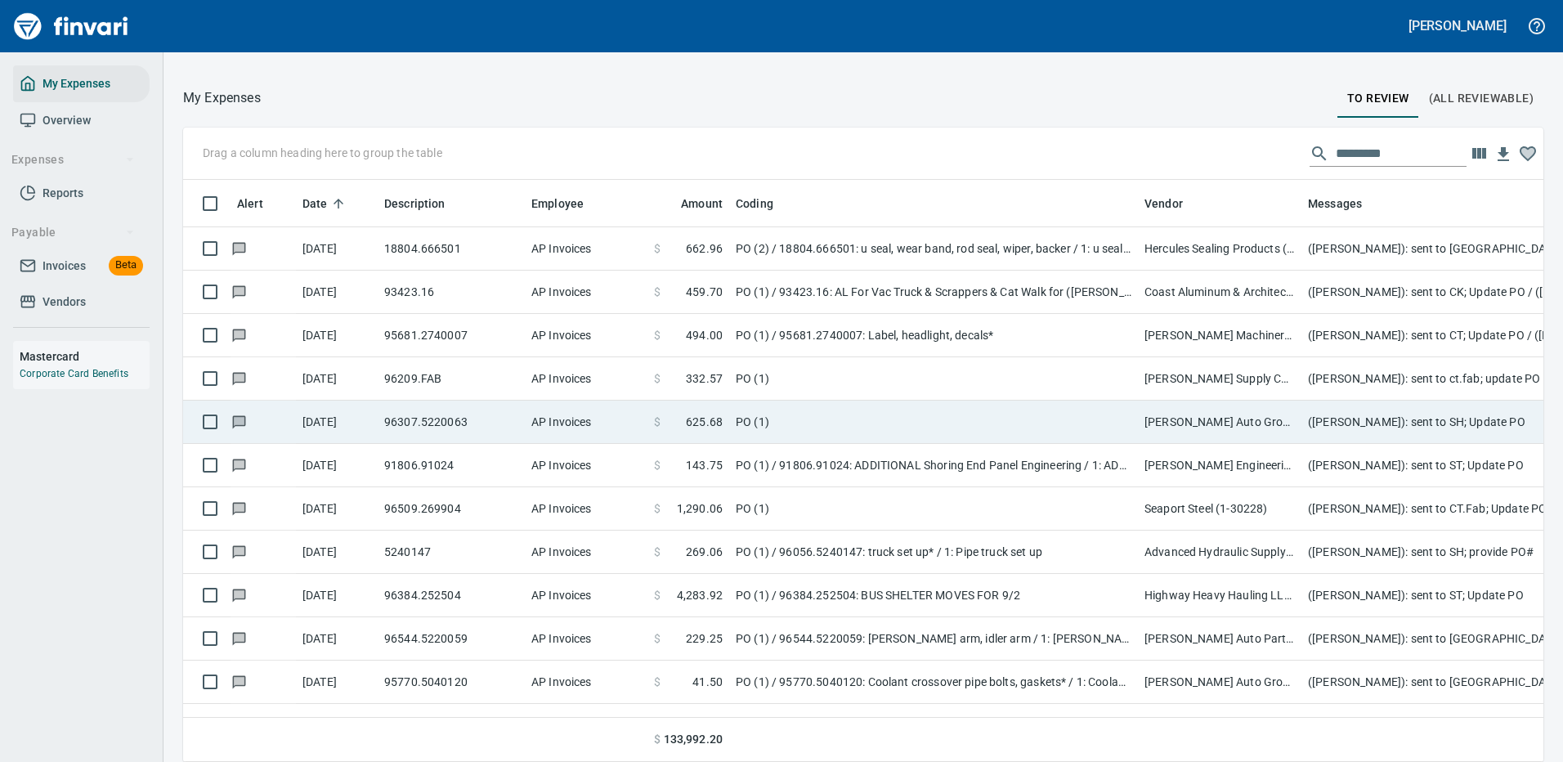
scroll to position [0, 0]
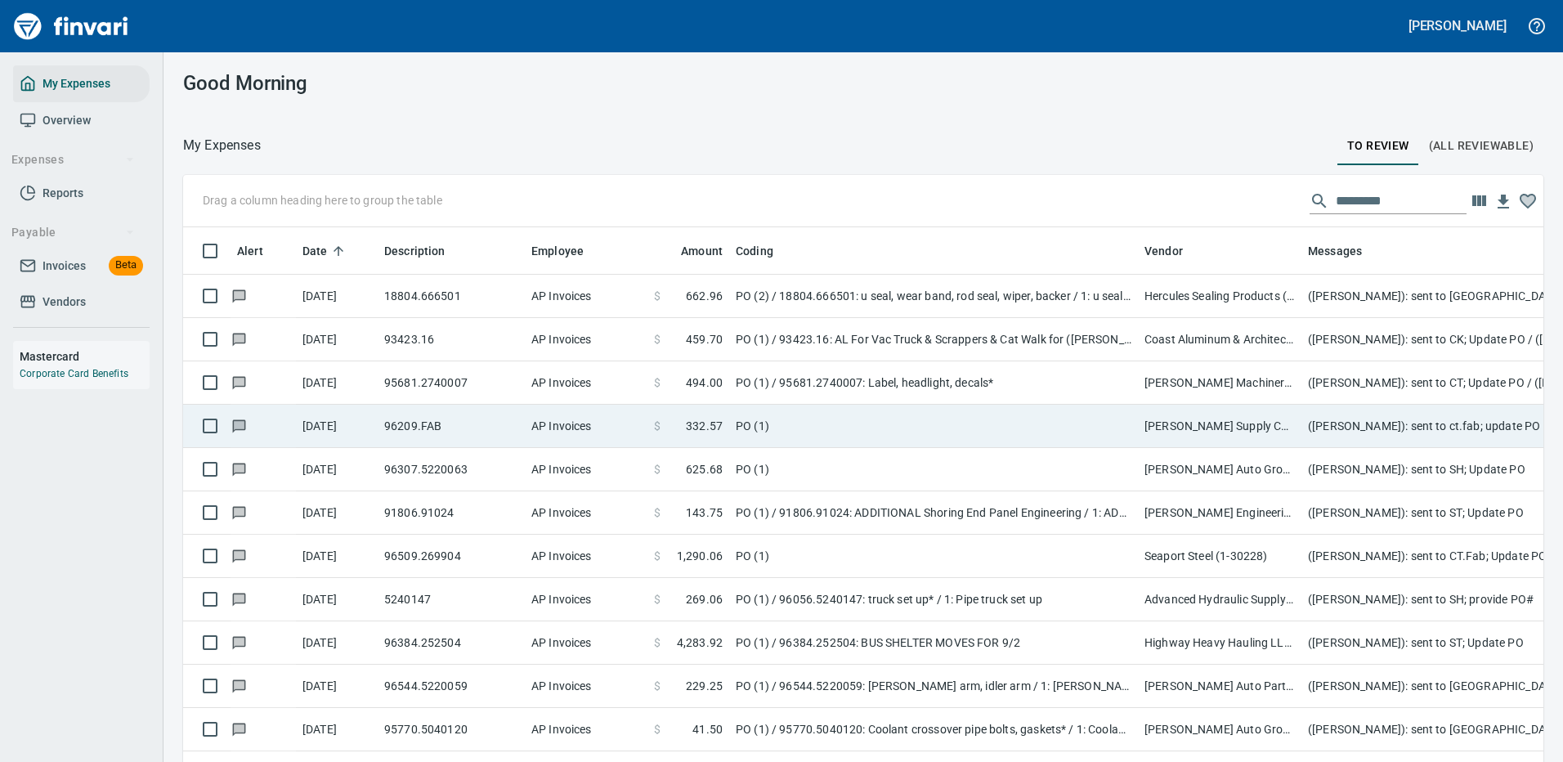
click at [870, 409] on td "PO (1)" at bounding box center [933, 426] width 409 height 43
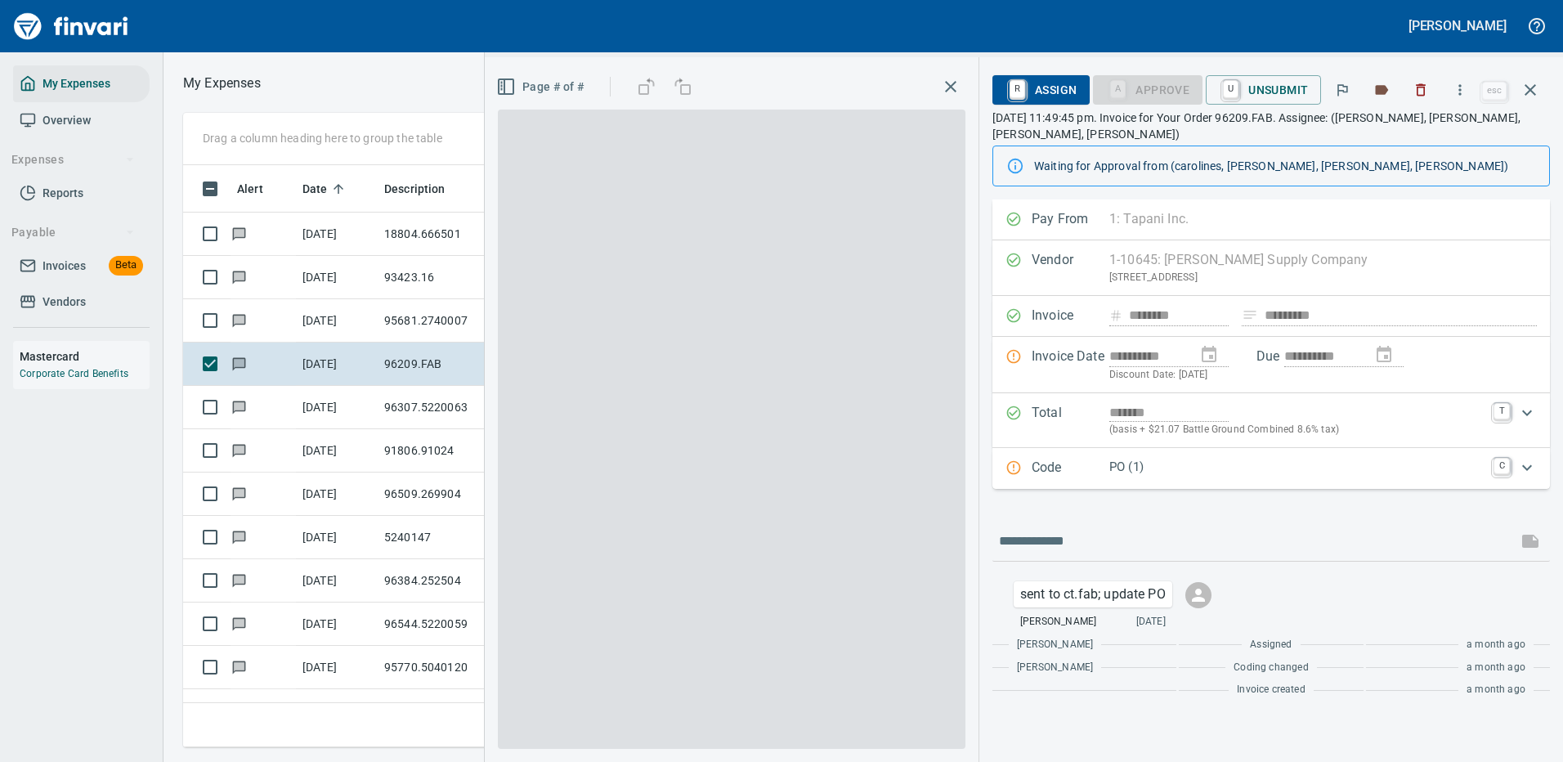
scroll to position [557, 927]
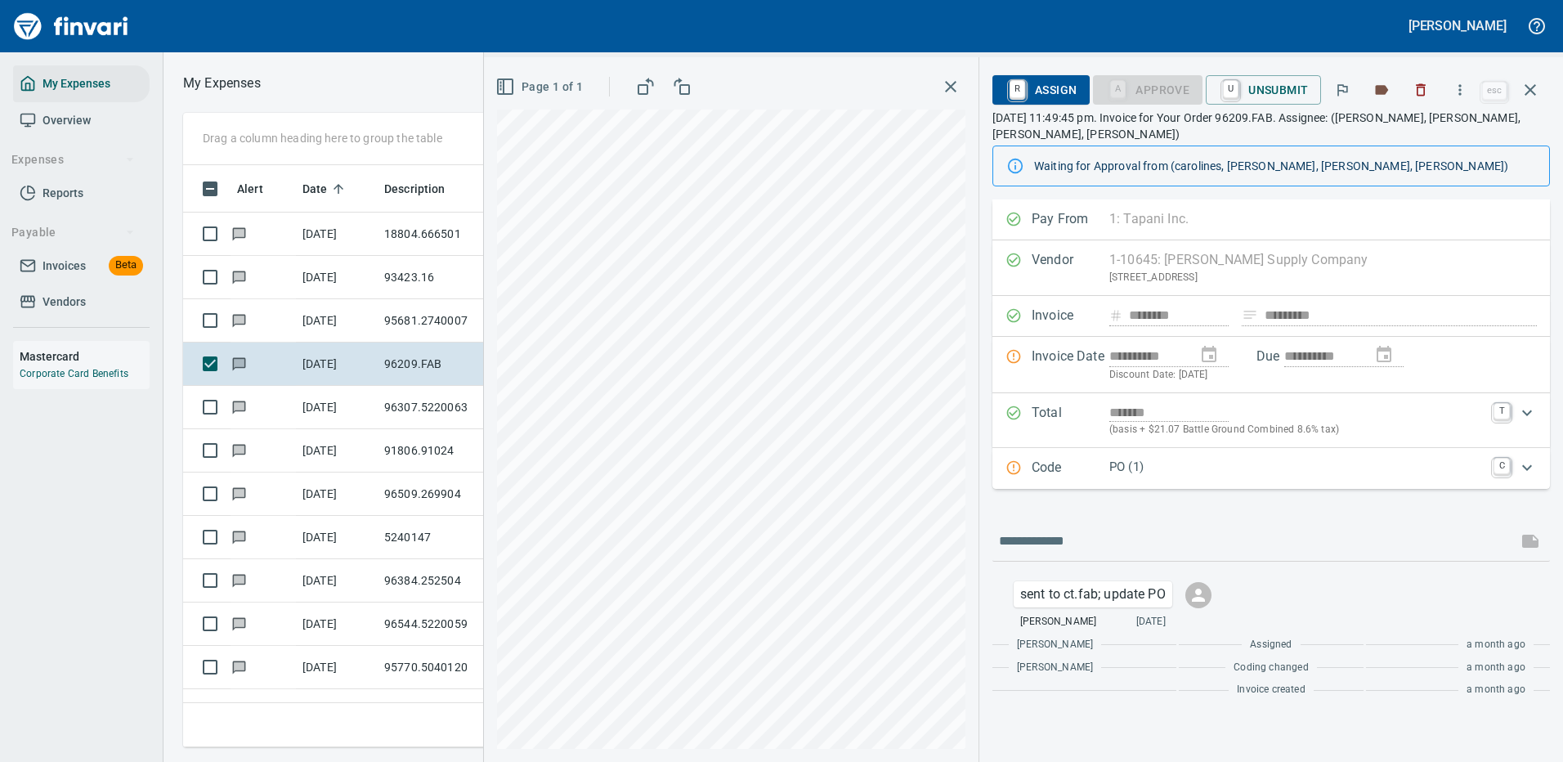
click at [1274, 463] on p "PO (1)" at bounding box center [1296, 467] width 374 height 19
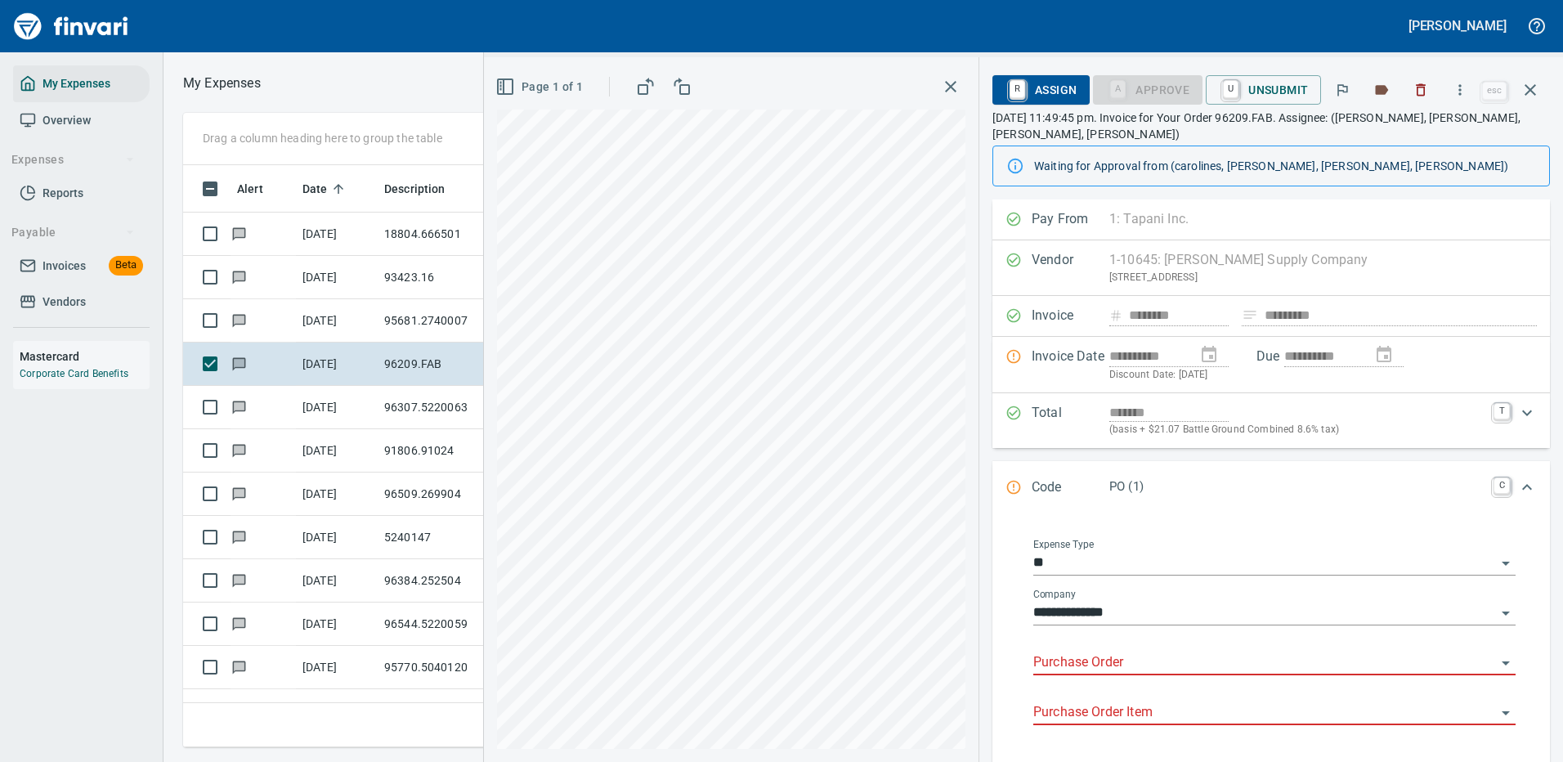
click at [1098, 657] on input "Purchase Order" at bounding box center [1264, 662] width 463 height 23
type input "*****"
click at [1532, 88] on icon "button" at bounding box center [1529, 89] width 11 height 11
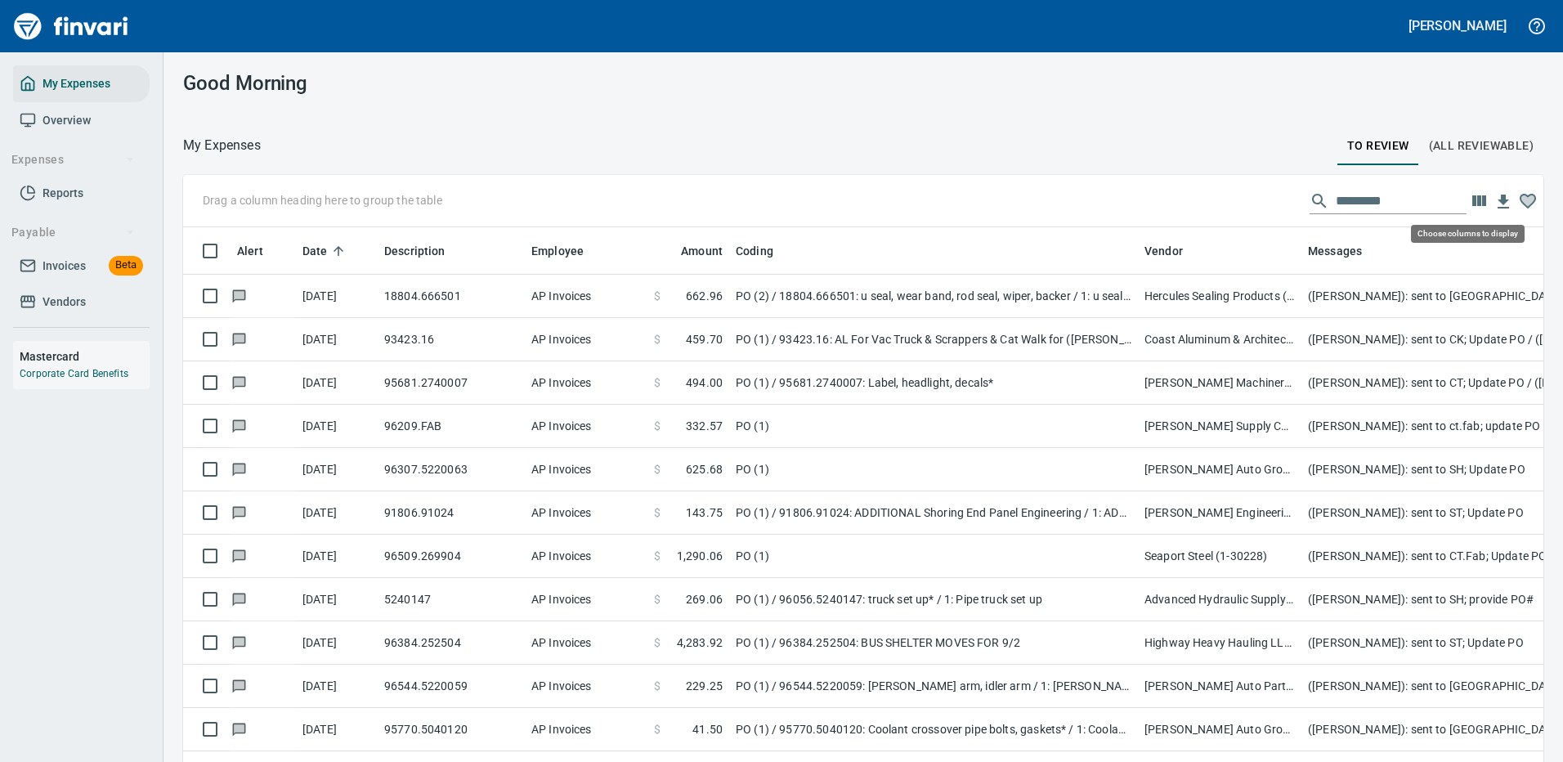
scroll to position [557, 1323]
drag, startPoint x: 1358, startPoint y: 204, endPoint x: 1253, endPoint y: 198, distance: 105.6
click at [1253, 198] on div "Drag a column heading here to group the table" at bounding box center [863, 201] width 1360 height 52
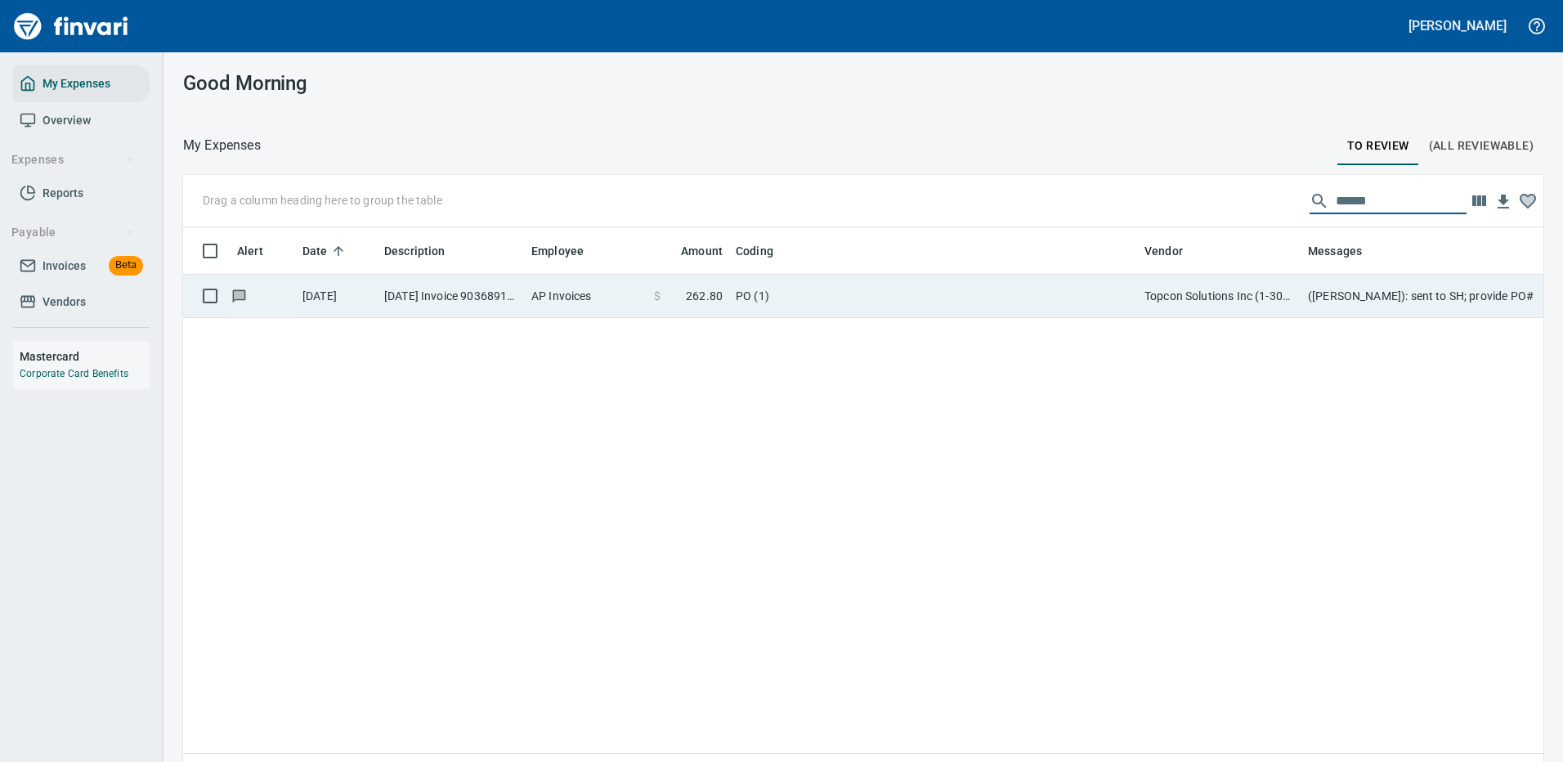
type input "******"
click at [1141, 302] on td "Topcon Solutions Inc (1-30481)" at bounding box center [1219, 296] width 163 height 43
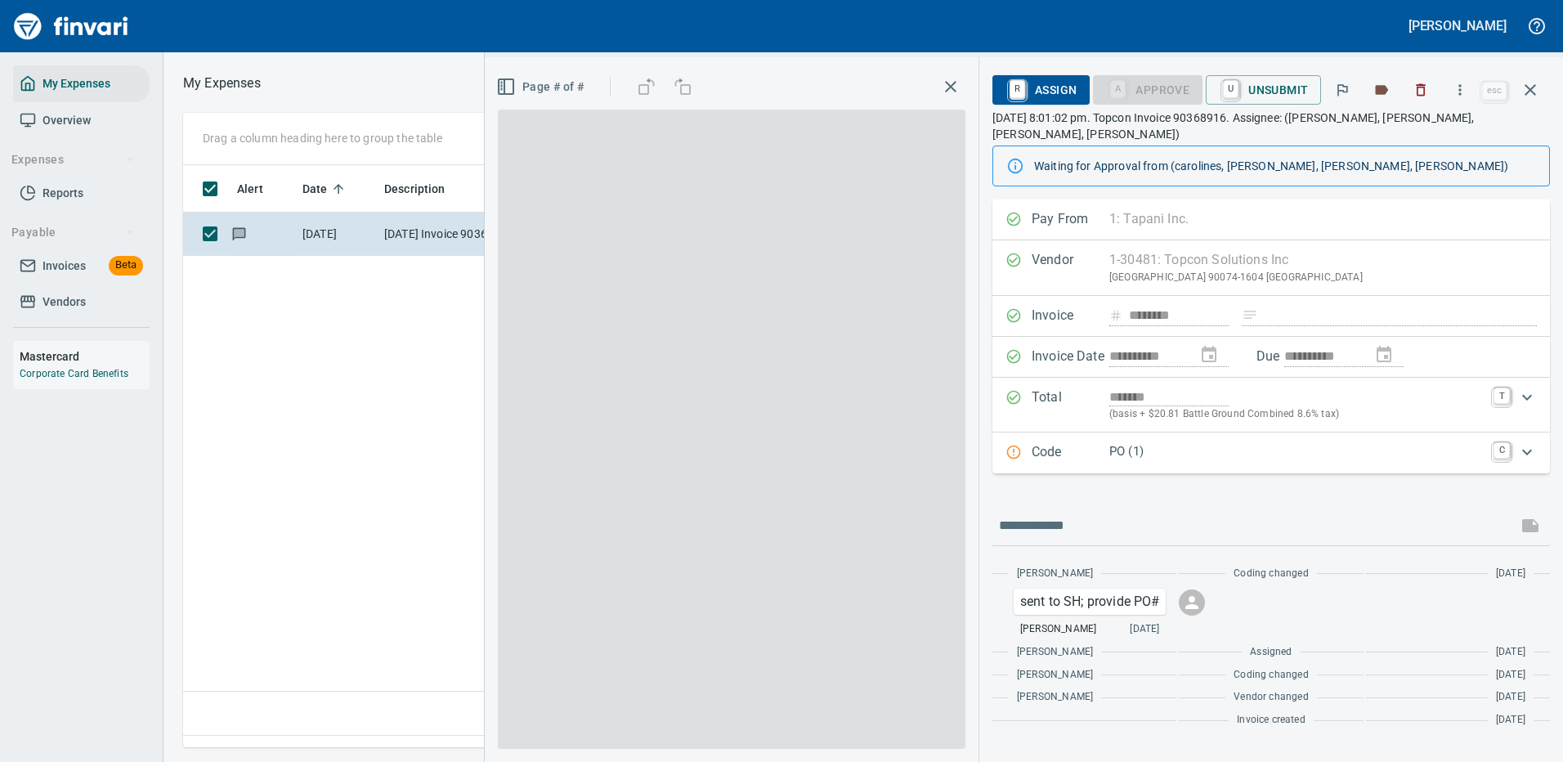
scroll to position [557, 939]
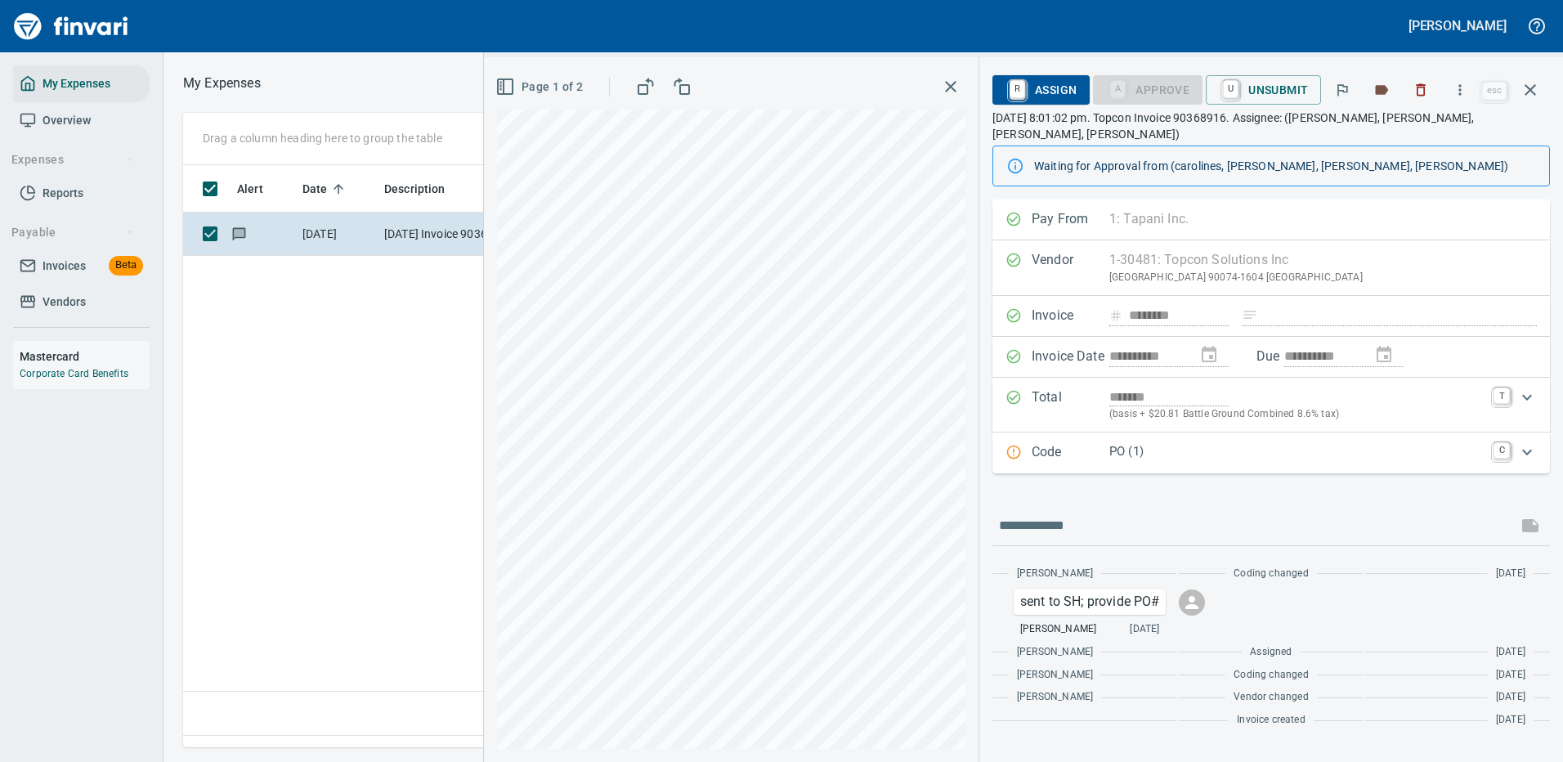
click at [1069, 87] on span "R Assign" at bounding box center [1040, 90] width 71 height 28
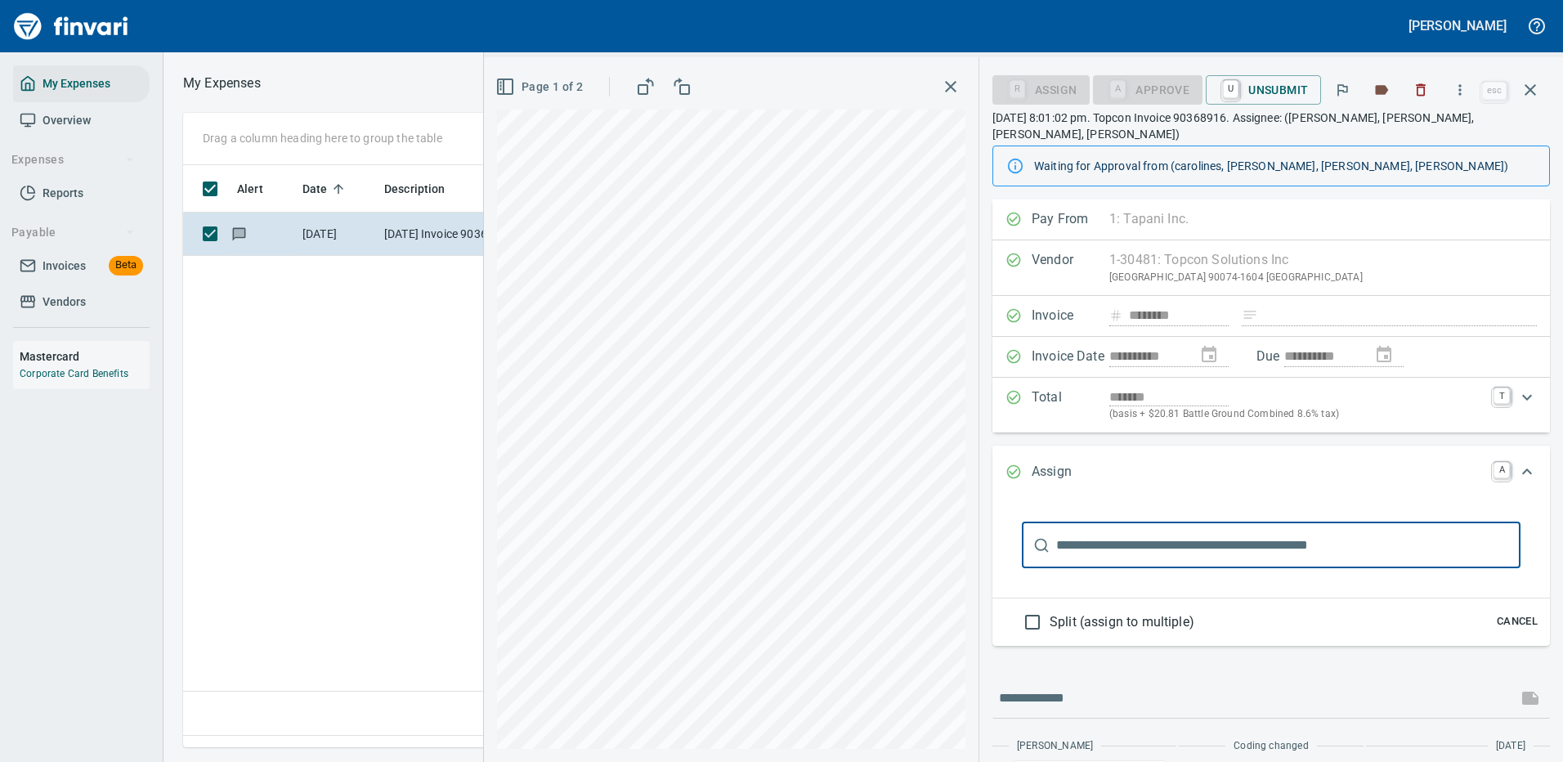
scroll to position [142, 0]
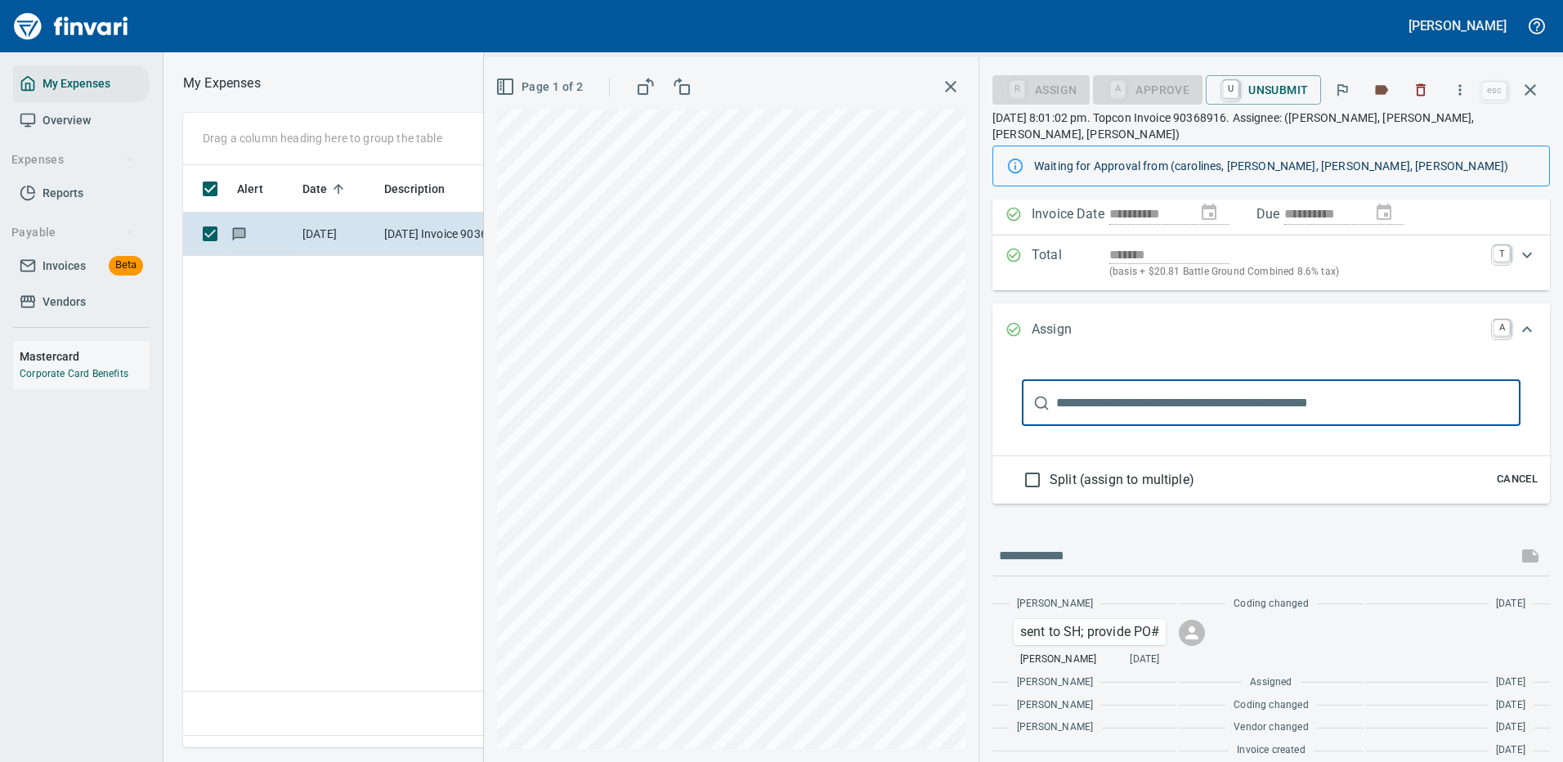
click at [1118, 383] on input "text" at bounding box center [1288, 403] width 464 height 46
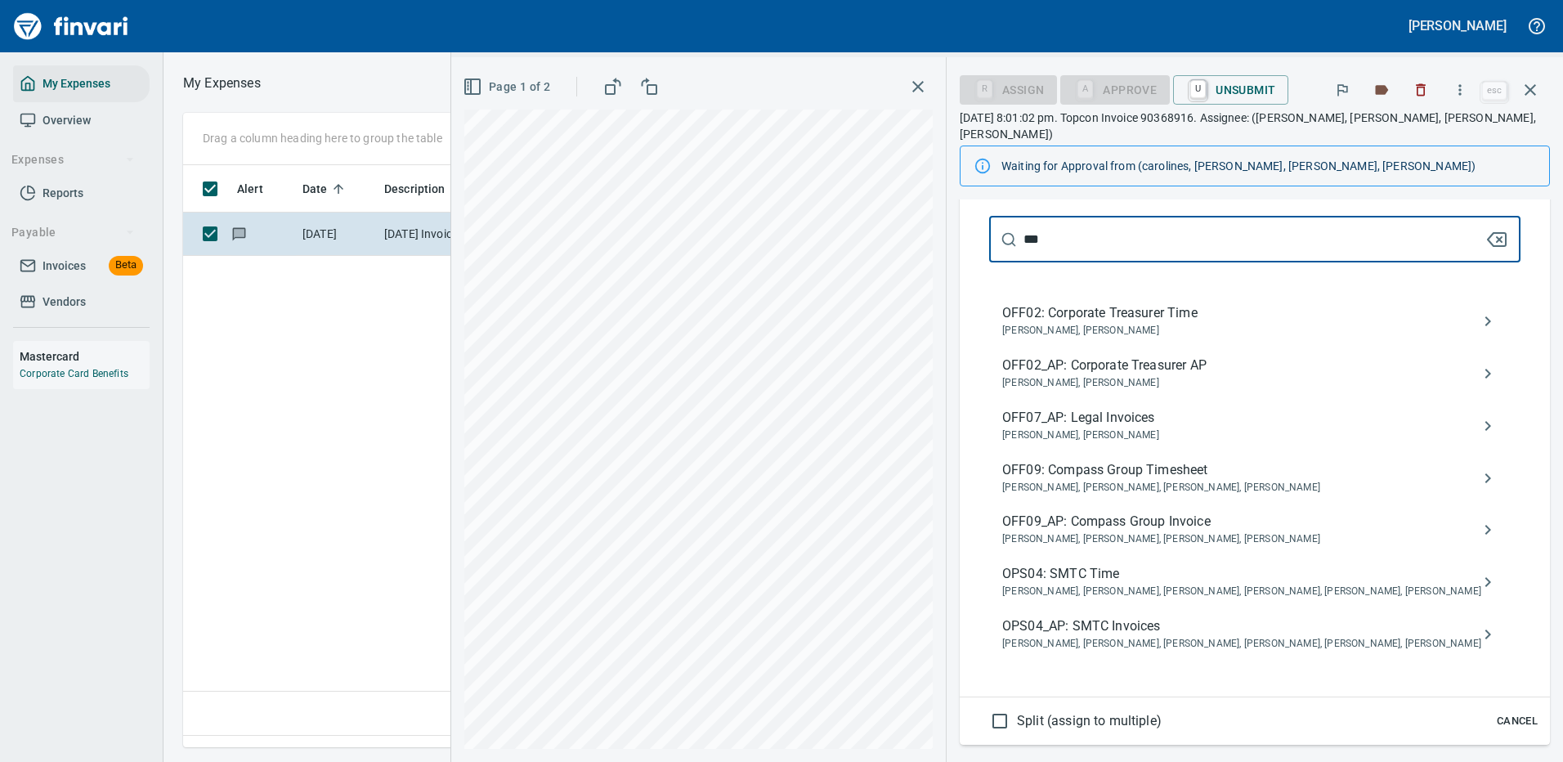
scroll to position [387, 0]
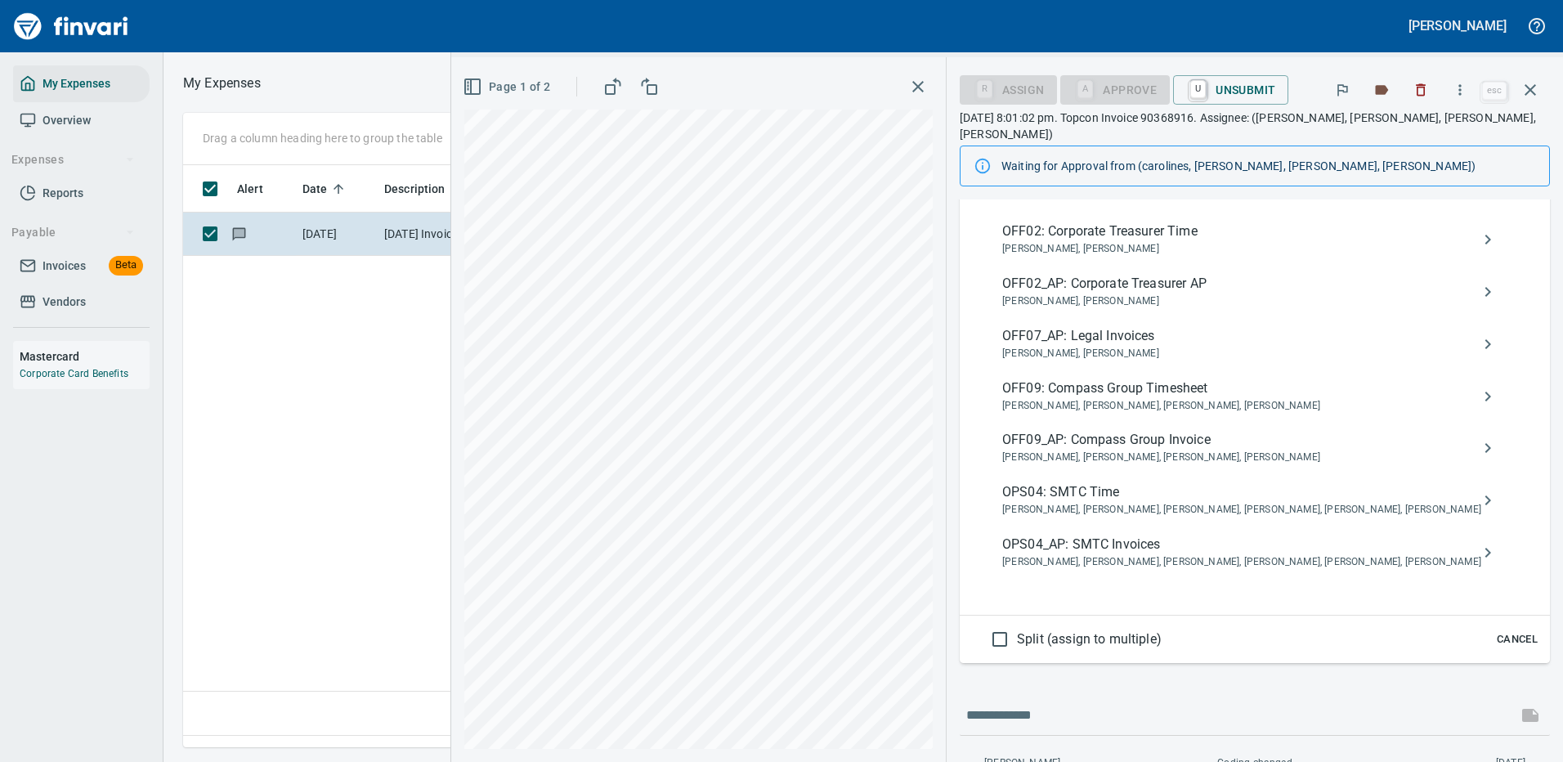
type input "***"
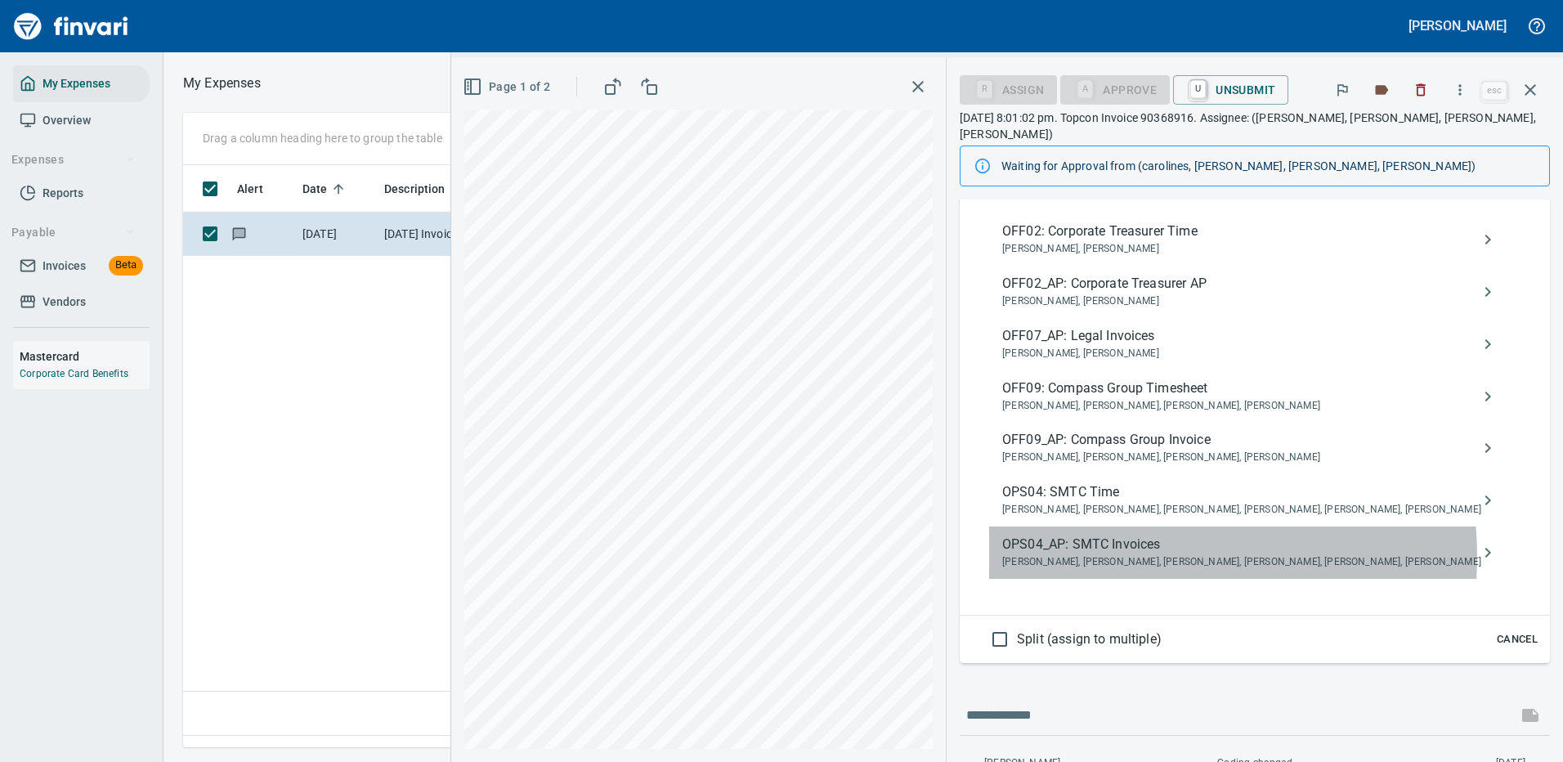
click at [1161, 554] on span "[PERSON_NAME], [PERSON_NAME], [PERSON_NAME], [PERSON_NAME], [PERSON_NAME], [PER…" at bounding box center [1241, 562] width 479 height 16
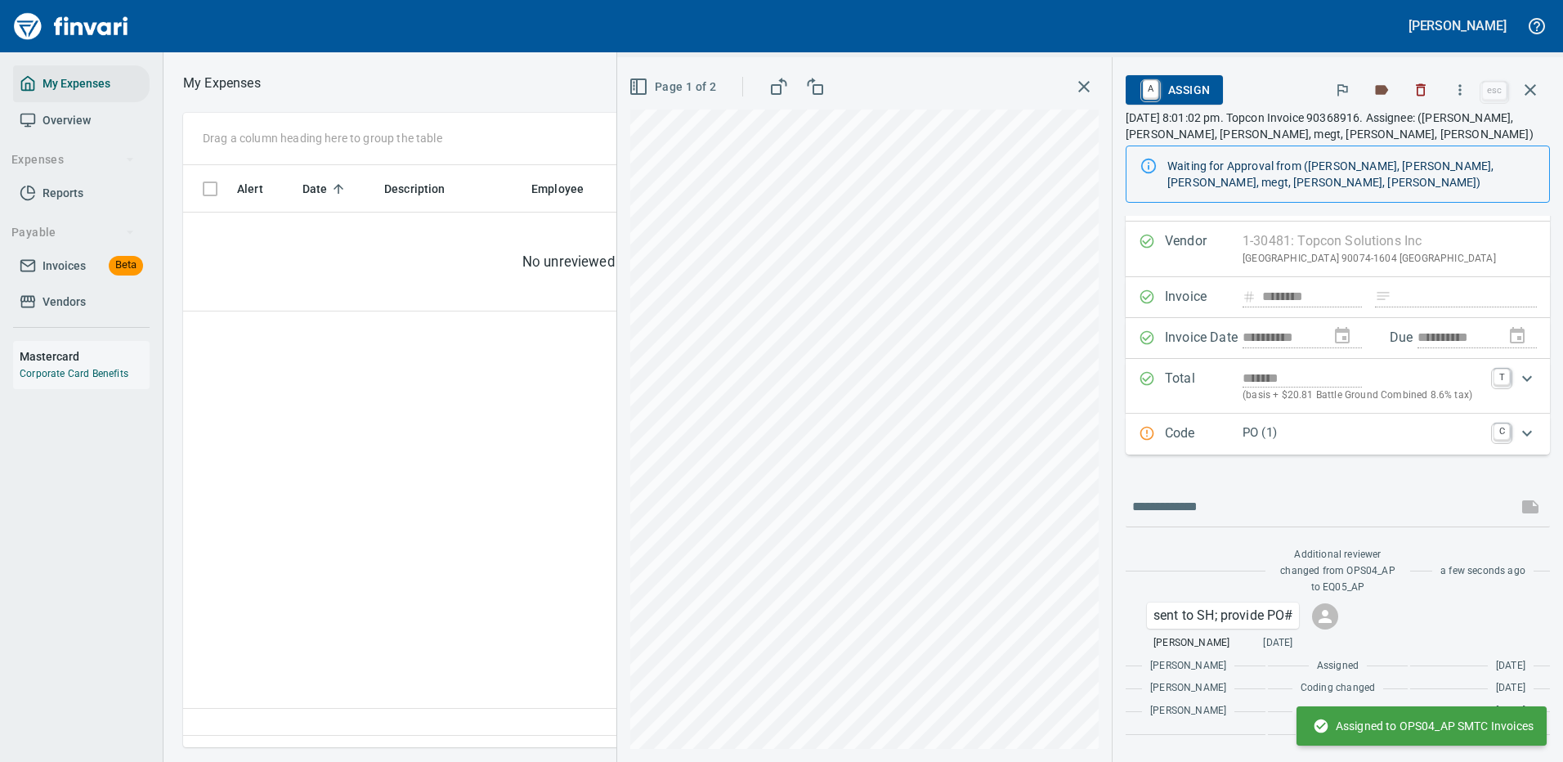
scroll to position [19, 0]
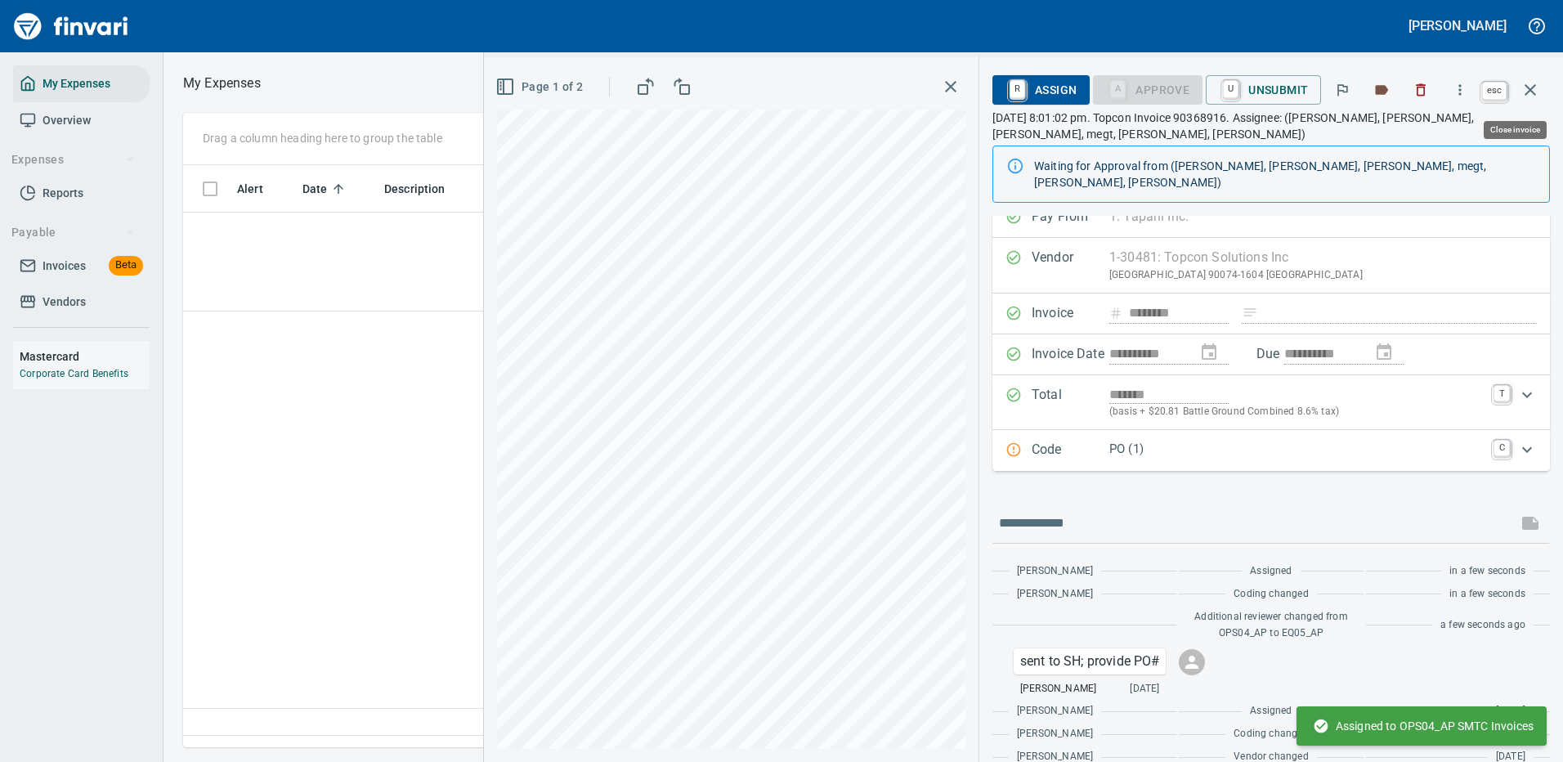
click at [1532, 81] on icon "button" at bounding box center [1530, 90] width 20 height 20
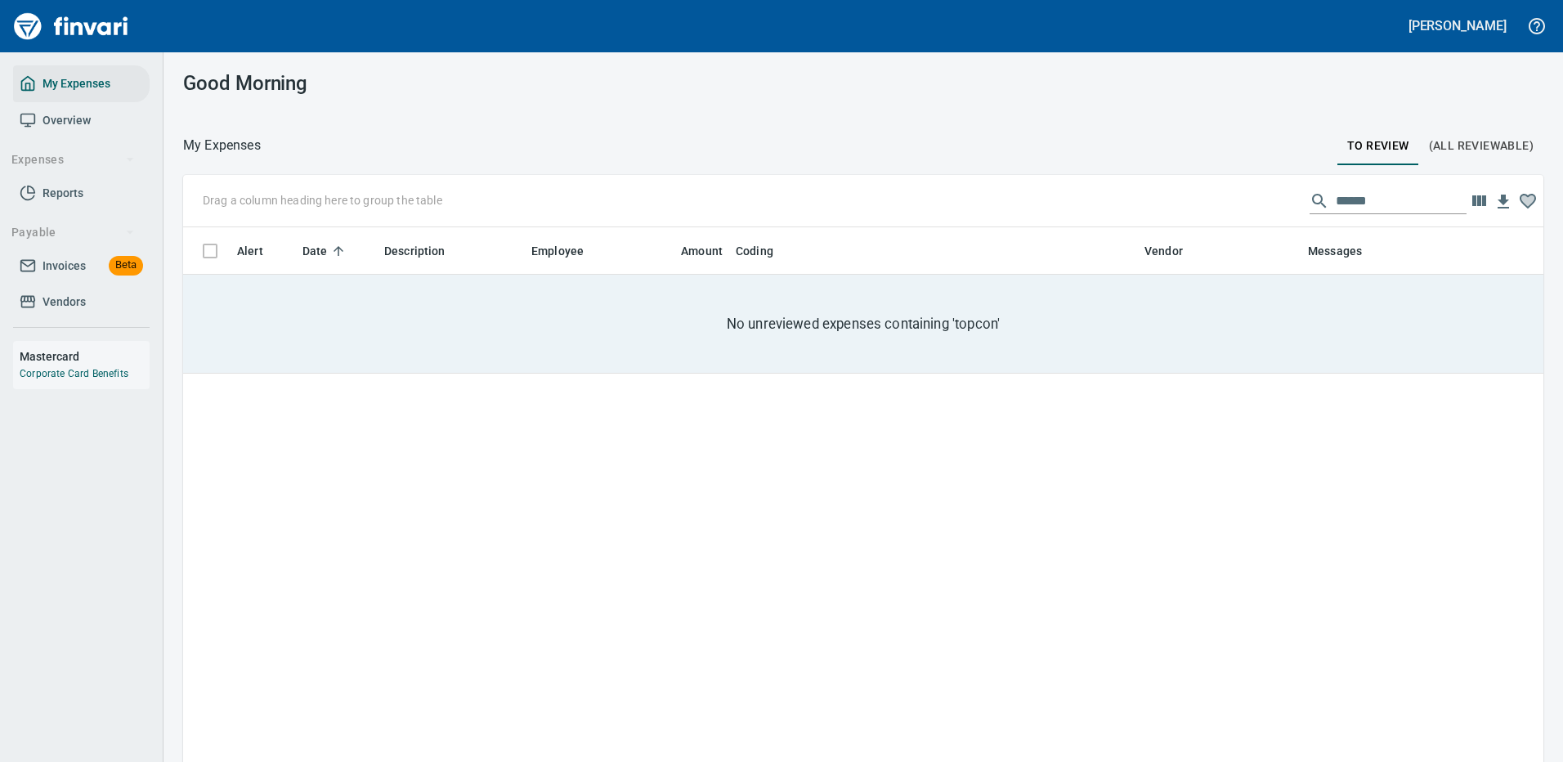
scroll to position [47, 0]
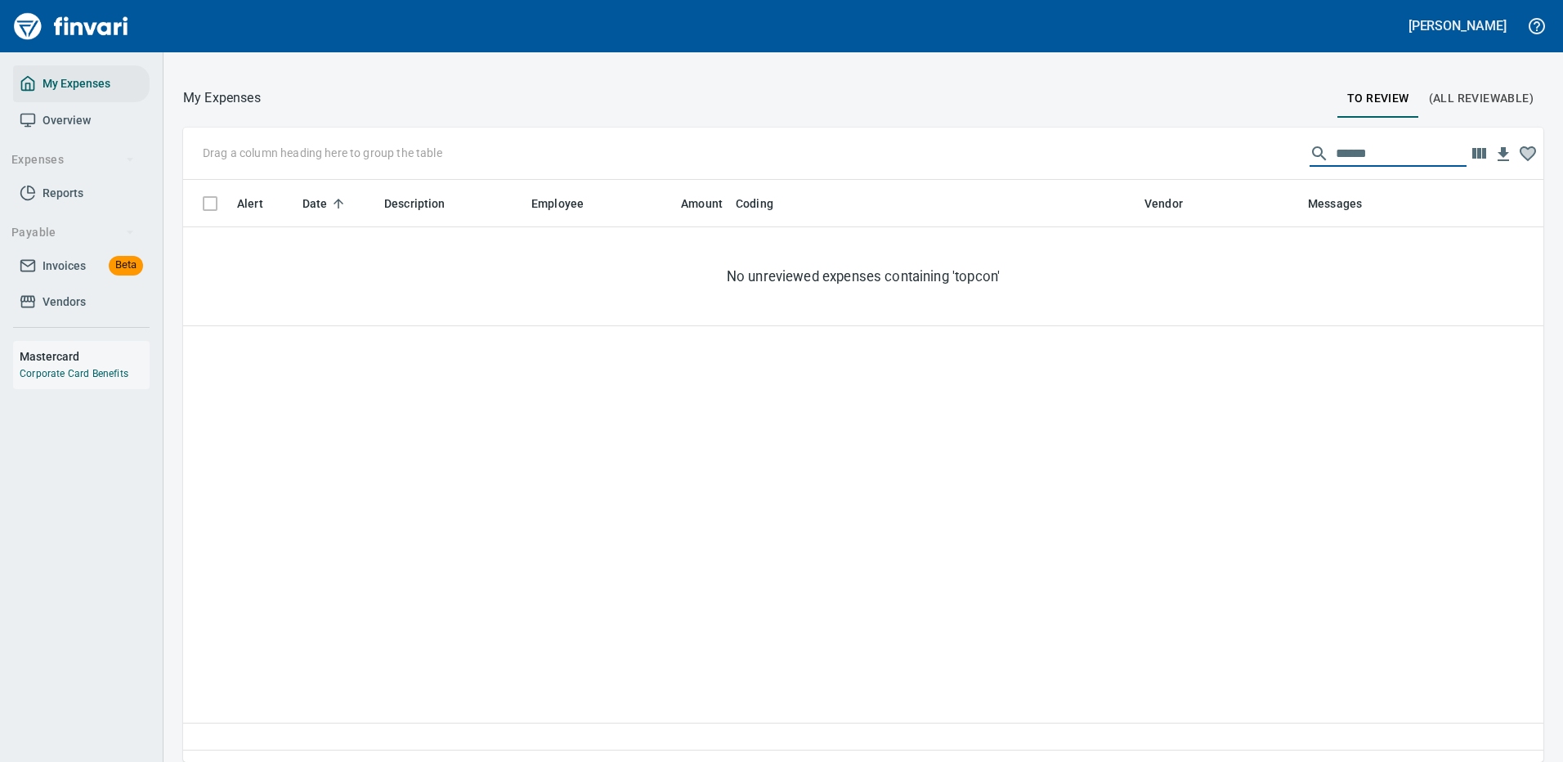
drag, startPoint x: 1367, startPoint y: 145, endPoint x: 1151, endPoint y: 146, distance: 216.6
click at [1222, 154] on div "Drag a column heading here to group the table ******" at bounding box center [863, 153] width 1360 height 52
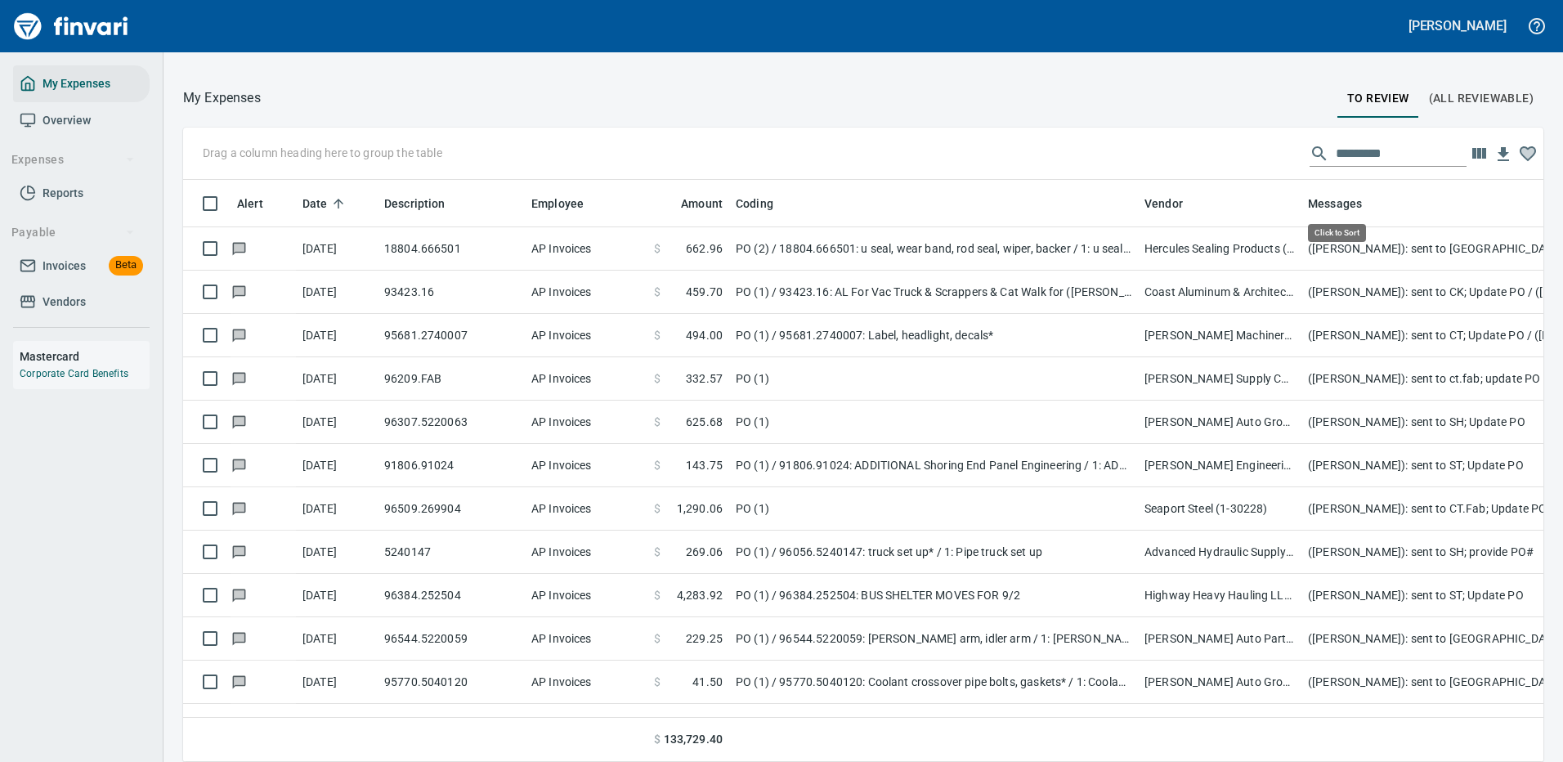
scroll to position [557, 1323]
drag, startPoint x: 1365, startPoint y: 149, endPoint x: 1248, endPoint y: 138, distance: 117.4
click at [1248, 138] on div "Drag a column heading here to group the table" at bounding box center [863, 153] width 1360 height 52
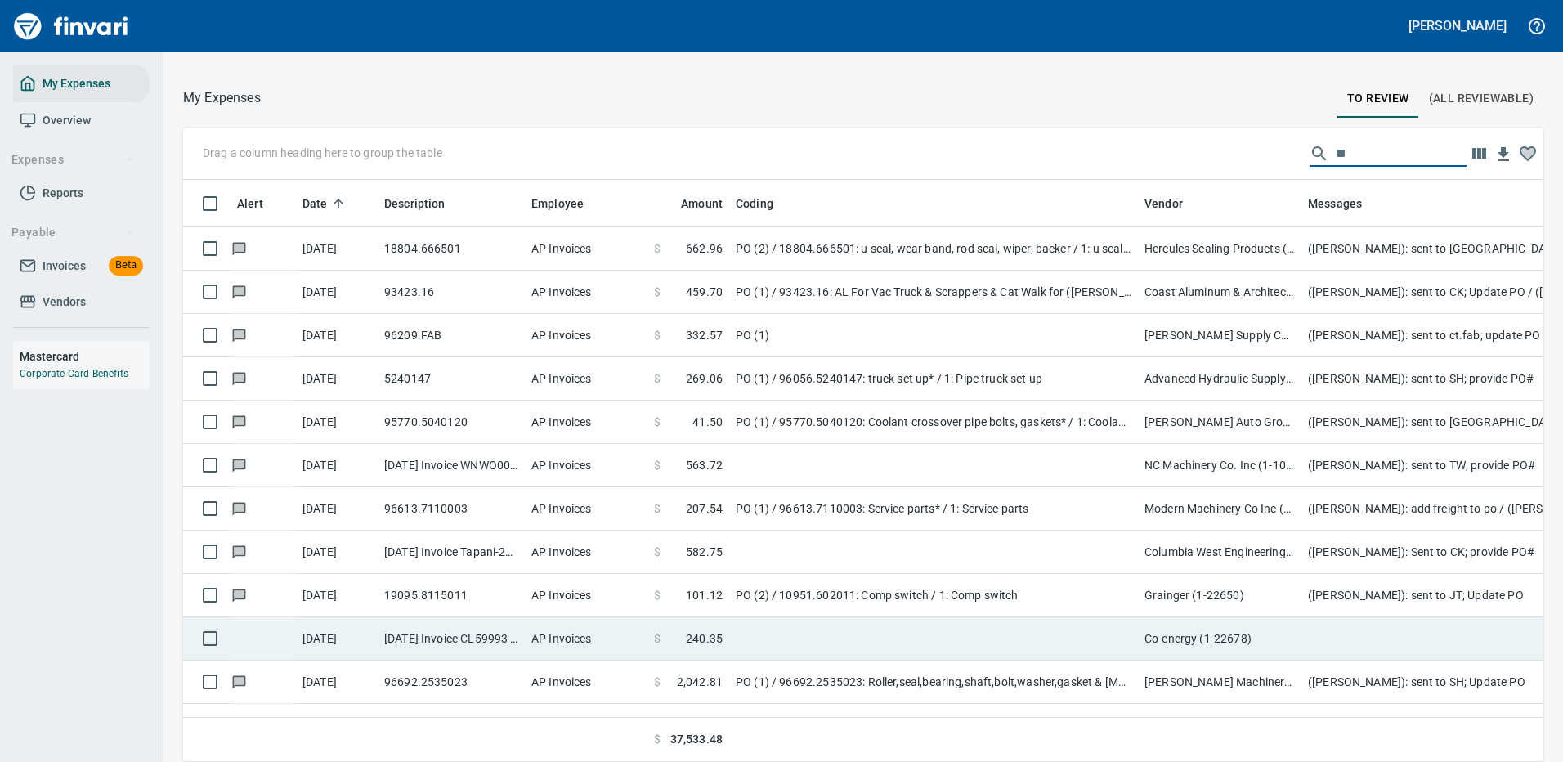
type input "**"
click at [1000, 637] on td at bounding box center [933, 638] width 409 height 43
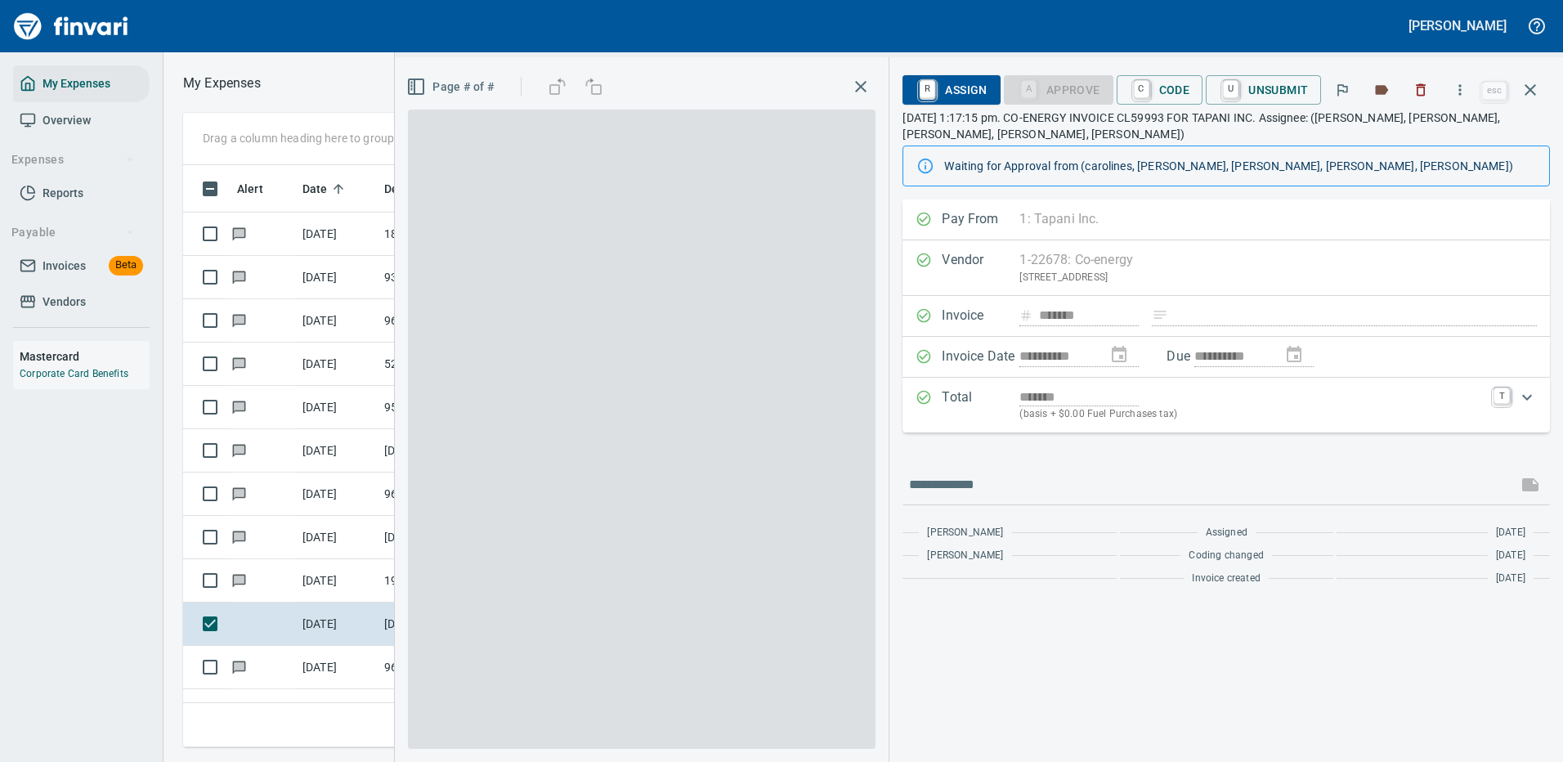
scroll to position [557, 927]
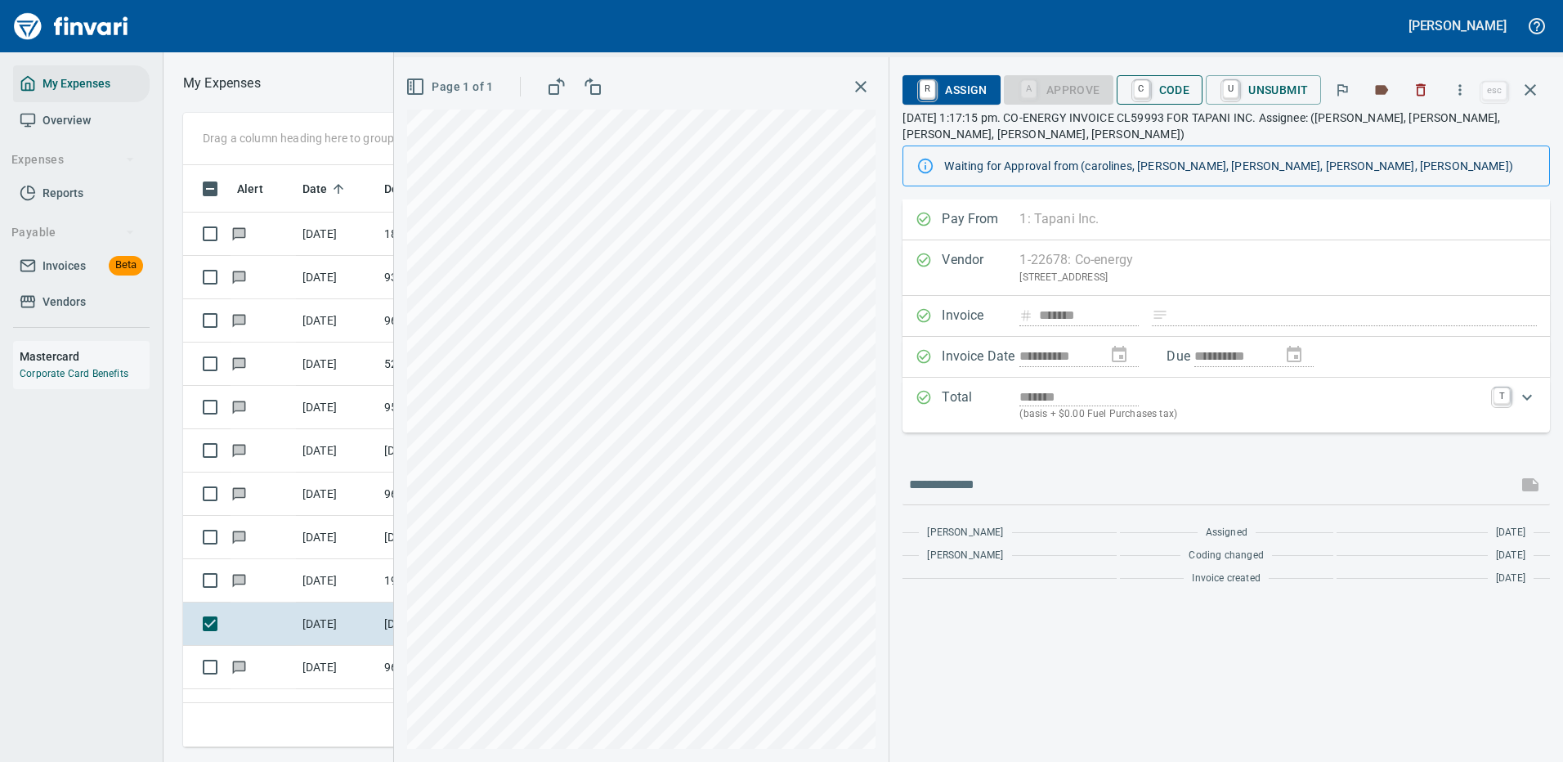
click at [1166, 90] on span "C Code" at bounding box center [1159, 90] width 60 height 28
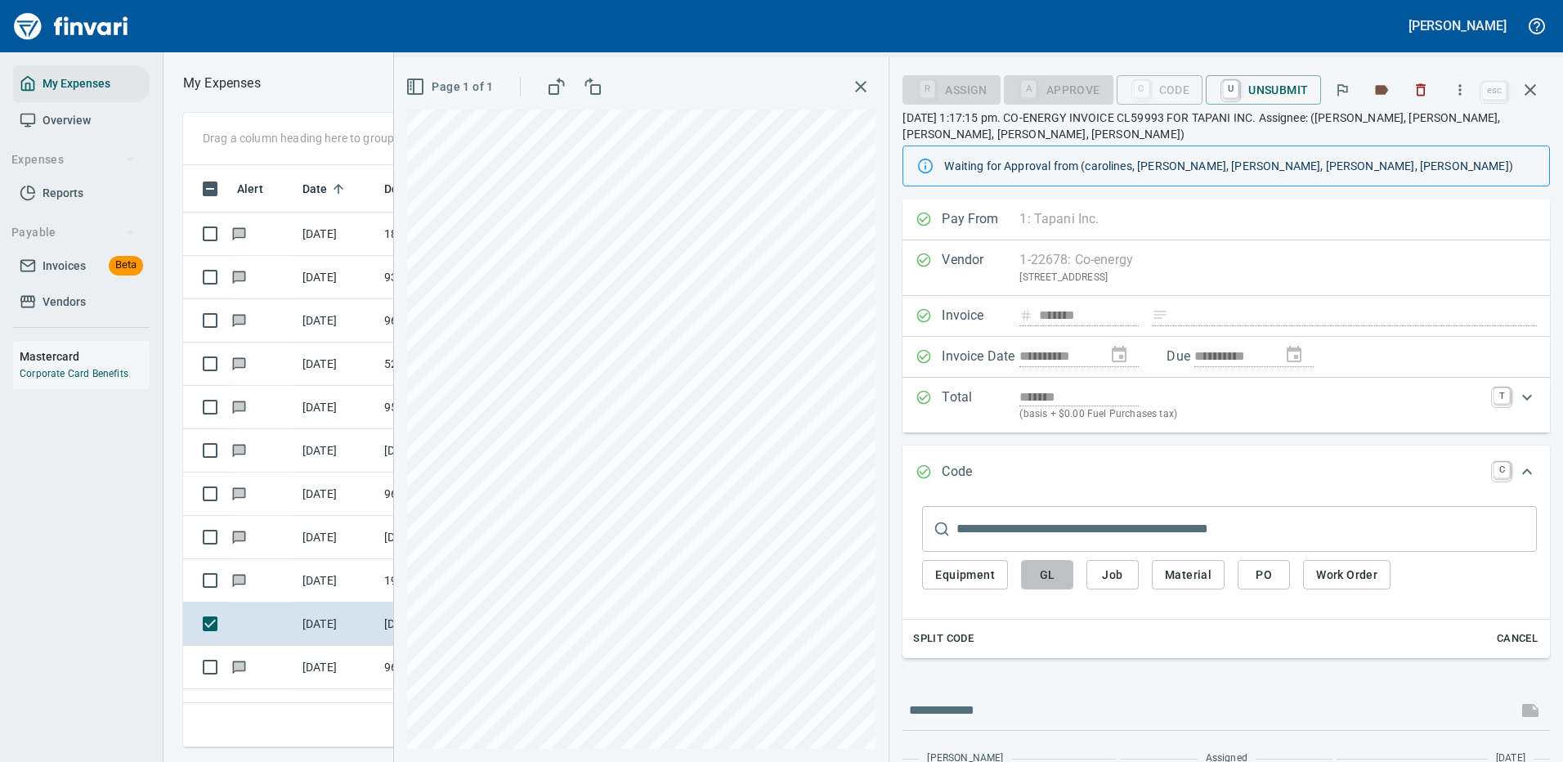
click at [1044, 572] on span "GL" at bounding box center [1047, 575] width 26 height 20
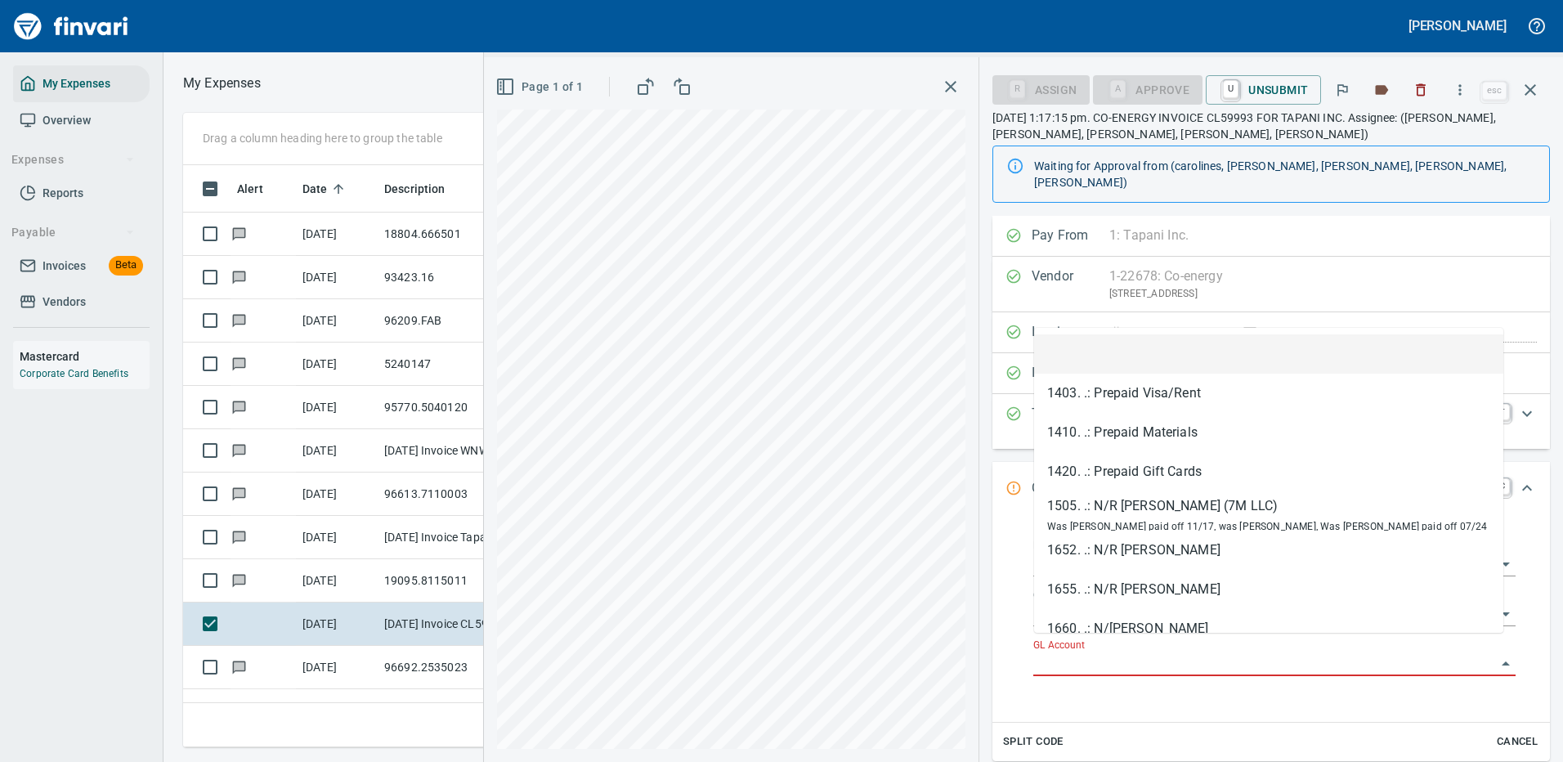
click at [1067, 653] on input "GL Account" at bounding box center [1264, 663] width 463 height 23
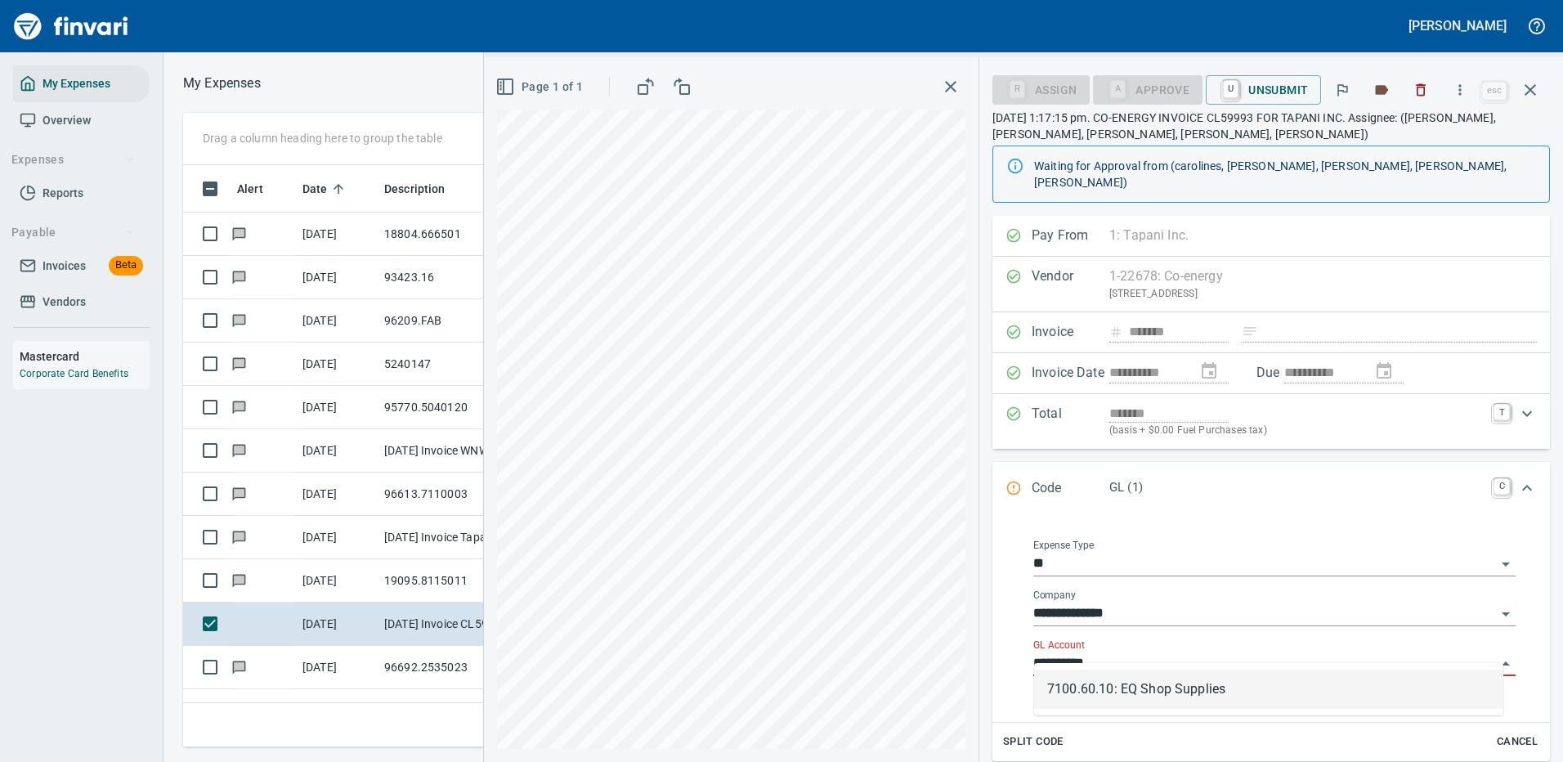
drag, startPoint x: 1172, startPoint y: 696, endPoint x: 1195, endPoint y: 658, distance: 44.0
click at [1173, 696] on li "7100.60.10: EQ Shop Supplies" at bounding box center [1268, 688] width 469 height 39
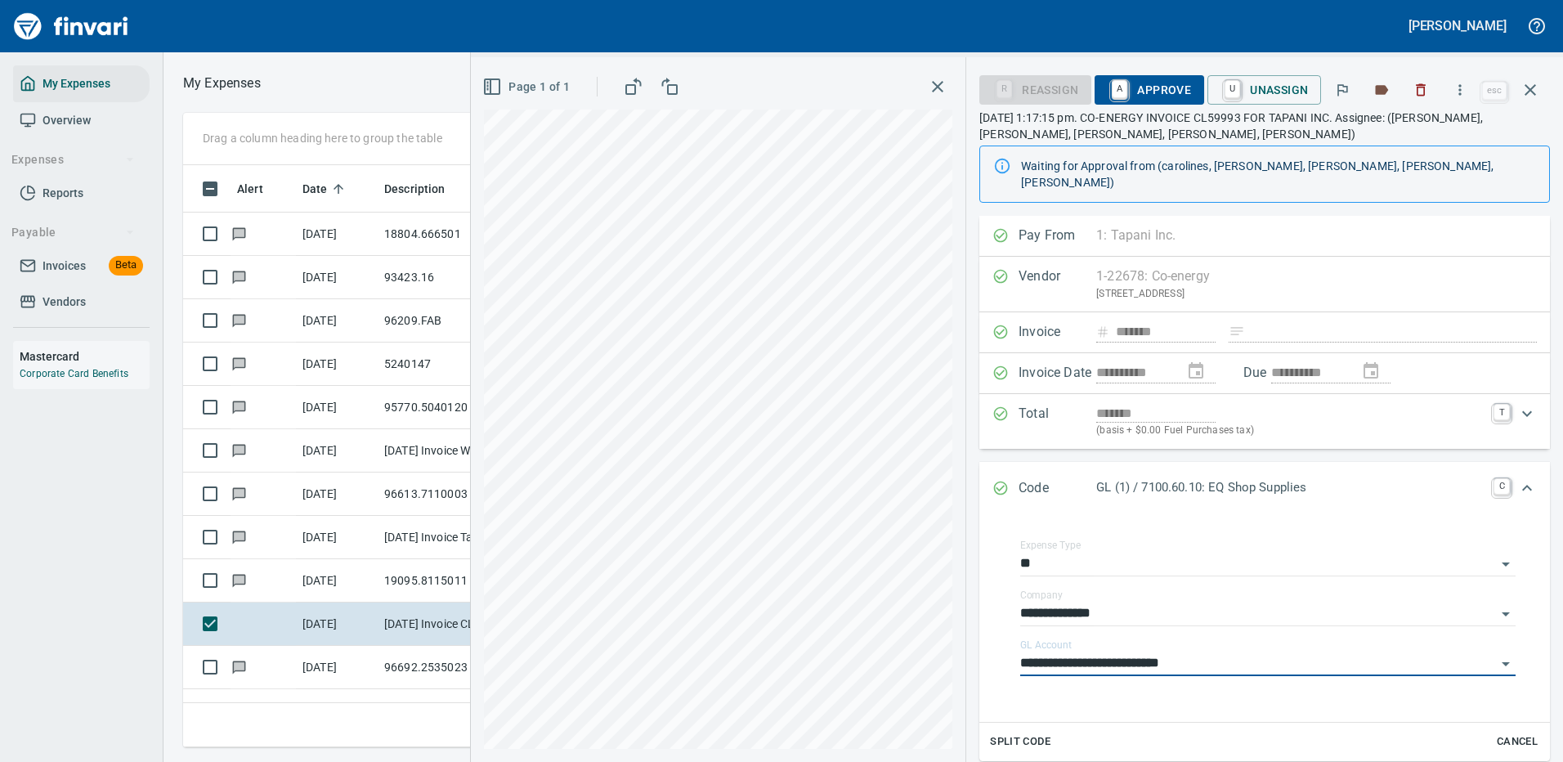
type input "**********"
drag, startPoint x: 1155, startPoint y: 88, endPoint x: 1162, endPoint y: 83, distance: 9.3
click at [1156, 88] on span "A Approve" at bounding box center [1148, 90] width 83 height 28
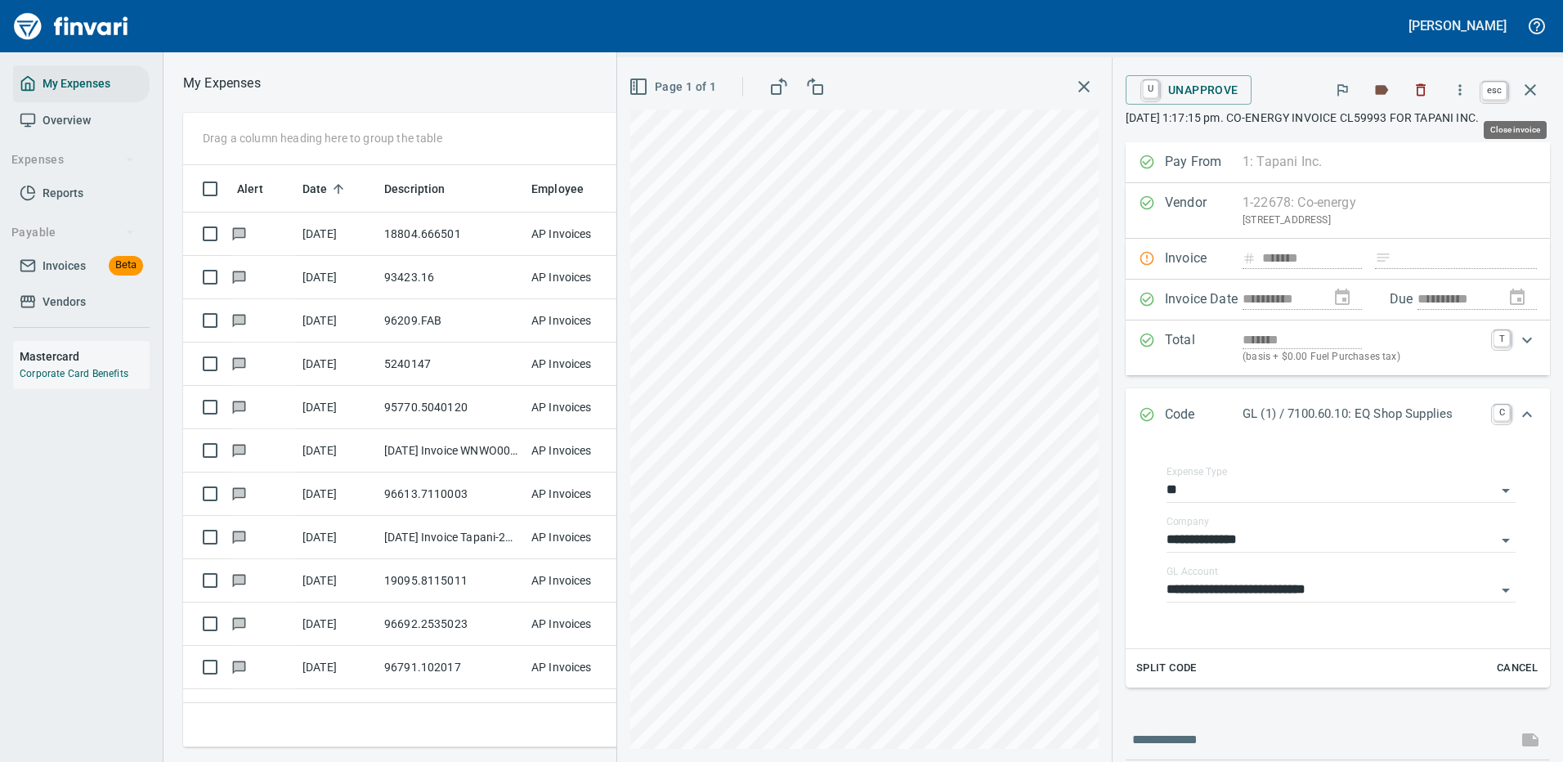
click at [1533, 85] on icon "button" at bounding box center [1530, 90] width 20 height 20
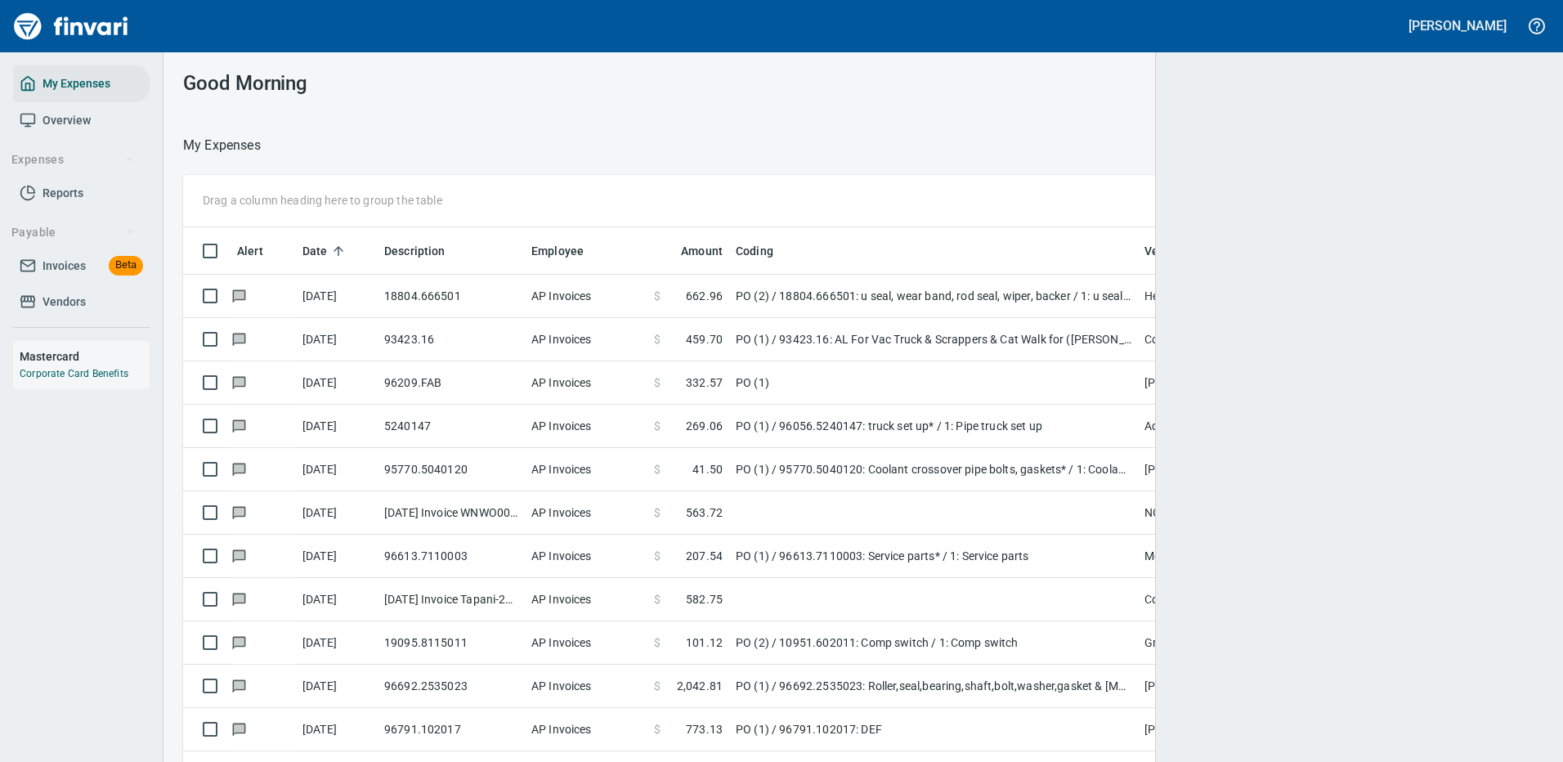
scroll to position [2, 2]
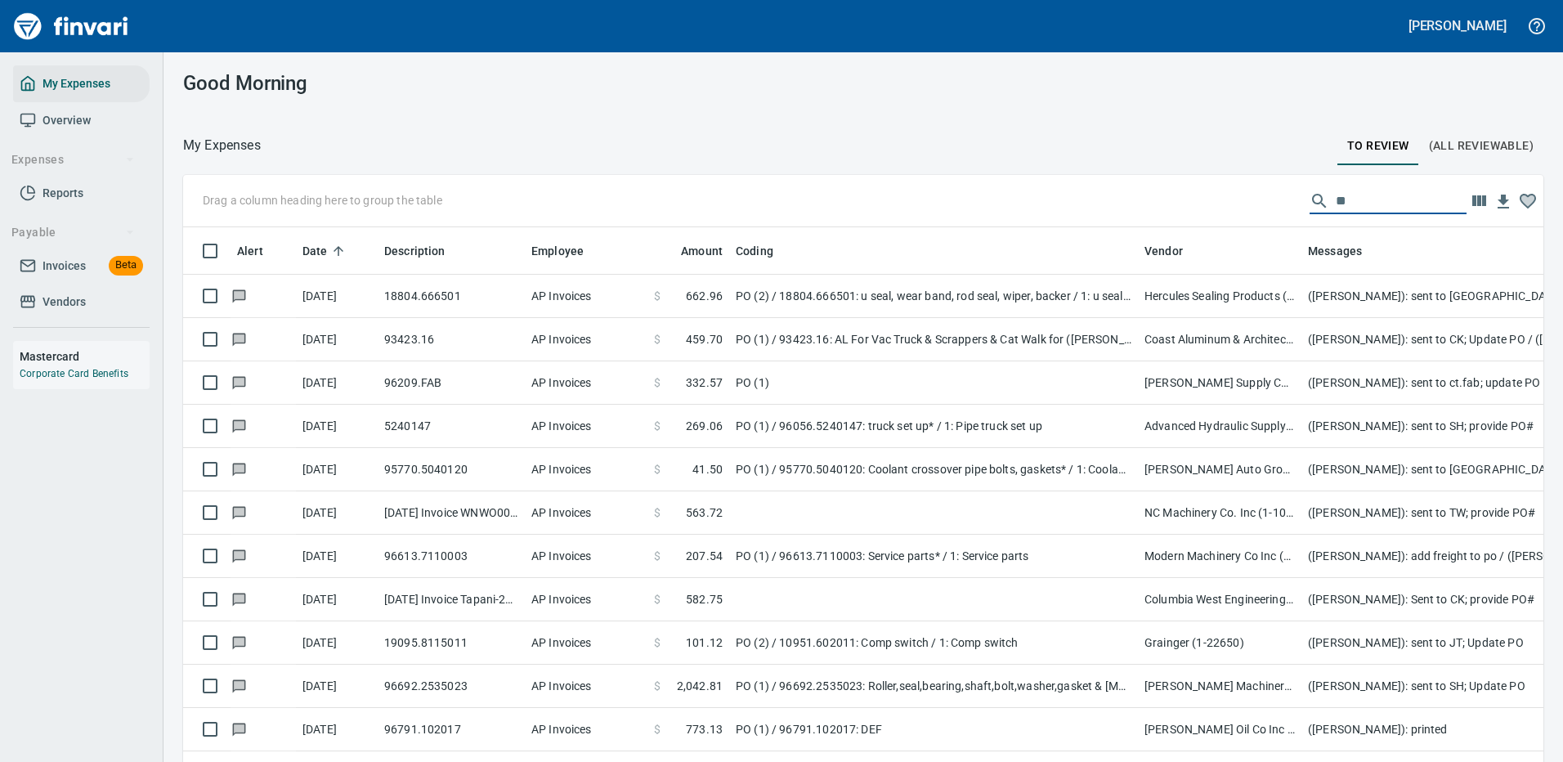
drag, startPoint x: 1361, startPoint y: 207, endPoint x: 1195, endPoint y: 204, distance: 165.9
click at [1208, 204] on div "Drag a column heading here to group the table **" at bounding box center [863, 201] width 1360 height 52
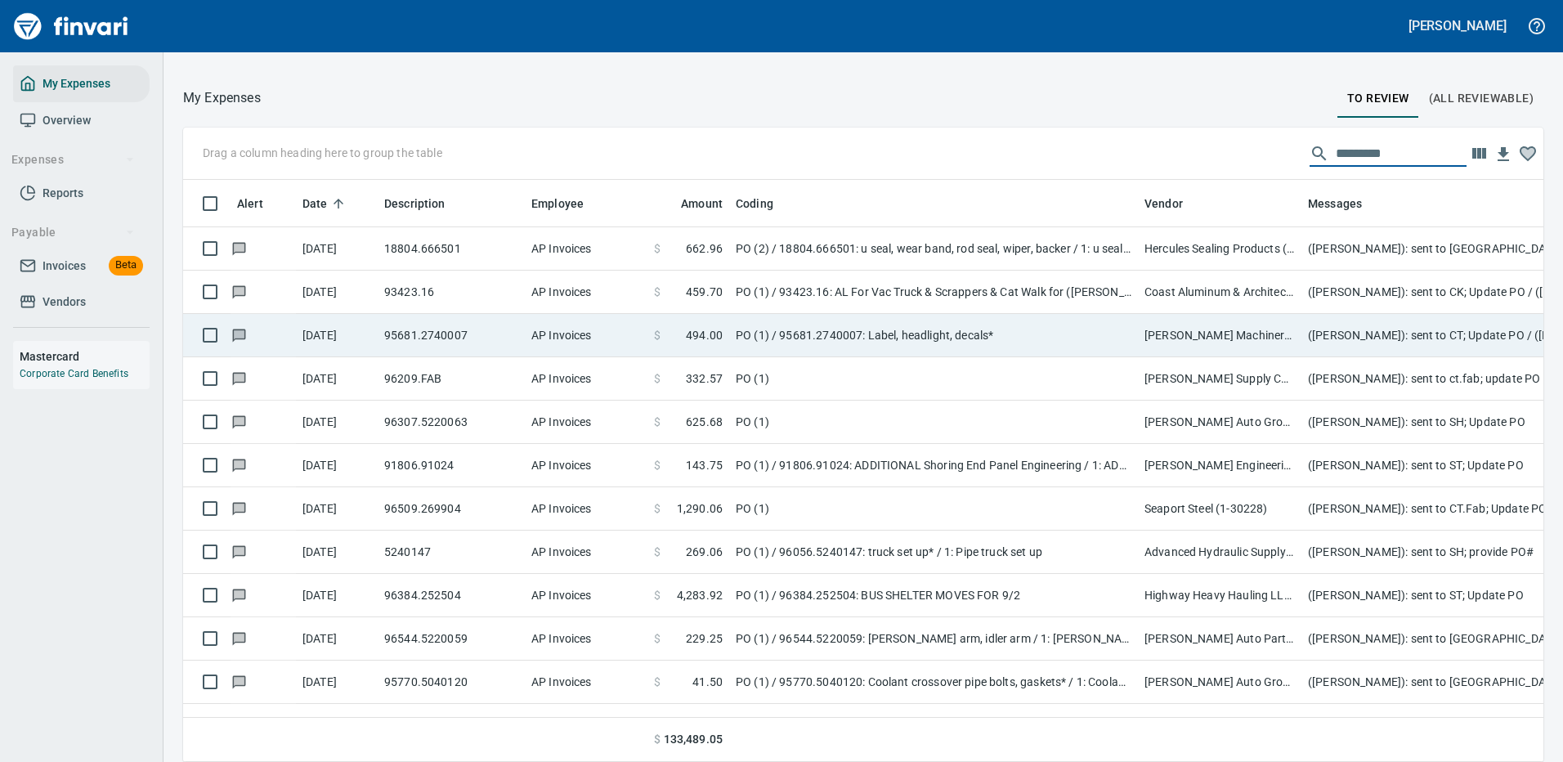
scroll to position [0, 0]
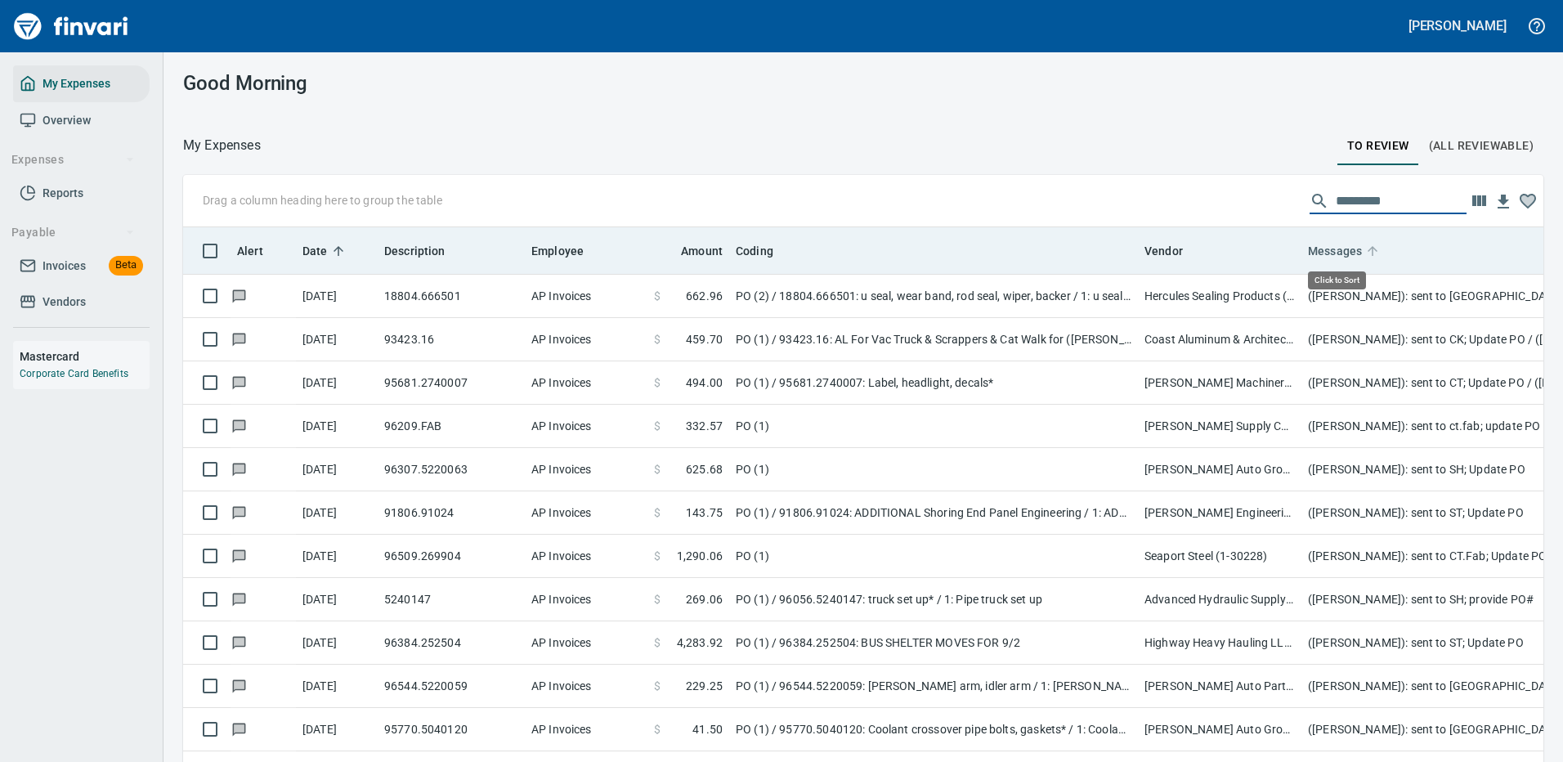
click at [1365, 250] on icon at bounding box center [1372, 251] width 15 height 15
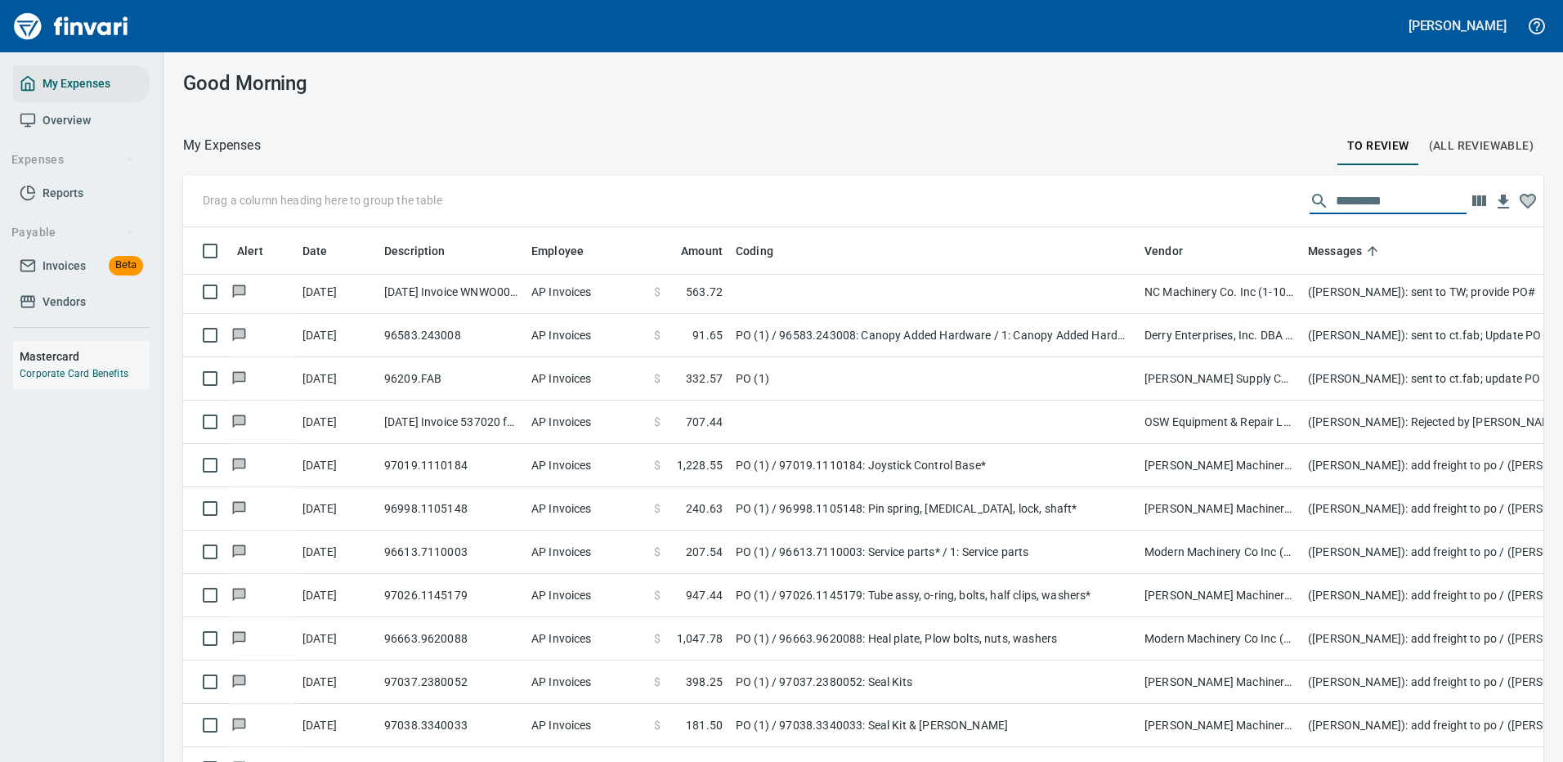
scroll to position [3552, 0]
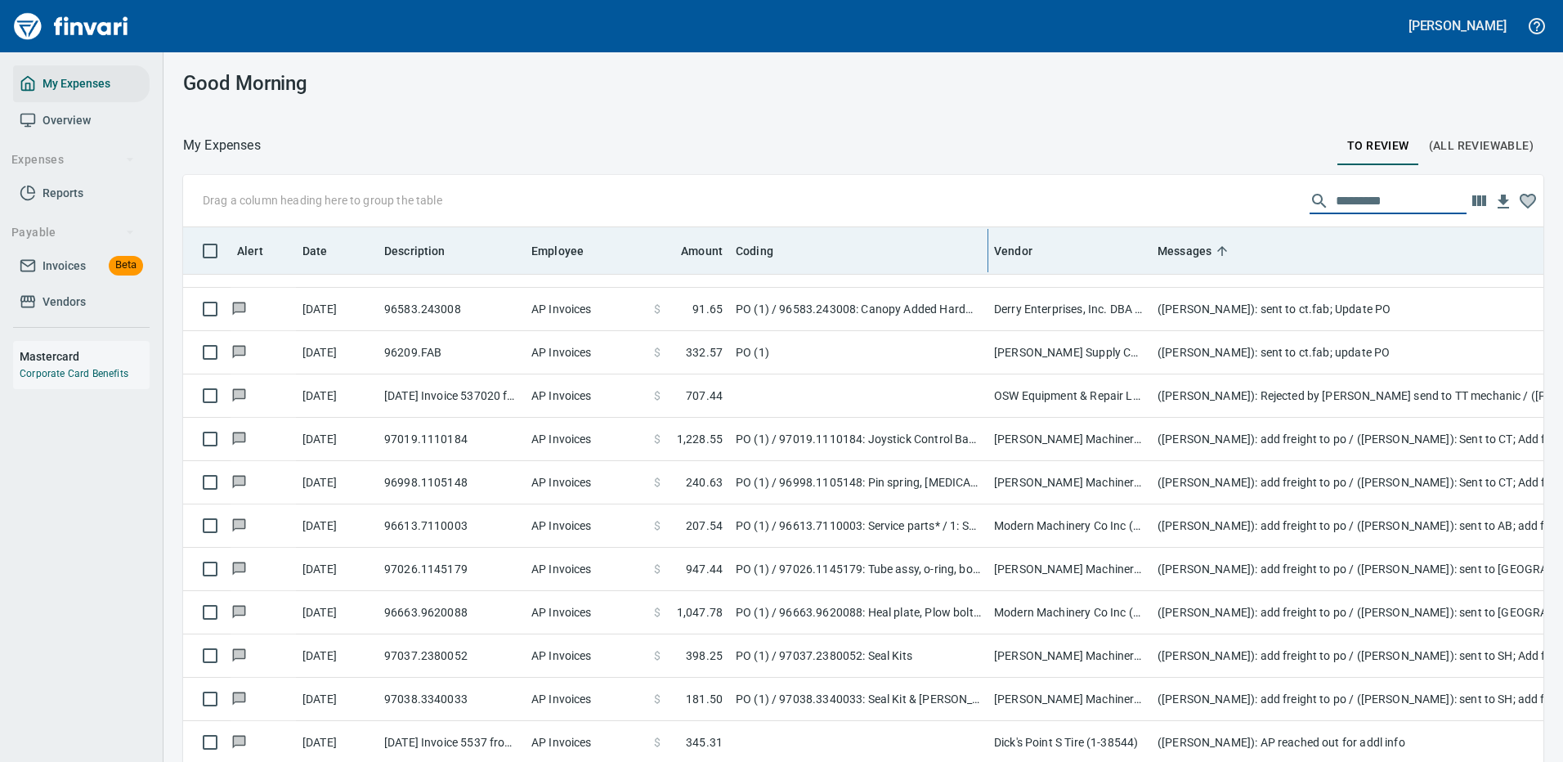
drag, startPoint x: 1137, startPoint y: 253, endPoint x: 986, endPoint y: 272, distance: 151.7
click at [986, 272] on body "[PERSON_NAME] My Expenses Overview Expenses Reports Payable Invoices Beta Vendo…" at bounding box center [781, 381] width 1563 height 762
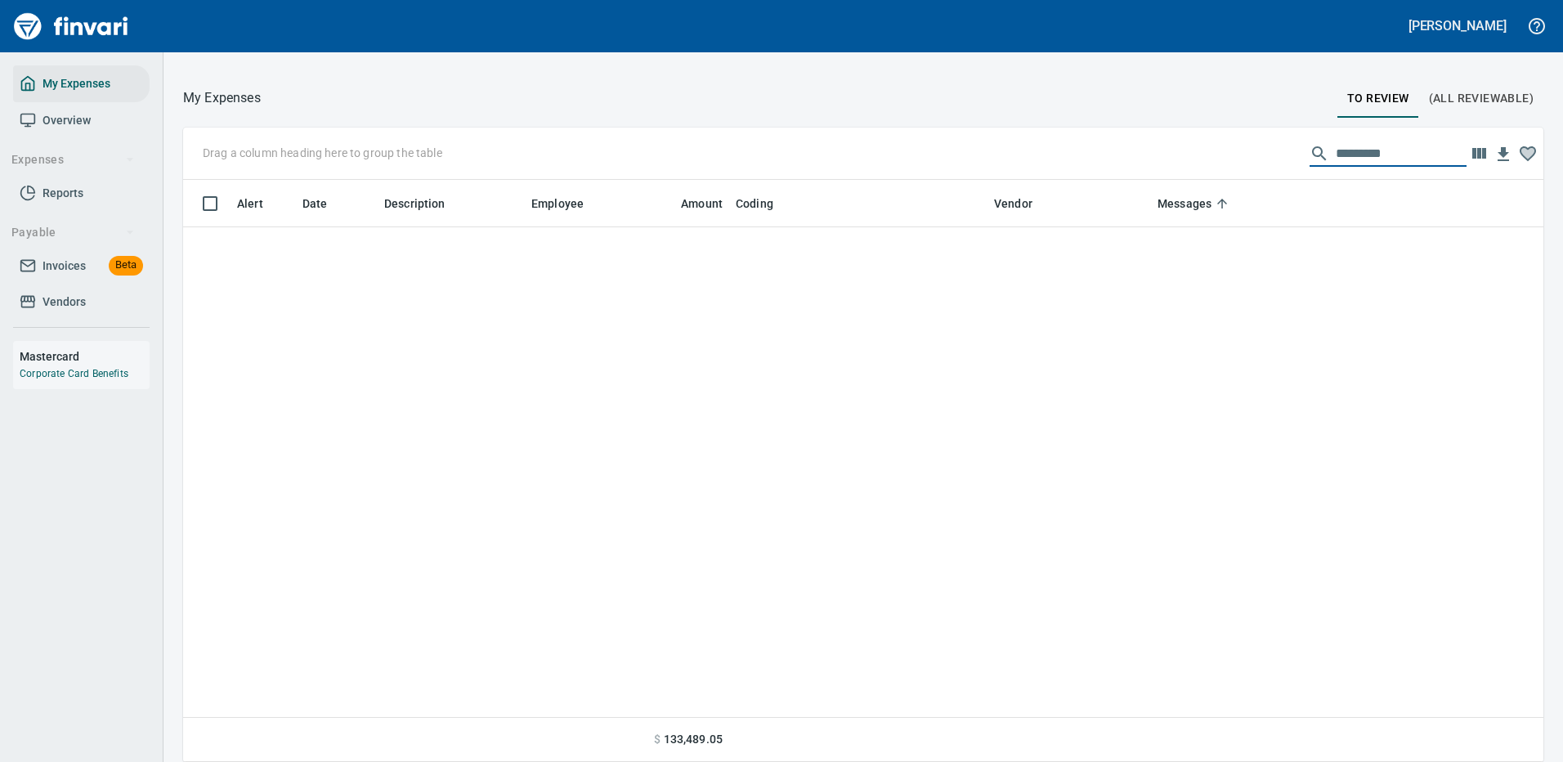
scroll to position [0, 0]
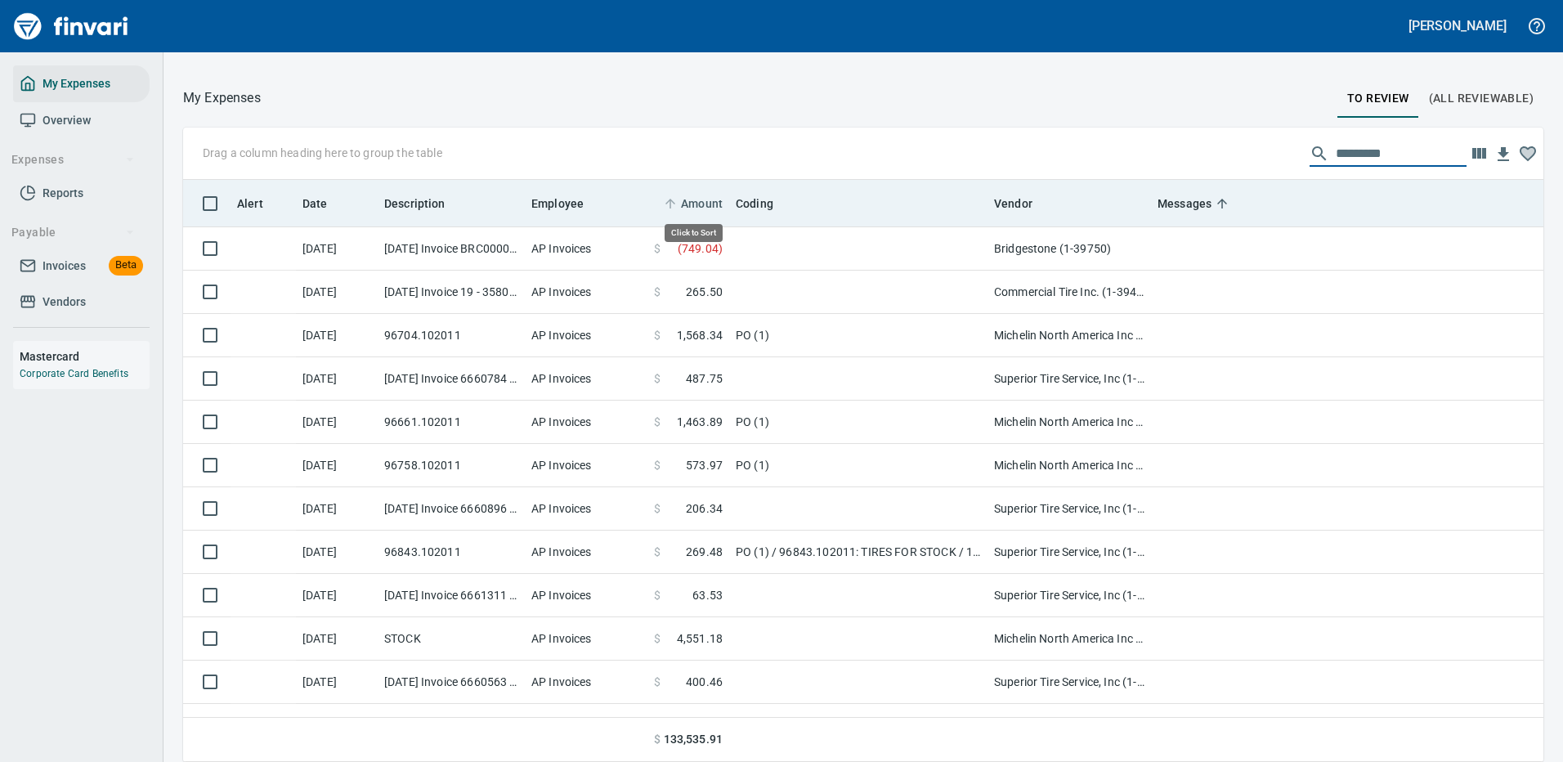
click at [697, 197] on span "Amount" at bounding box center [702, 204] width 42 height 20
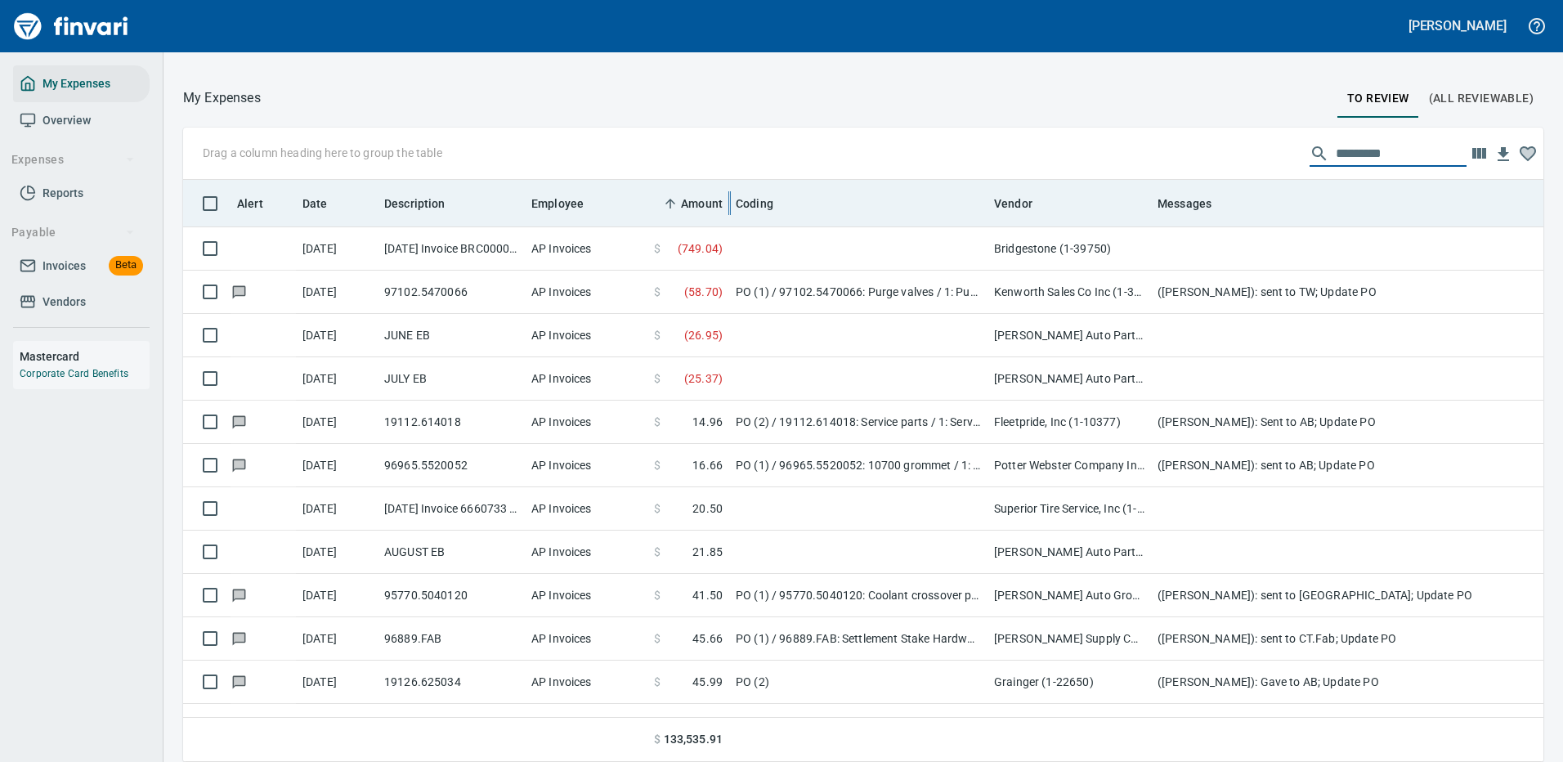
scroll to position [557, 1323]
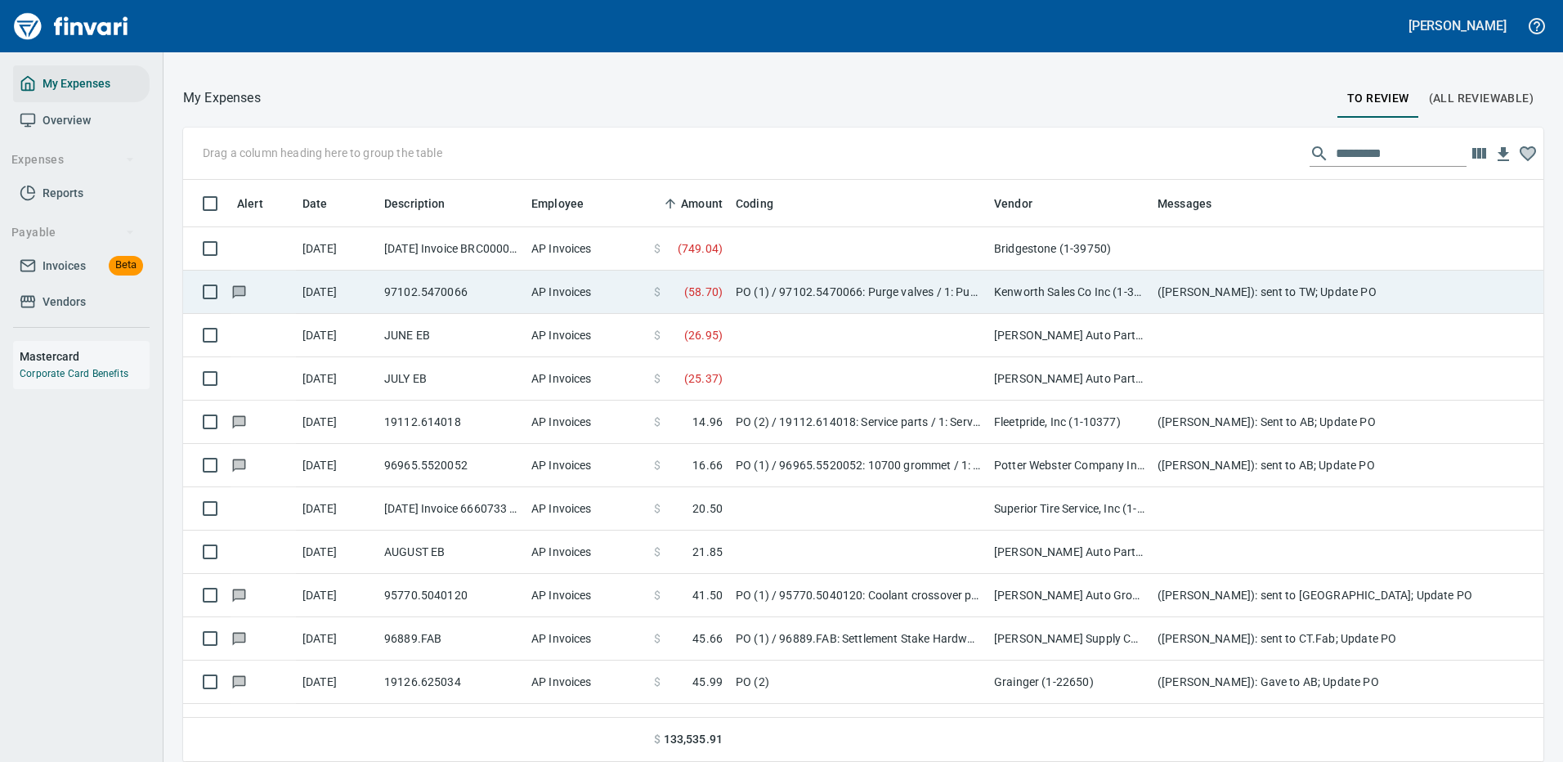
click at [852, 289] on td "PO (1) / 97102.5470066: Purge valves / 1: Purge valves" at bounding box center [858, 292] width 258 height 43
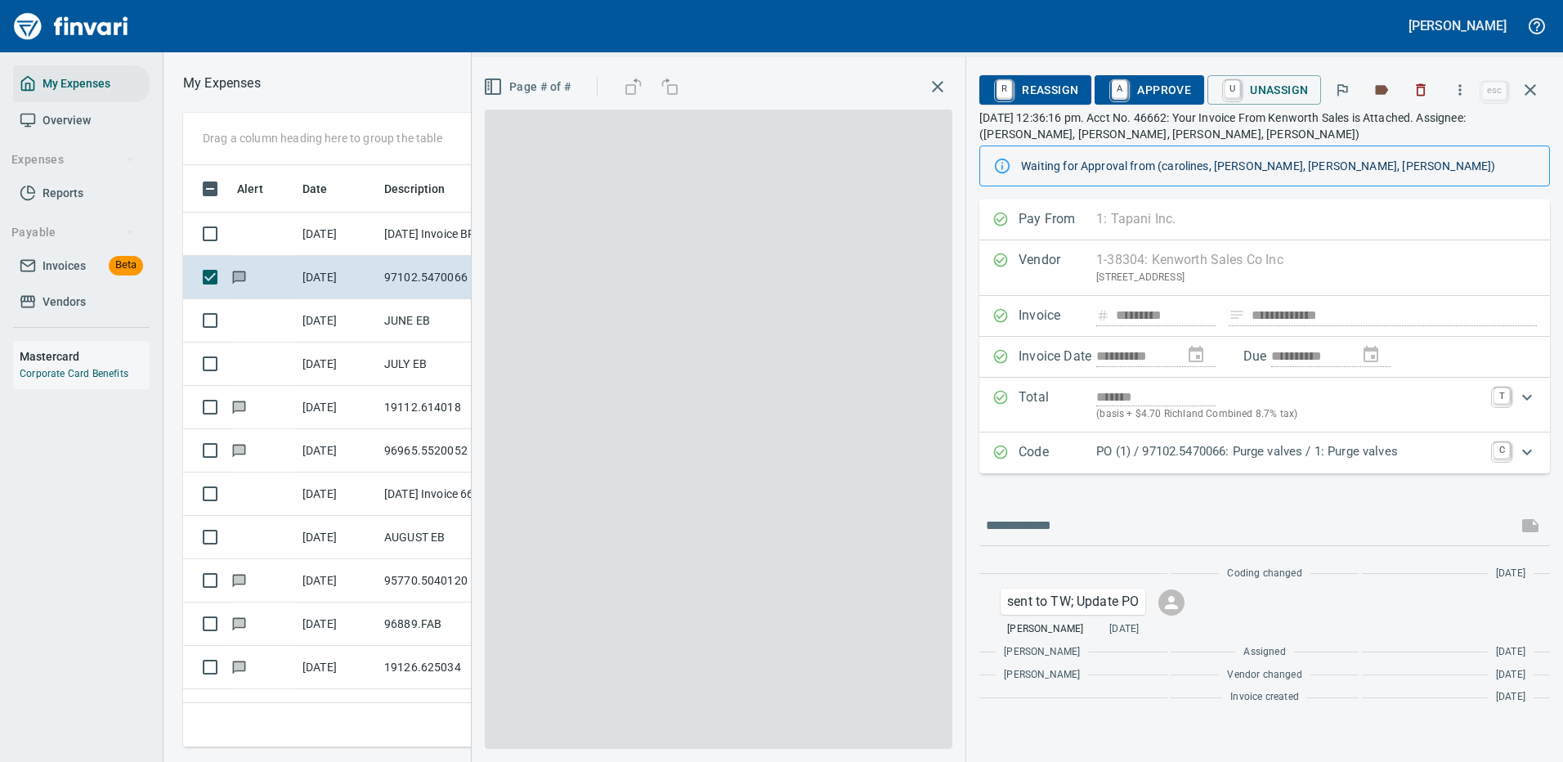
scroll to position [557, 927]
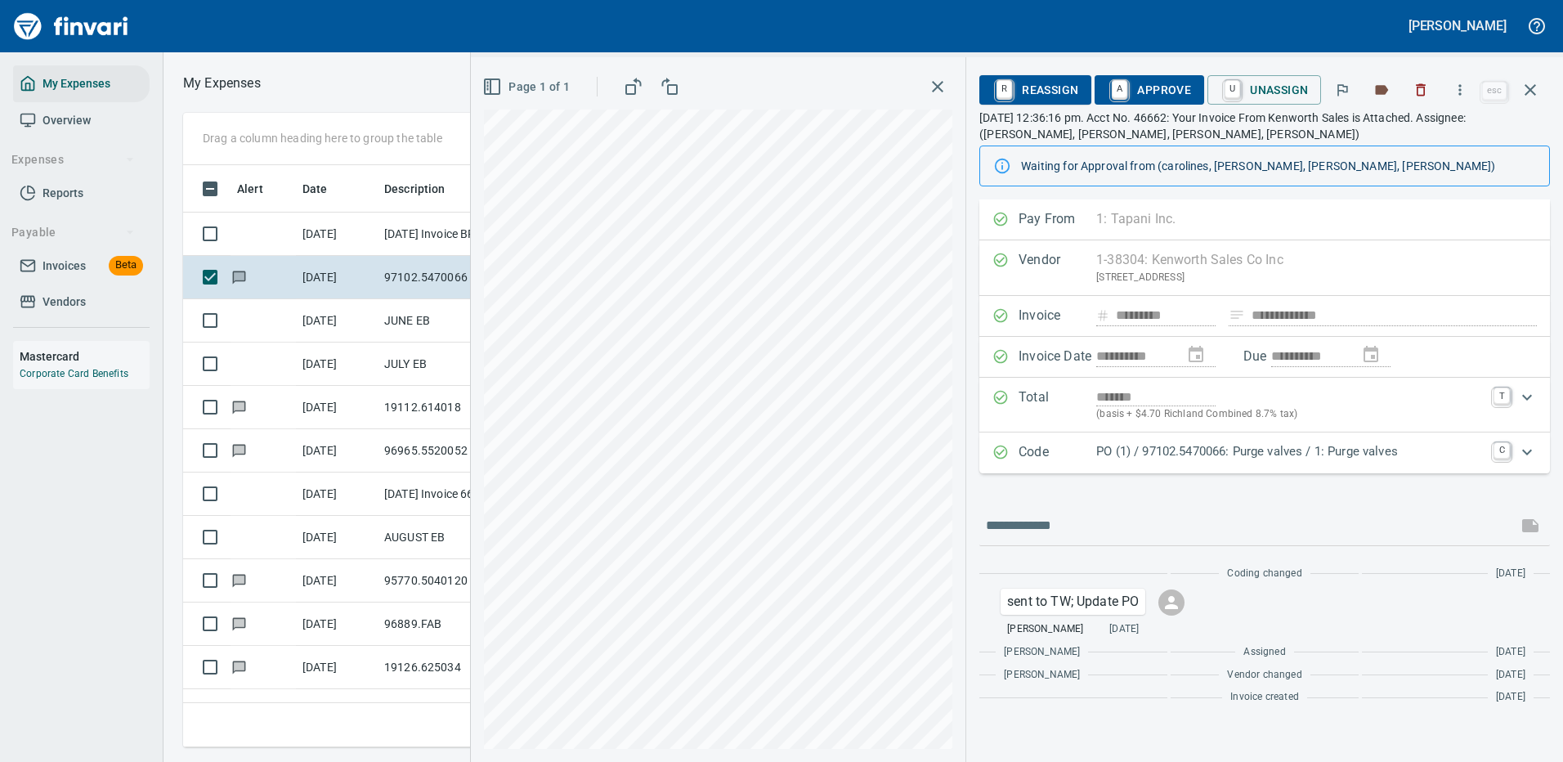
click at [1152, 454] on p "PO (1) / 97102.5470066: Purge valves / 1: Purge valves" at bounding box center [1289, 451] width 387 height 19
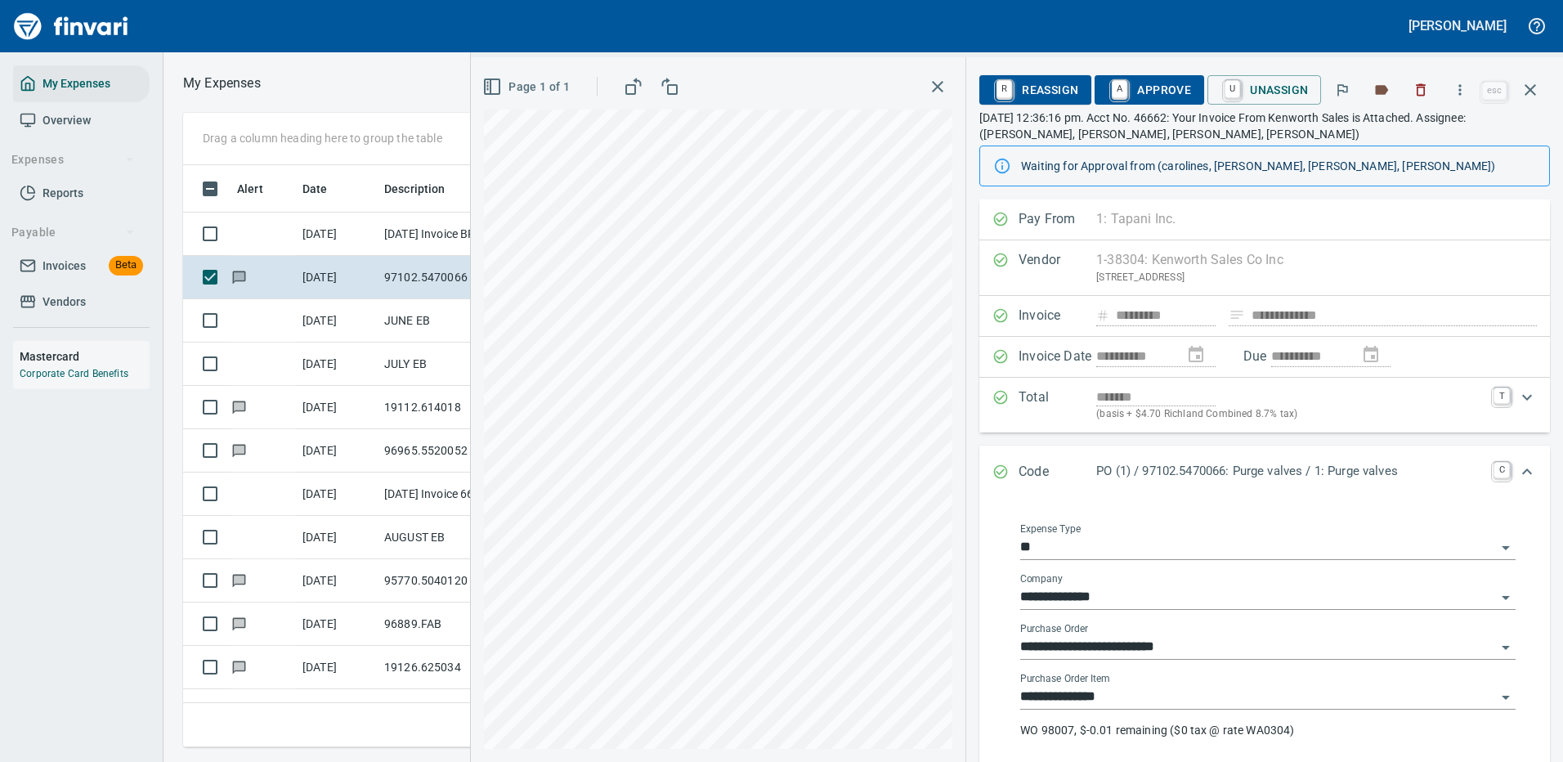
click at [1128, 731] on p "WO 98007, $-0.01 remaining ($0 tax @ rate WA0304)" at bounding box center [1267, 730] width 495 height 16
click at [1086, 691] on input "**********" at bounding box center [1258, 697] width 476 height 23
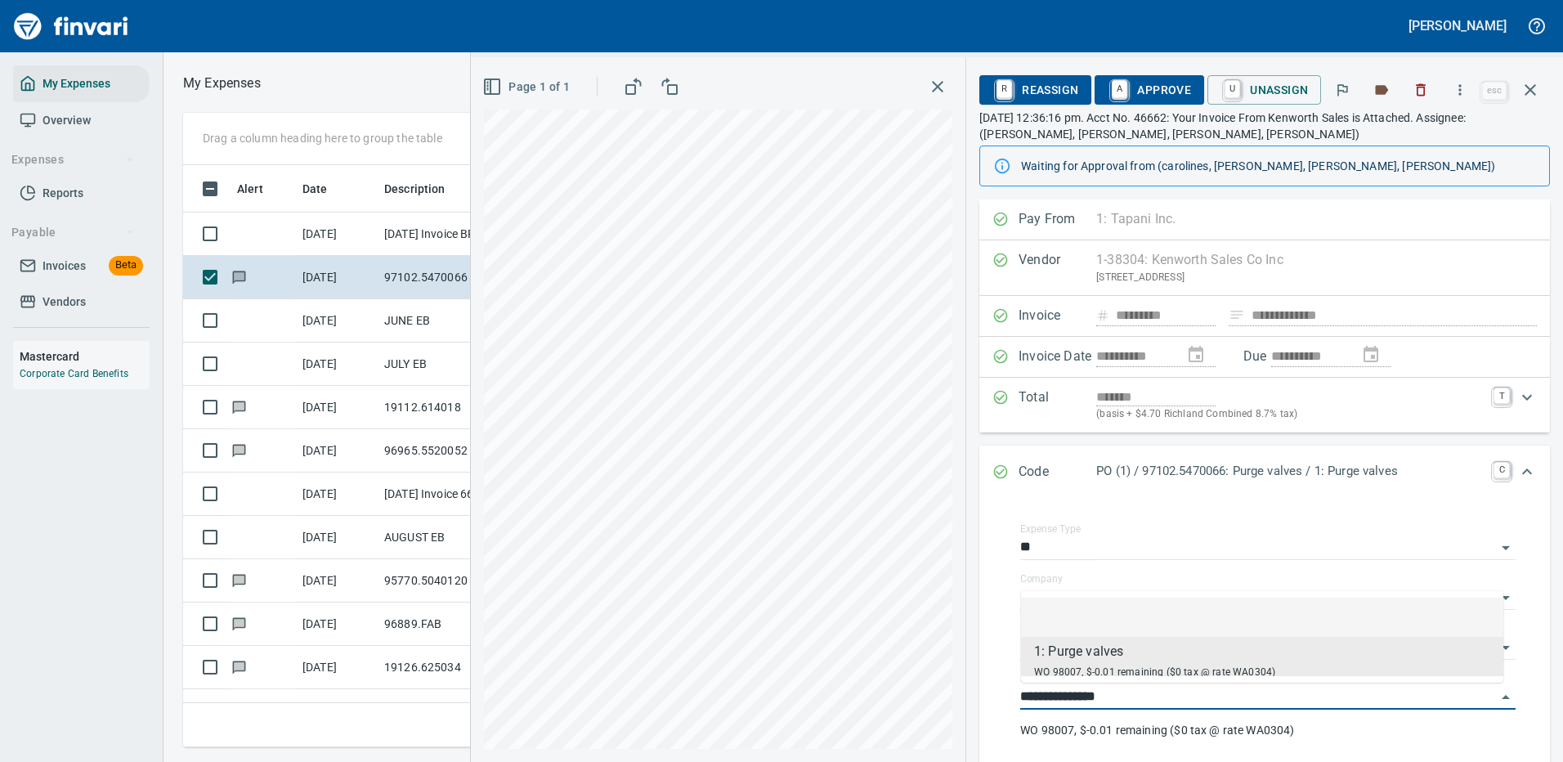
drag, startPoint x: 1156, startPoint y: 92, endPoint x: 1136, endPoint y: 96, distance: 20.8
click at [1156, 92] on span "A Approve" at bounding box center [1148, 90] width 83 height 28
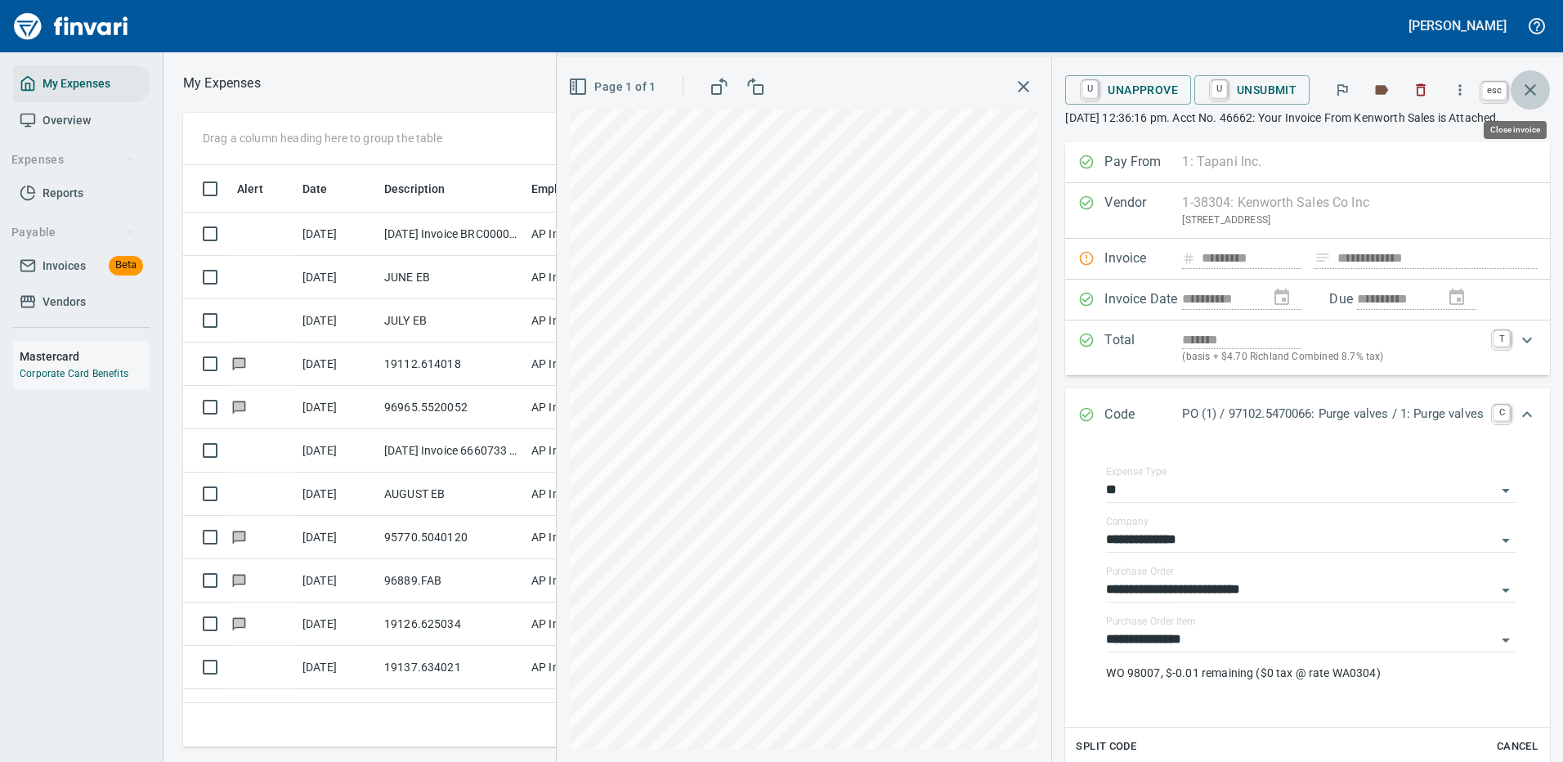
click at [1536, 88] on icon "button" at bounding box center [1530, 90] width 20 height 20
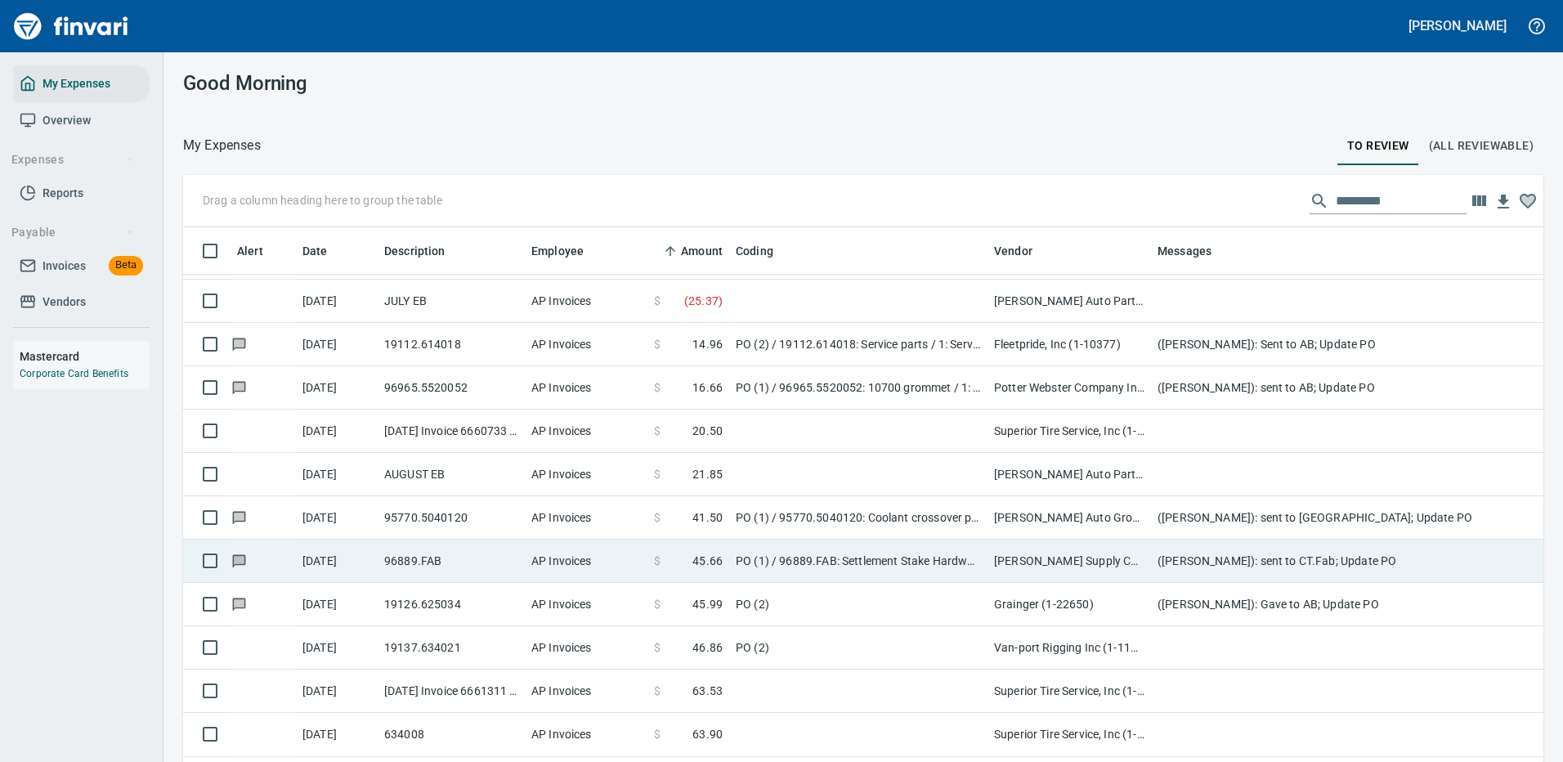
scroll to position [163, 0]
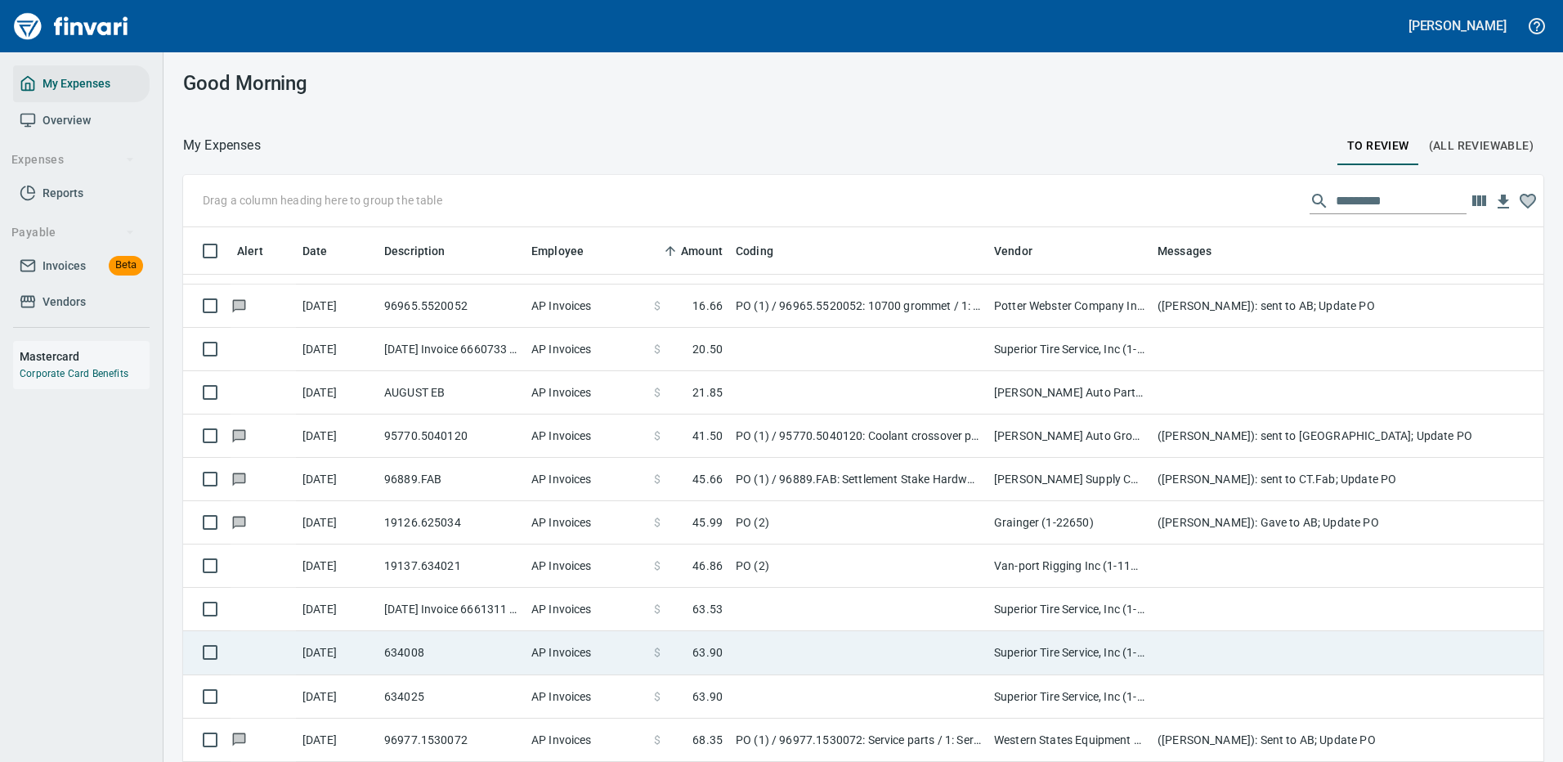
click at [1143, 571] on td "Van-port Rigging Inc (1-11072)" at bounding box center [1068, 565] width 163 height 43
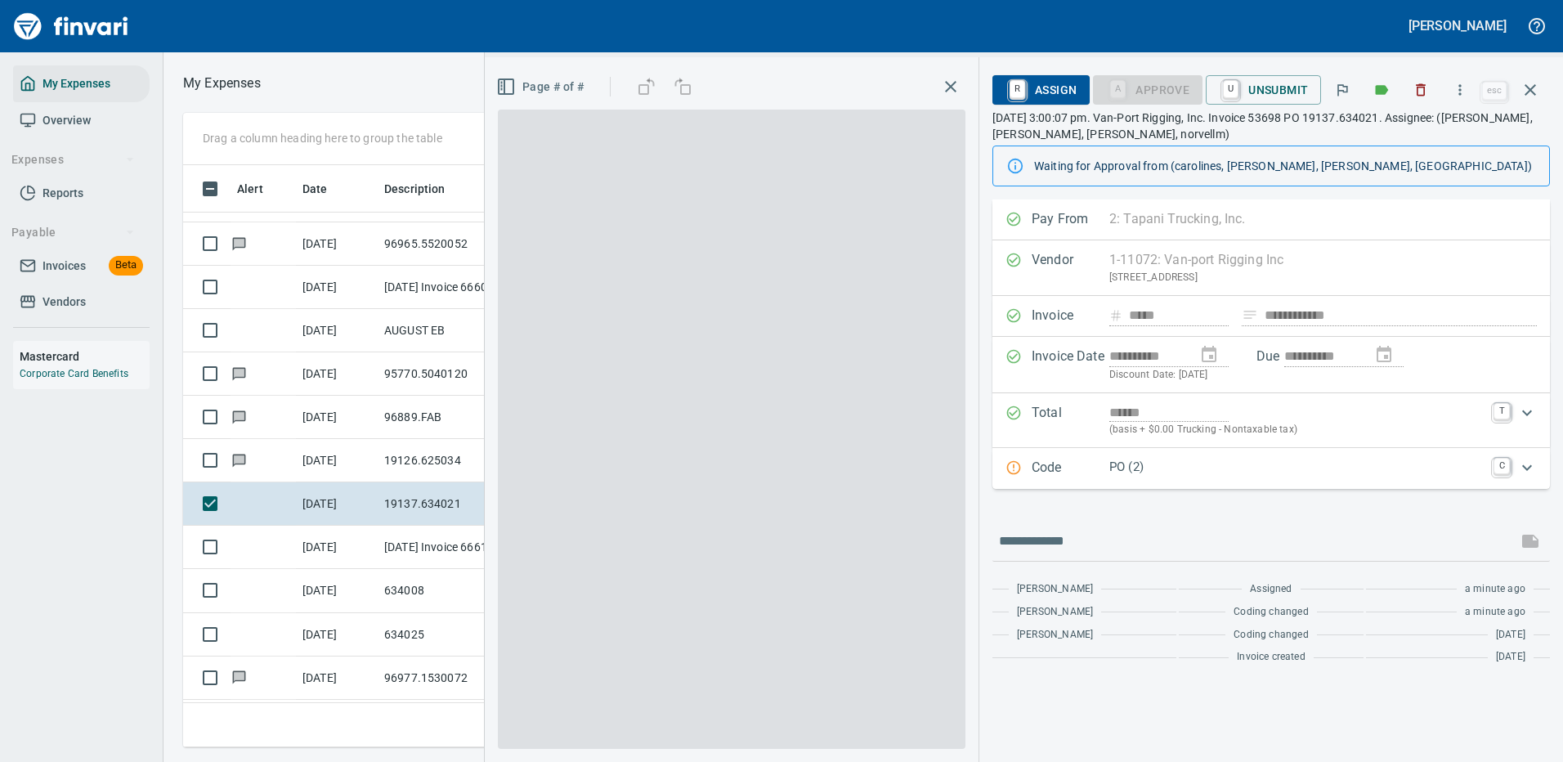
scroll to position [557, 927]
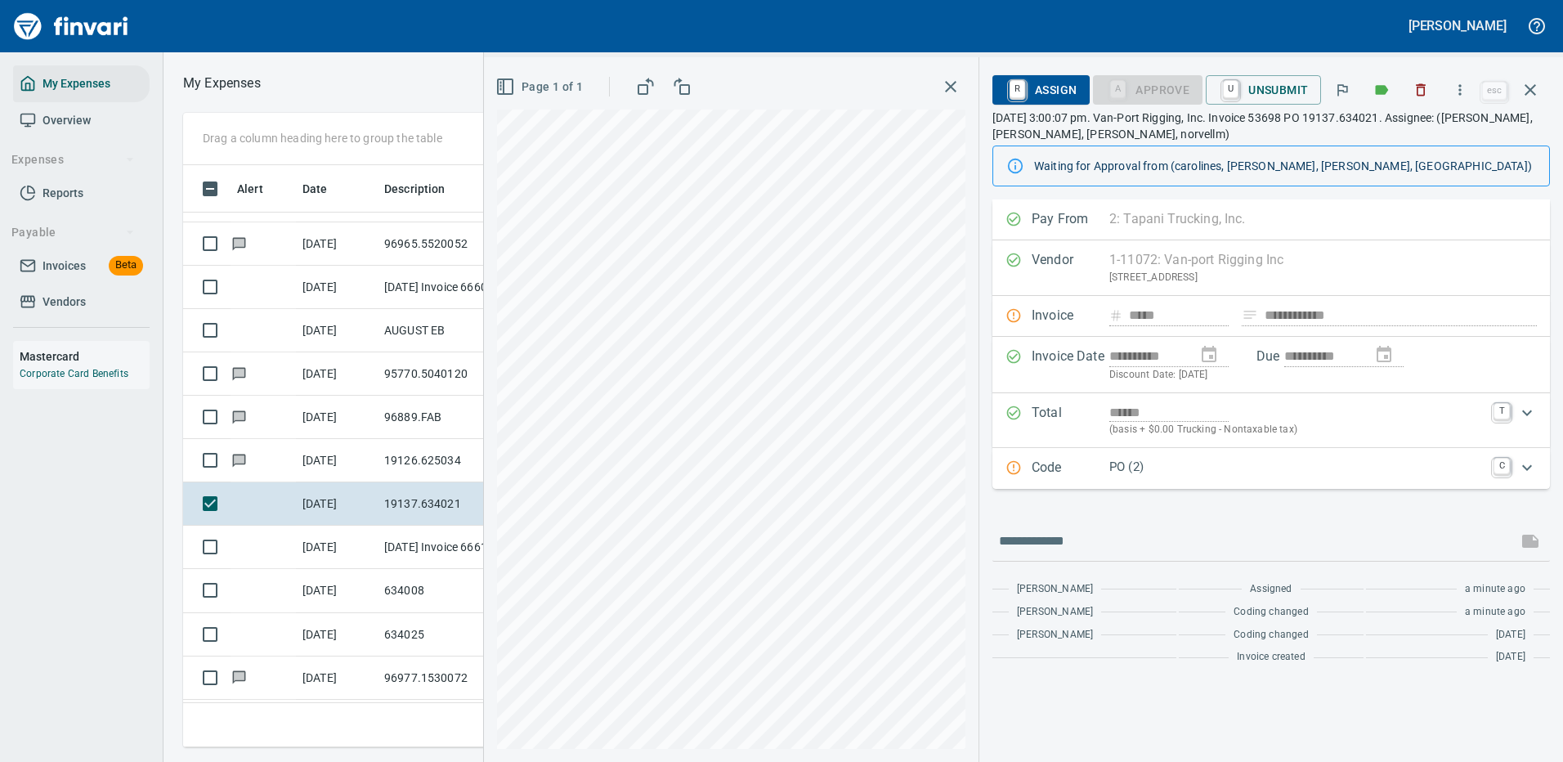
click at [1192, 456] on div "Code PO (2) C" at bounding box center [1270, 468] width 557 height 41
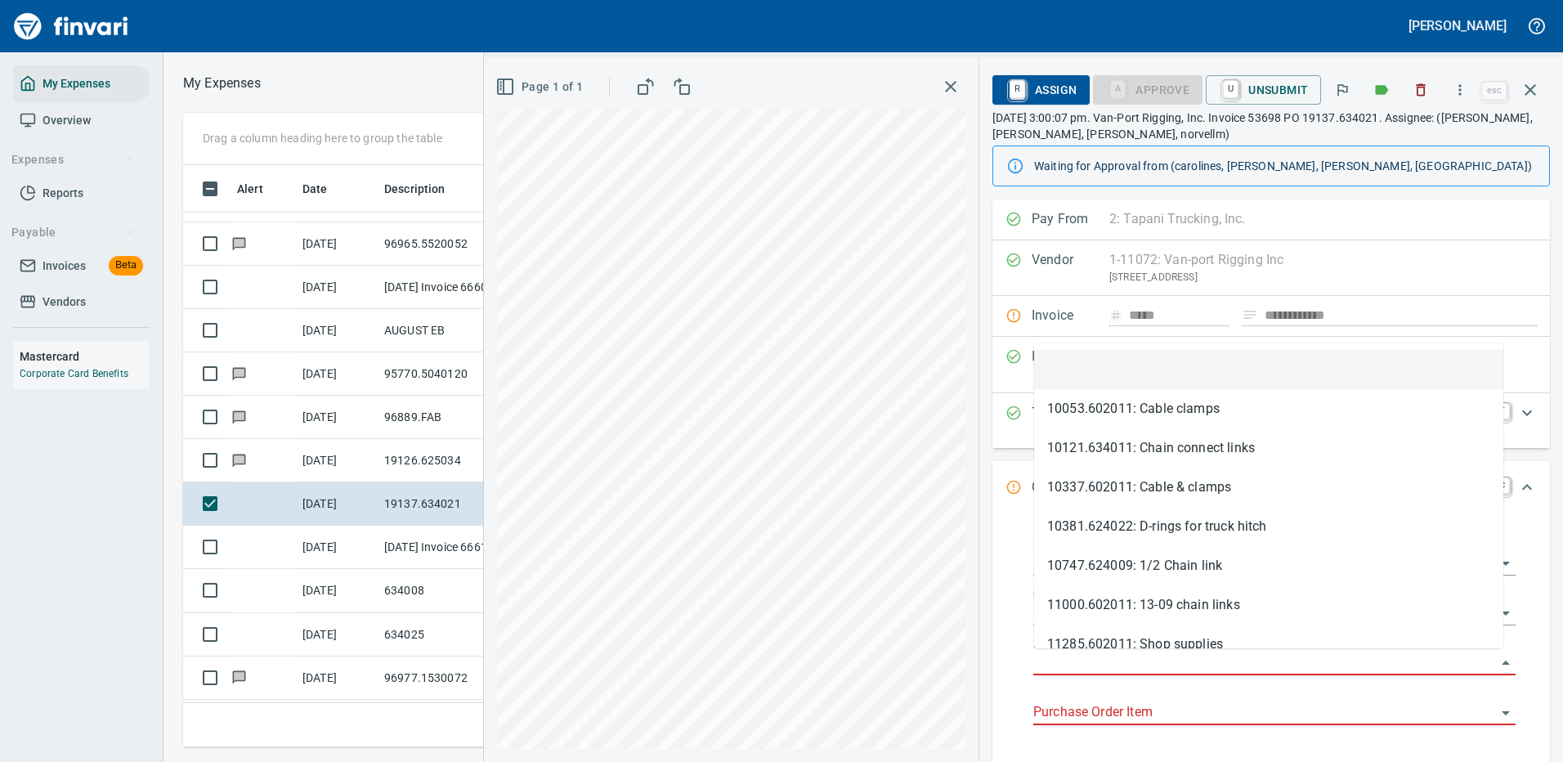
click at [1051, 655] on input "Purchase Order" at bounding box center [1264, 662] width 463 height 23
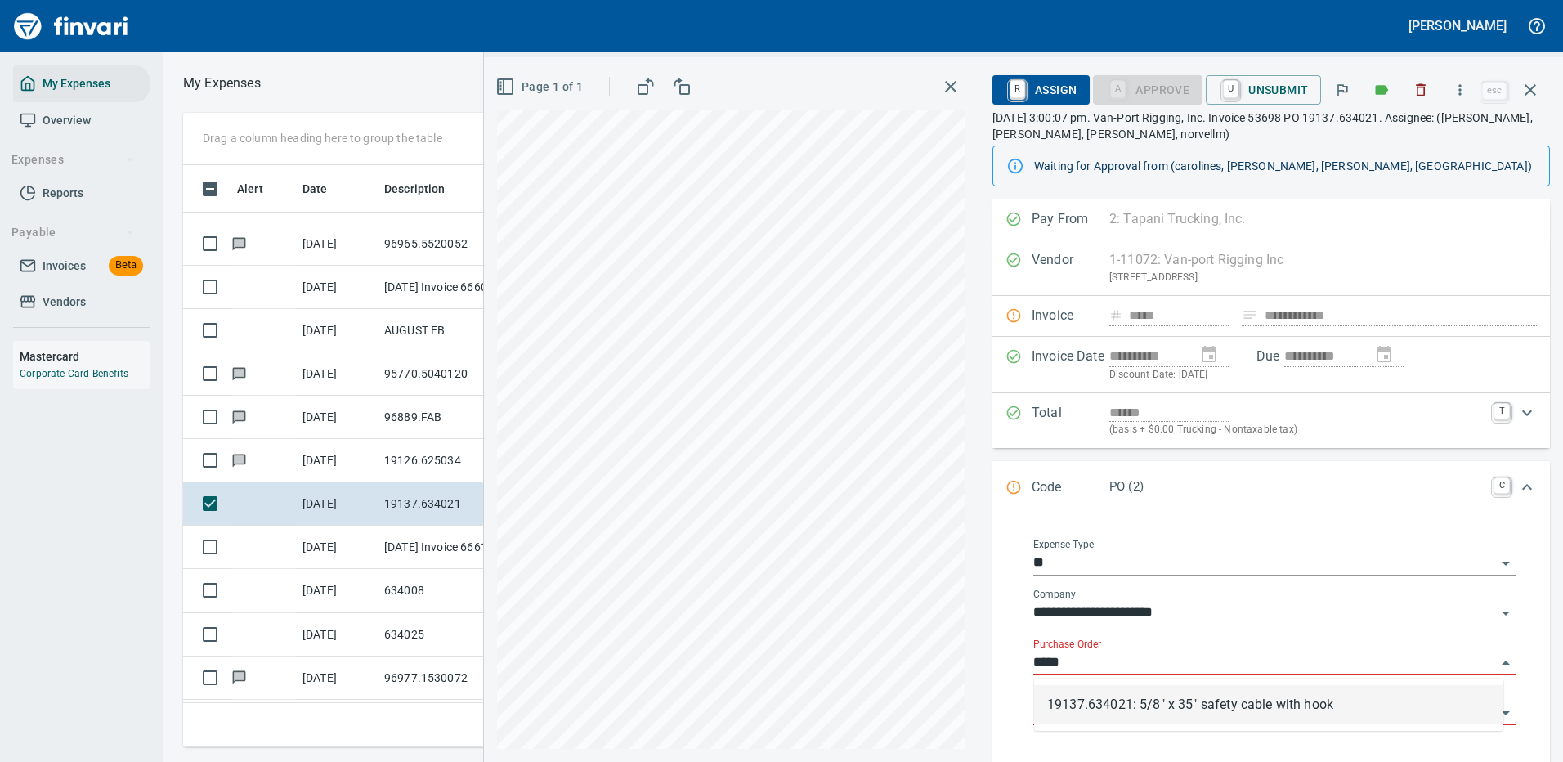
click at [1150, 708] on li "19137.634021: 5/8" x 35" safety cable with hook" at bounding box center [1268, 704] width 469 height 39
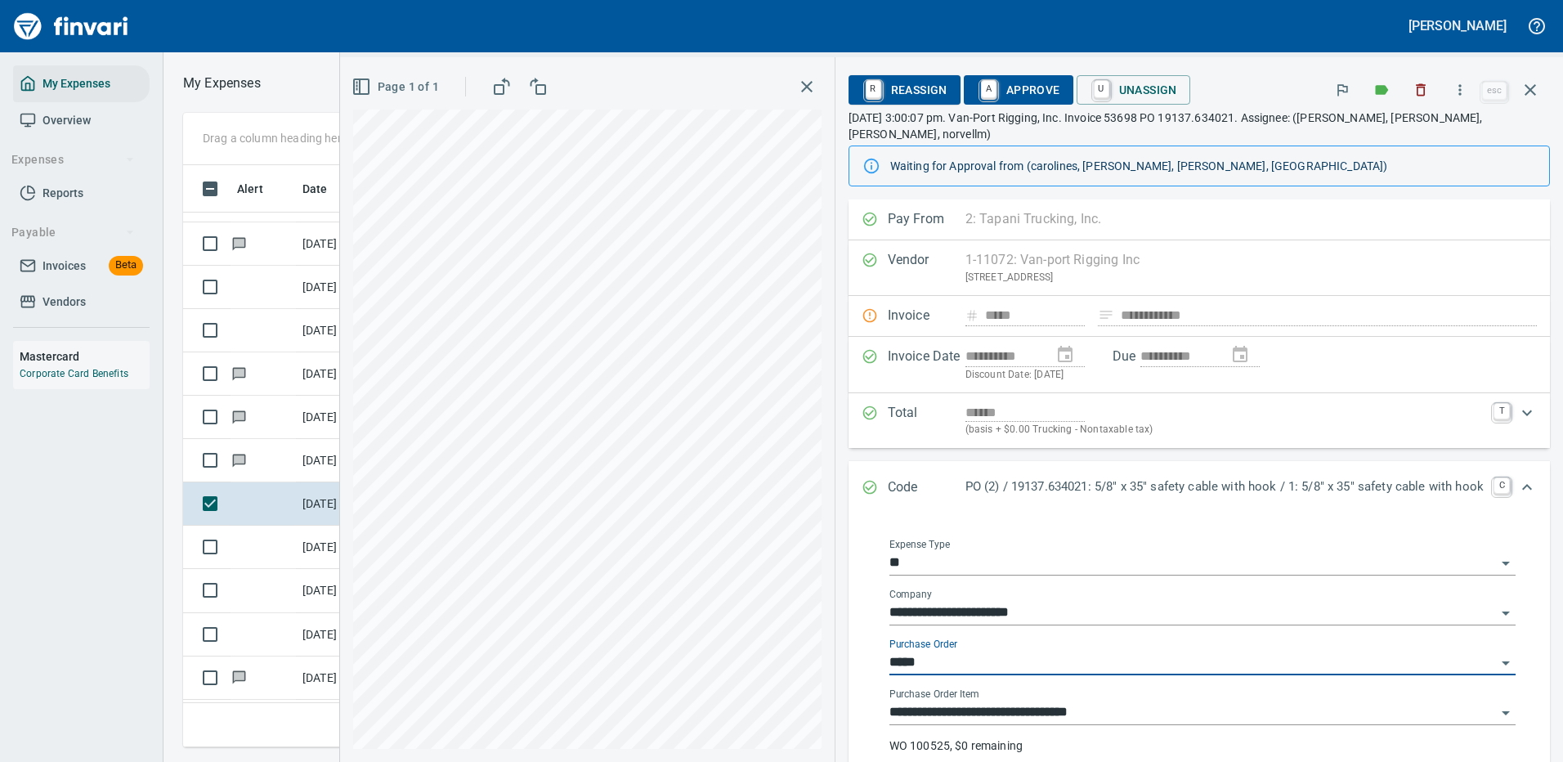
type input "**********"
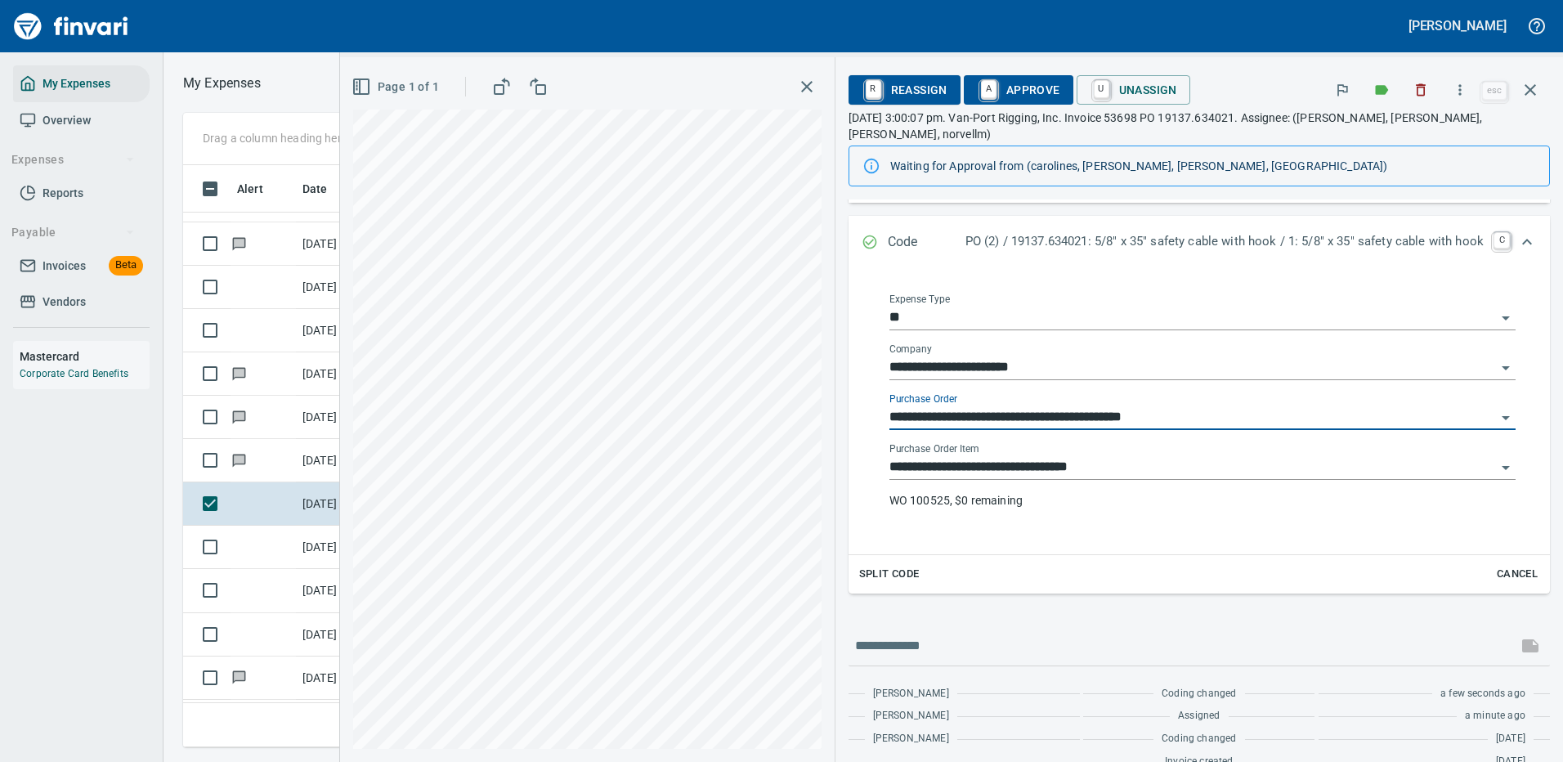
scroll to position [257, 0]
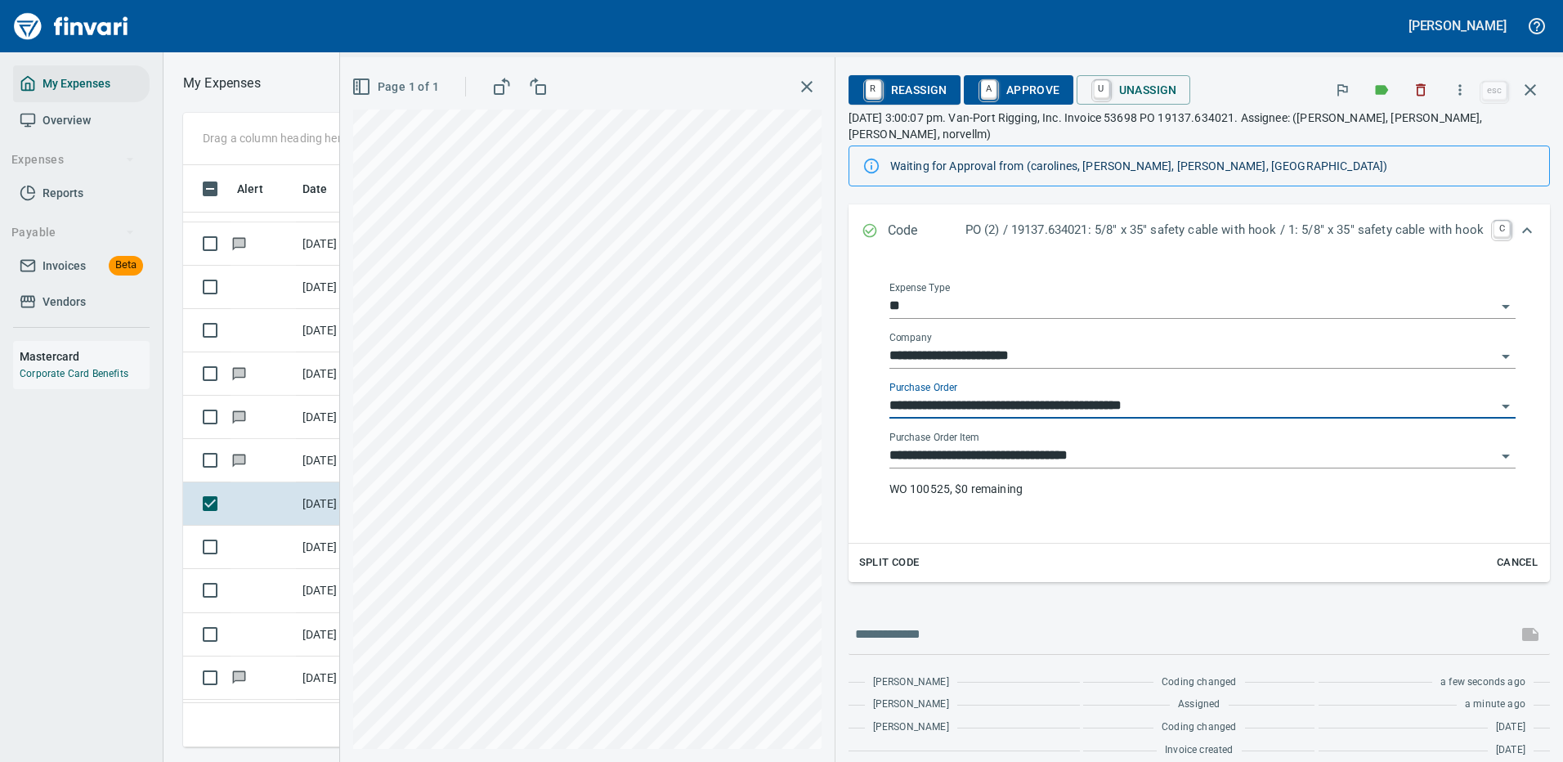
type input "**********"
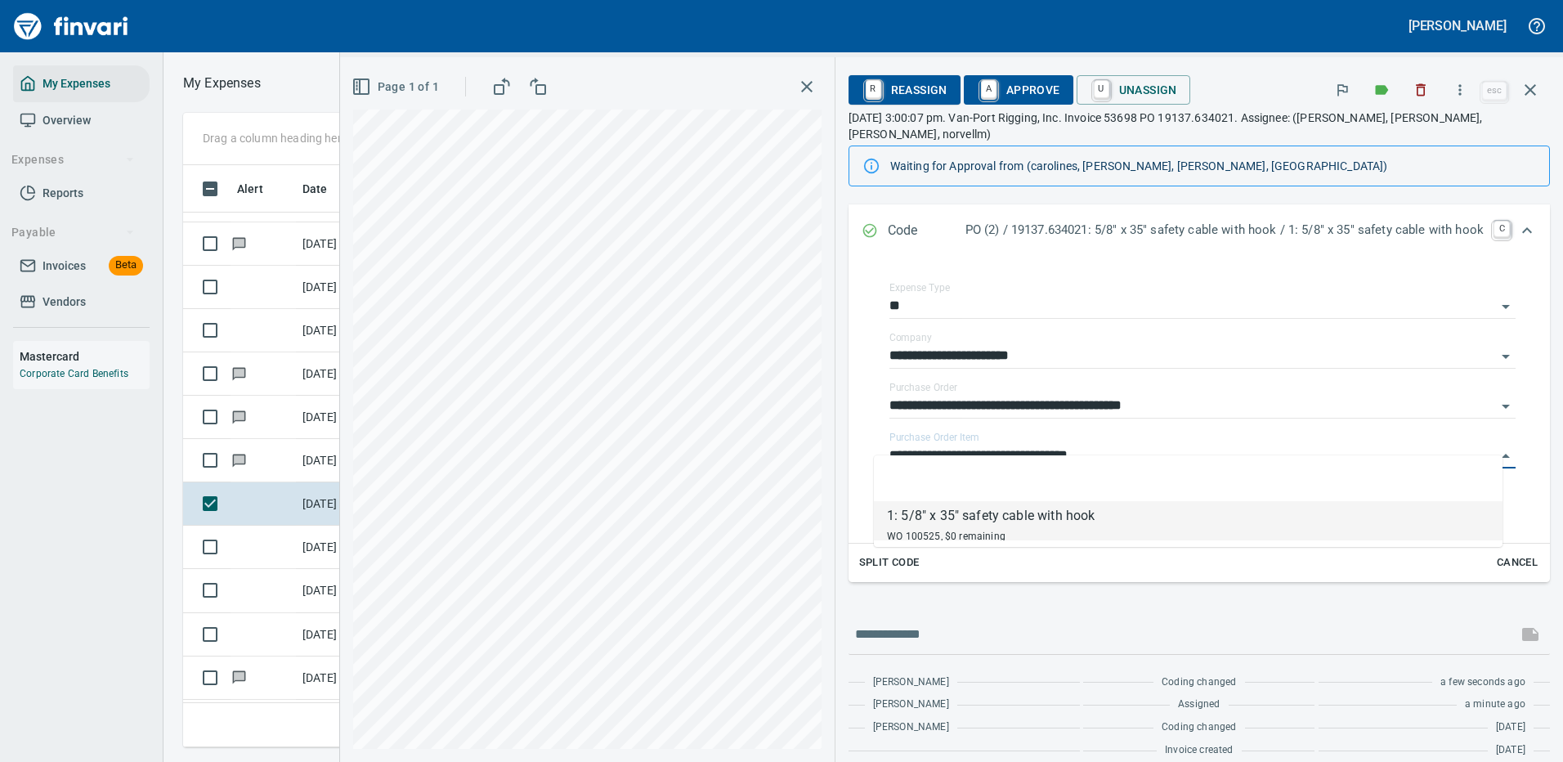
scroll to position [557, 927]
click at [731, 461] on div "**********" at bounding box center [951, 409] width 1223 height 704
type input "**********"
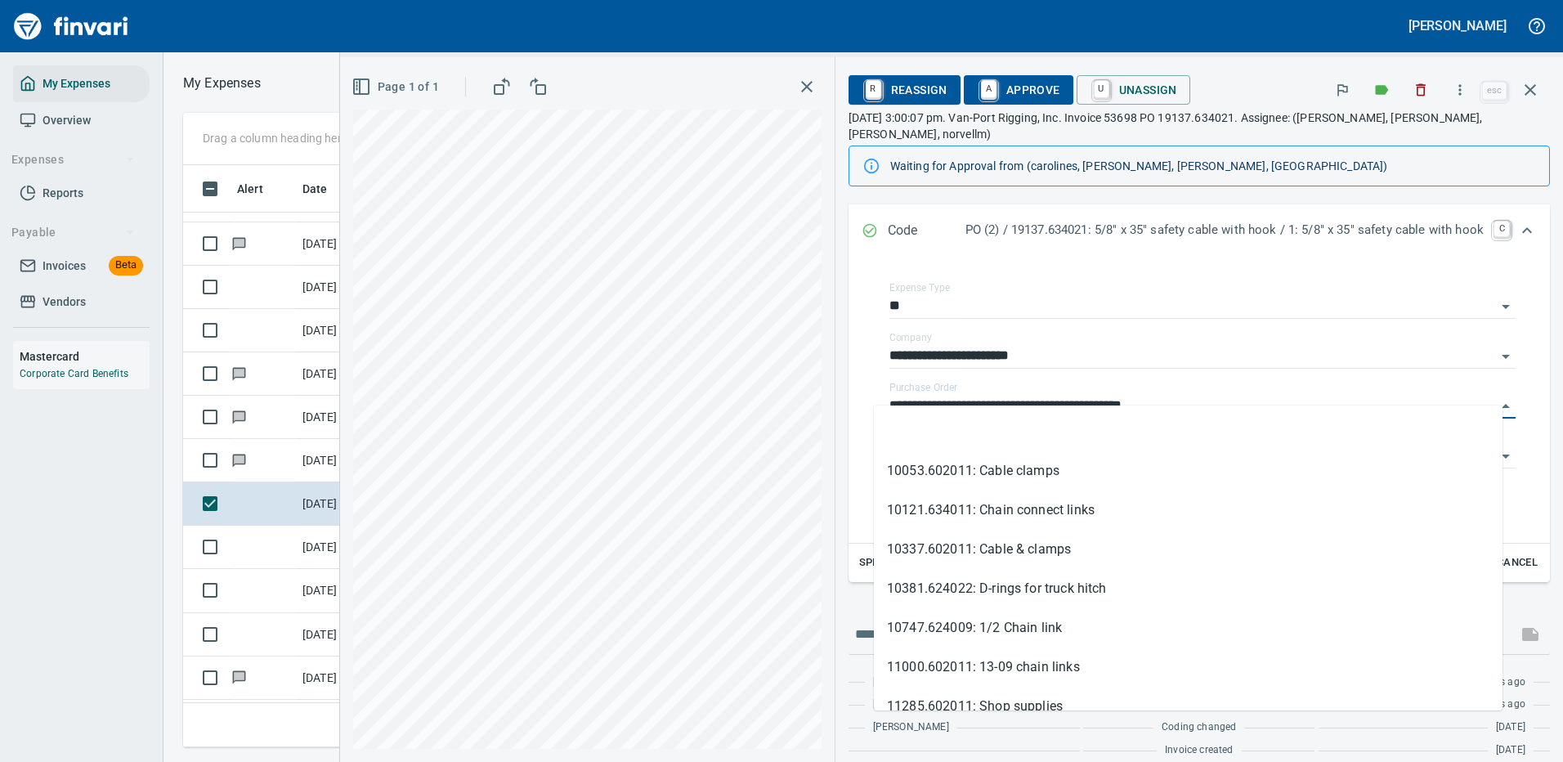
click at [695, 393] on div "**********" at bounding box center [951, 409] width 1223 height 704
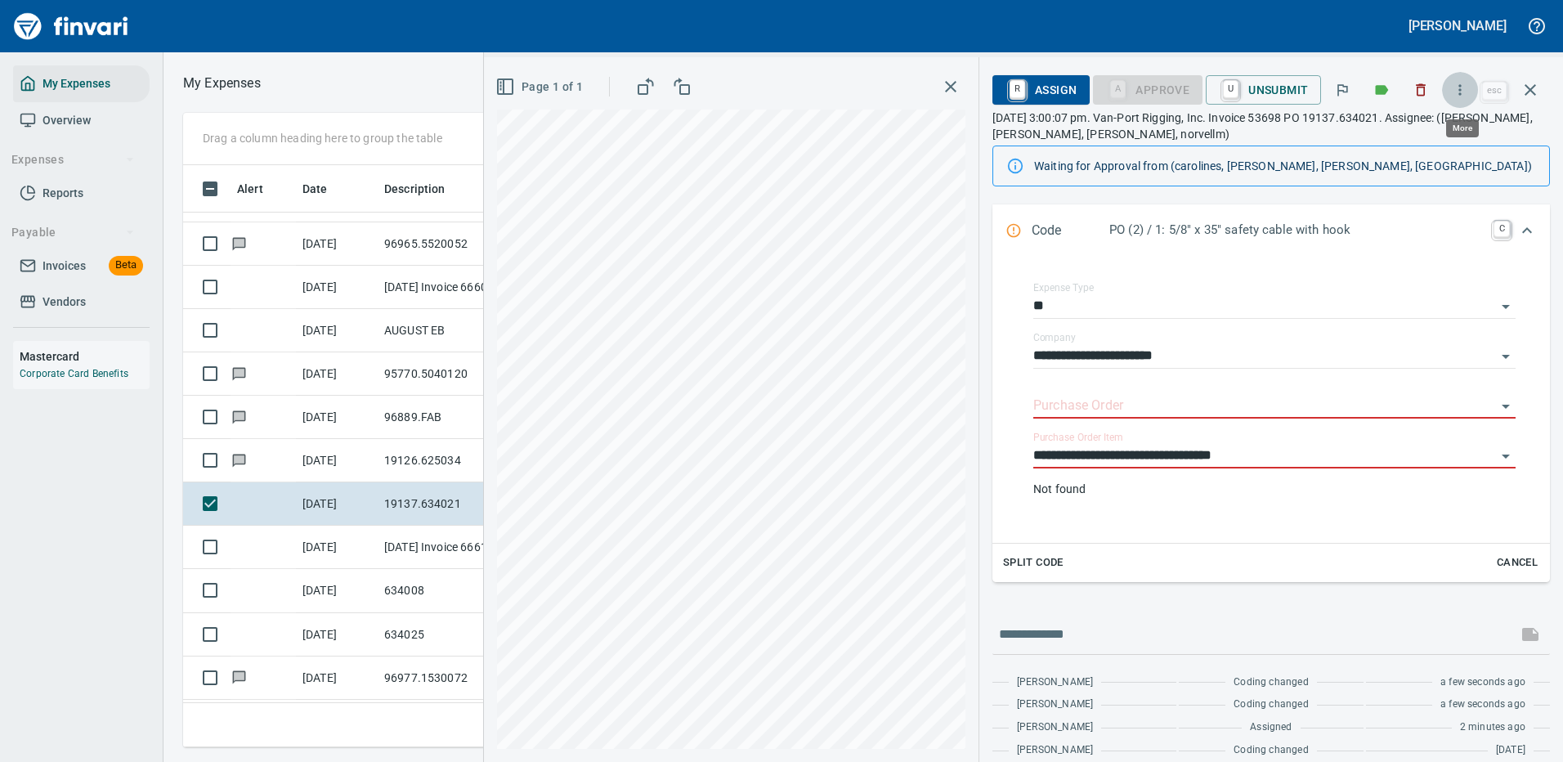
click at [1462, 87] on icon "button" at bounding box center [1459, 90] width 16 height 16
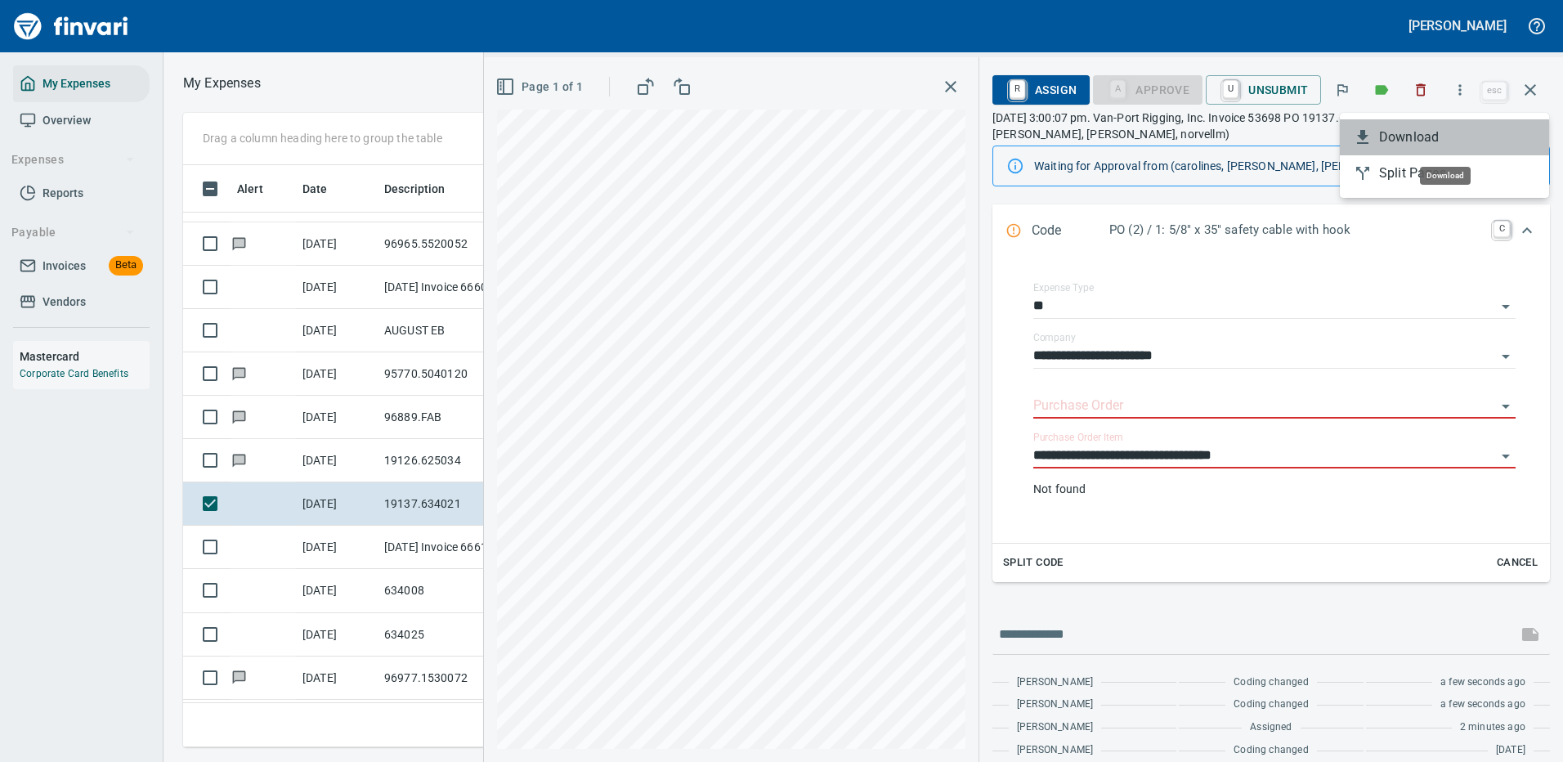
click at [1410, 138] on span "Download" at bounding box center [1457, 137] width 157 height 20
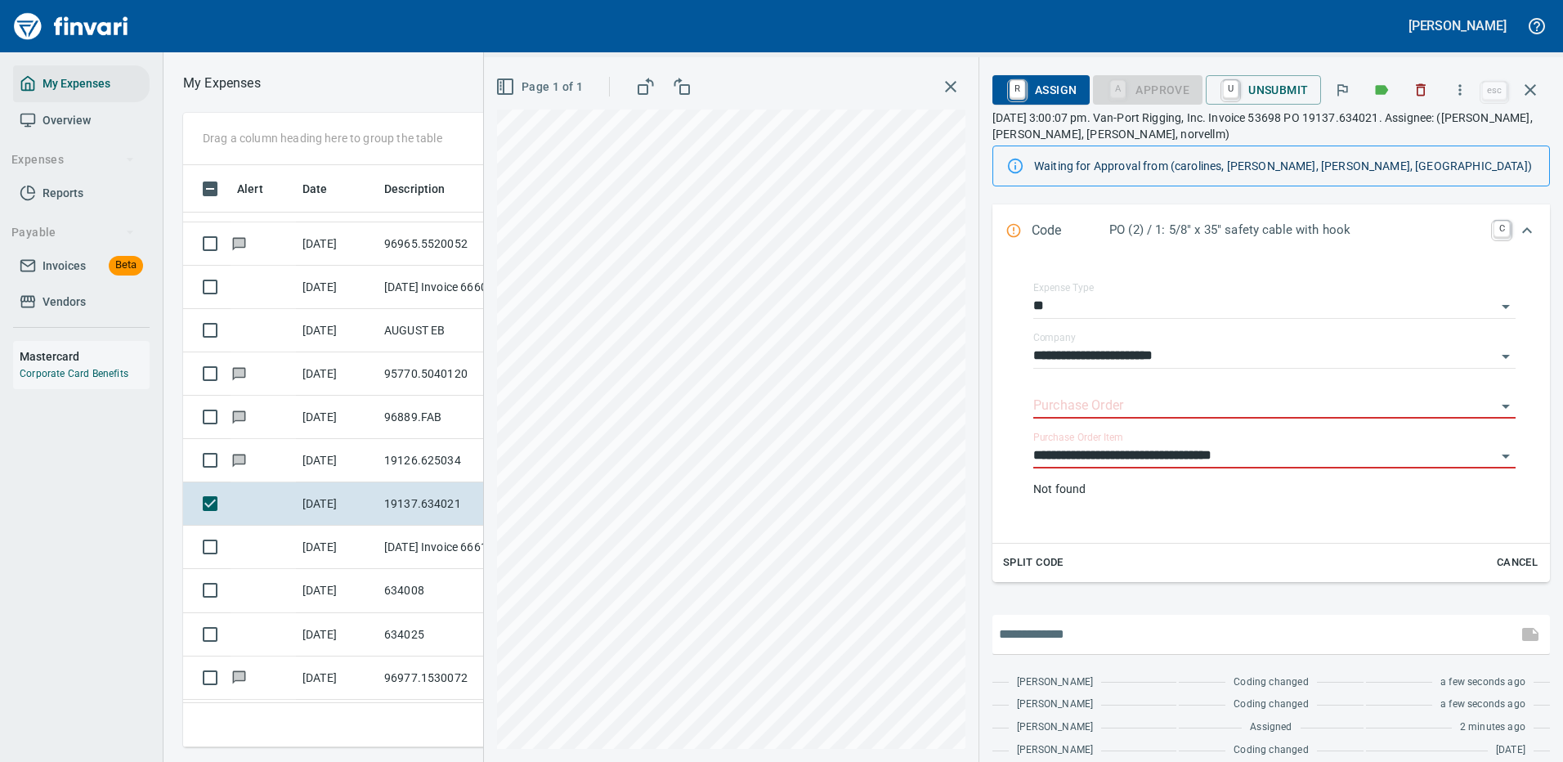
click at [1047, 640] on input "text" at bounding box center [1255, 634] width 512 height 26
type input "**********"
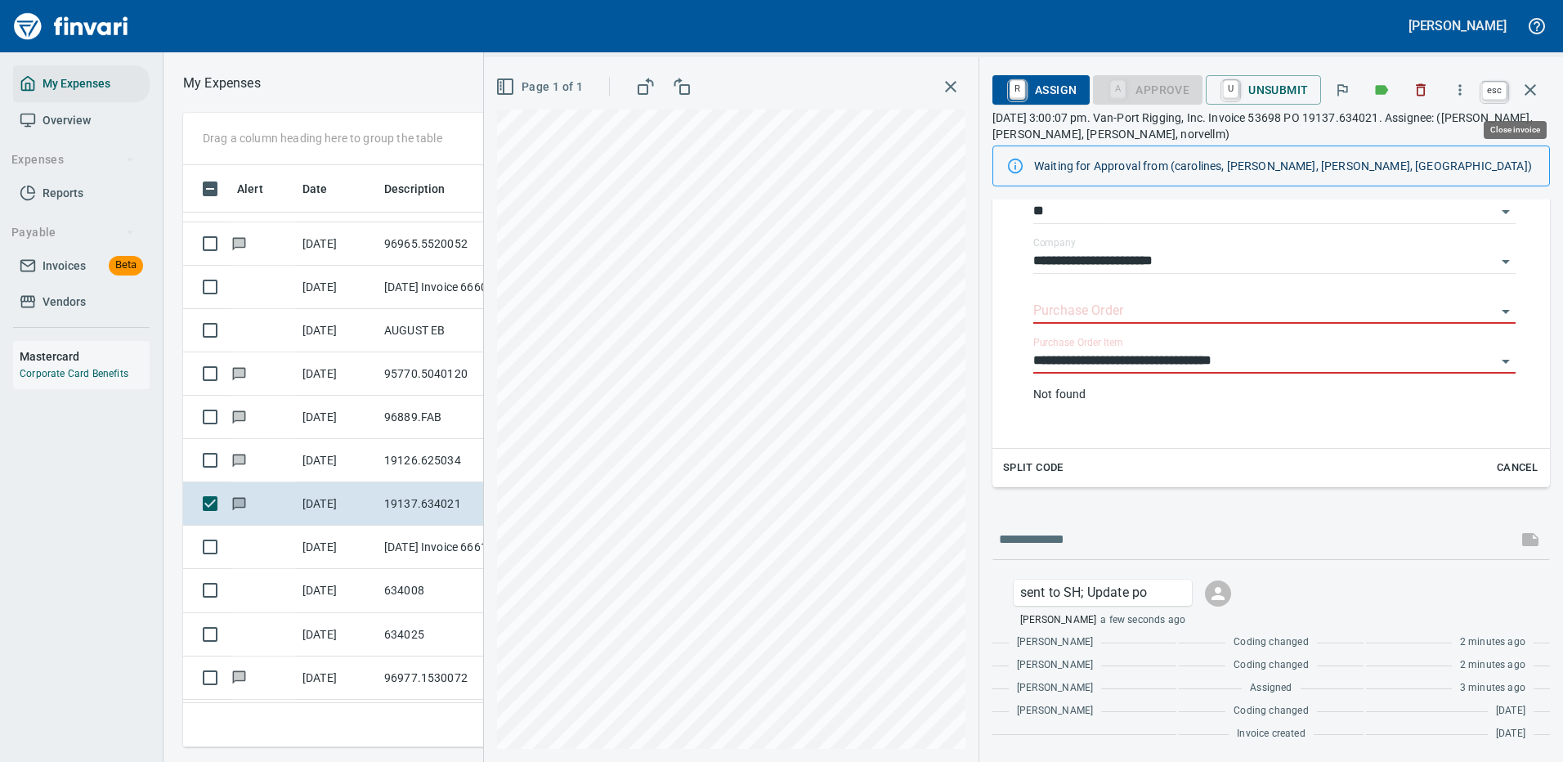
click at [1536, 87] on icon "button" at bounding box center [1530, 90] width 20 height 20
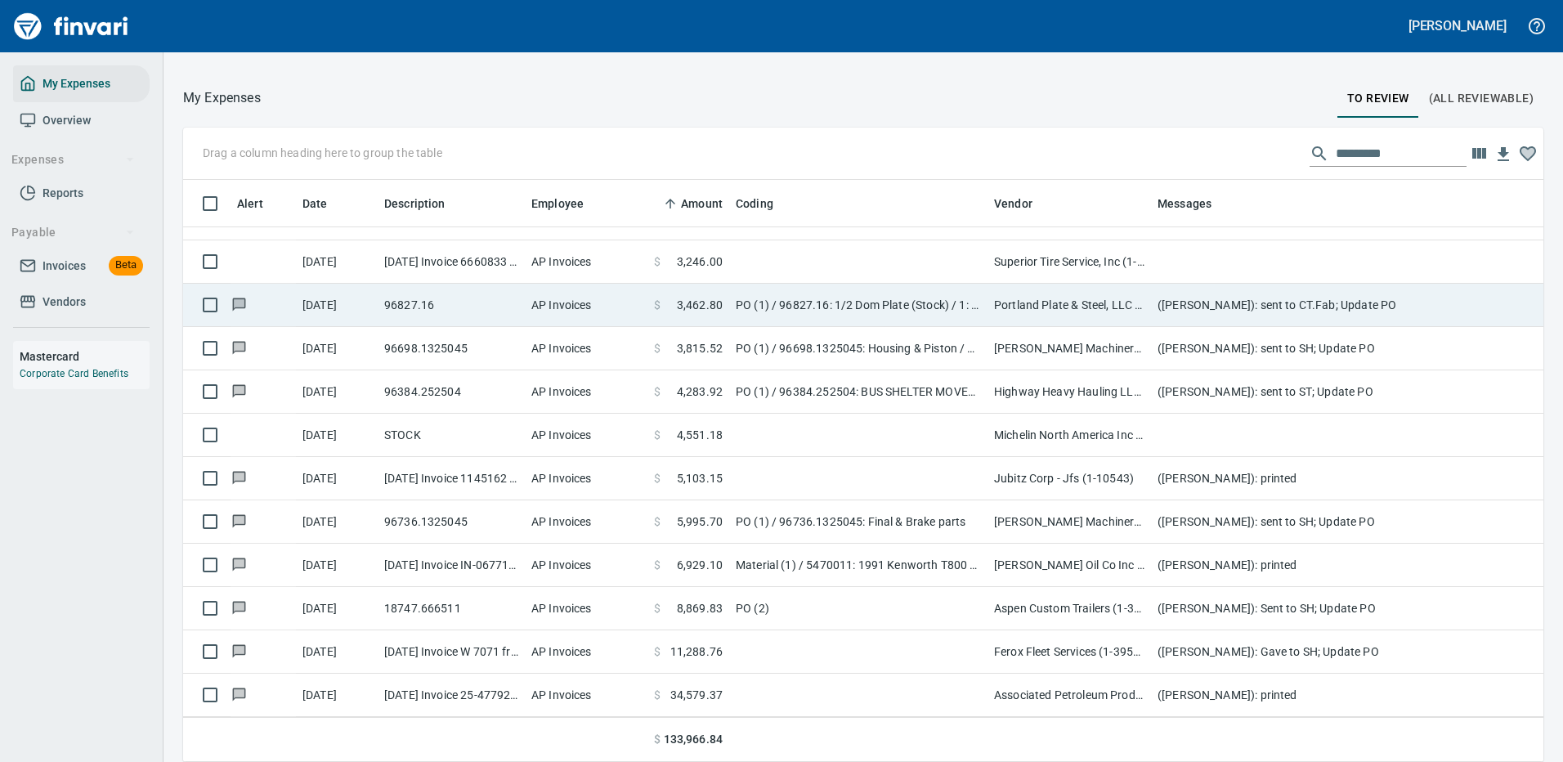
scroll to position [557, 1323]
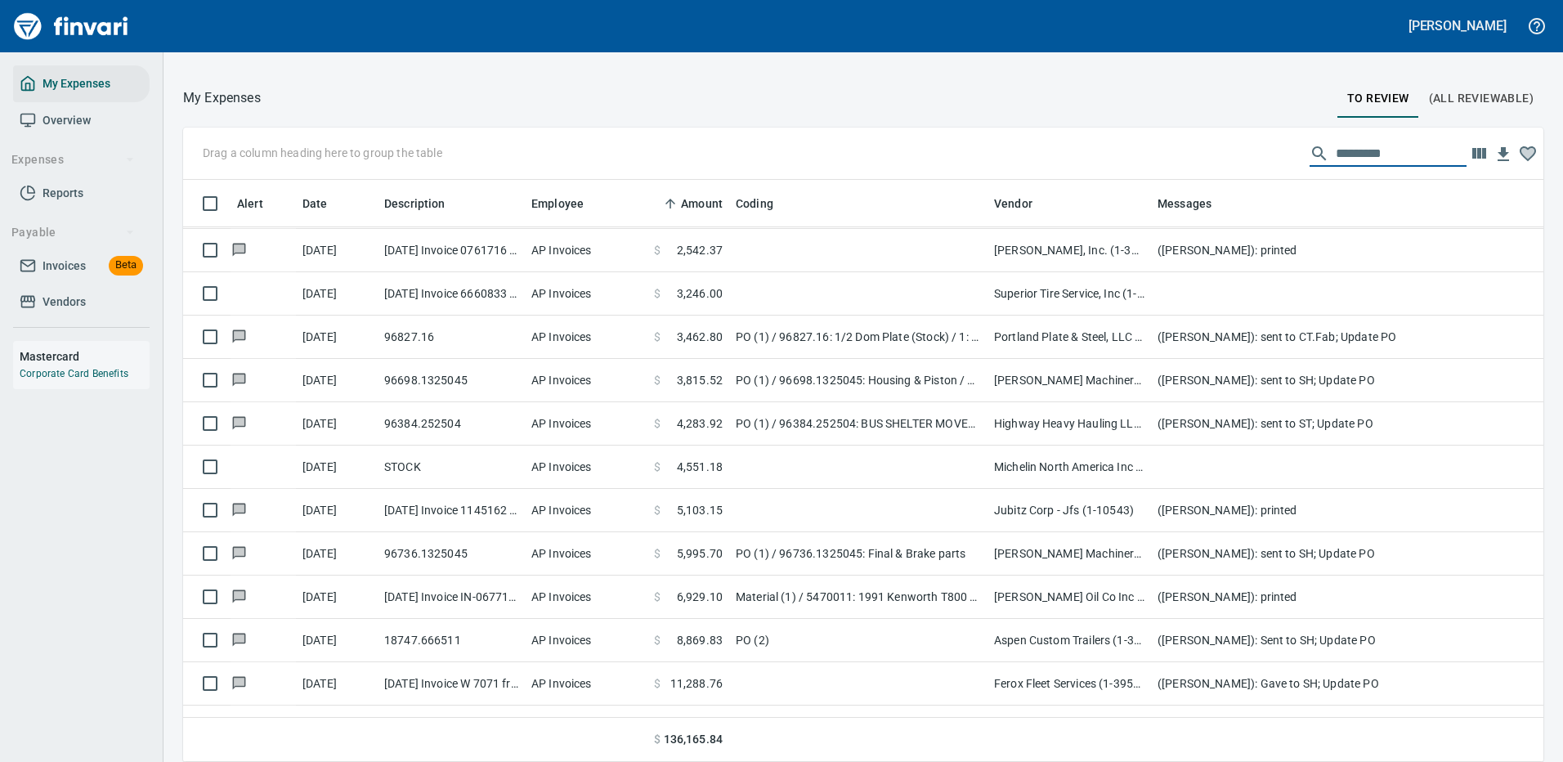
drag, startPoint x: 1371, startPoint y: 152, endPoint x: 1231, endPoint y: 152, distance: 139.8
click at [1231, 152] on div "Drag a column heading here to group the table" at bounding box center [863, 153] width 1360 height 52
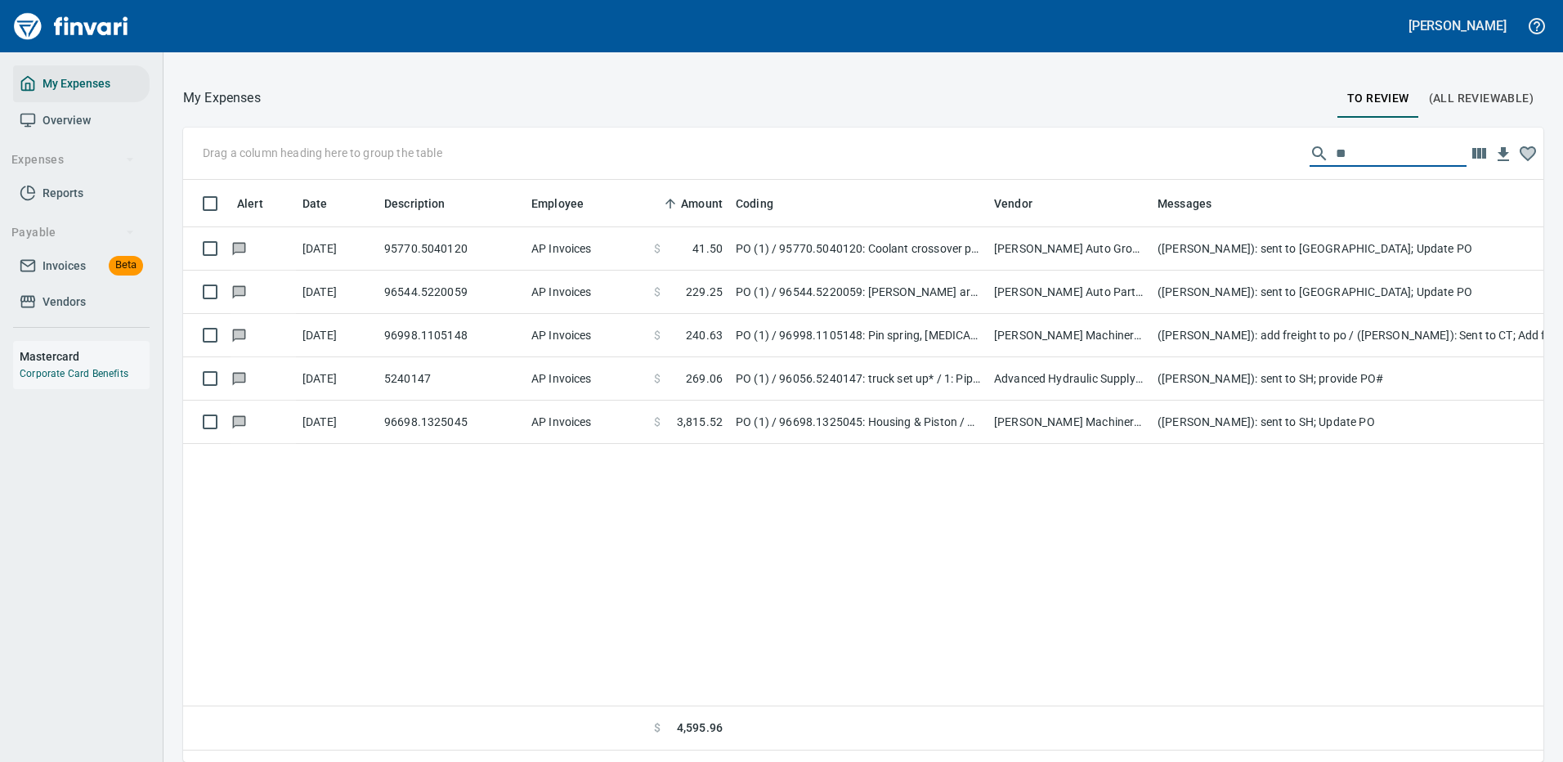
scroll to position [0, 0]
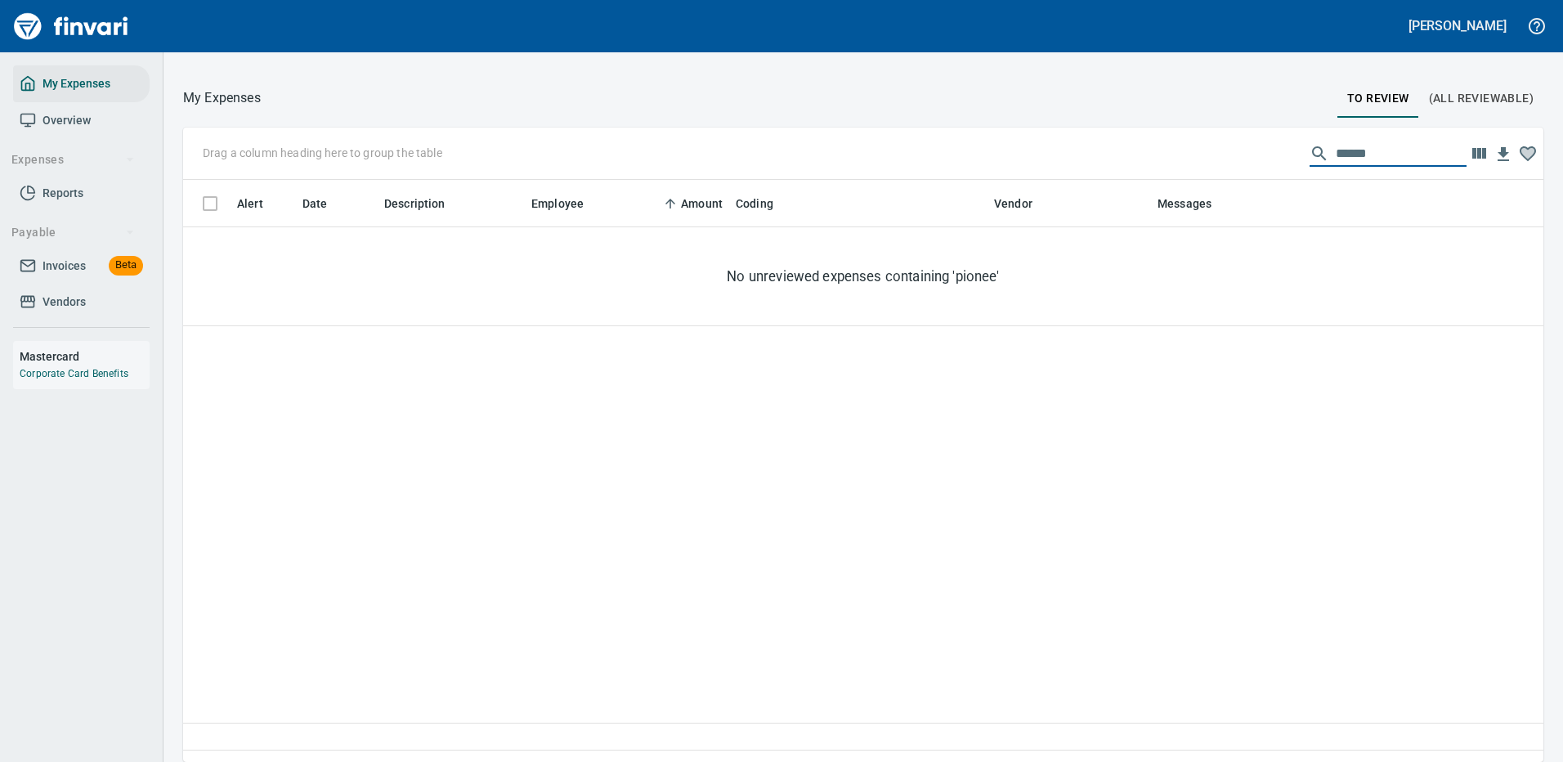
drag, startPoint x: 1360, startPoint y: 151, endPoint x: 1233, endPoint y: 152, distance: 126.7
click at [1233, 152] on div "Drag a column heading here to group the table ******" at bounding box center [863, 153] width 1360 height 52
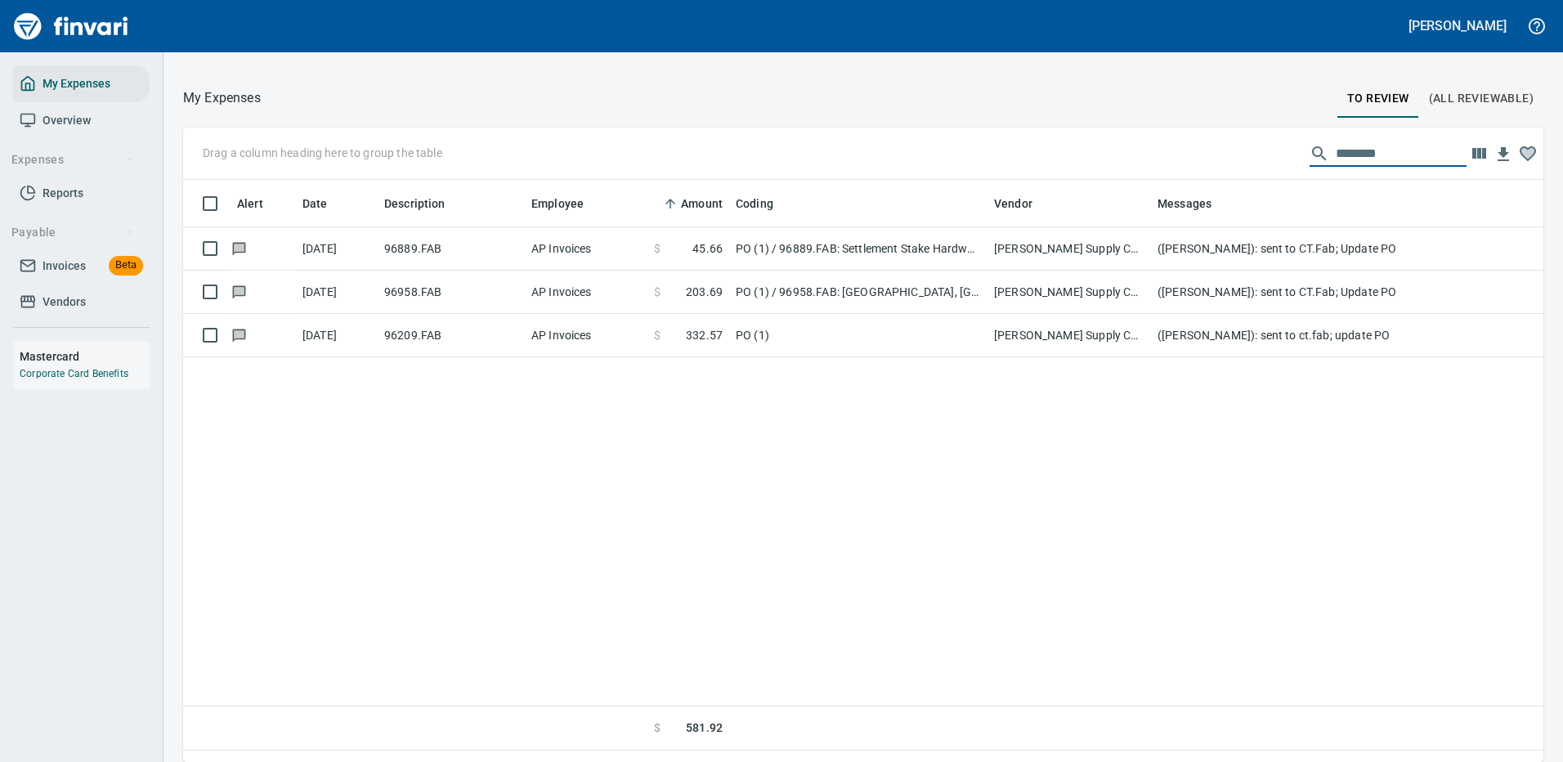
drag, startPoint x: 1393, startPoint y: 159, endPoint x: 1022, endPoint y: 160, distance: 371.0
click at [1022, 160] on div "Drag a column heading here to group the table ********" at bounding box center [863, 153] width 1360 height 52
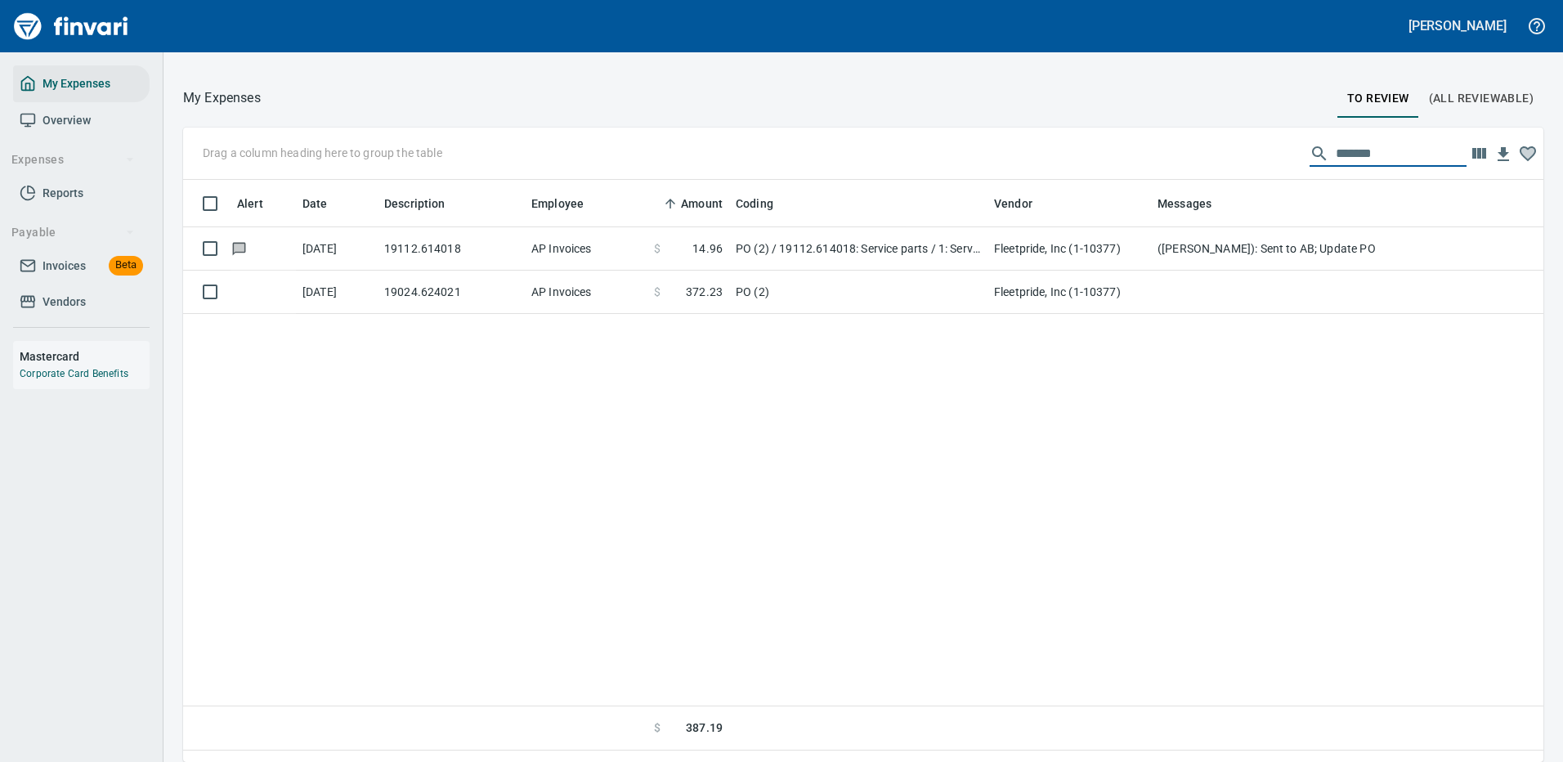
drag, startPoint x: 1356, startPoint y: 150, endPoint x: 1231, endPoint y: 142, distance: 125.3
click at [1232, 142] on div "Drag a column heading here to group the table *******" at bounding box center [863, 153] width 1360 height 52
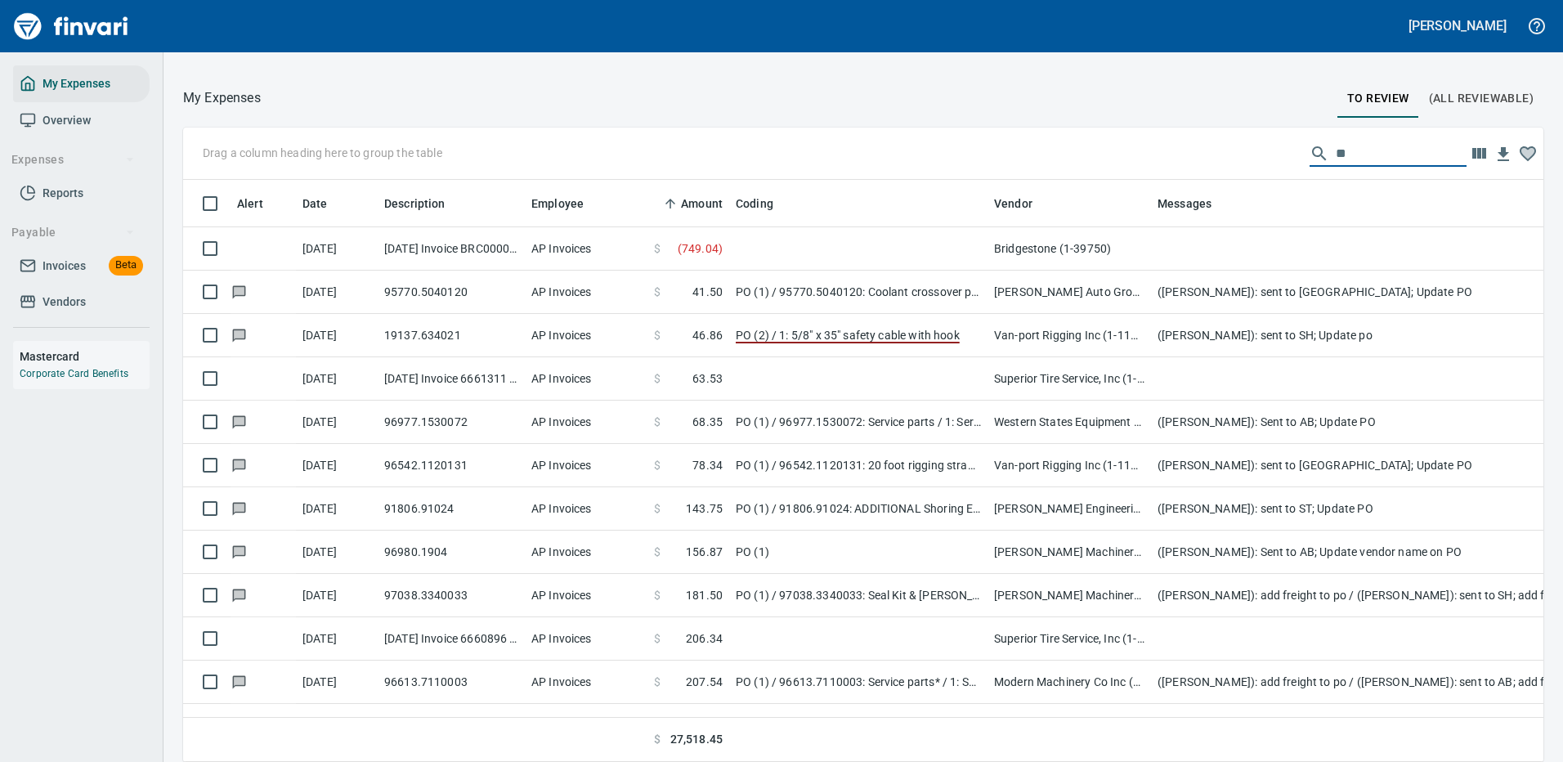
type input "*"
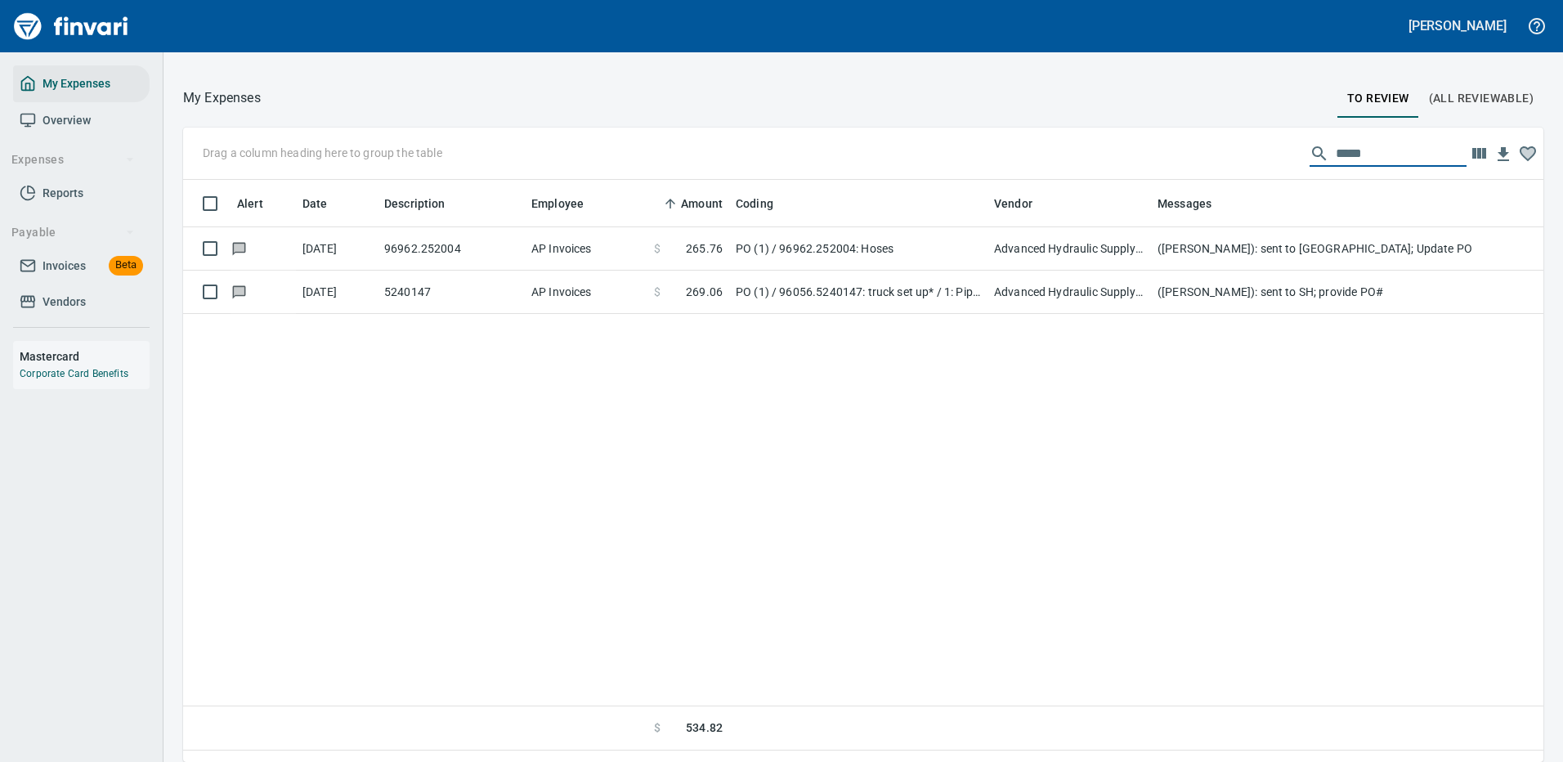
drag, startPoint x: 1355, startPoint y: 155, endPoint x: 1184, endPoint y: 124, distance: 173.6
click at [1185, 124] on div "My Expenses To Review (All Reviewable) Drag a column heading here to group the …" at bounding box center [862, 424] width 1399 height 675
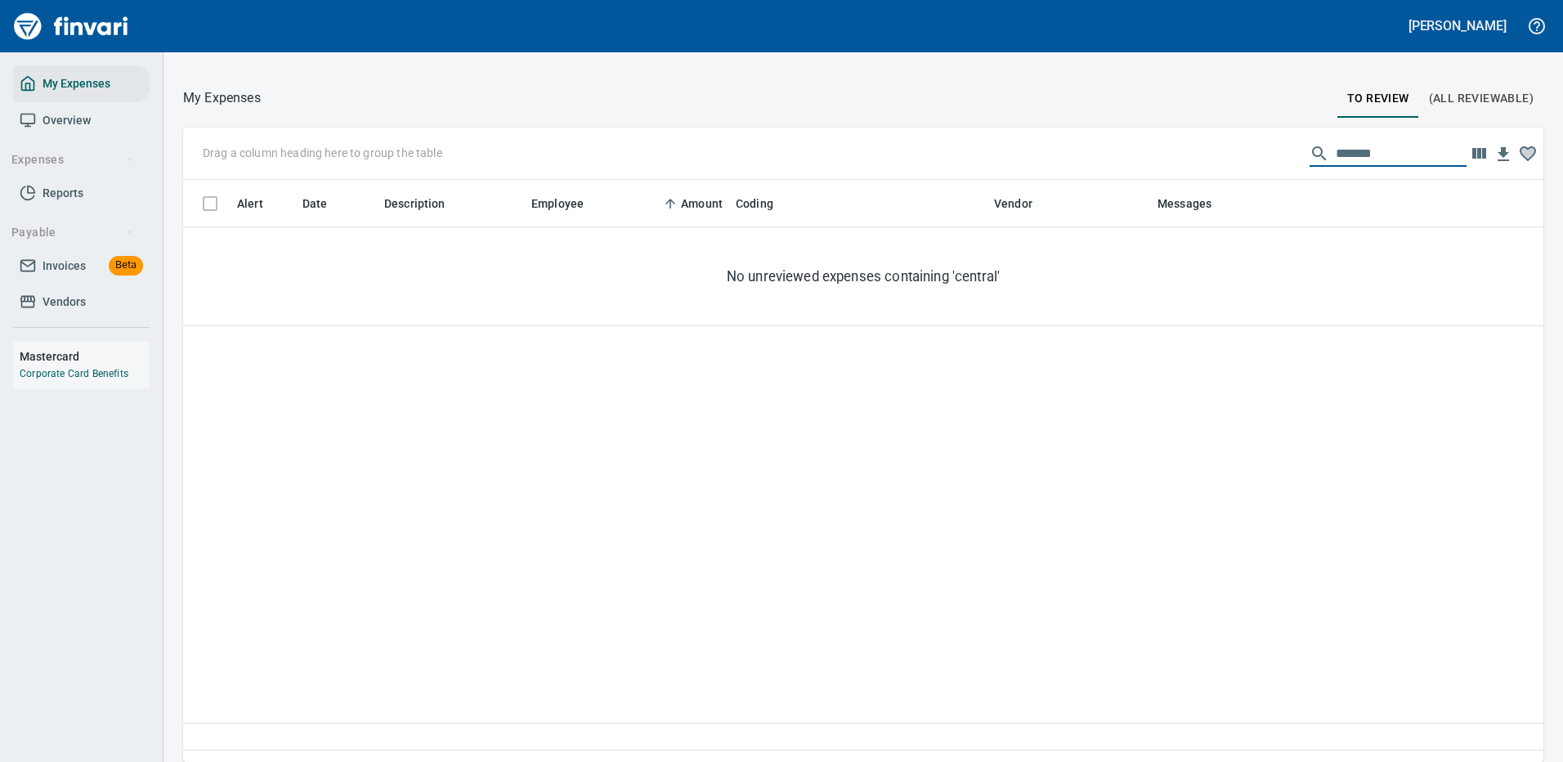
drag, startPoint x: 1381, startPoint y: 159, endPoint x: 1177, endPoint y: 154, distance: 204.4
click at [1177, 154] on div "Drag a column heading here to group the table *******" at bounding box center [863, 153] width 1360 height 52
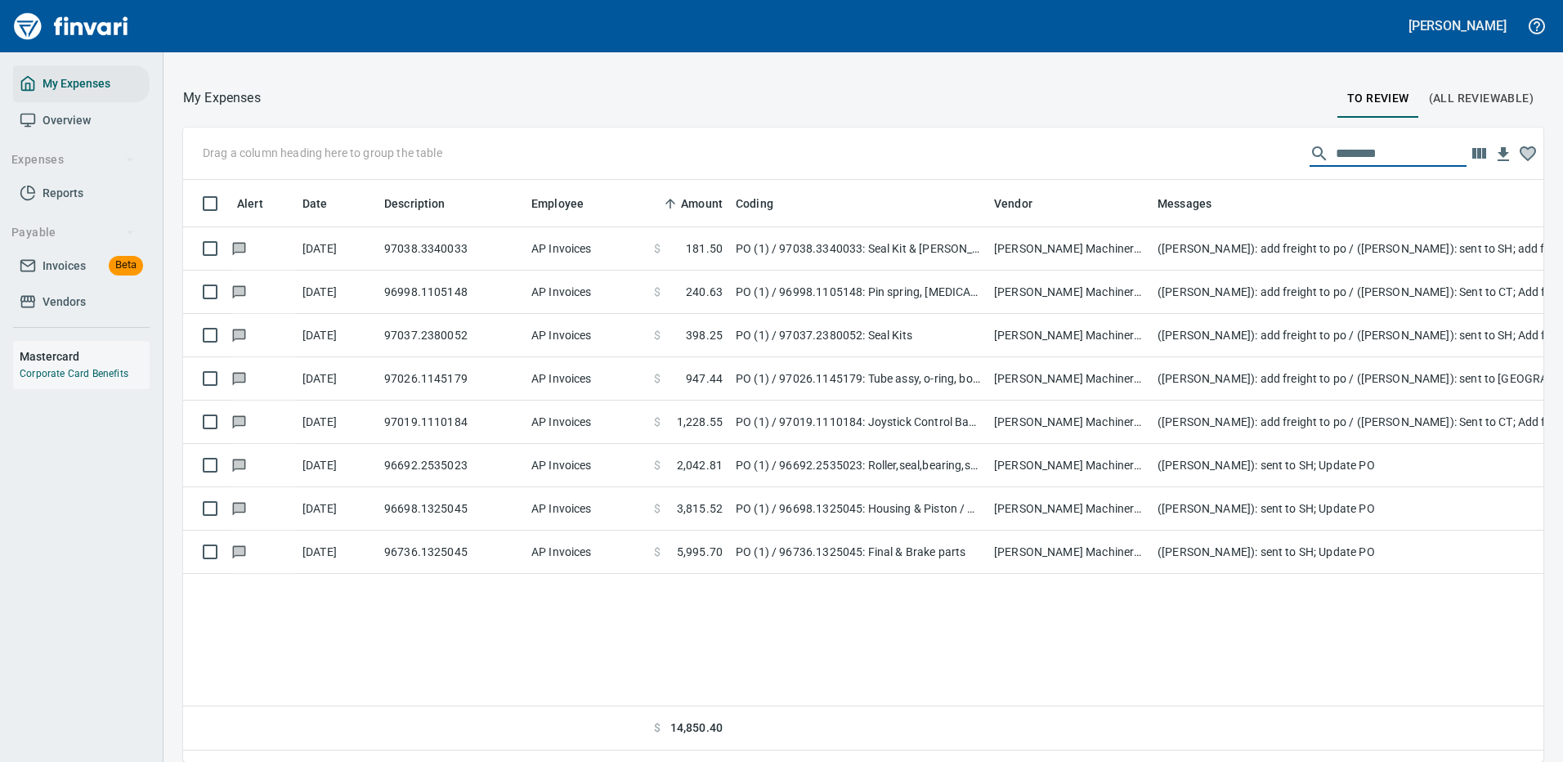
drag, startPoint x: 1368, startPoint y: 149, endPoint x: 1246, endPoint y: 157, distance: 122.9
click at [1246, 157] on div "Drag a column heading here to group the table ********" at bounding box center [863, 153] width 1360 height 52
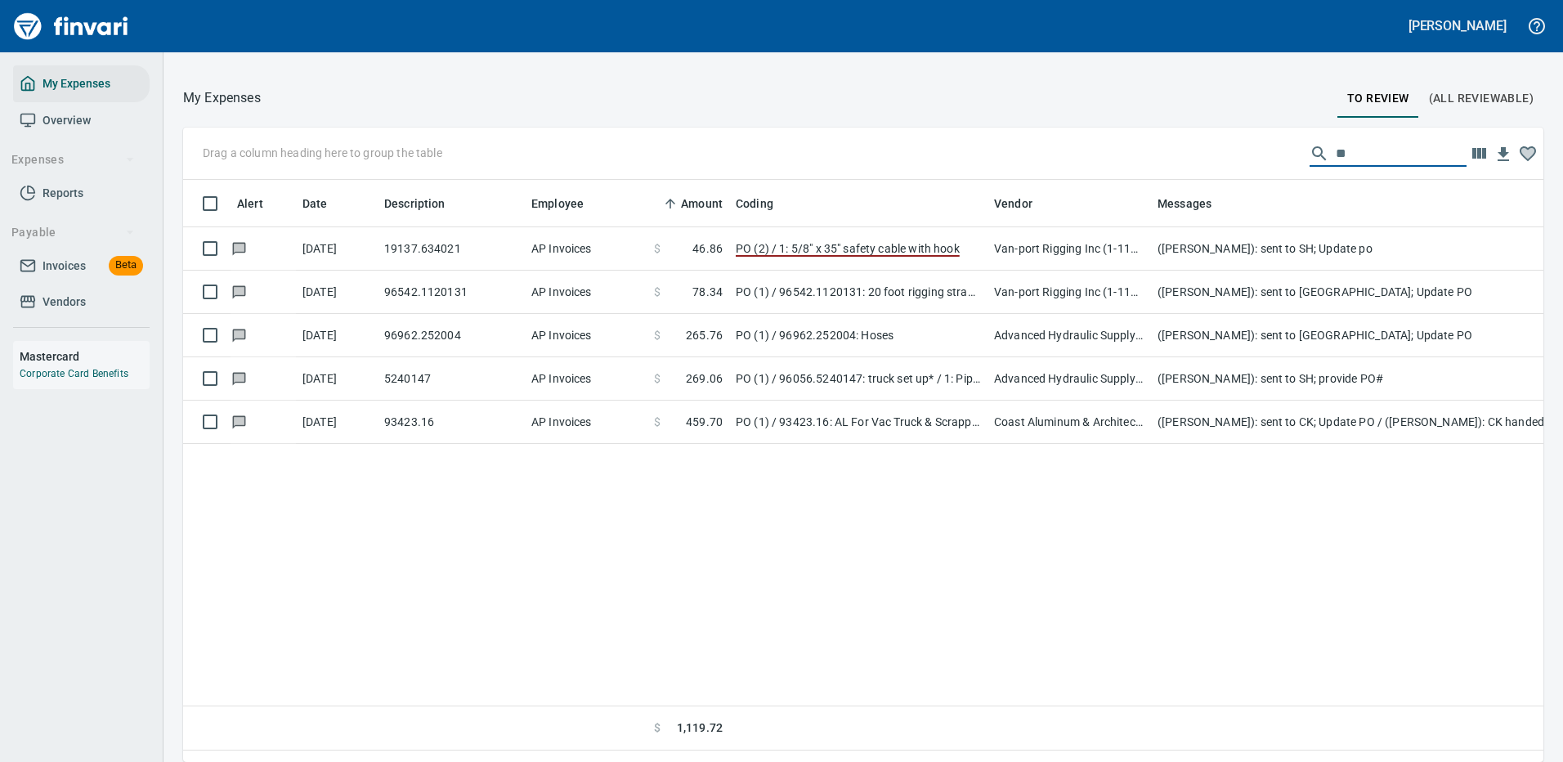
type input "*"
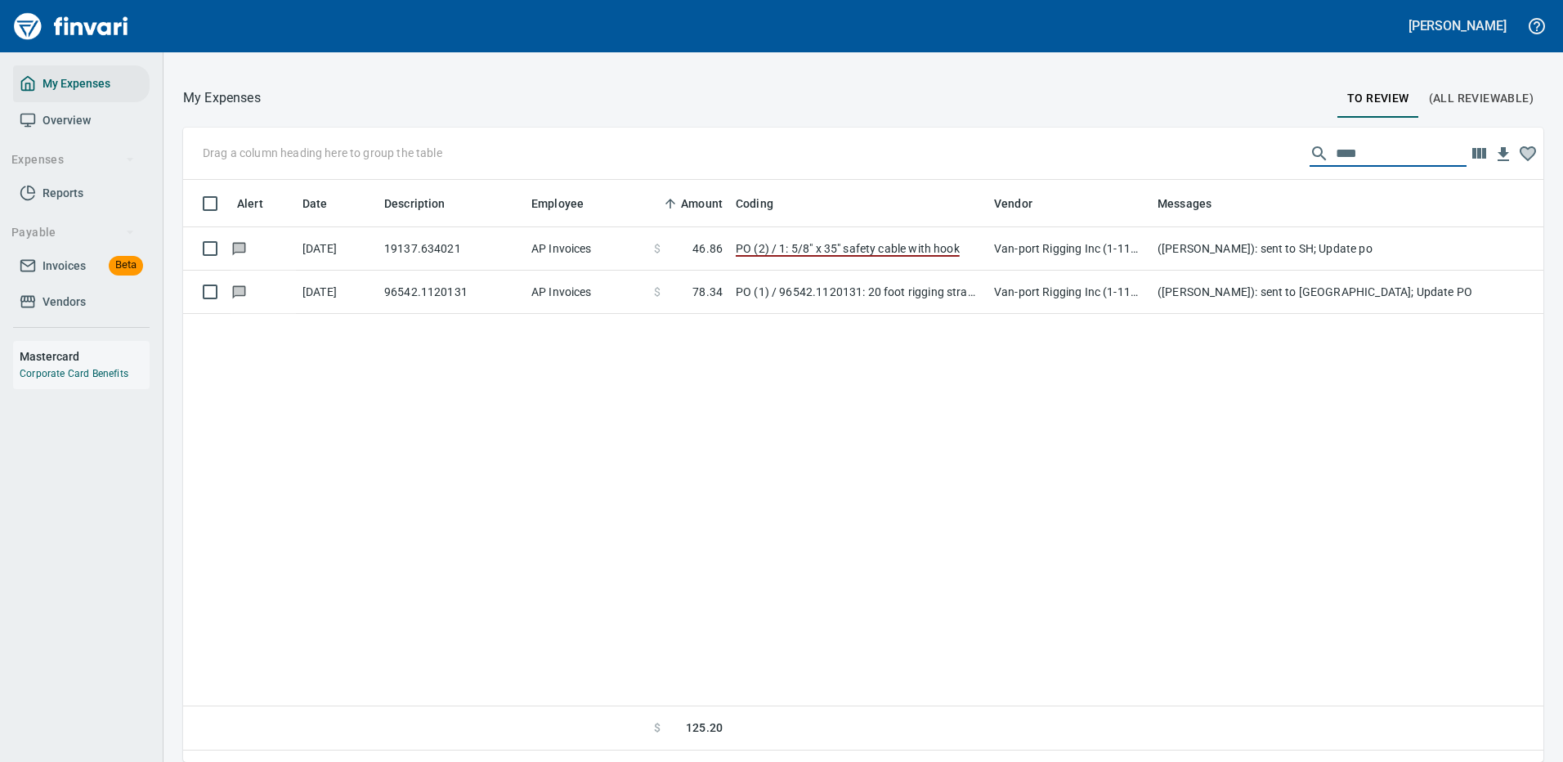
drag, startPoint x: 1348, startPoint y: 159, endPoint x: 1185, endPoint y: 166, distance: 162.8
click at [1231, 158] on div "Drag a column heading here to group the table ****" at bounding box center [863, 153] width 1360 height 52
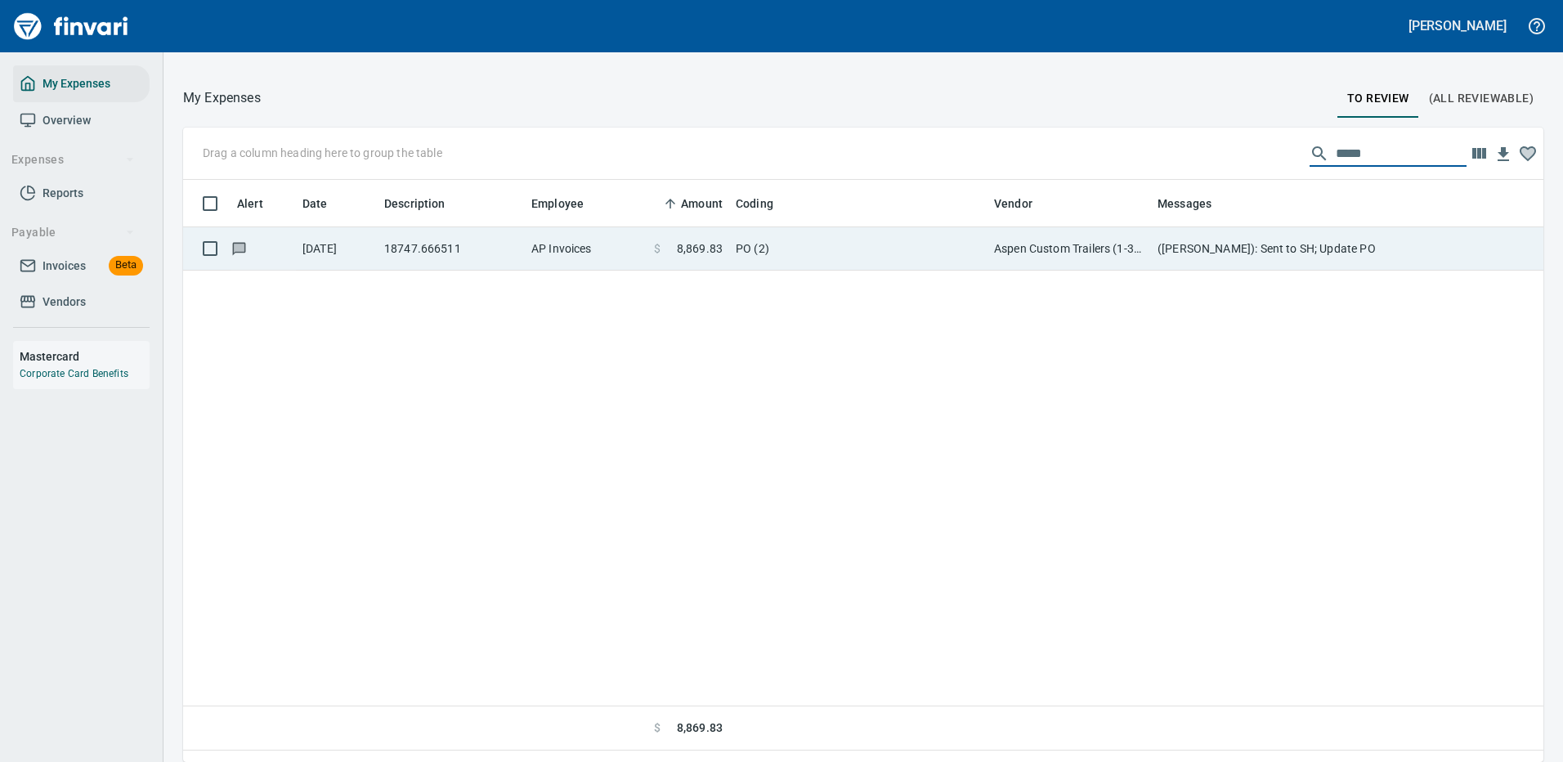
type input "*****"
click at [1036, 246] on td "Aspen Custom Trailers (1-39369)" at bounding box center [1068, 248] width 163 height 43
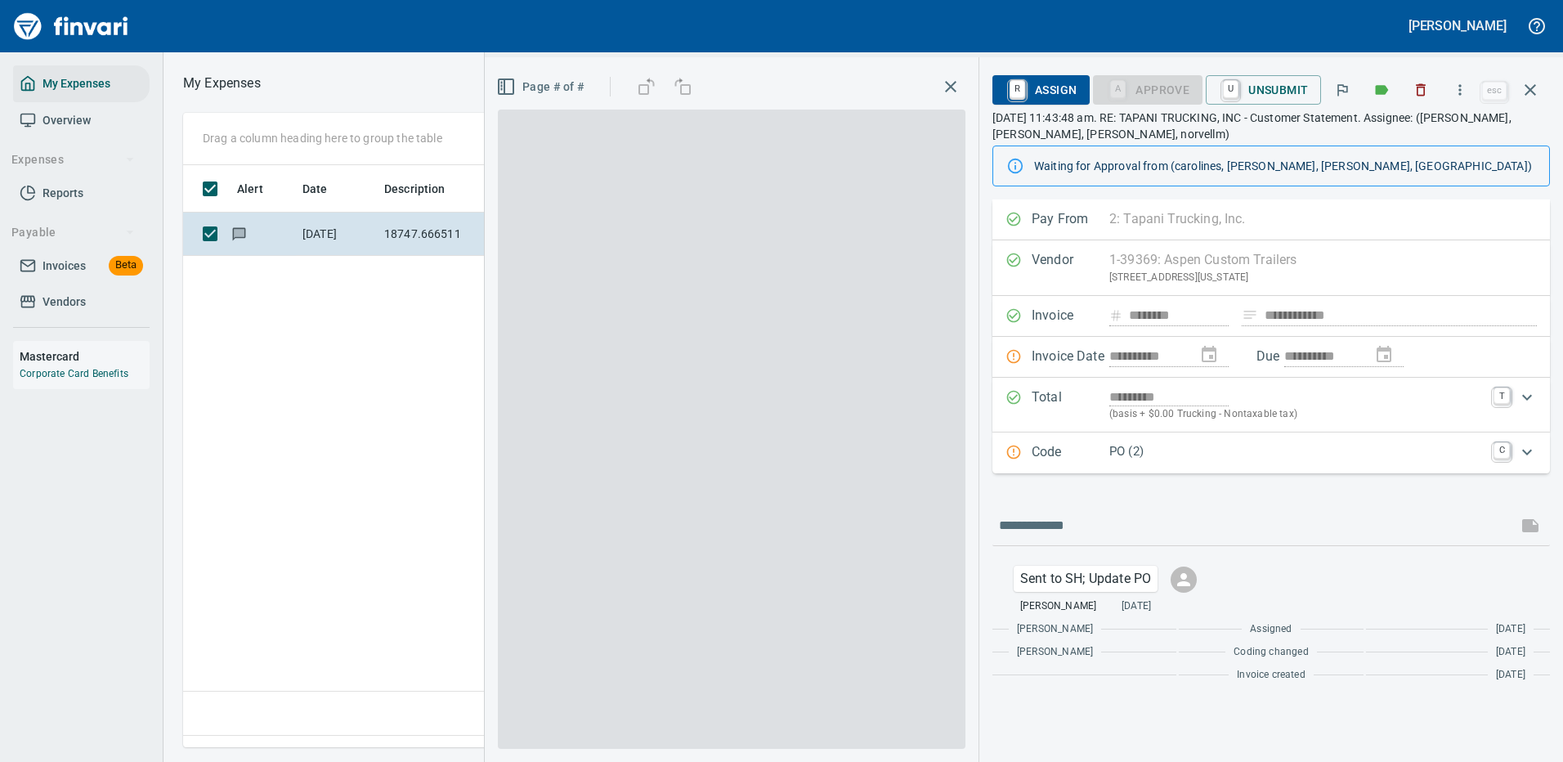
scroll to position [557, 939]
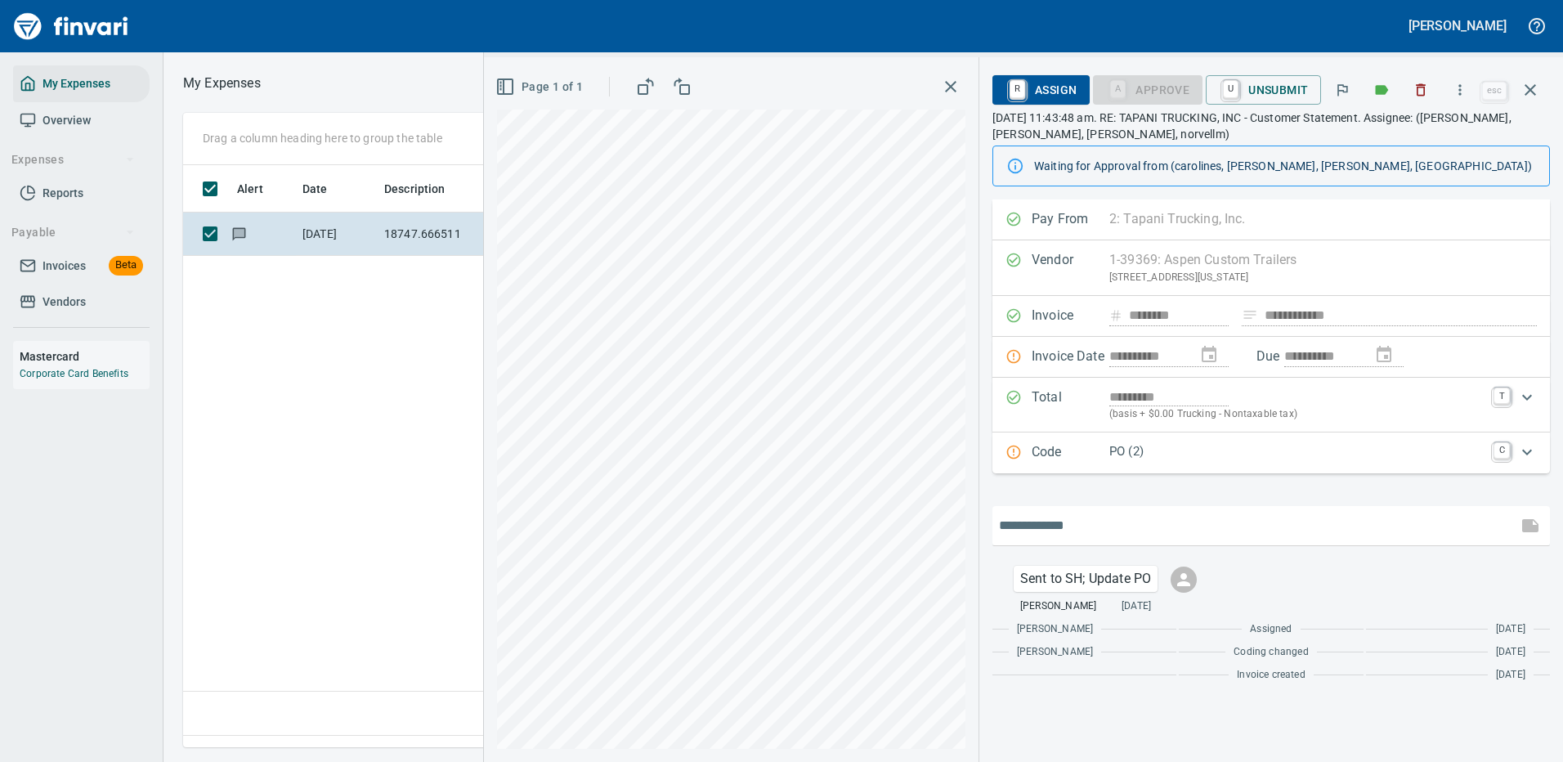
click at [1105, 519] on input "text" at bounding box center [1255, 525] width 512 height 26
type input "**********"
click at [834, 533] on div "**********" at bounding box center [1023, 409] width 1079 height 704
click at [1220, 452] on p "PO (2)" at bounding box center [1296, 451] width 374 height 19
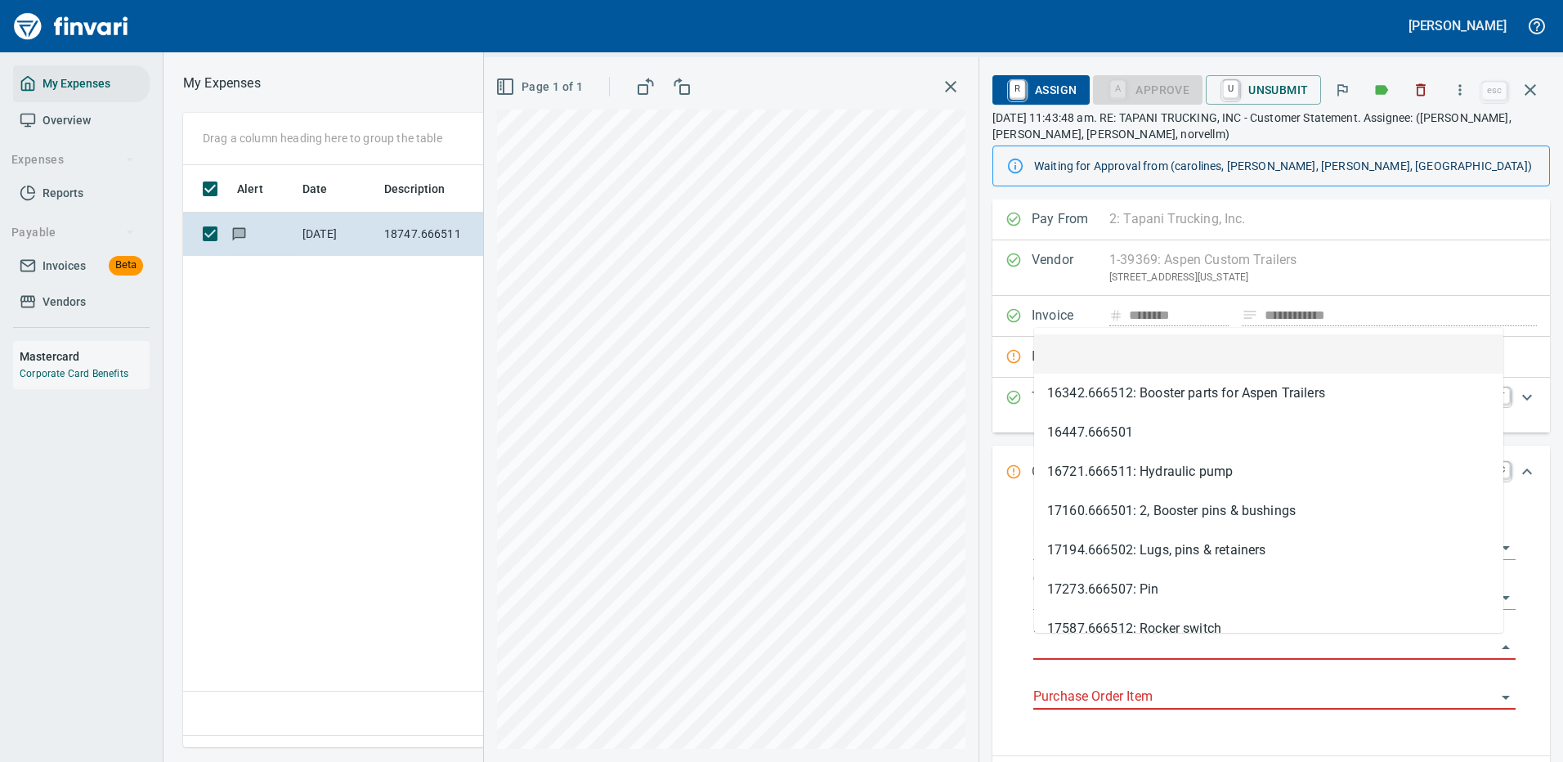
click at [1098, 641] on input "Purchase Order" at bounding box center [1264, 647] width 463 height 23
paste input "**********"
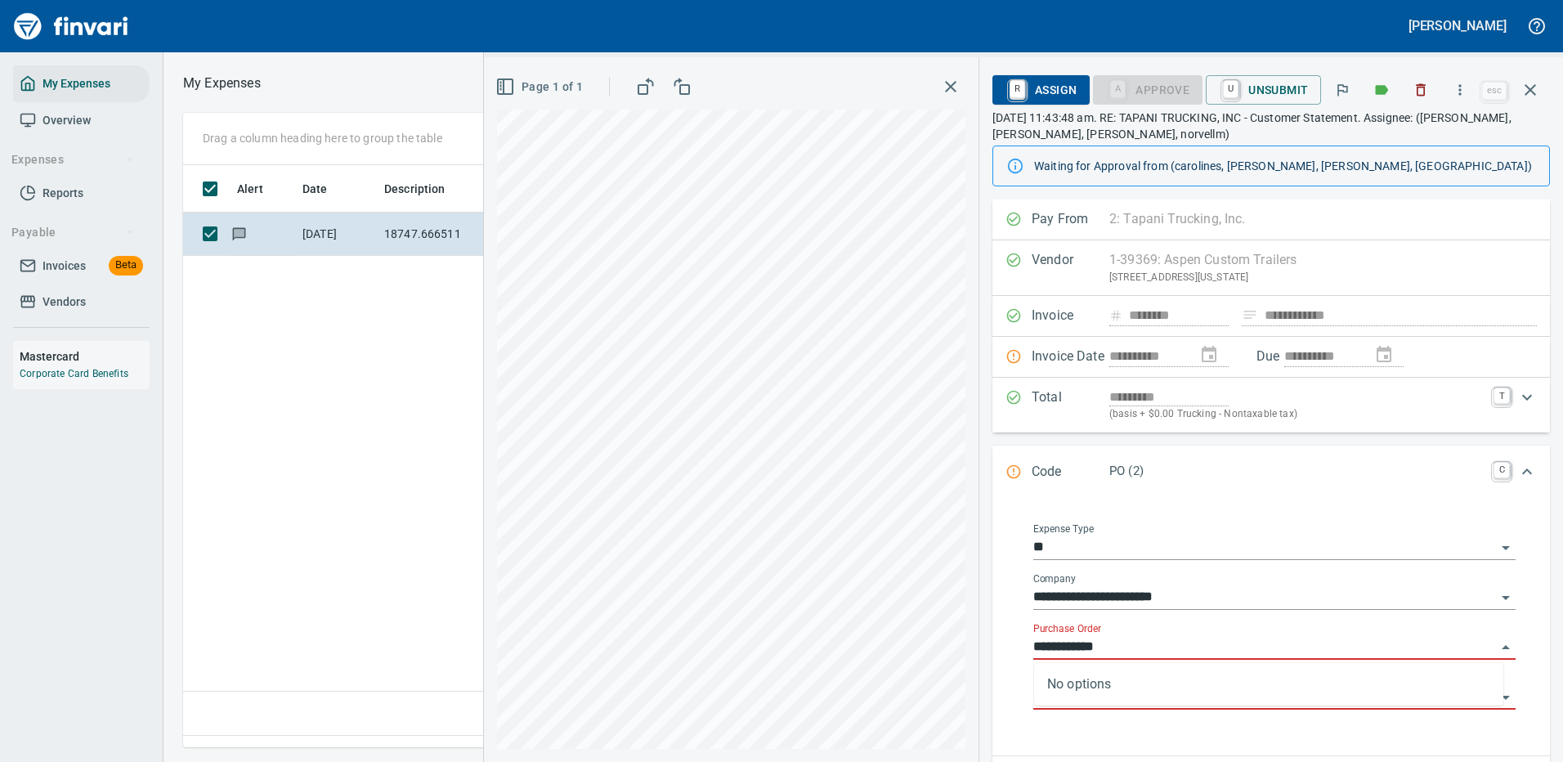
click at [1135, 644] on input "**********" at bounding box center [1264, 647] width 463 height 23
drag, startPoint x: 1179, startPoint y: 687, endPoint x: 1156, endPoint y: 684, distance: 23.1
click at [1179, 687] on li "18757.666511: Gooseneck Base AS" at bounding box center [1268, 688] width 469 height 39
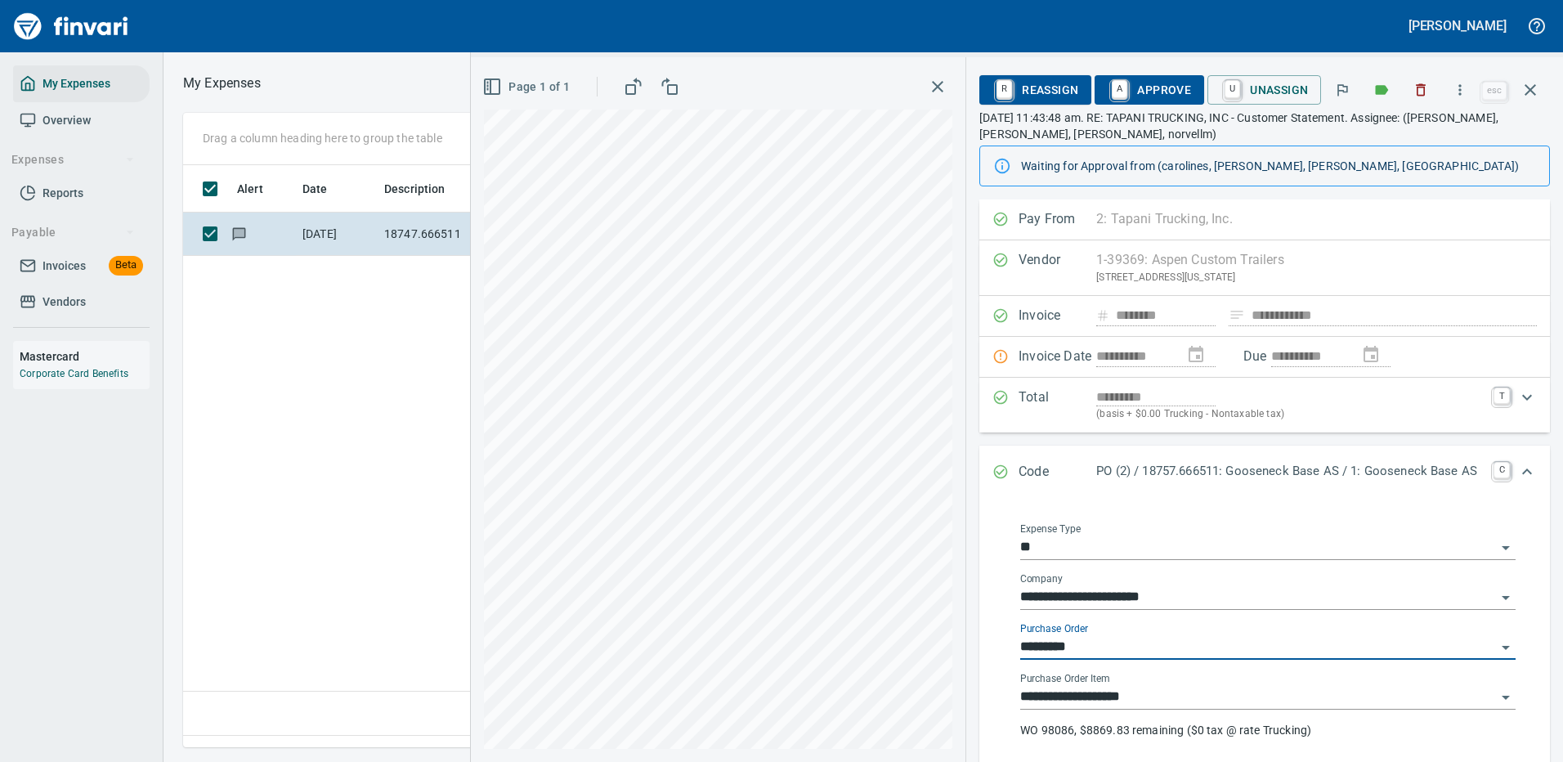
type input "**********"
click at [1155, 87] on span "A Approve" at bounding box center [1148, 90] width 83 height 28
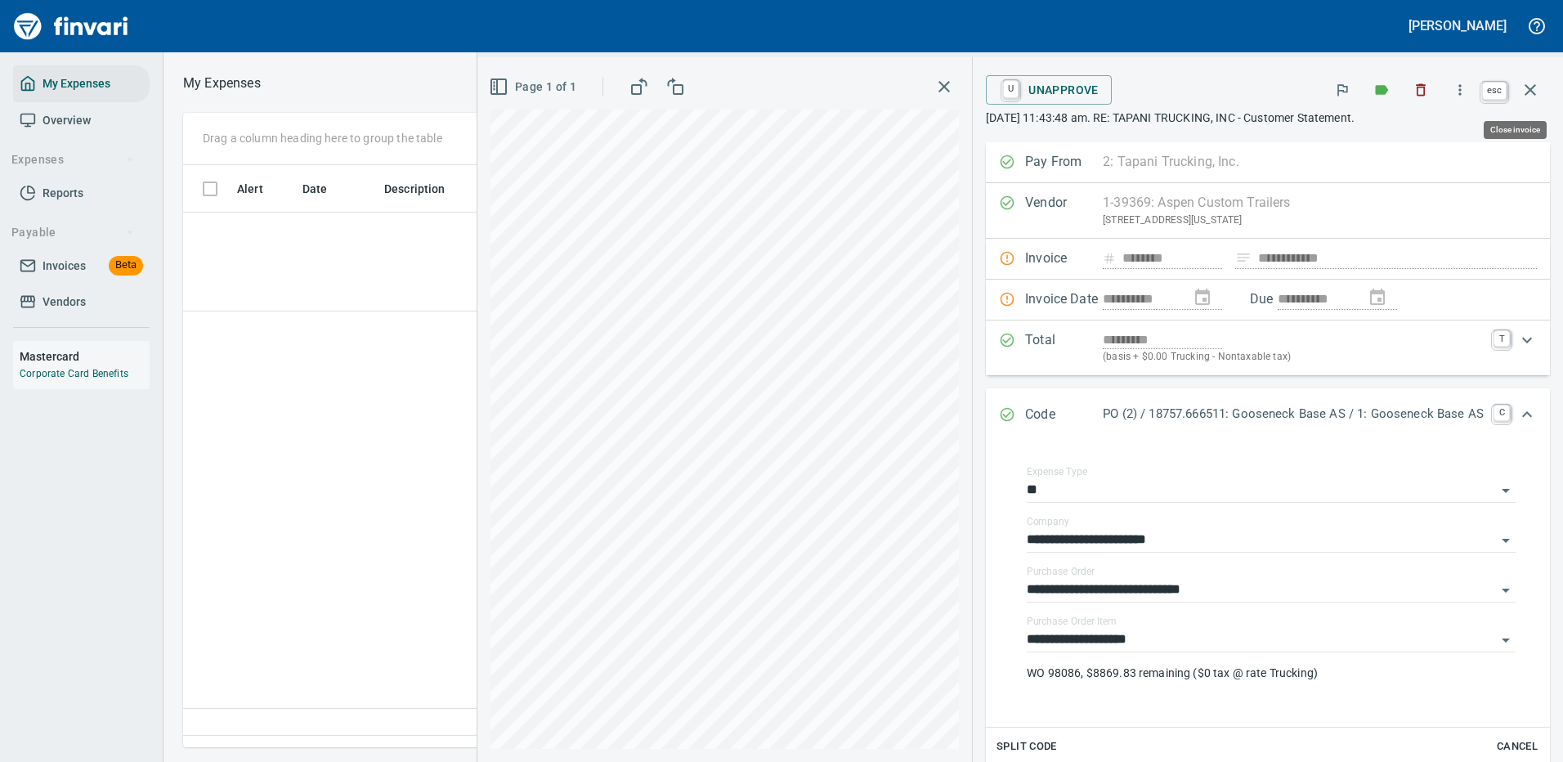
click at [1531, 87] on icon "button" at bounding box center [1530, 90] width 20 height 20
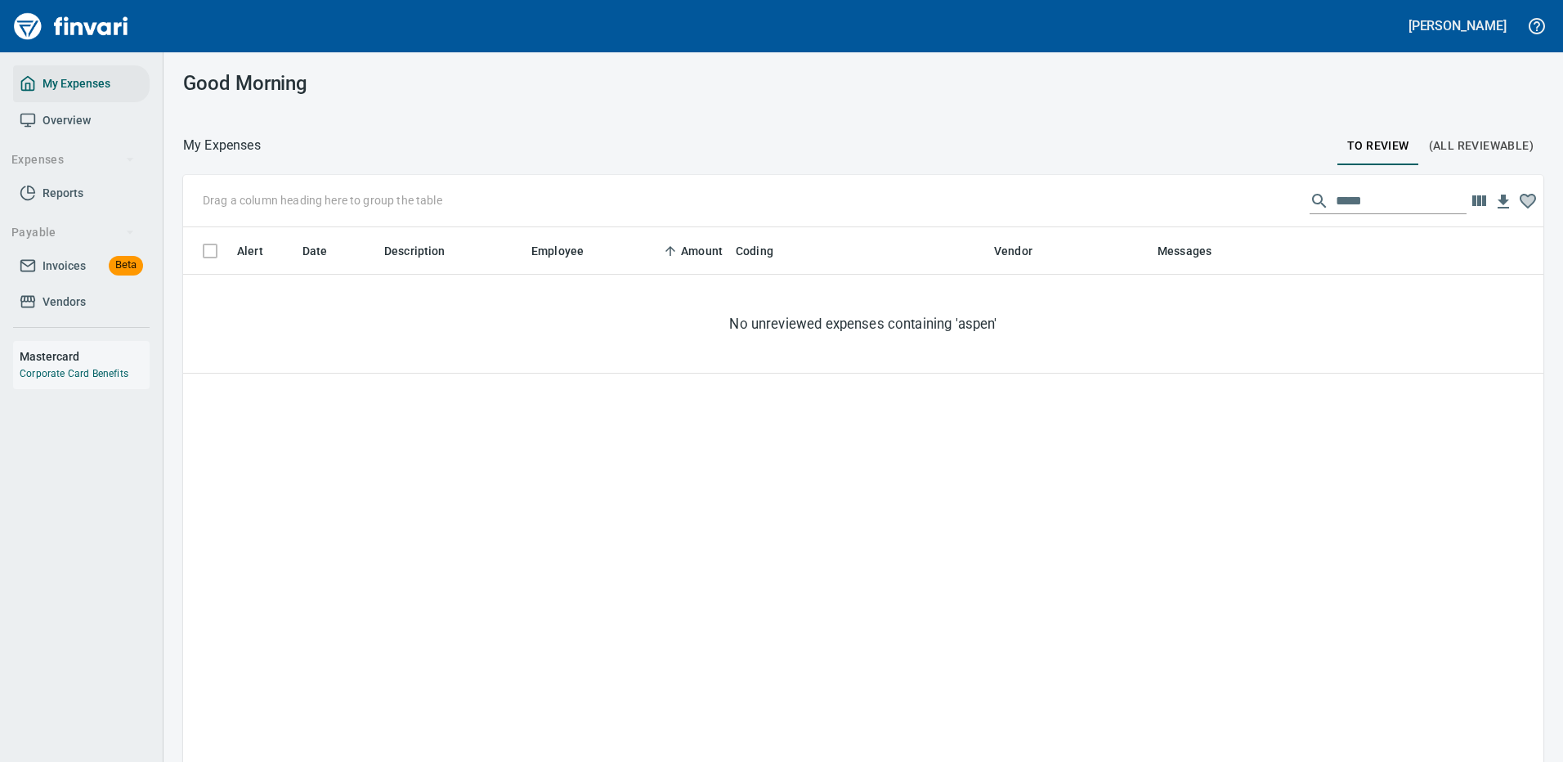
scroll to position [2, 2]
drag, startPoint x: 1357, startPoint y: 195, endPoint x: 1149, endPoint y: 209, distance: 208.1
click at [1149, 209] on div "Drag a column heading here to group the table *****" at bounding box center [863, 201] width 1360 height 52
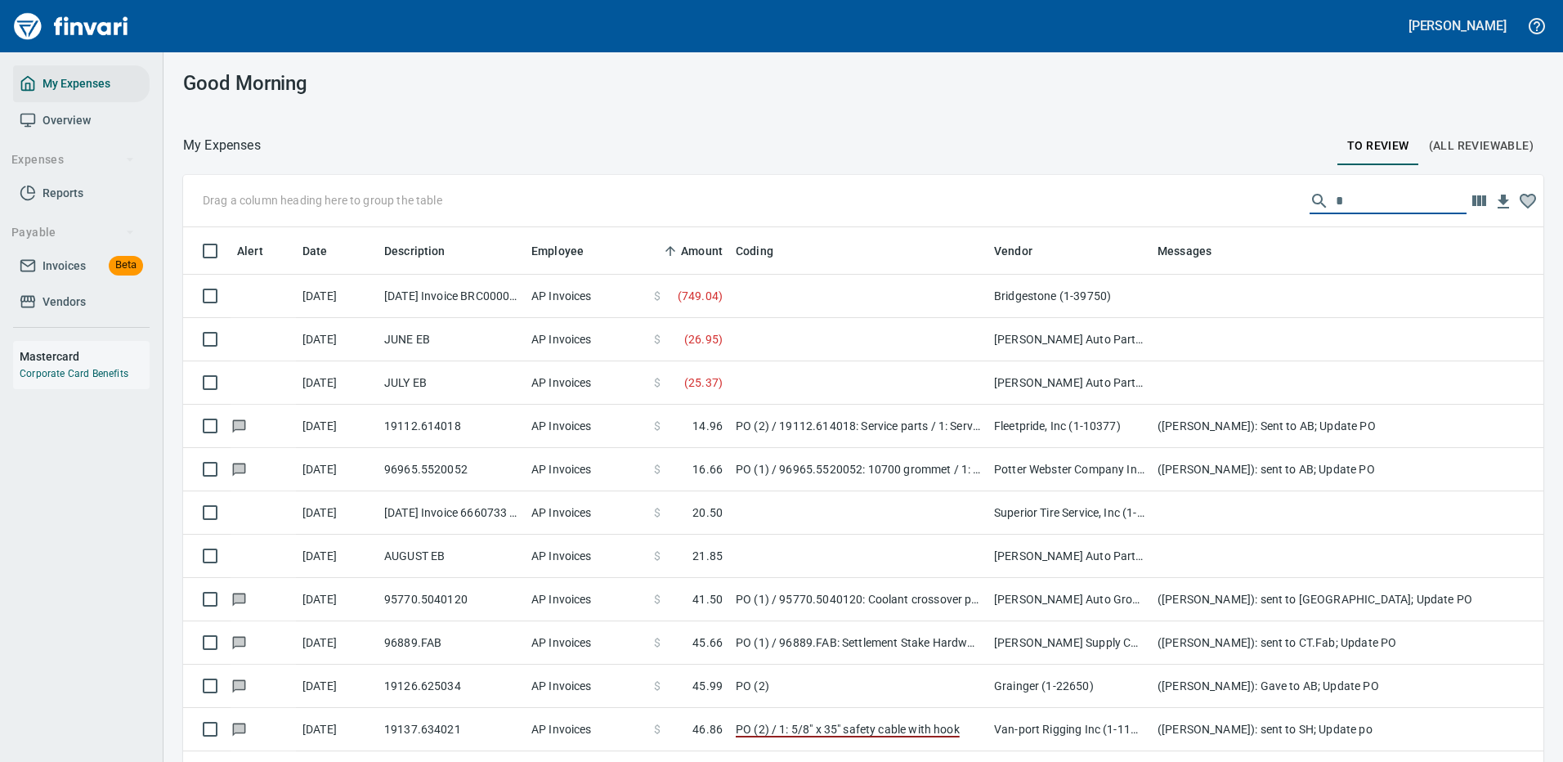
scroll to position [557, 1323]
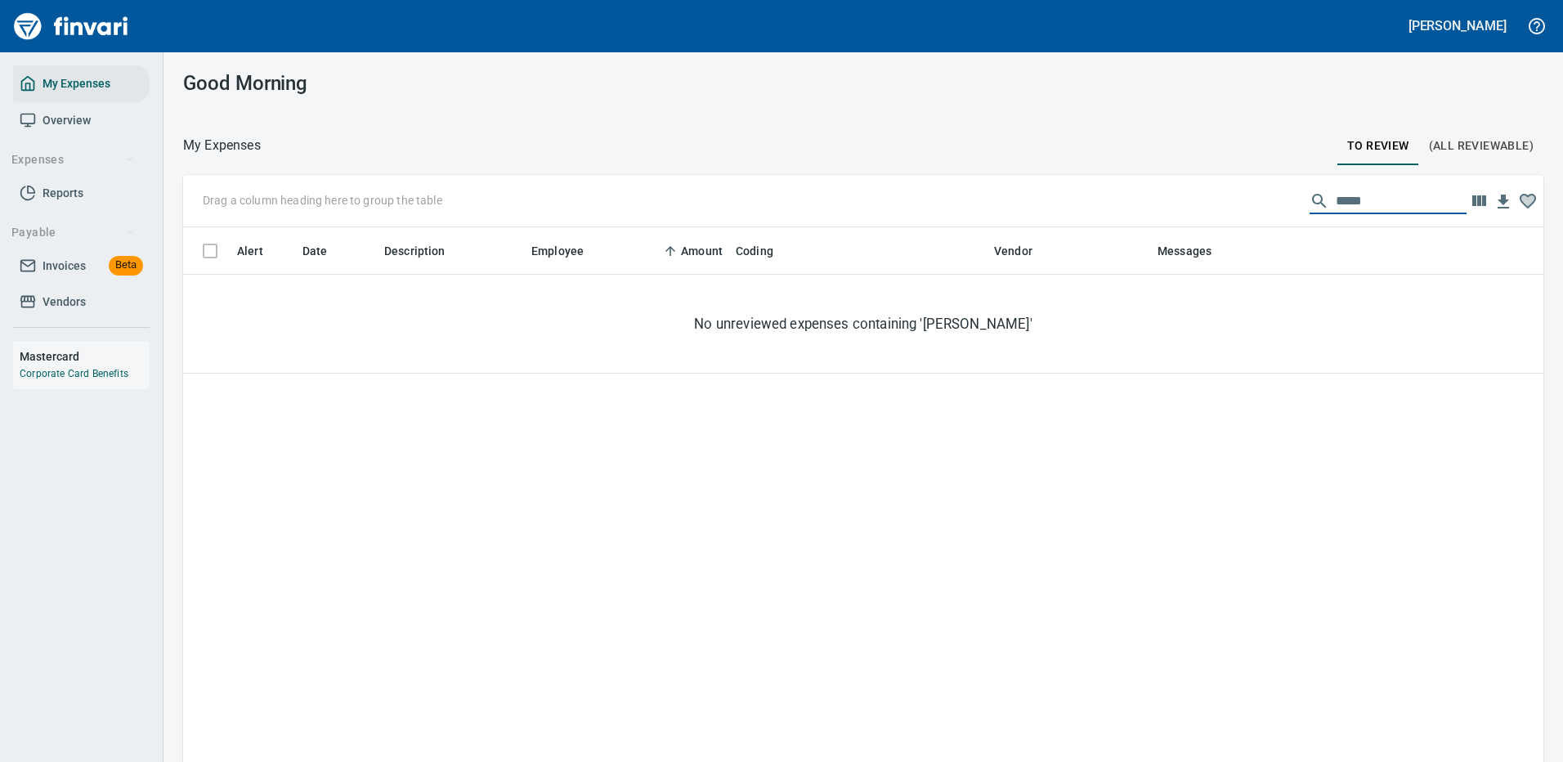
drag, startPoint x: 1366, startPoint y: 202, endPoint x: 1139, endPoint y: 184, distance: 227.1
click at [1139, 183] on div "Drag a column heading here to group the table *****" at bounding box center [863, 201] width 1360 height 52
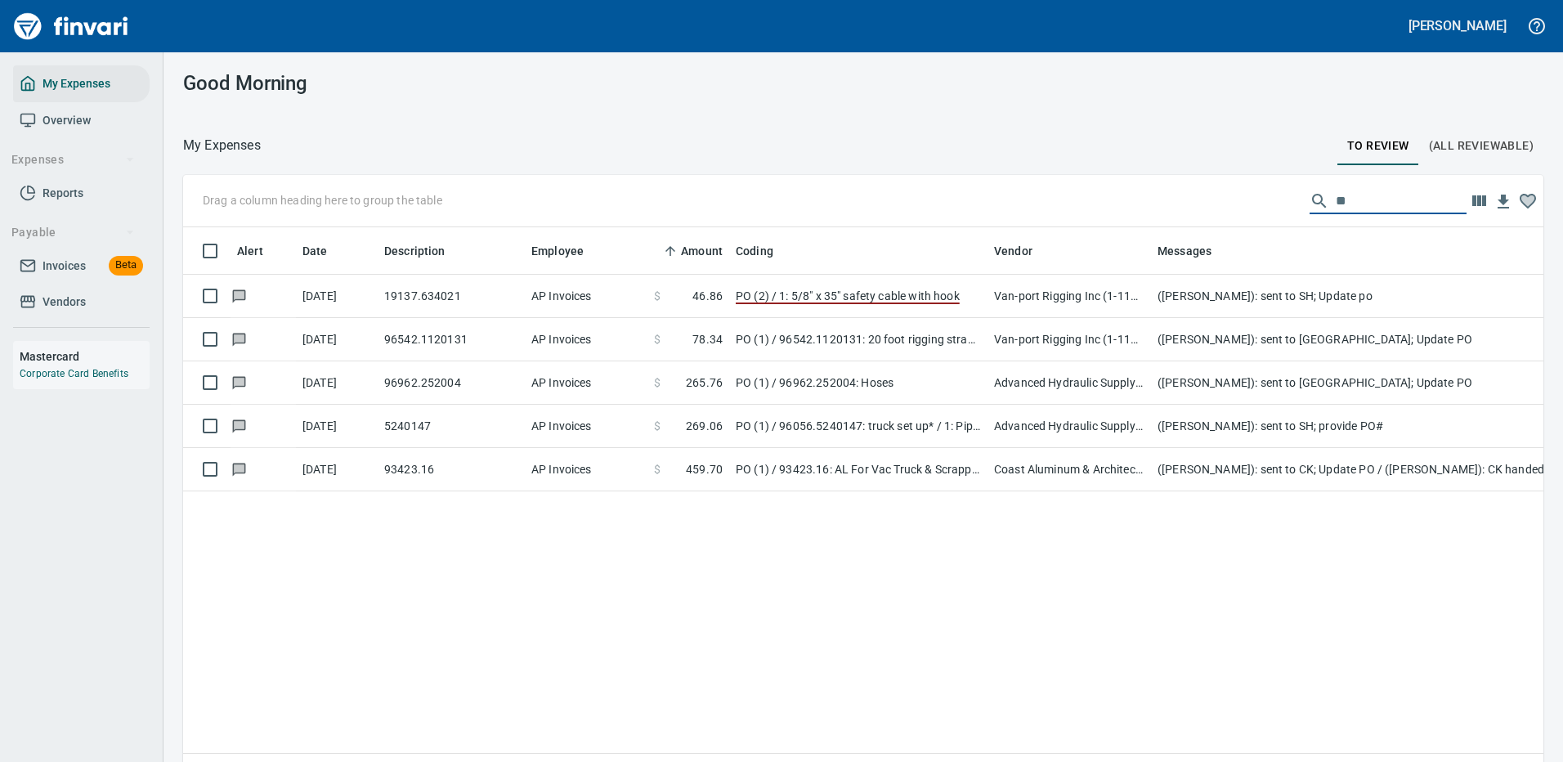
type input "*"
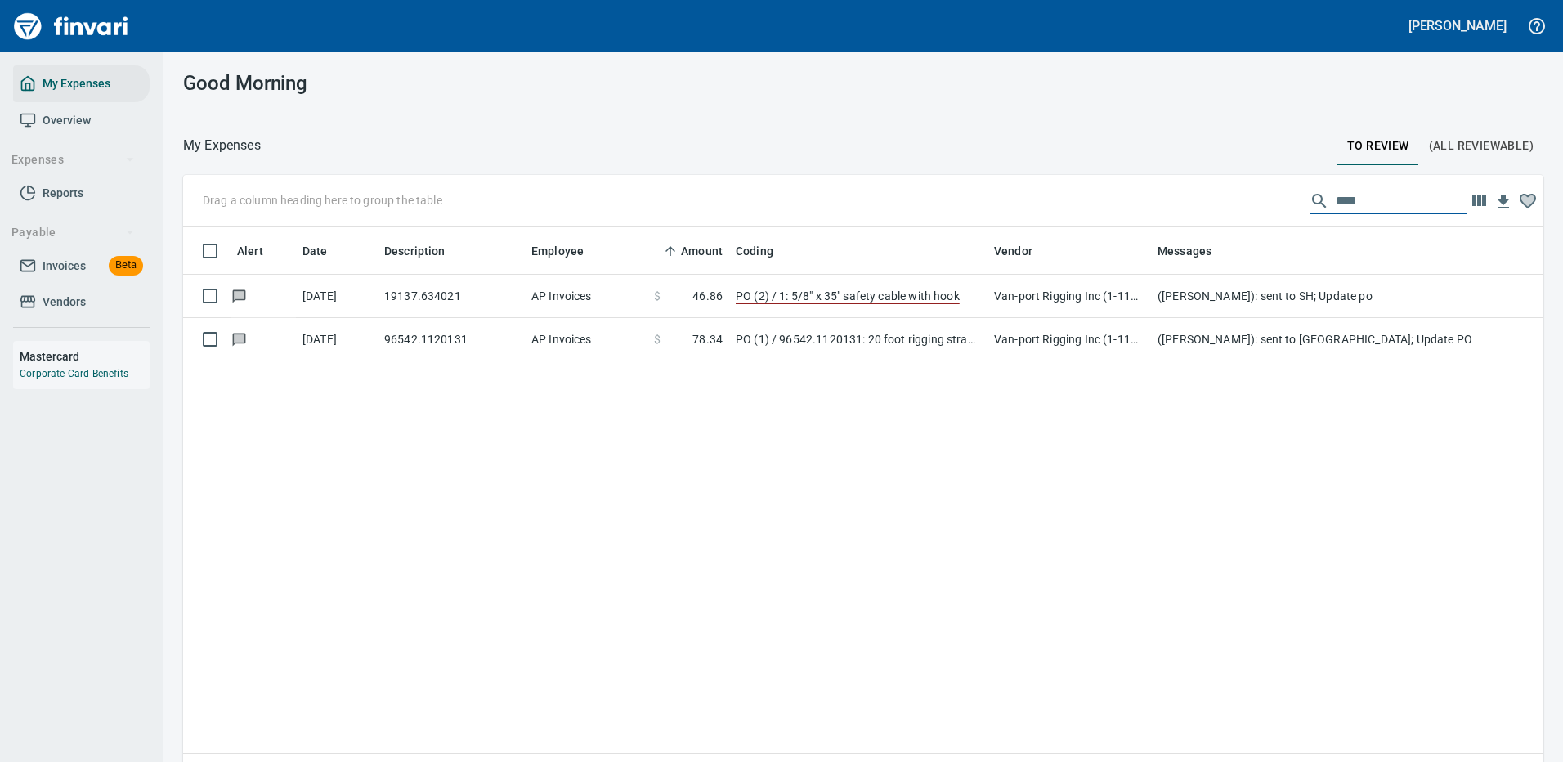
drag, startPoint x: 1352, startPoint y: 199, endPoint x: 1241, endPoint y: 204, distance: 110.4
click at [1243, 204] on div "Drag a column heading here to group the table ****" at bounding box center [863, 201] width 1360 height 52
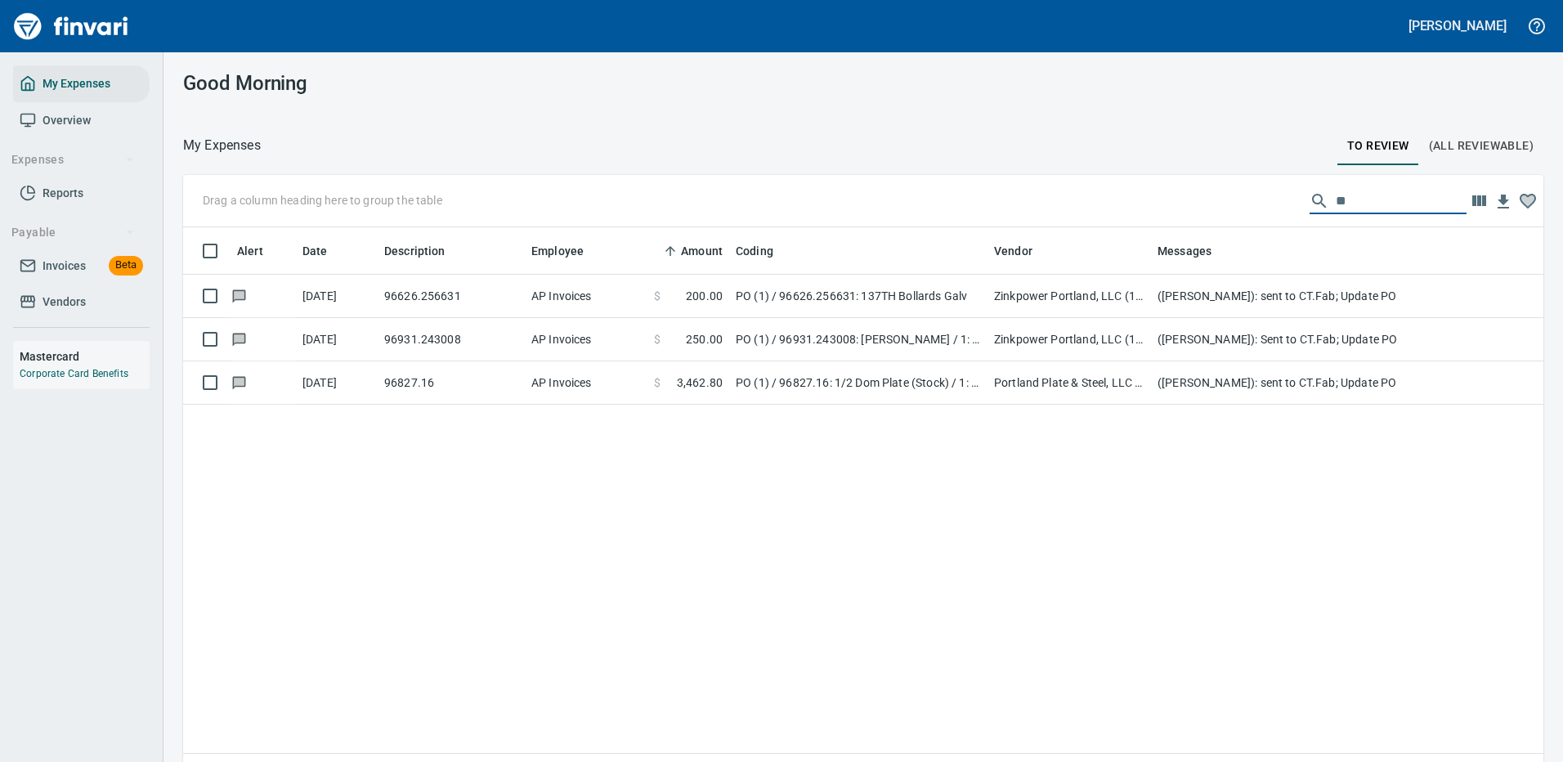
type input "*"
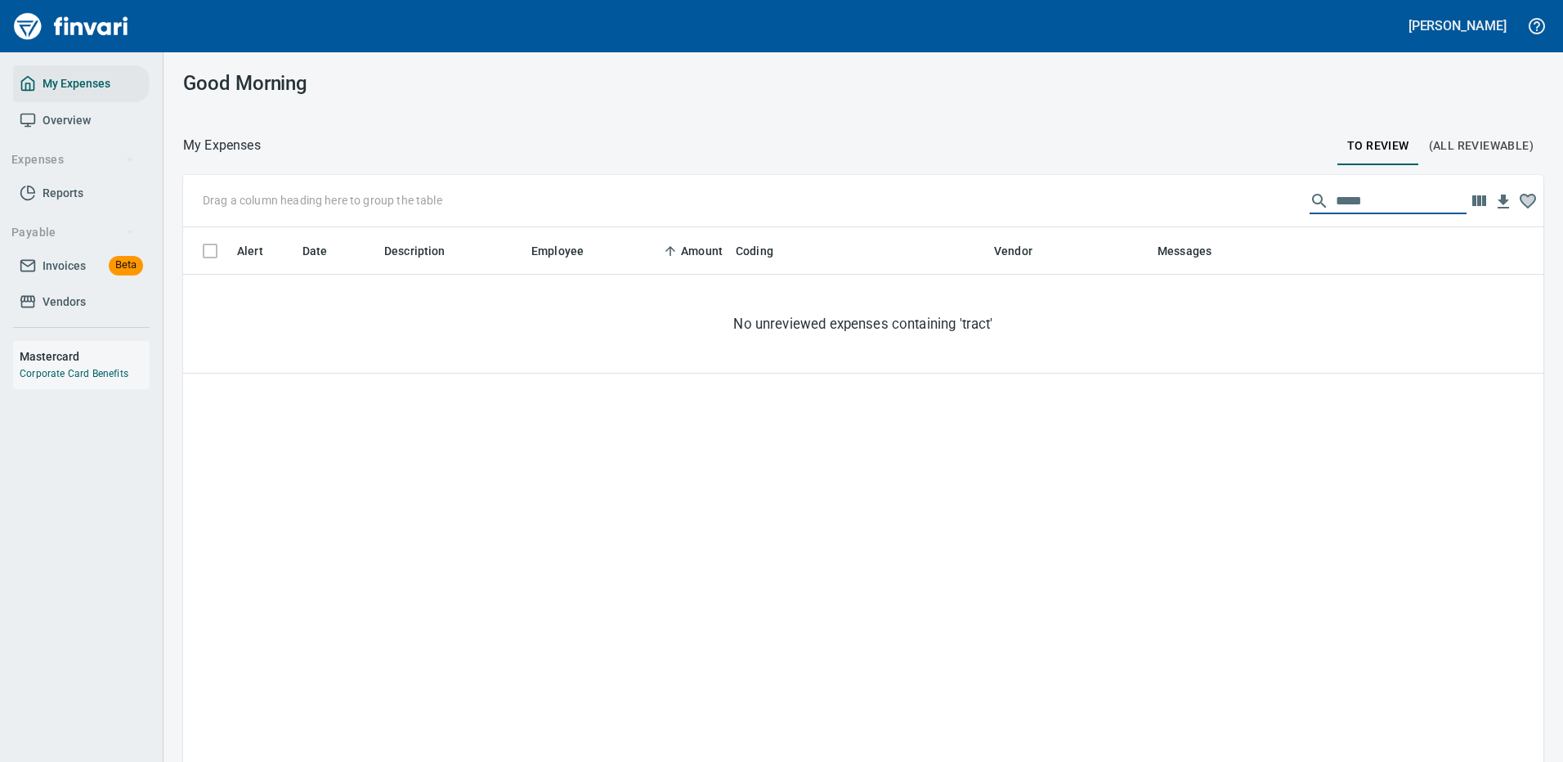
drag, startPoint x: 1347, startPoint y: 195, endPoint x: 1268, endPoint y: 196, distance: 79.3
click at [1268, 196] on div "Drag a column heading here to group the table *****" at bounding box center [863, 201] width 1360 height 52
drag, startPoint x: 1383, startPoint y: 194, endPoint x: 1120, endPoint y: 211, distance: 262.9
click at [1120, 211] on div "Drag a column heading here to group the table ******" at bounding box center [863, 201] width 1360 height 52
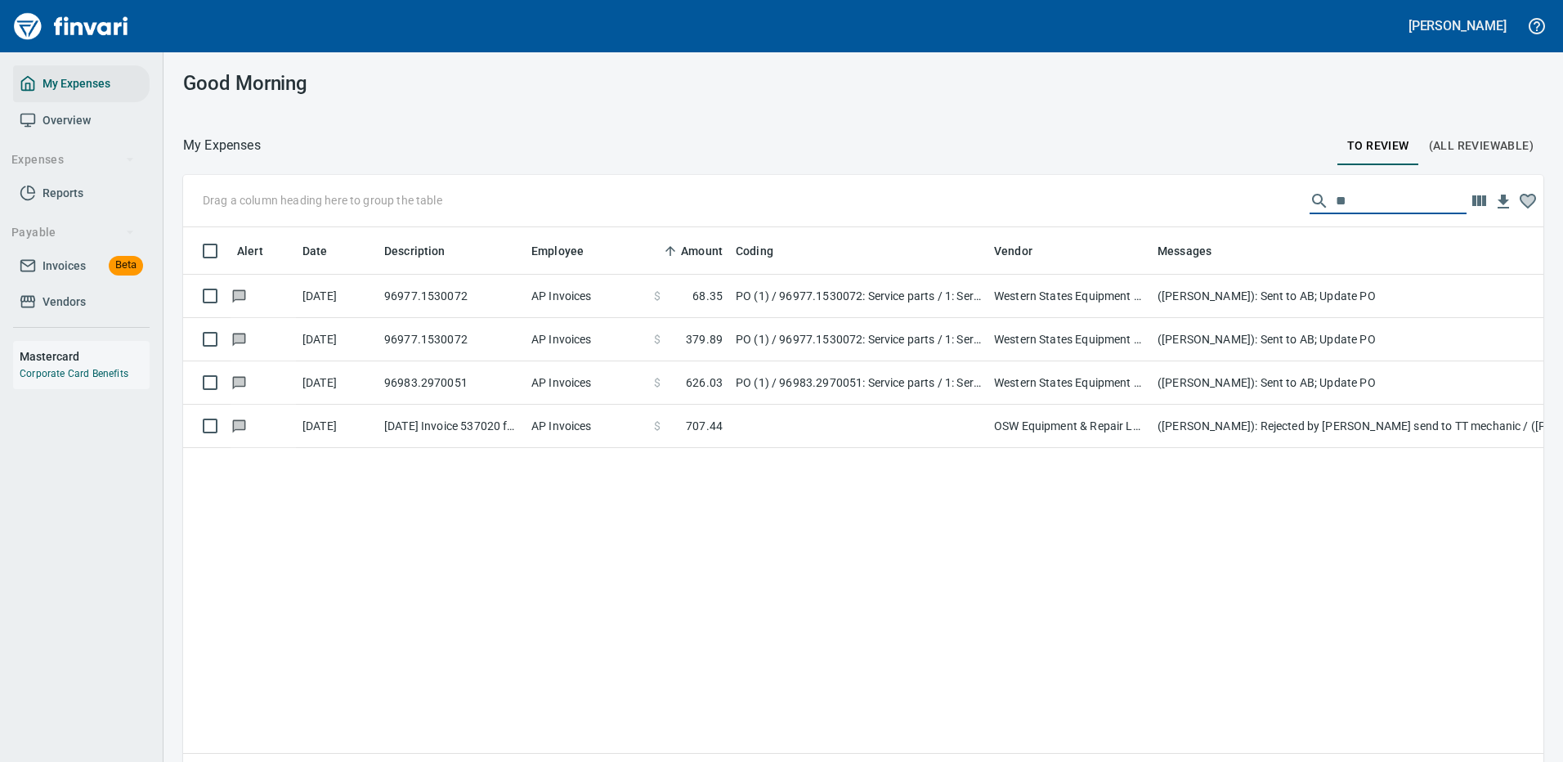
type input "*"
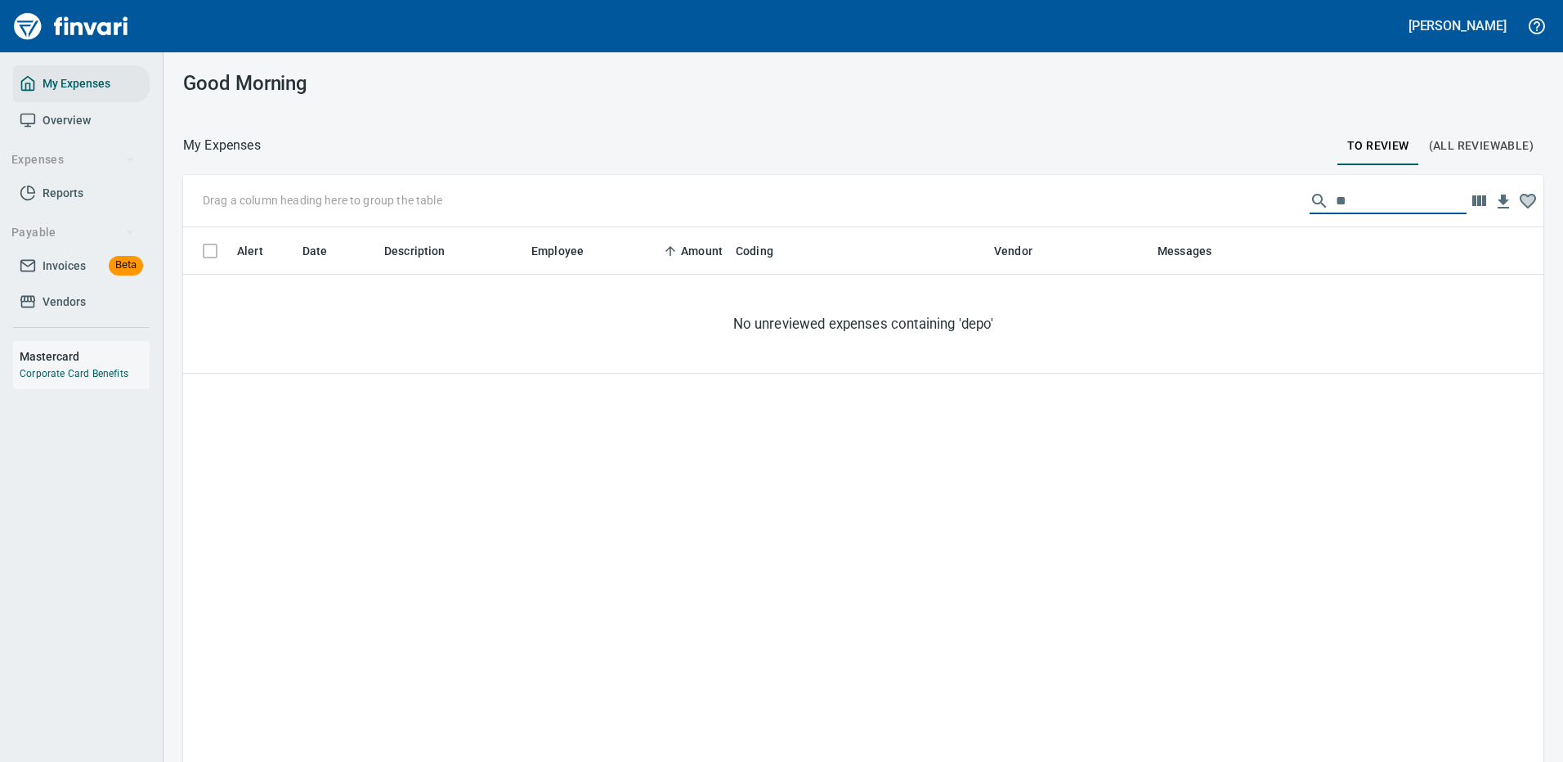
type input "*"
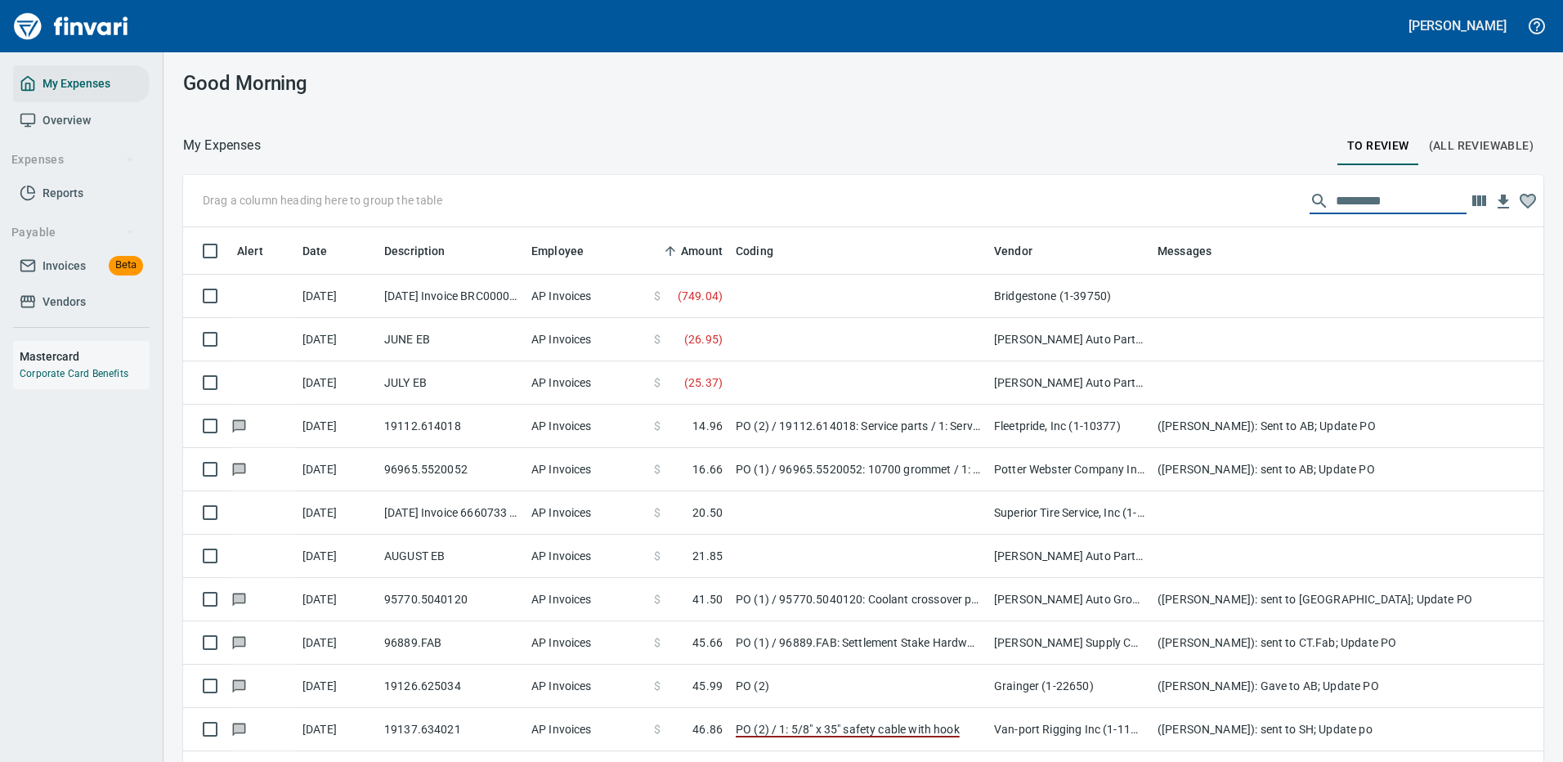
click at [1365, 202] on input "text" at bounding box center [1400, 201] width 131 height 26
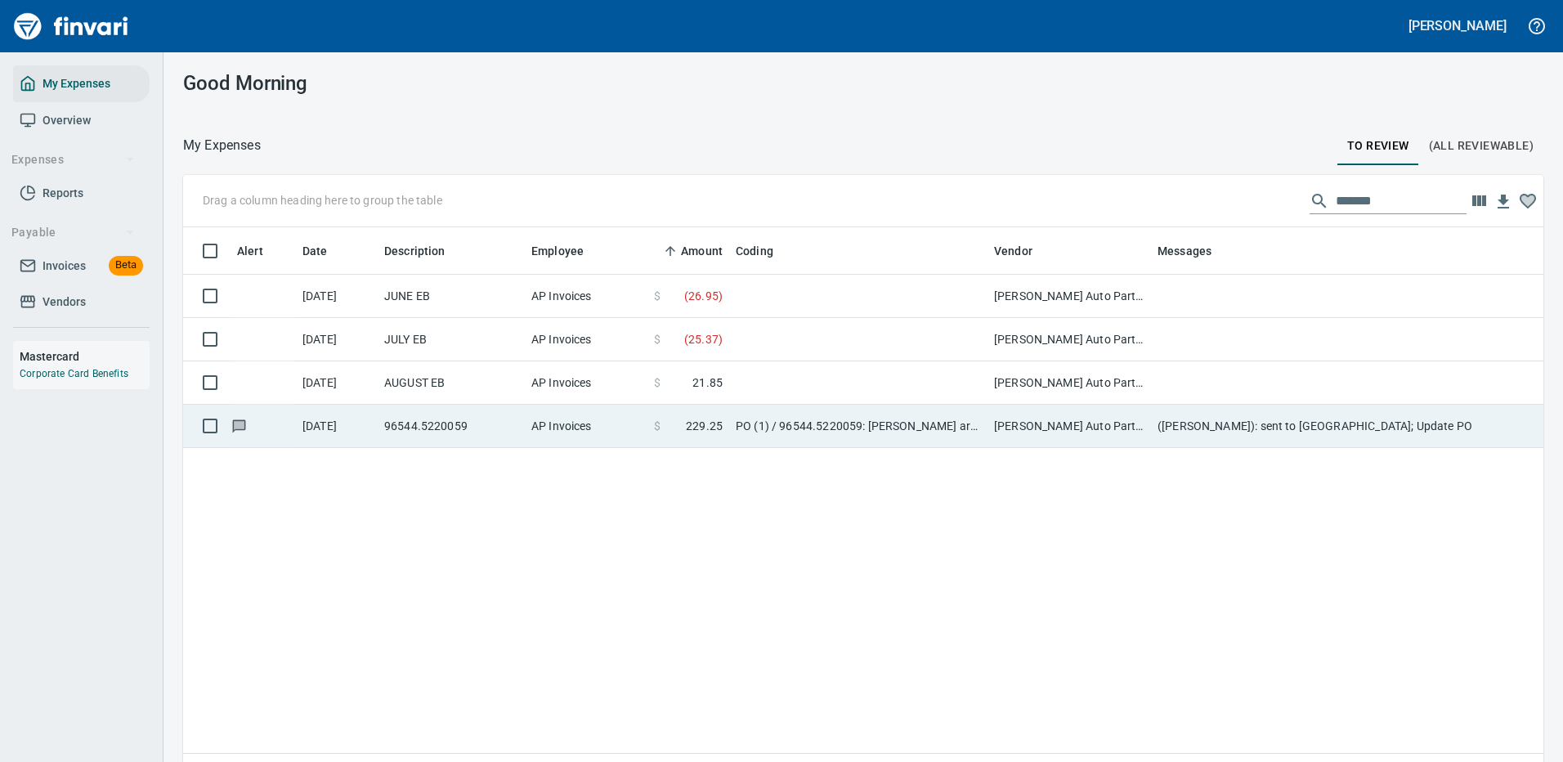
click at [966, 426] on td "PO (1) / 96544.5220059: [PERSON_NAME] arm, idler arm / 1: [PERSON_NAME] arm, id…" at bounding box center [858, 426] width 258 height 43
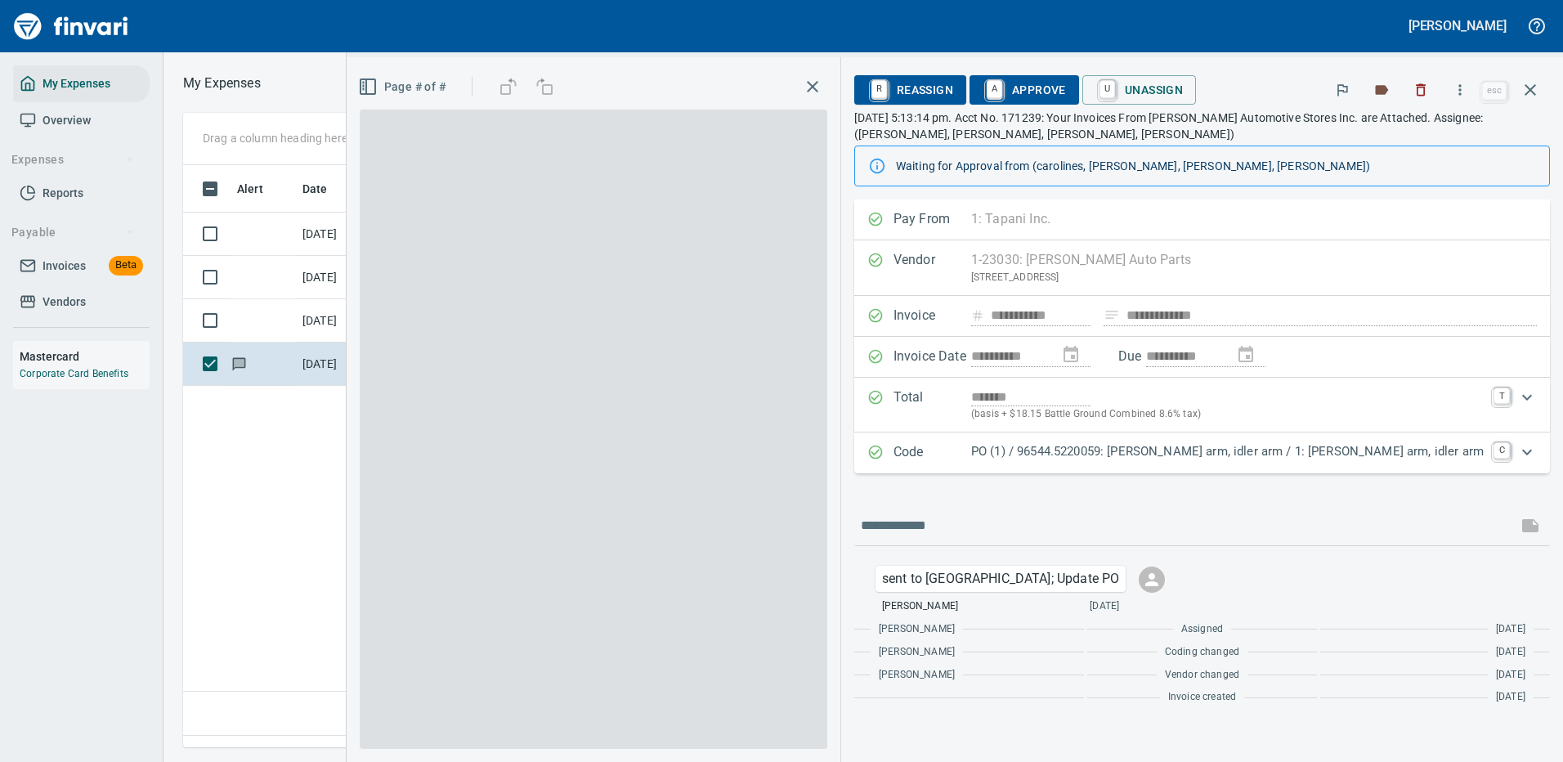
scroll to position [557, 939]
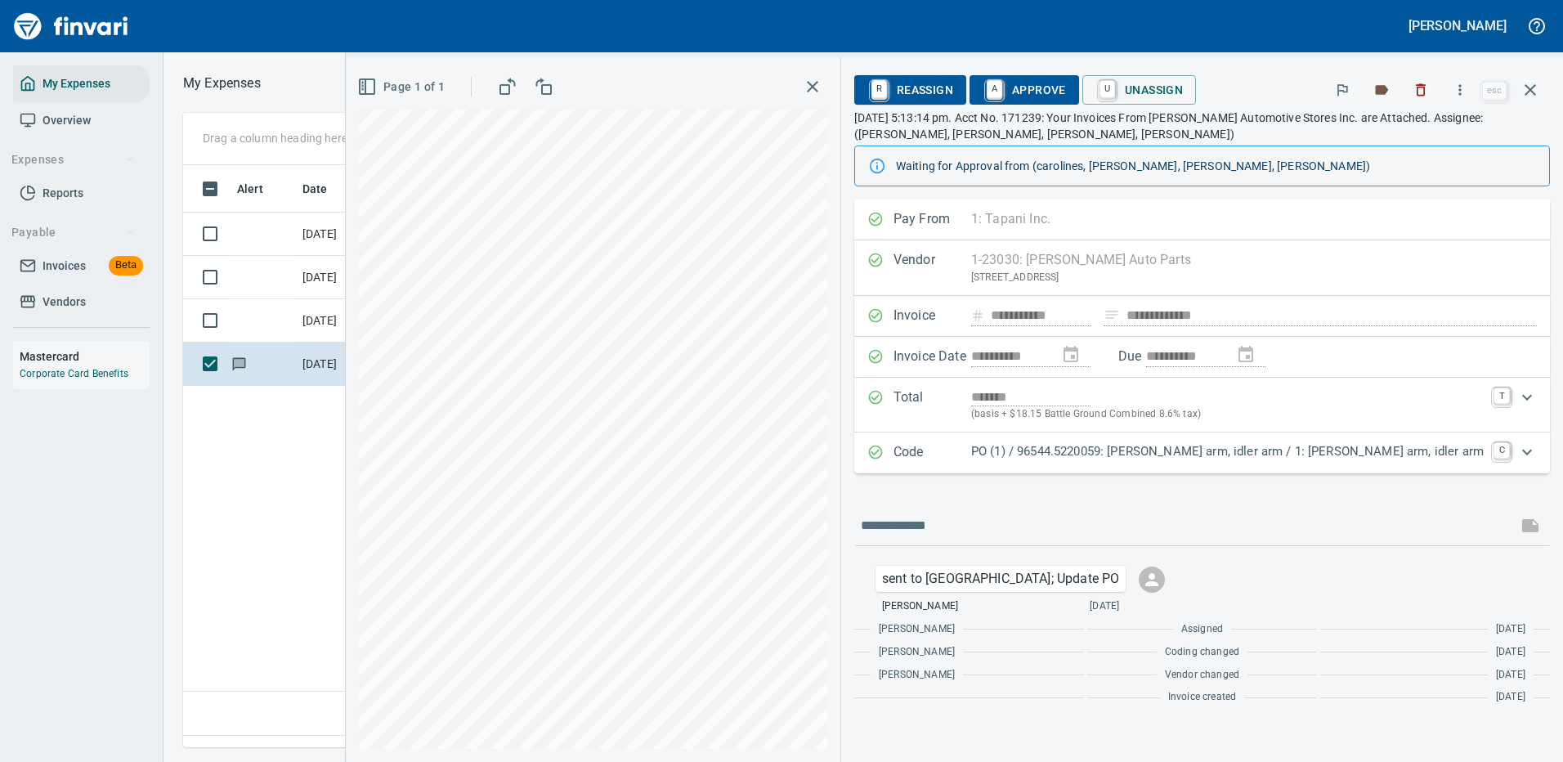
click at [1169, 447] on p "PO (1) / 96544.5220059: [PERSON_NAME] arm, idler arm / 1: [PERSON_NAME] arm, id…" at bounding box center [1227, 451] width 512 height 19
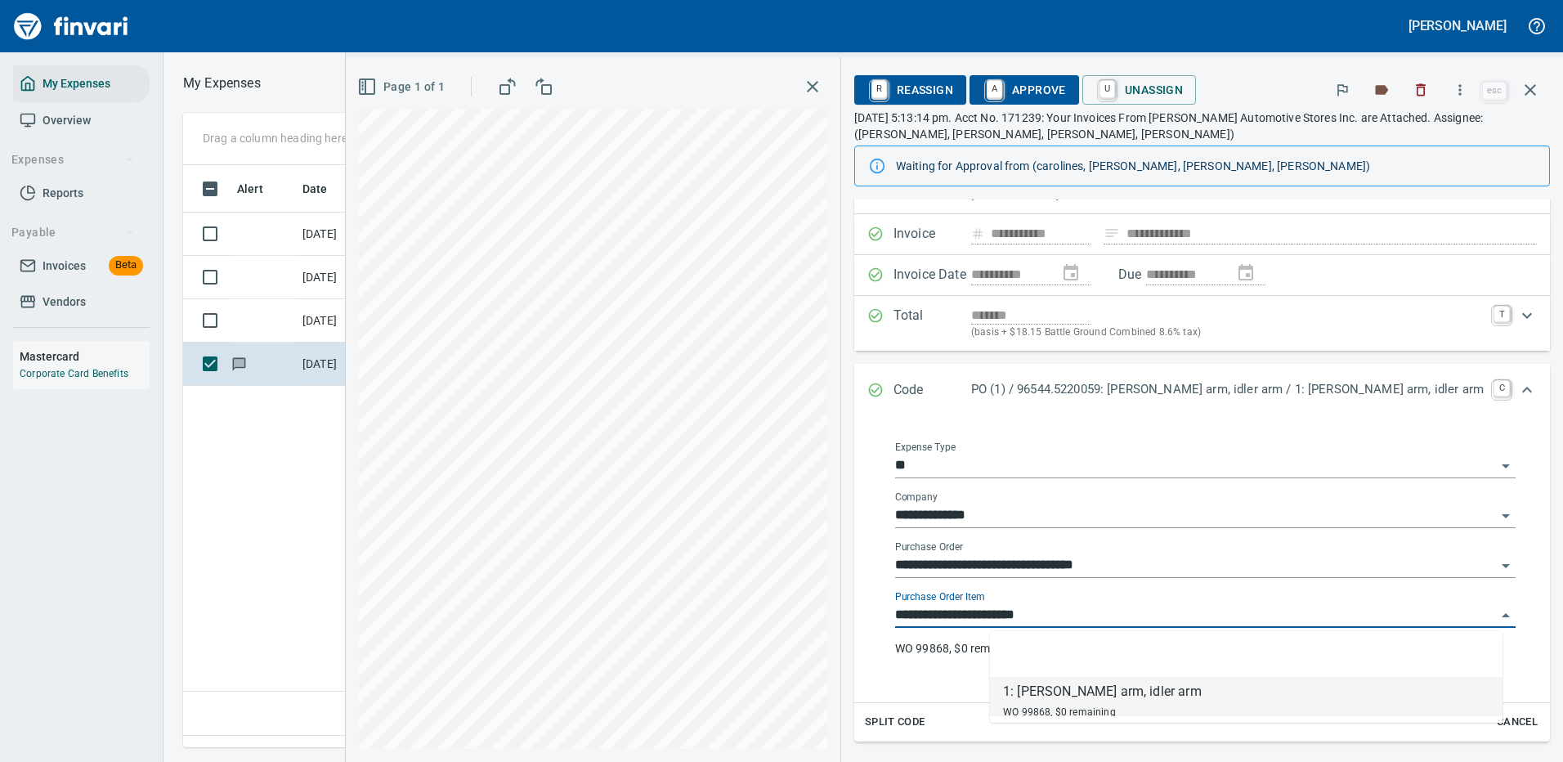
click at [1094, 611] on input "**********" at bounding box center [1195, 615] width 601 height 23
click at [1528, 87] on icon "button" at bounding box center [1529, 89] width 11 height 11
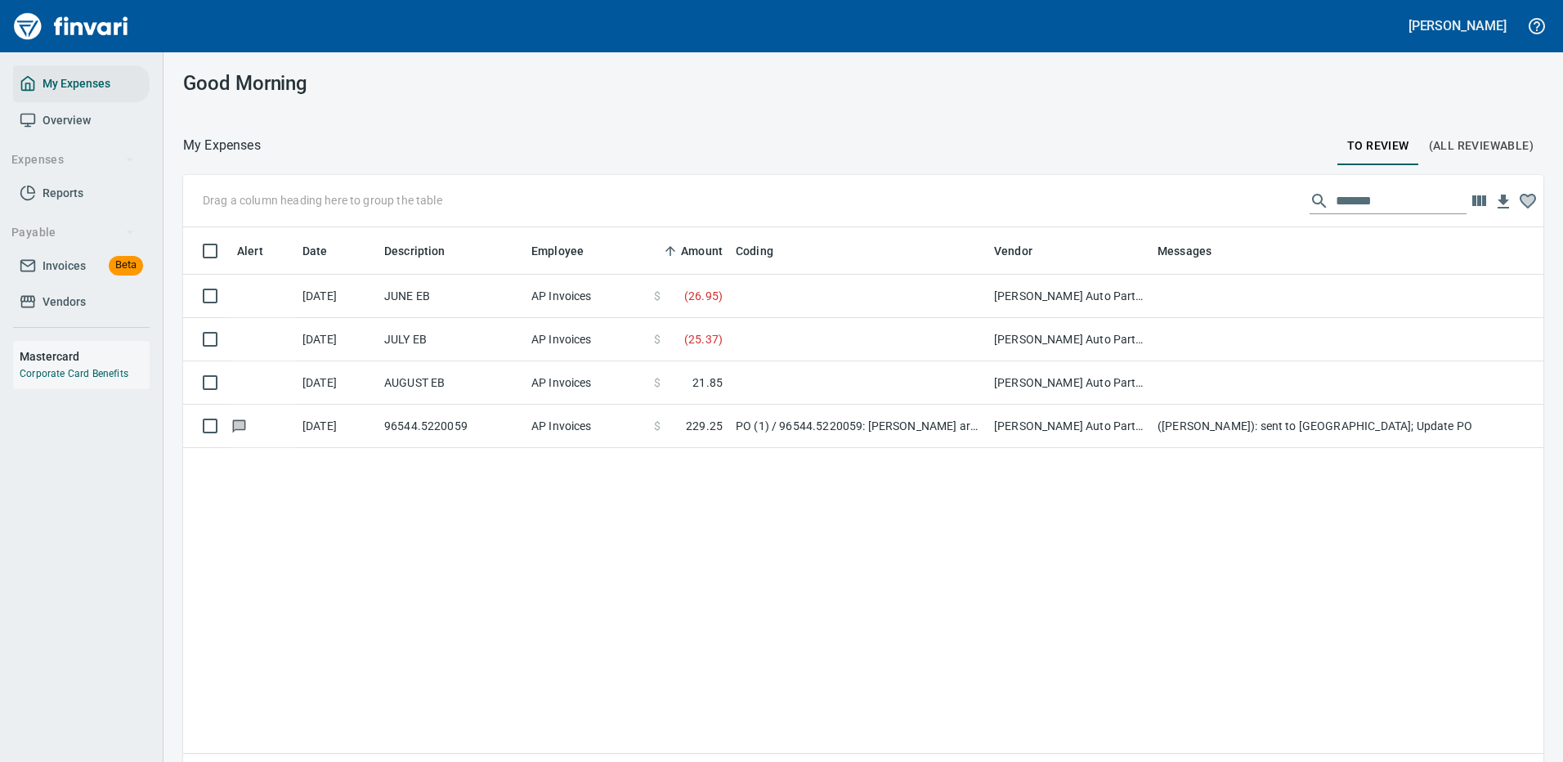
scroll to position [2, 2]
drag, startPoint x: 1355, startPoint y: 195, endPoint x: 1230, endPoint y: 203, distance: 125.3
click at [1230, 203] on div "Drag a column heading here to group the table *******" at bounding box center [863, 201] width 1360 height 52
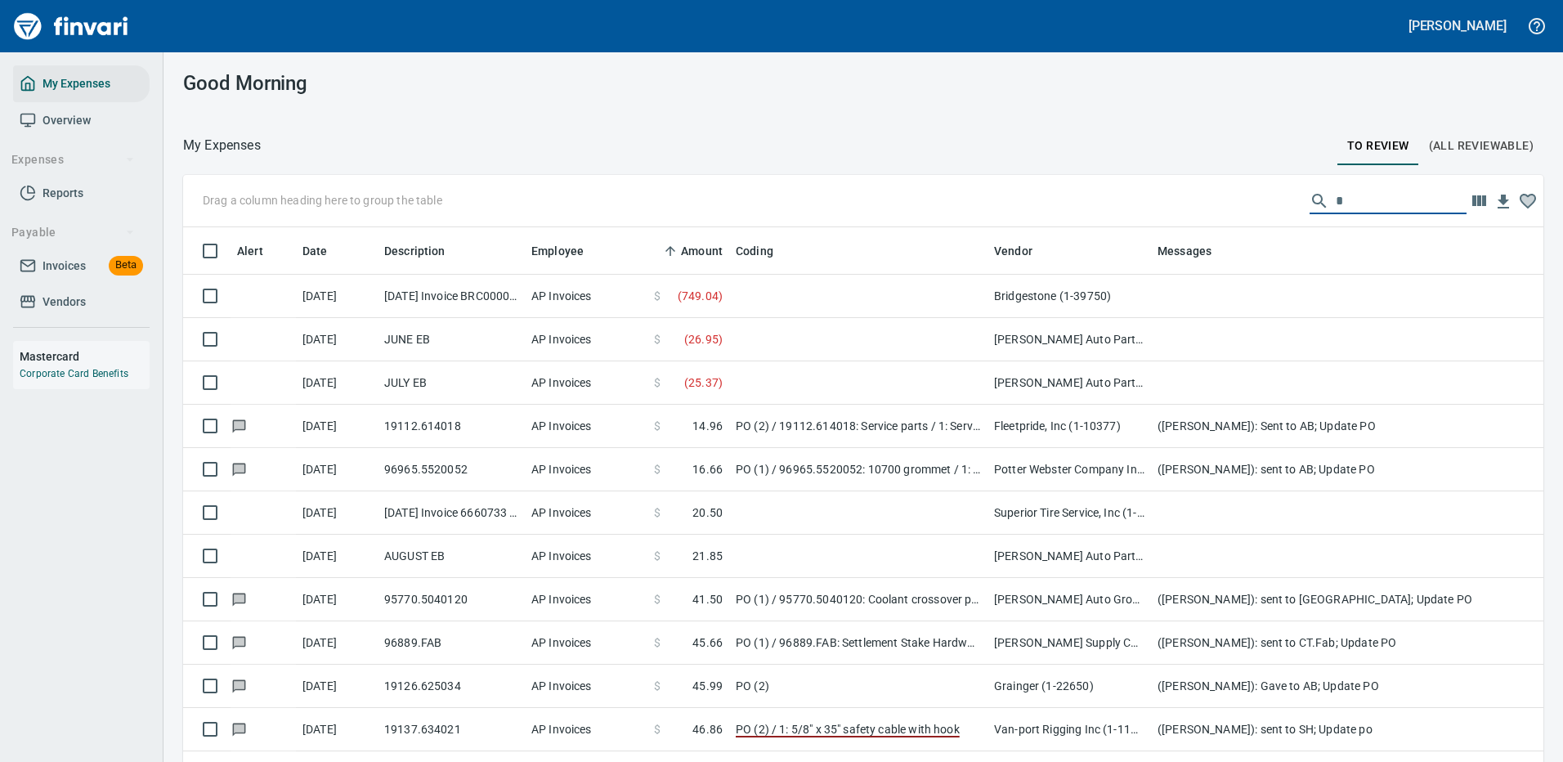
scroll to position [557, 1323]
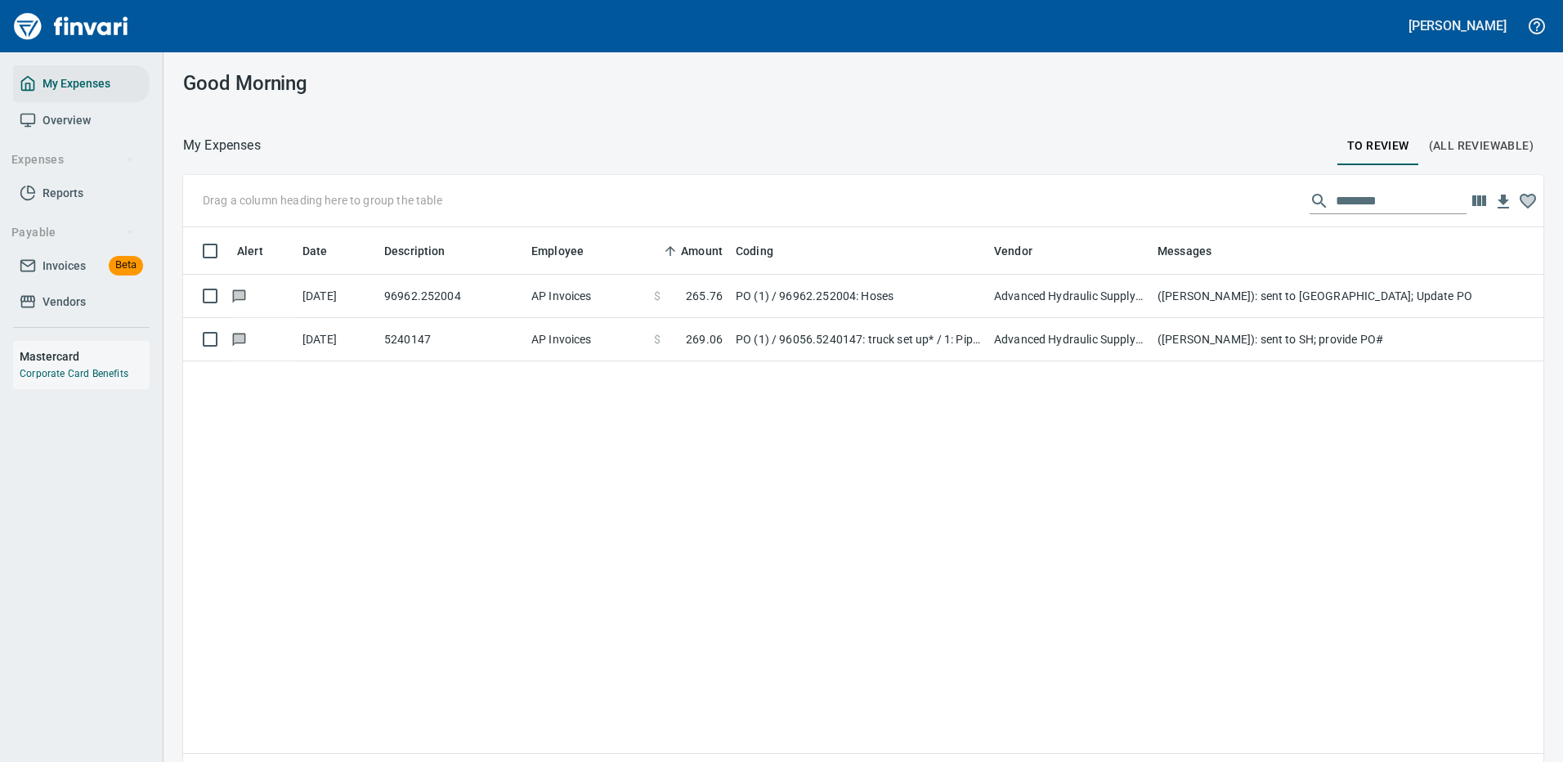
click at [1201, 336] on td "([PERSON_NAME]): sent to SH; provide PO#" at bounding box center [1478, 339] width 654 height 43
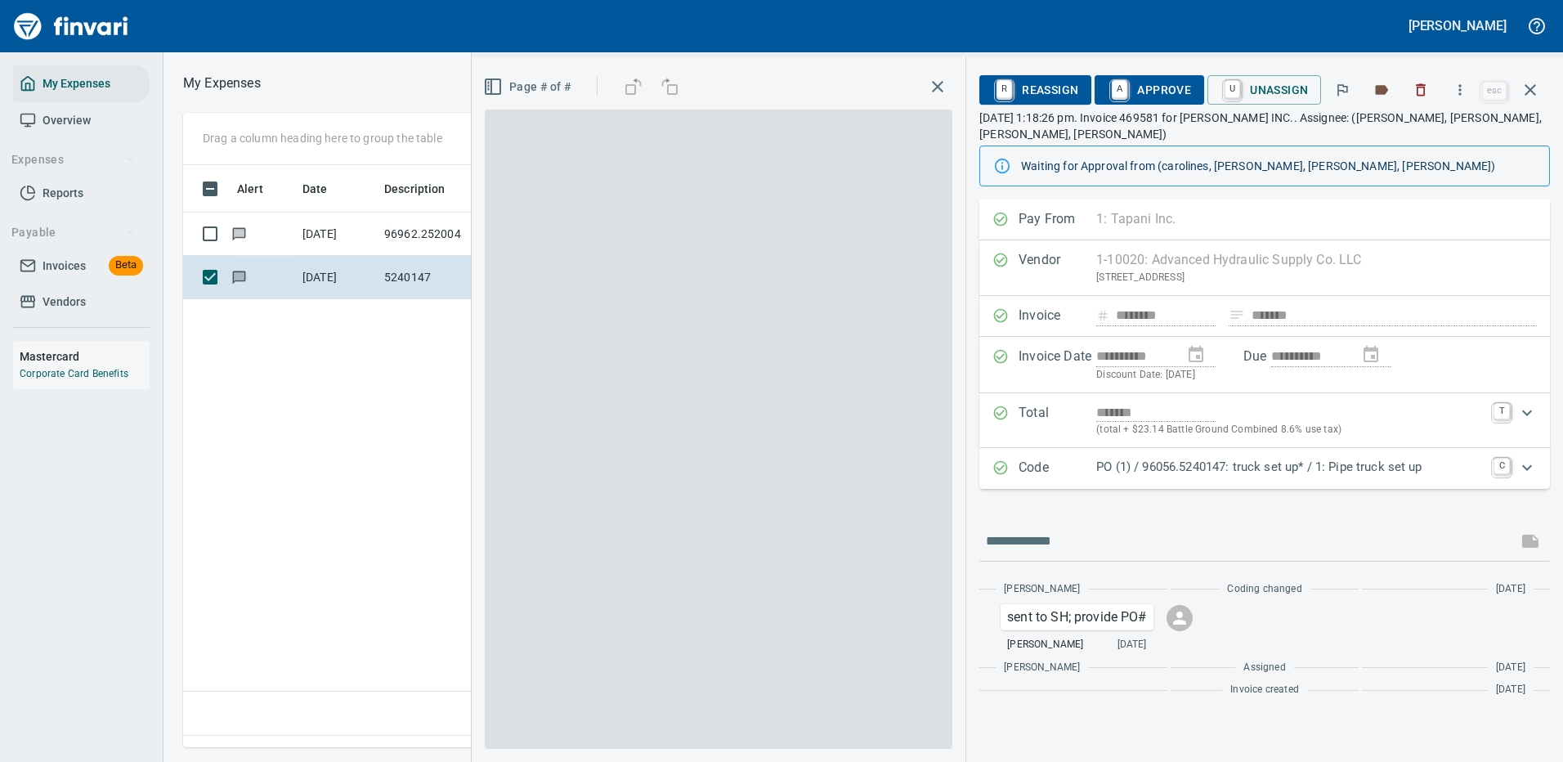
scroll to position [557, 939]
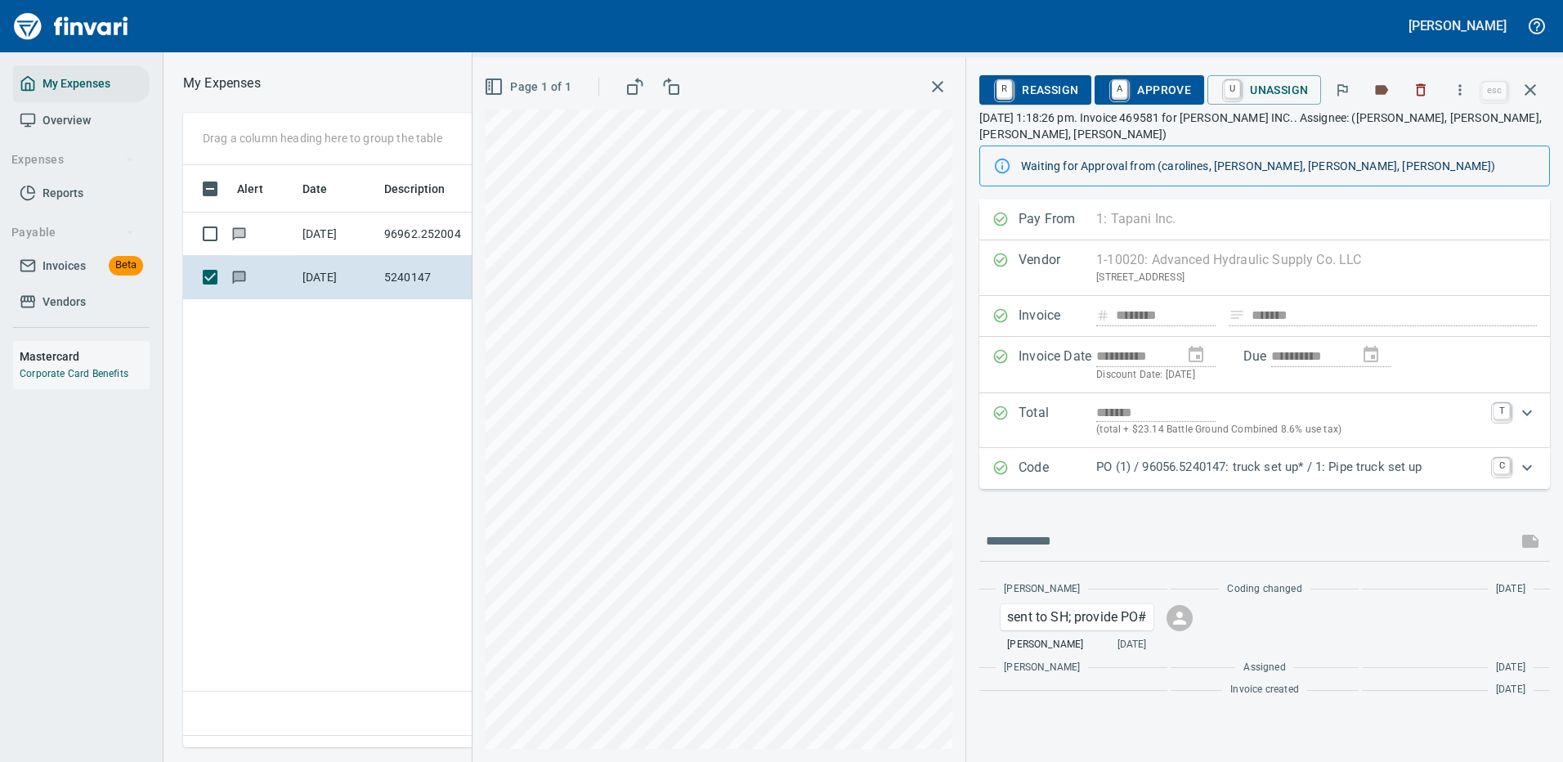
click at [1217, 464] on p "PO (1) / 96056.5240147: truck set up* / 1: Pipe truck set up" at bounding box center [1289, 467] width 387 height 19
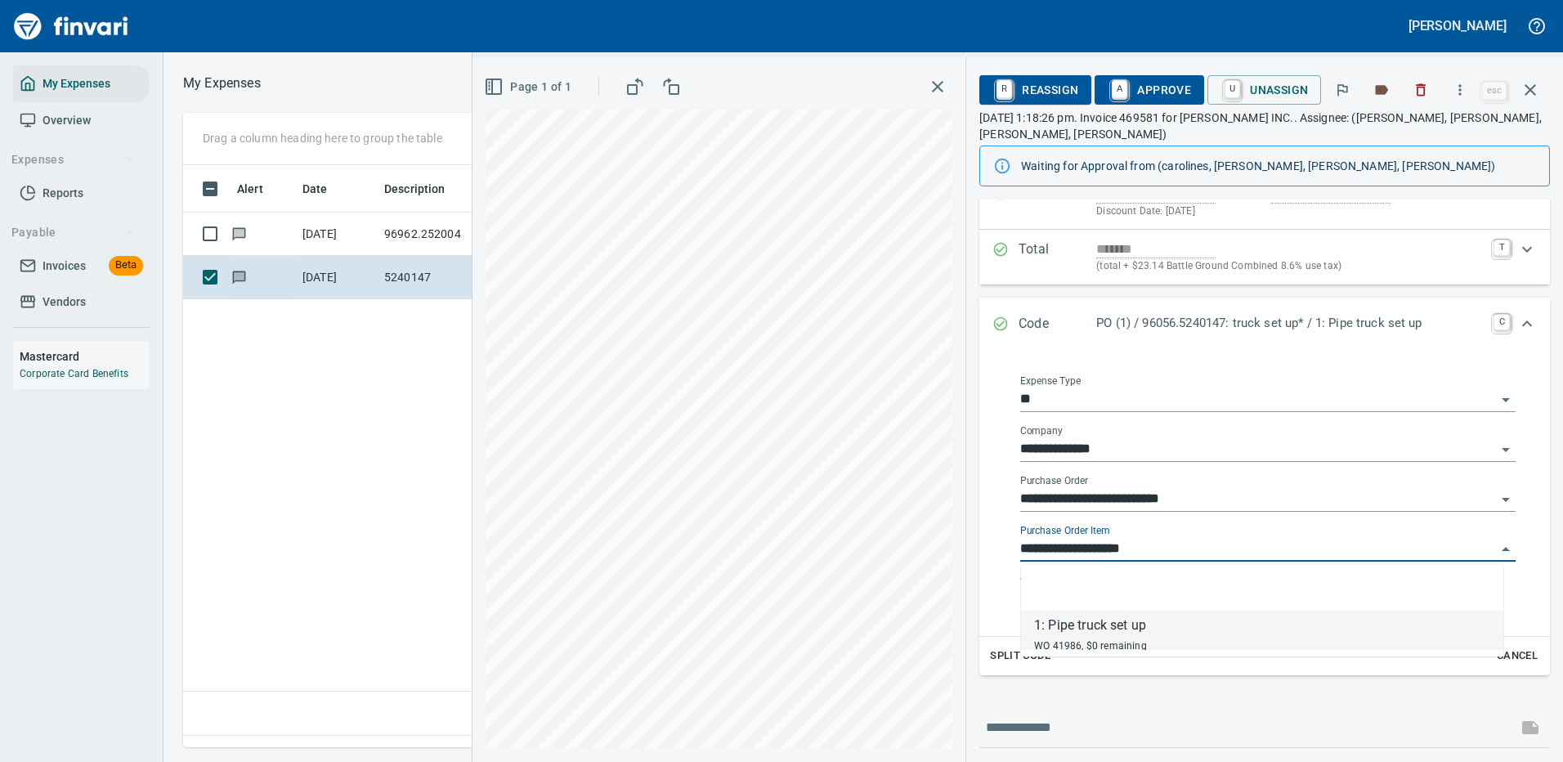
click at [1162, 544] on input "**********" at bounding box center [1258, 549] width 476 height 23
click at [1192, 553] on input "**********" at bounding box center [1258, 549] width 476 height 23
click at [1528, 90] on icon "button" at bounding box center [1530, 90] width 20 height 20
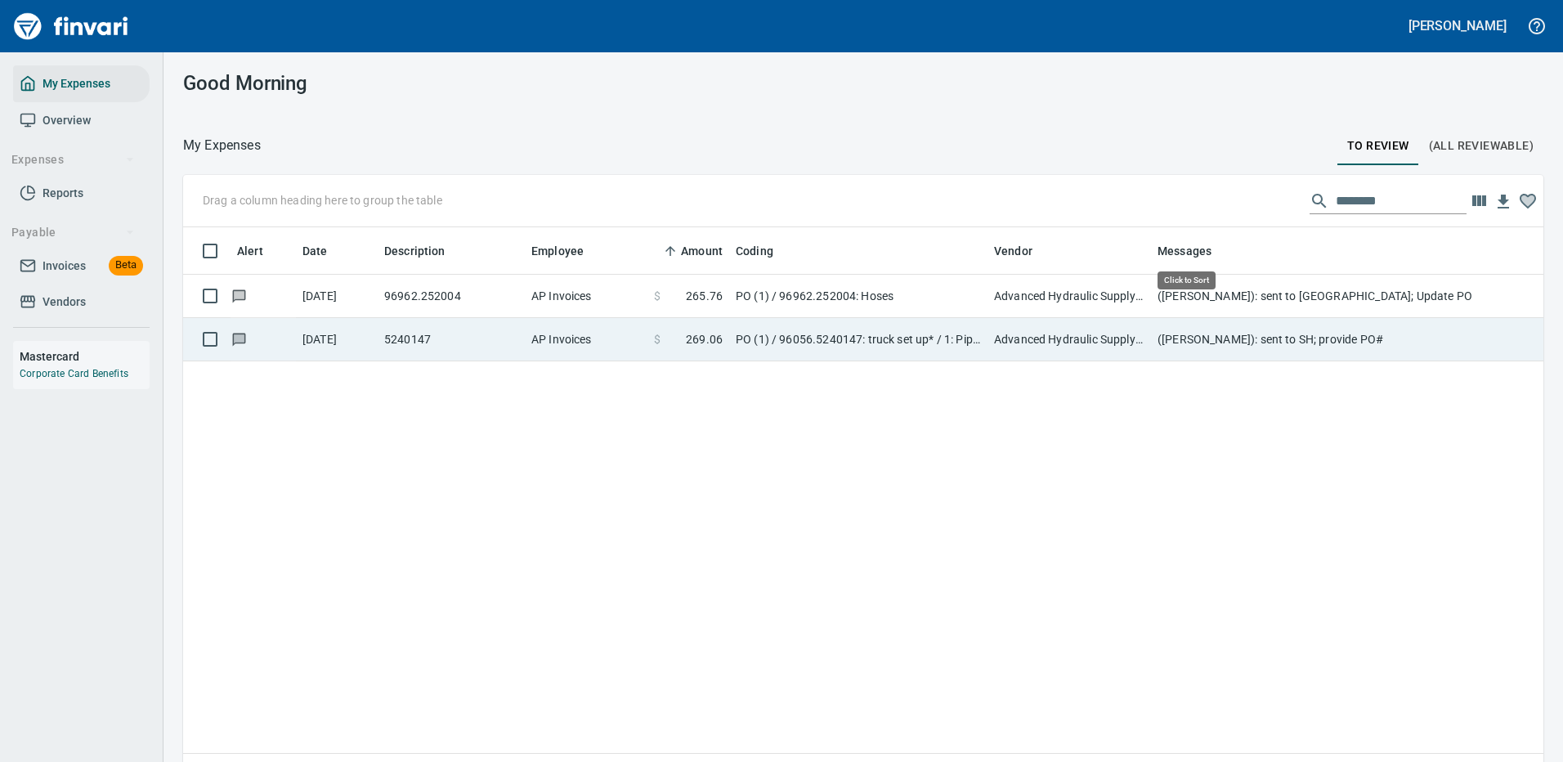
scroll to position [557, 1335]
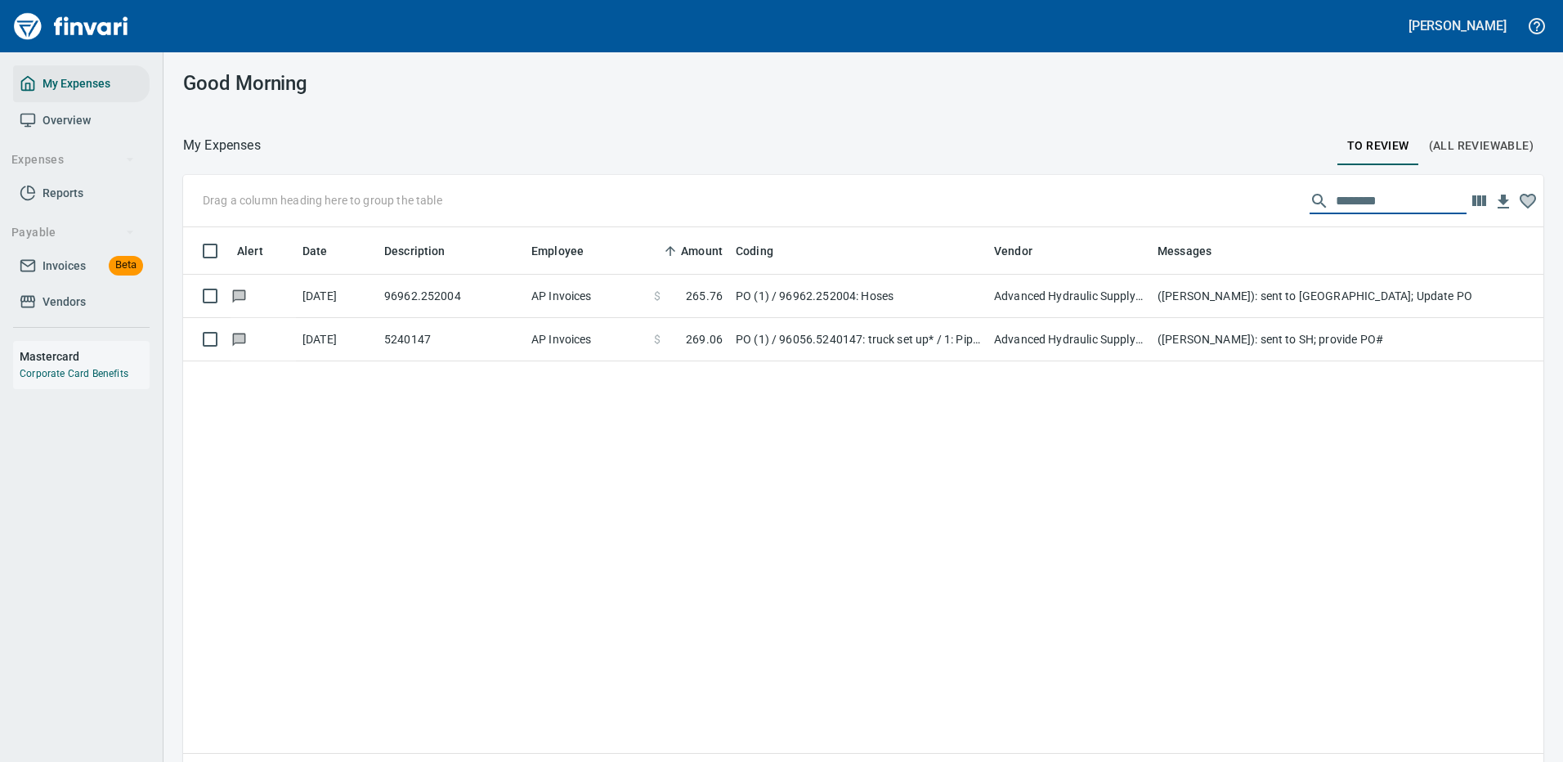
click at [1397, 204] on input "********" at bounding box center [1400, 201] width 131 height 26
drag, startPoint x: 1396, startPoint y: 203, endPoint x: 1109, endPoint y: 177, distance: 288.1
click at [1110, 177] on div "Drag a column heading here to group the table ********" at bounding box center [863, 201] width 1360 height 52
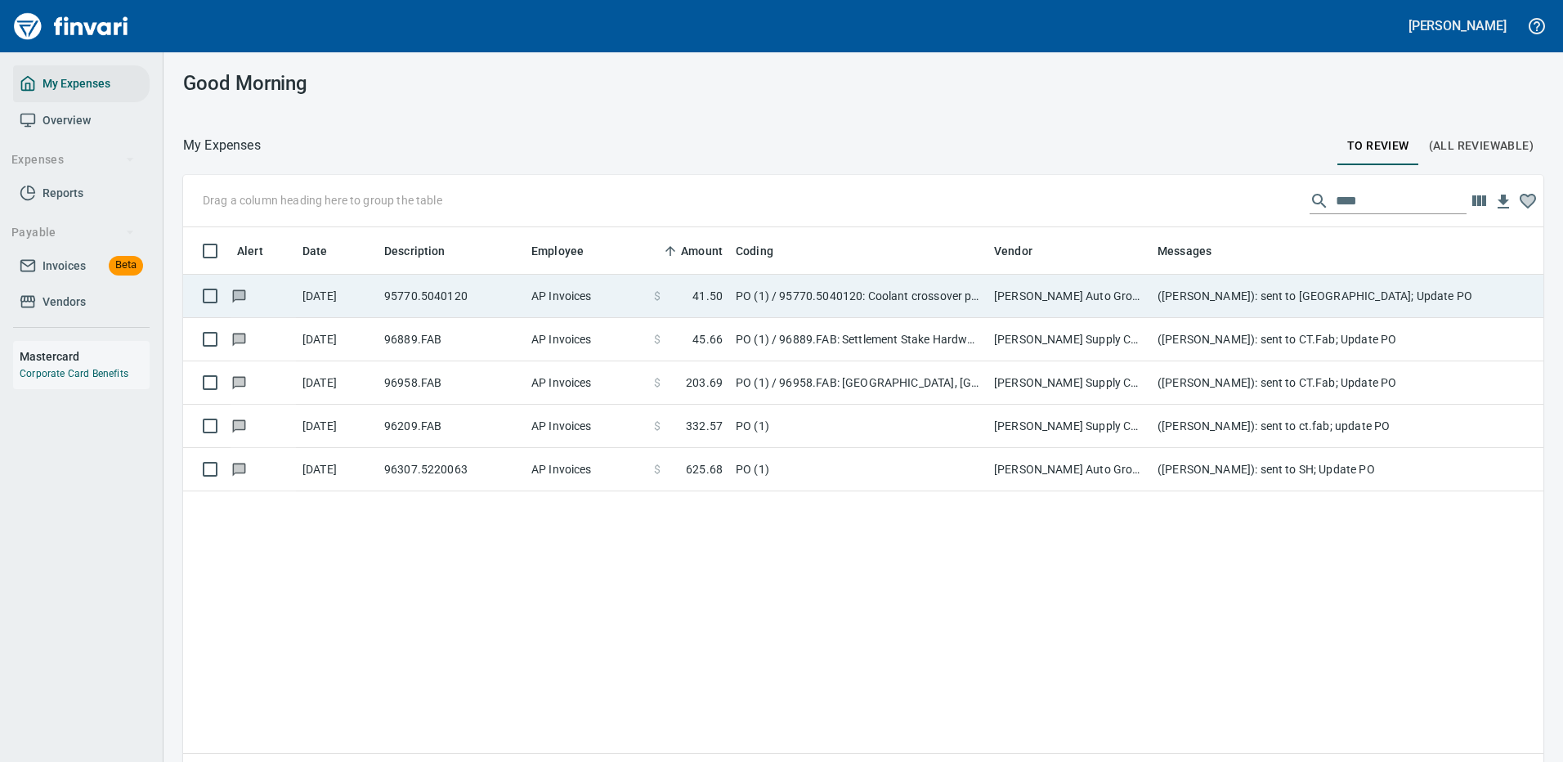
click at [1143, 293] on td "[PERSON_NAME] Auto Group (1-38308)" at bounding box center [1068, 296] width 163 height 43
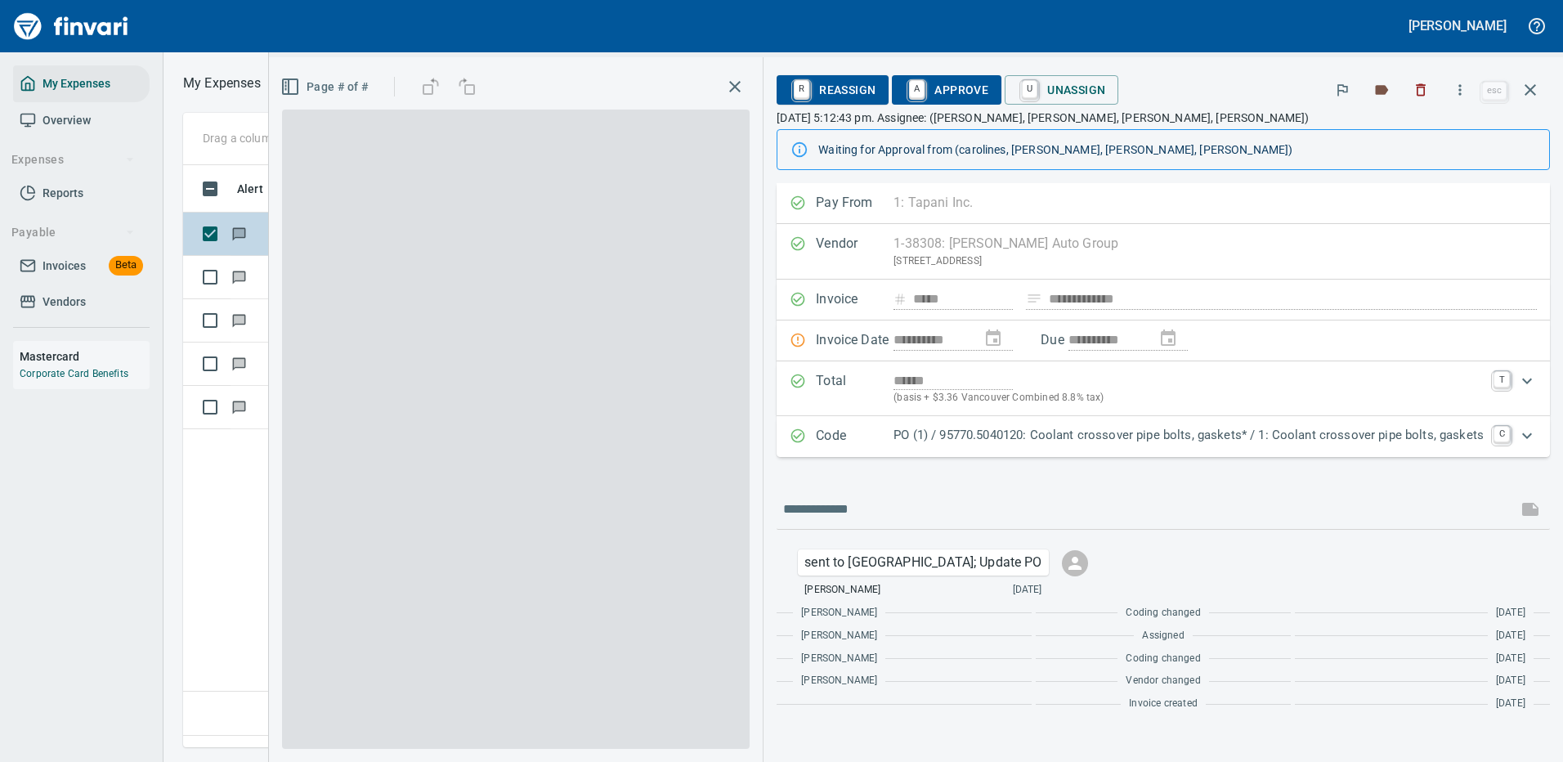
scroll to position [557, 939]
click at [1178, 433] on p "PO (1) / 95770.5040120: Coolant crossover pipe bolts, gaskets* / 1: Coolant cro…" at bounding box center [1188, 435] width 590 height 19
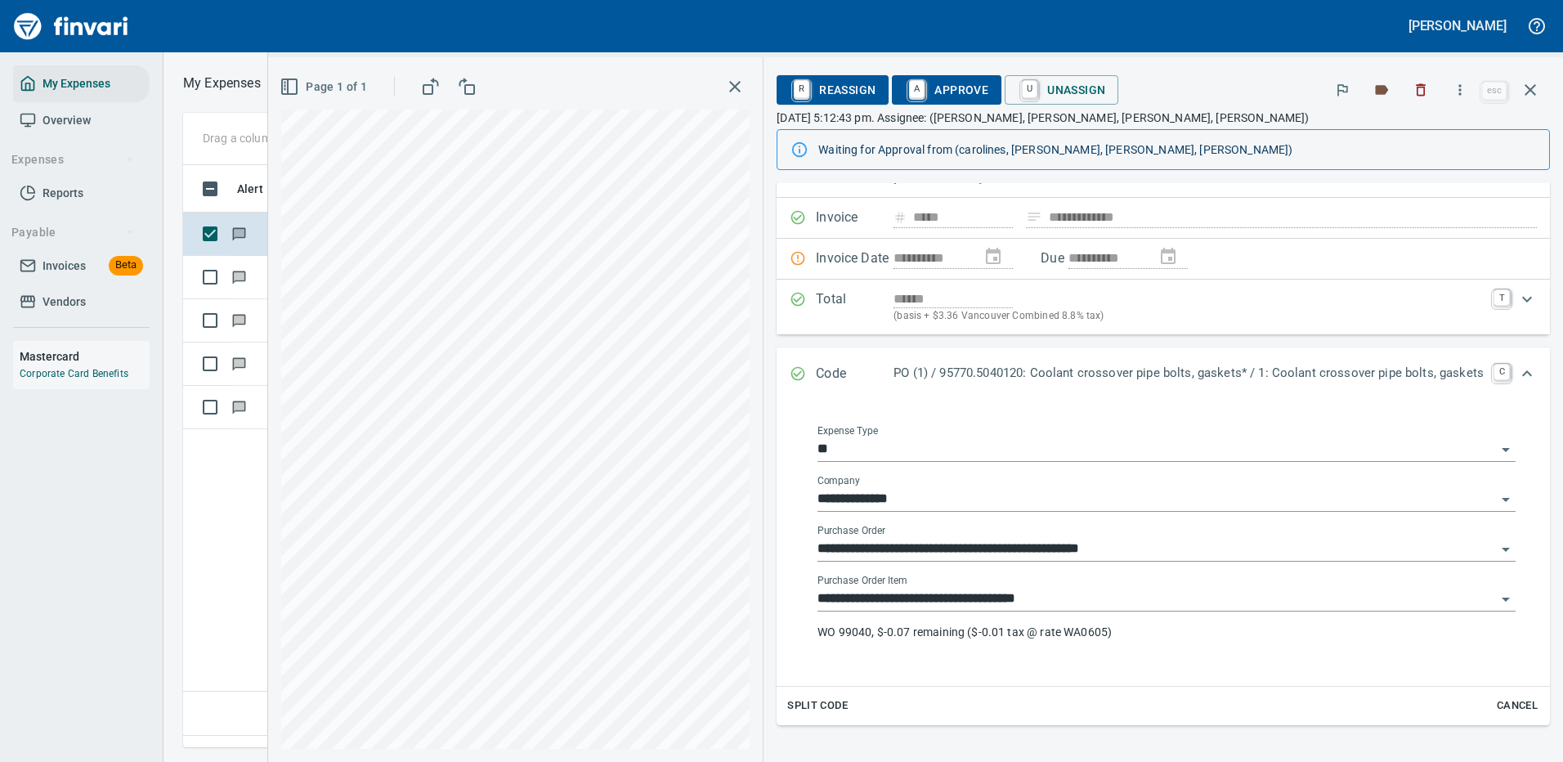
scroll to position [163, 0]
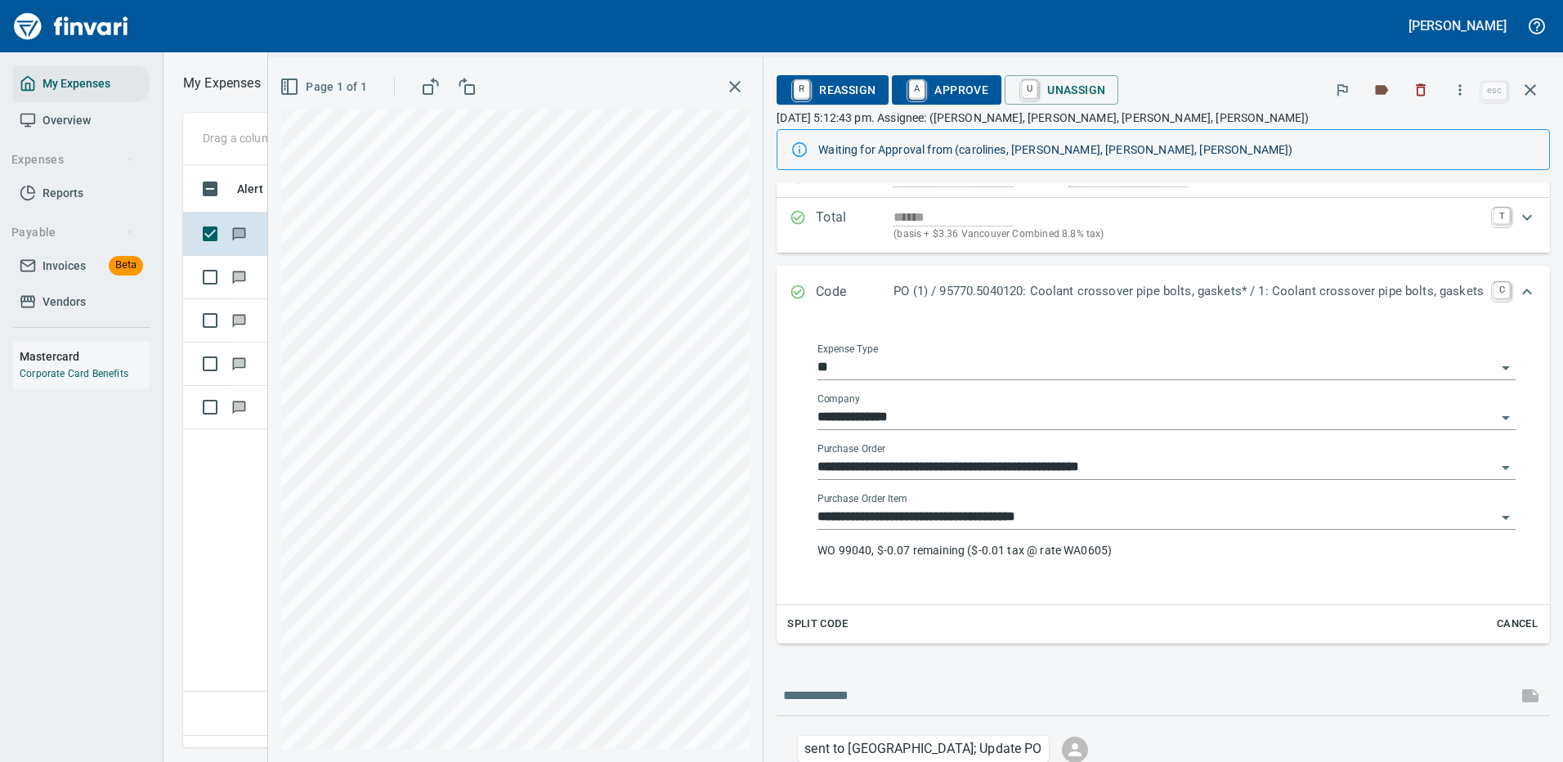
click at [1027, 537] on div "**********" at bounding box center [1166, 532] width 698 height 78
click at [1027, 551] on p "WO 99040, $-0.07 remaining ($-0.01 tax @ rate WA0605)" at bounding box center [1166, 550] width 698 height 16
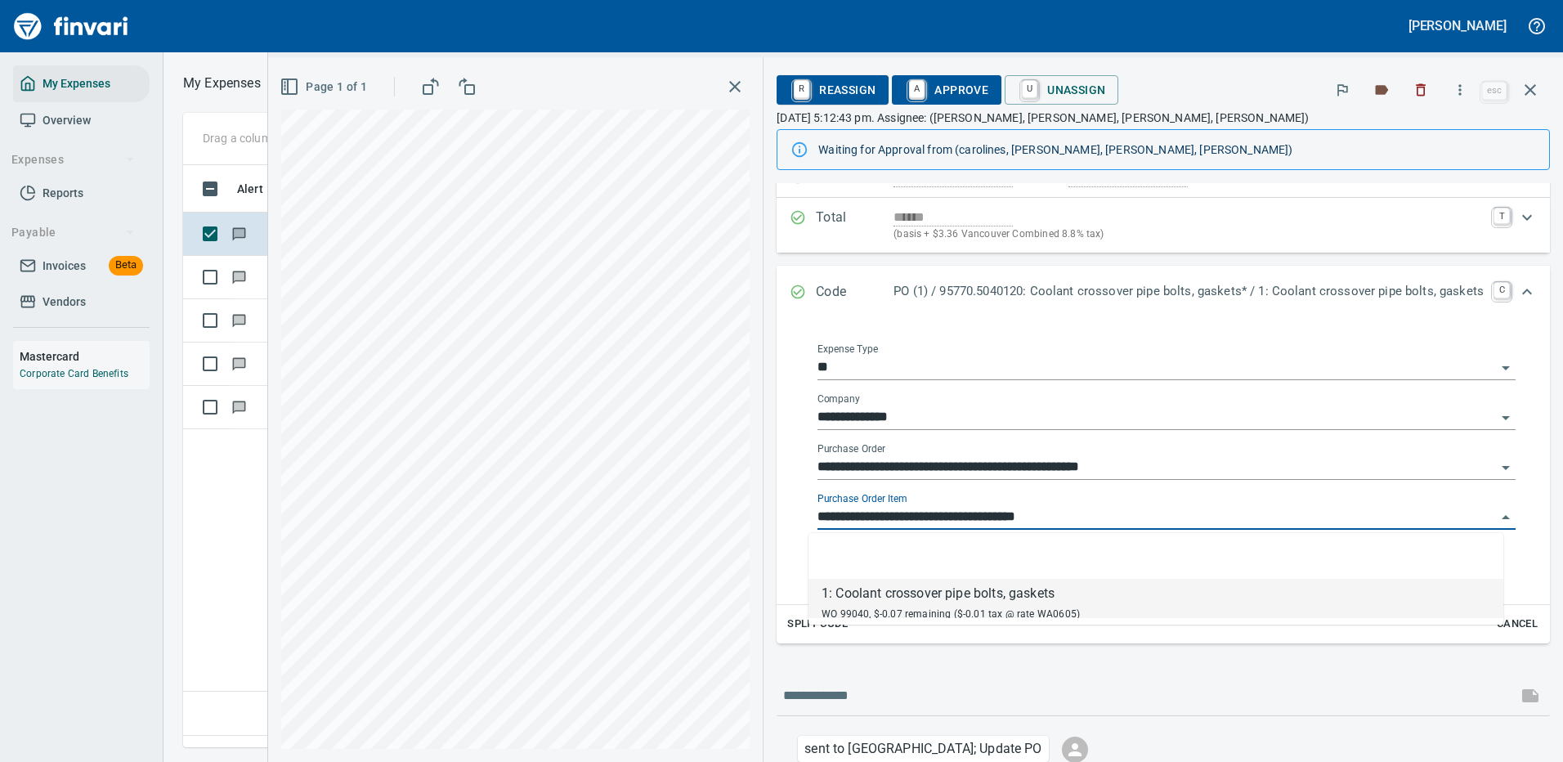
click at [1027, 507] on input "**********" at bounding box center [1156, 517] width 678 height 23
click at [1032, 522] on input "**********" at bounding box center [1156, 517] width 678 height 23
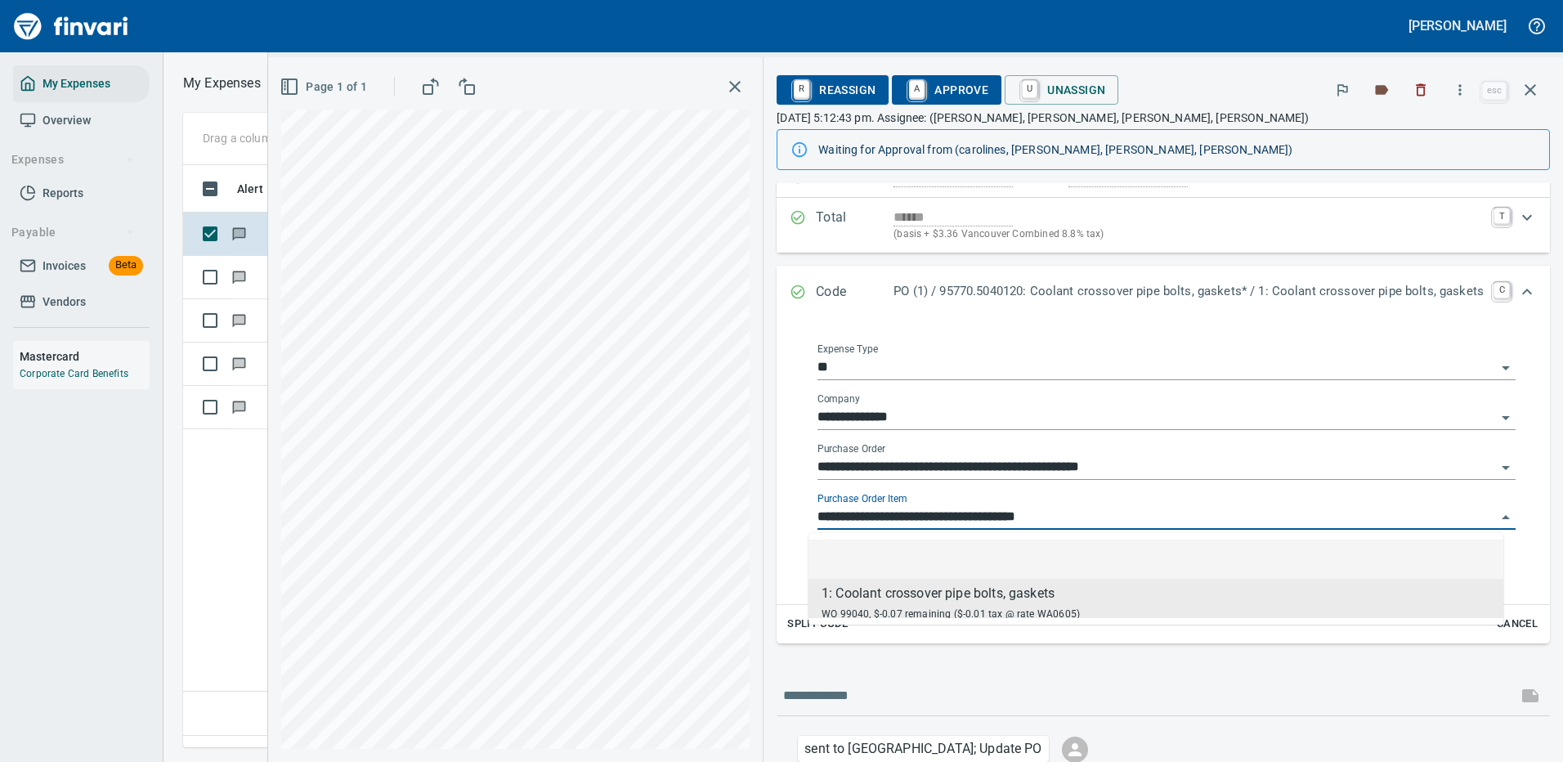
click at [955, 510] on input "**********" at bounding box center [1156, 517] width 678 height 23
click at [1530, 84] on icon "button" at bounding box center [1530, 90] width 20 height 20
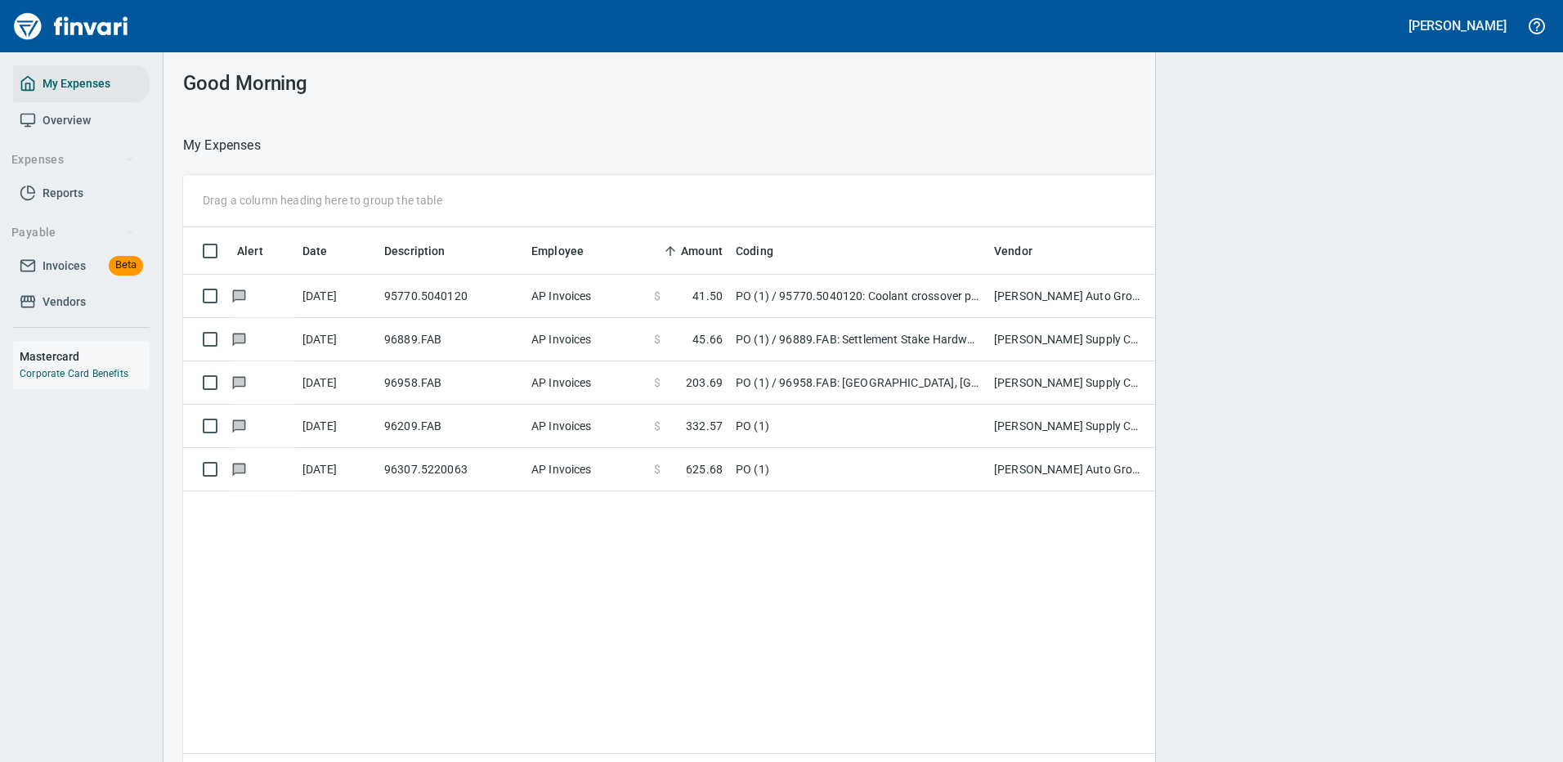
scroll to position [557, 1325]
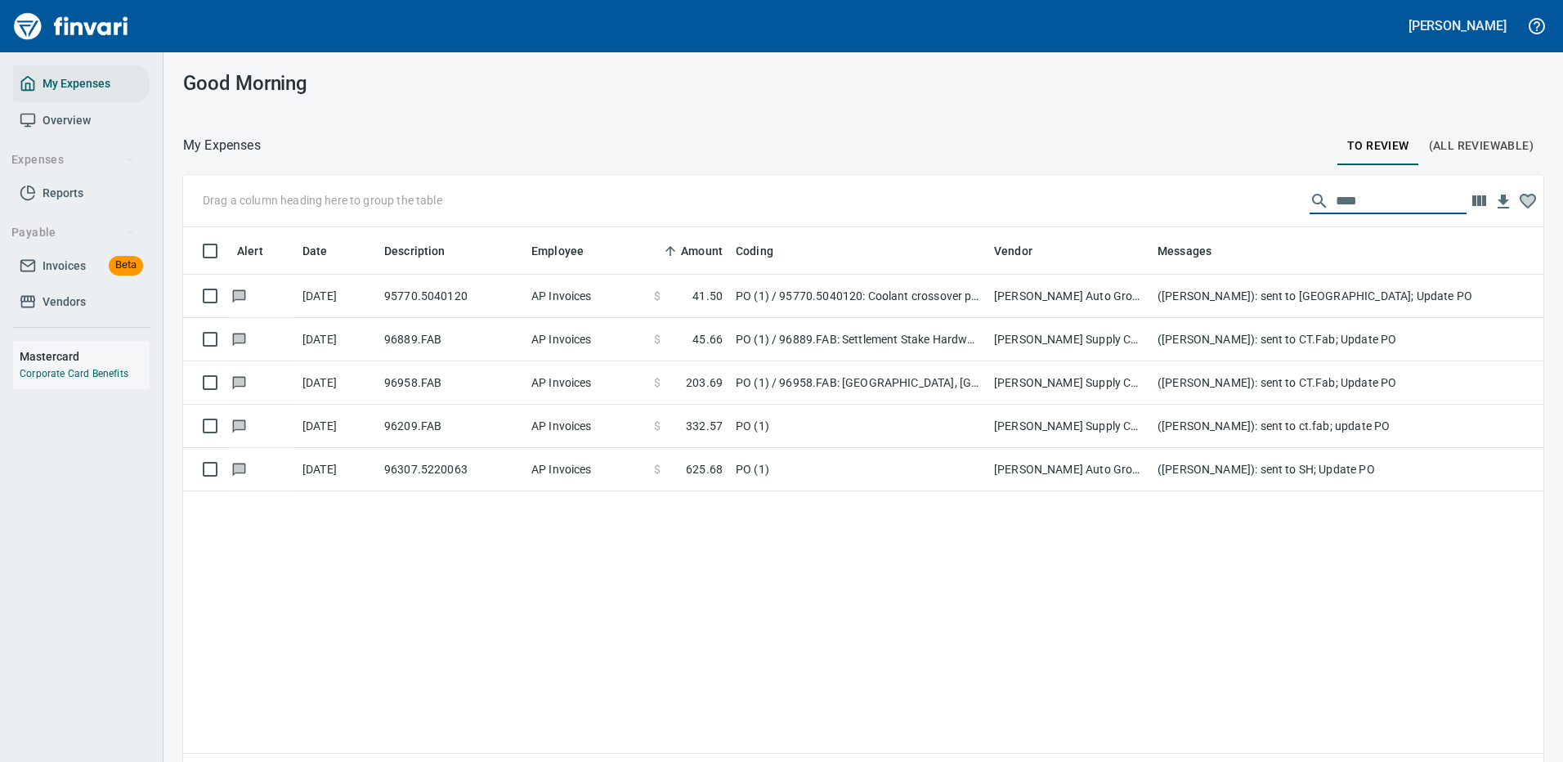
drag, startPoint x: 1357, startPoint y: 198, endPoint x: 1152, endPoint y: 190, distance: 205.3
click at [1152, 190] on div "Drag a column heading here to group the table ****" at bounding box center [863, 201] width 1360 height 52
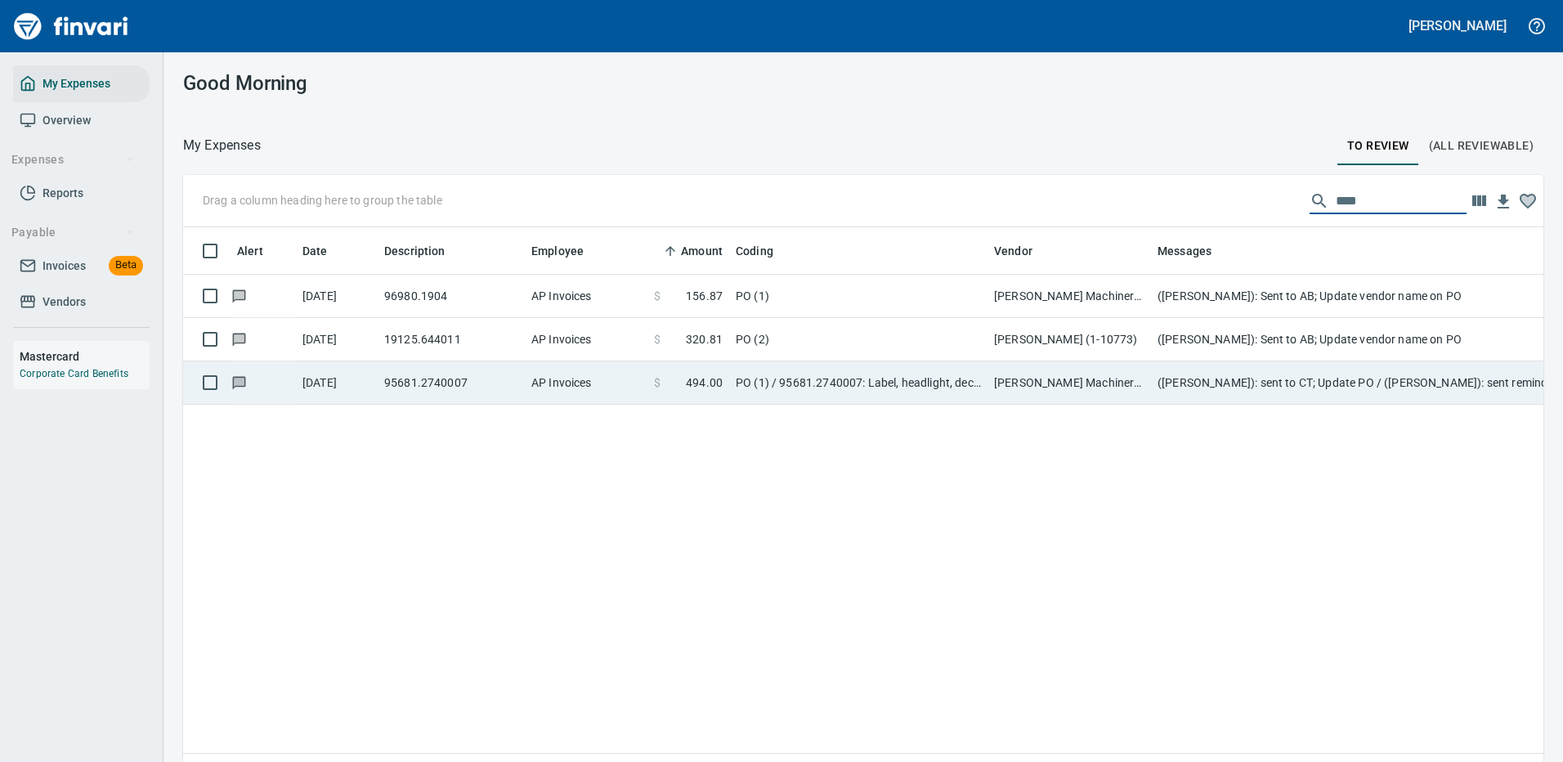
type input "****"
click at [1170, 386] on td "([PERSON_NAME]): sent to CT; Update PO / ([PERSON_NAME]): sent reminder 9/17" at bounding box center [1478, 382] width 654 height 43
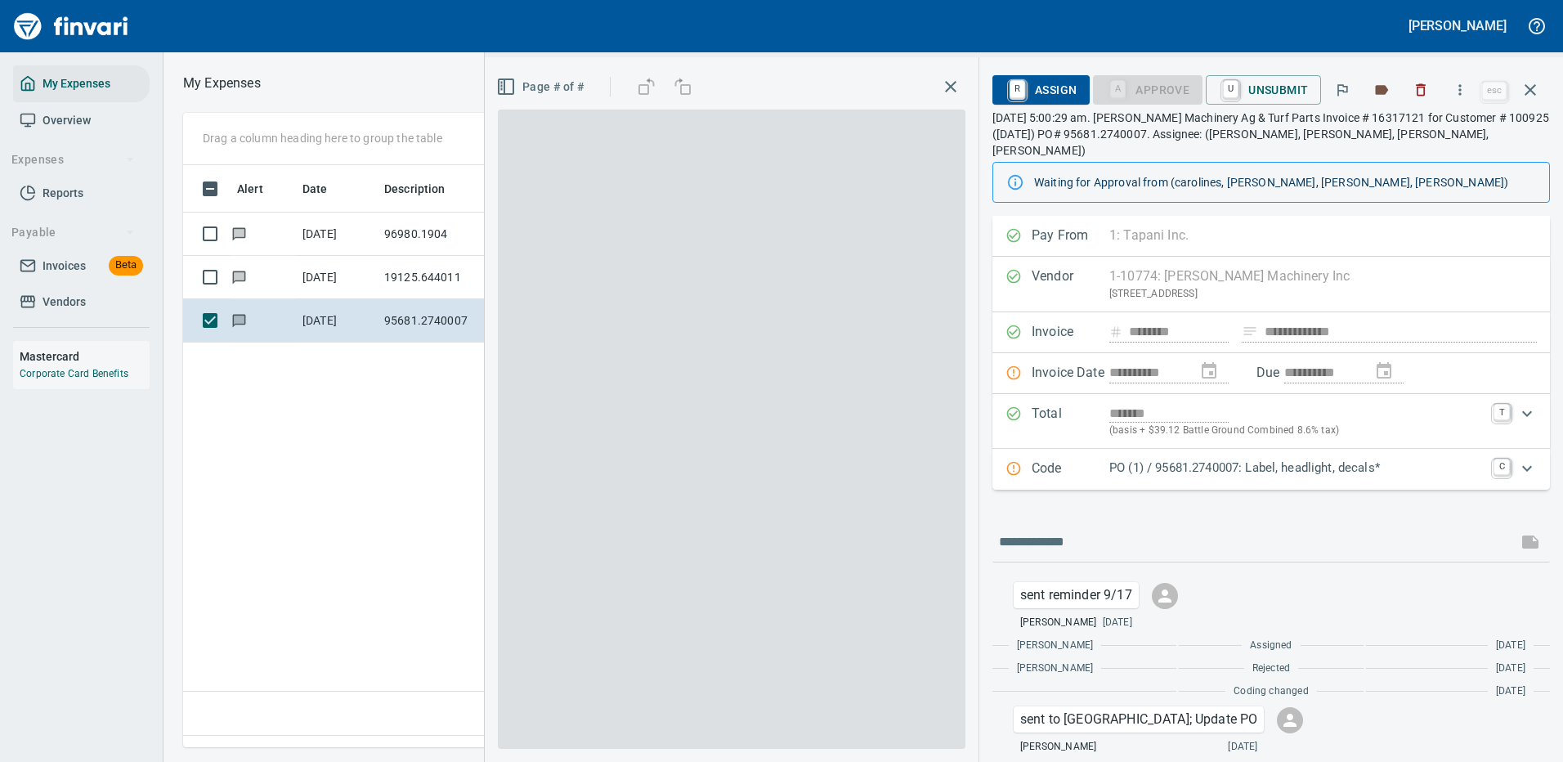
scroll to position [557, 939]
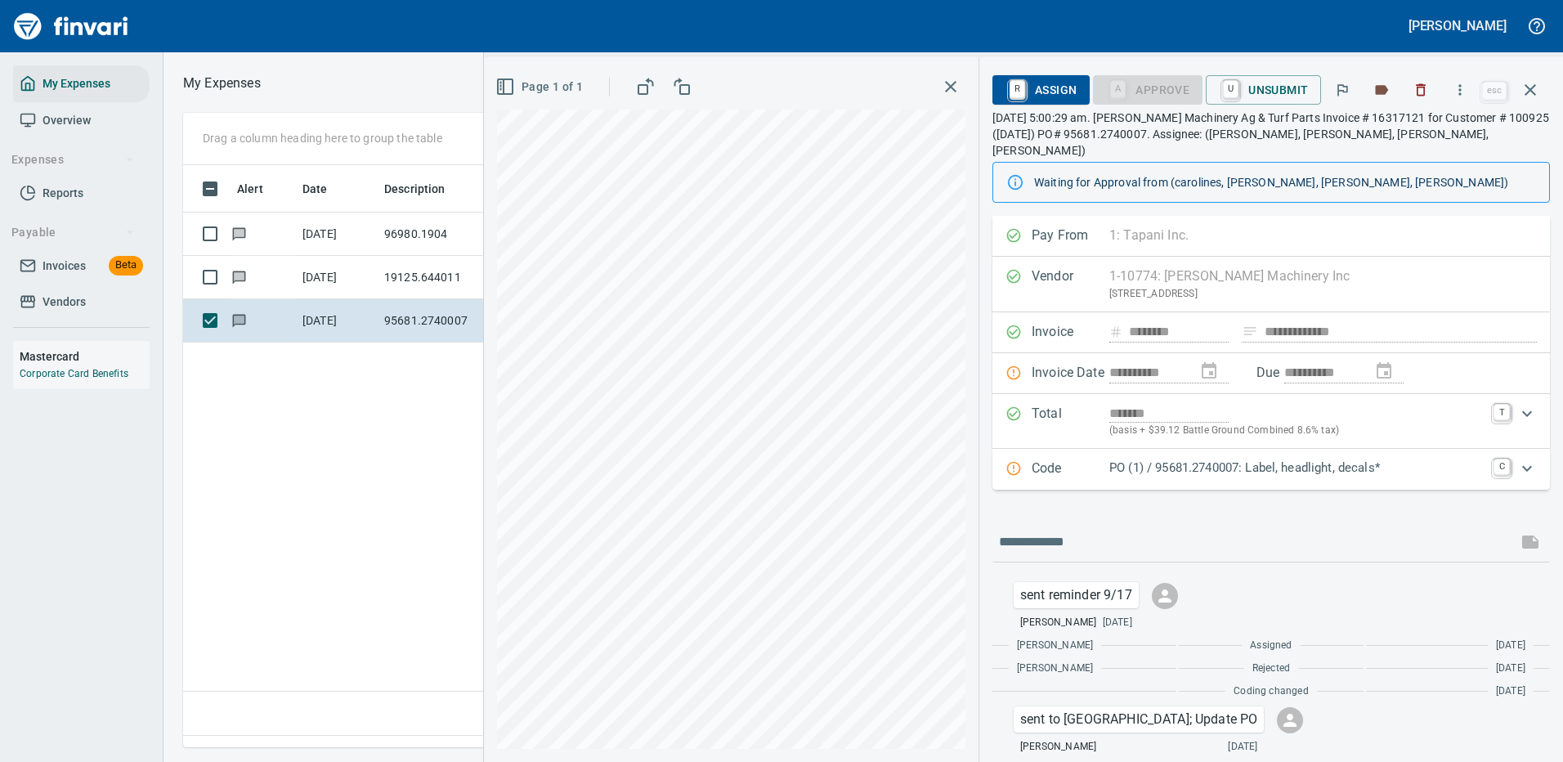
click at [1218, 458] on p "PO (1) / 95681.2740007: Label, headlight, decals*" at bounding box center [1296, 467] width 374 height 19
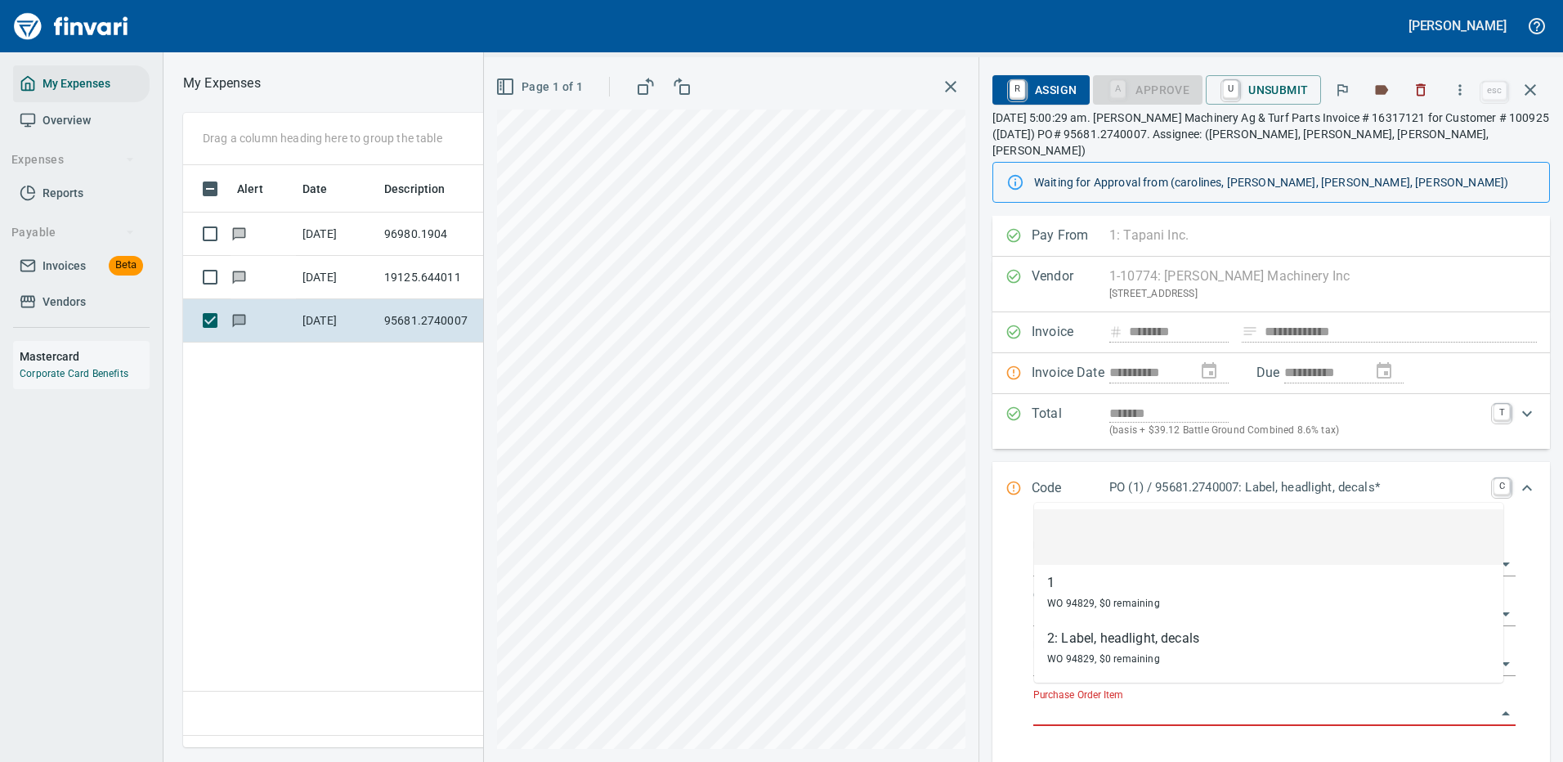
click at [1100, 702] on input "Purchase Order Item" at bounding box center [1264, 713] width 463 height 23
click at [1532, 86] on icon "button" at bounding box center [1530, 90] width 20 height 20
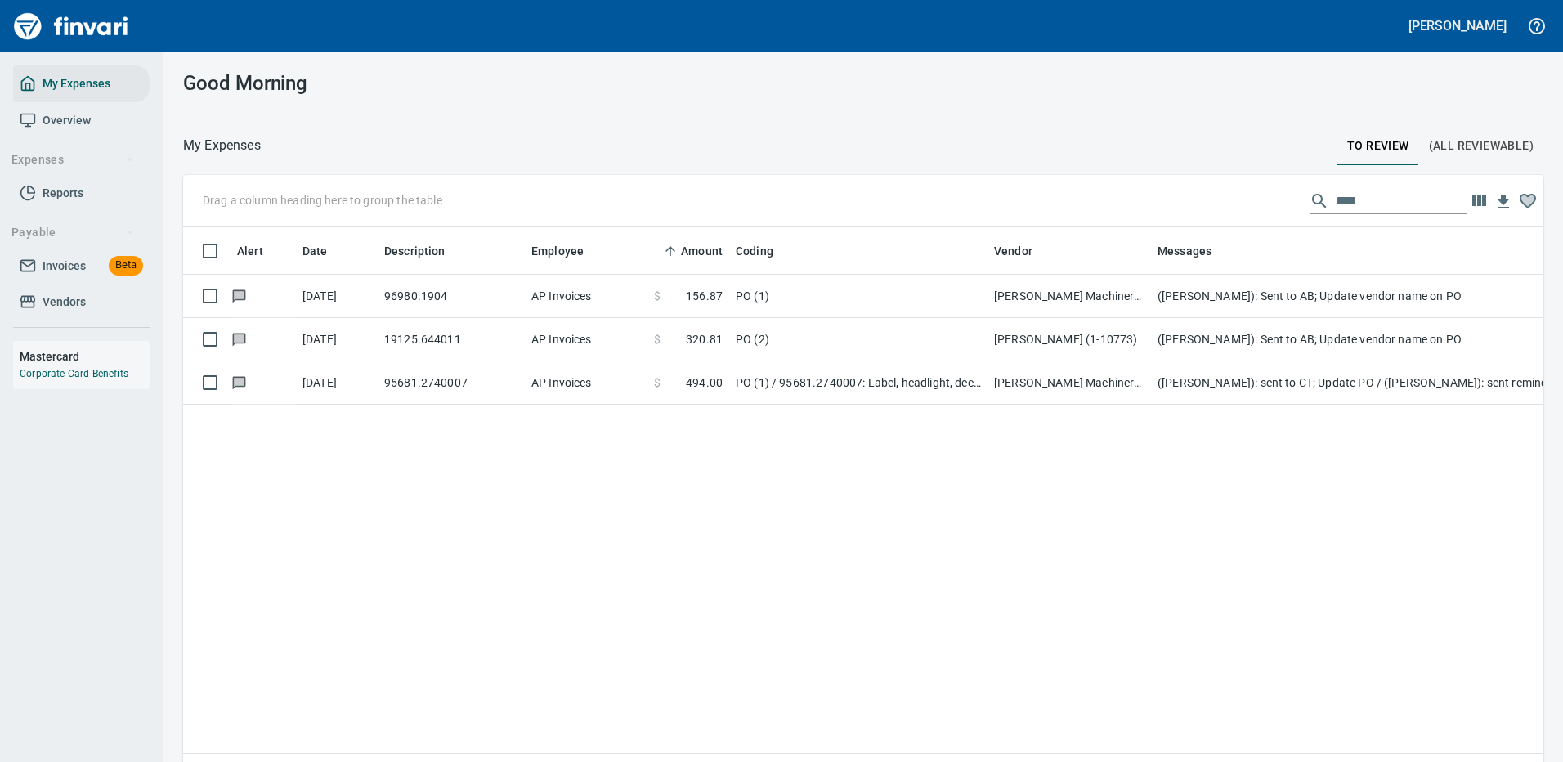
scroll to position [2, 2]
drag, startPoint x: 1348, startPoint y: 201, endPoint x: 1278, endPoint y: 207, distance: 69.7
click at [1278, 207] on div "Drag a column heading here to group the table ****" at bounding box center [863, 201] width 1360 height 52
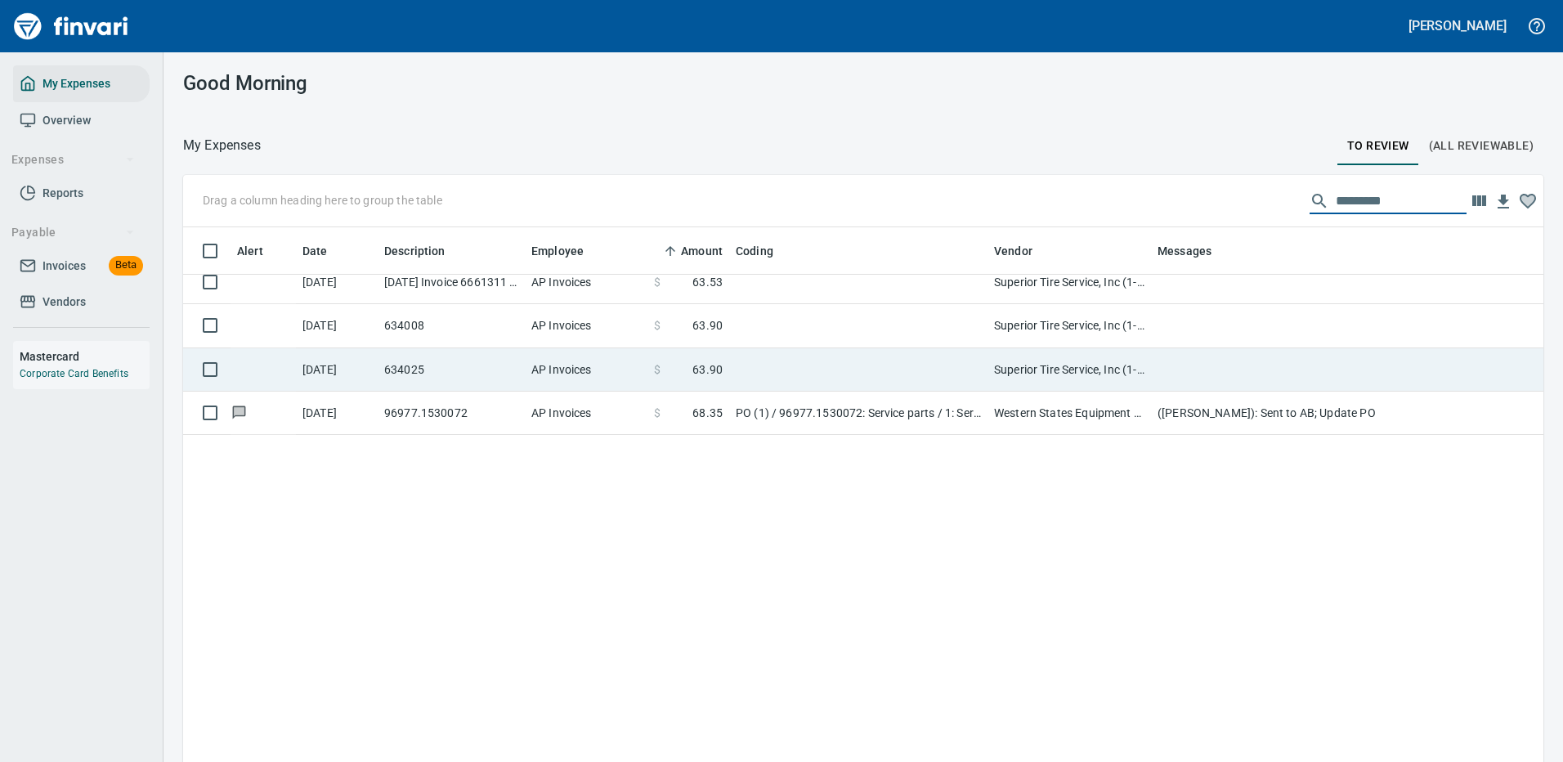
scroll to position [0, 0]
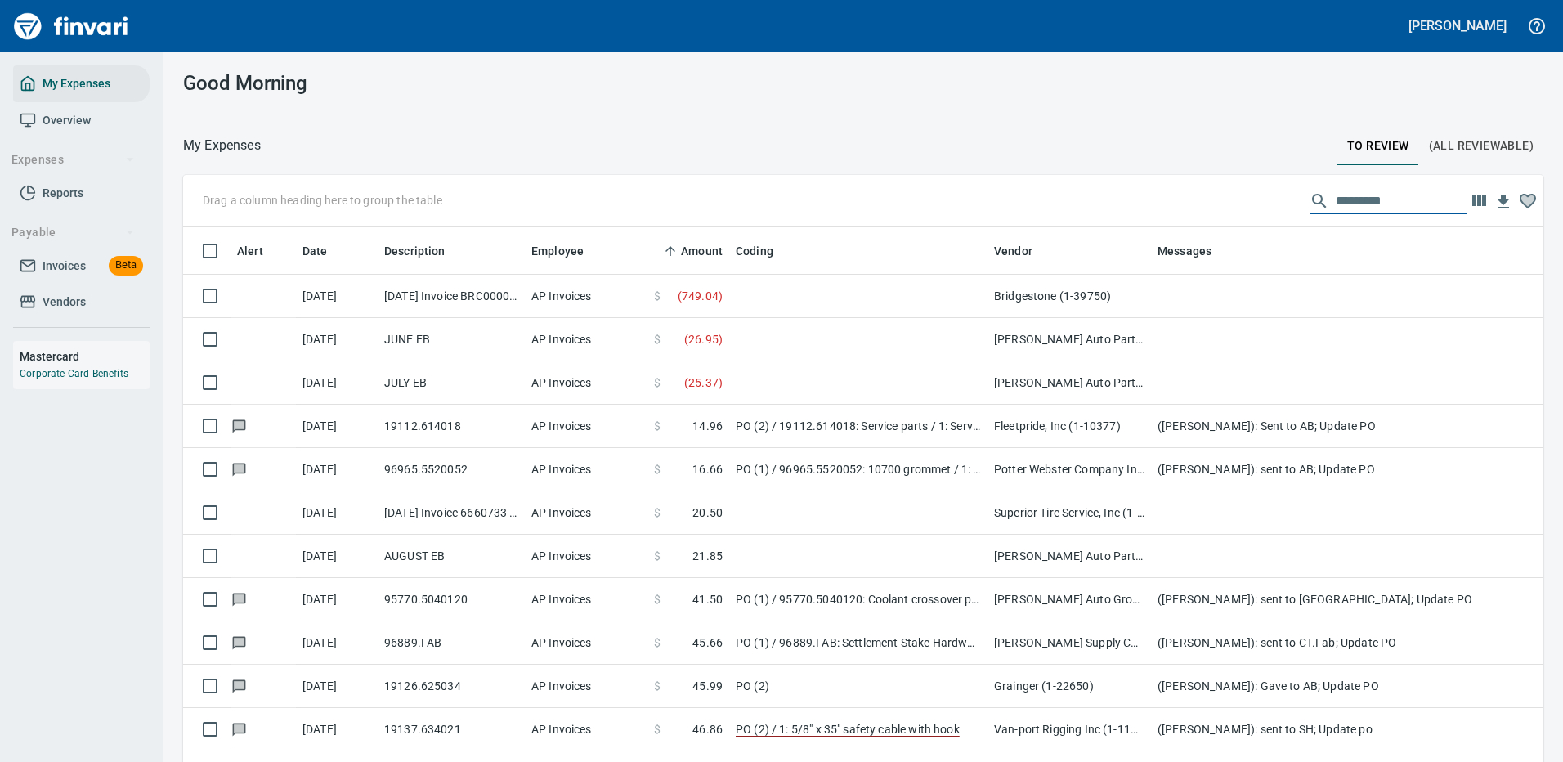
click at [1335, 199] on input "text" at bounding box center [1400, 201] width 131 height 26
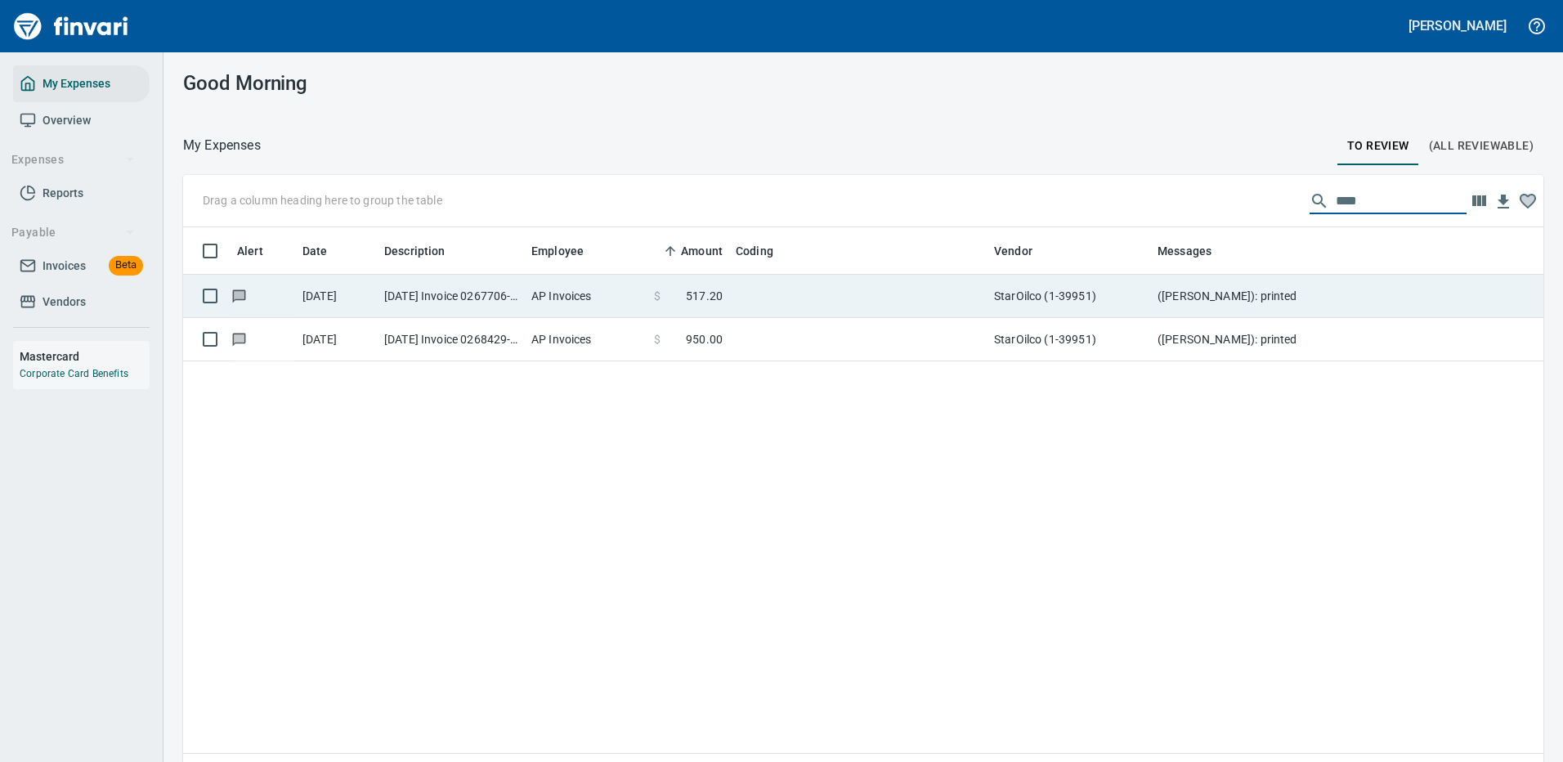
type input "****"
click at [797, 291] on td at bounding box center [858, 296] width 258 height 43
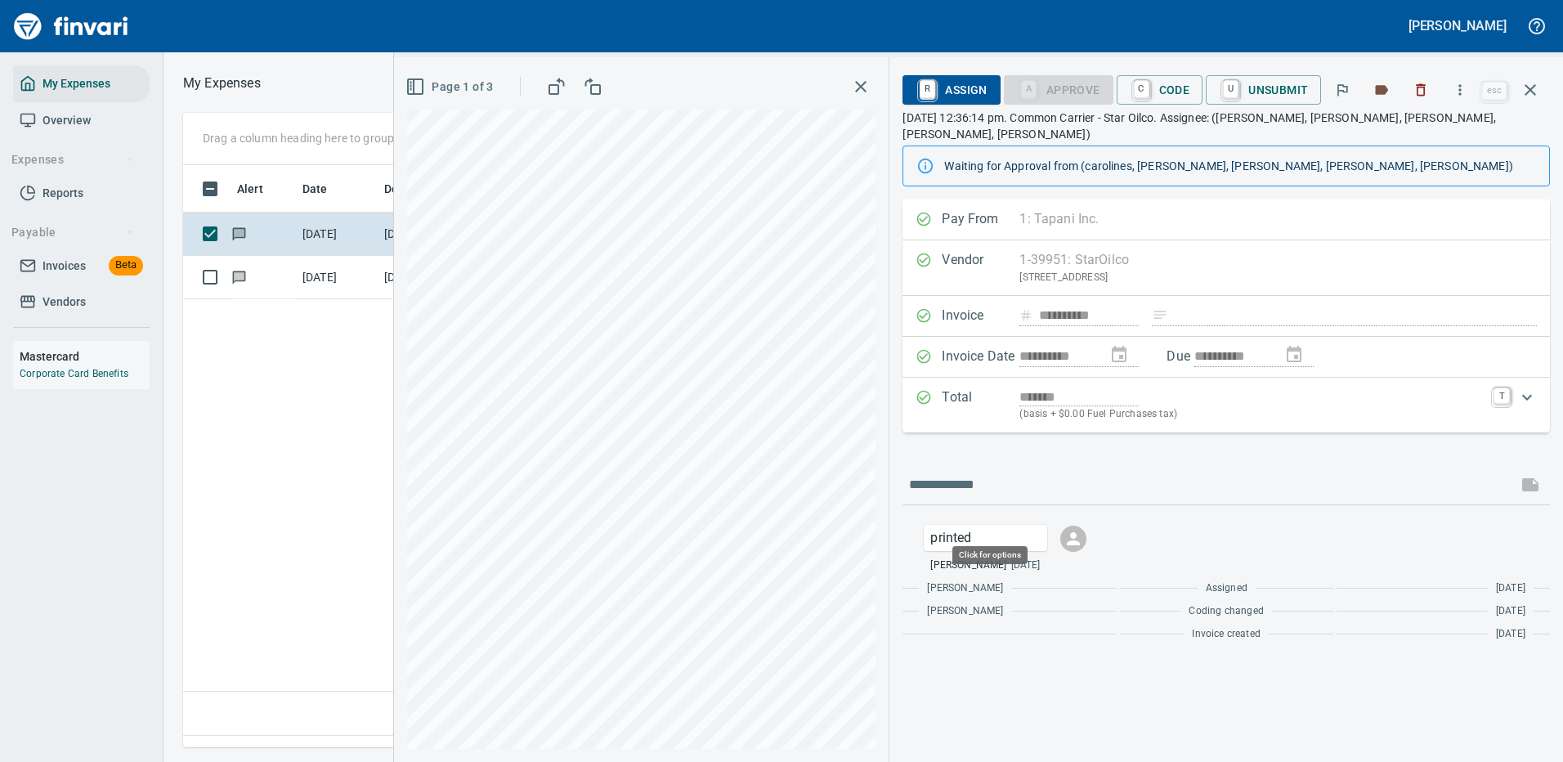
scroll to position [557, 939]
click at [1165, 88] on span "C Code" at bounding box center [1159, 90] width 60 height 28
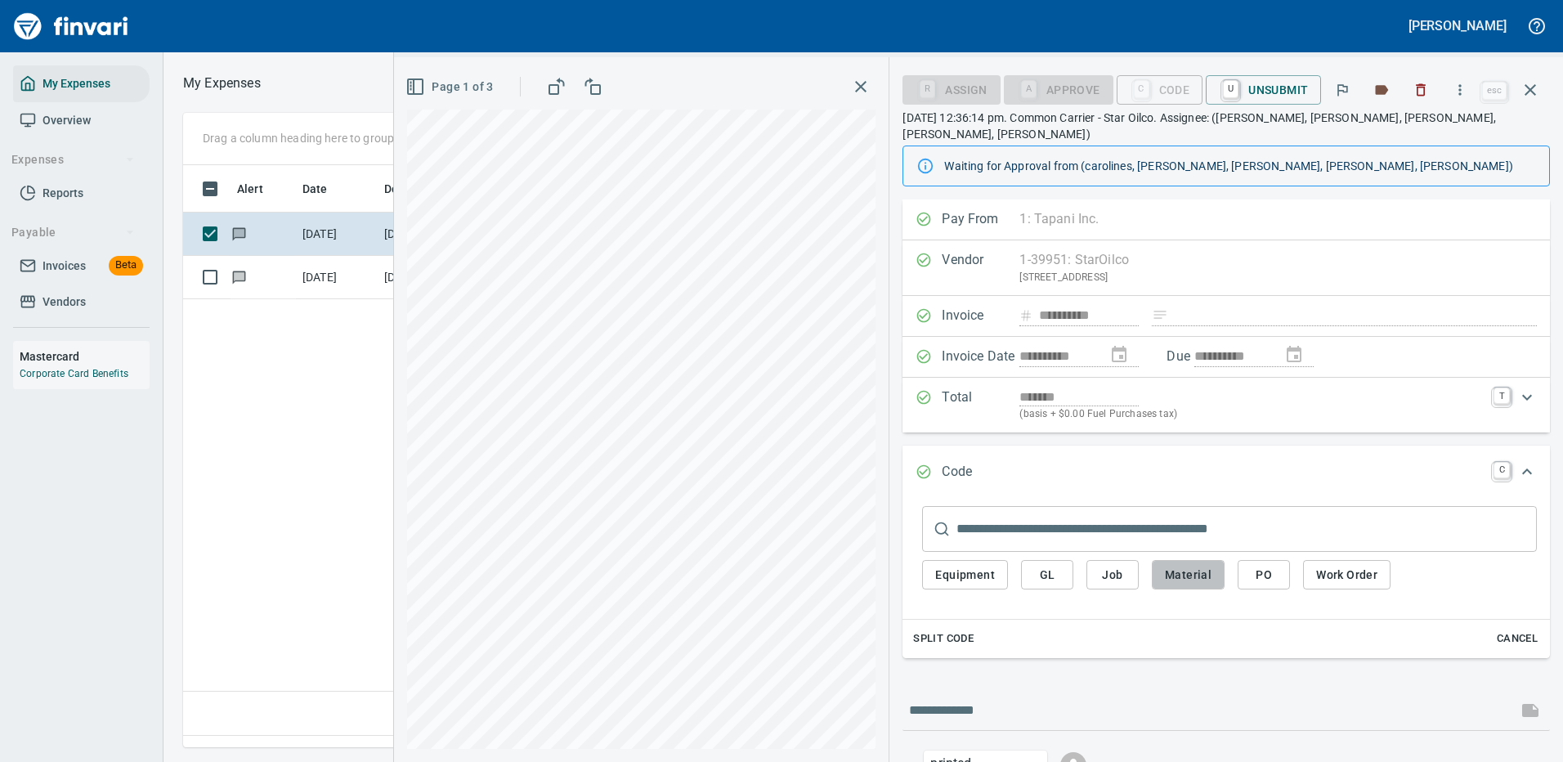
click at [1192, 565] on span "Material" at bounding box center [1188, 575] width 47 height 20
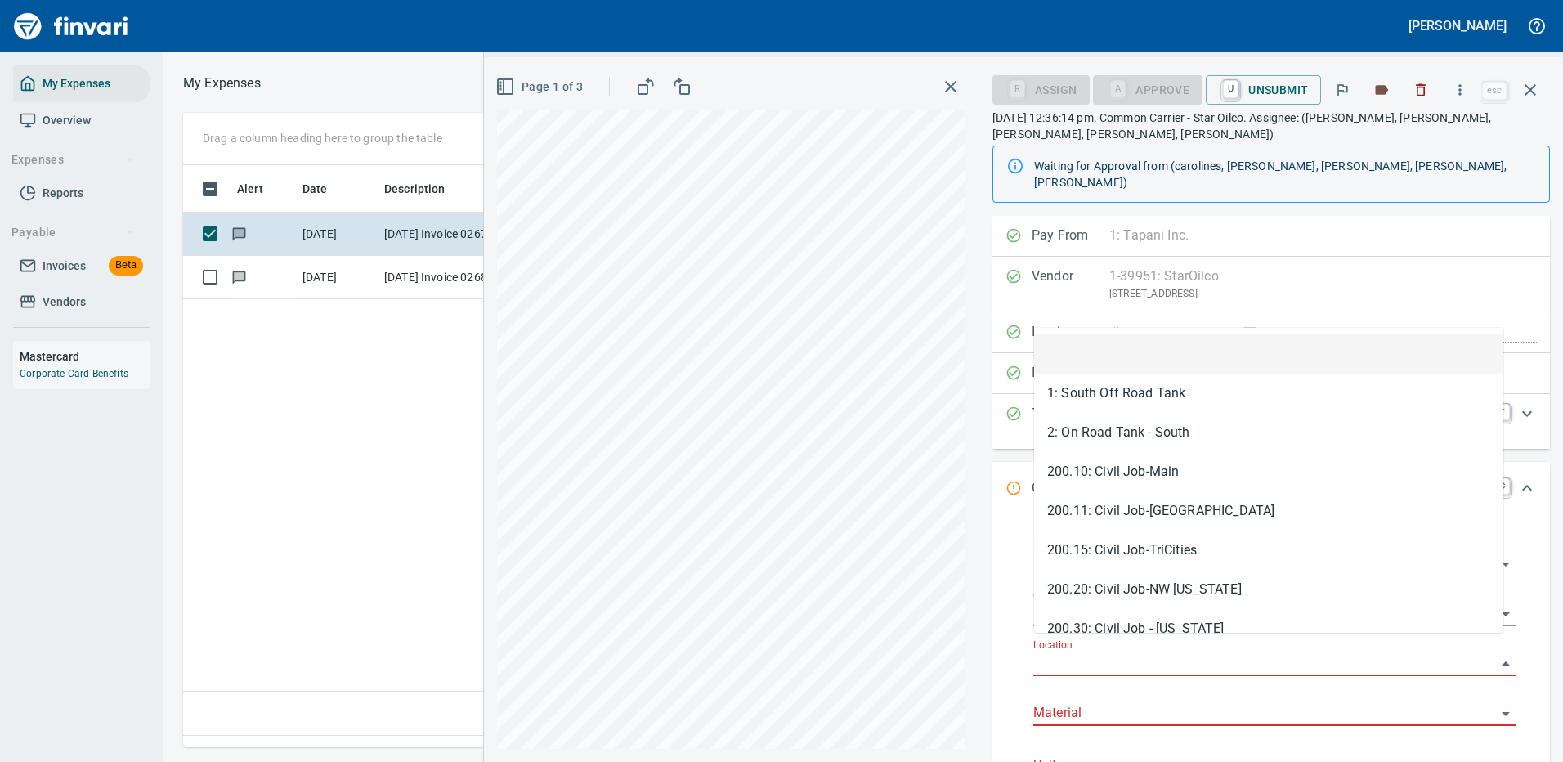
click at [1068, 652] on input "Location" at bounding box center [1264, 663] width 463 height 23
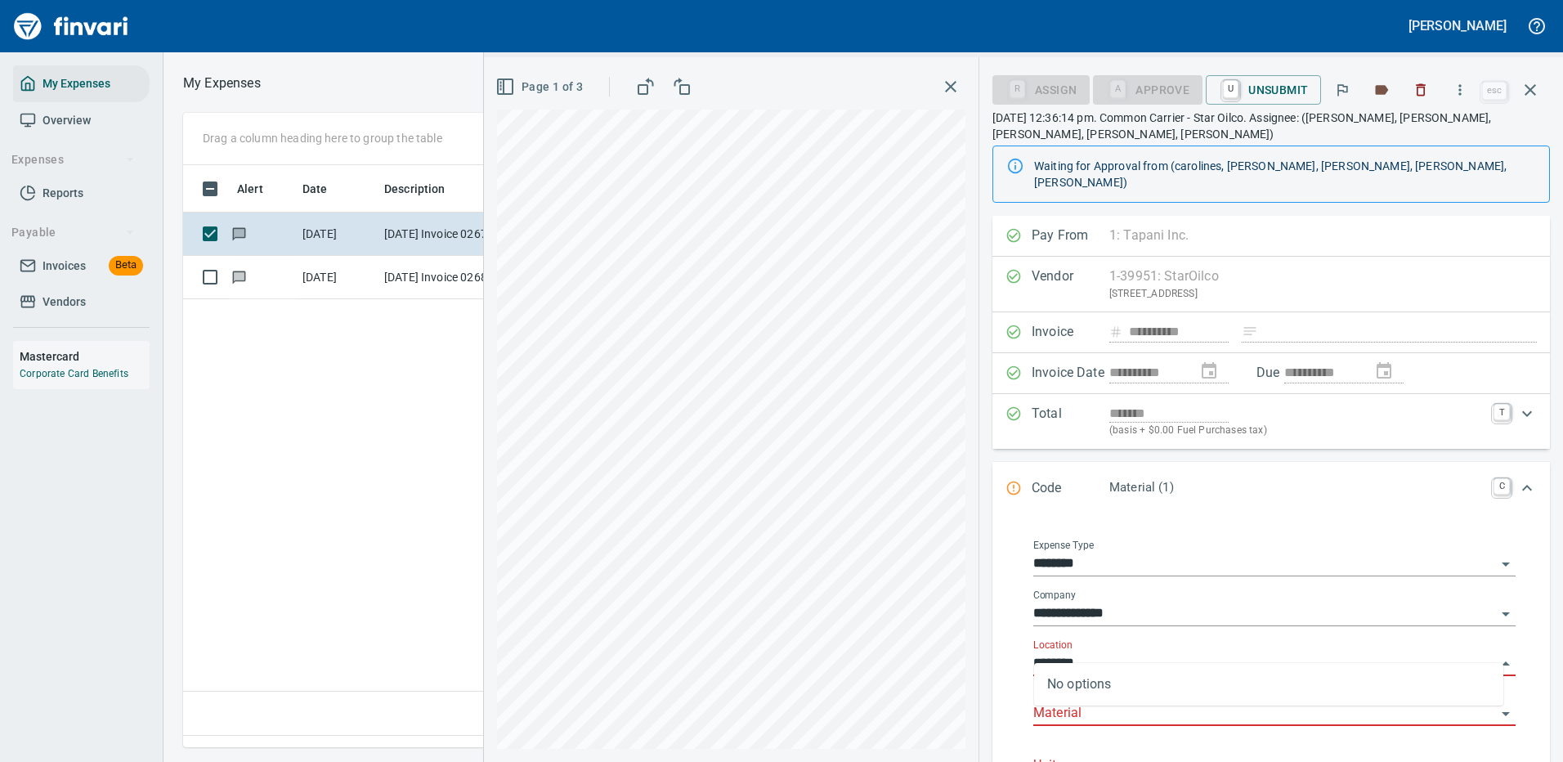
click at [1043, 652] on input "********" at bounding box center [1264, 663] width 463 height 23
click at [1133, 696] on li "8166010: 15,000 Gal Off Road Tank - East" at bounding box center [1268, 688] width 469 height 39
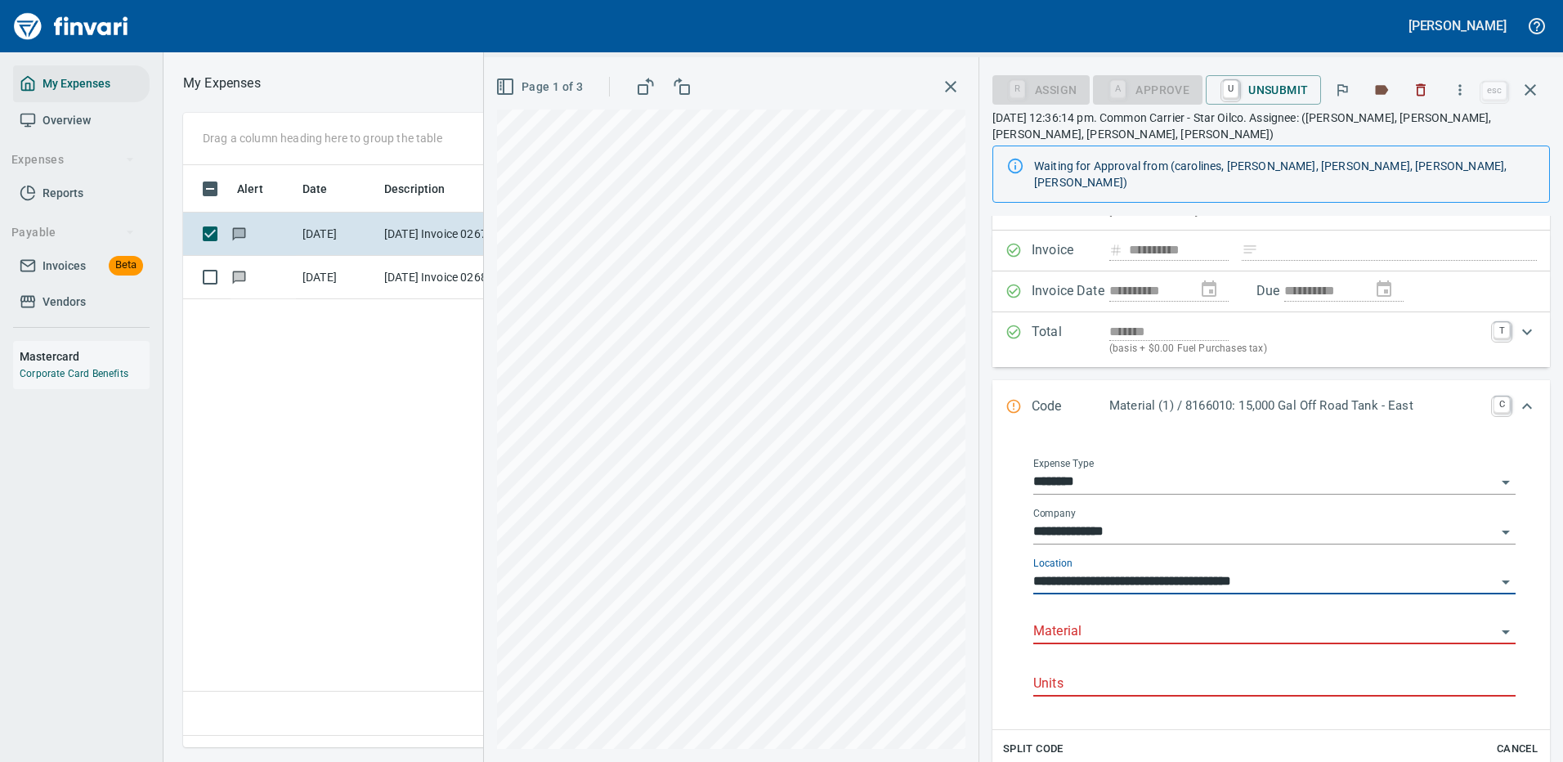
scroll to position [163, 0]
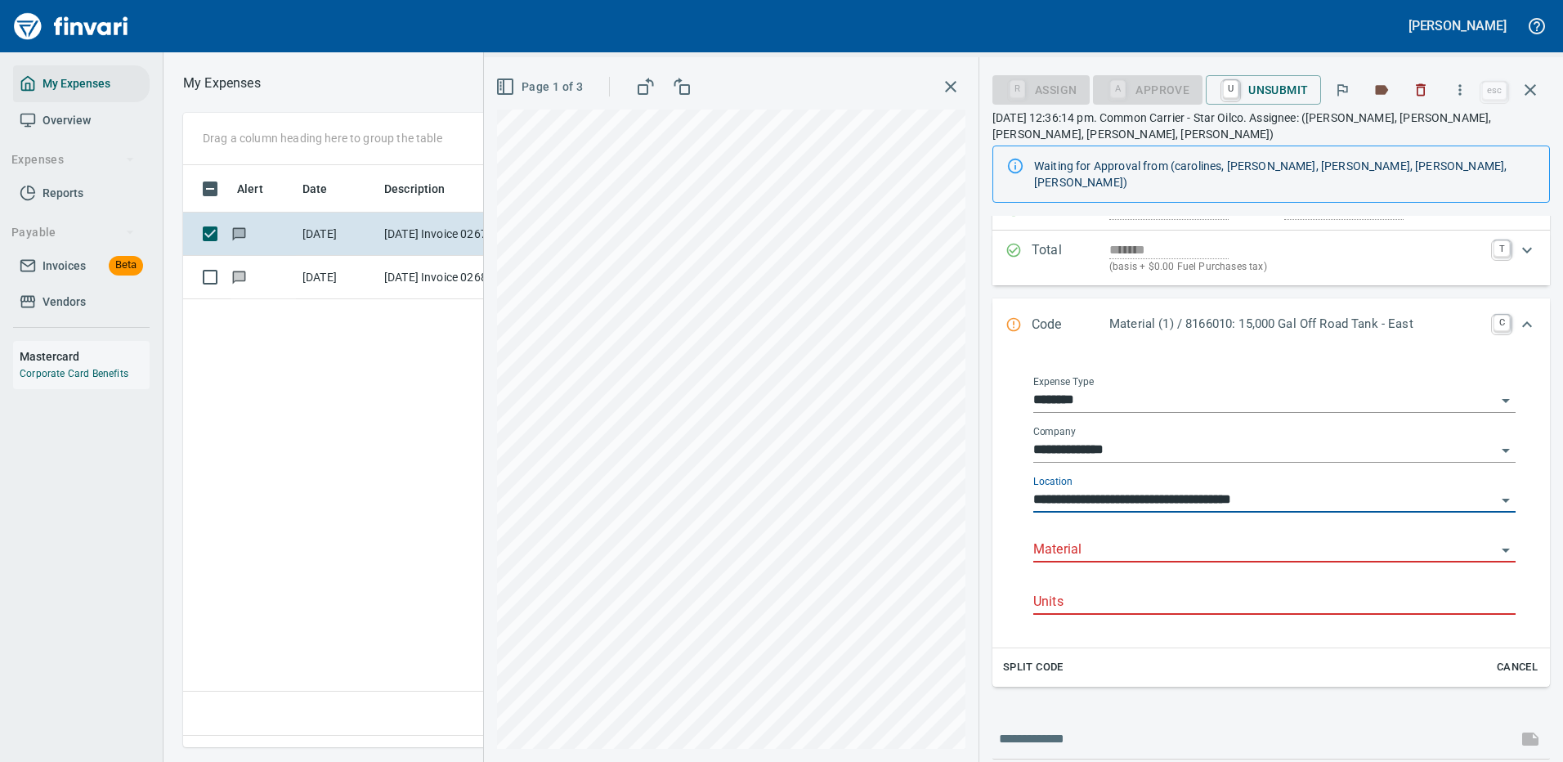
type input "**********"
click at [1059, 539] on input "Material" at bounding box center [1264, 550] width 463 height 23
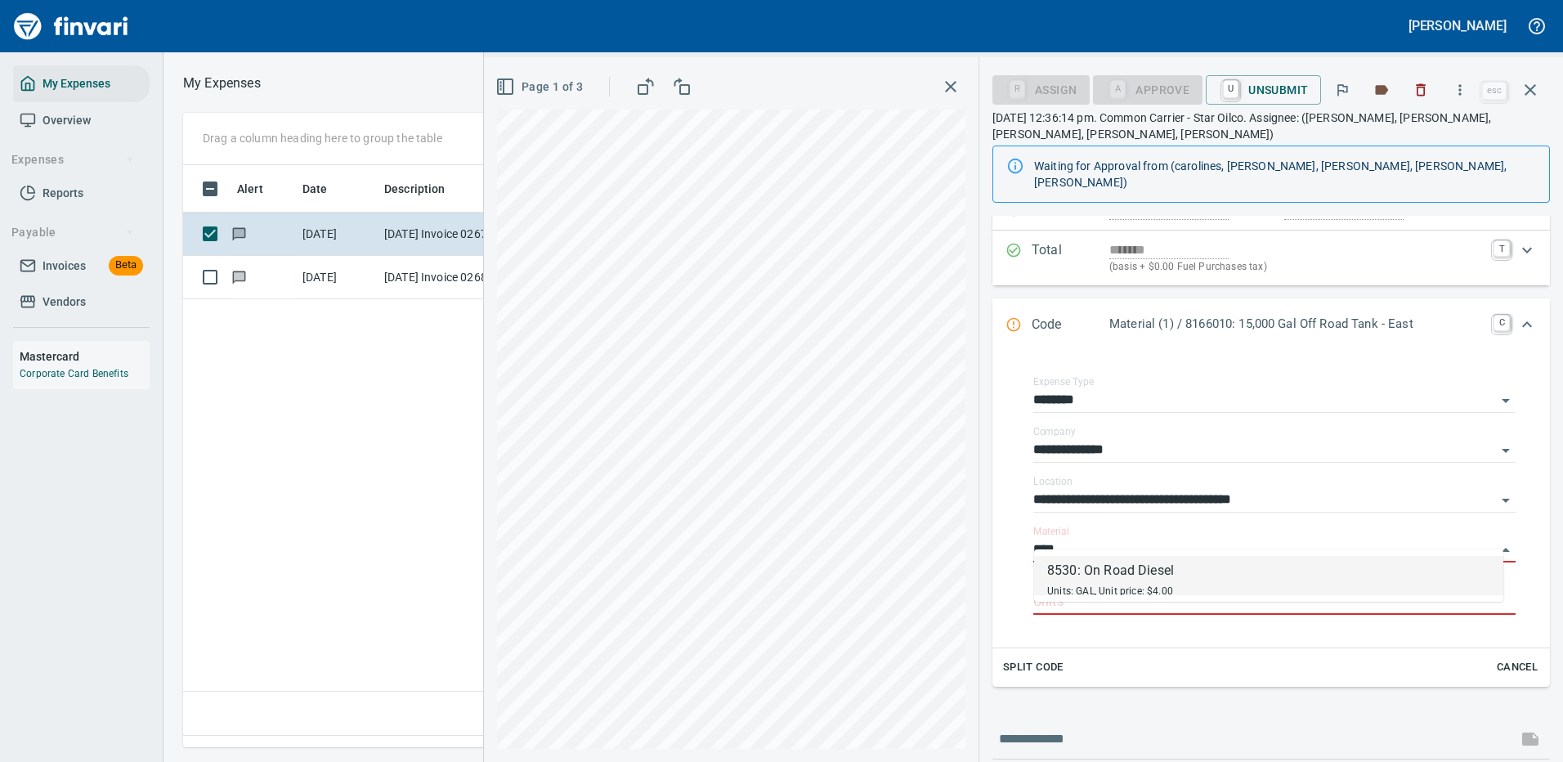
click at [1120, 569] on div "8530: On Road Diesel" at bounding box center [1110, 571] width 127 height 20
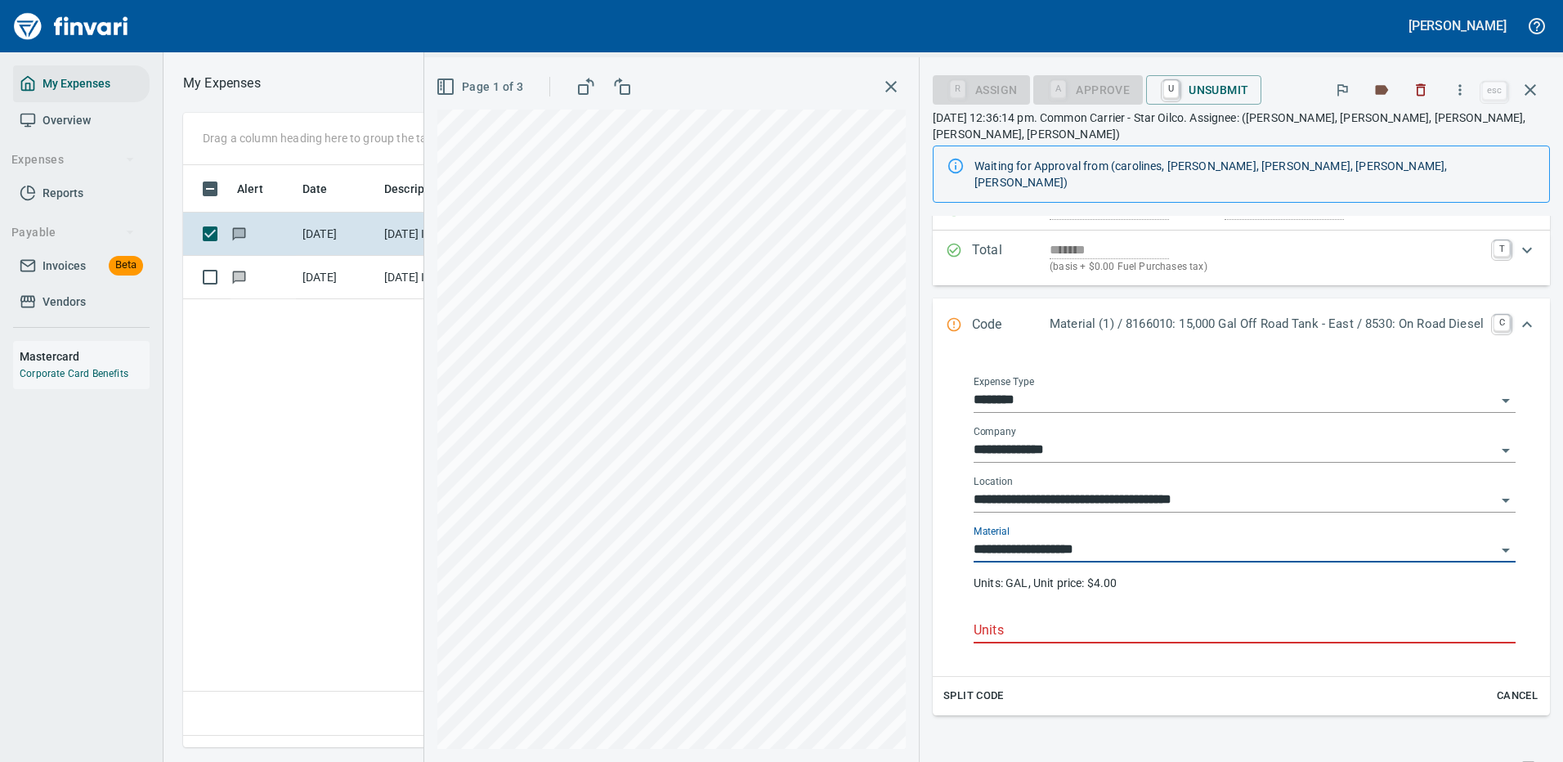
type input "**********"
click at [1011, 617] on input "Units" at bounding box center [1244, 630] width 542 height 26
type input "****"
click at [951, 683] on button "Split Code" at bounding box center [973, 695] width 69 height 25
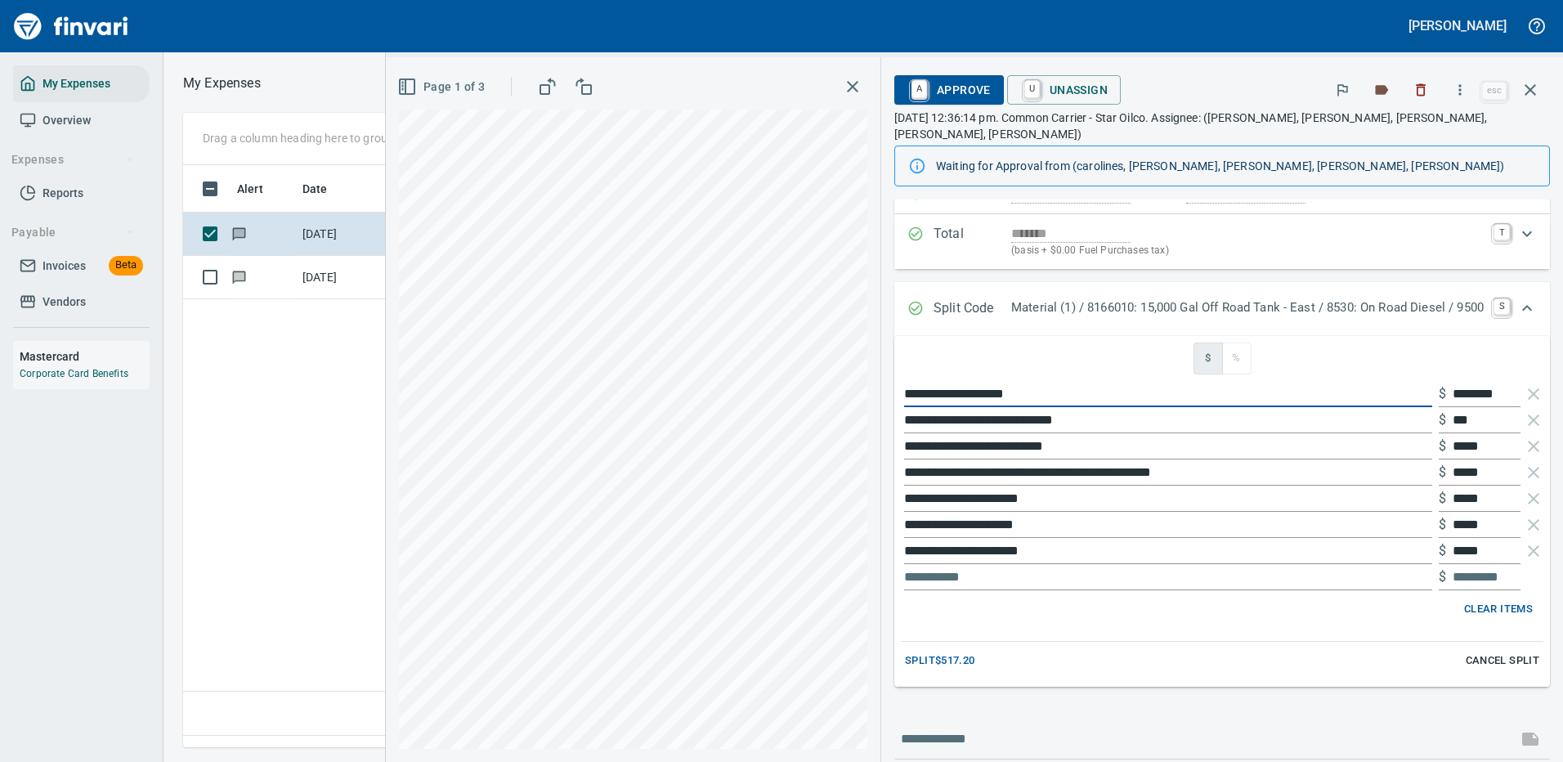
click at [731, 382] on div "**********" at bounding box center [974, 409] width 1177 height 704
type input "**********"
type input "******"
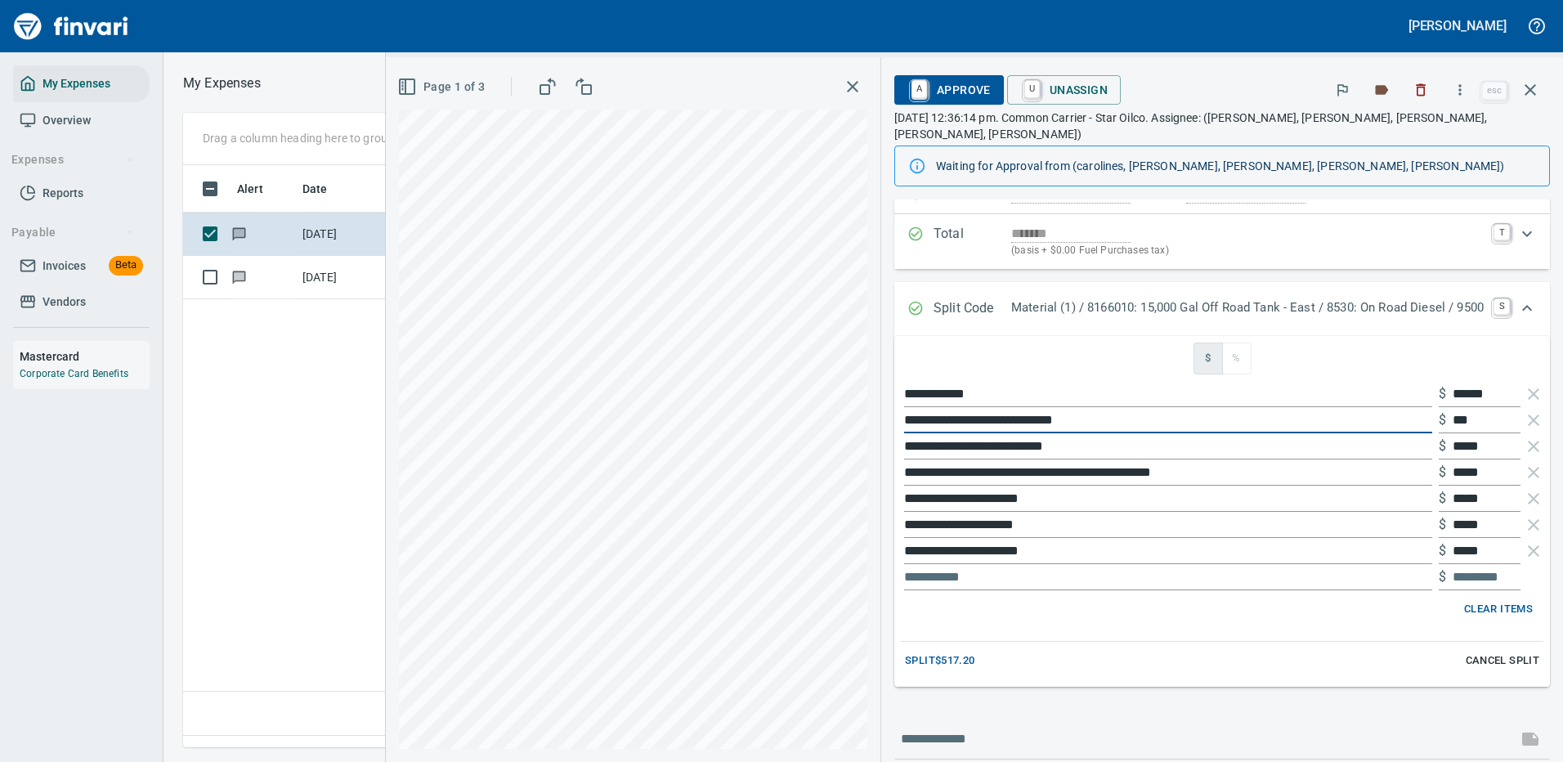
click at [775, 405] on div "**********" at bounding box center [974, 409] width 1177 height 704
type input "**********"
type input "******"
click at [1523, 489] on icon "button" at bounding box center [1533, 499] width 20 height 20
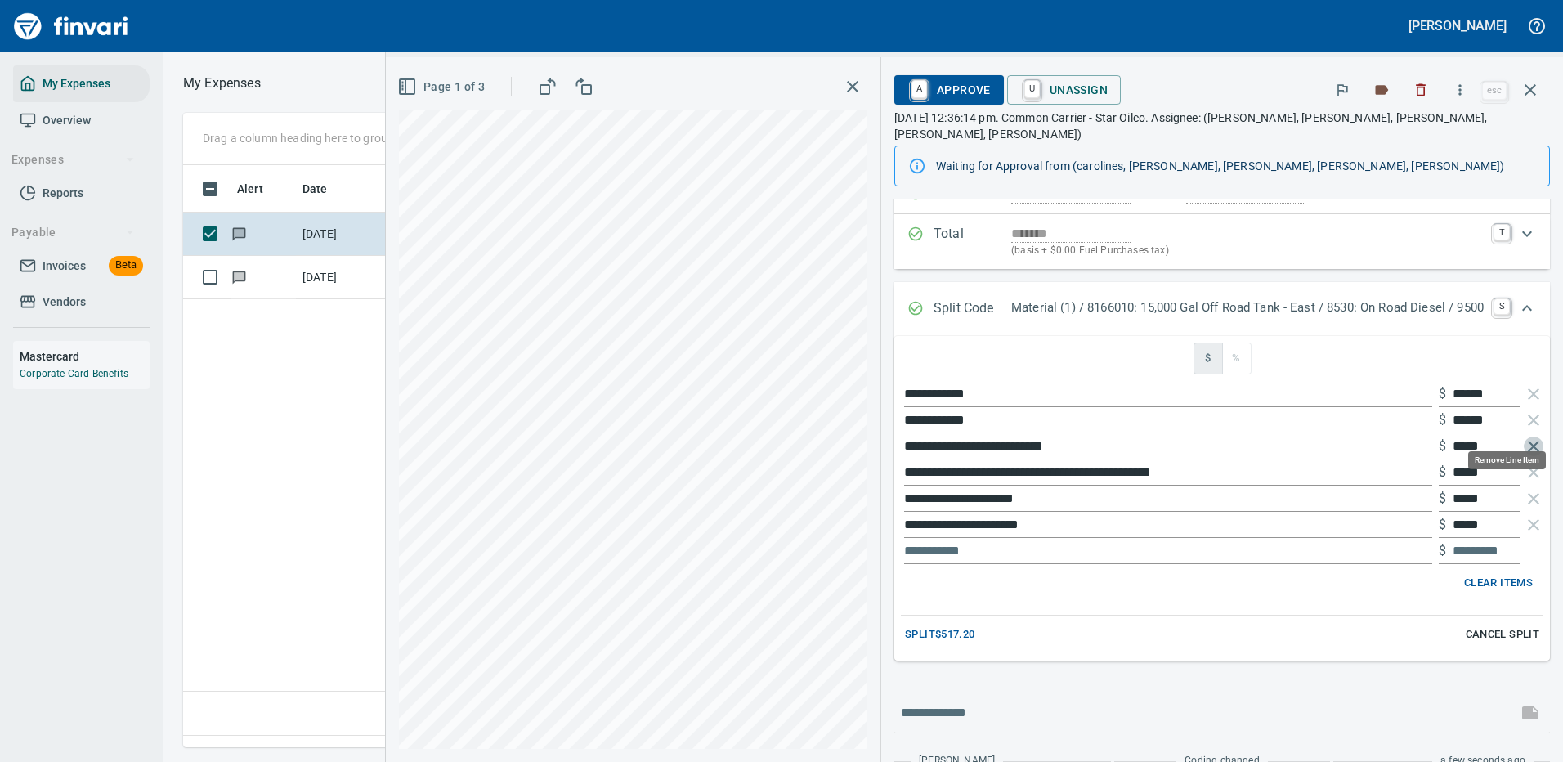
click at [1523, 436] on icon "button" at bounding box center [1533, 446] width 20 height 20
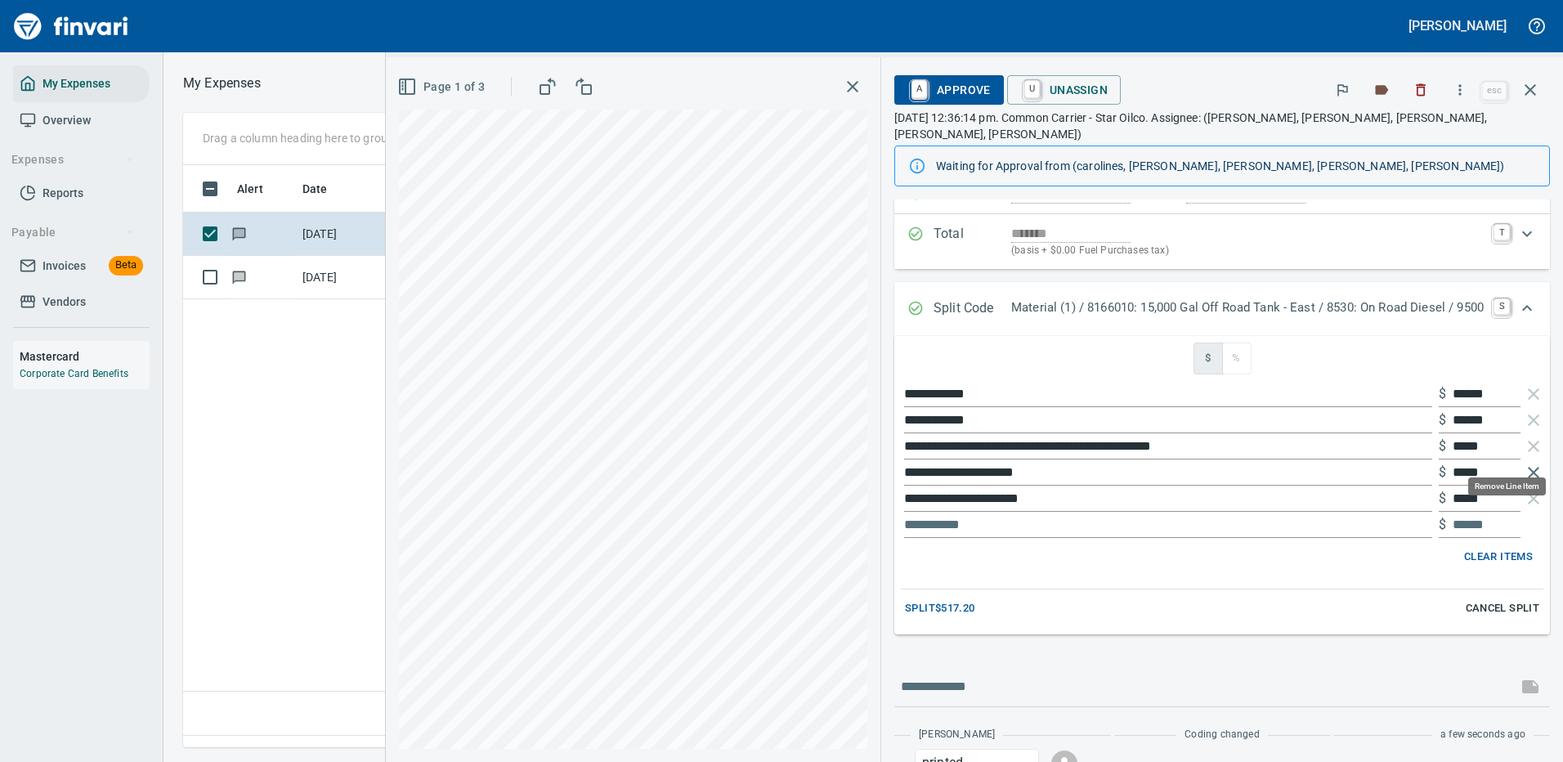
click at [1528, 467] on icon "button" at bounding box center [1533, 472] width 11 height 11
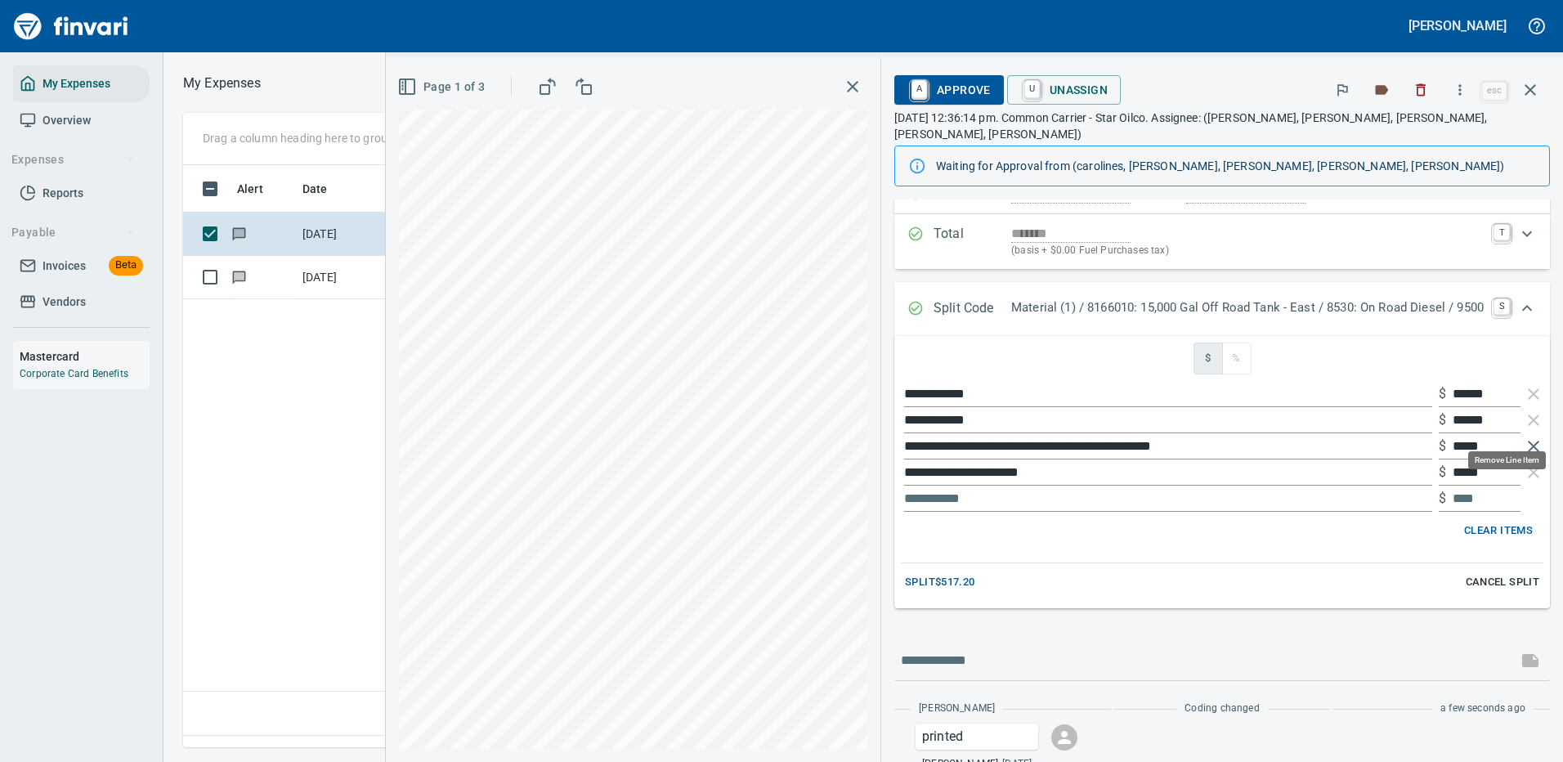
click at [1528, 441] on icon "button" at bounding box center [1533, 446] width 11 height 11
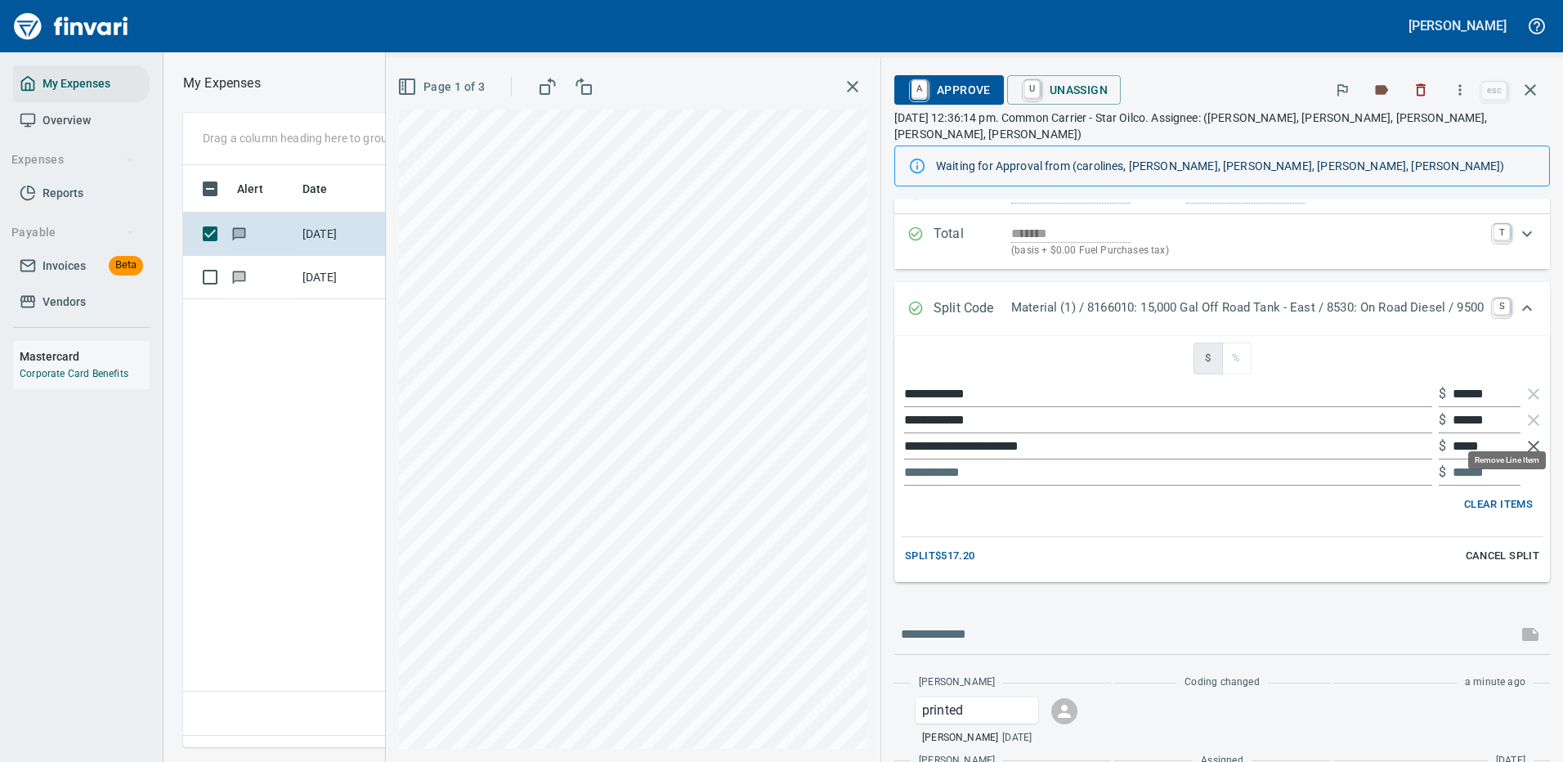
click at [1523, 436] on icon "button" at bounding box center [1533, 446] width 20 height 20
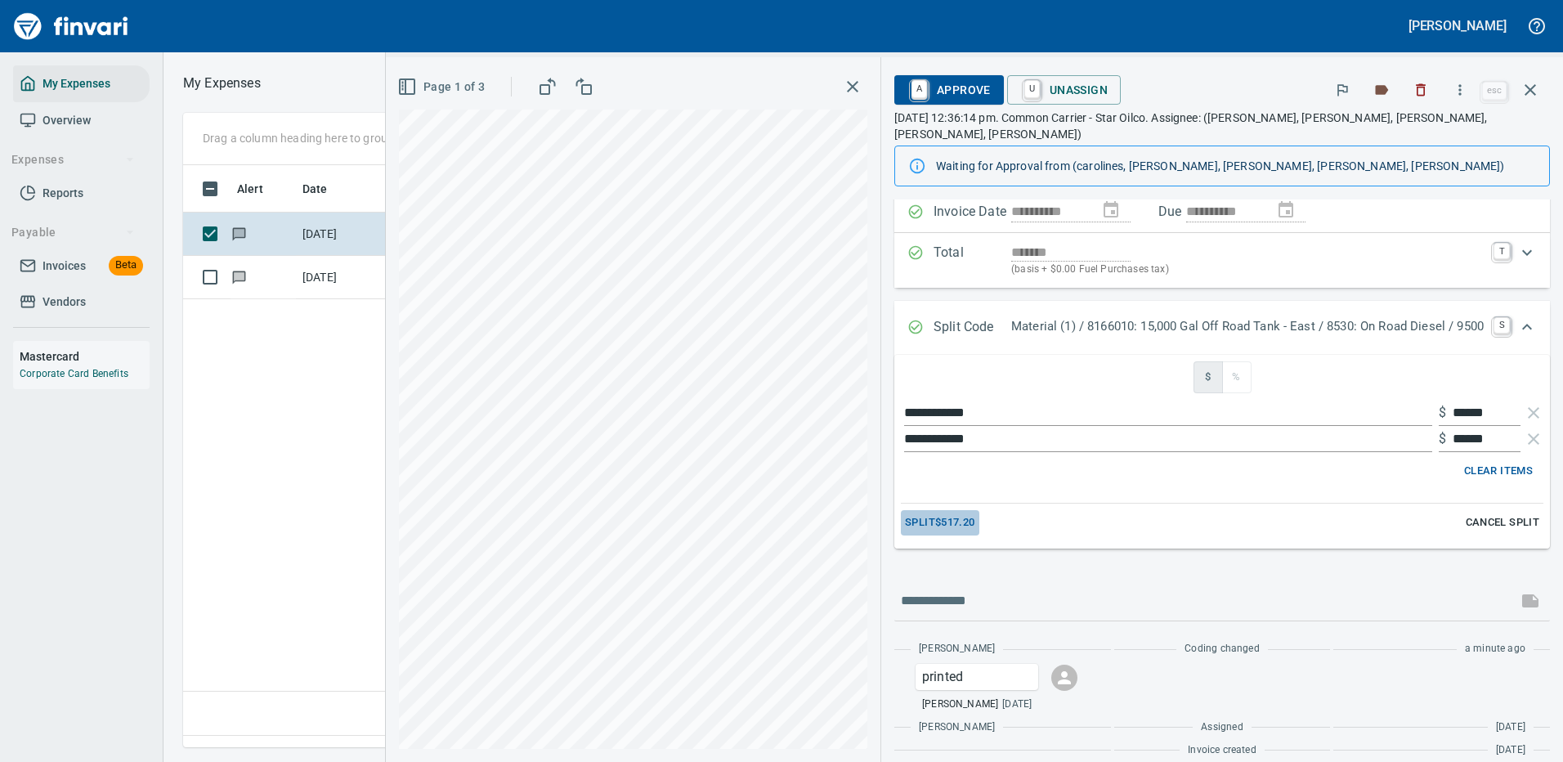
click at [941, 513] on span "Split $517.20" at bounding box center [939, 522] width 69 height 19
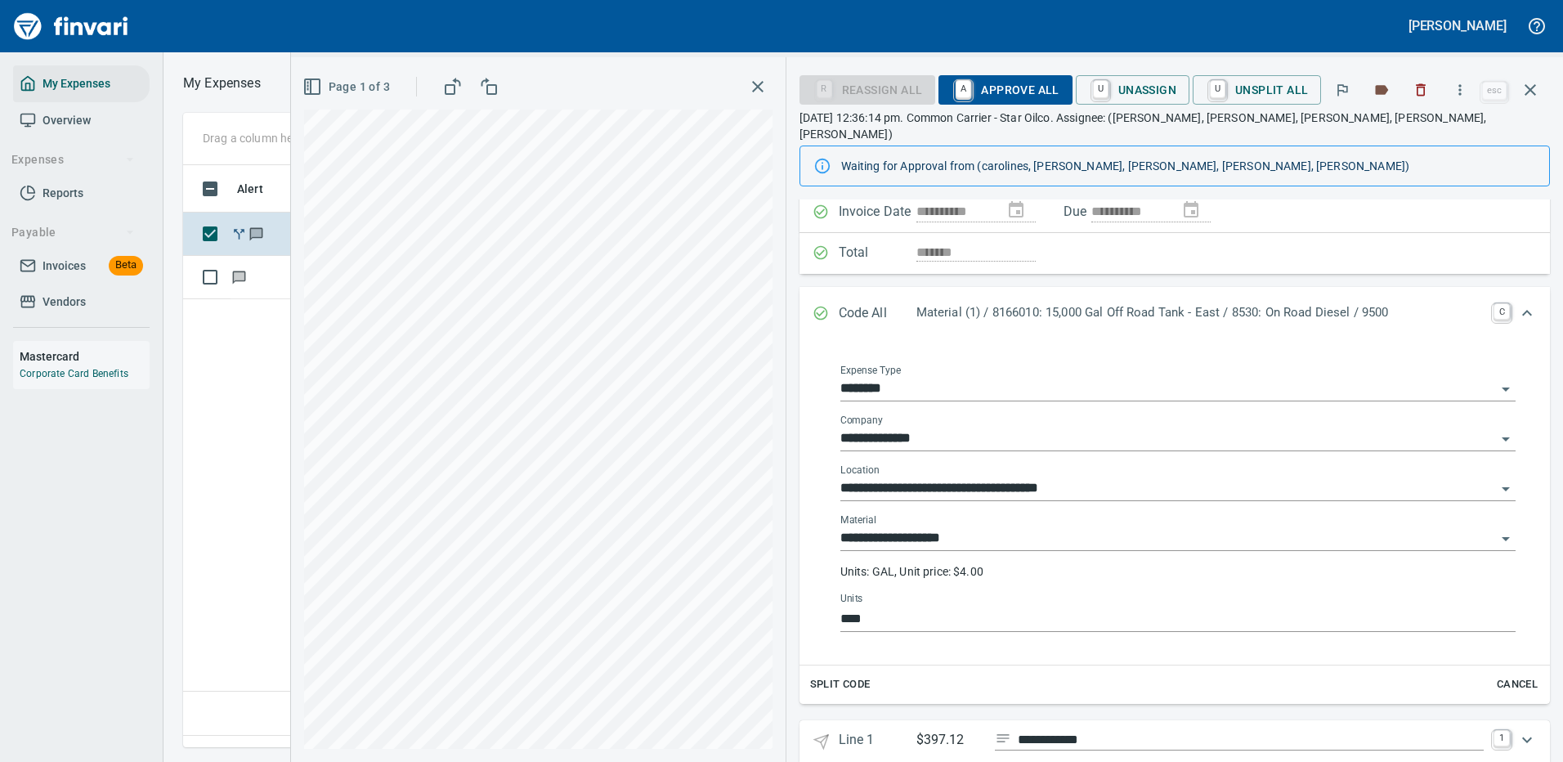
scroll to position [203, 0]
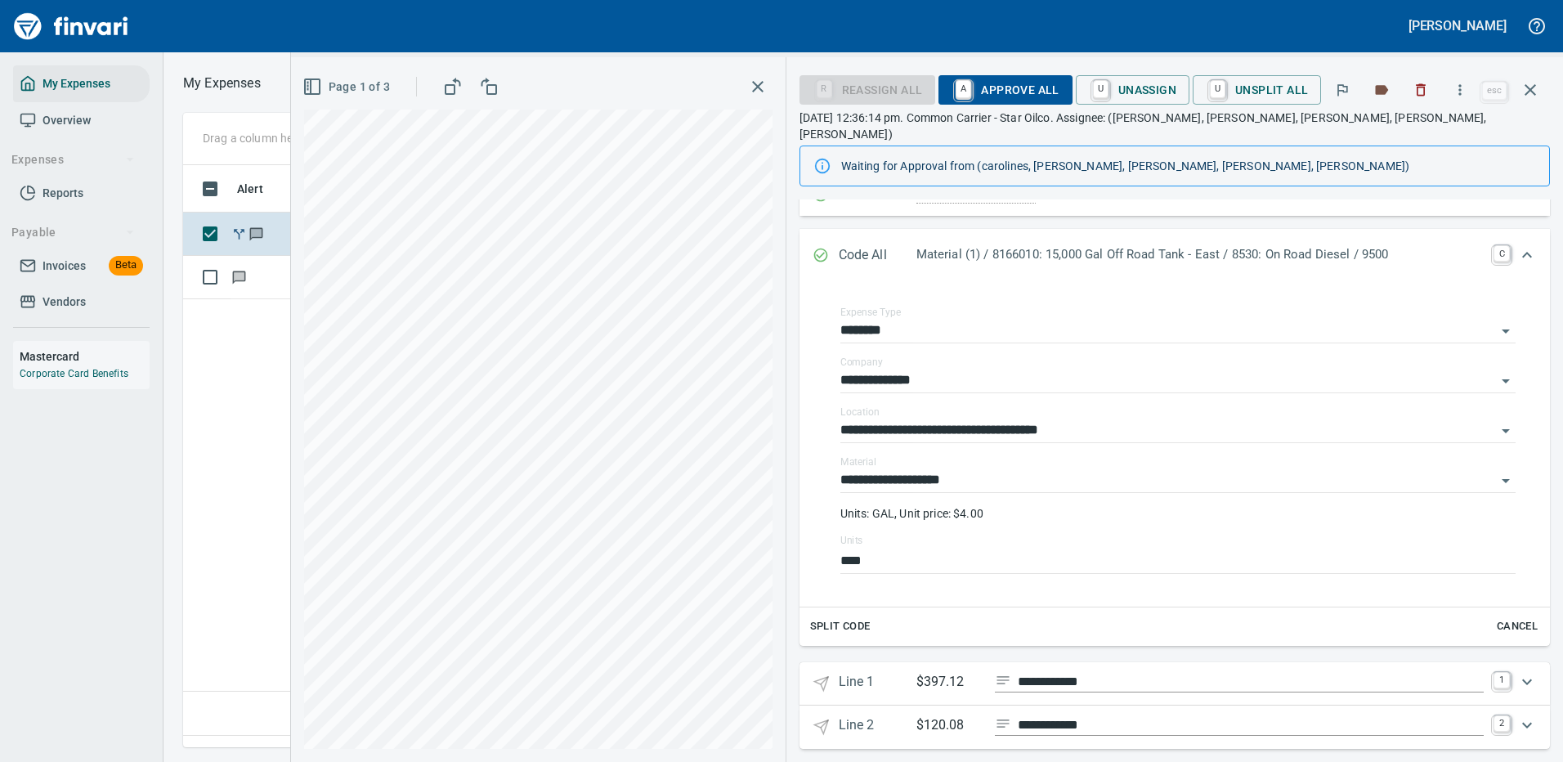
click at [1519, 672] on icon "Expand" at bounding box center [1527, 682] width 20 height 20
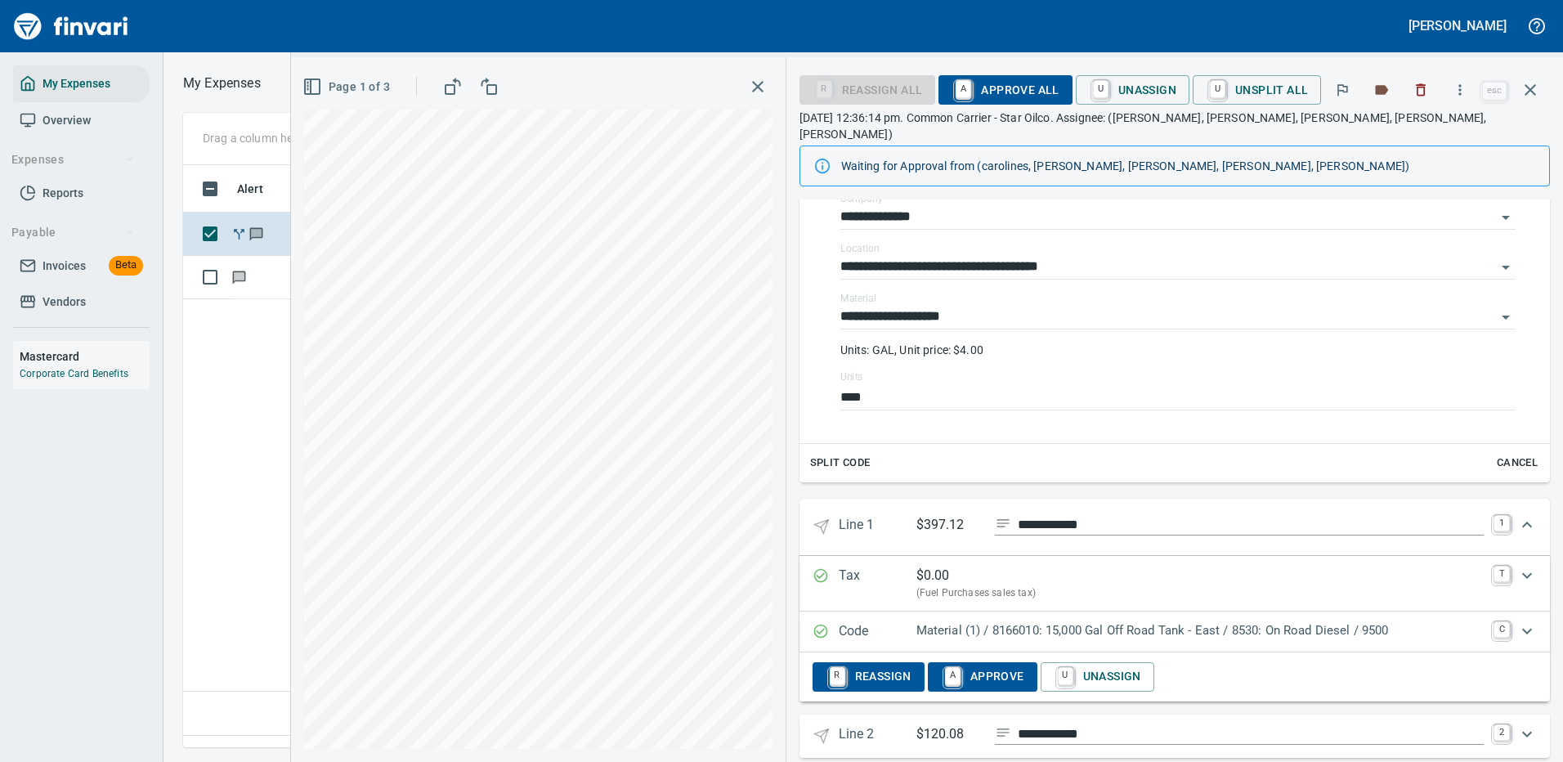
scroll to position [375, 0]
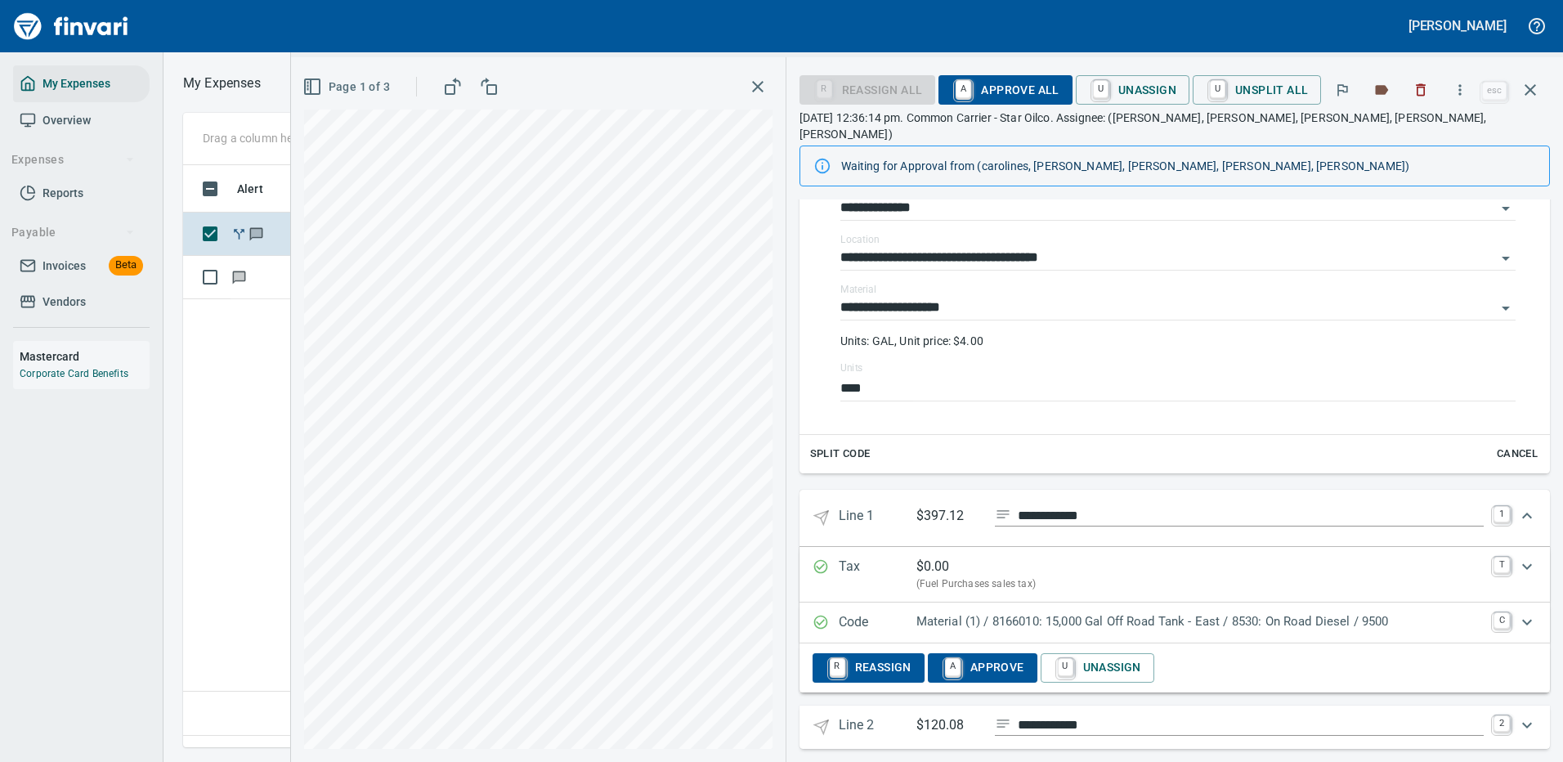
click at [1235, 612] on p "Material (1) / 8166010: 15,000 Gal Off Road Tank - East / 8530: On Road Diesel …" at bounding box center [1199, 621] width 567 height 19
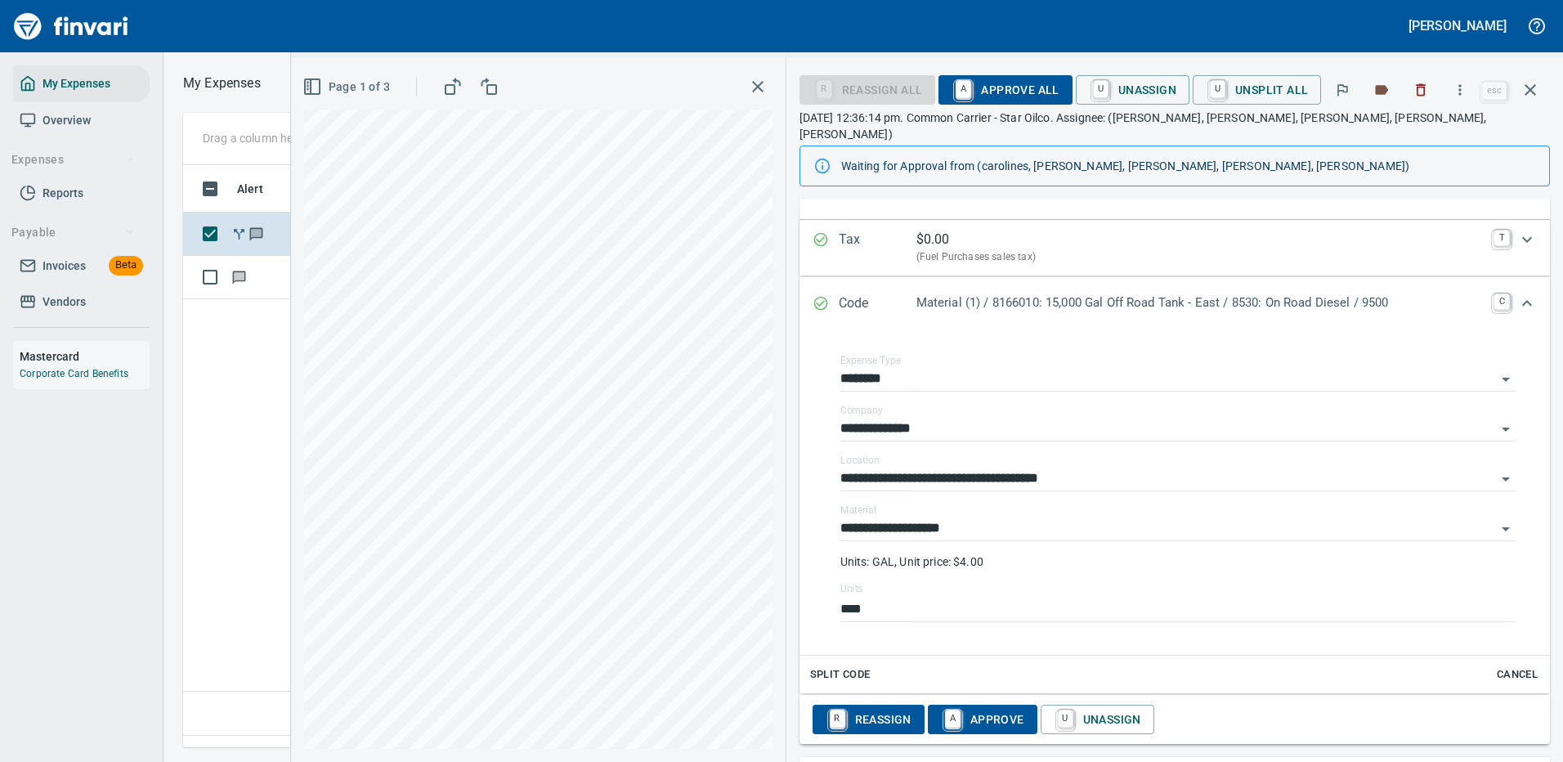
scroll to position [754, 0]
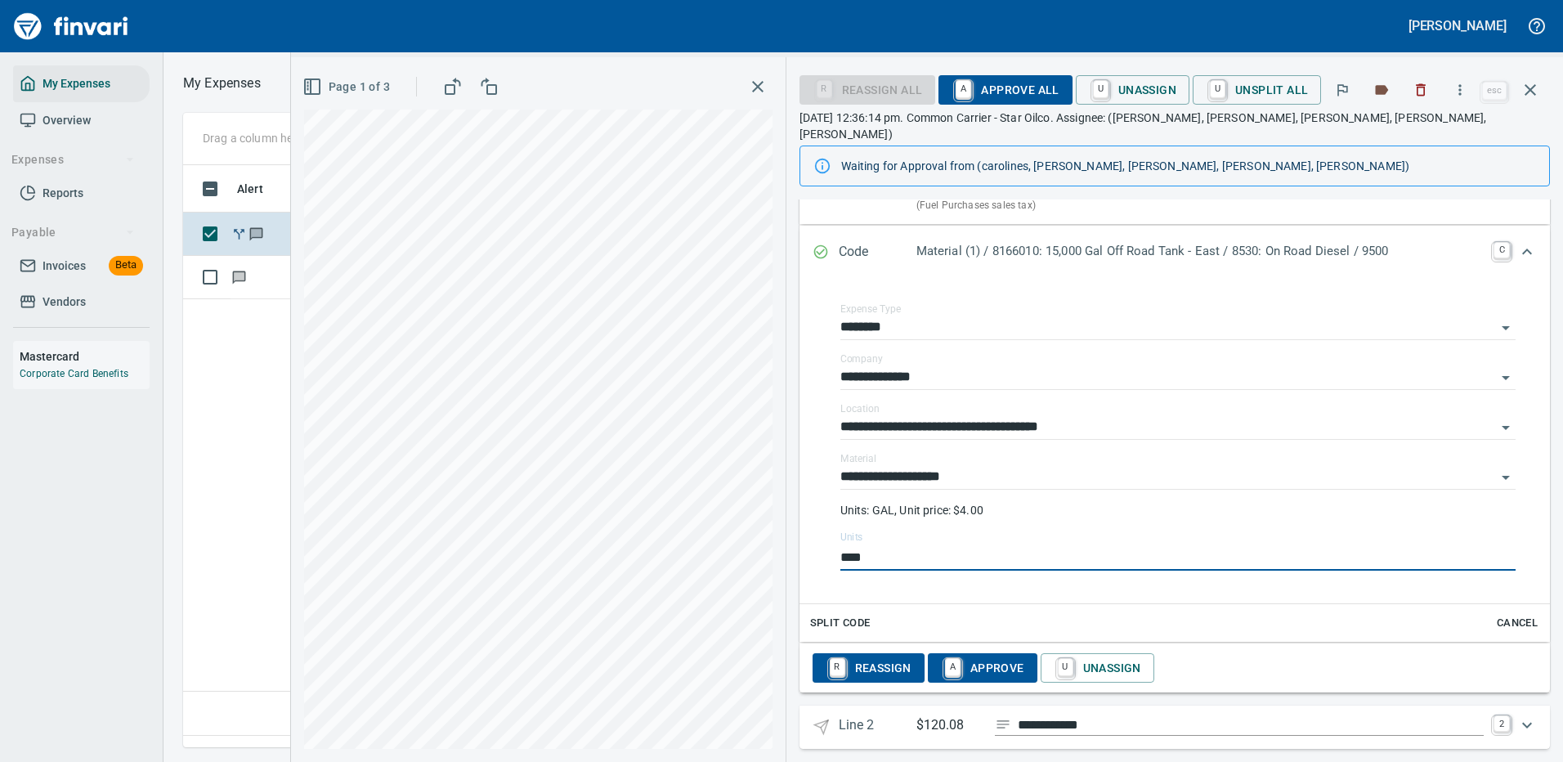
click at [763, 549] on div "**********" at bounding box center [927, 409] width 1272 height 704
type input "****"
click at [1517, 715] on icon "Expand" at bounding box center [1527, 725] width 20 height 20
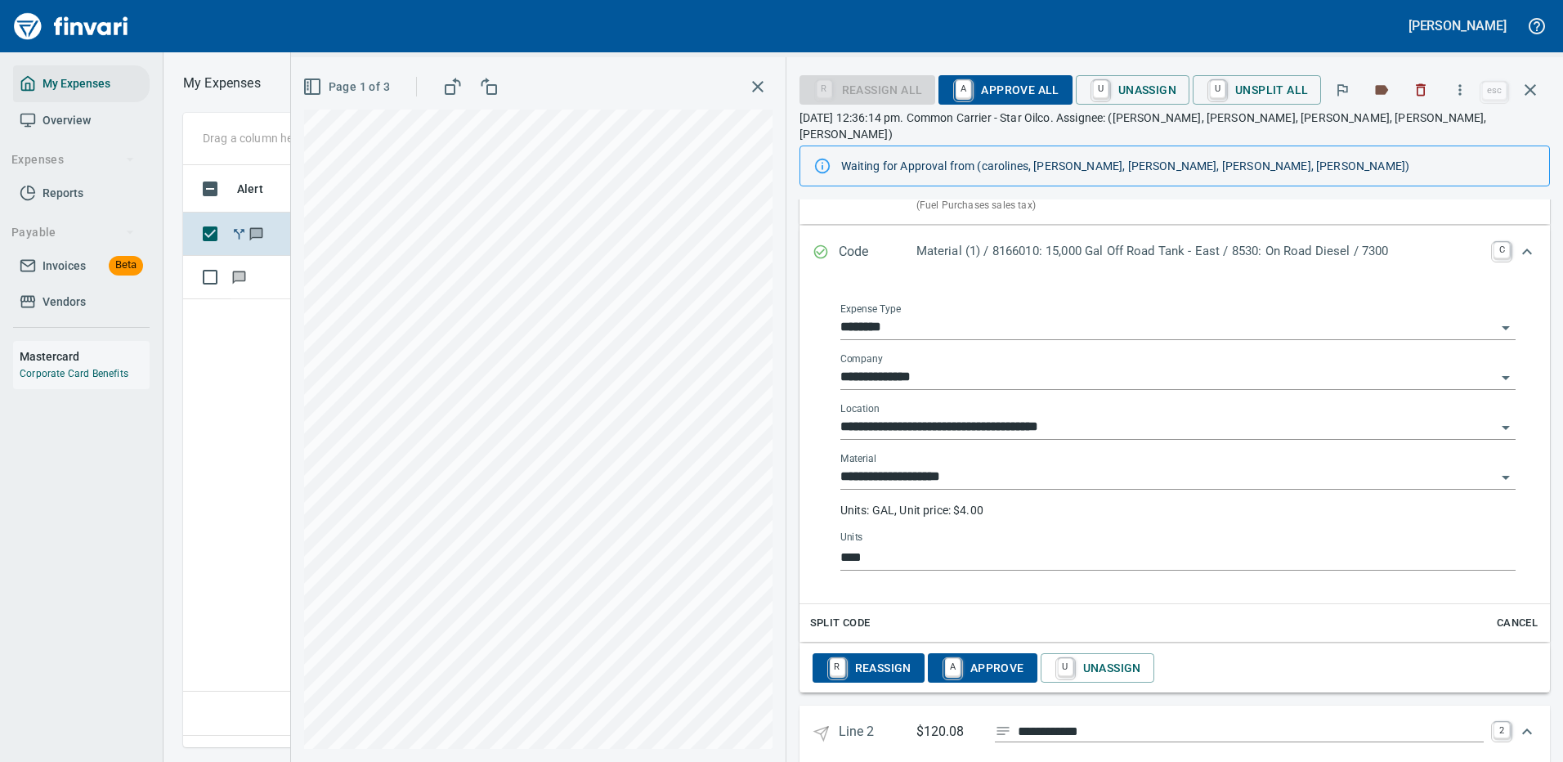
scroll to position [913, 0]
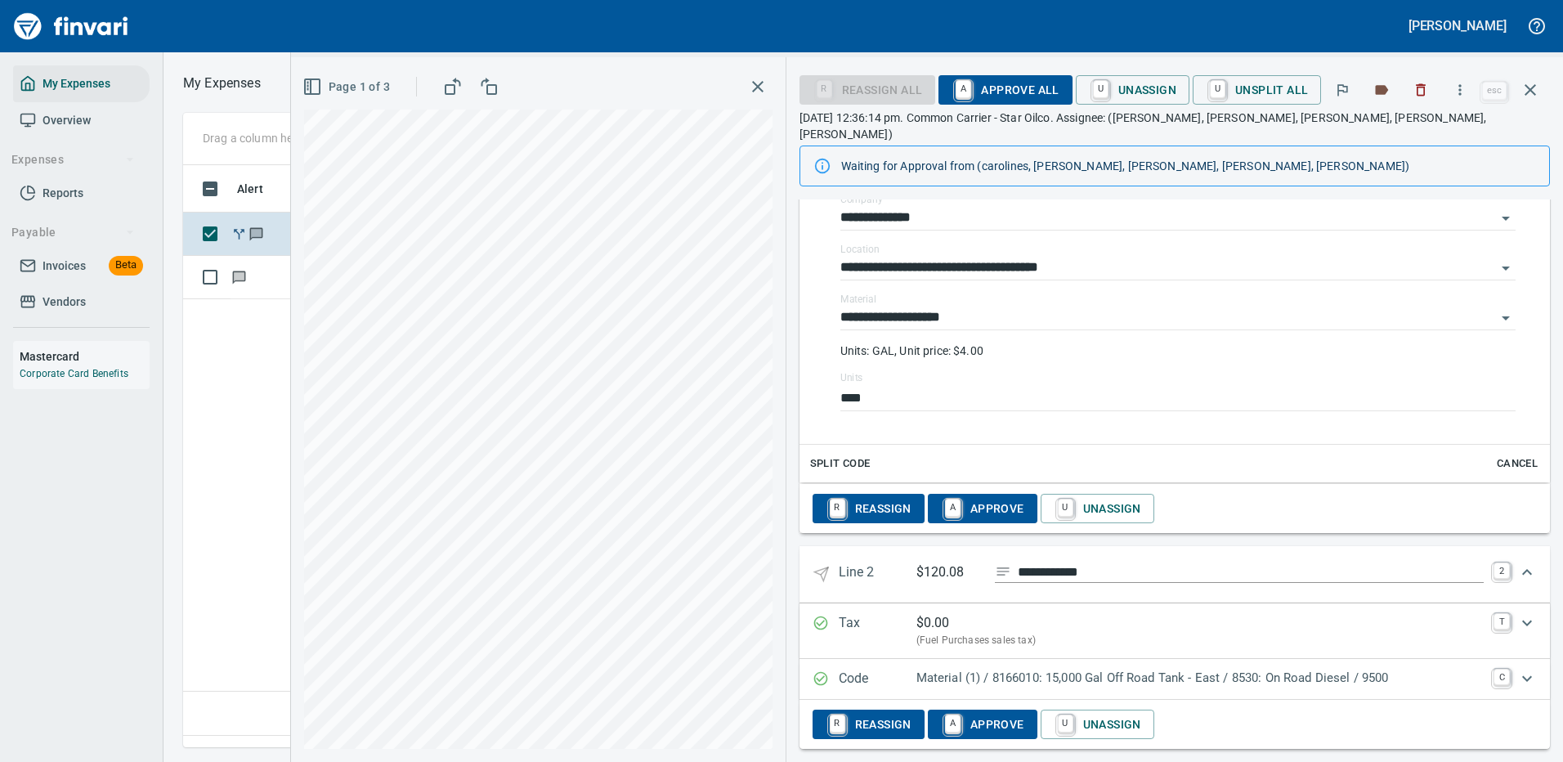
click at [1086, 669] on p "Material (1) / 8166010: 15,000 Gal Off Road Tank - East / 8530: On Road Diesel …" at bounding box center [1199, 678] width 567 height 19
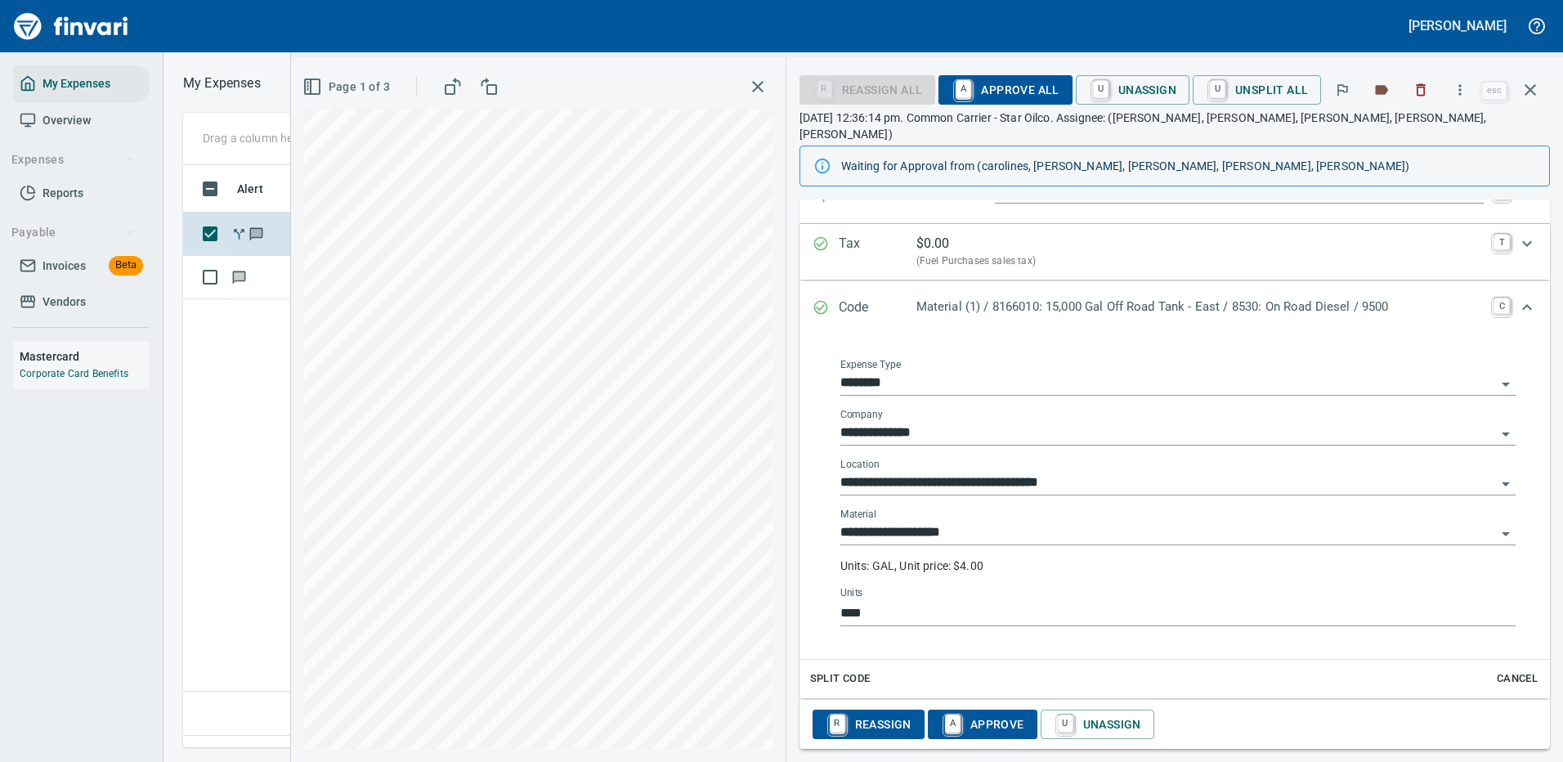
scroll to position [557, 939]
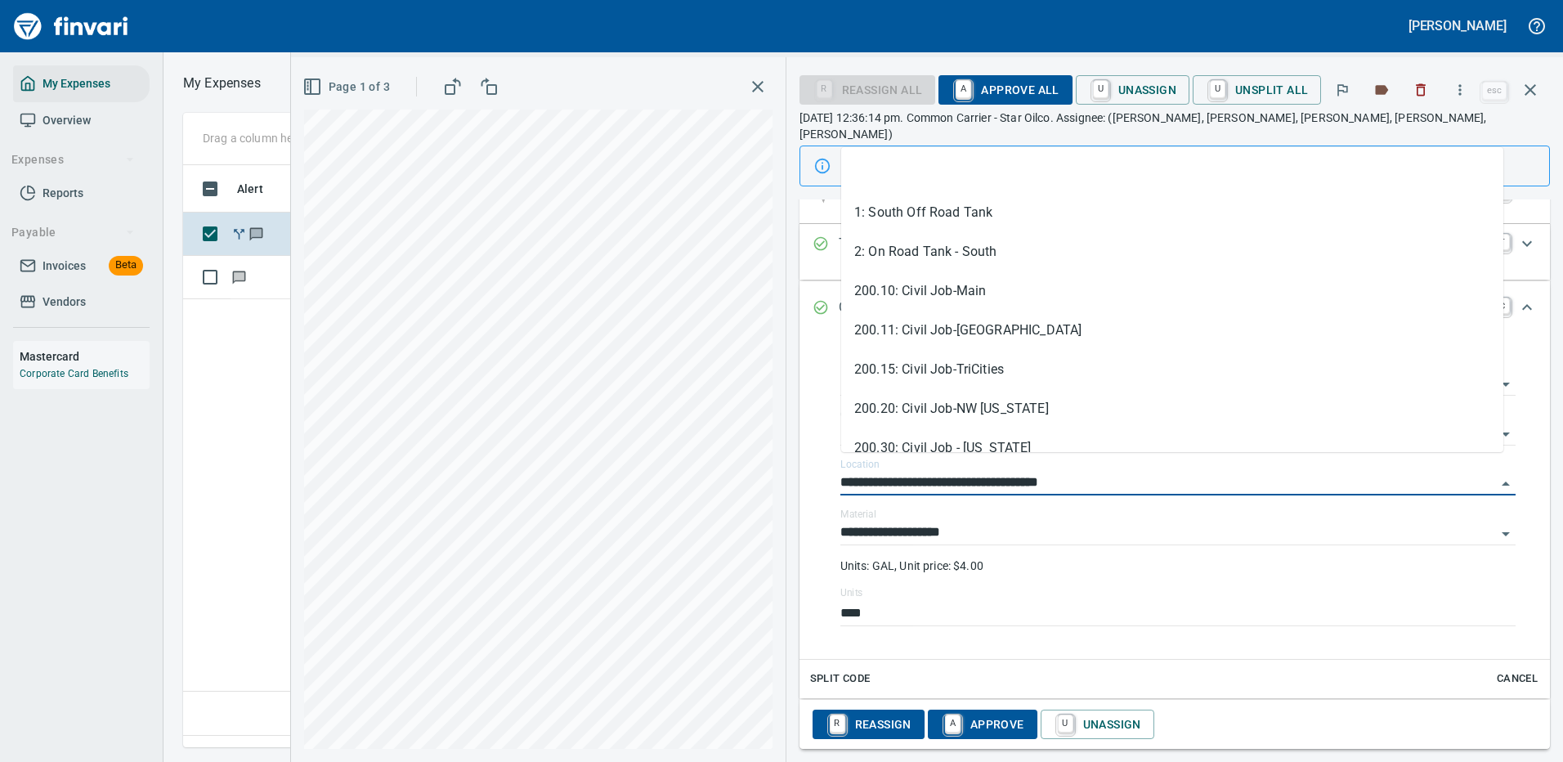
click at [709, 468] on div "**********" at bounding box center [927, 409] width 1272 height 704
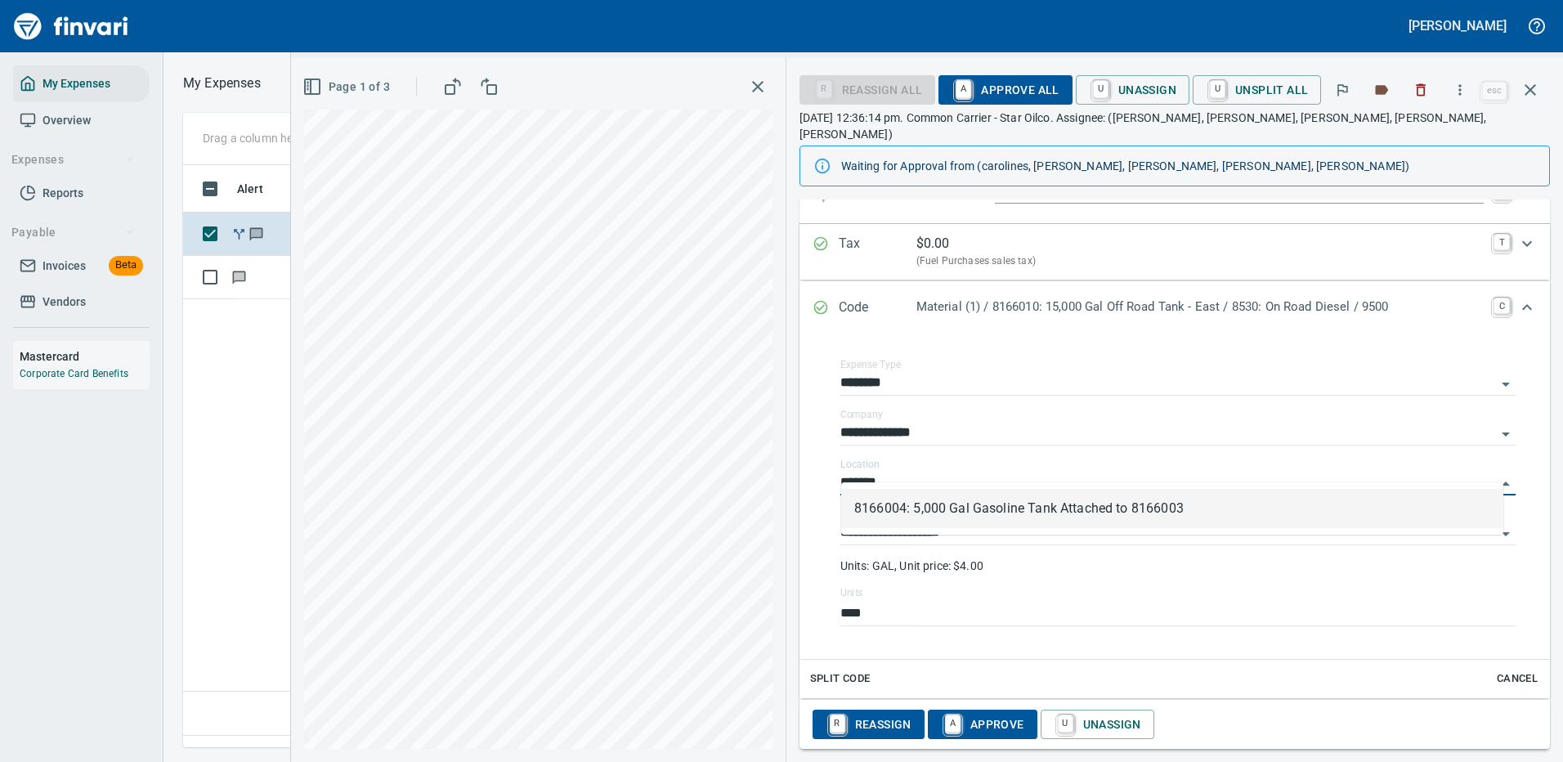
click at [993, 513] on li "8166004: 5,000 Gal Gasoline Tank Attached to 8166003" at bounding box center [1172, 508] width 662 height 39
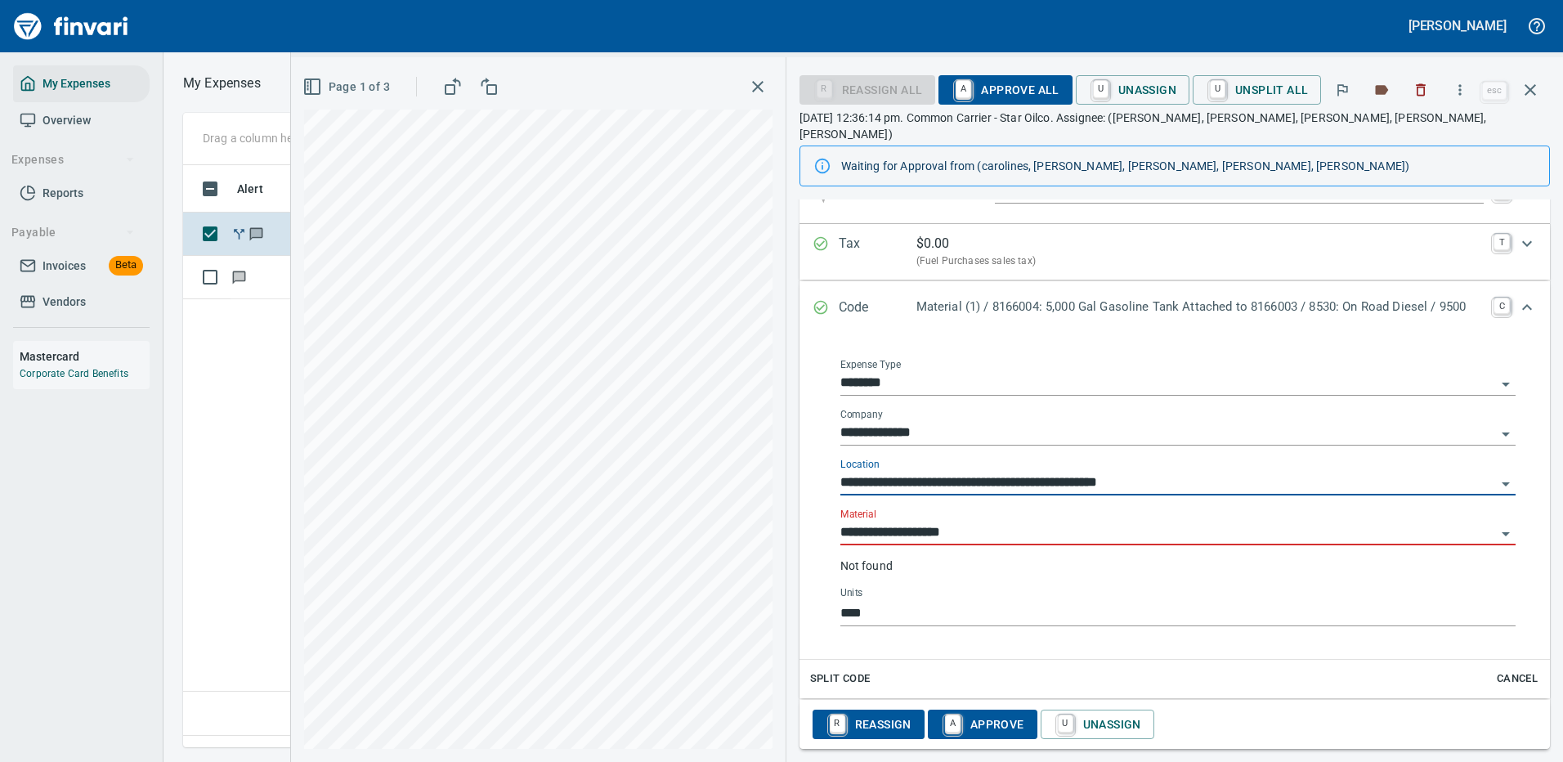
type input "**********"
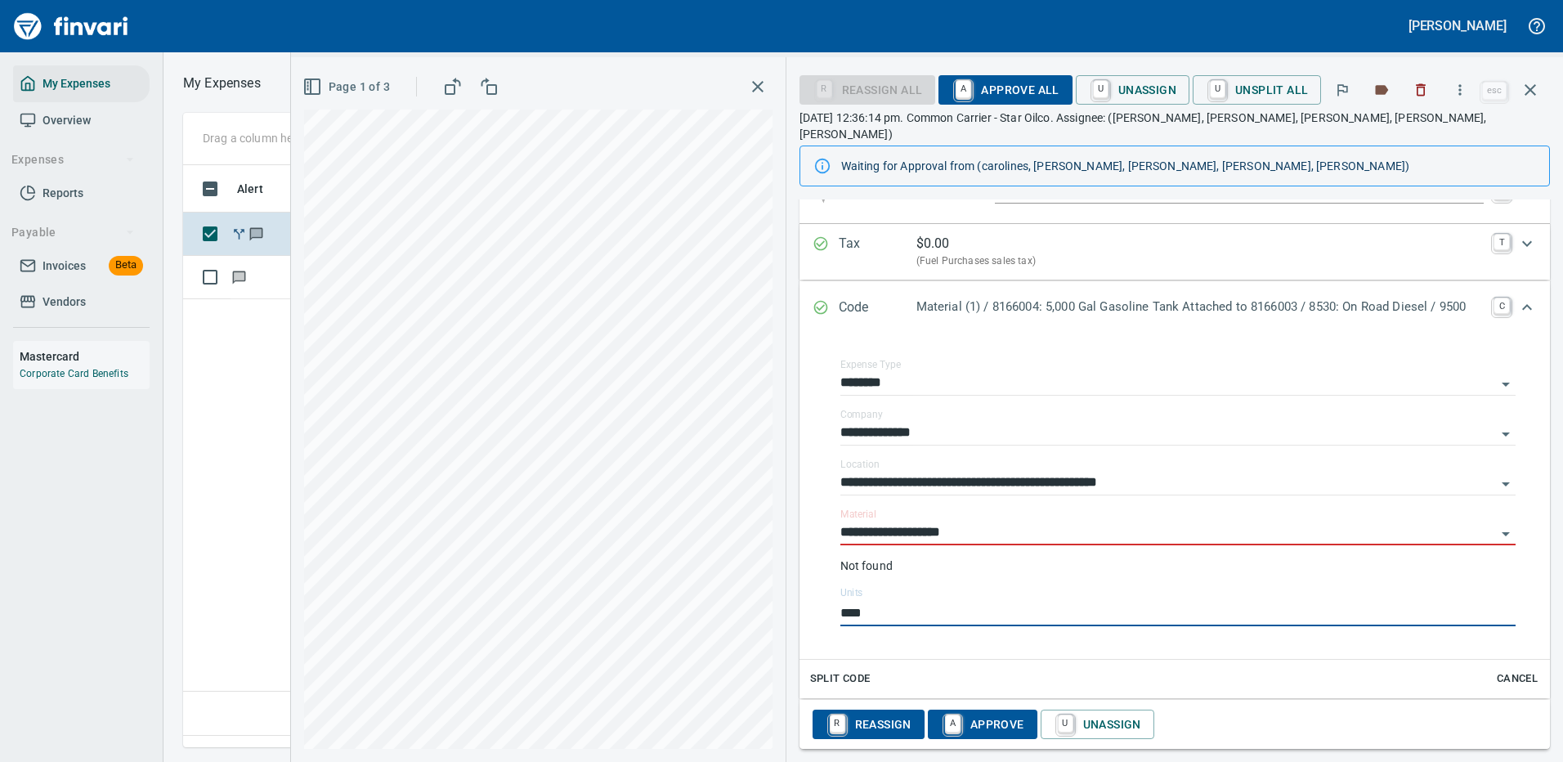
drag, startPoint x: 873, startPoint y: 597, endPoint x: 806, endPoint y: 593, distance: 67.1
click at [806, 593] on div "**********" at bounding box center [1174, 497] width 750 height 324
type input "****"
click at [926, 521] on input "**********" at bounding box center [1167, 532] width 655 height 23
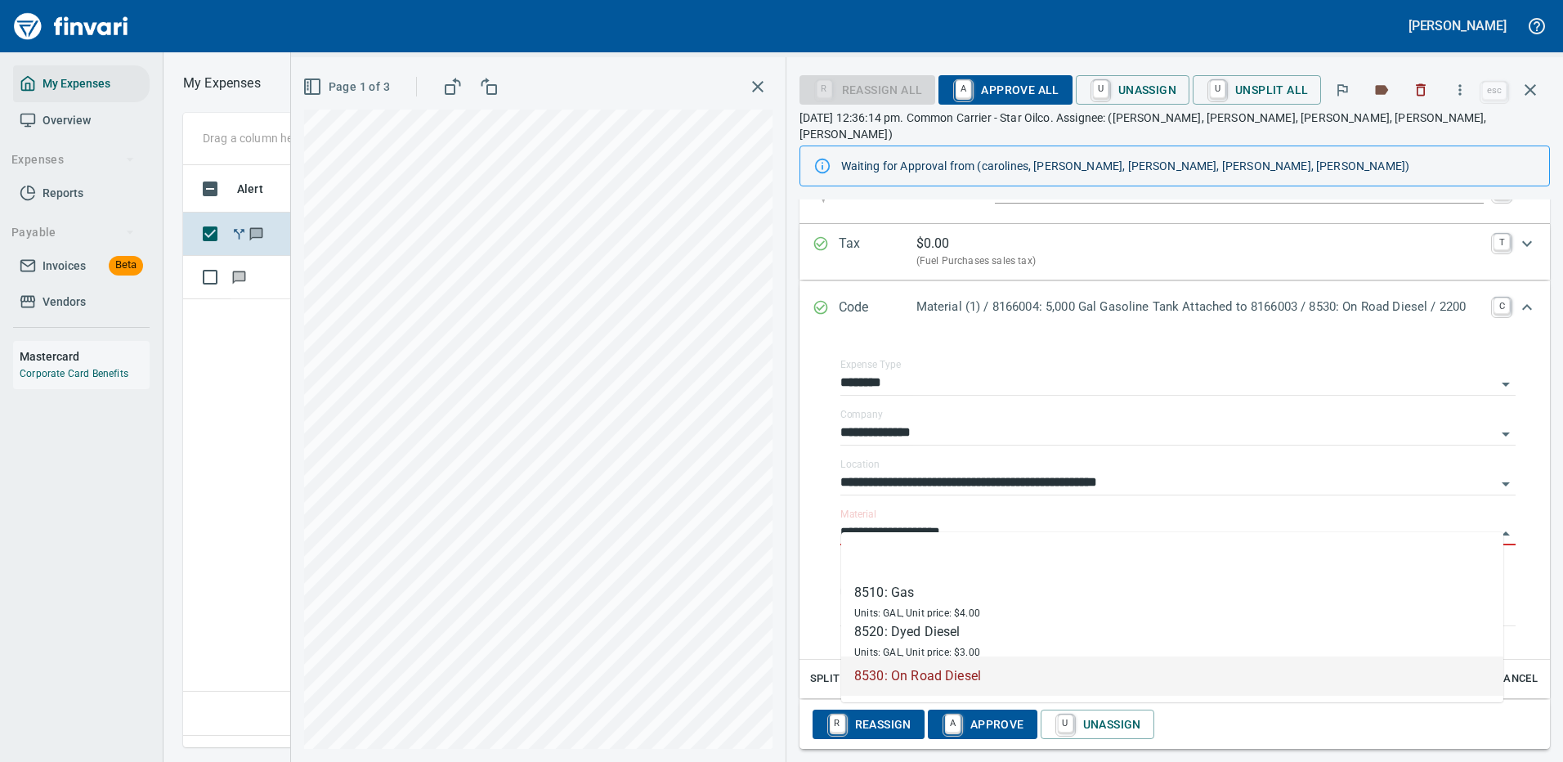
click at [900, 603] on div "Units: GAL, Unit price: $4.00" at bounding box center [917, 612] width 126 height 20
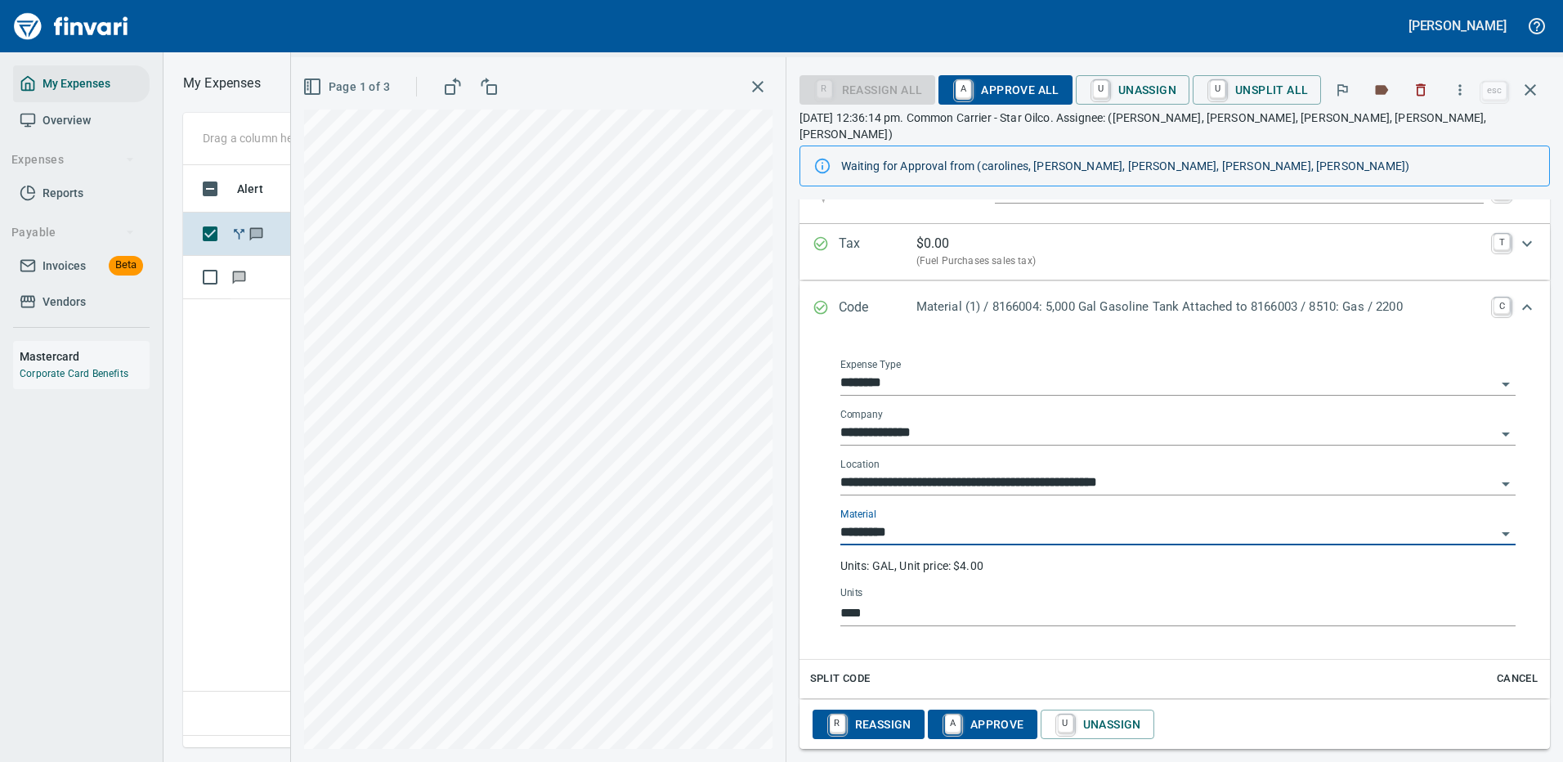
type input "*********"
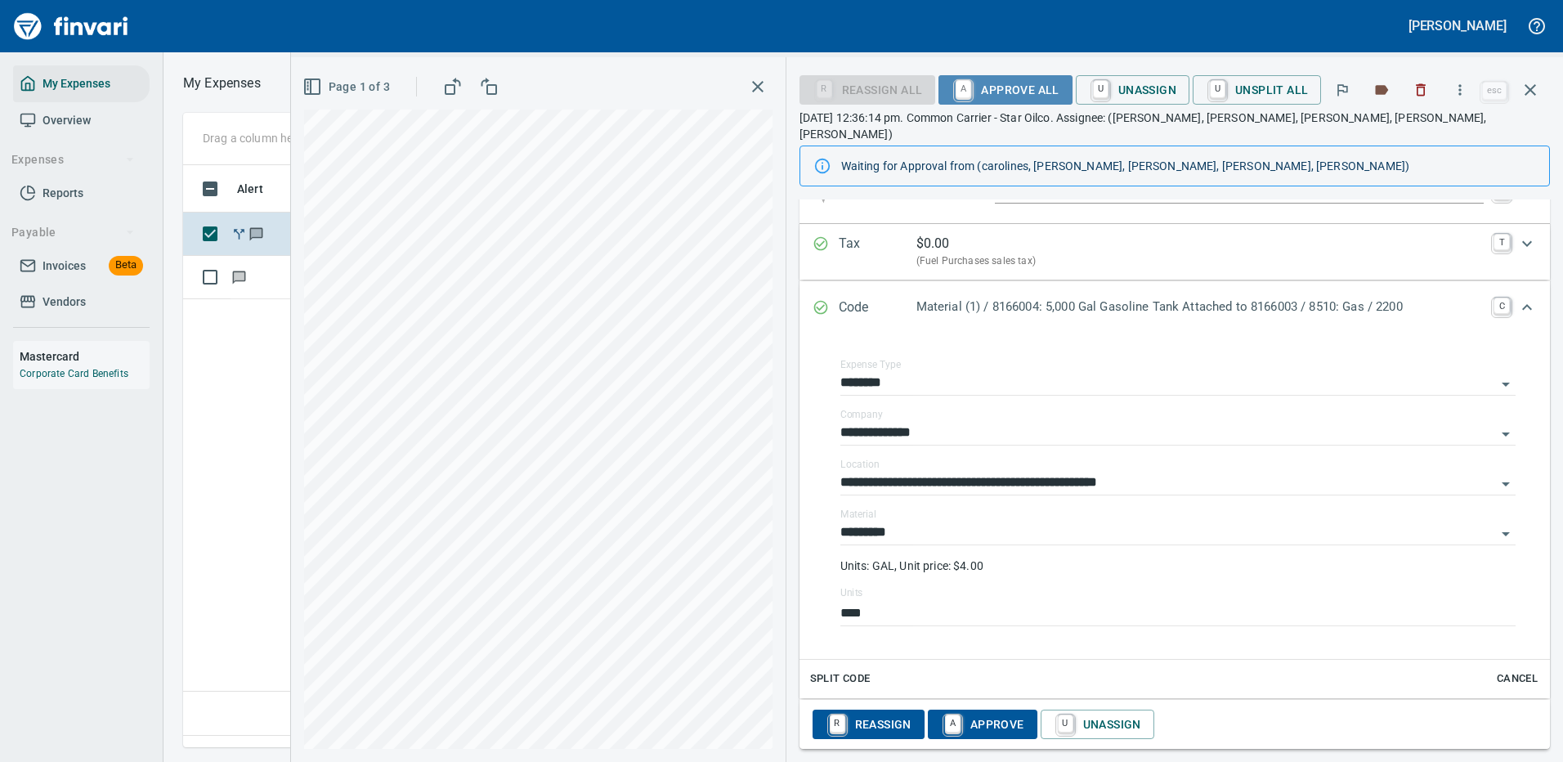
click at [1003, 87] on span "A Approve All" at bounding box center [1004, 90] width 107 height 28
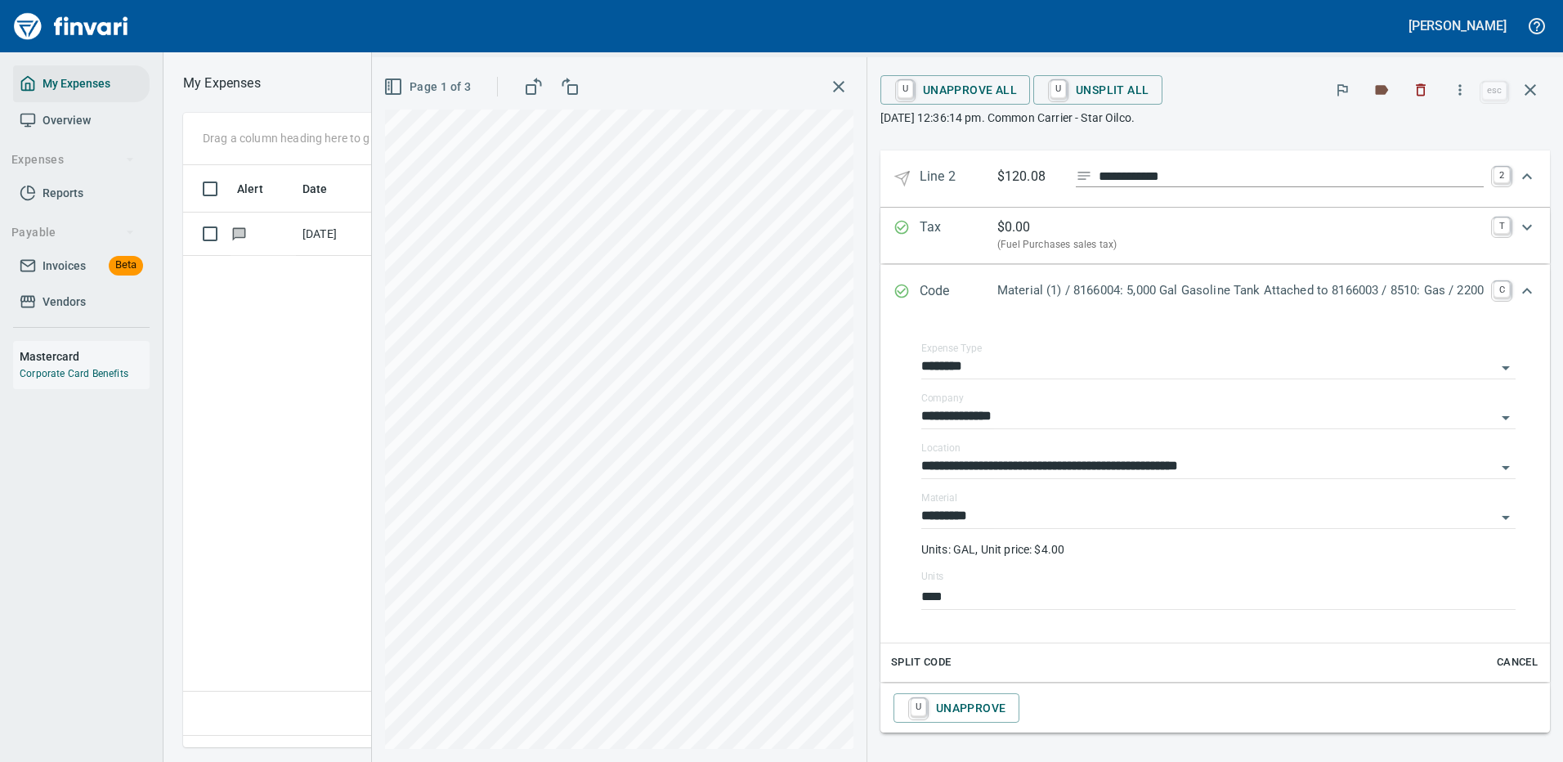
scroll to position [1251, 0]
click at [1537, 84] on icon "button" at bounding box center [1530, 90] width 20 height 20
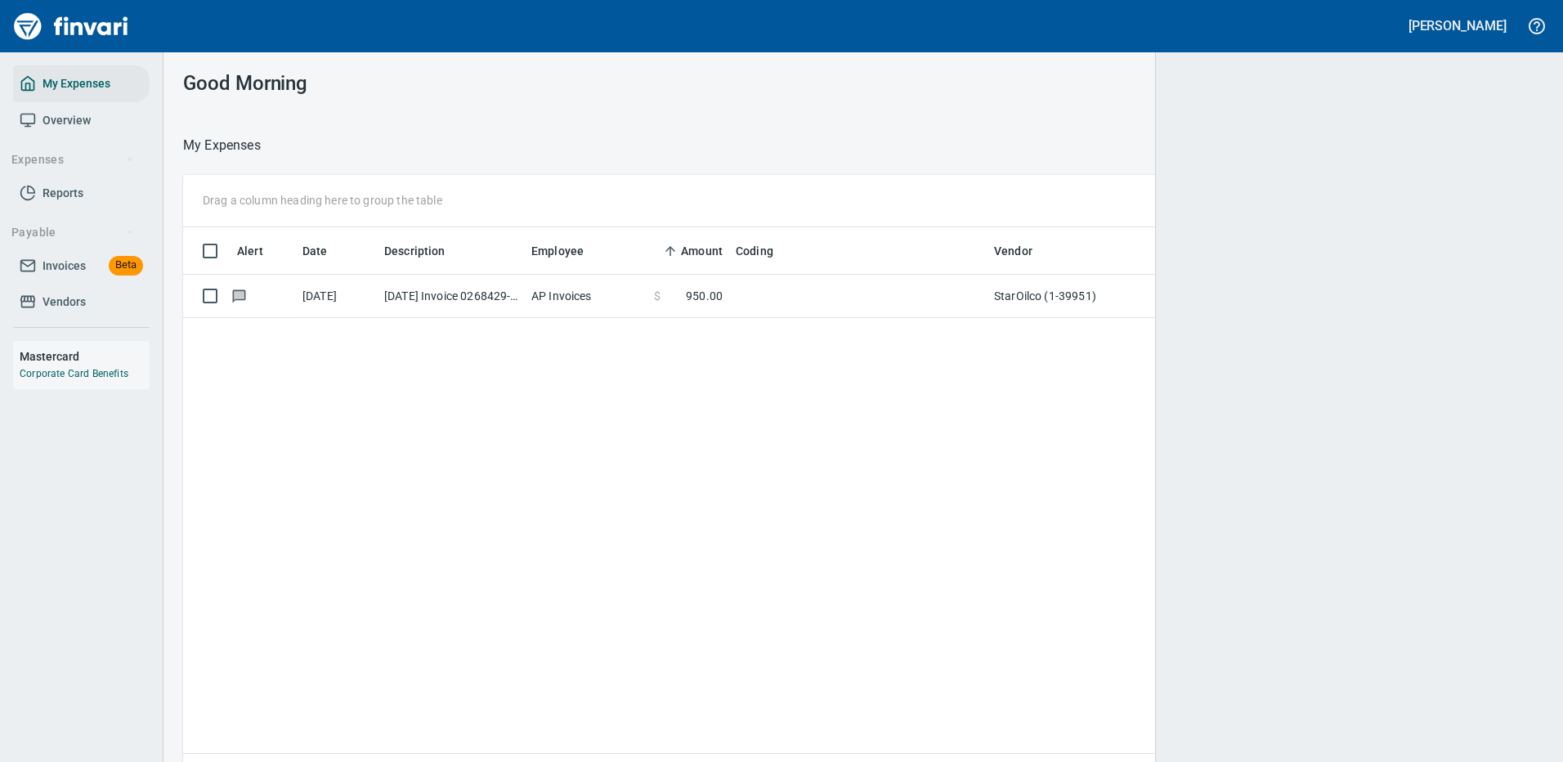
scroll to position [2, 2]
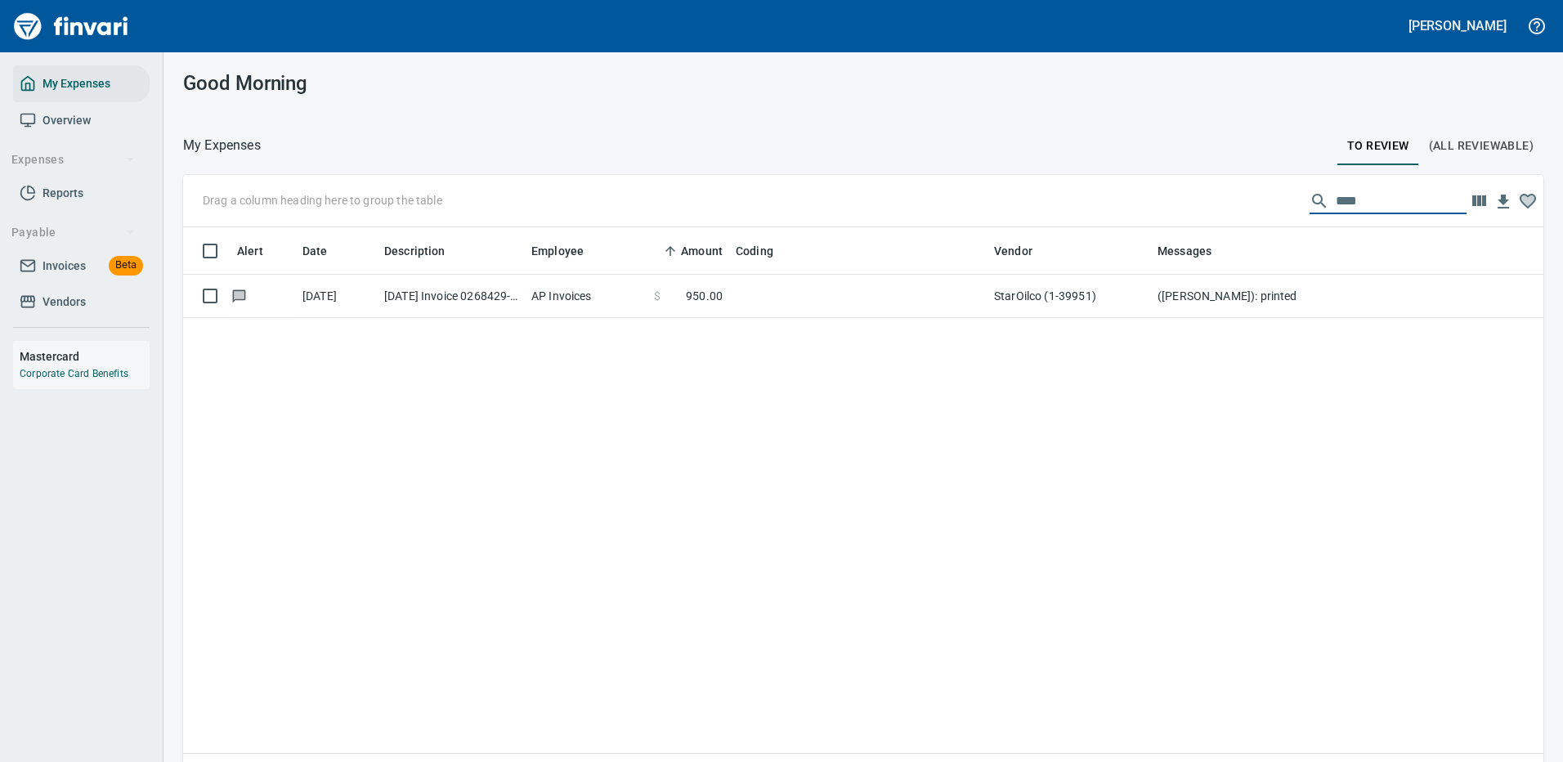
drag, startPoint x: 1341, startPoint y: 201, endPoint x: 1246, endPoint y: 200, distance: 94.8
click at [1250, 199] on div "Drag a column heading here to group the table ****" at bounding box center [863, 201] width 1360 height 52
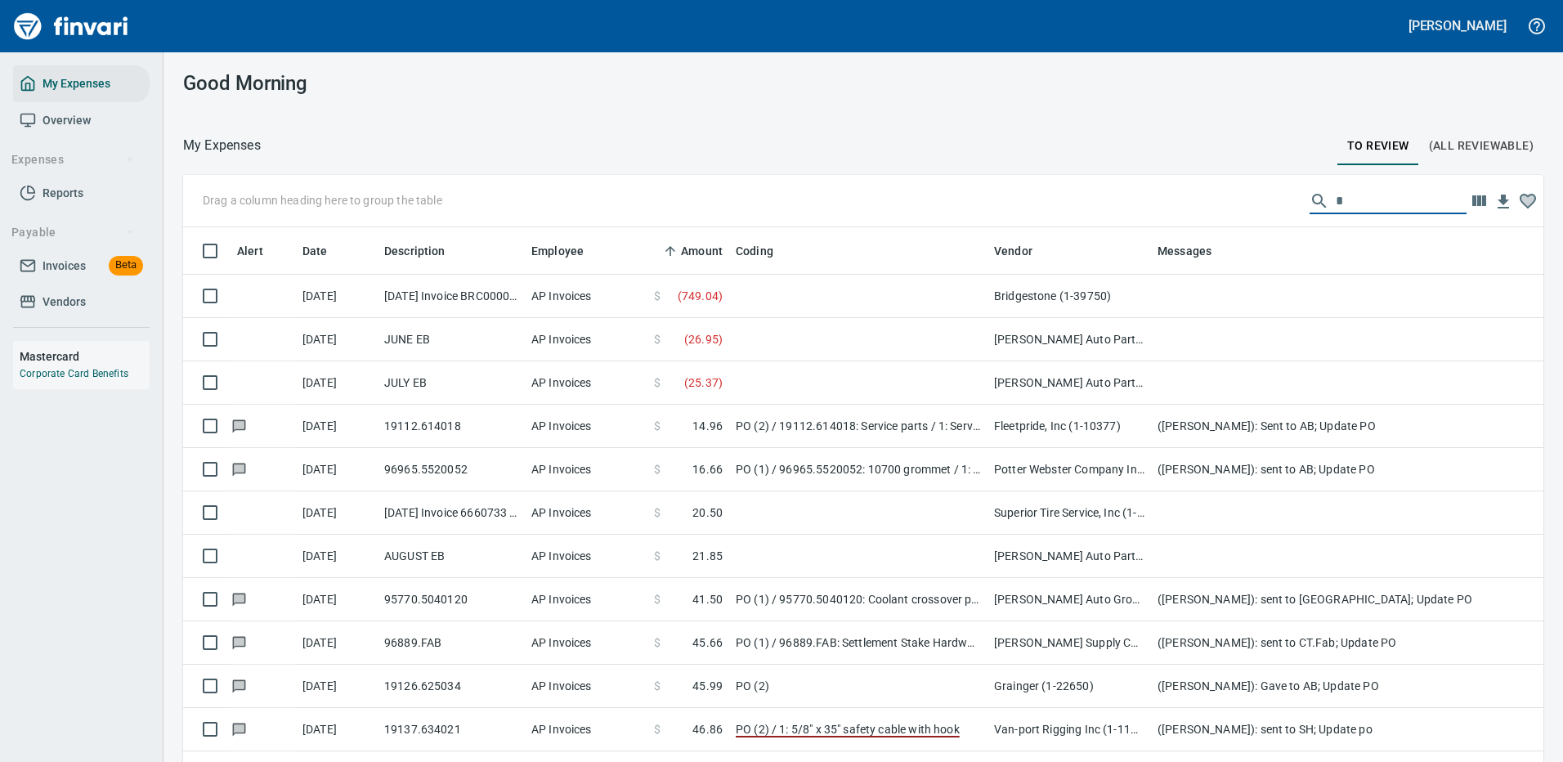
scroll to position [557, 1323]
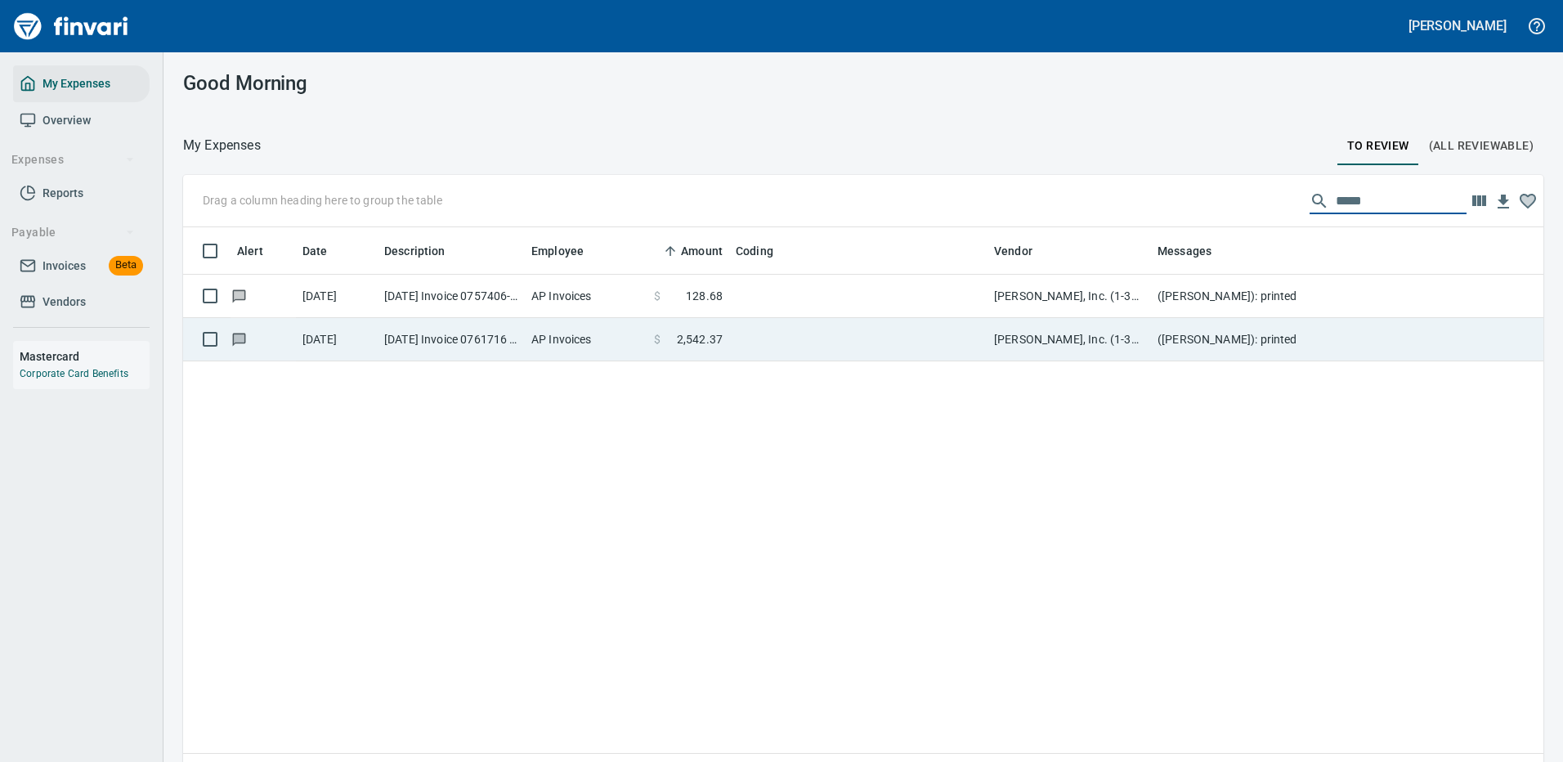
type input "*****"
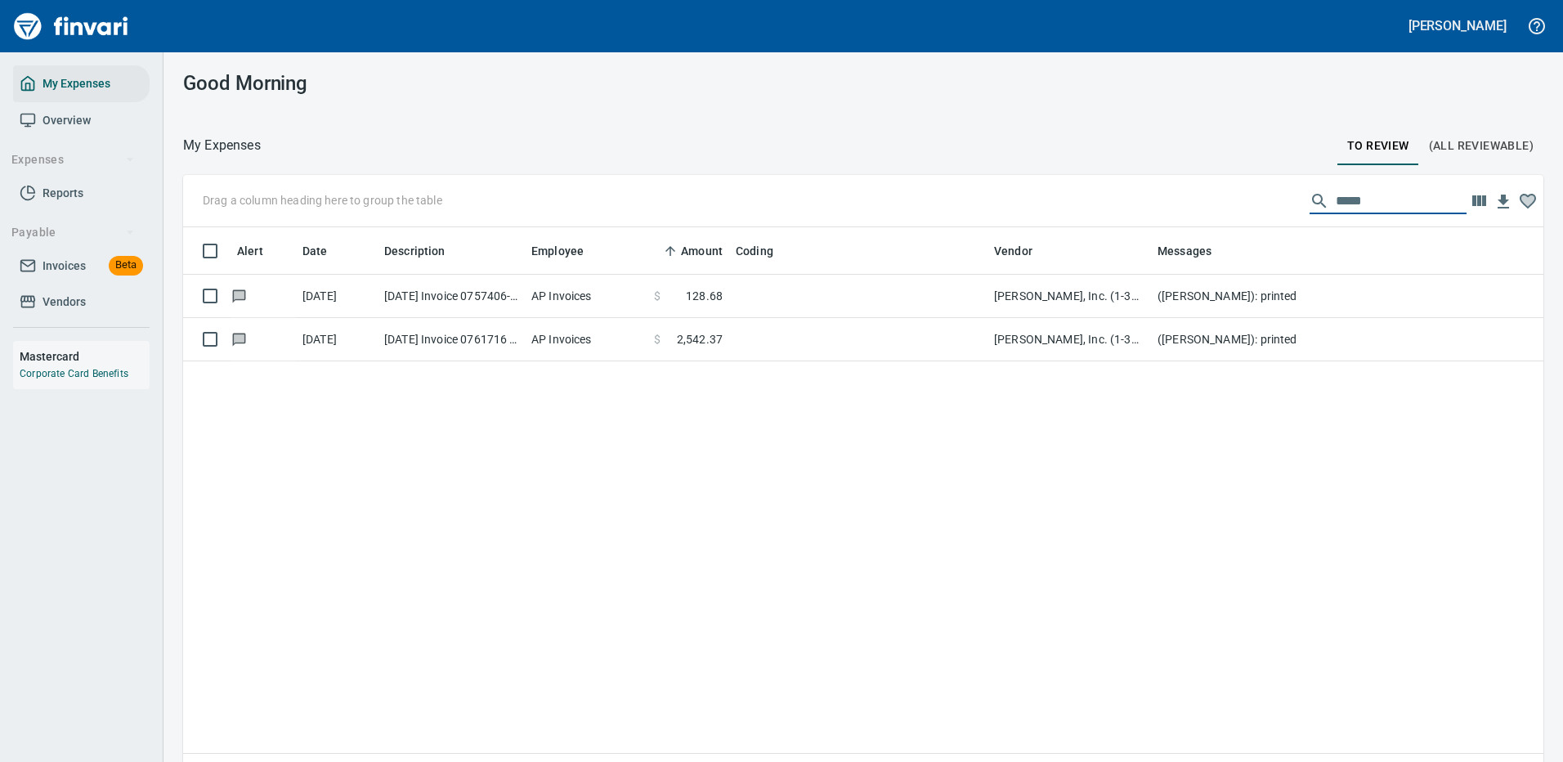
click at [798, 339] on td at bounding box center [858, 339] width 258 height 43
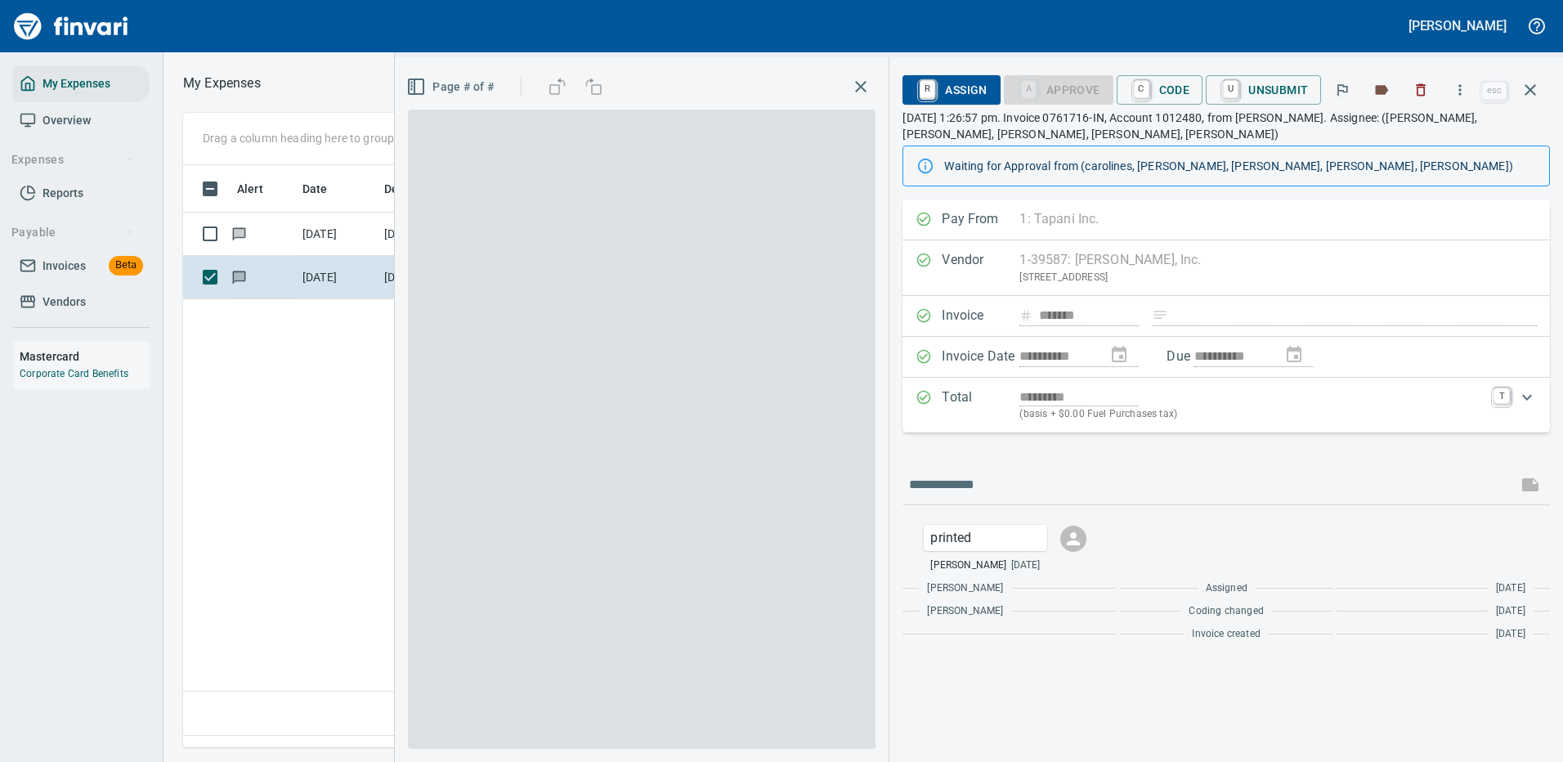
scroll to position [557, 939]
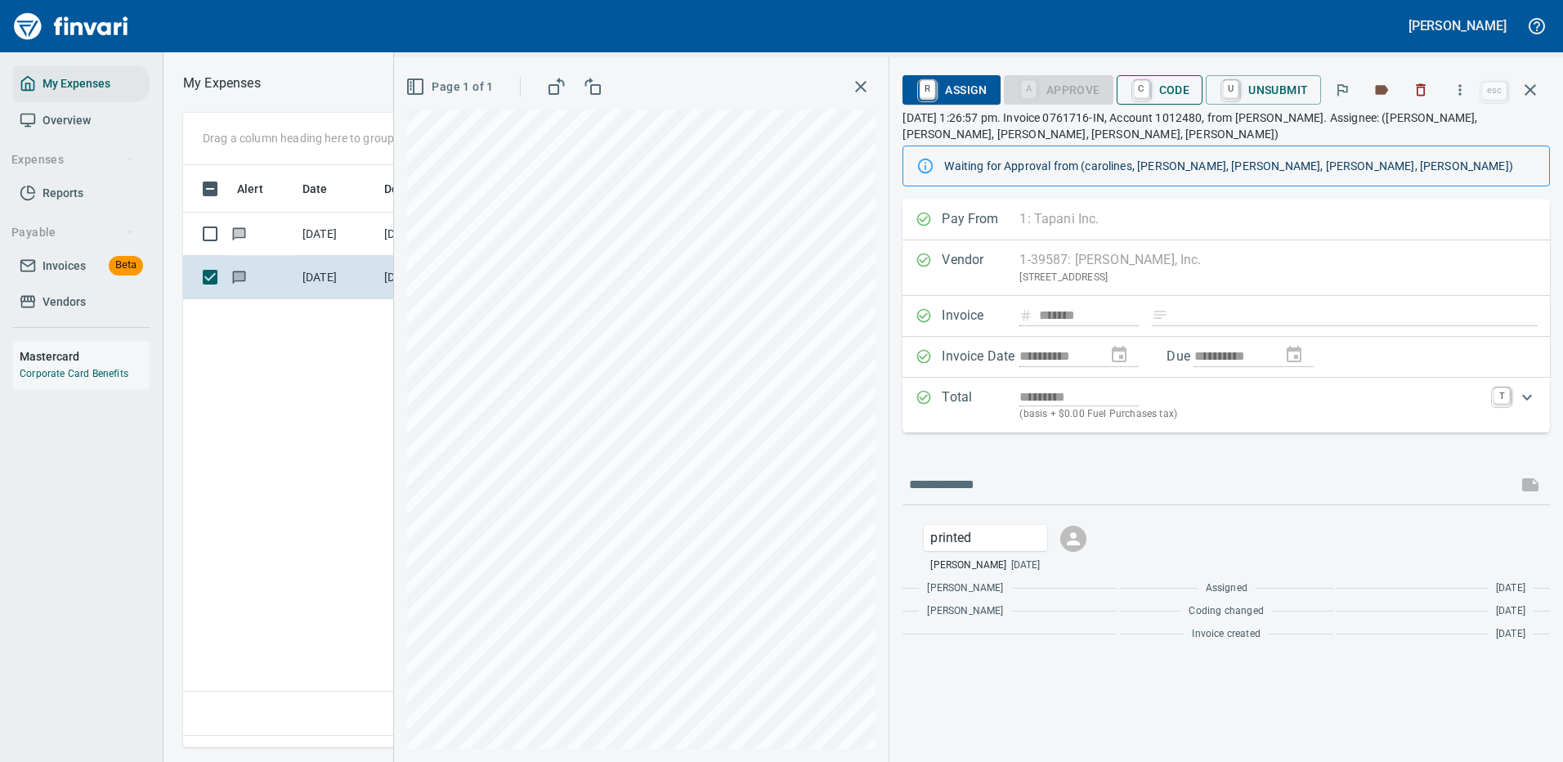
click at [1168, 87] on span "C Code" at bounding box center [1159, 90] width 60 height 28
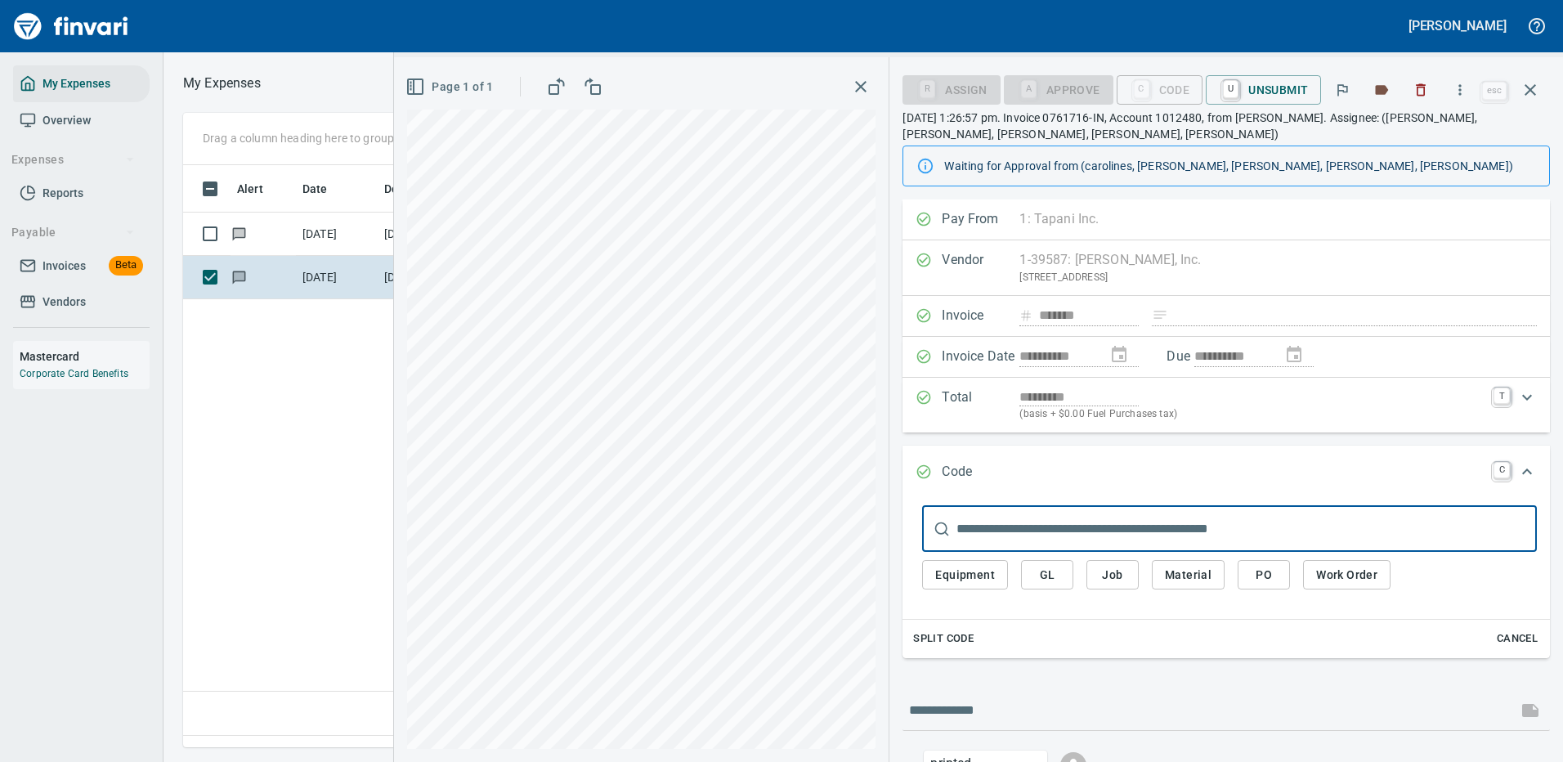
click at [1188, 576] on span "Material" at bounding box center [1188, 575] width 47 height 20
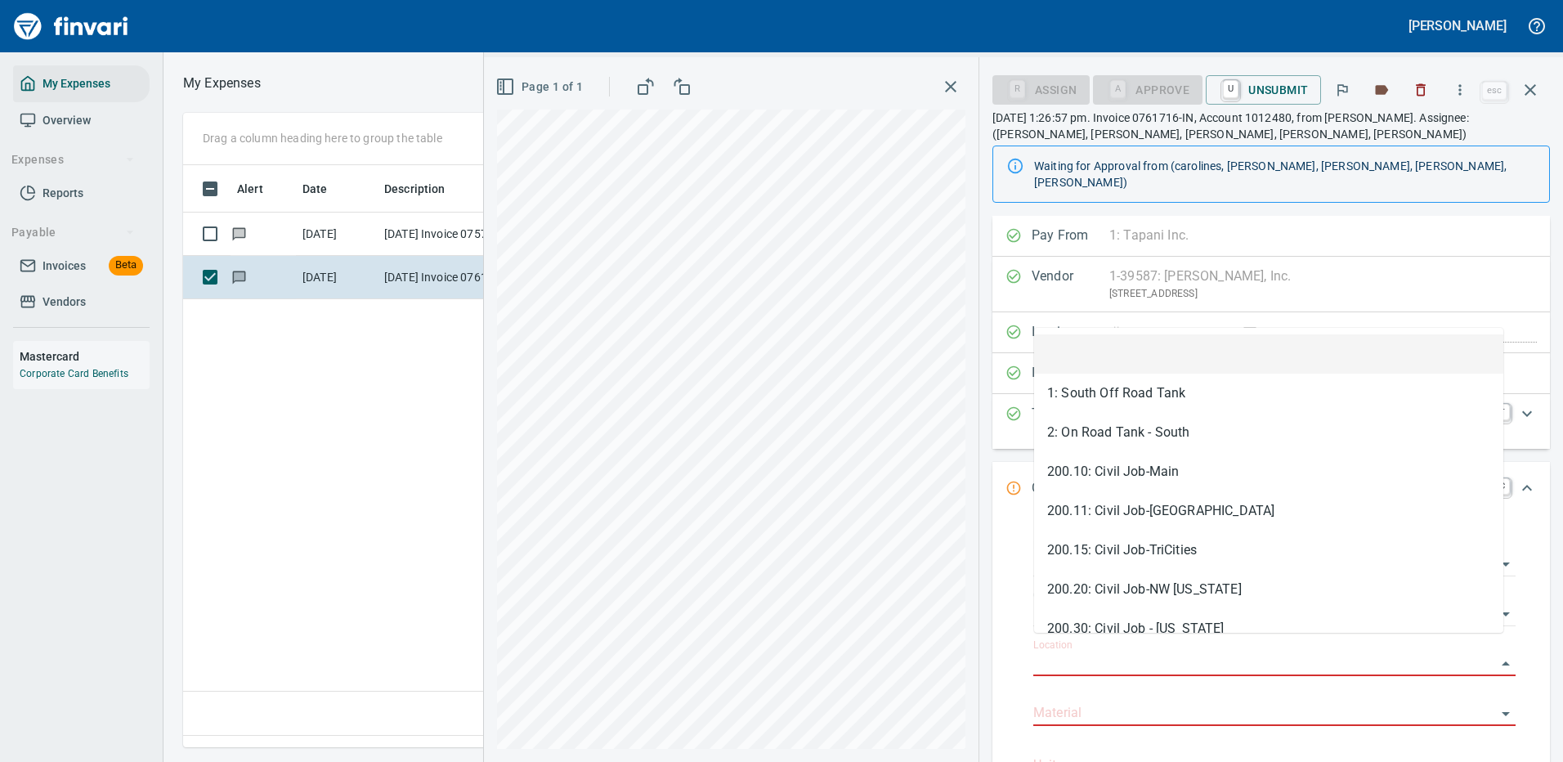
drag, startPoint x: 1072, startPoint y: 648, endPoint x: 1039, endPoint y: 611, distance: 50.4
click at [1072, 652] on input "Location" at bounding box center [1264, 663] width 463 height 23
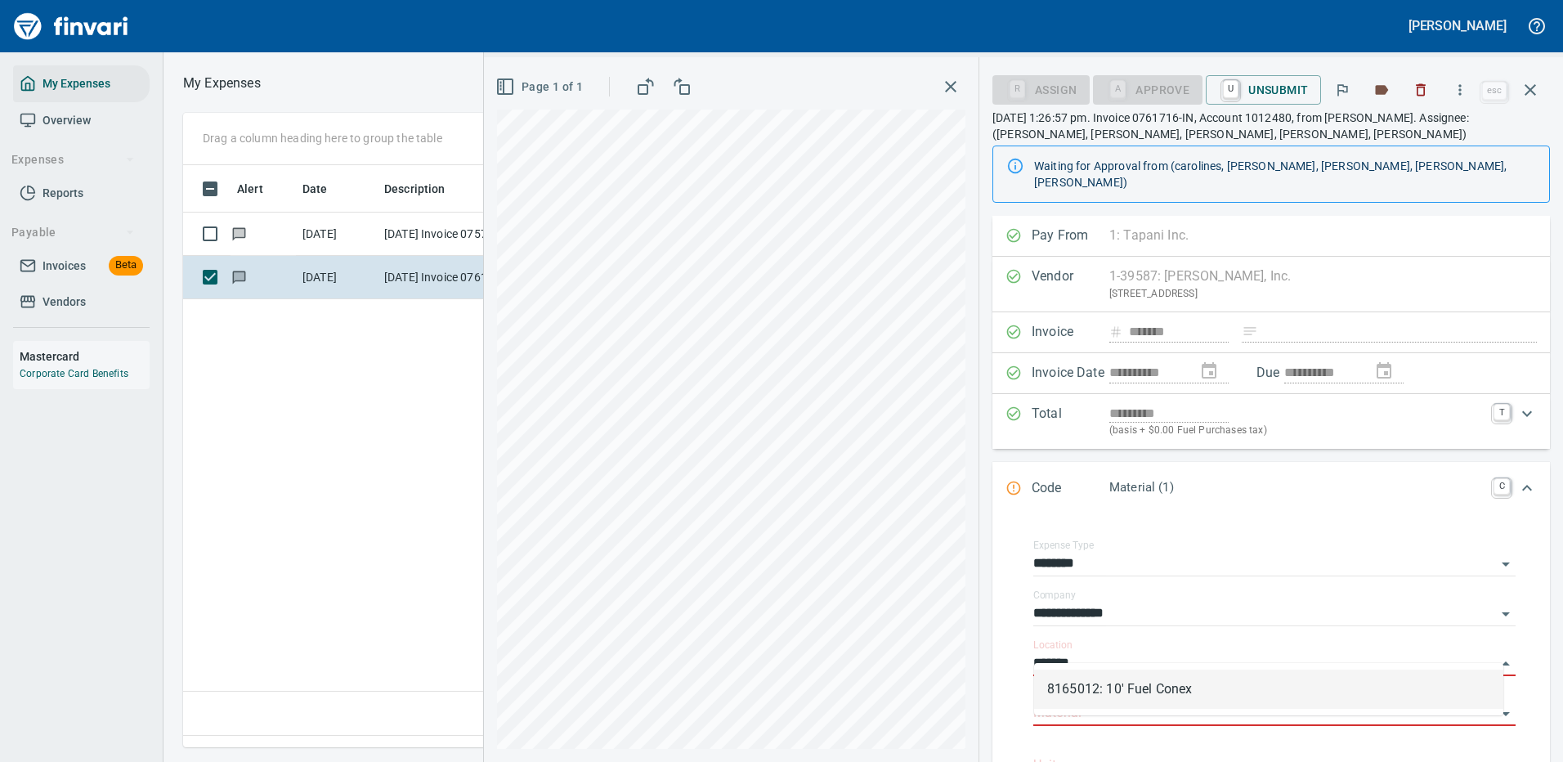
click at [1118, 692] on li "8165012: 10' Fuel Conex" at bounding box center [1268, 688] width 469 height 39
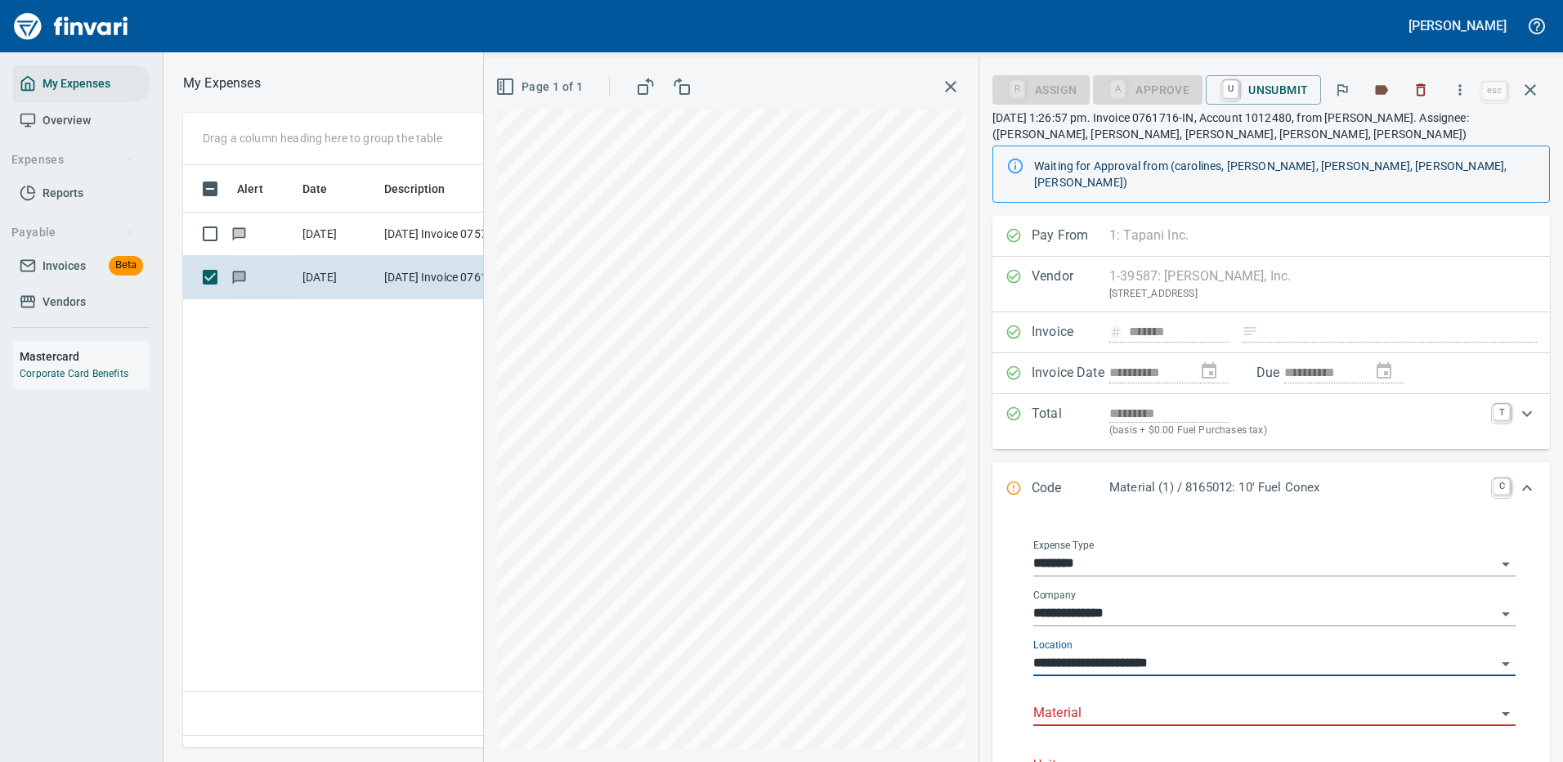
type input "**********"
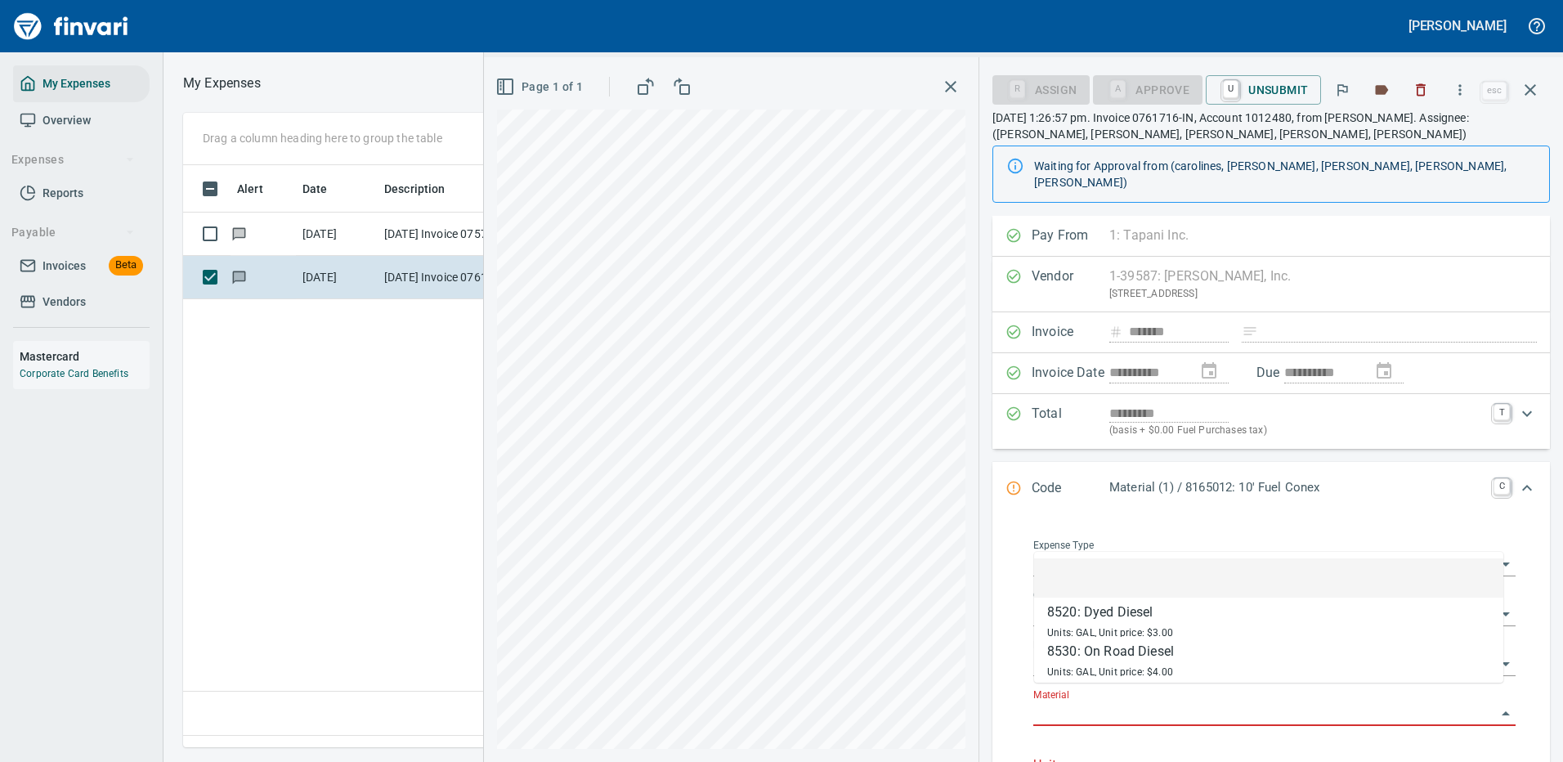
click at [1086, 702] on input "Material" at bounding box center [1264, 713] width 463 height 23
type input "****"
click at [1094, 702] on input "Material" at bounding box center [1264, 713] width 463 height 23
click at [1112, 653] on div "8530: On Road Diesel" at bounding box center [1110, 652] width 127 height 20
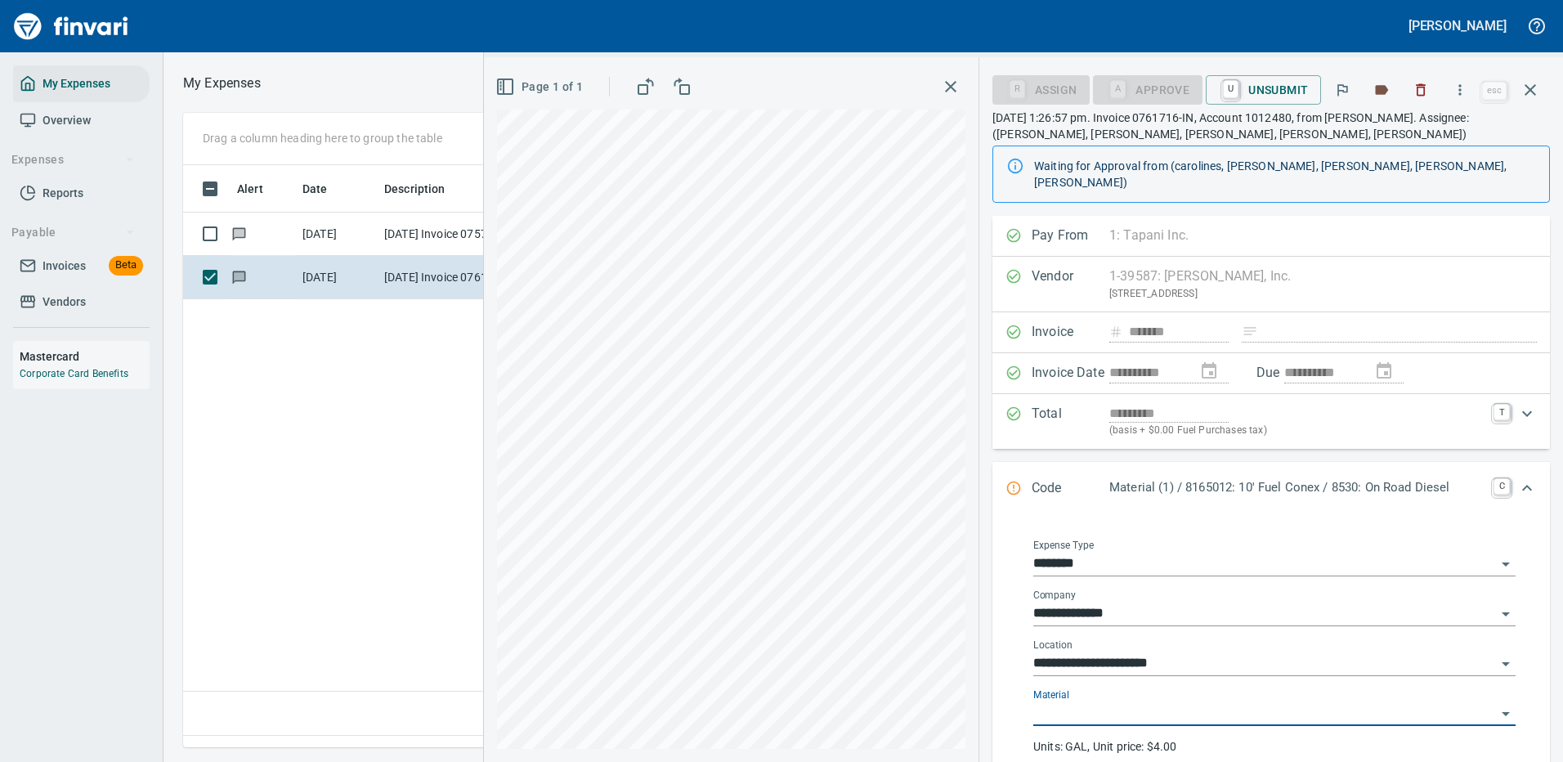
type input "**********"
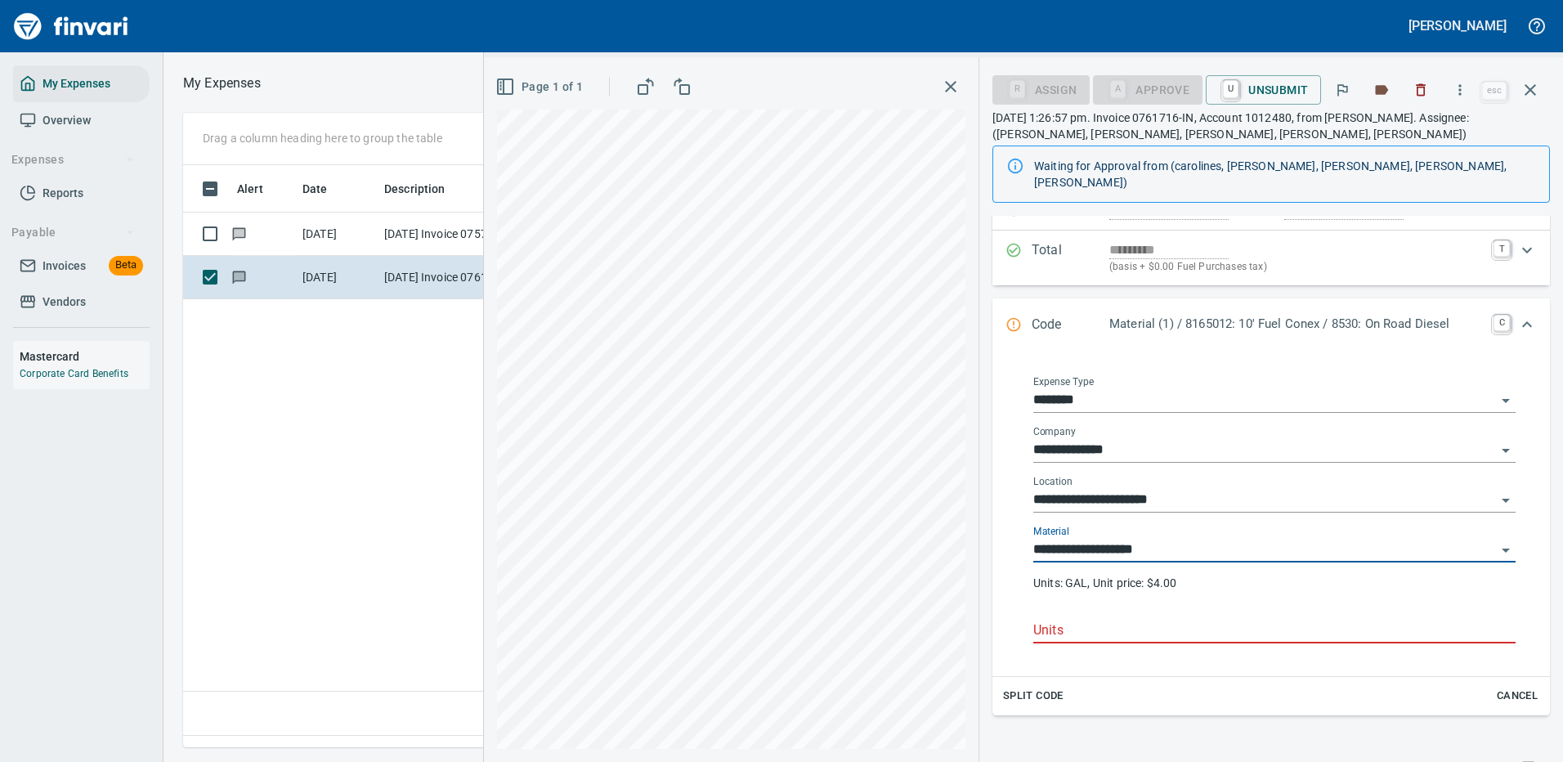
scroll to position [327, 0]
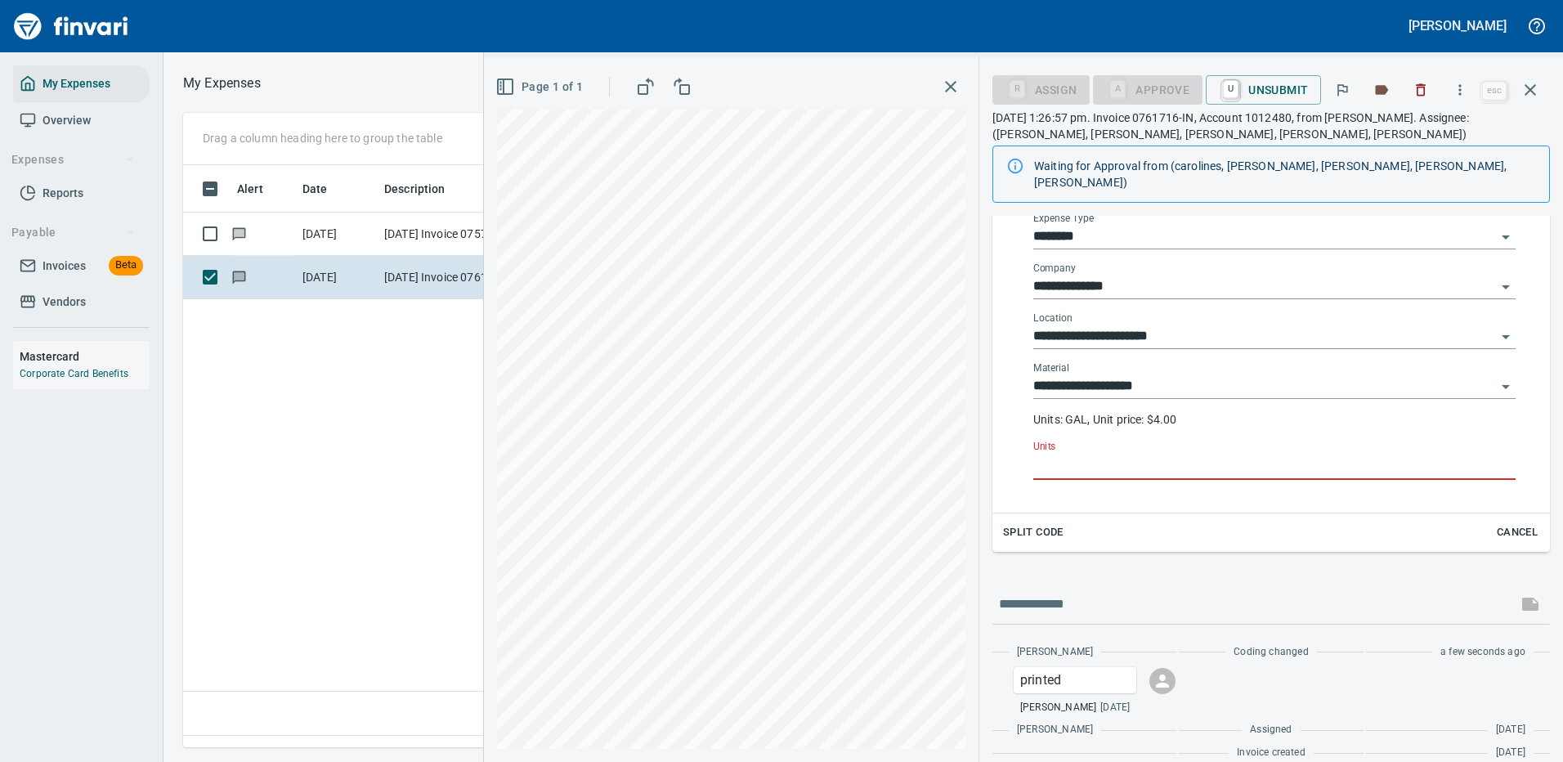
click at [1058, 454] on input "Units" at bounding box center [1274, 467] width 482 height 26
type input "***"
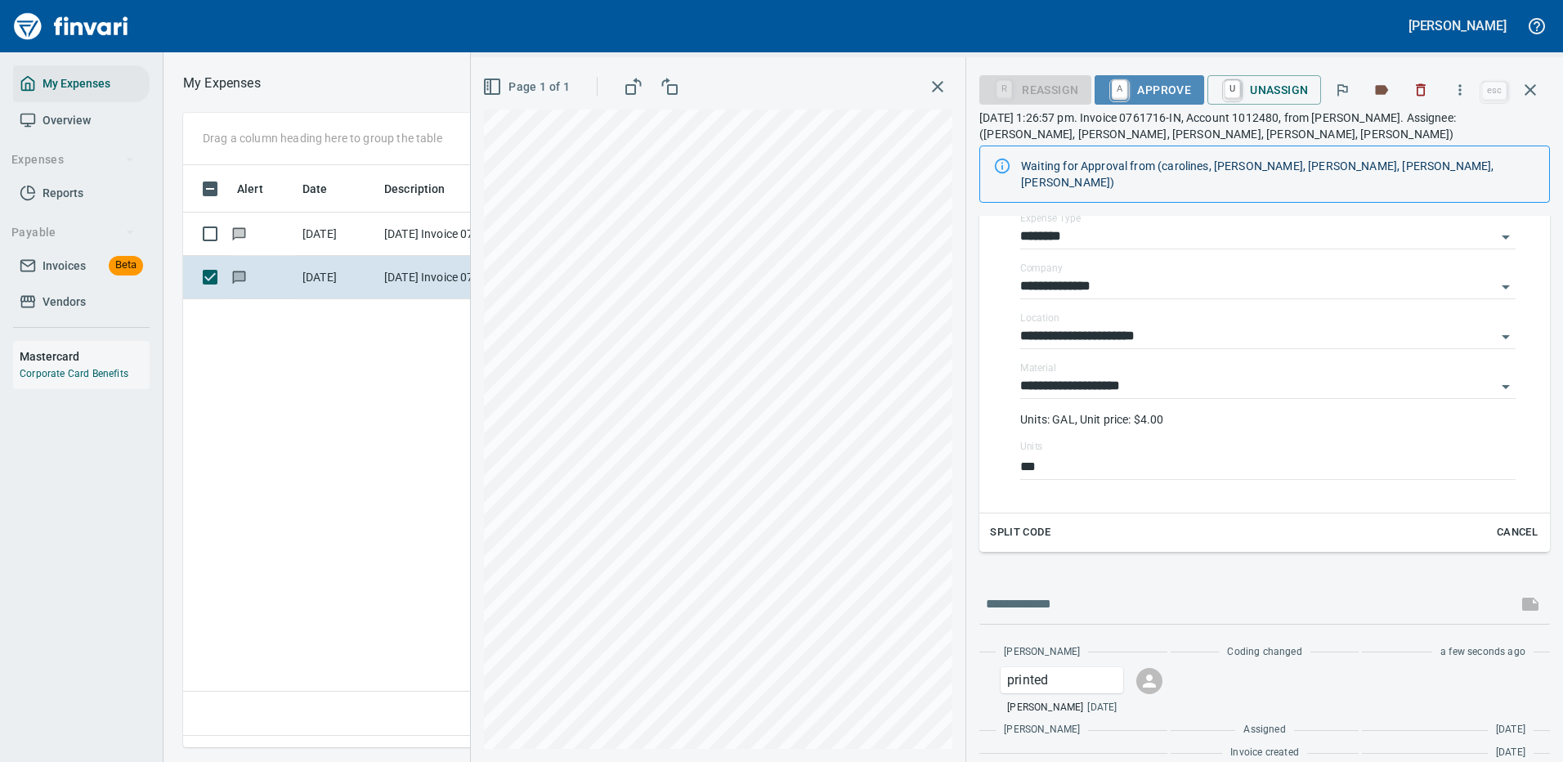
click at [1163, 90] on span "A Approve" at bounding box center [1148, 90] width 83 height 28
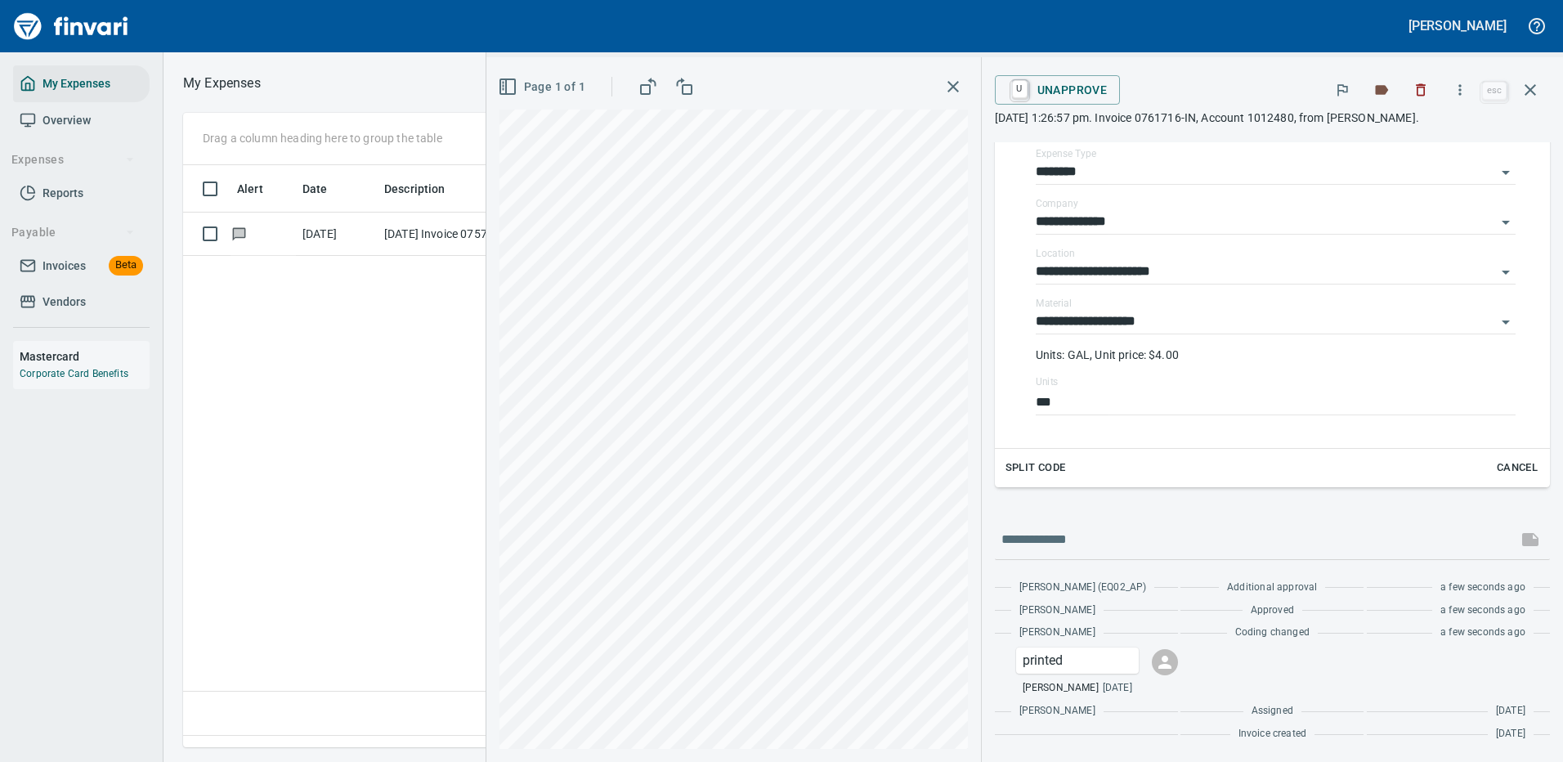
scroll to position [318, 0]
click at [1531, 86] on icon "button" at bounding box center [1530, 90] width 20 height 20
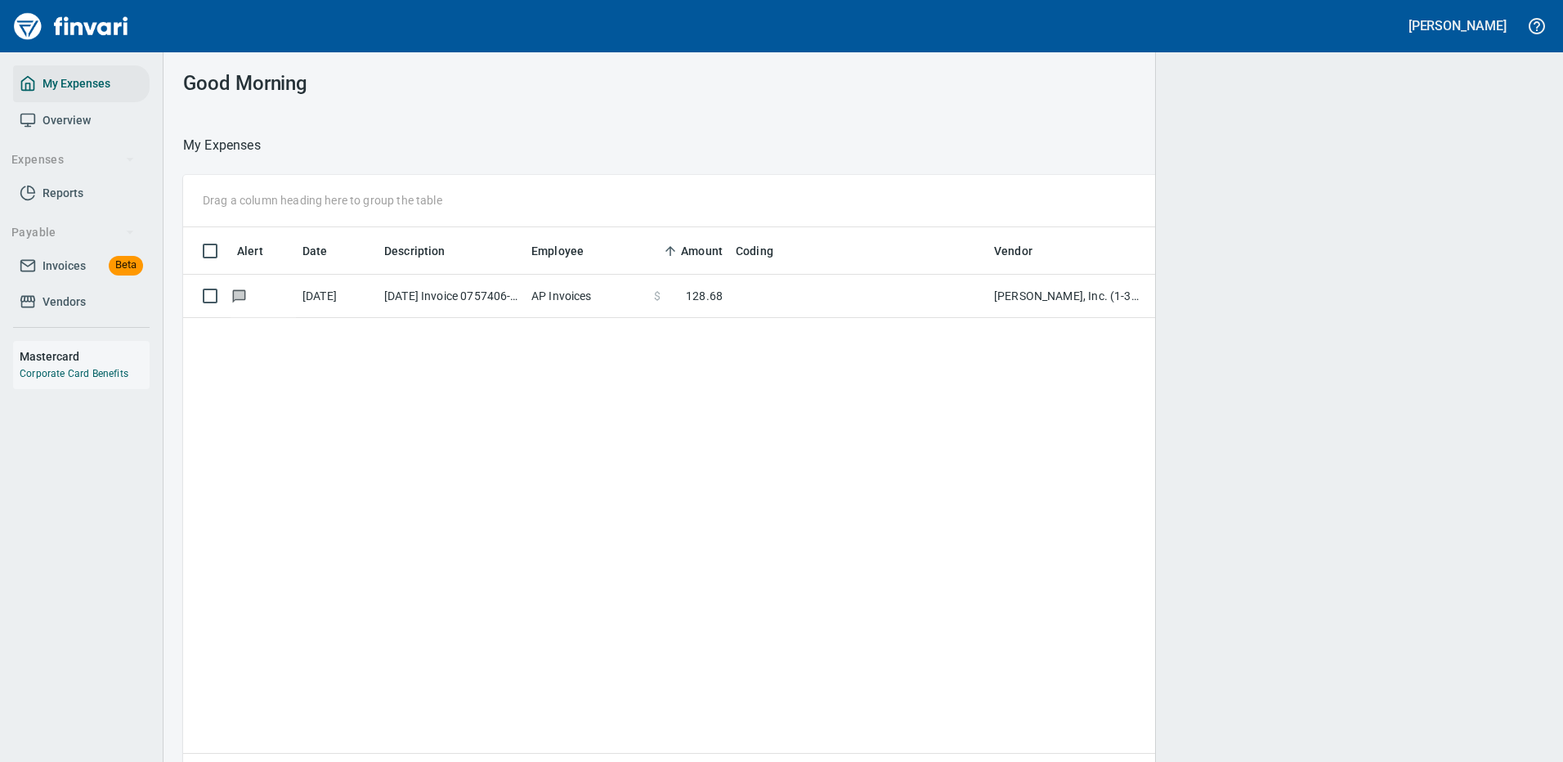
scroll to position [2, 2]
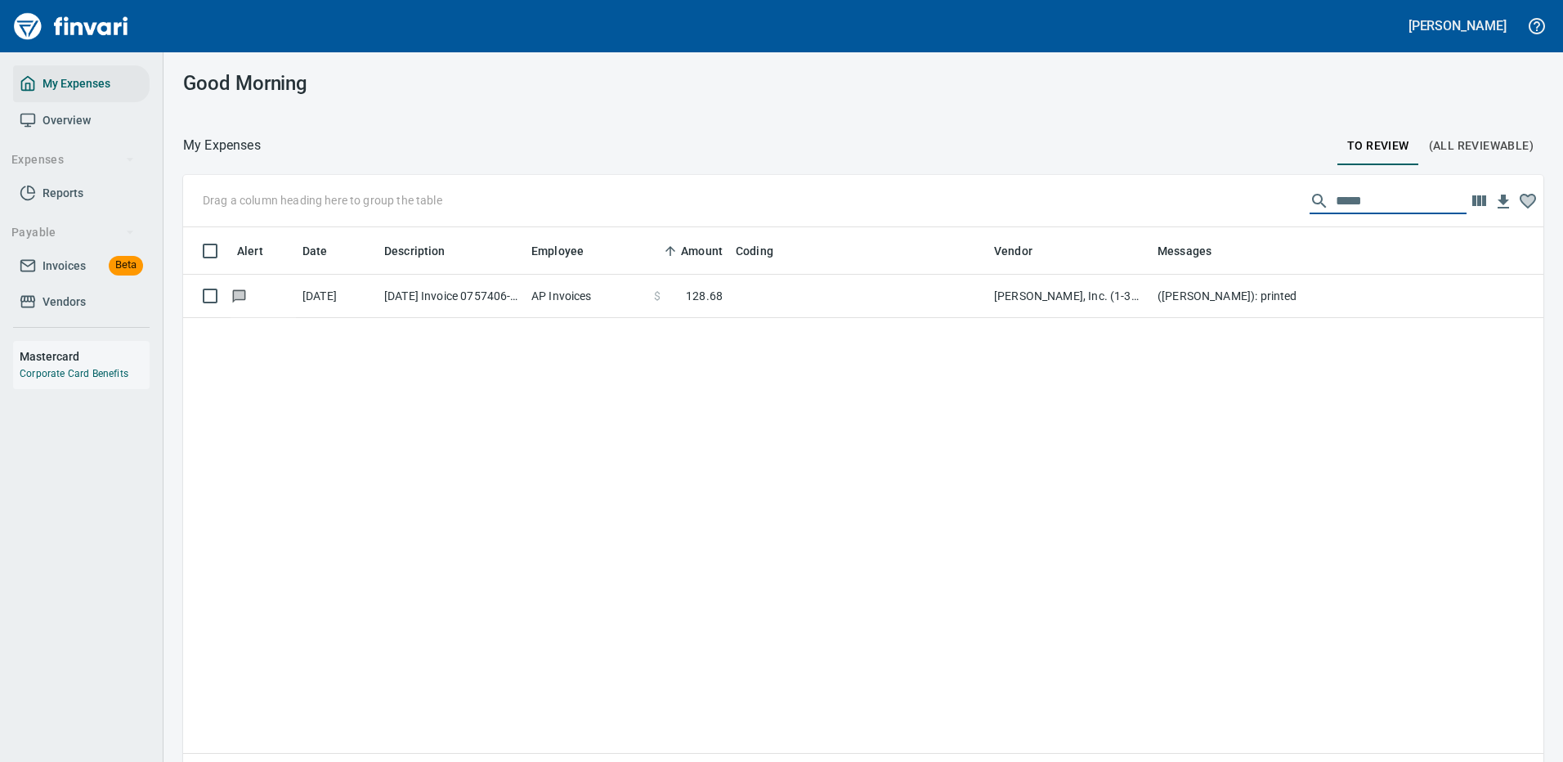
drag, startPoint x: 1362, startPoint y: 199, endPoint x: 1183, endPoint y: 210, distance: 178.5
click at [1183, 210] on div "Drag a column heading here to group the table *****" at bounding box center [863, 201] width 1360 height 52
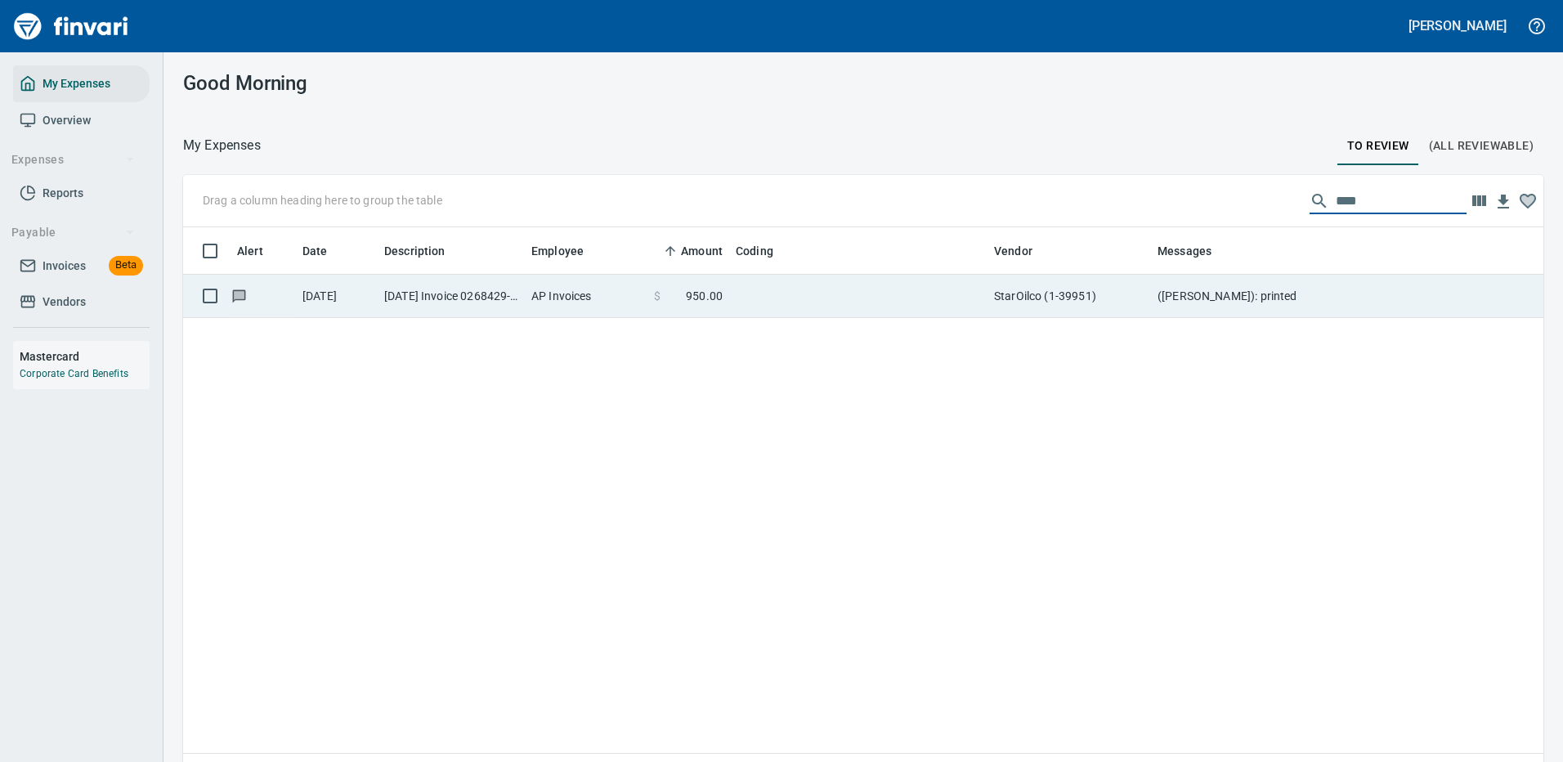
type input "****"
click at [1097, 305] on td "StarOilco (1-39951)" at bounding box center [1068, 296] width 163 height 43
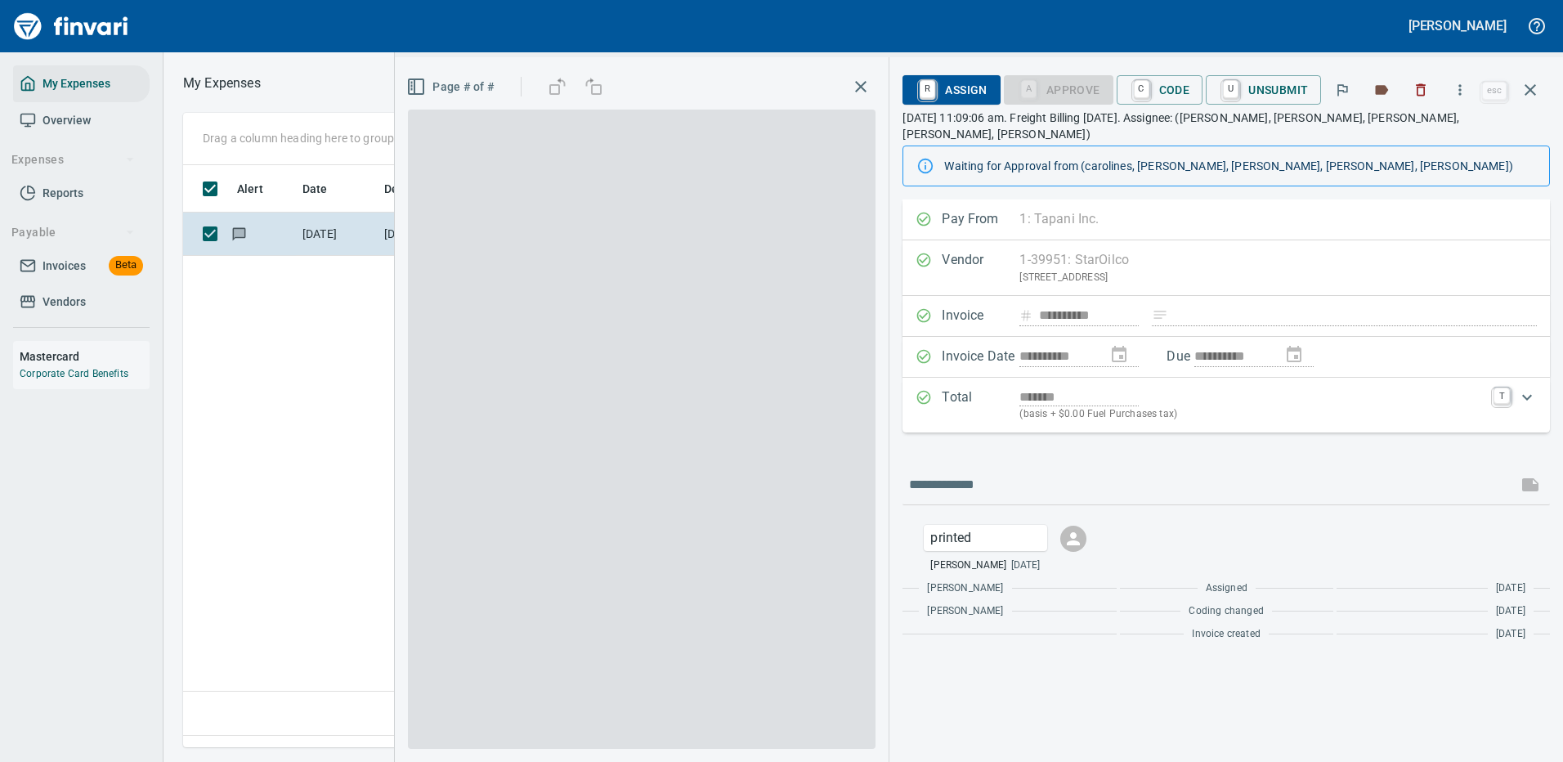
scroll to position [557, 939]
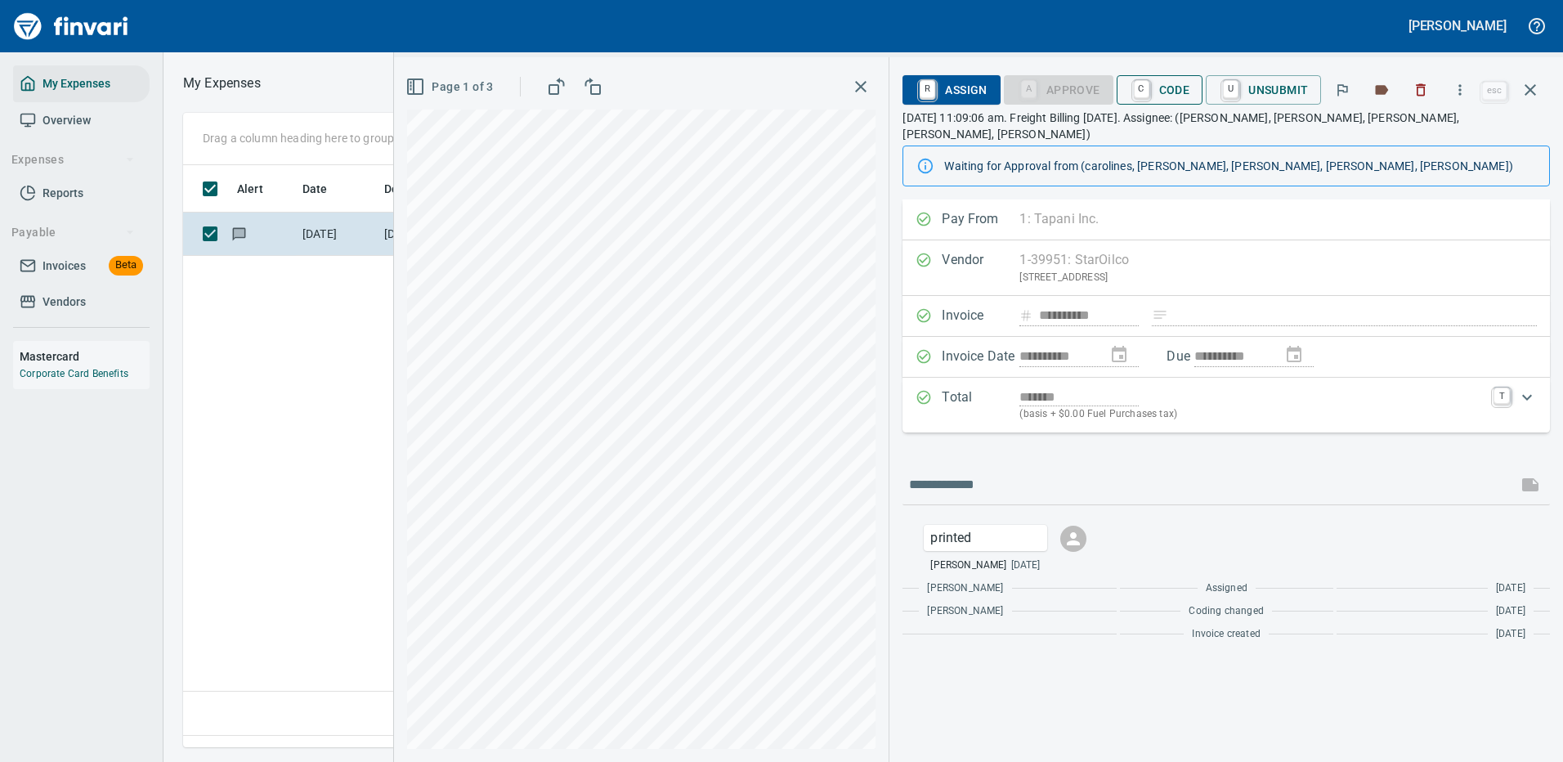
click at [1177, 92] on span "C Code" at bounding box center [1159, 90] width 60 height 28
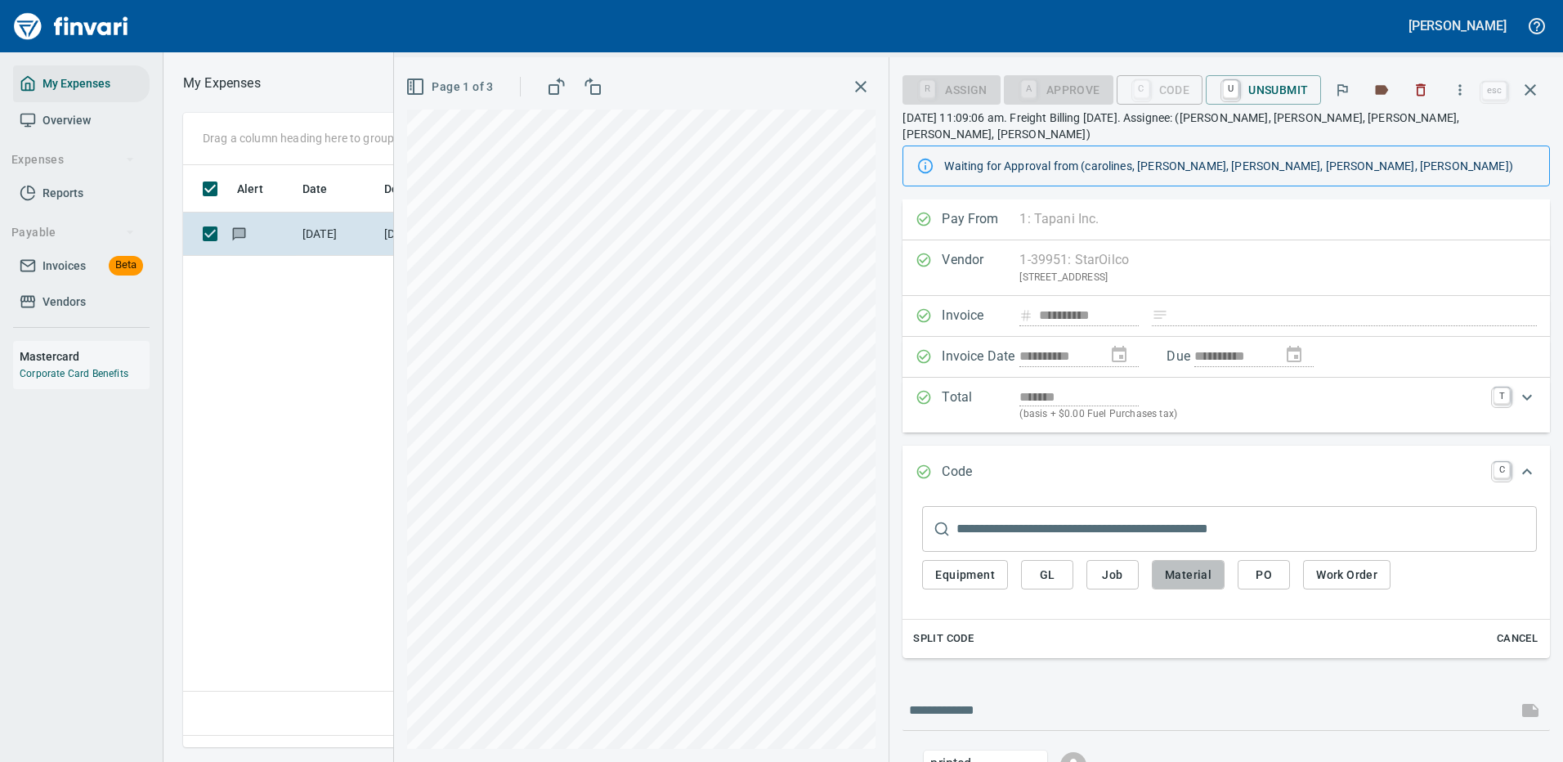
click at [1190, 565] on span "Material" at bounding box center [1188, 575] width 47 height 20
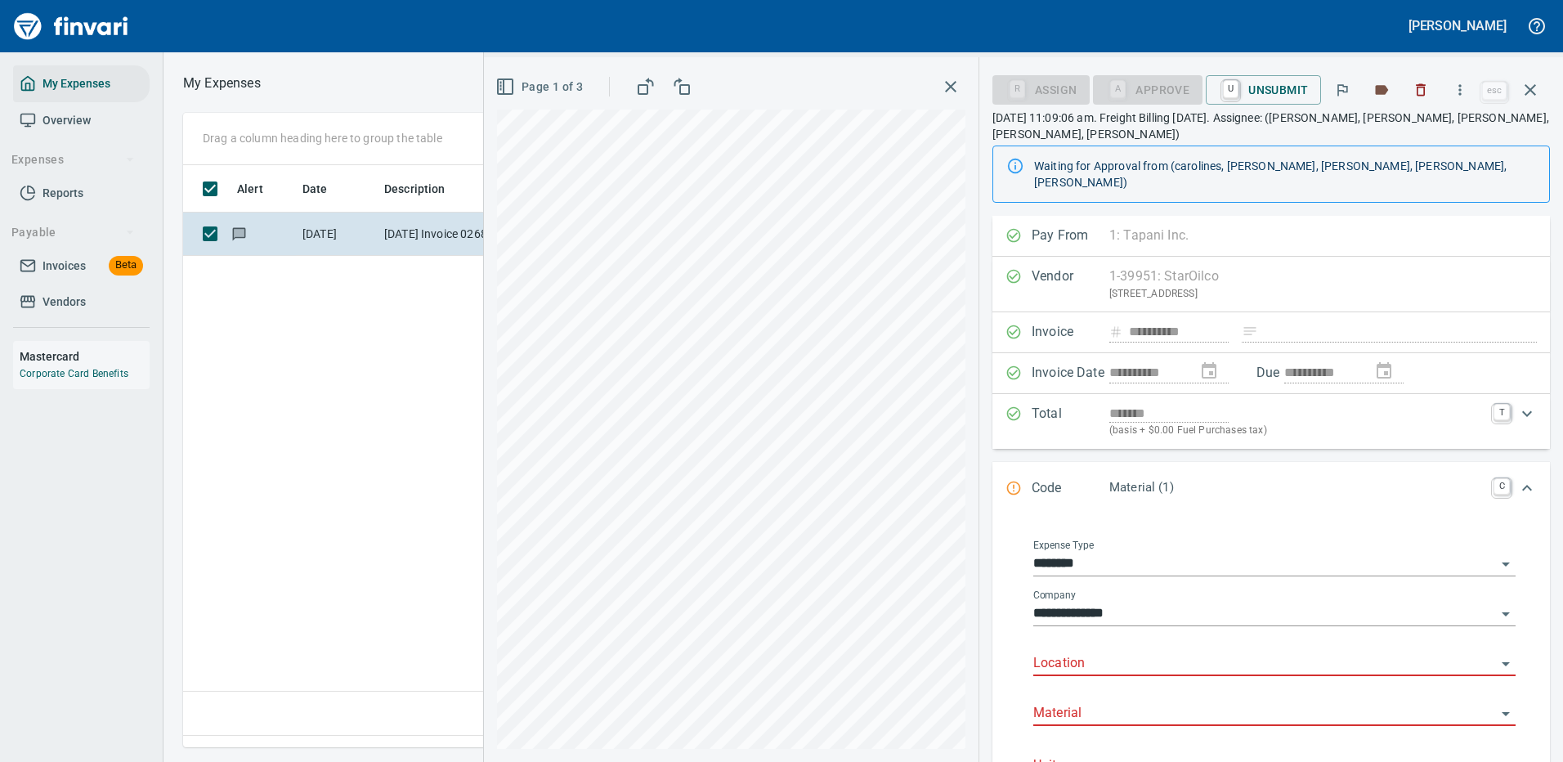
click at [1057, 652] on input "Location" at bounding box center [1264, 663] width 463 height 23
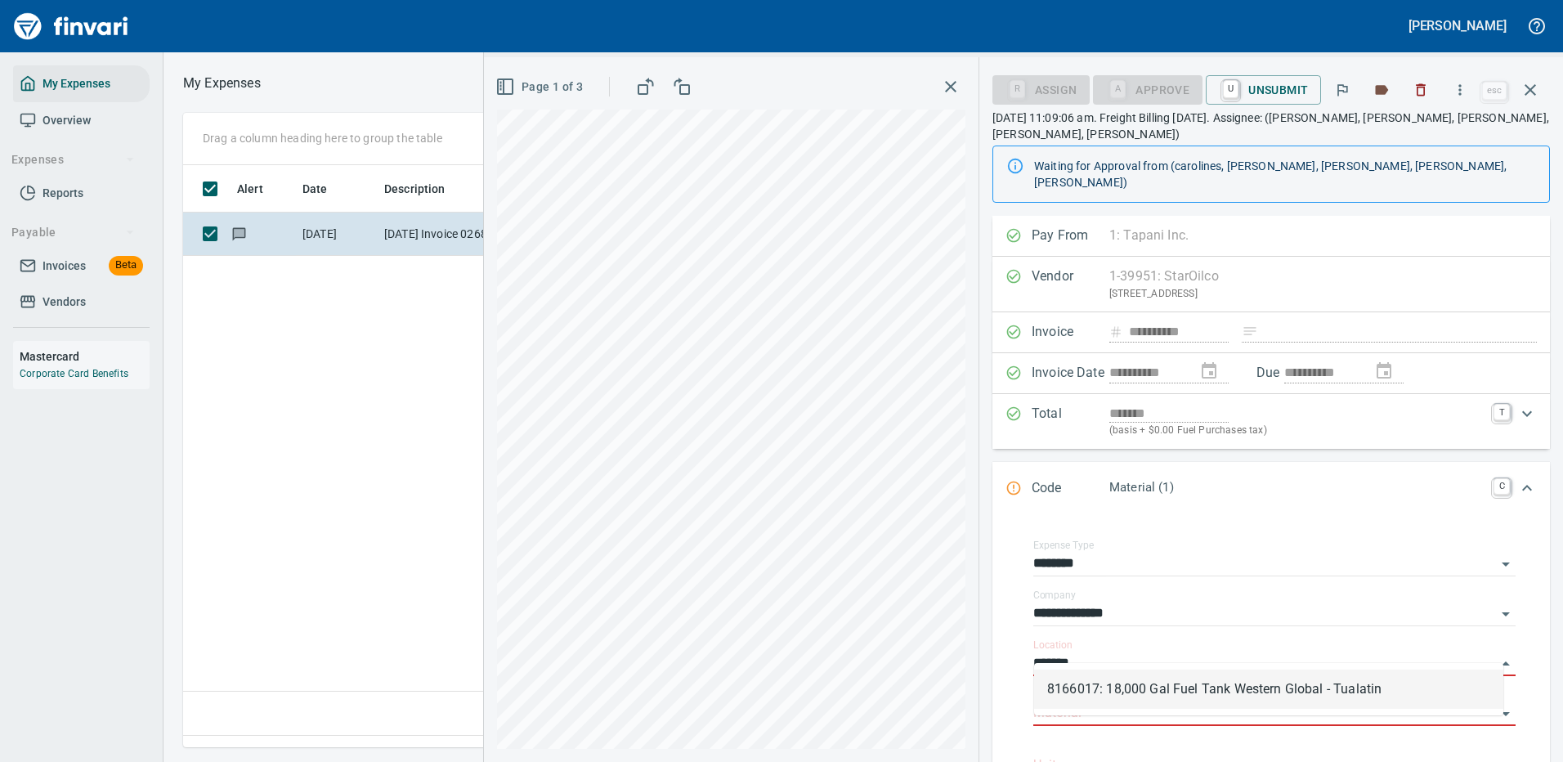
click at [1143, 687] on li "8166017: 18,000 Gal Fuel Tank Western Global - Tualatin" at bounding box center [1268, 688] width 469 height 39
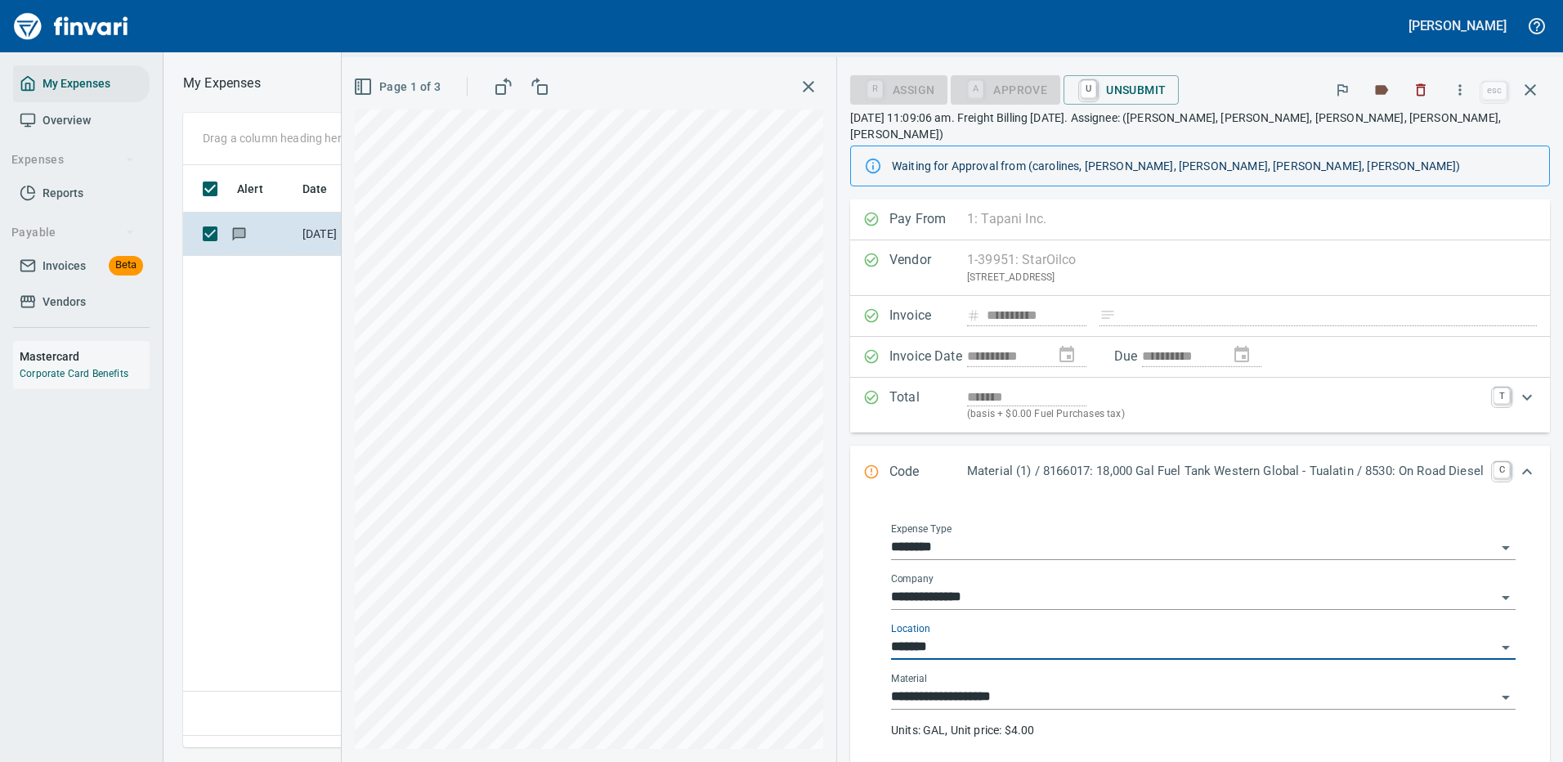
type input "**********"
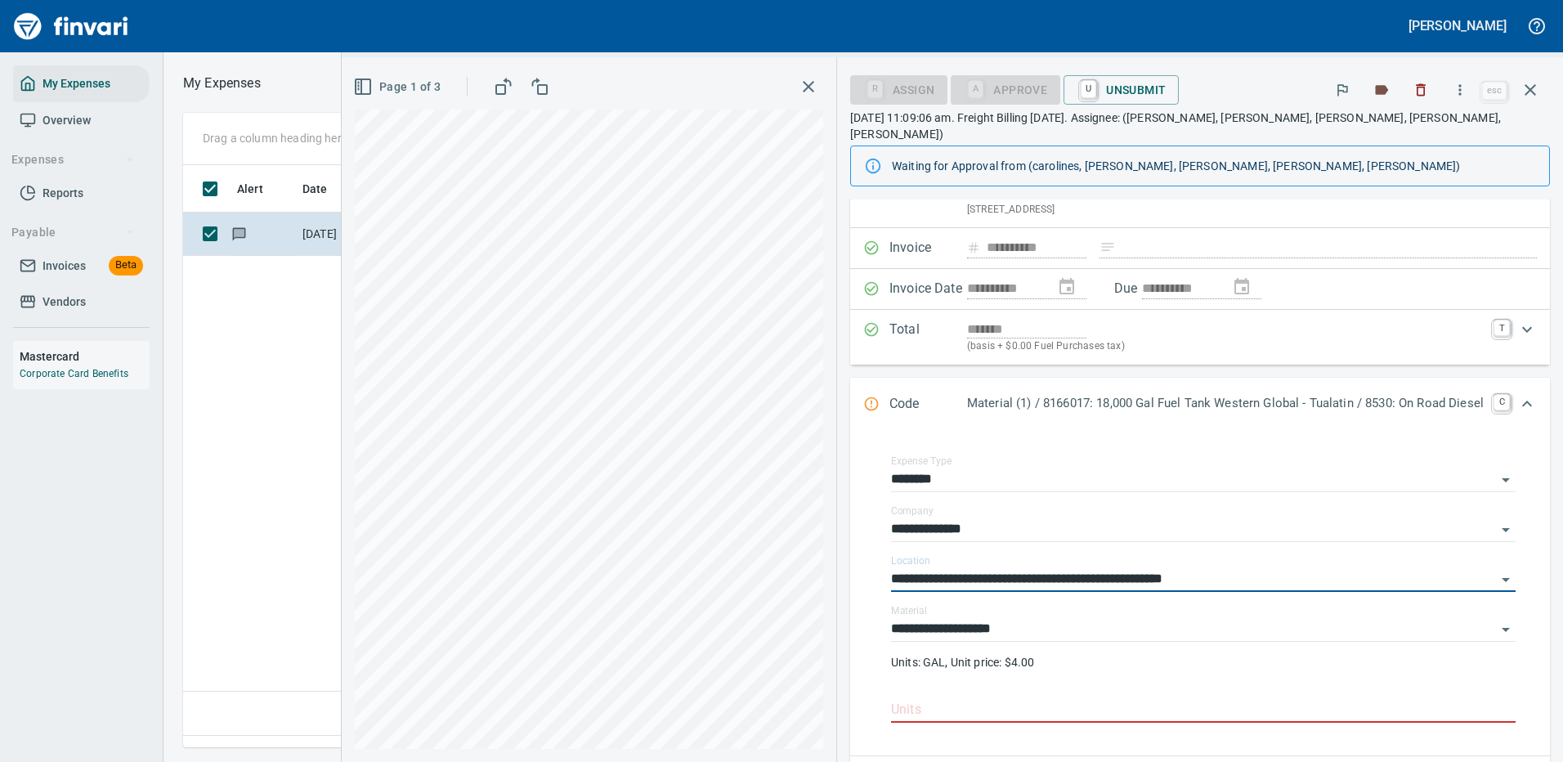
scroll to position [0, 0]
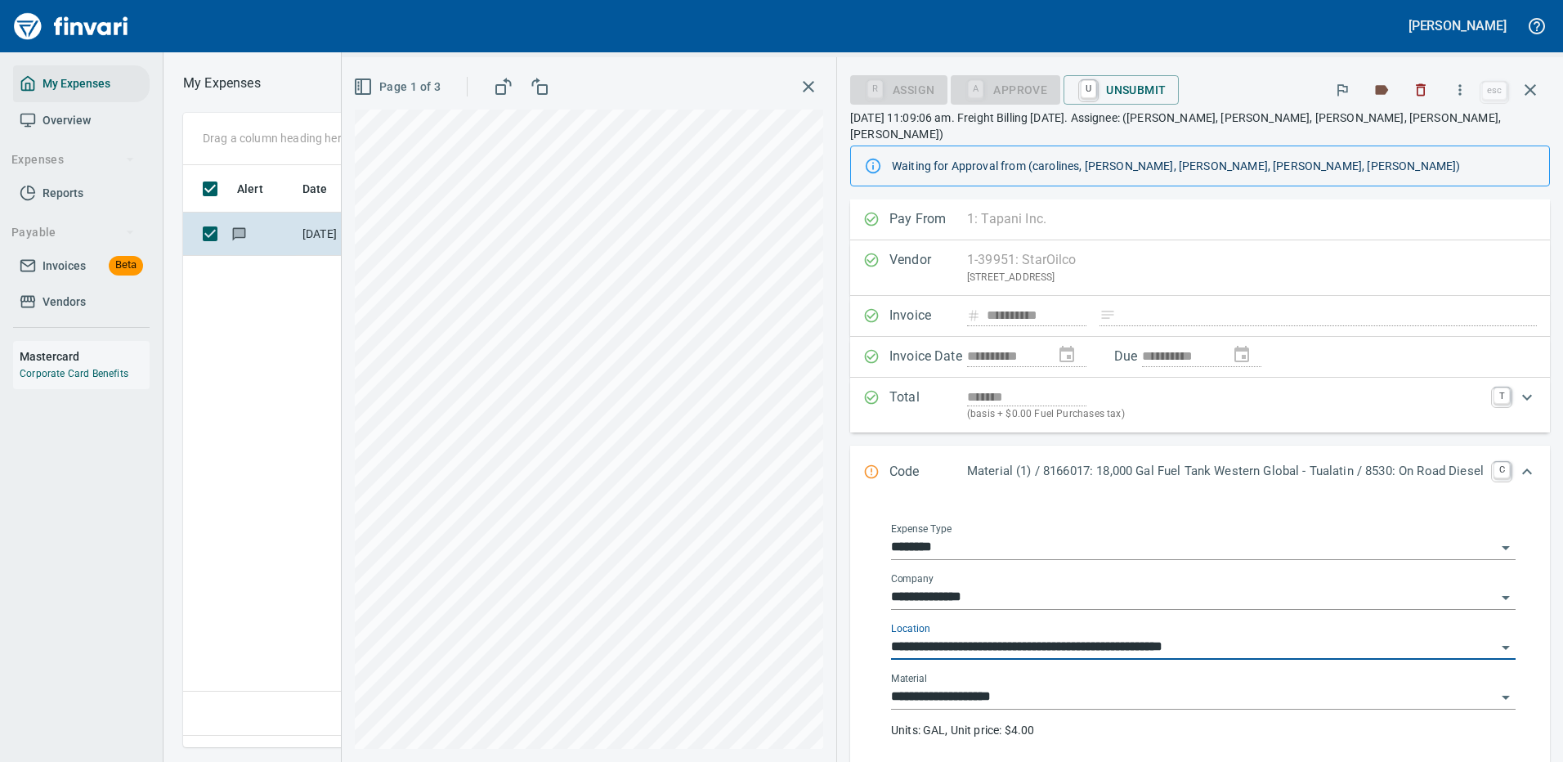
type input "**********"
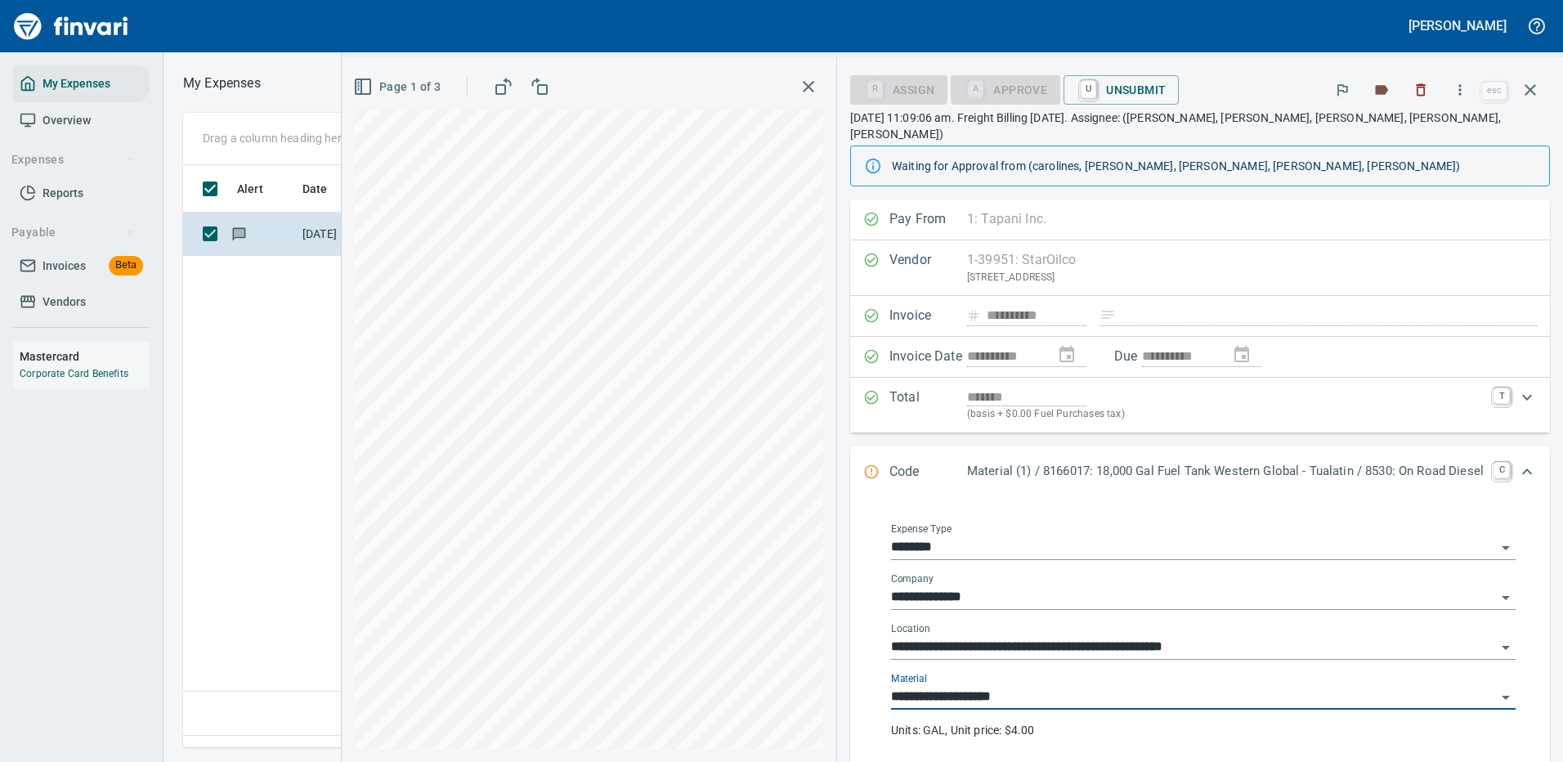
scroll to position [163, 0]
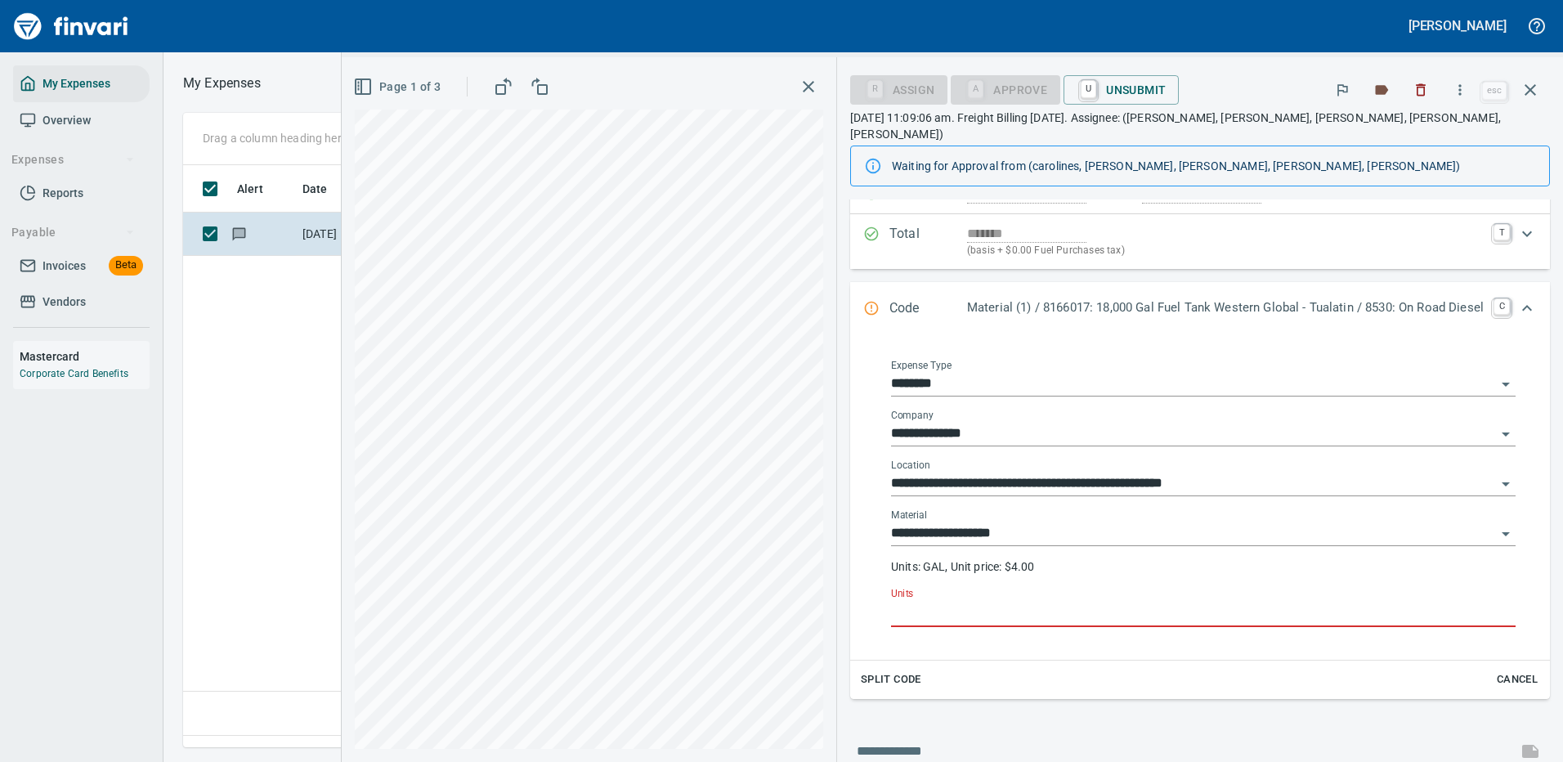
click at [909, 601] on input "Units" at bounding box center [1203, 614] width 624 height 26
type input "*"
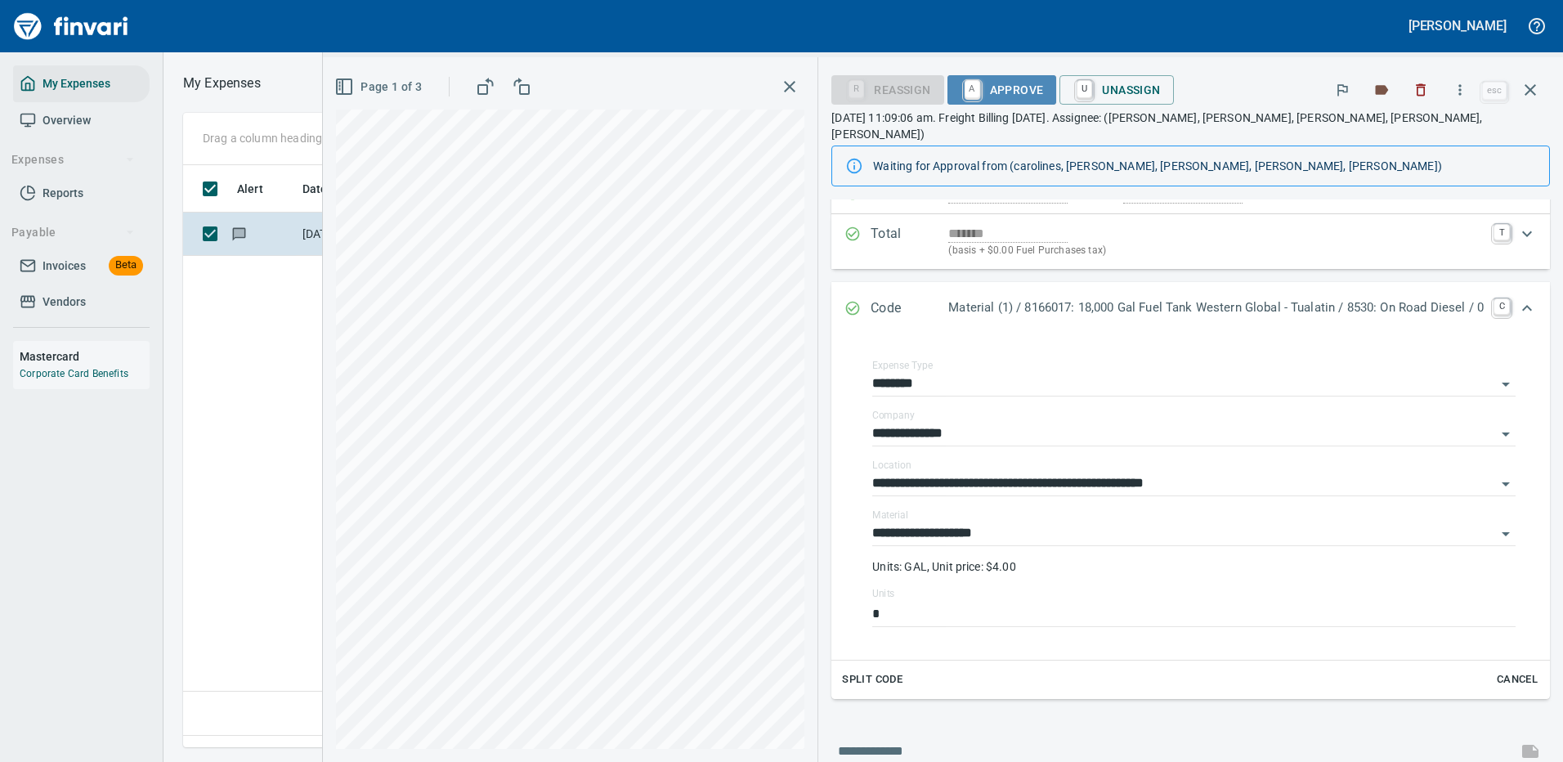
click at [989, 92] on span "A Approve" at bounding box center [1001, 90] width 83 height 28
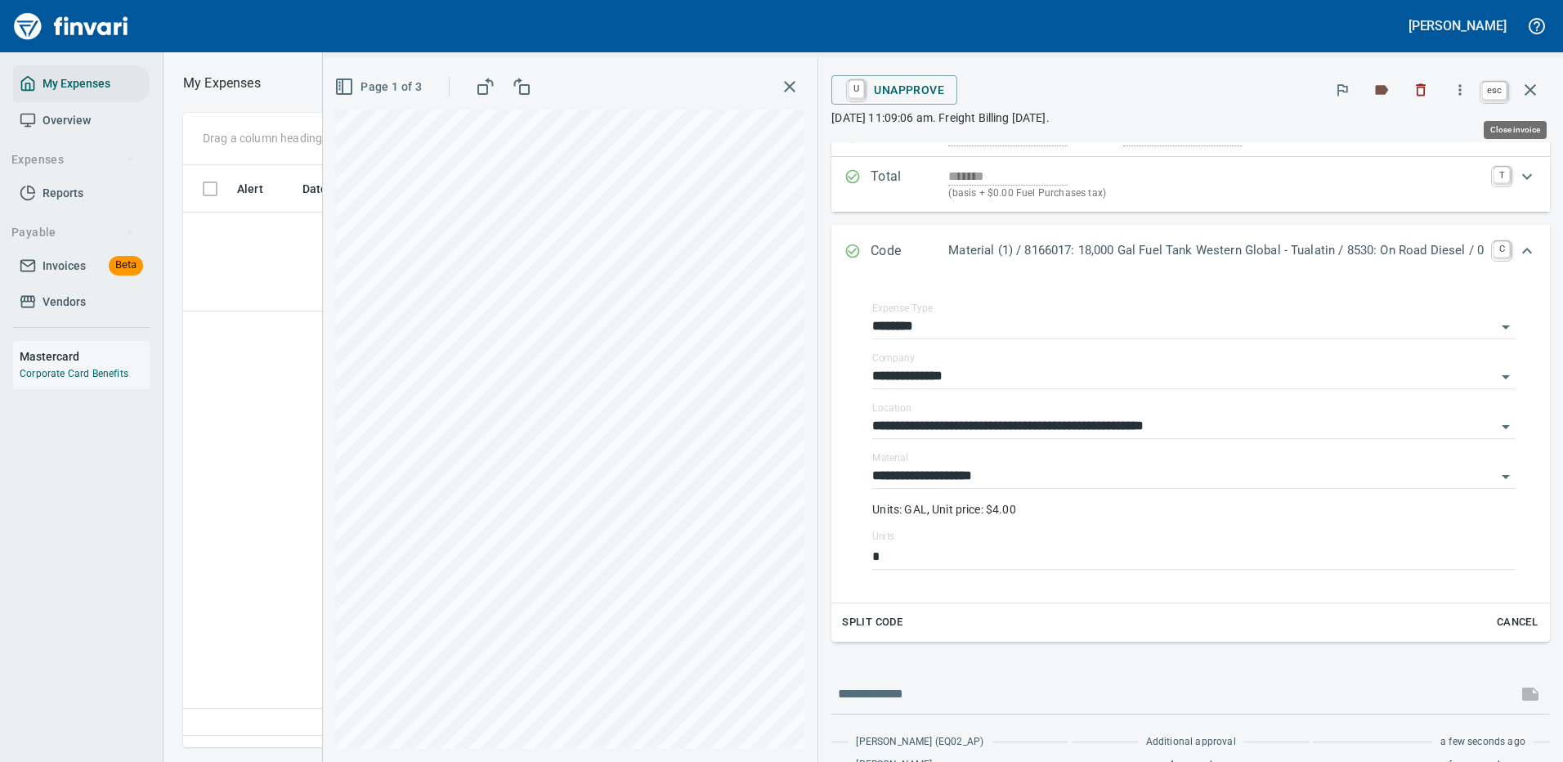
scroll to position [557, 939]
click at [1531, 88] on icon "button" at bounding box center [1529, 89] width 11 height 11
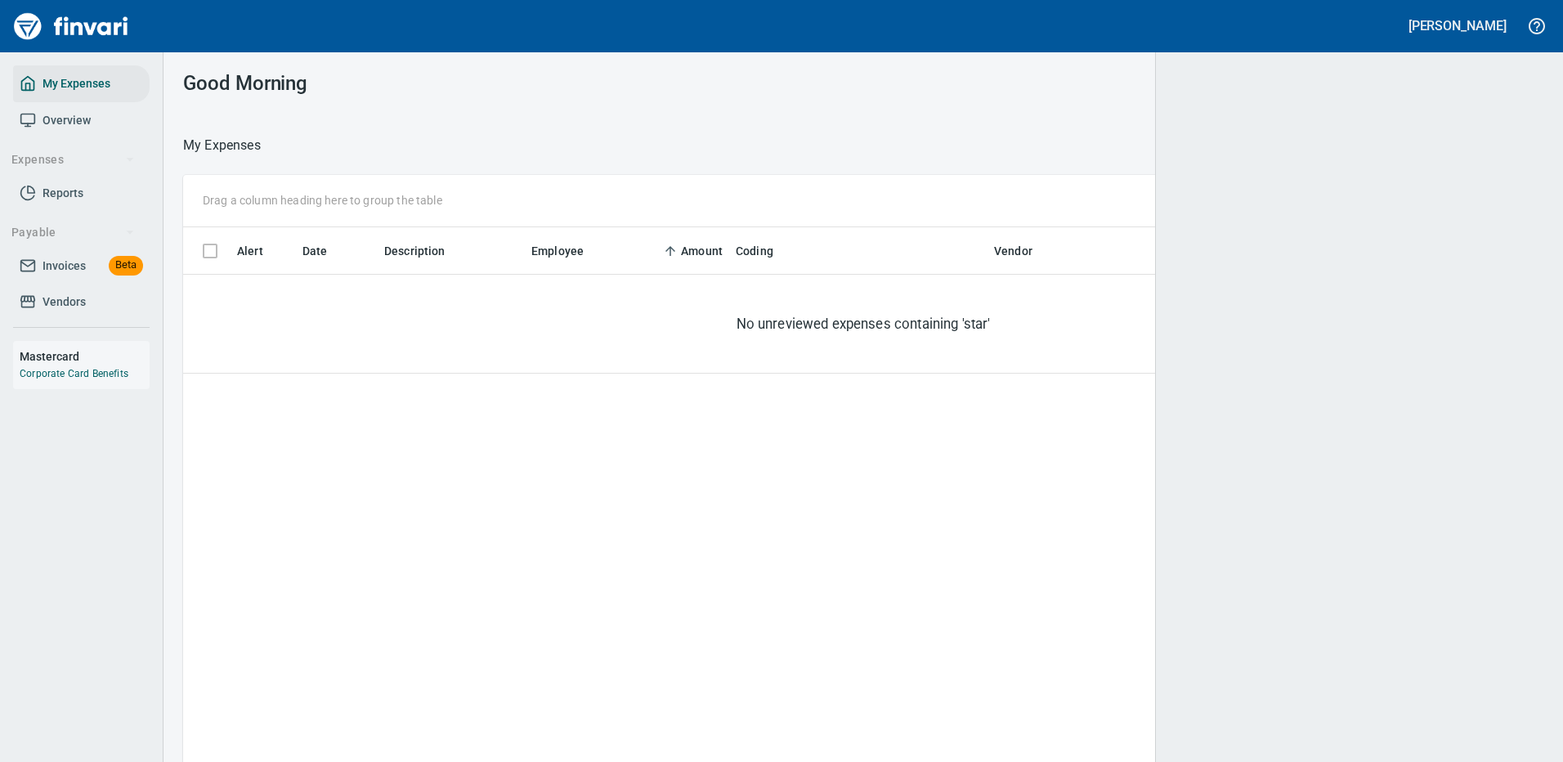
scroll to position [2, 2]
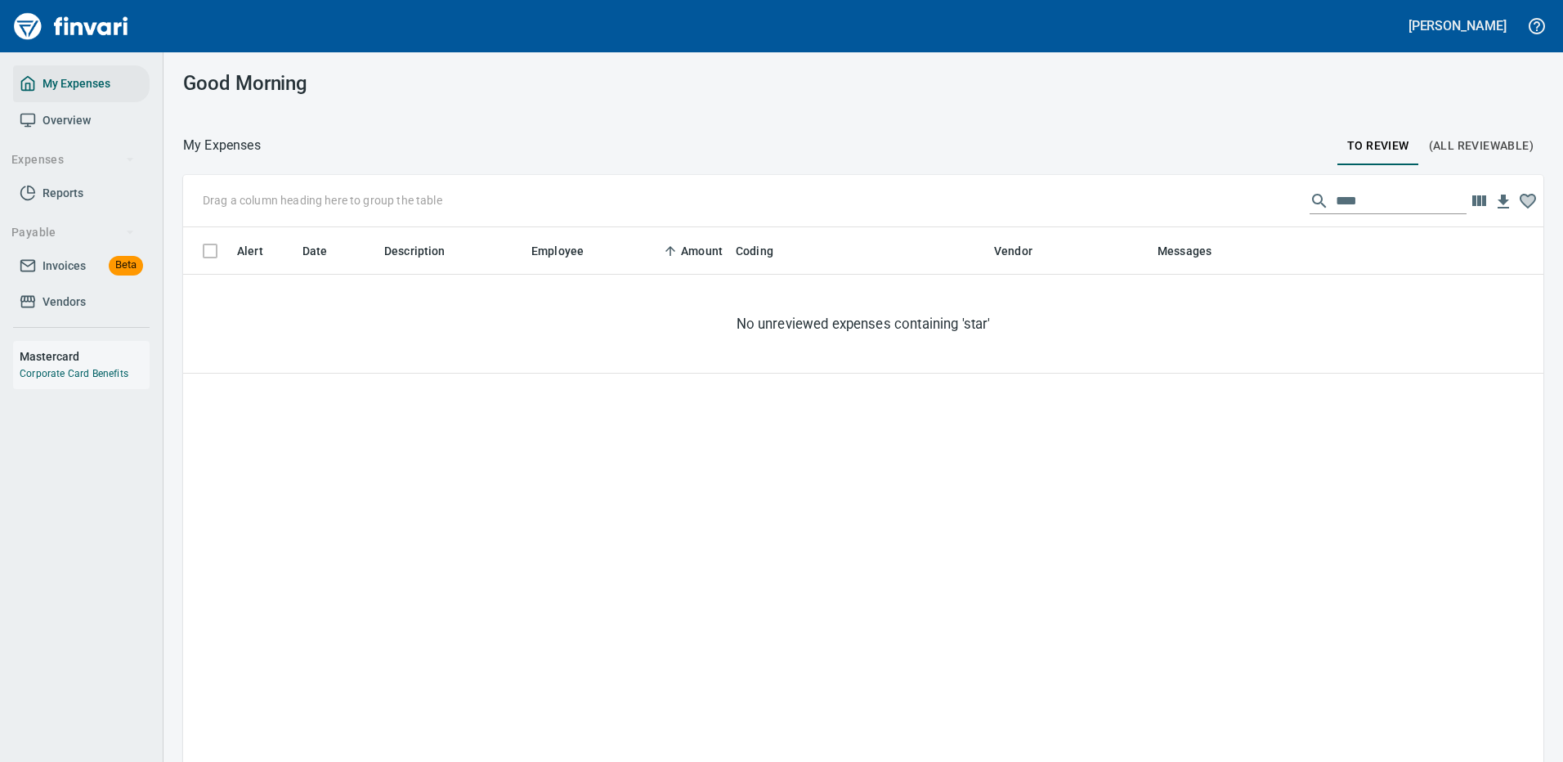
click at [55, 262] on span "Invoices" at bounding box center [63, 266] width 43 height 20
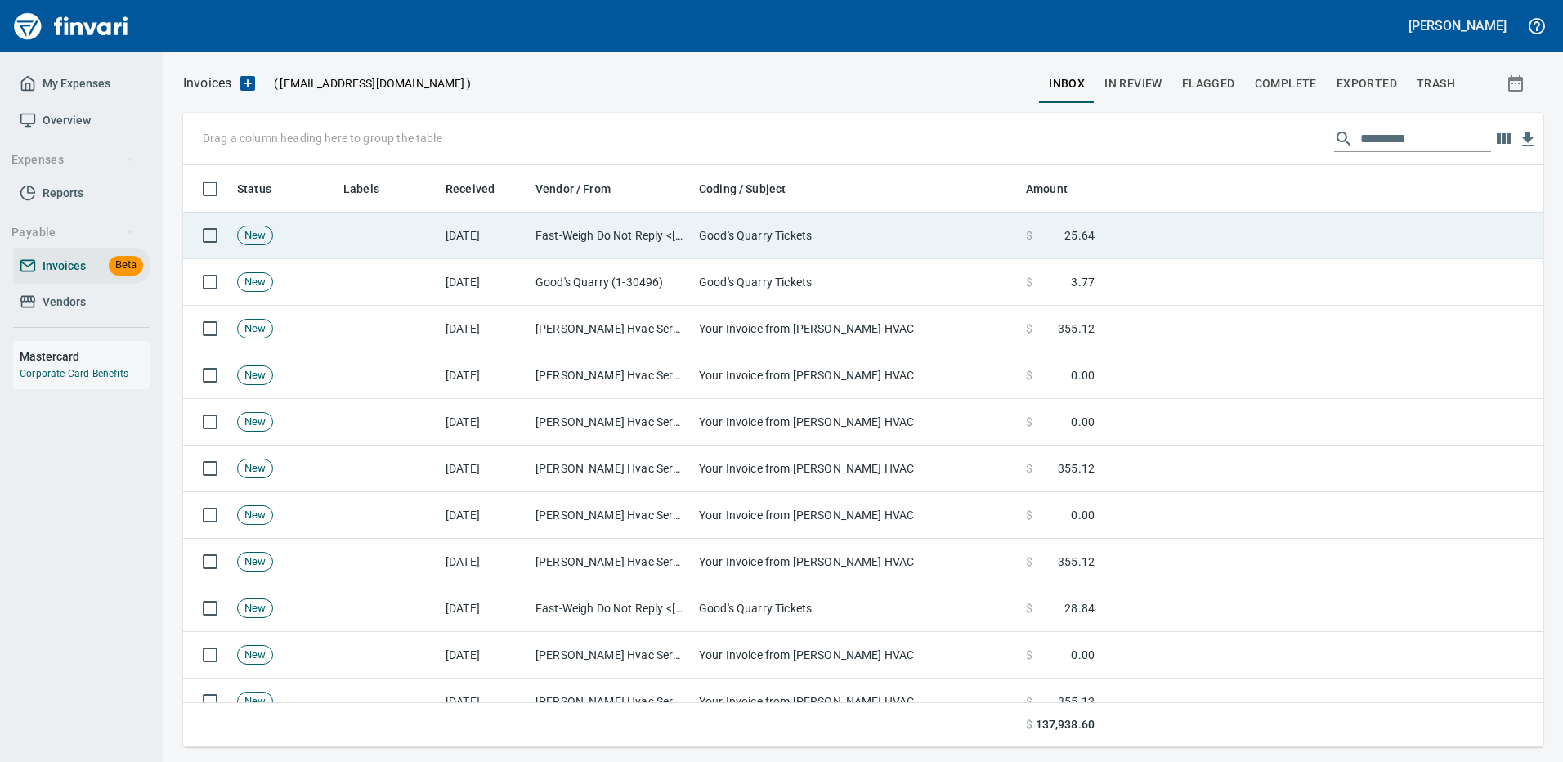
scroll to position [570, 1335]
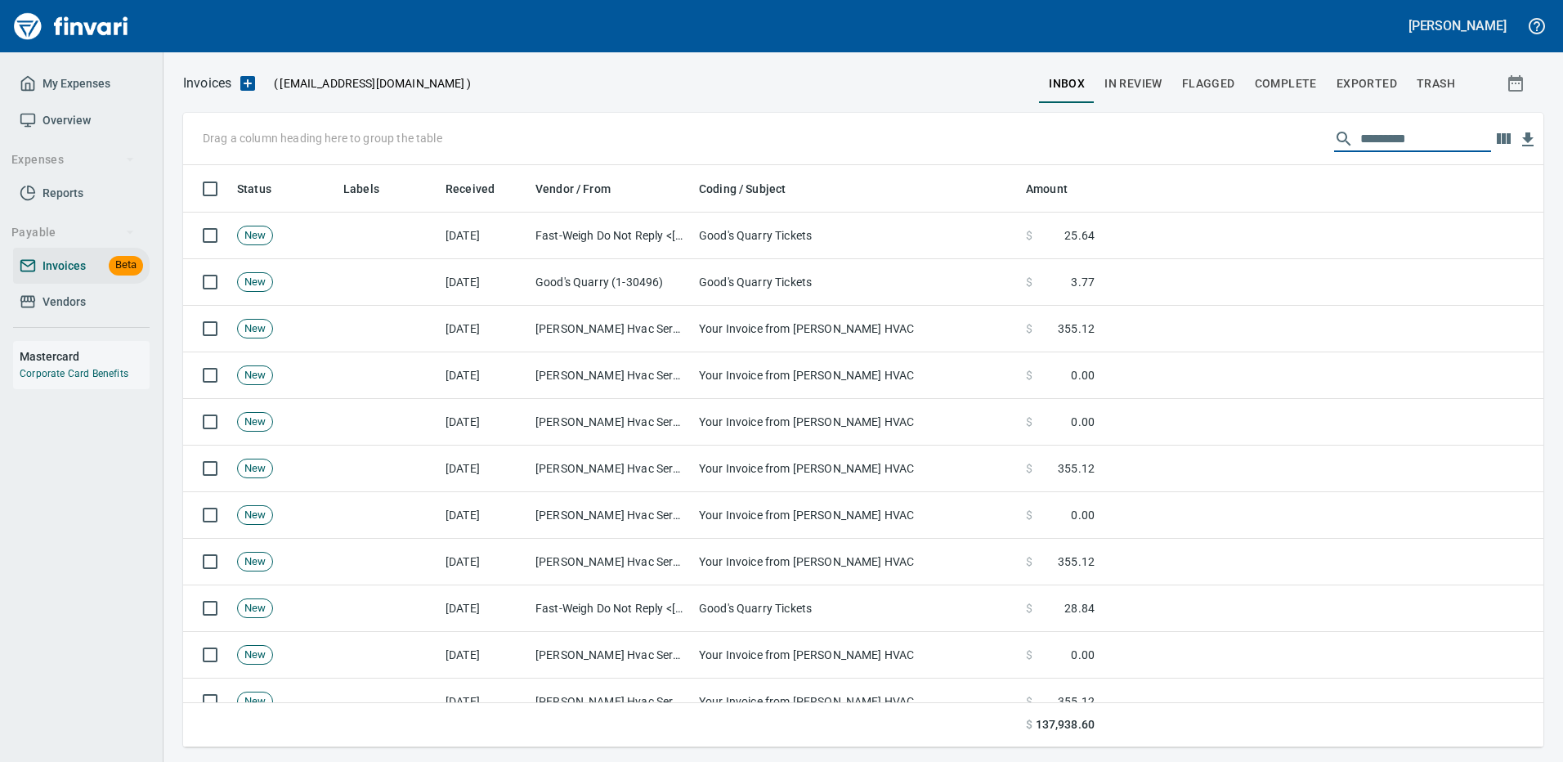
click at [1398, 136] on input "text" at bounding box center [1425, 139] width 131 height 26
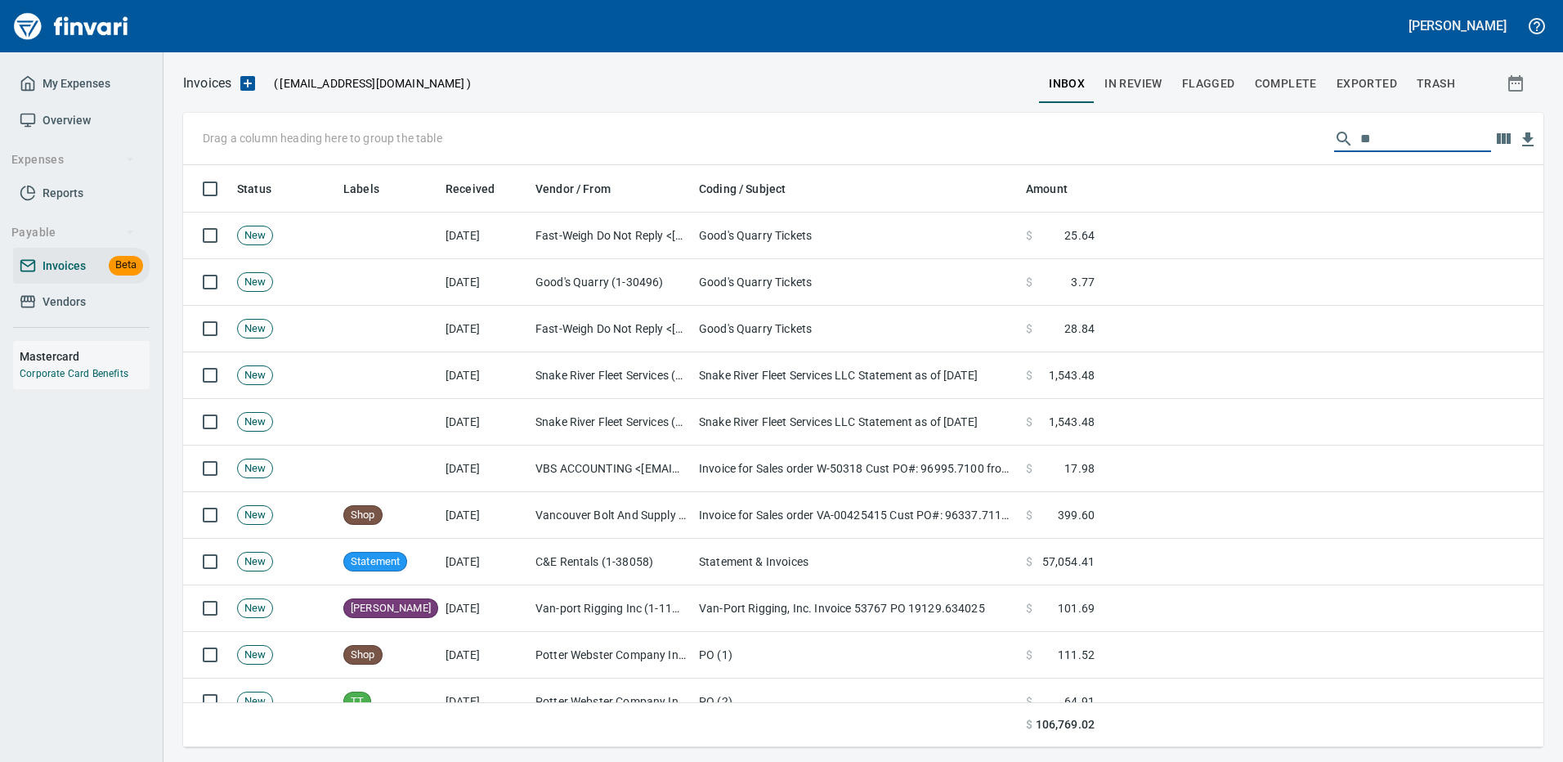
type input "*"
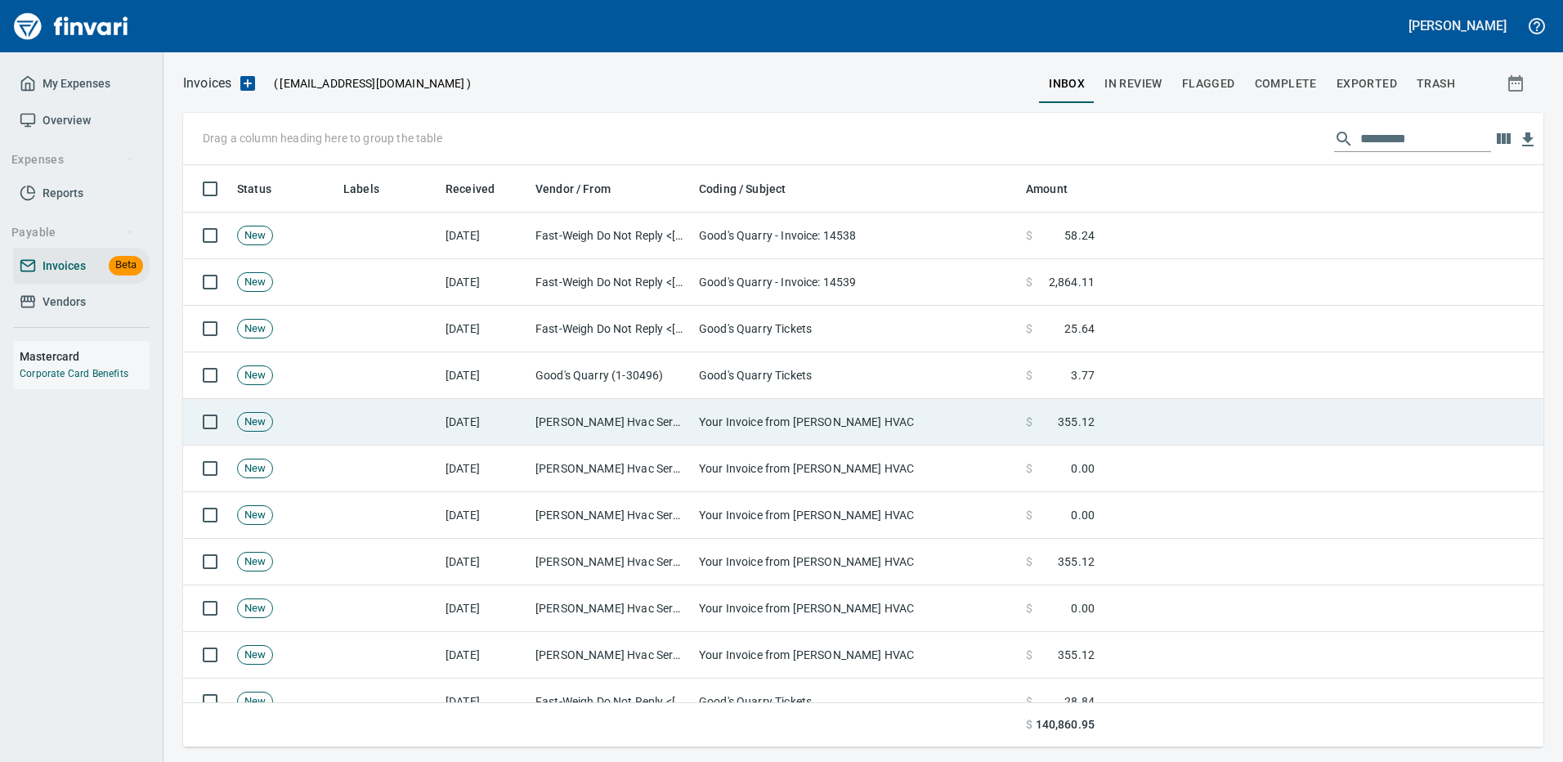
click at [866, 415] on td "Your Invoice from [PERSON_NAME] HVAC" at bounding box center [855, 422] width 327 height 47
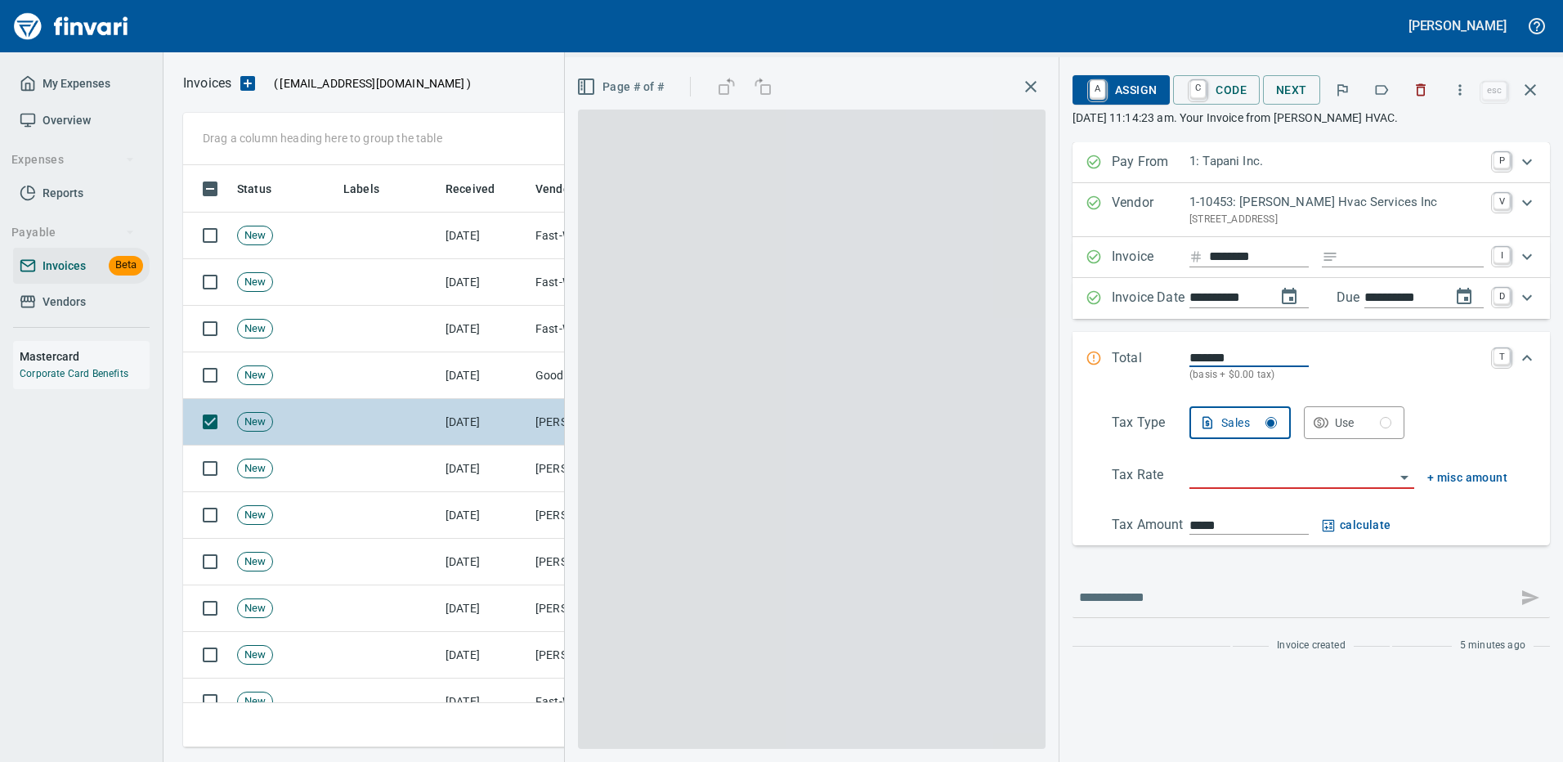
scroll to position [570, 1335]
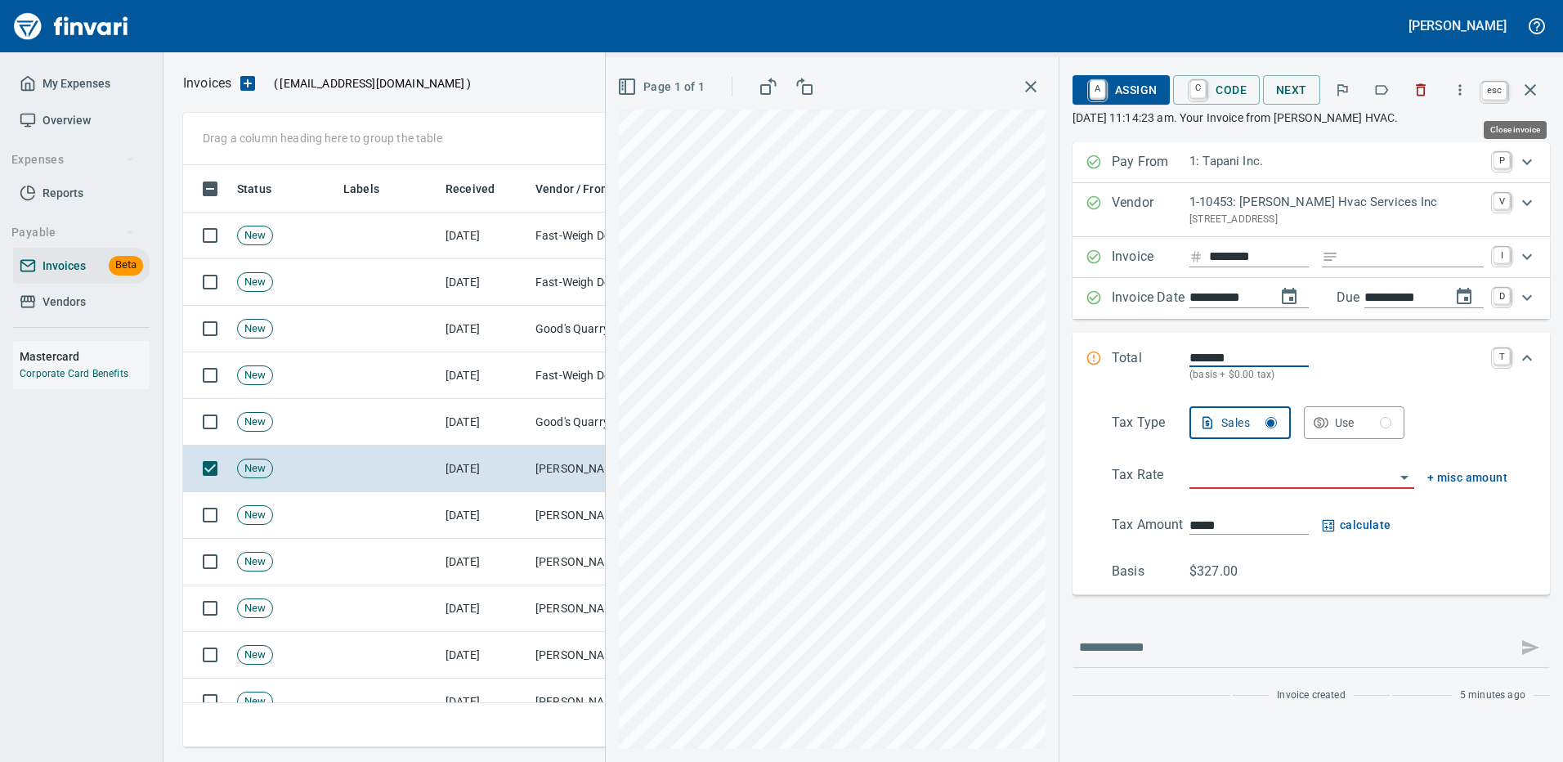
click at [1526, 81] on icon "button" at bounding box center [1530, 90] width 20 height 20
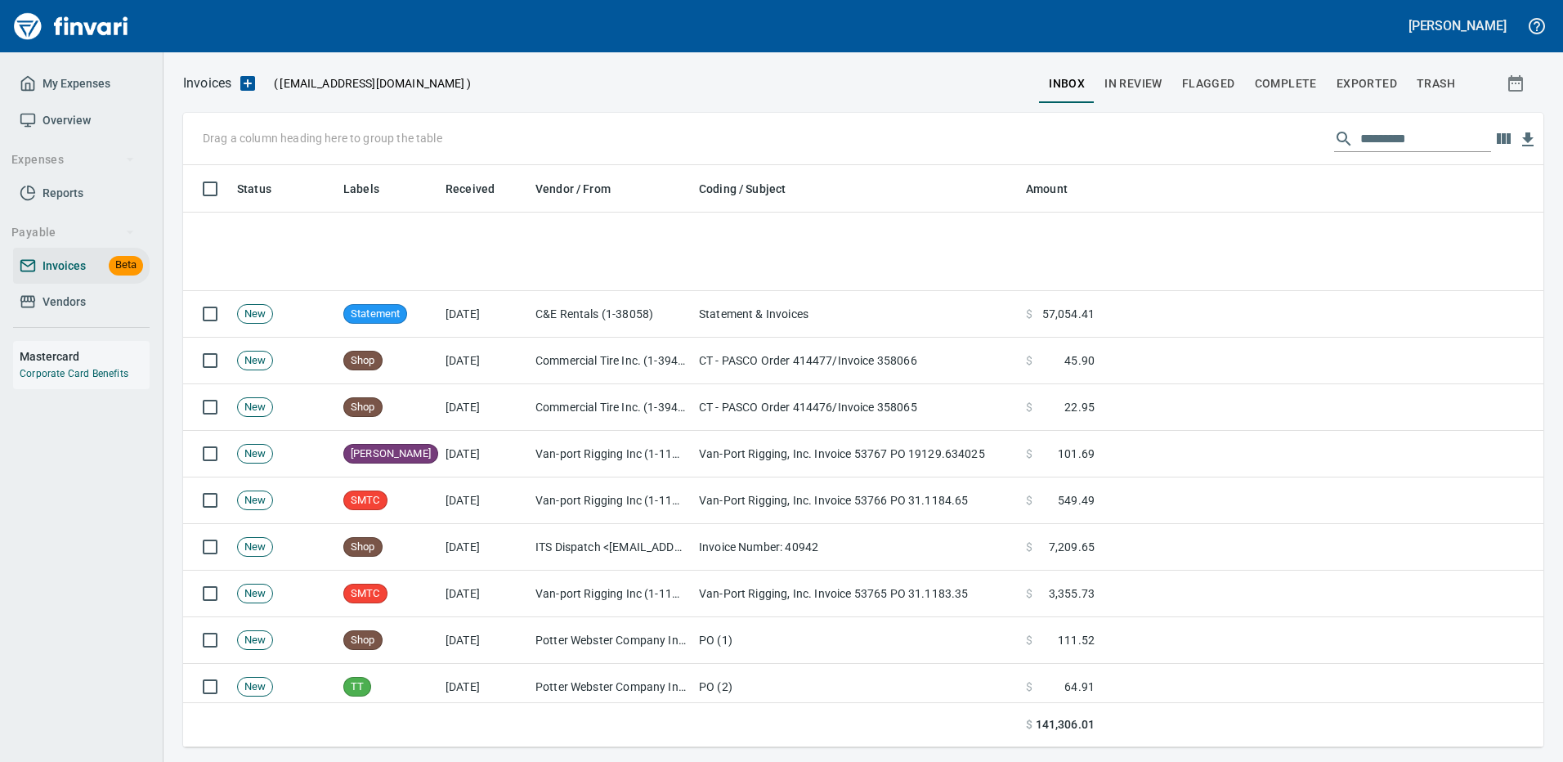
scroll to position [1553, 0]
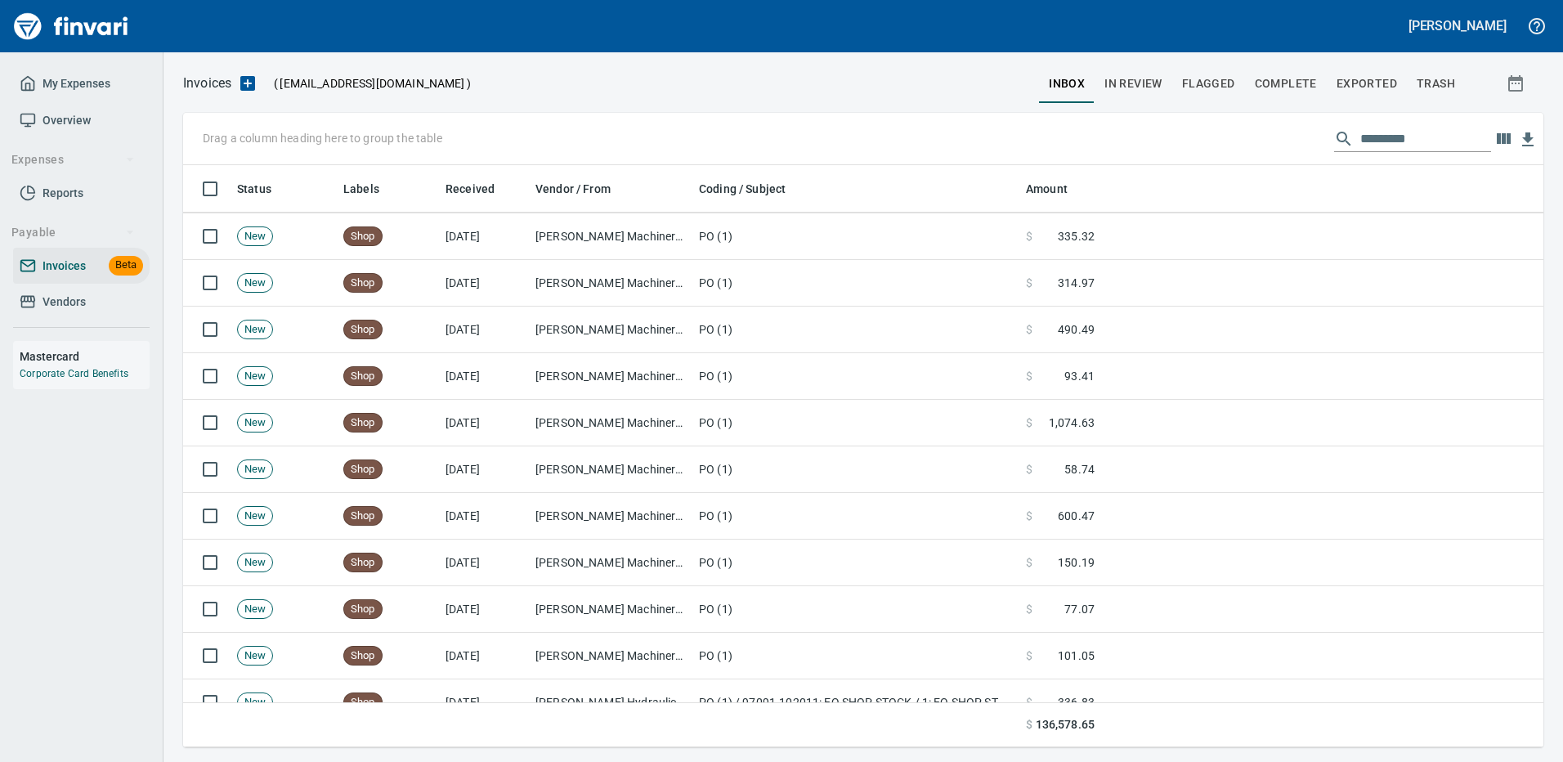
click at [89, 78] on span "My Expenses" at bounding box center [76, 84] width 68 height 20
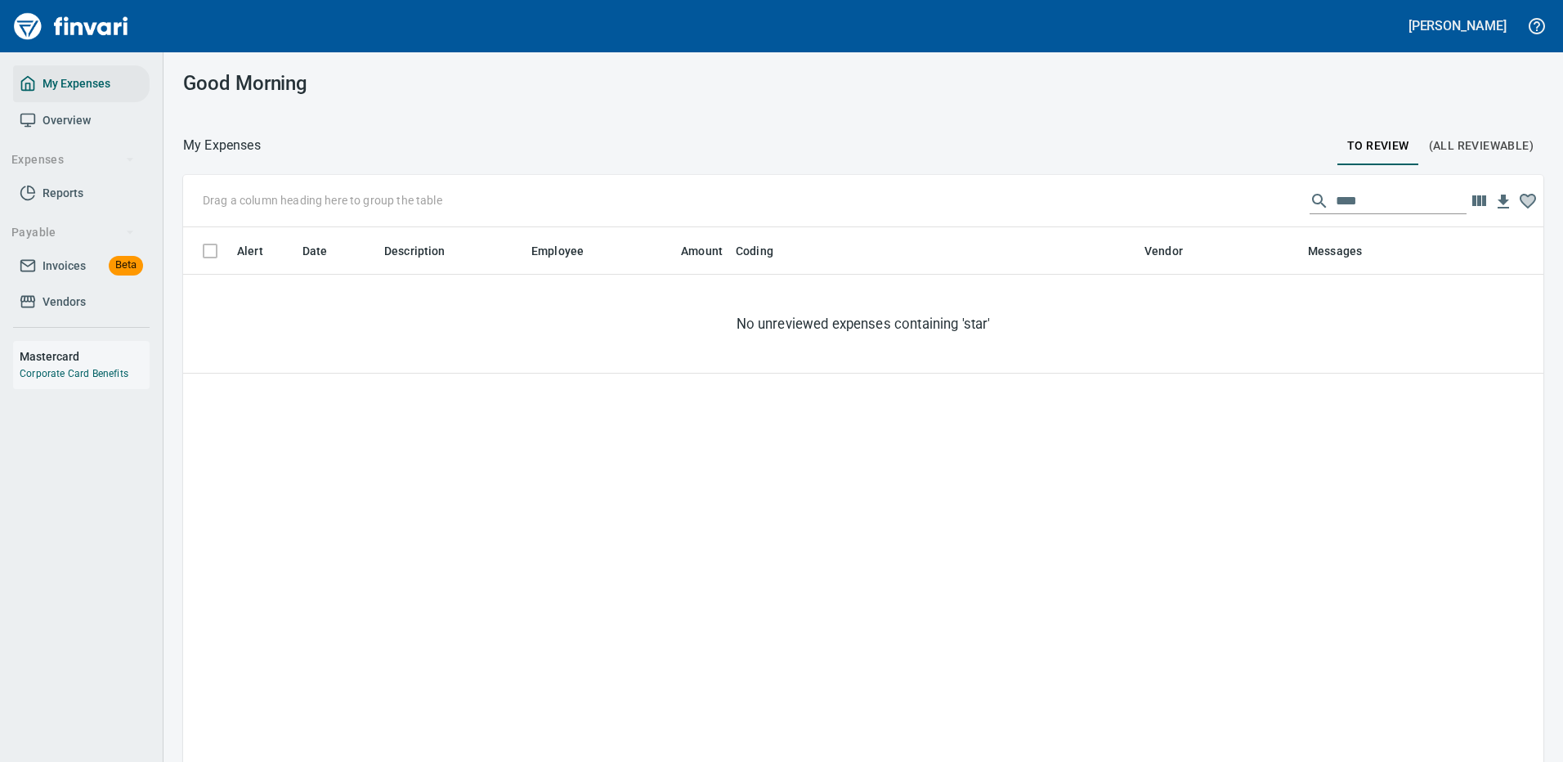
scroll to position [557, 1335]
drag, startPoint x: 1344, startPoint y: 190, endPoint x: 1188, endPoint y: 191, distance: 156.1
click at [1220, 202] on div "Drag a column heading here to group the table ****" at bounding box center [863, 201] width 1360 height 52
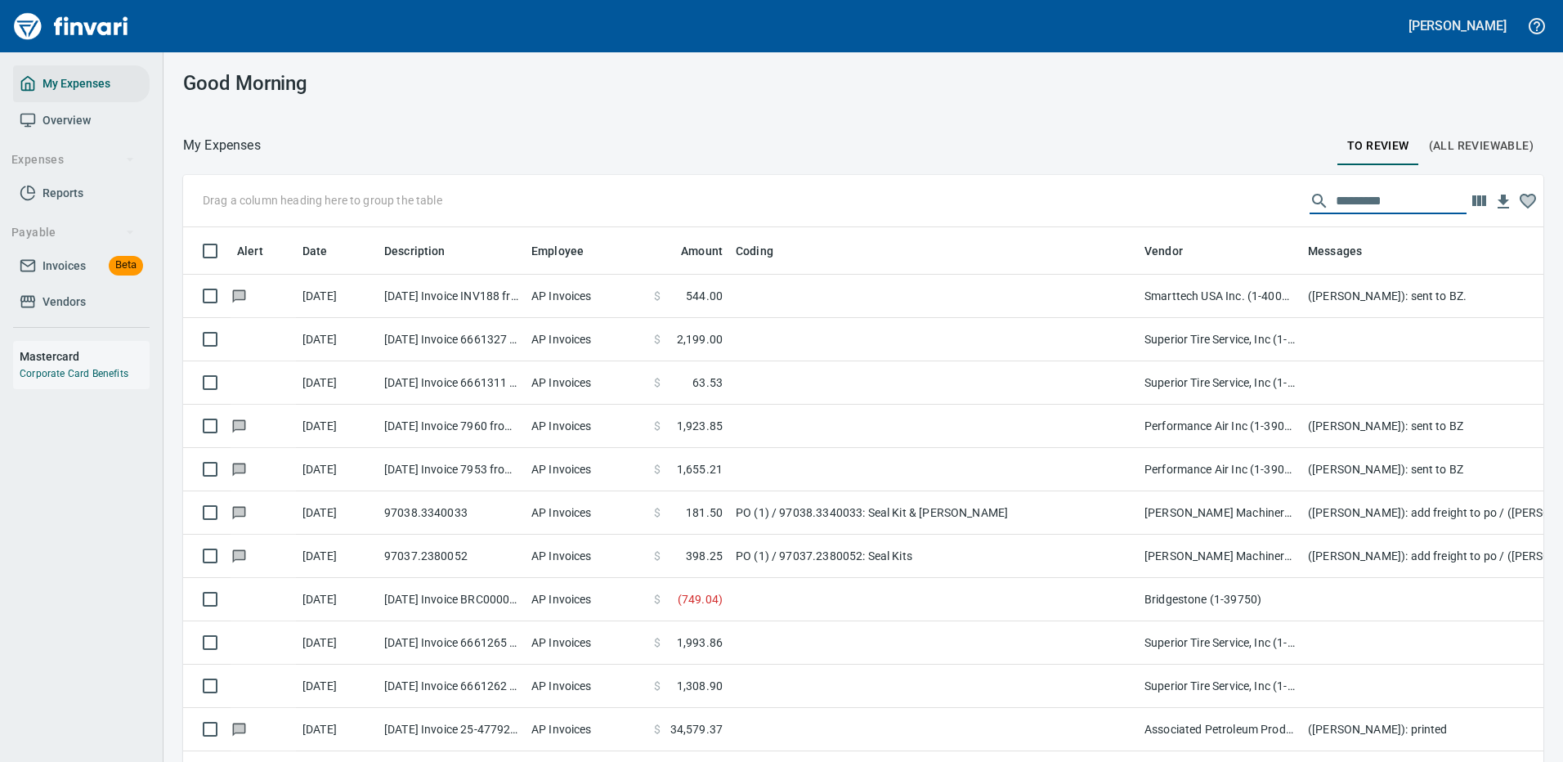
scroll to position [557, 1323]
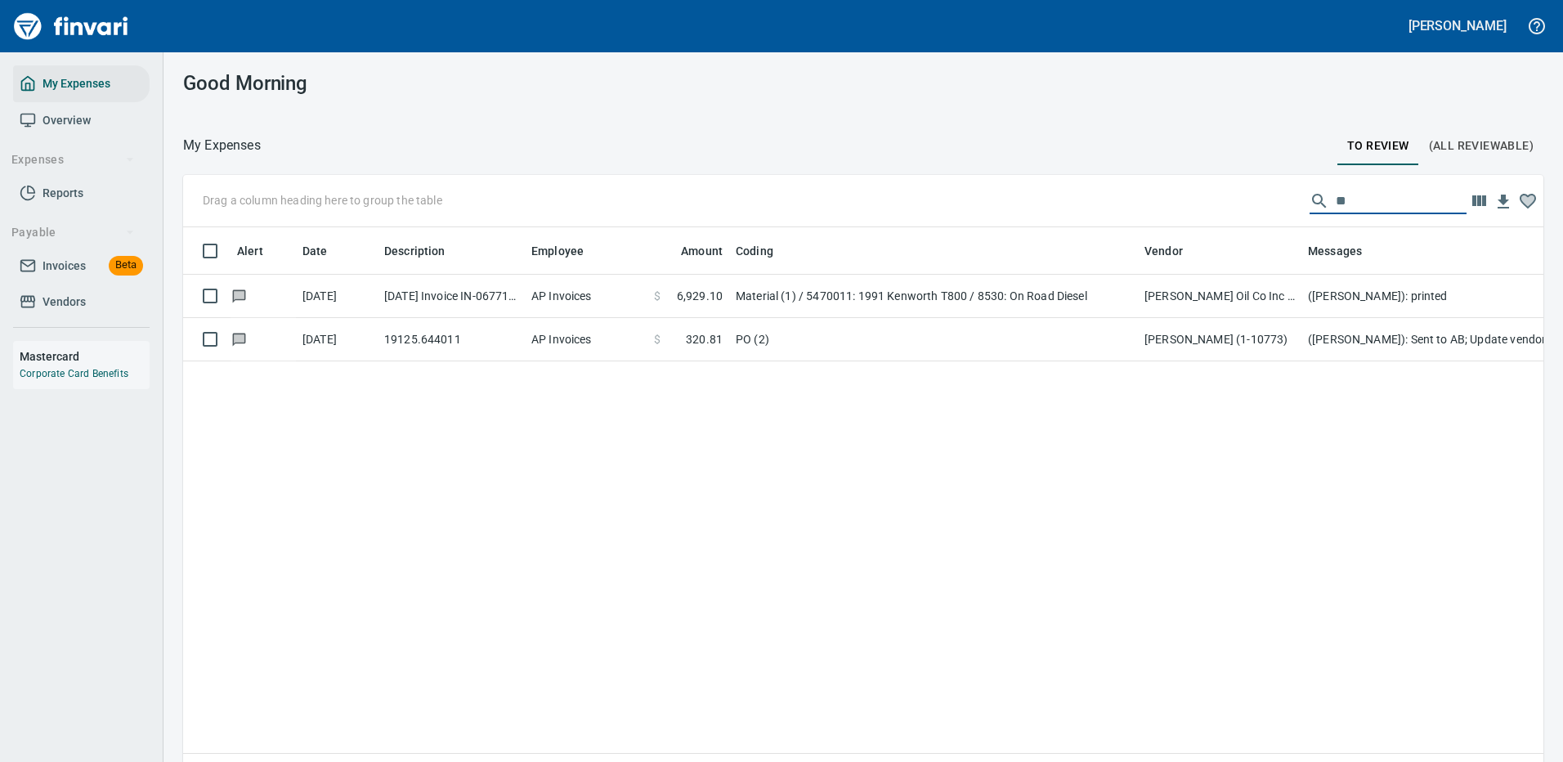
type input "*"
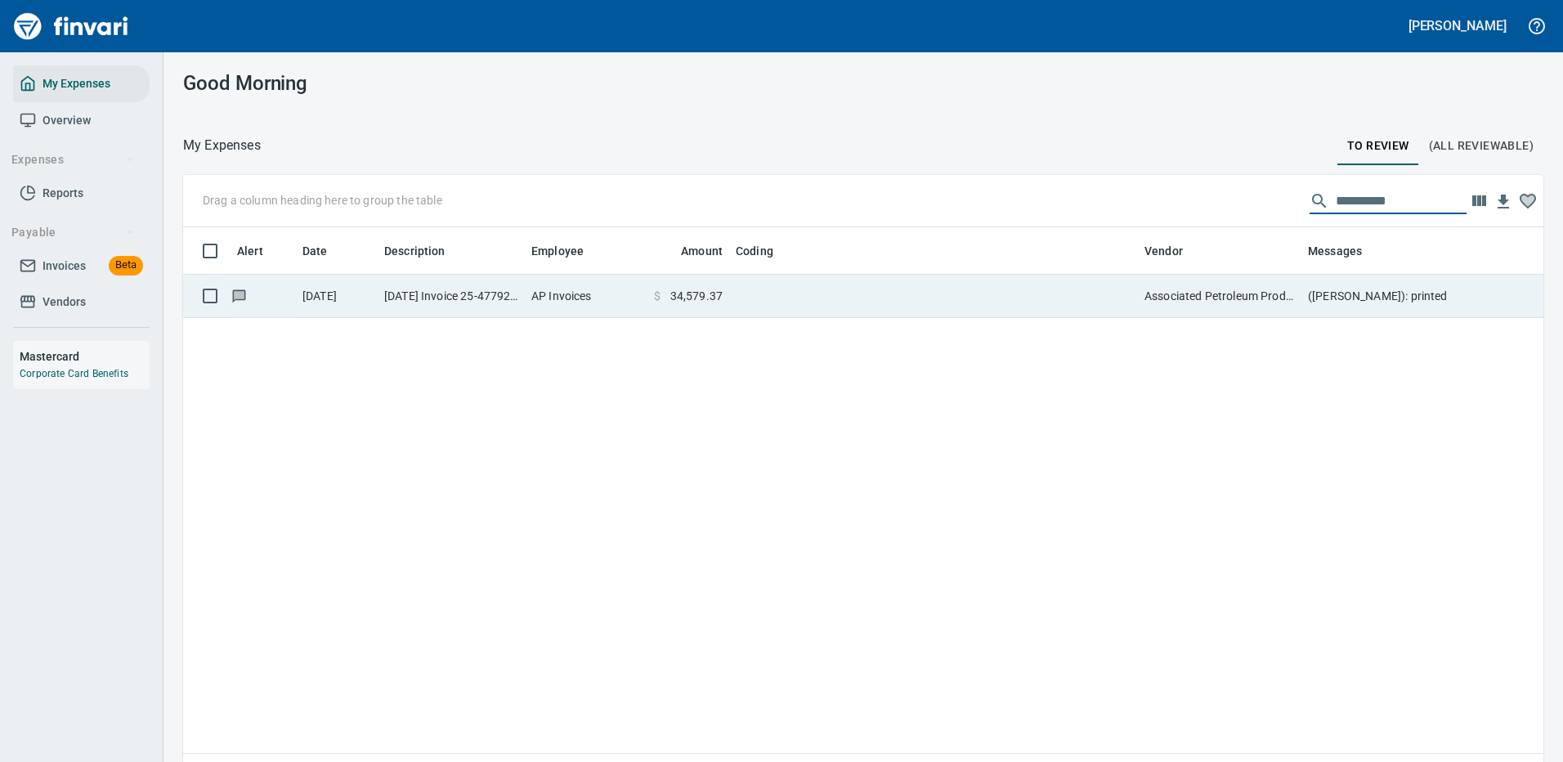
type input "**********"
click at [1121, 295] on td at bounding box center [933, 296] width 409 height 43
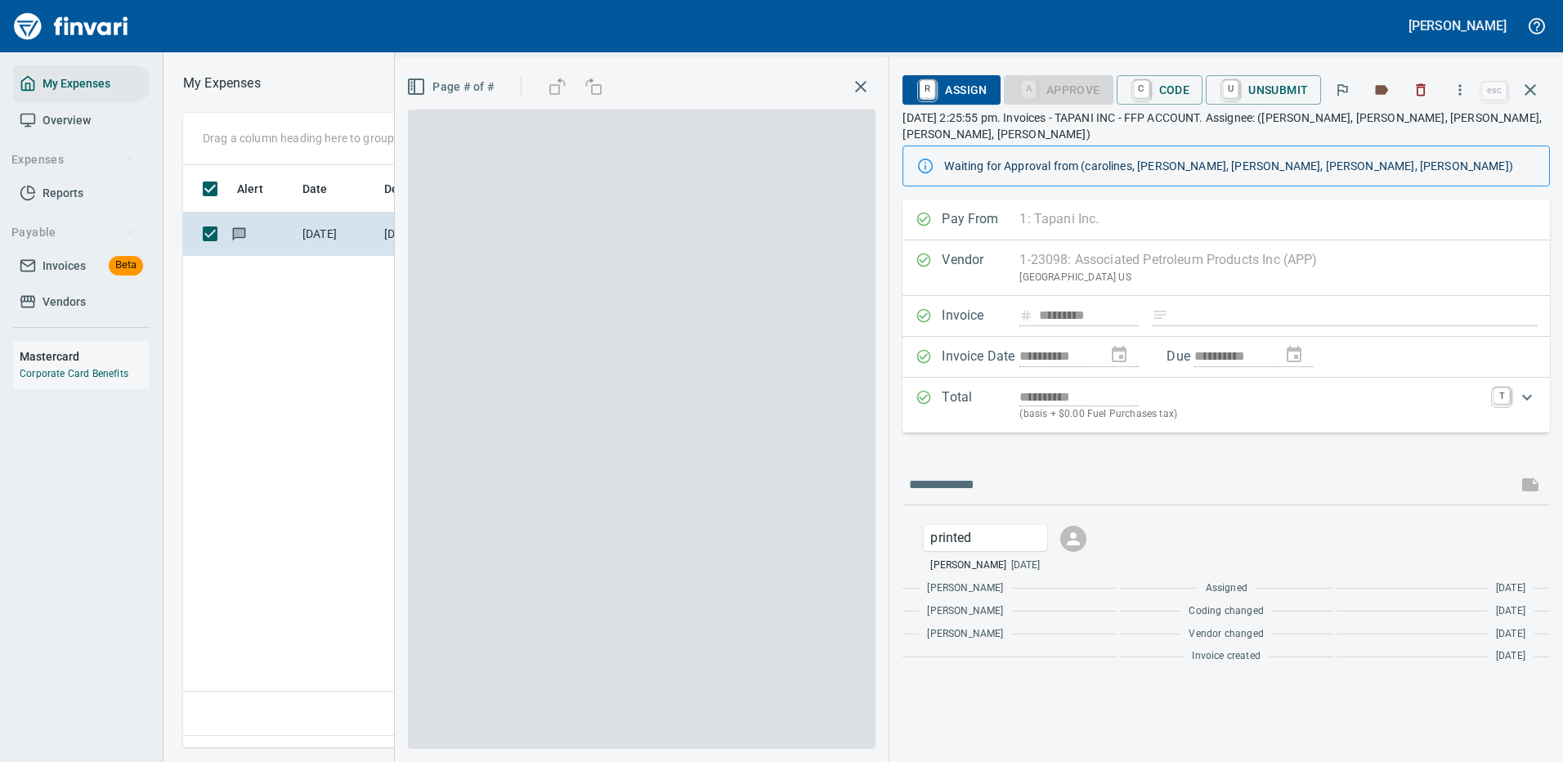
scroll to position [557, 939]
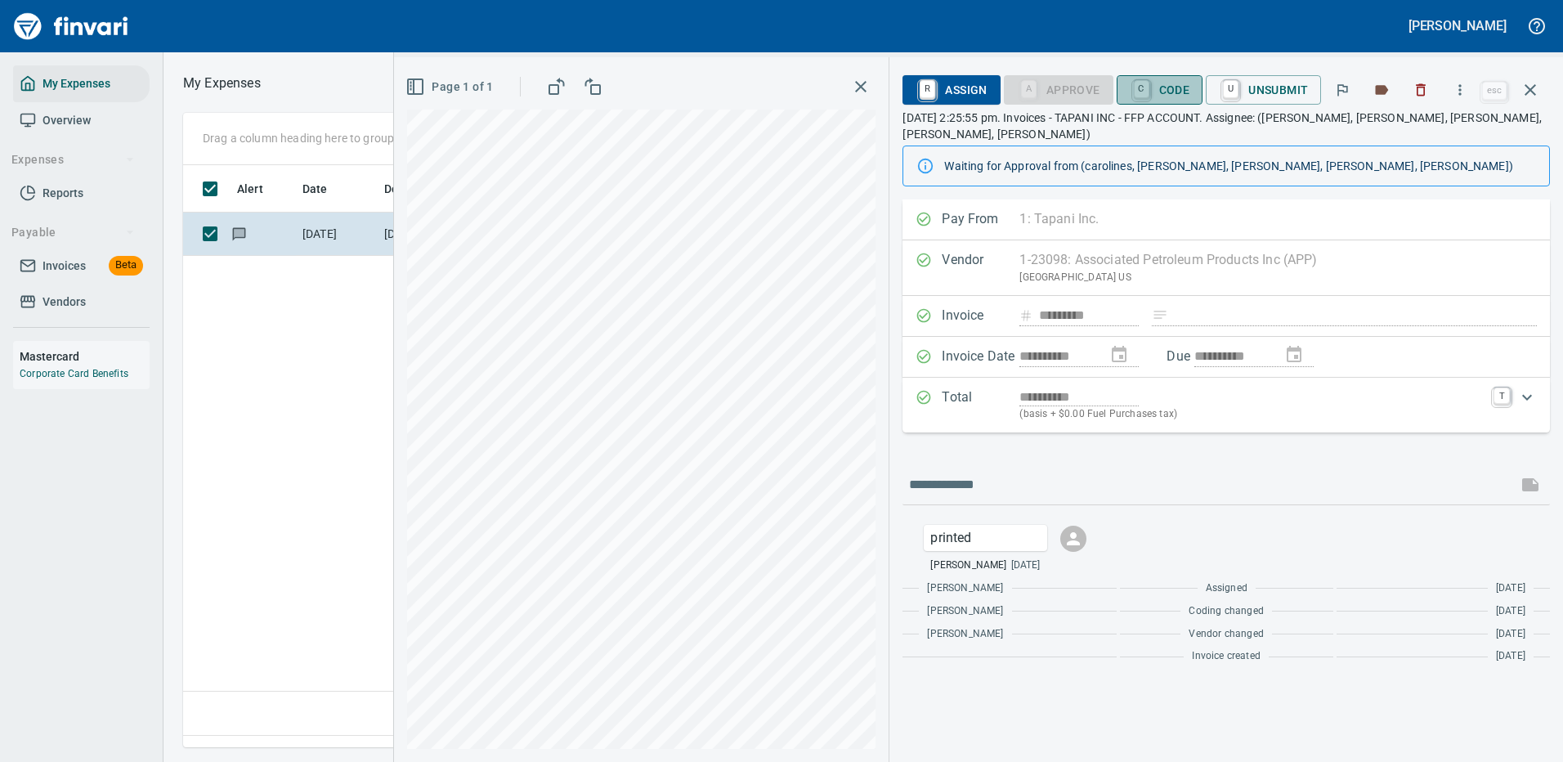
click at [1161, 87] on span "C Code" at bounding box center [1159, 90] width 60 height 28
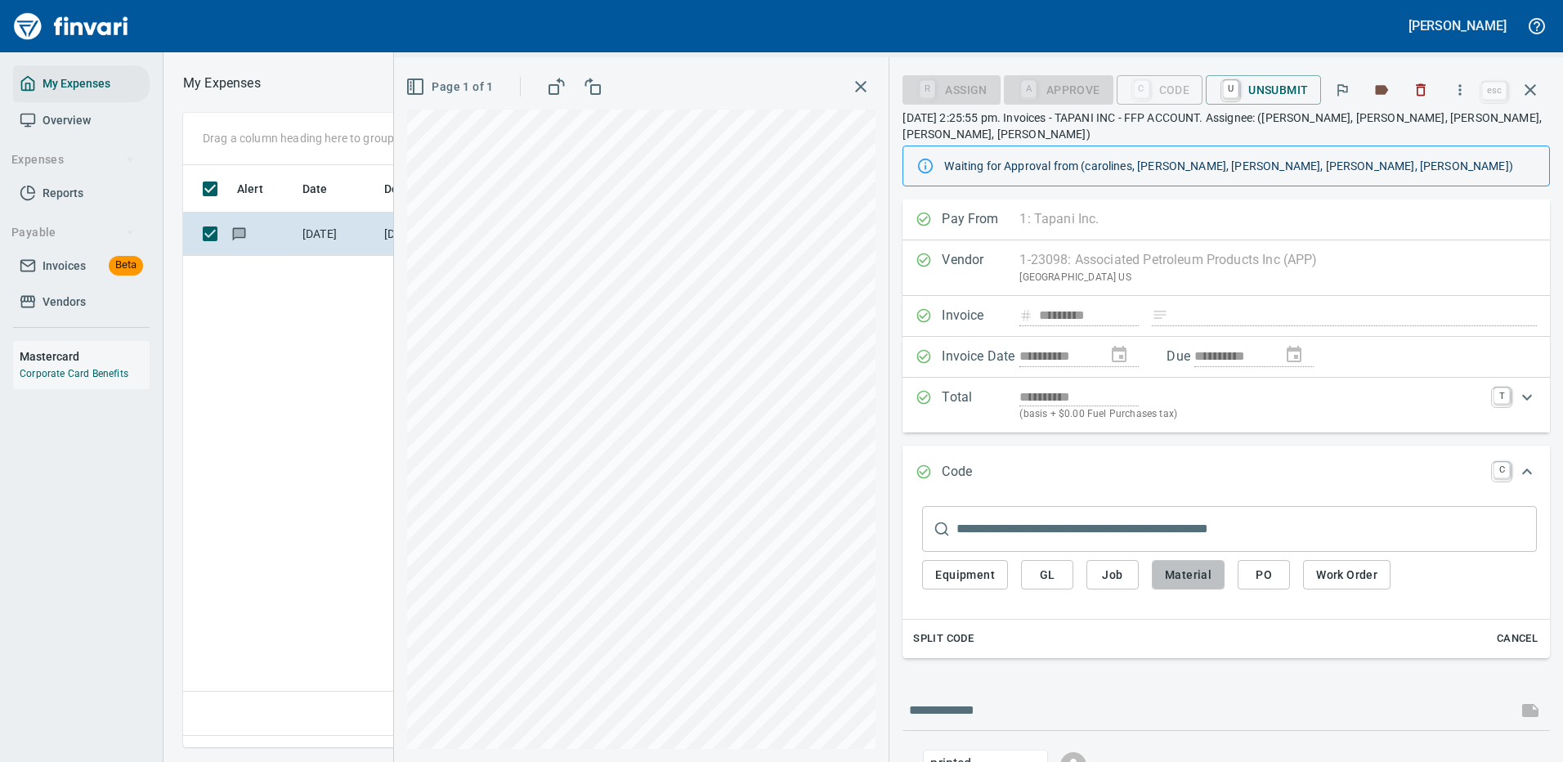
click at [1179, 577] on span "Material" at bounding box center [1188, 575] width 47 height 20
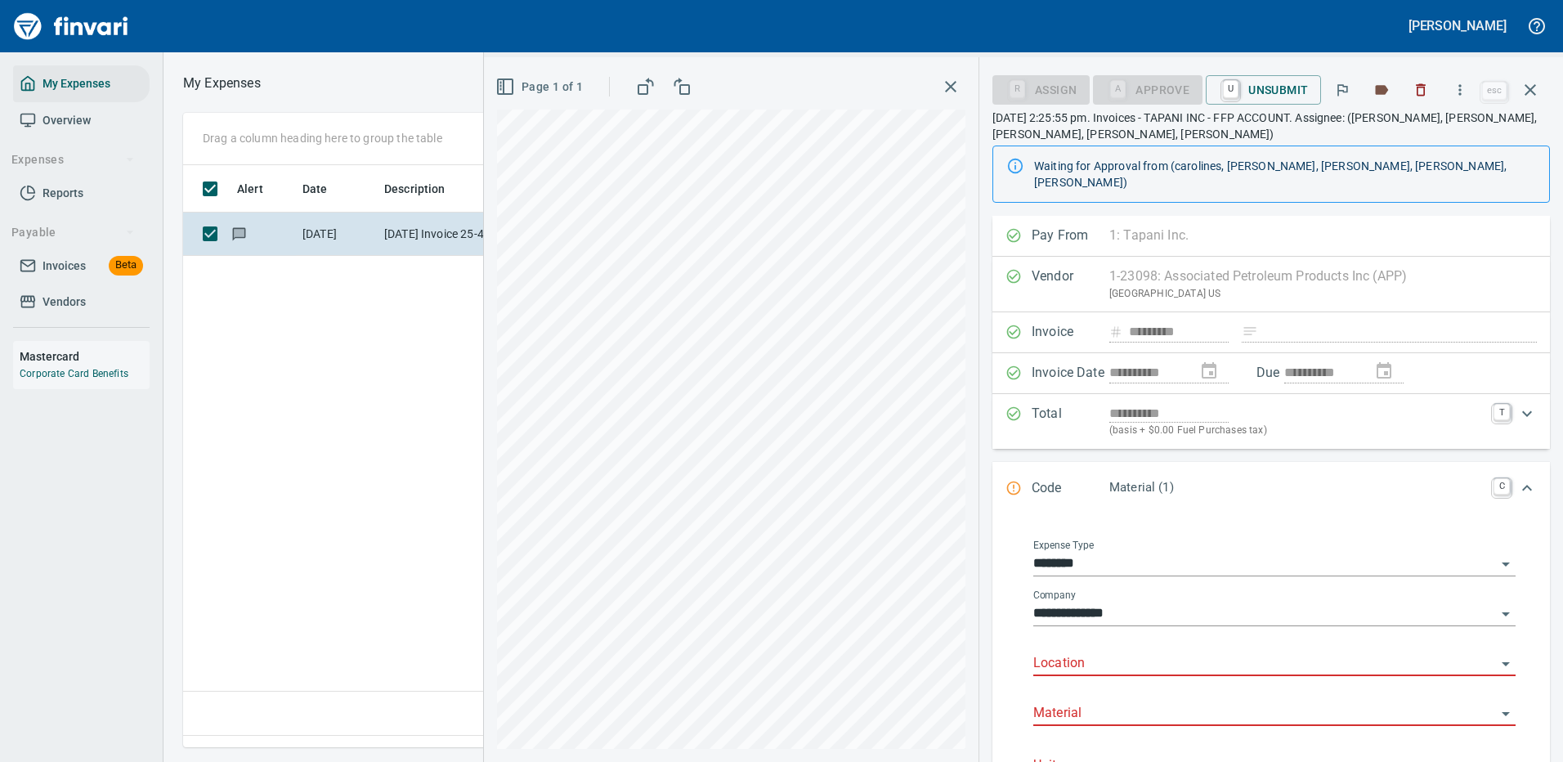
click at [1077, 652] on input "Location" at bounding box center [1264, 663] width 463 height 23
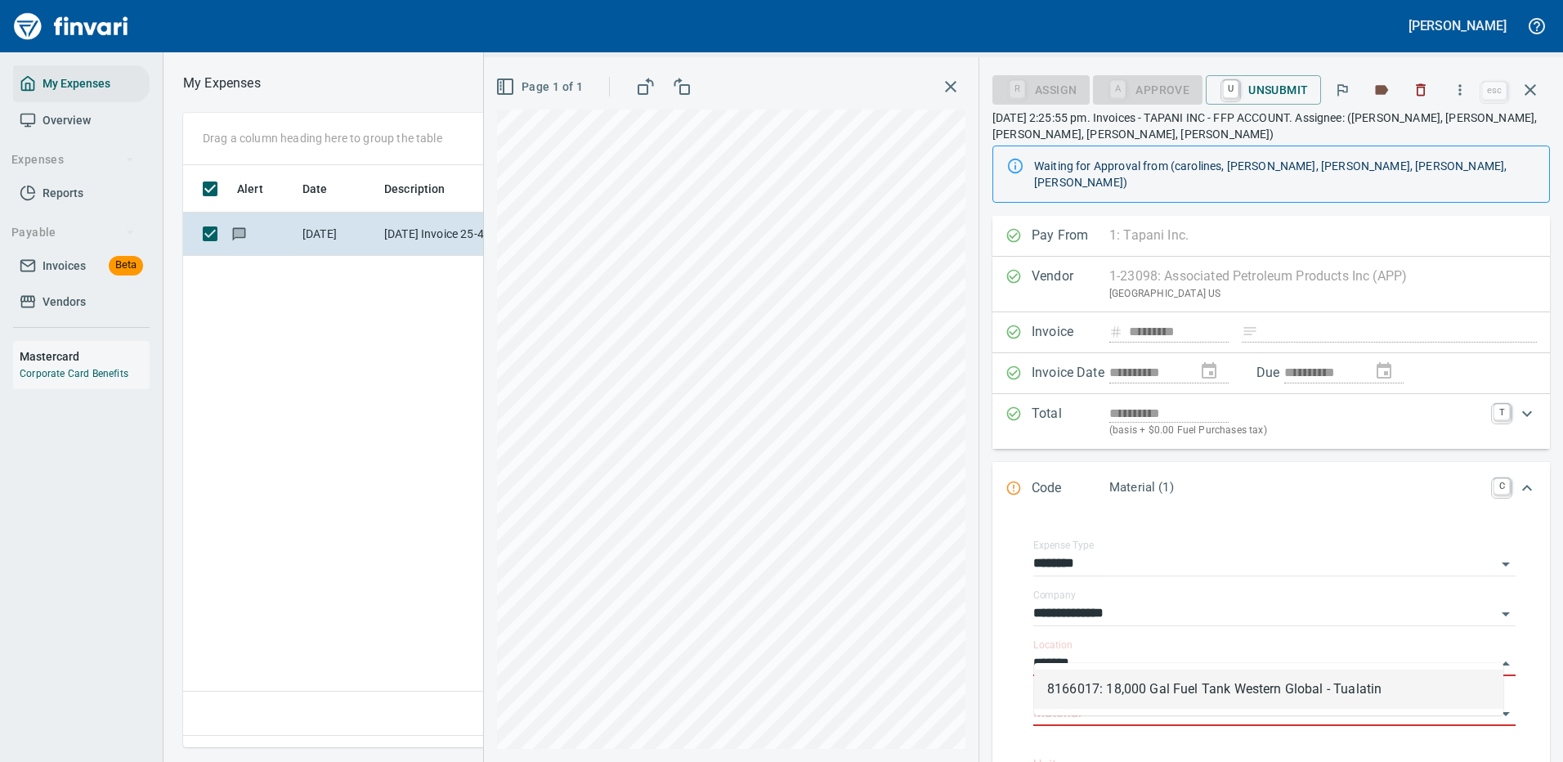
click at [1134, 685] on li "8166017: 18,000 Gal Fuel Tank Western Global - Tualatin" at bounding box center [1268, 688] width 469 height 39
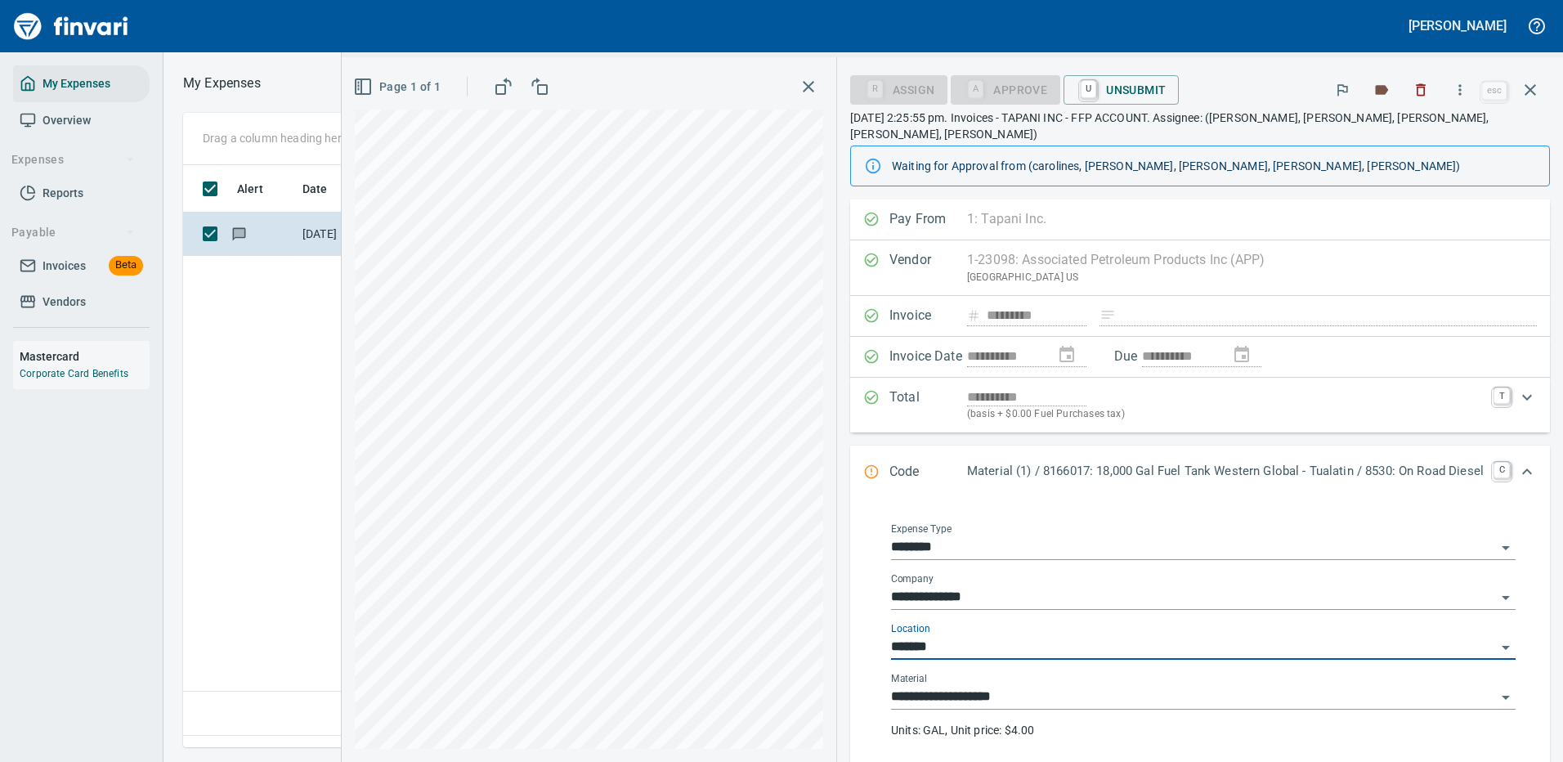
type input "**********"
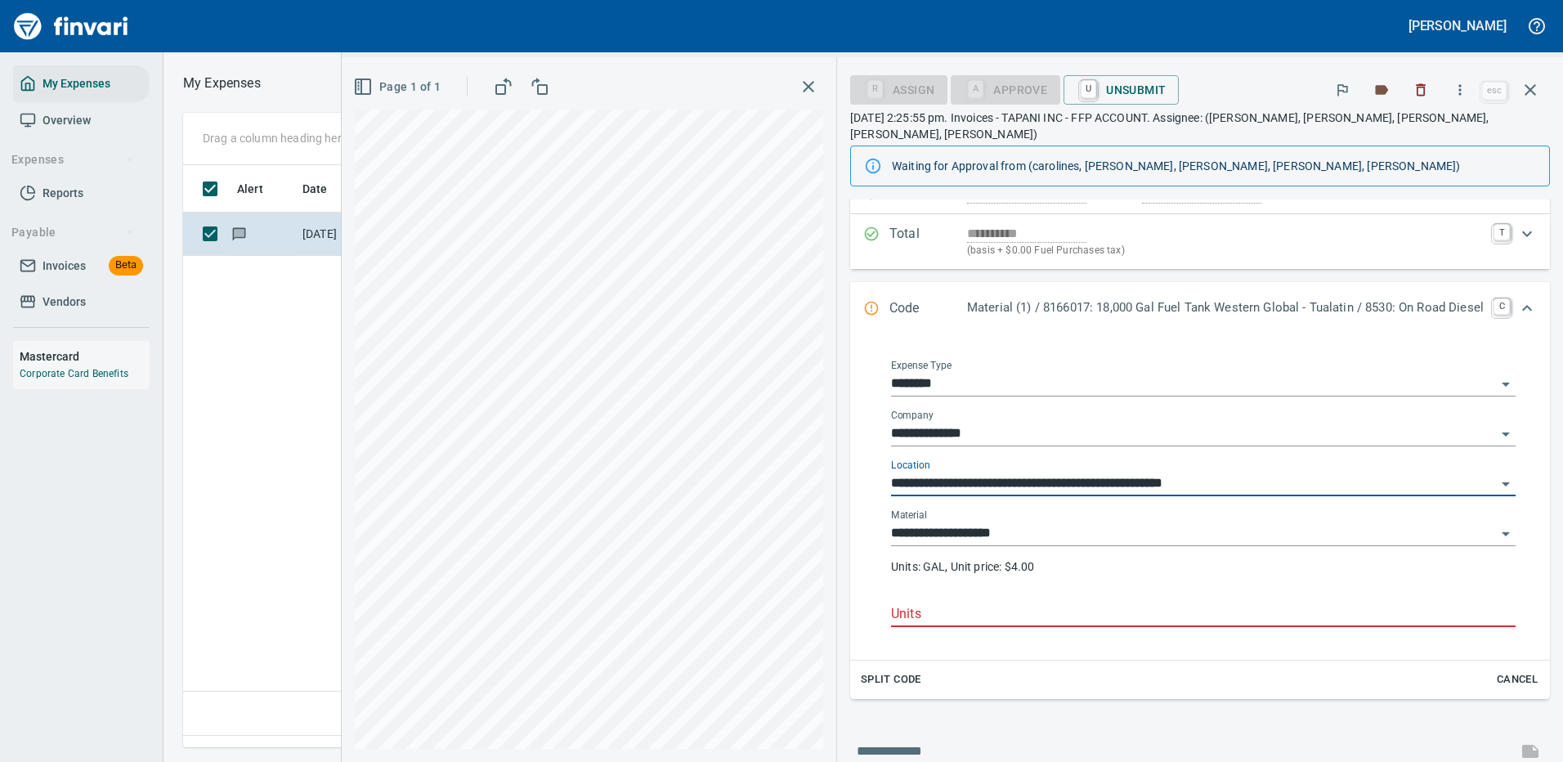
type input "**********"
click at [903, 601] on input "Units" at bounding box center [1203, 614] width 624 height 26
type input "****"
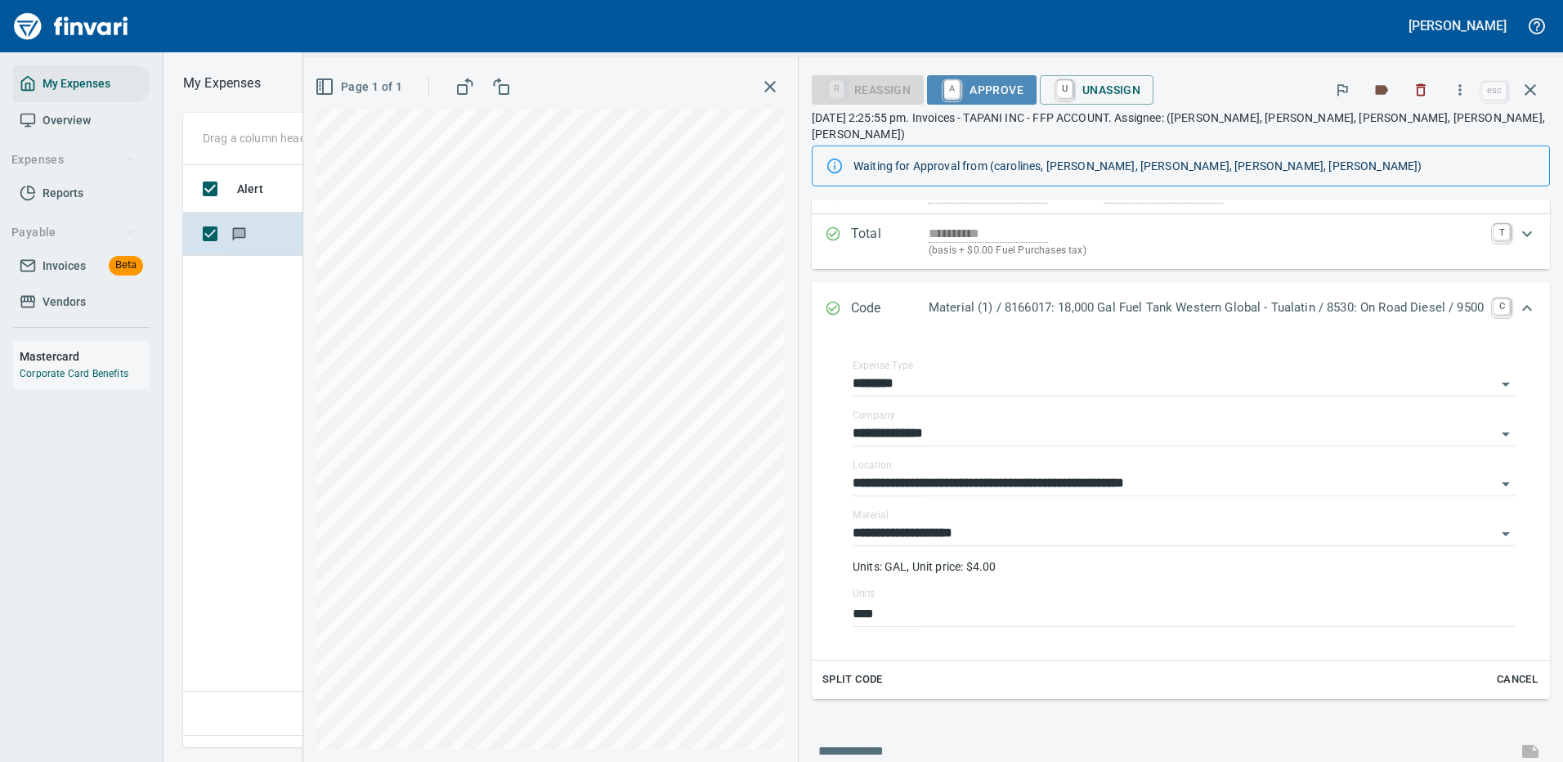
click at [968, 94] on span "A Approve" at bounding box center [981, 90] width 83 height 28
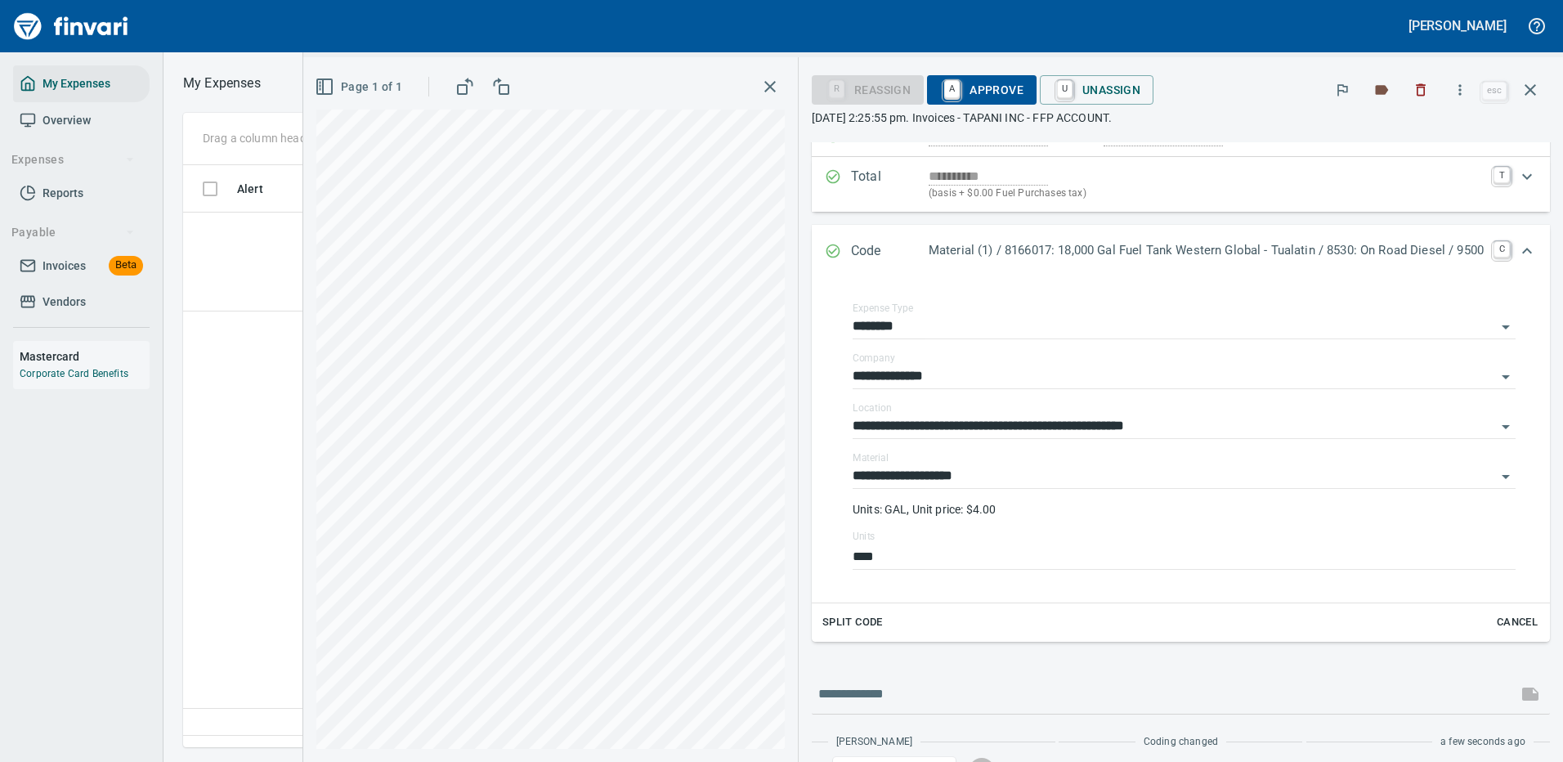
scroll to position [557, 939]
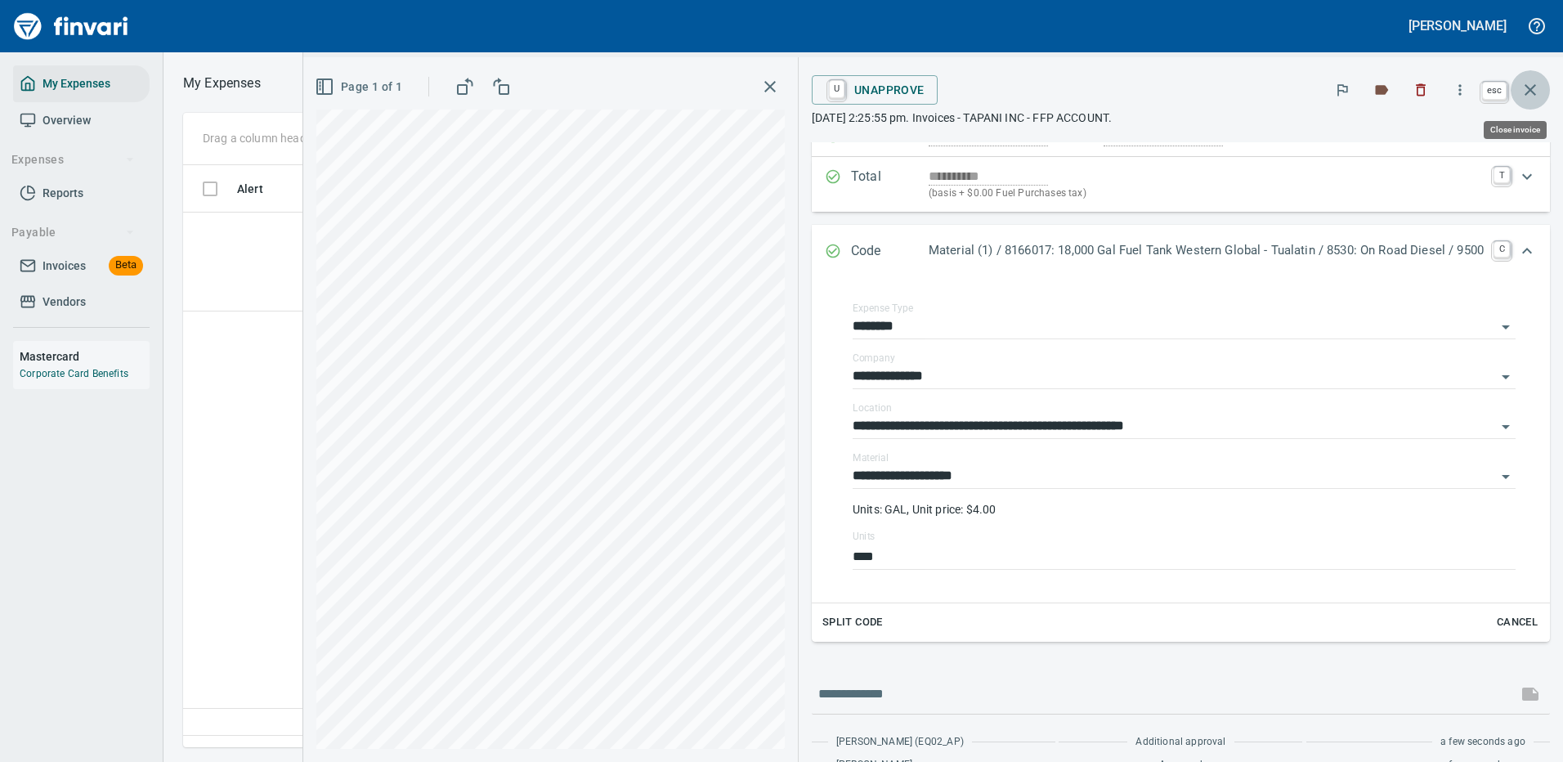
click at [1532, 87] on icon "button" at bounding box center [1529, 89] width 11 height 11
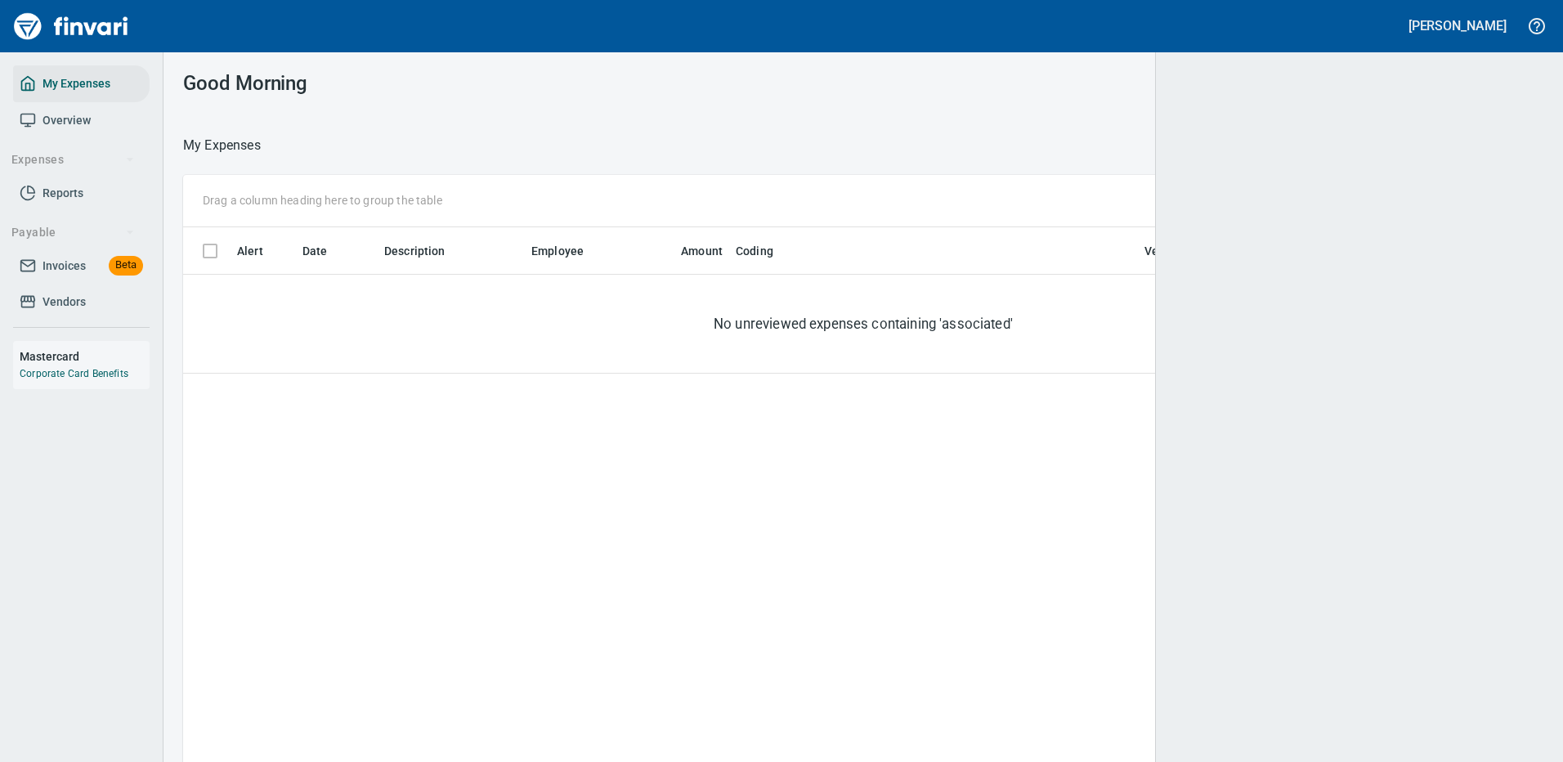
scroll to position [2, 2]
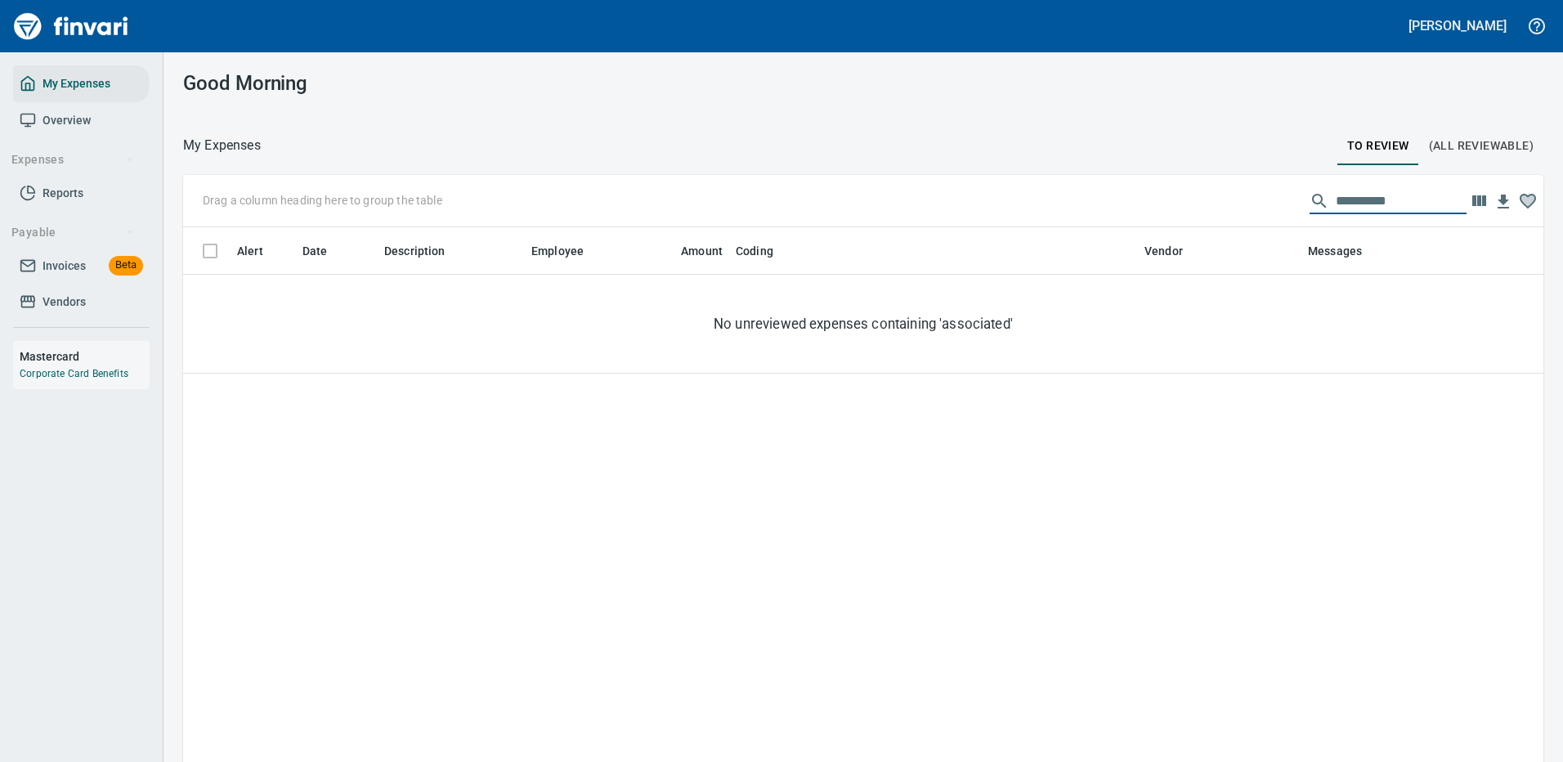
drag, startPoint x: 1386, startPoint y: 199, endPoint x: 1253, endPoint y: 198, distance: 133.2
click at [1253, 198] on div "**********" at bounding box center [863, 201] width 1360 height 52
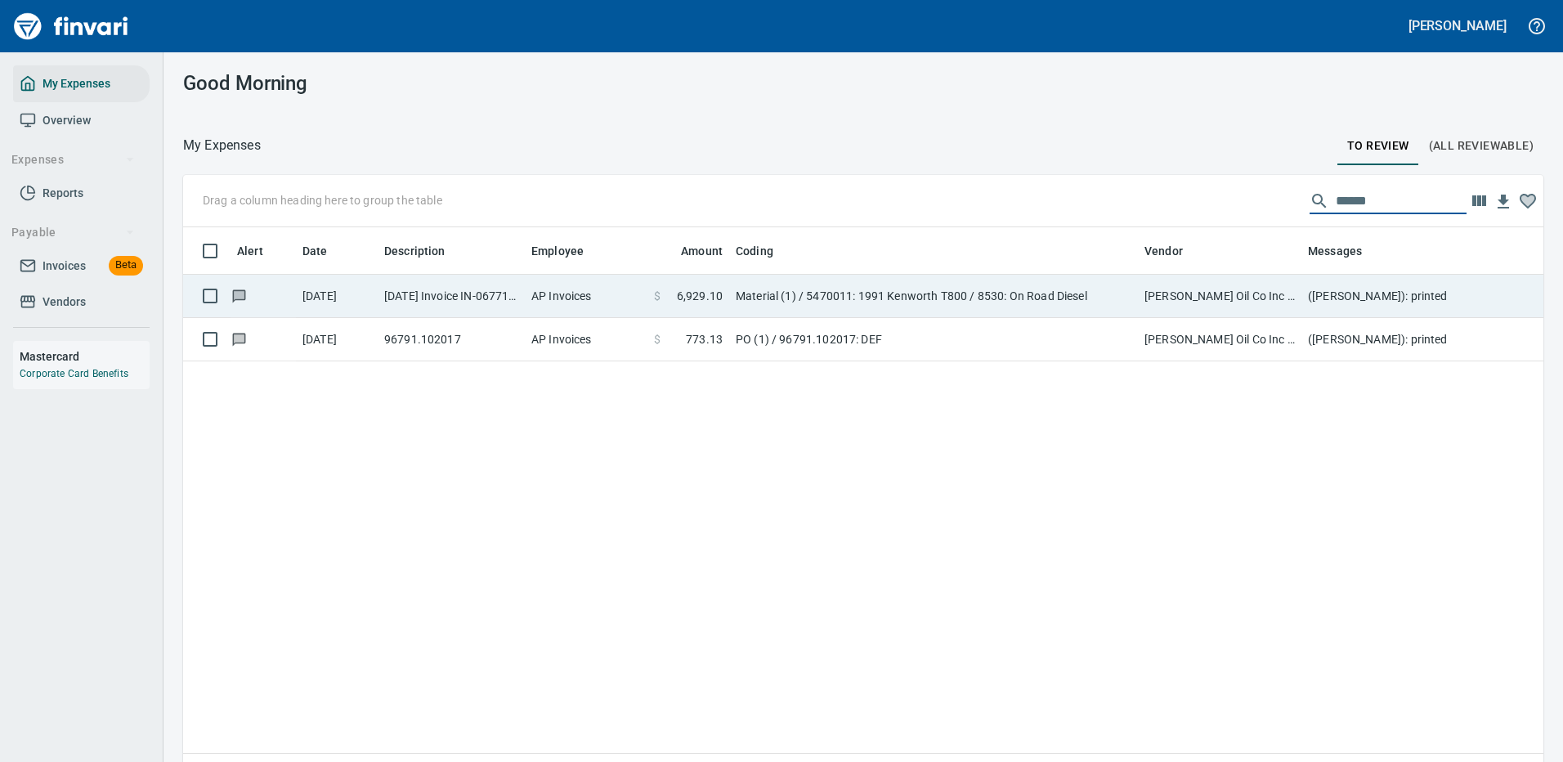
type input "******"
click at [693, 286] on td "$ 6,929.10" at bounding box center [688, 296] width 82 height 43
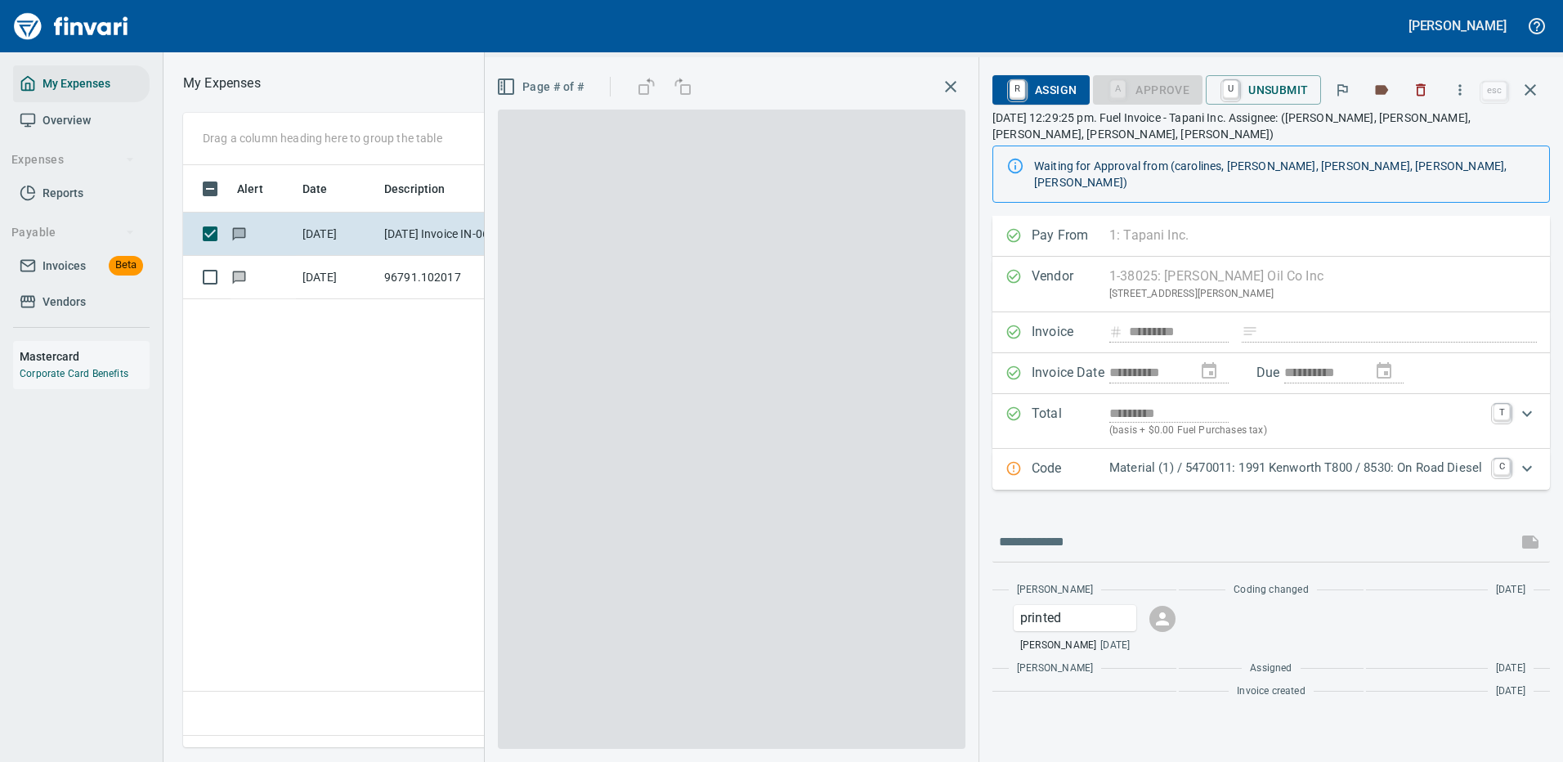
scroll to position [557, 939]
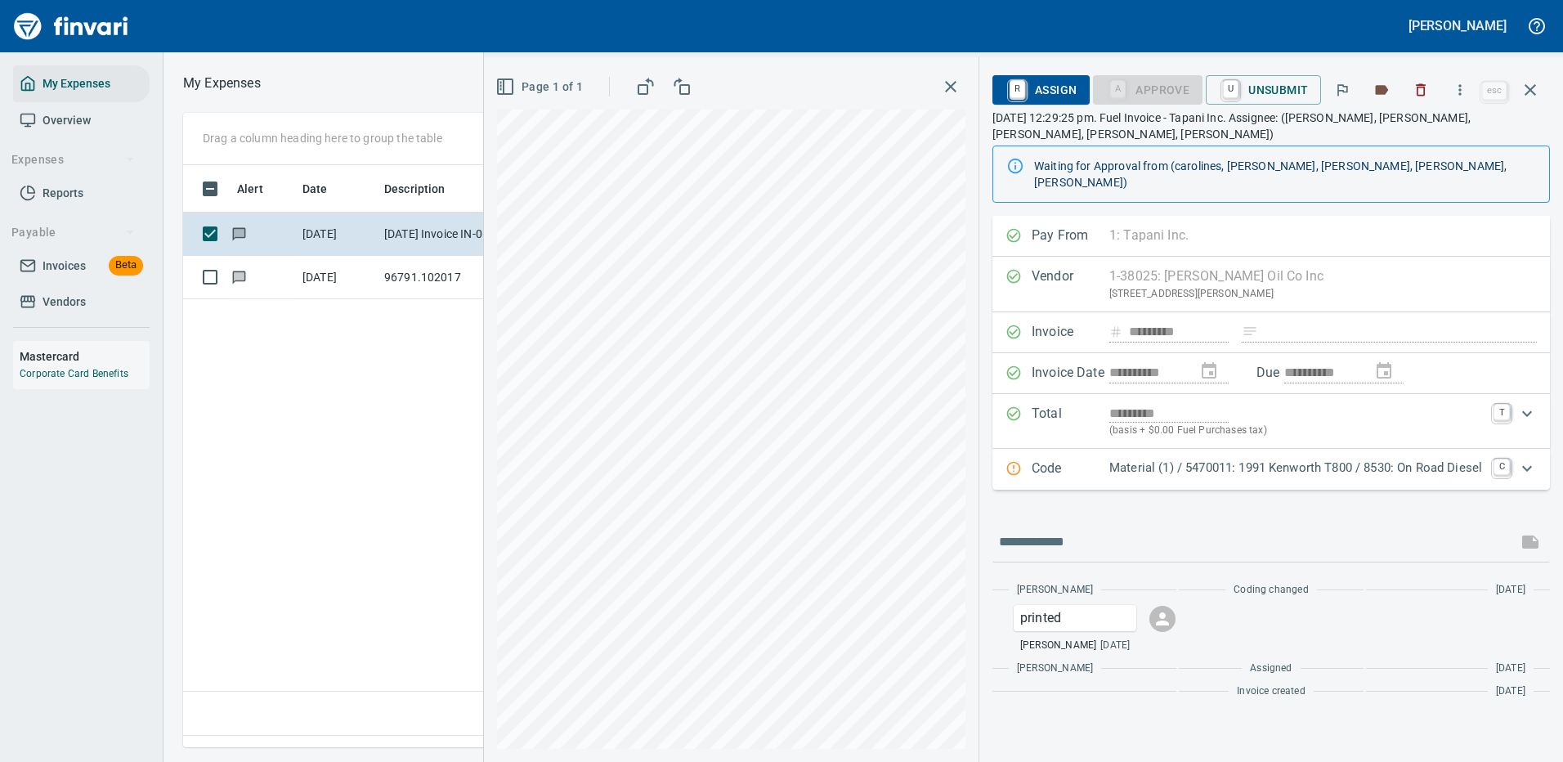
click at [1347, 458] on p "Material (1) / 5470011: 1991 Kenworth T800 / 8530: On Road Diesel" at bounding box center [1296, 467] width 374 height 19
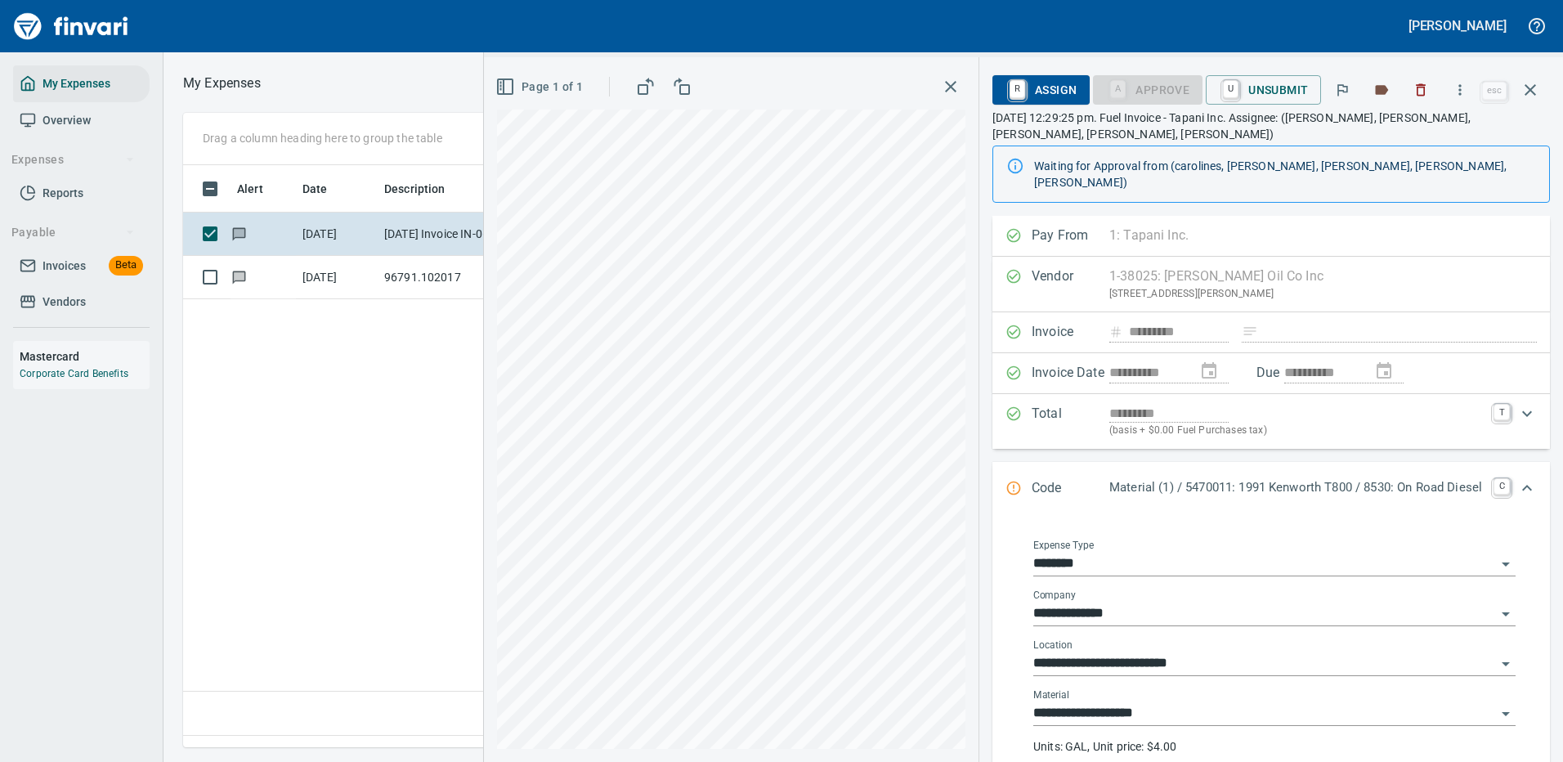
scroll to position [82, 0]
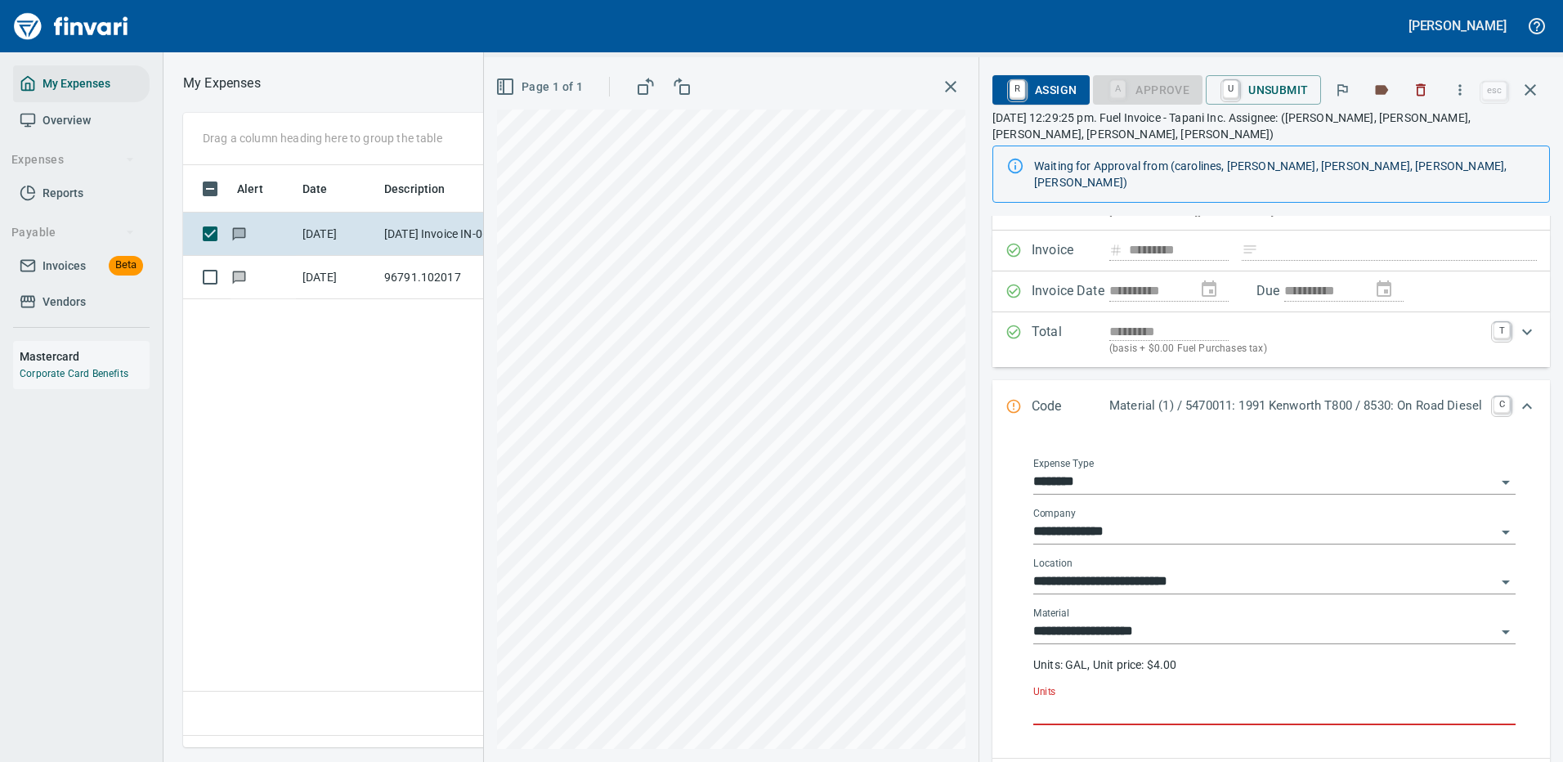
click at [1055, 699] on input "Units" at bounding box center [1274, 712] width 482 height 26
type input "****"
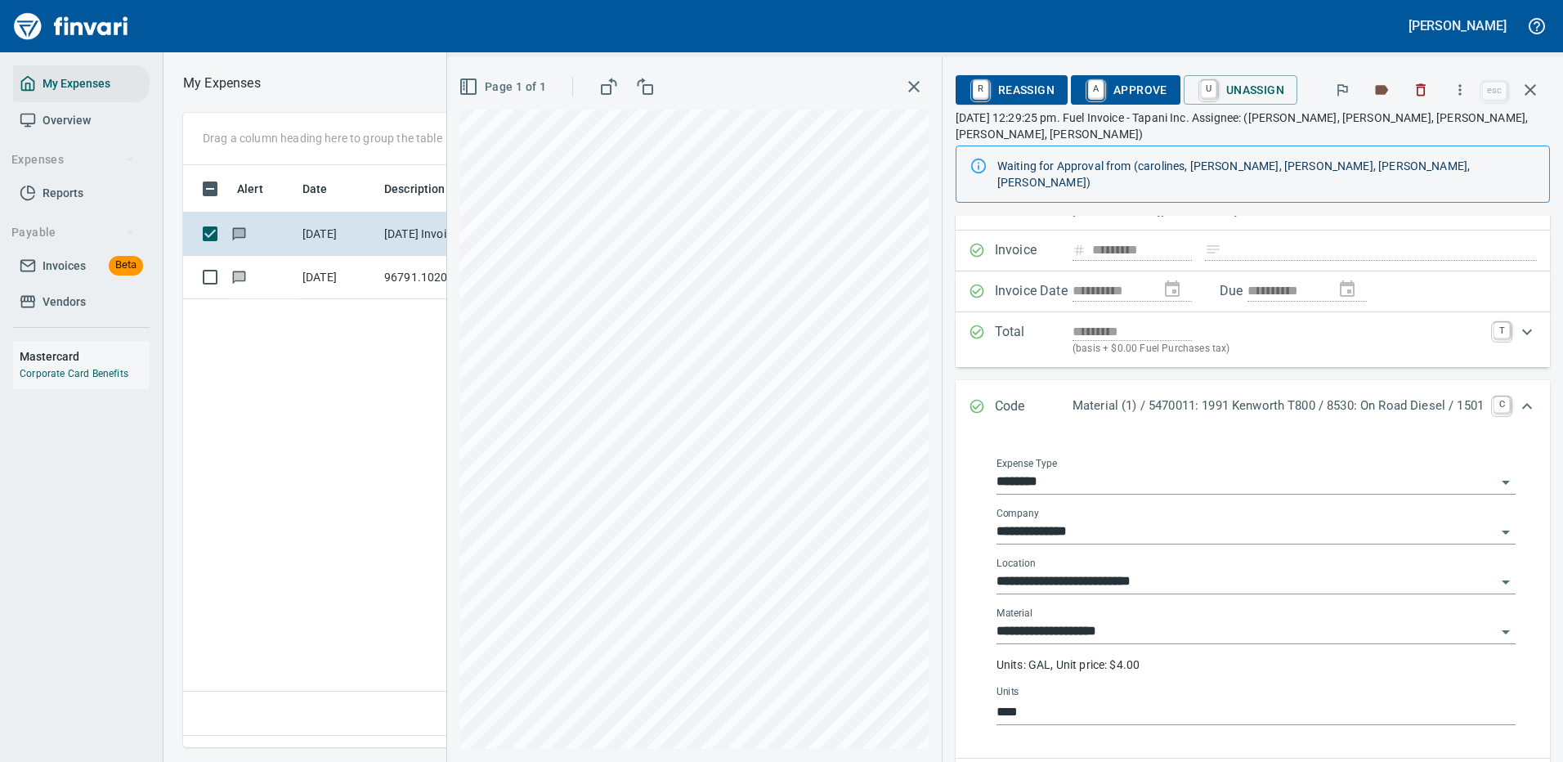
scroll to position [94, 0]
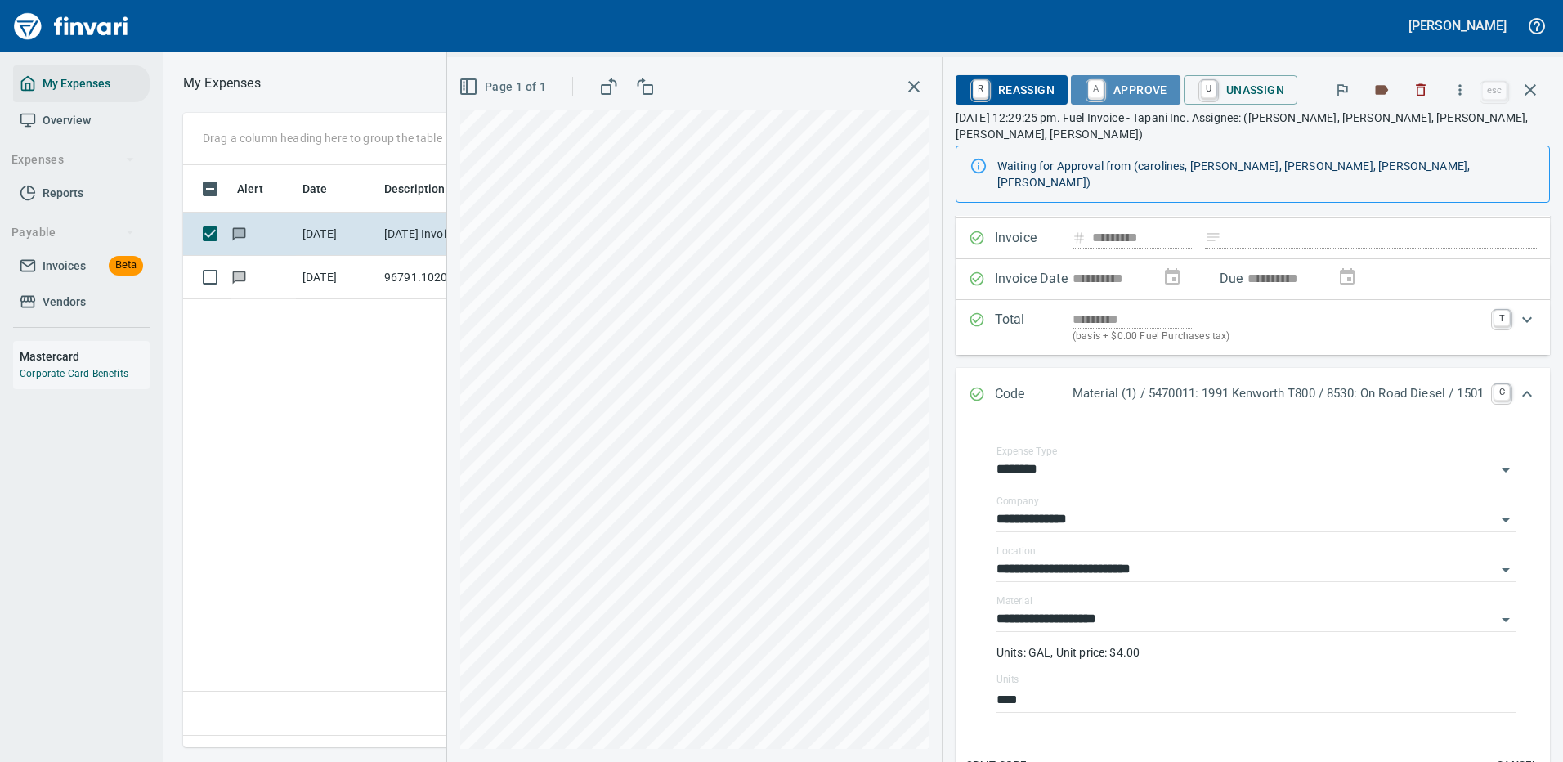
click at [1125, 83] on span "A Approve" at bounding box center [1125, 90] width 83 height 28
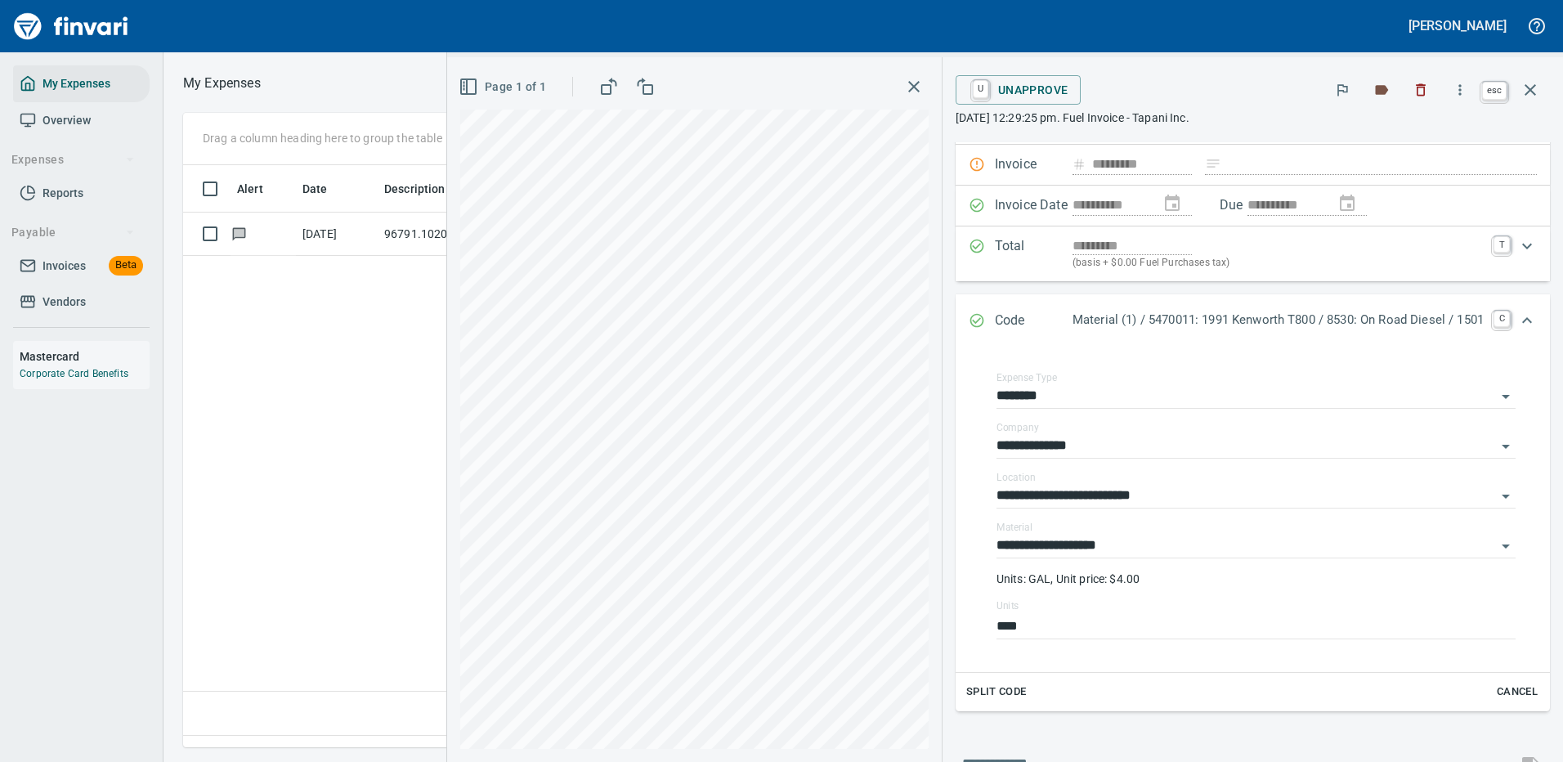
scroll to position [557, 939]
click at [1530, 84] on icon "button" at bounding box center [1530, 90] width 20 height 20
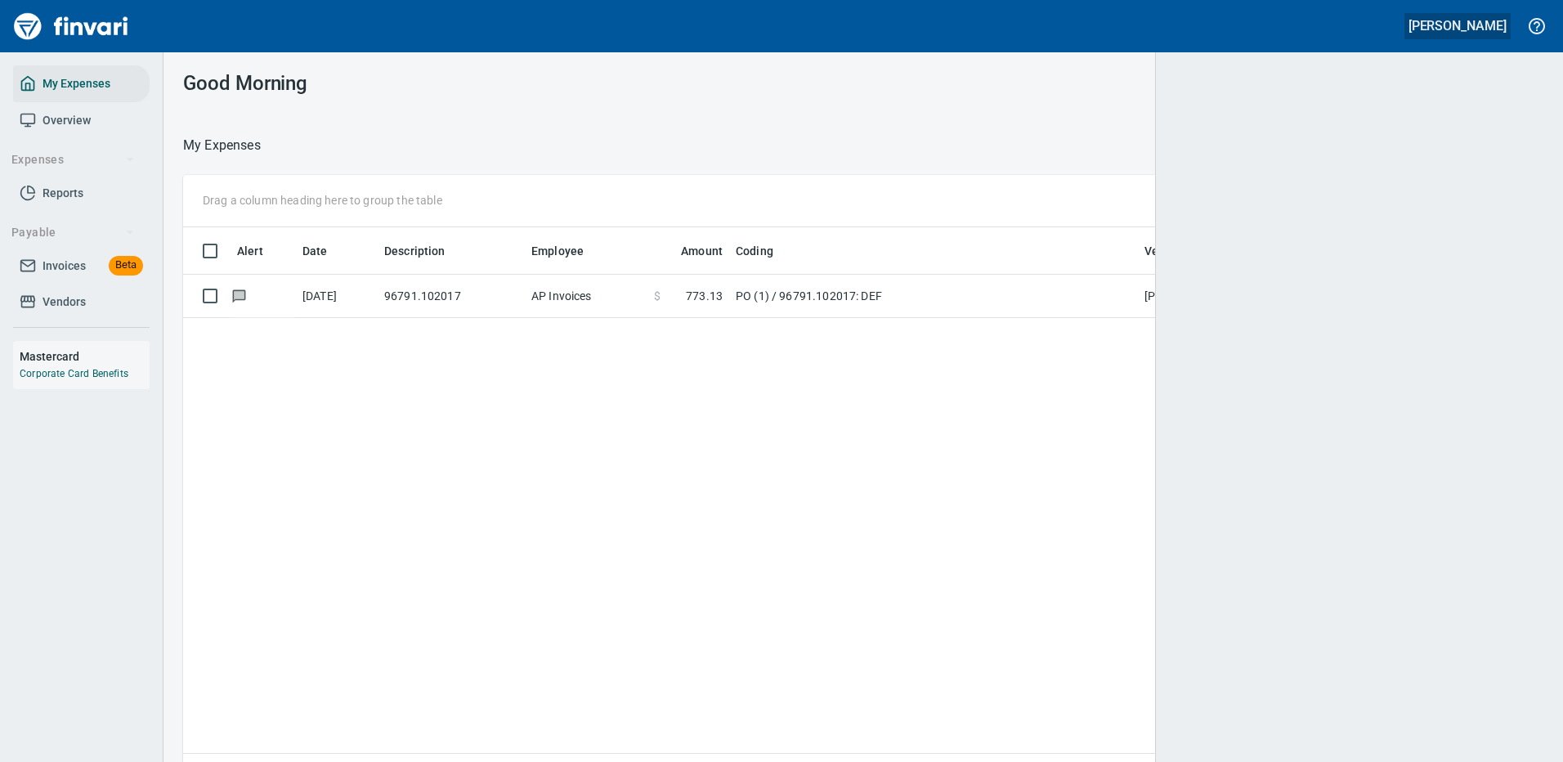
scroll to position [2, 2]
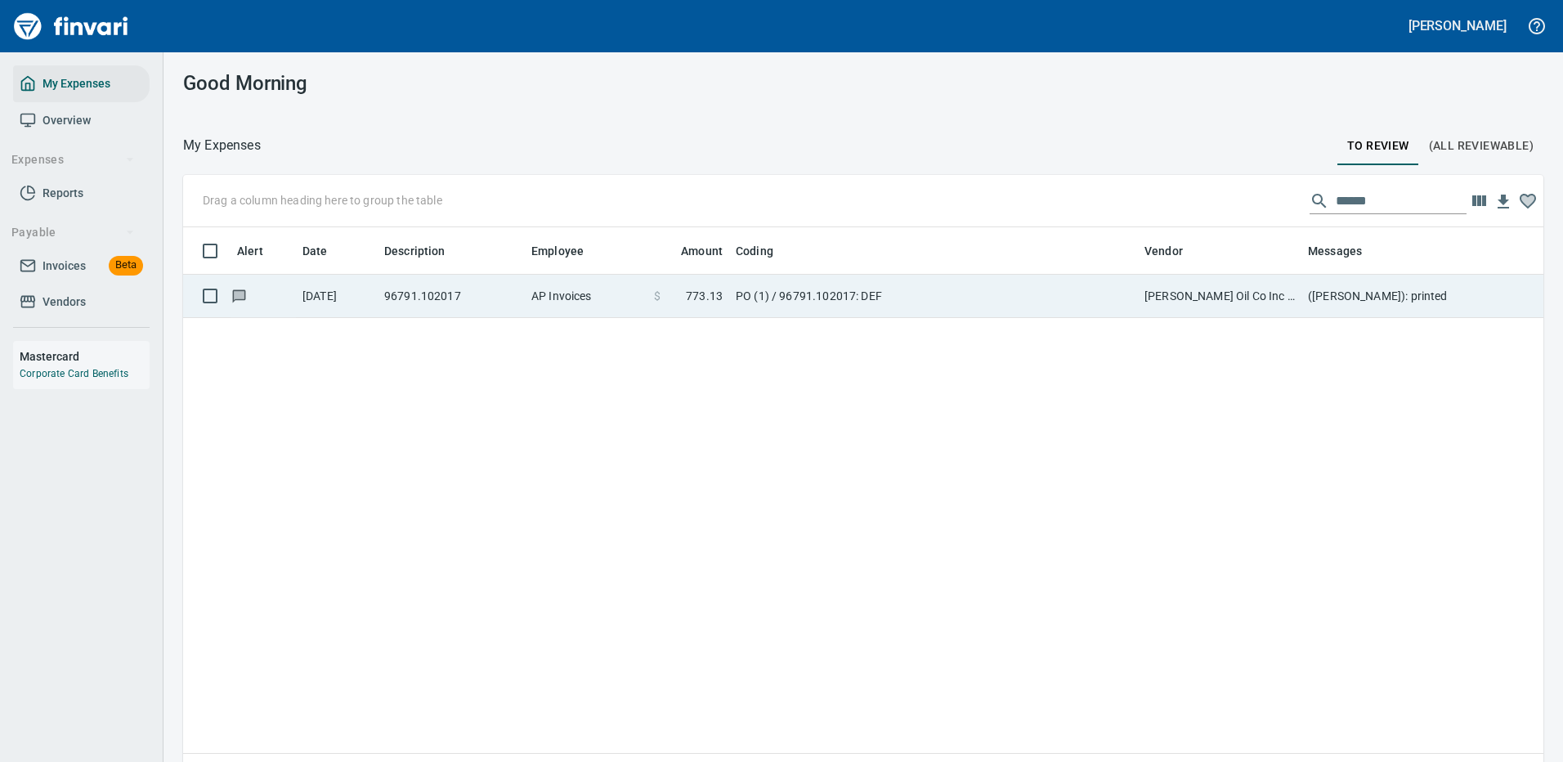
click at [933, 306] on td "PO (1) / 96791.102017: DEF" at bounding box center [933, 296] width 409 height 43
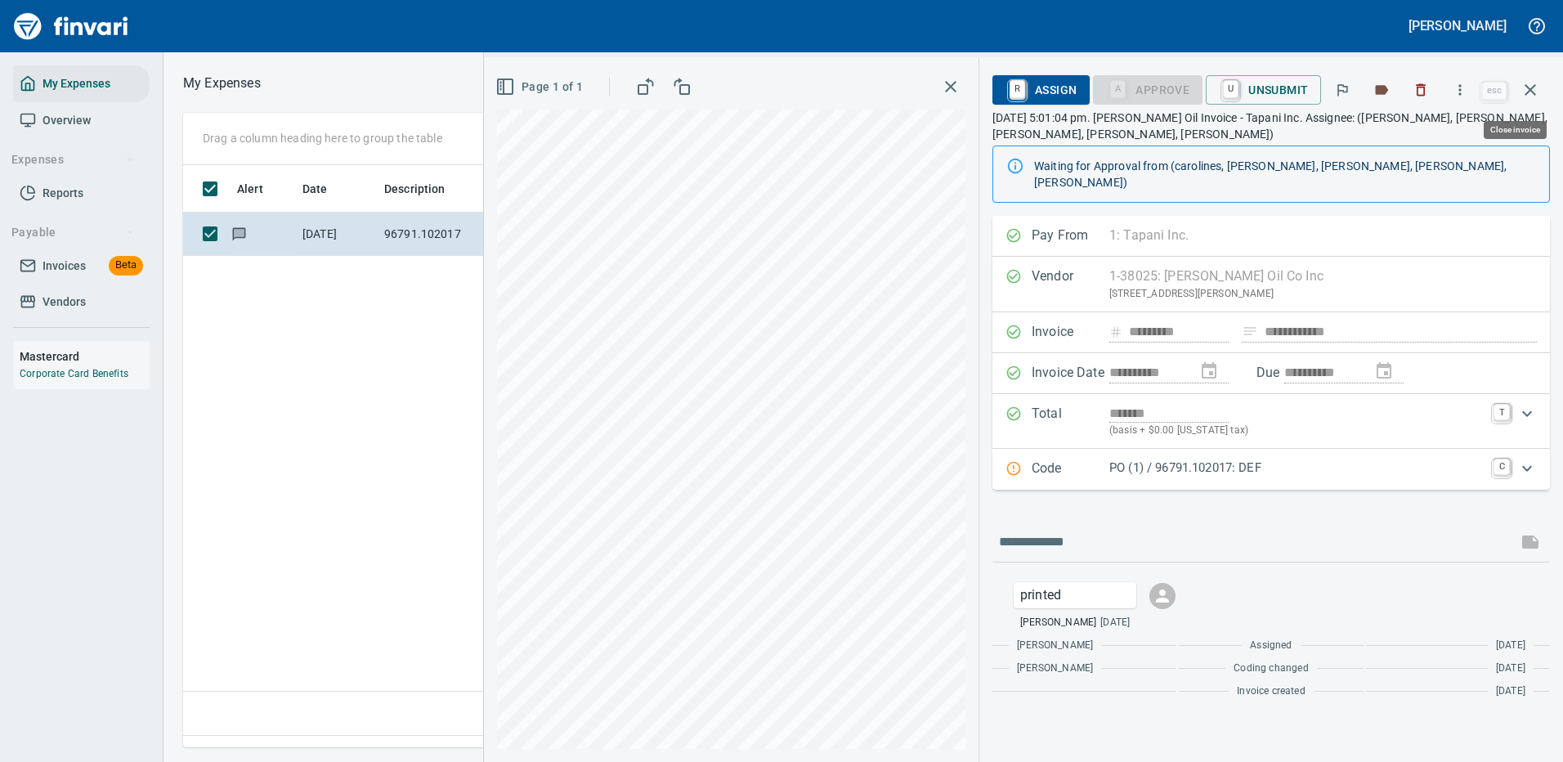
scroll to position [557, 939]
click at [1529, 87] on icon "button" at bounding box center [1530, 90] width 20 height 20
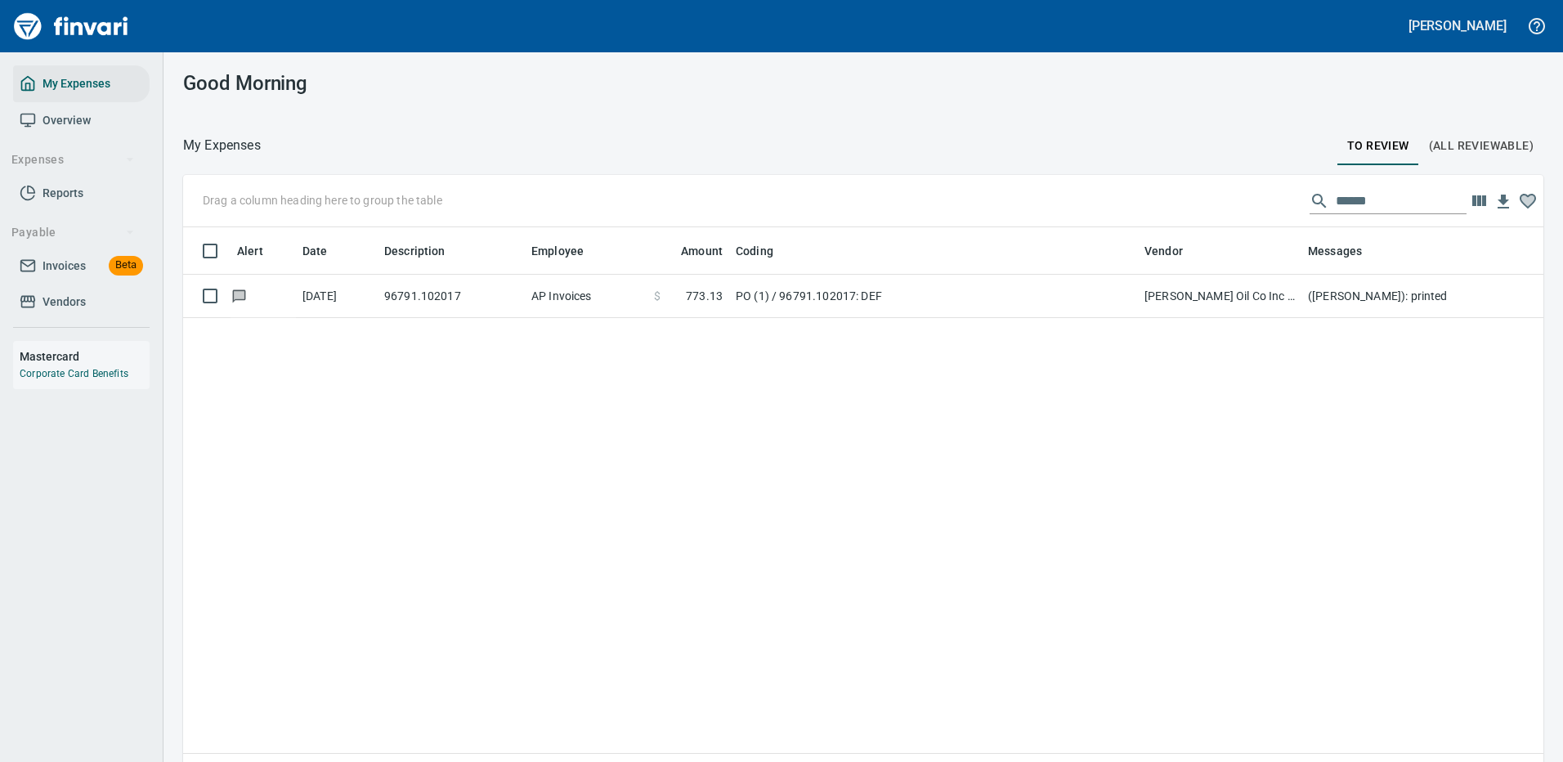
scroll to position [2, 2]
drag, startPoint x: 1358, startPoint y: 195, endPoint x: 1170, endPoint y: 174, distance: 189.2
click at [1181, 183] on div "Drag a column heading here to group the table ******" at bounding box center [863, 201] width 1360 height 52
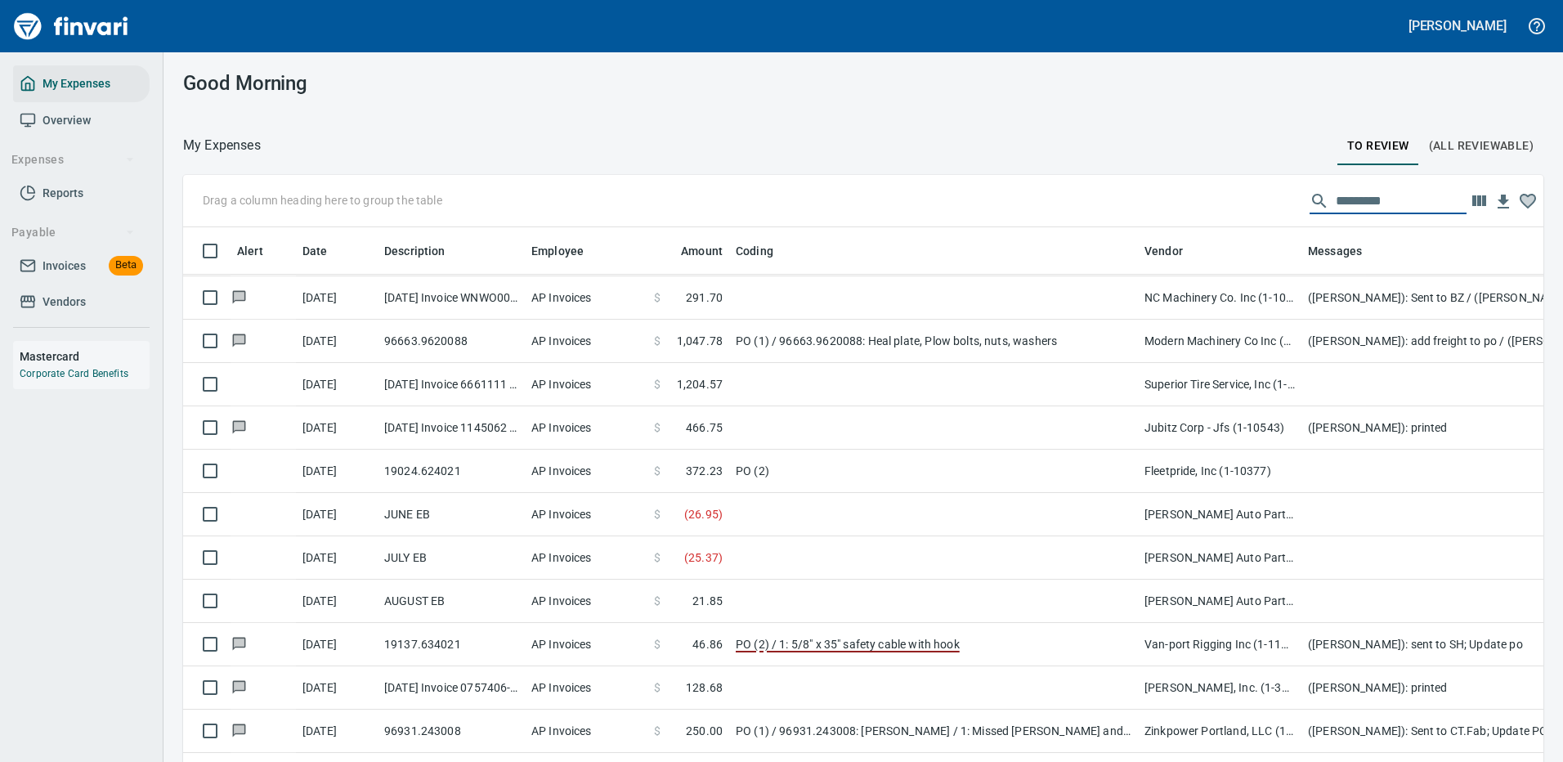
scroll to position [557, 1323]
